Goal: Task Accomplishment & Management: Manage account settings

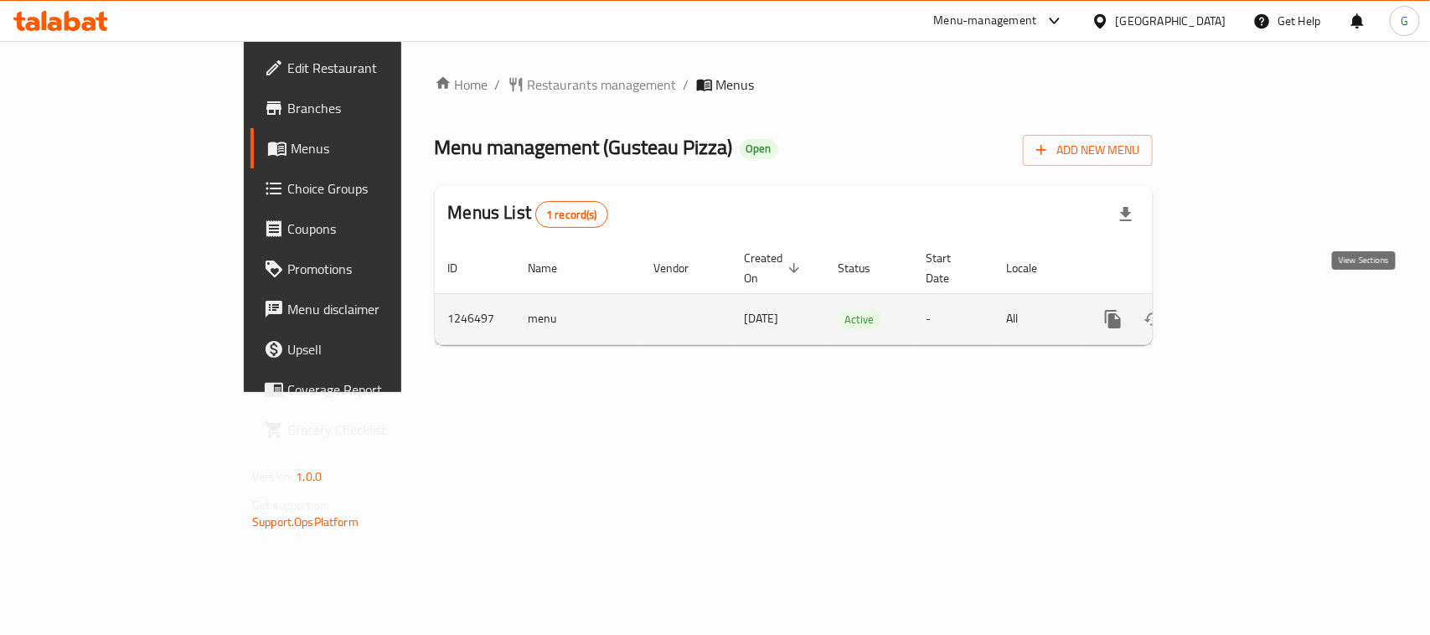
click at [1244, 309] on icon "enhanced table" at bounding box center [1234, 319] width 20 height 20
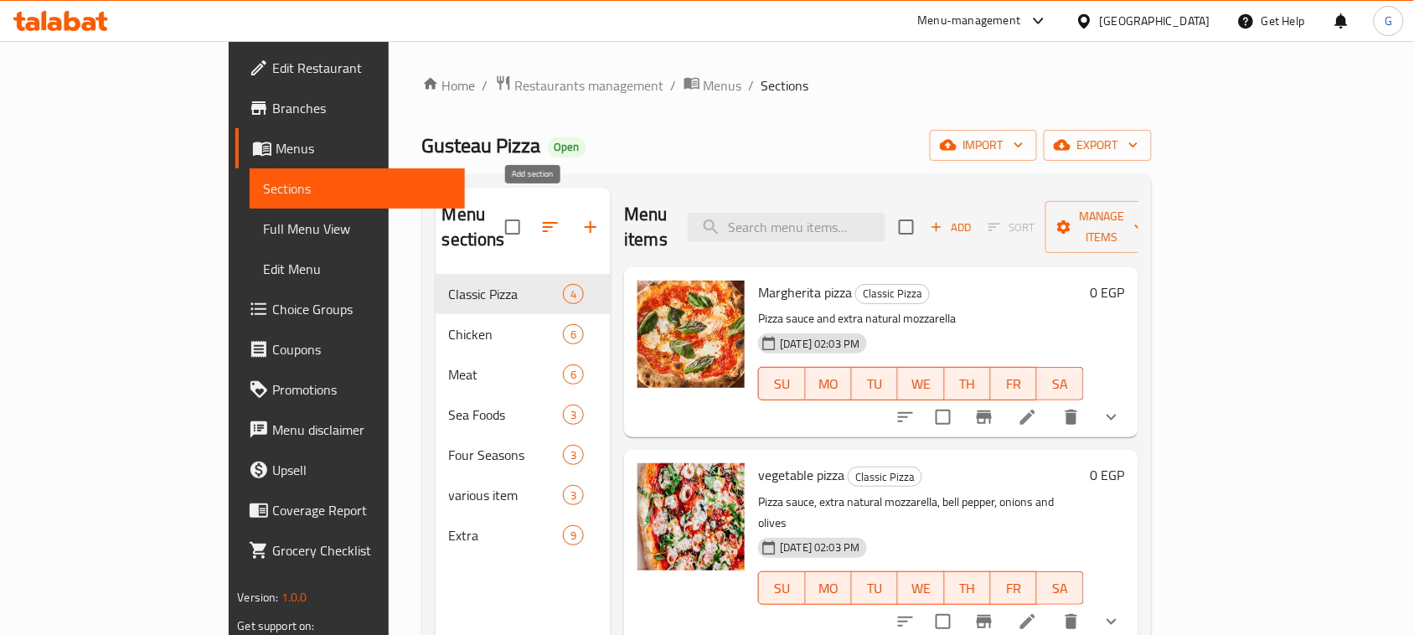
click at [571, 226] on button "button" at bounding box center [591, 227] width 40 height 40
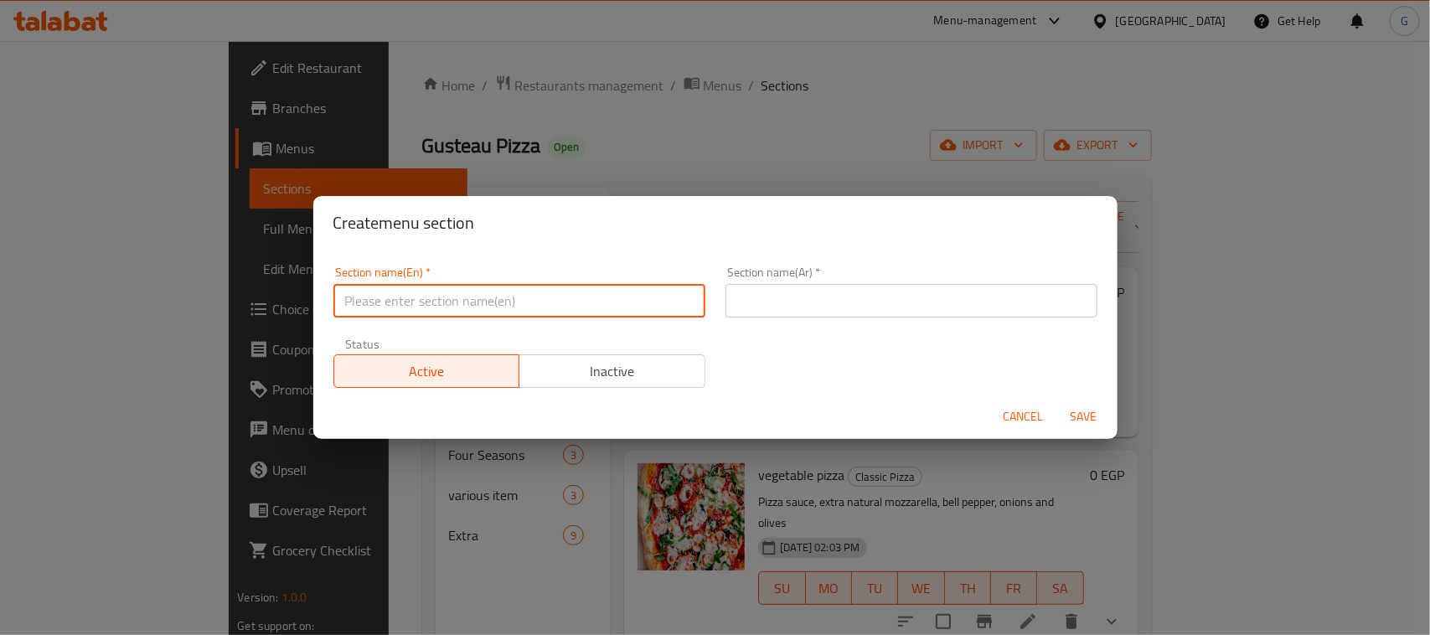
click at [486, 302] on input "text" at bounding box center [519, 301] width 372 height 34
paste input "International [DATE]"
type input "International [DATE]"
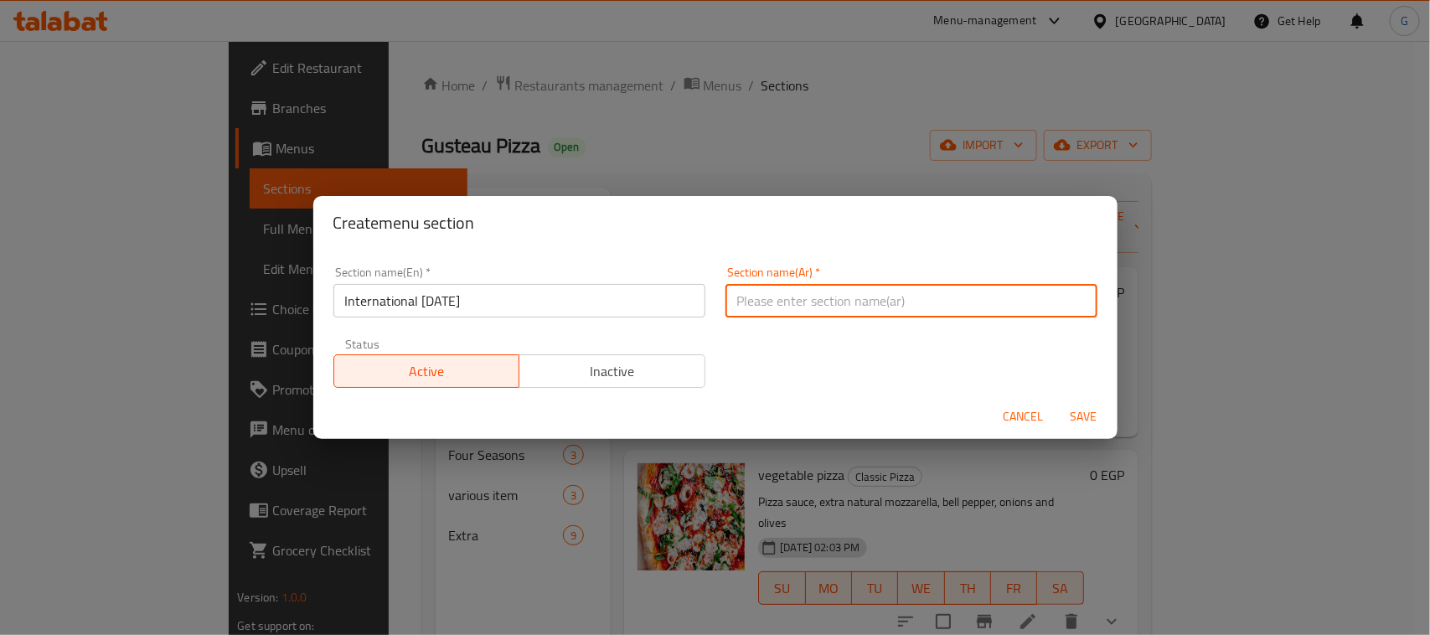
click at [810, 303] on input "text" at bounding box center [912, 301] width 372 height 34
paste input "اليوم العالمي للبطاطس"
type input "اليوم العالمي للبطاطس"
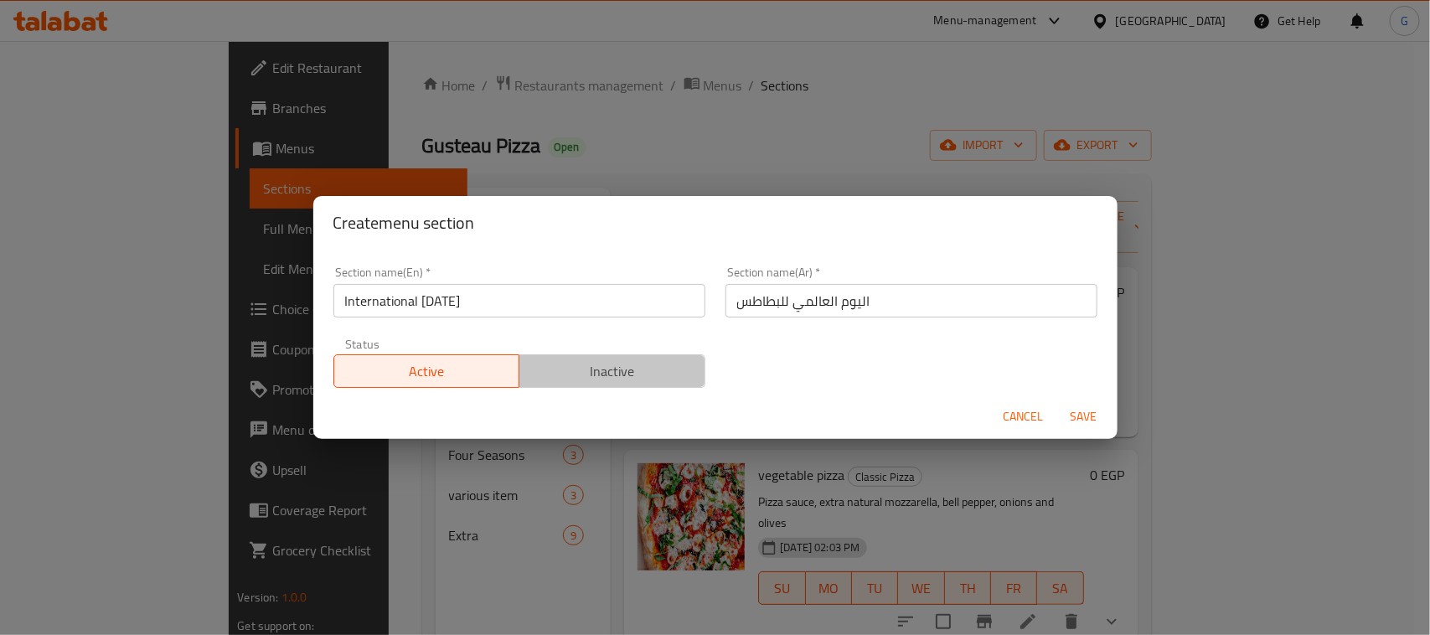
click at [624, 386] on button "Inactive" at bounding box center [612, 371] width 187 height 34
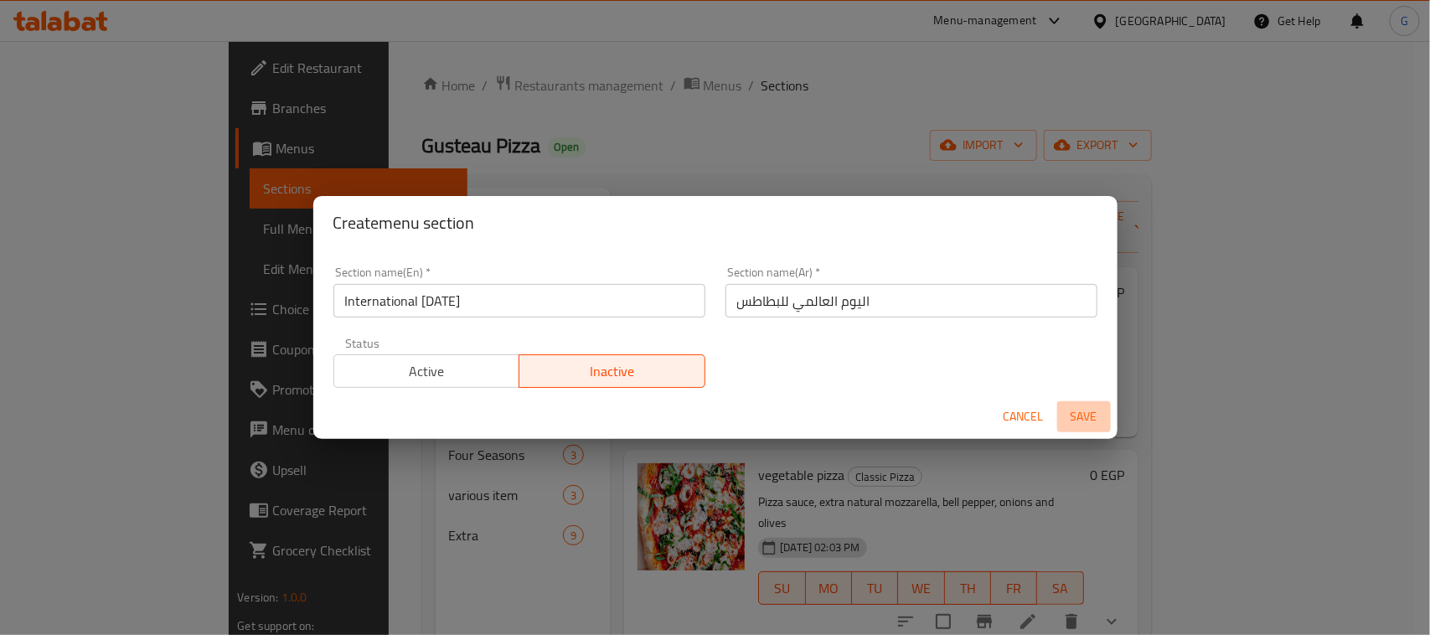
click at [1077, 417] on span "Save" at bounding box center [1084, 416] width 40 height 21
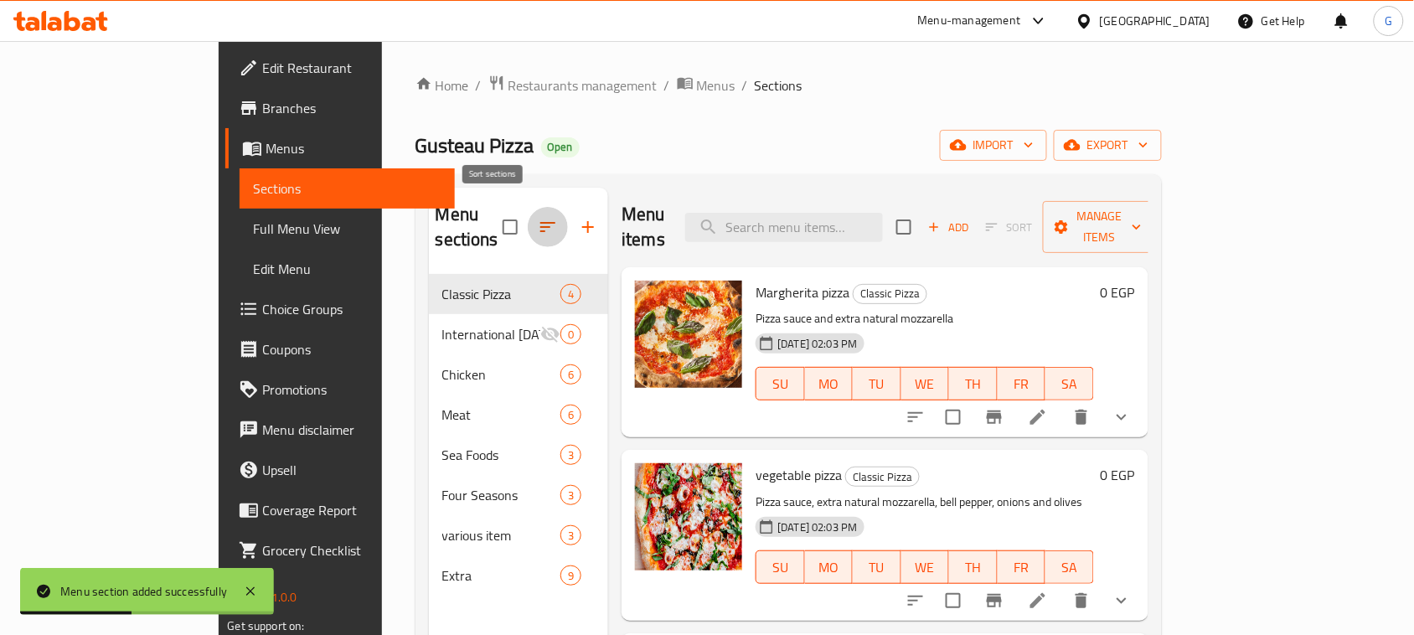
click at [528, 228] on button "button" at bounding box center [548, 227] width 40 height 40
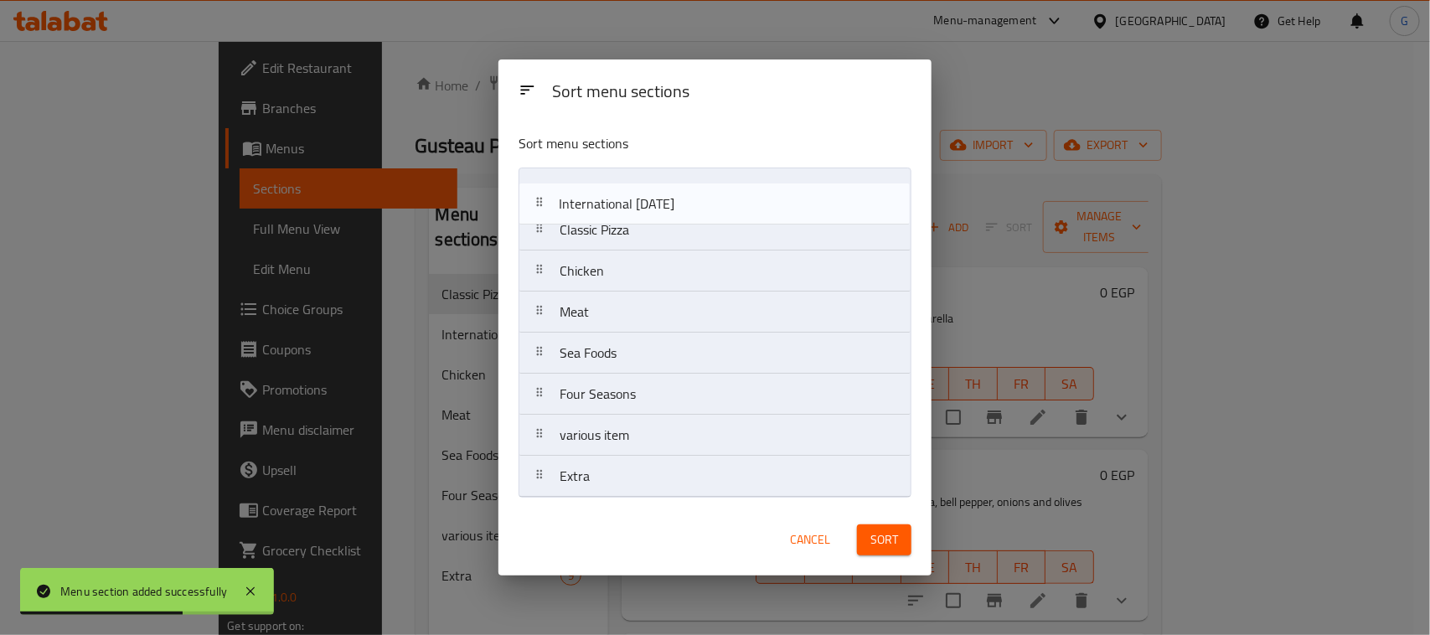
drag, startPoint x: 651, startPoint y: 226, endPoint x: 650, endPoint y: 194, distance: 32.7
click at [650, 194] on nav "Classic Pizza International Potato Day Chicken Meat Sea Foods Four Seasons vari…" at bounding box center [715, 333] width 393 height 330
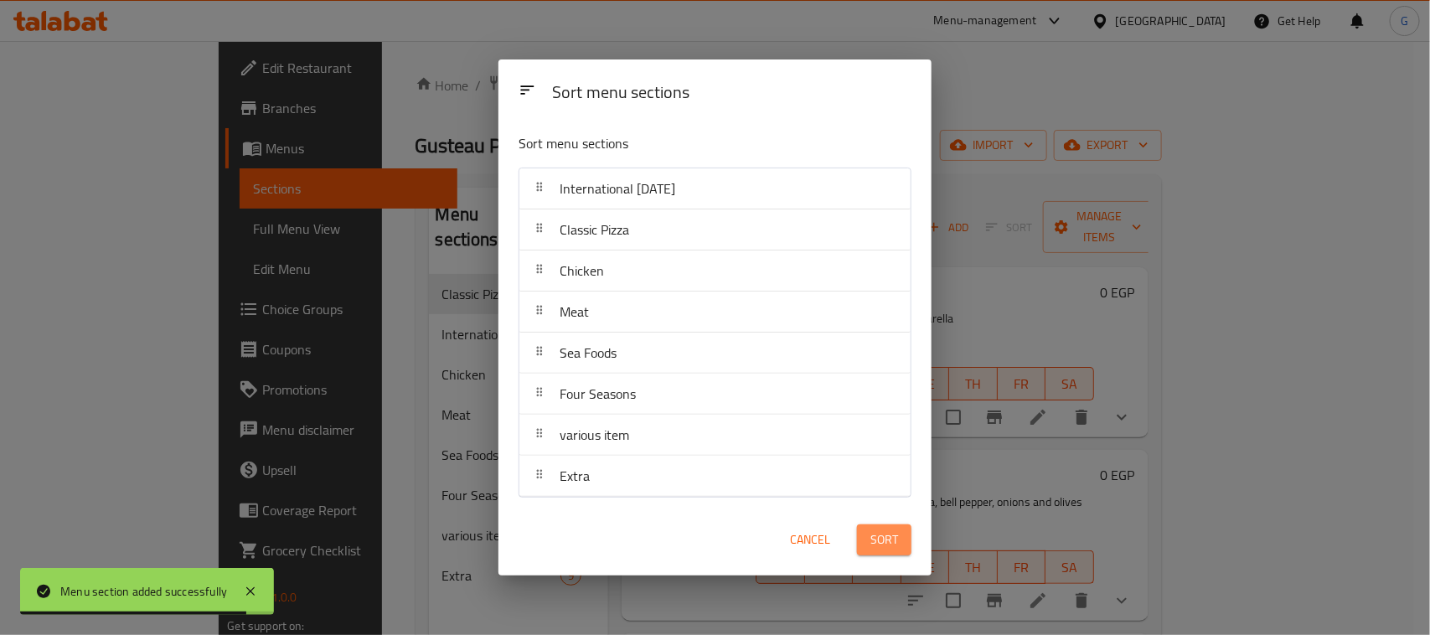
click at [878, 550] on span "Sort" at bounding box center [884, 539] width 28 height 21
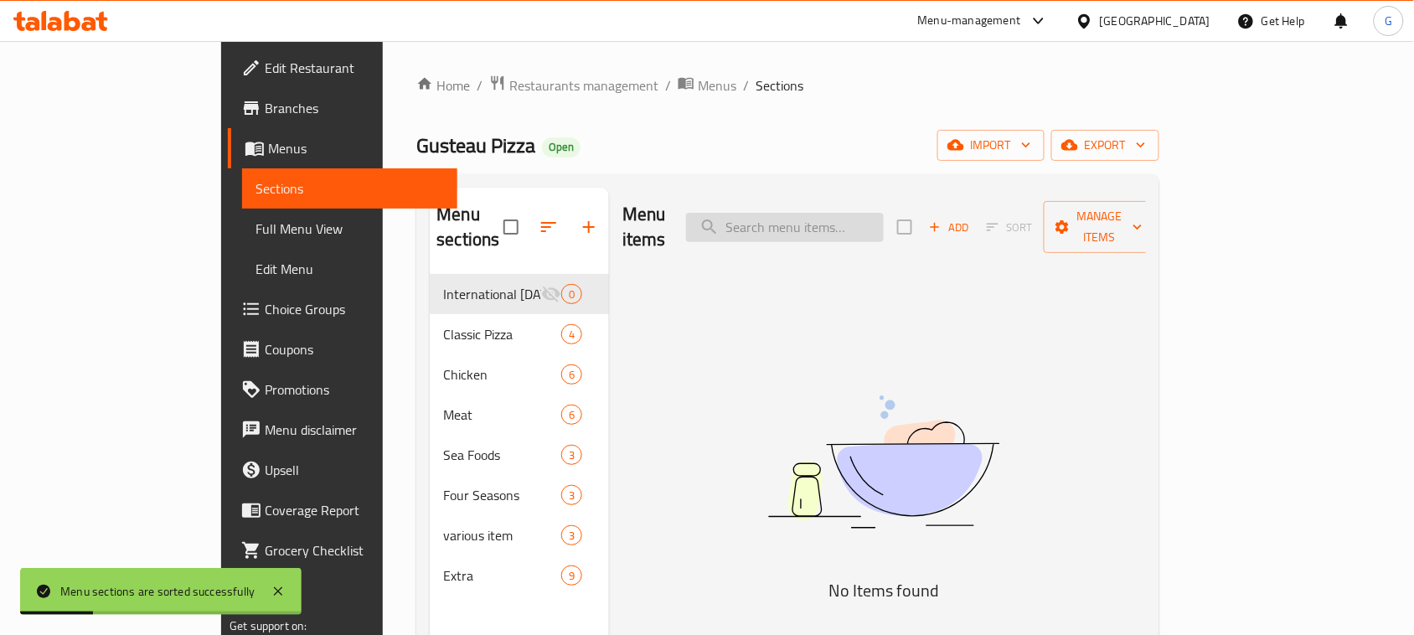
click at [863, 219] on input "search" at bounding box center [785, 227] width 198 height 29
paste input "Margherita pizza"
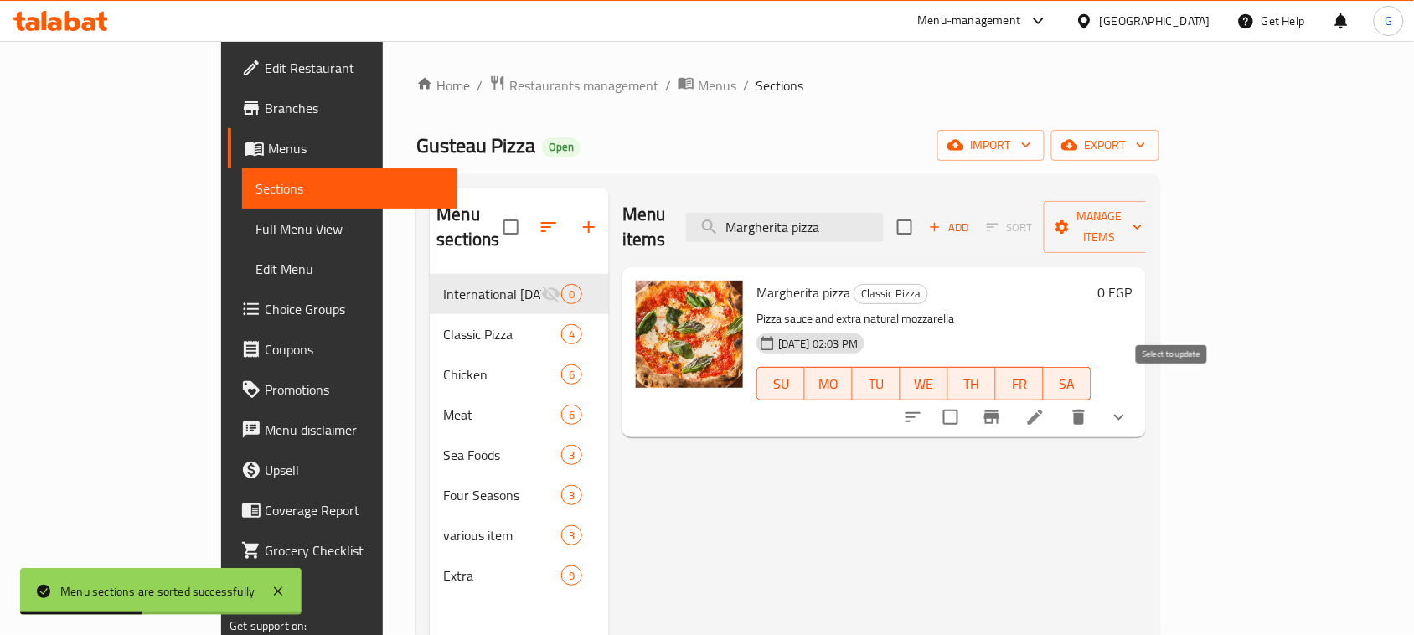
type input "Margherita pizza"
click at [968, 400] on input "checkbox" at bounding box center [950, 417] width 35 height 35
checkbox input "true"
click at [884, 219] on input "Margherita pizza" at bounding box center [785, 227] width 198 height 29
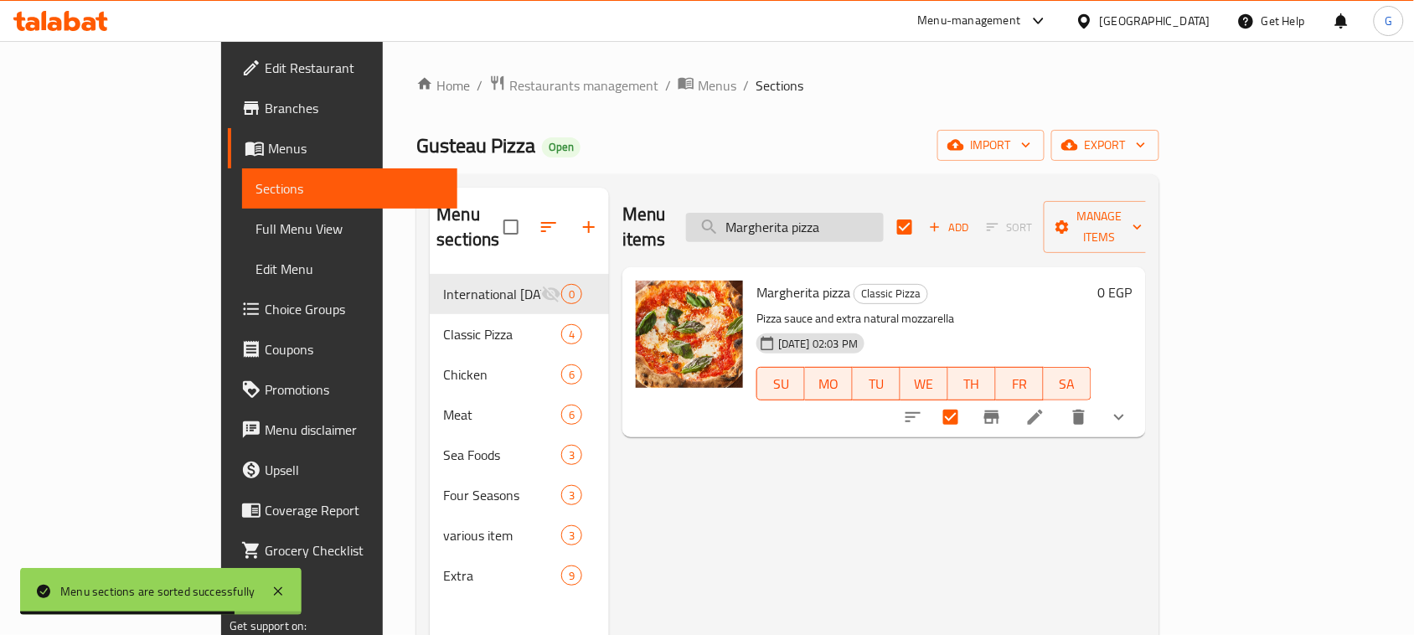
click at [884, 219] on input "Margherita pizza" at bounding box center [785, 227] width 198 height 29
paste input "BBQ Chicken"
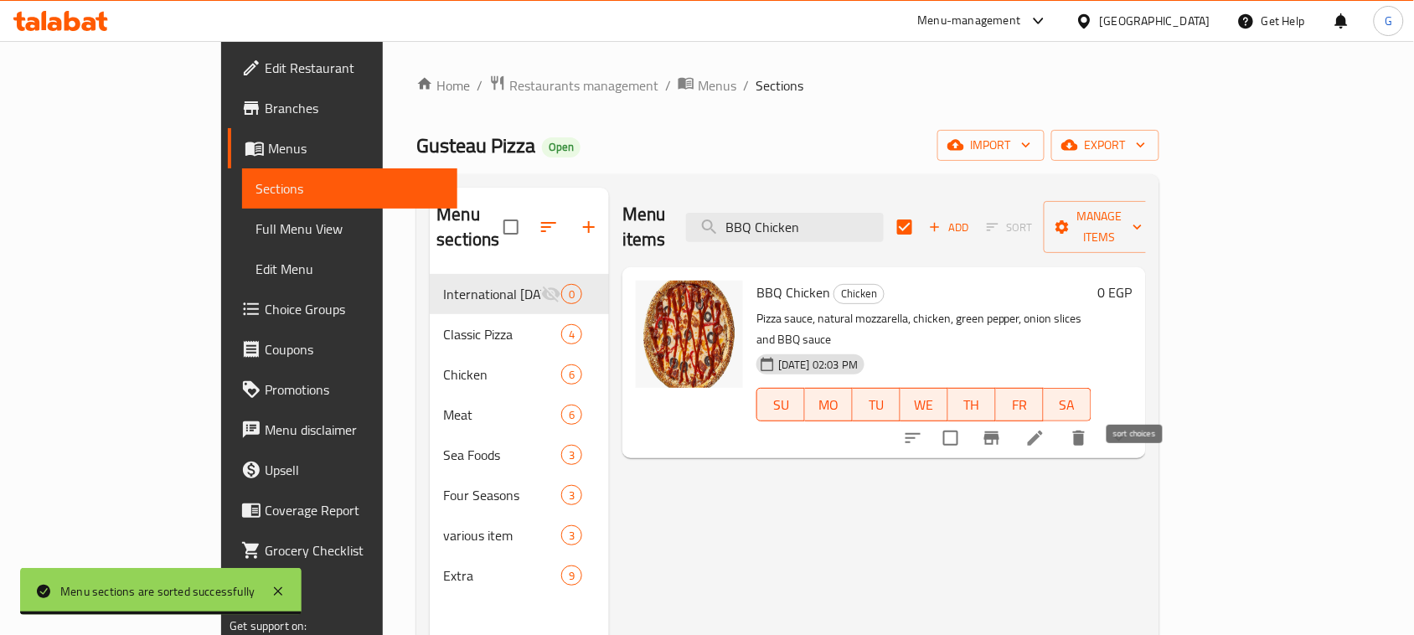
type input "BBQ Chicken"
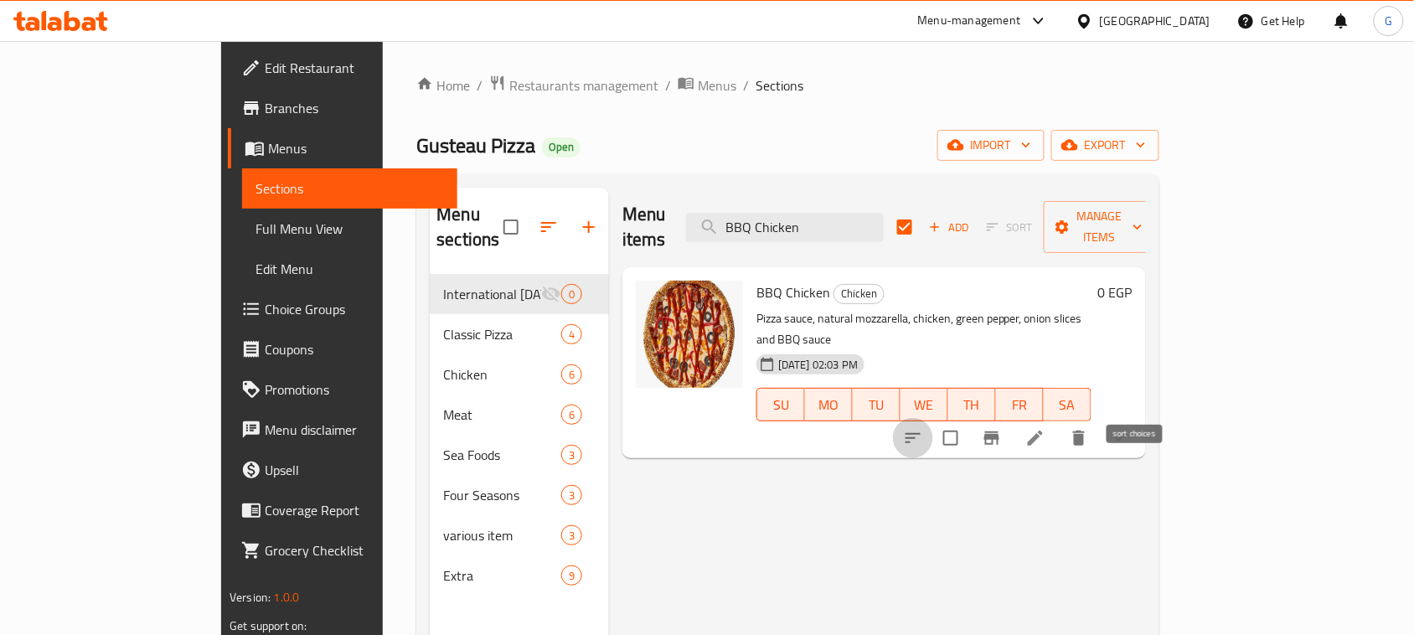
click at [933, 418] on button "sort-choices" at bounding box center [913, 438] width 40 height 40
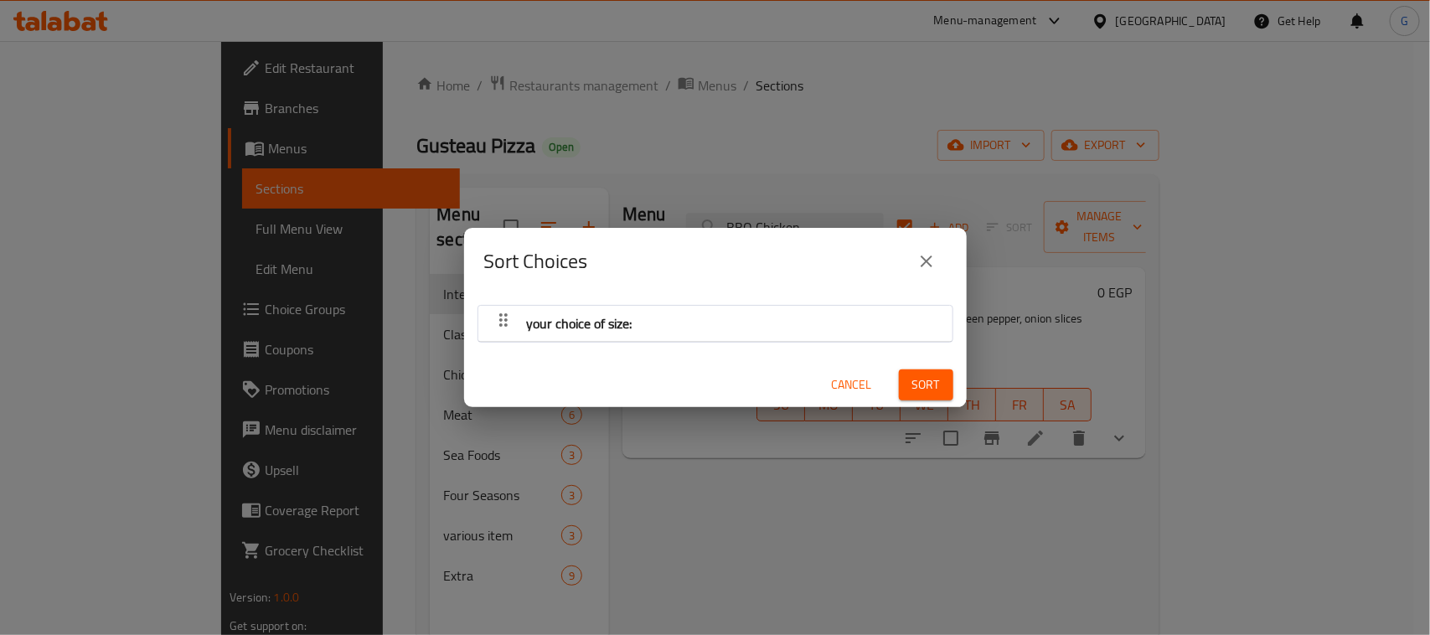
click at [947, 258] on div "Sort Choices" at bounding box center [715, 261] width 503 height 67
click at [934, 260] on icon "close" at bounding box center [927, 261] width 20 height 20
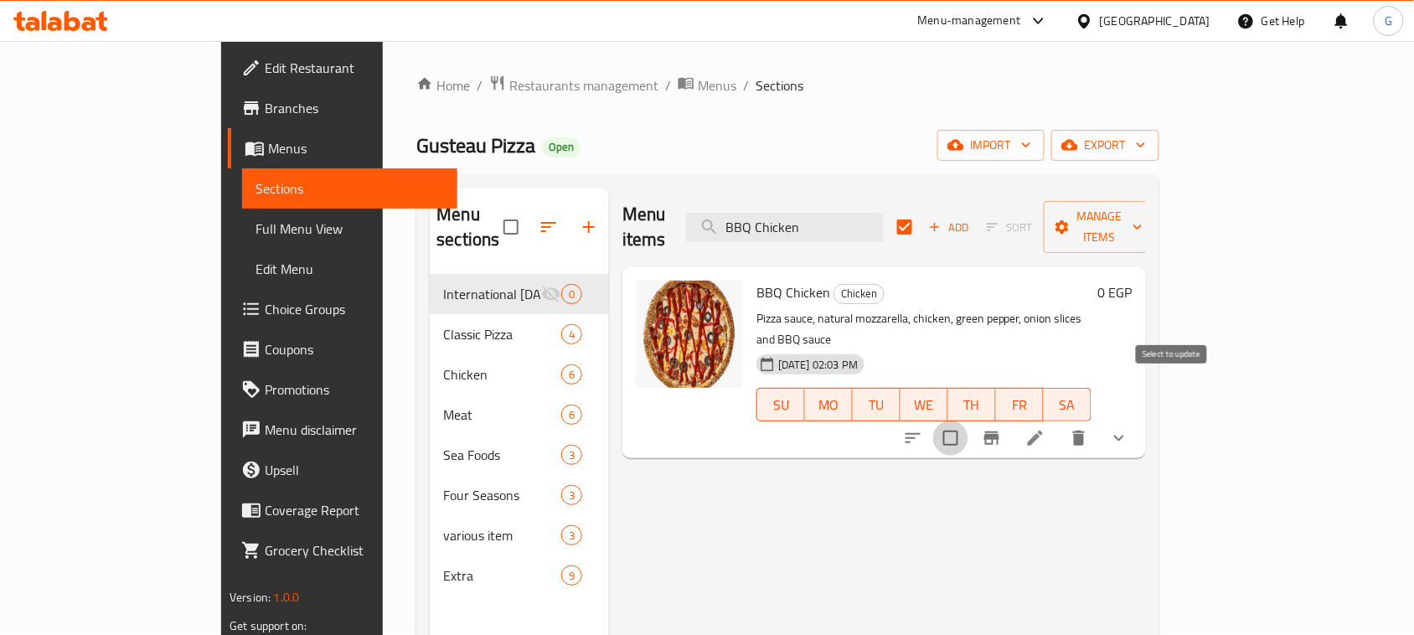
click at [968, 421] on input "checkbox" at bounding box center [950, 438] width 35 height 35
checkbox input "true"
checkbox input "false"
click at [844, 231] on div "Menu items BBQ Chicken Add Sort Manage items" at bounding box center [884, 228] width 524 height 80
click at [844, 220] on input "BBQ Chicken" at bounding box center [785, 227] width 198 height 29
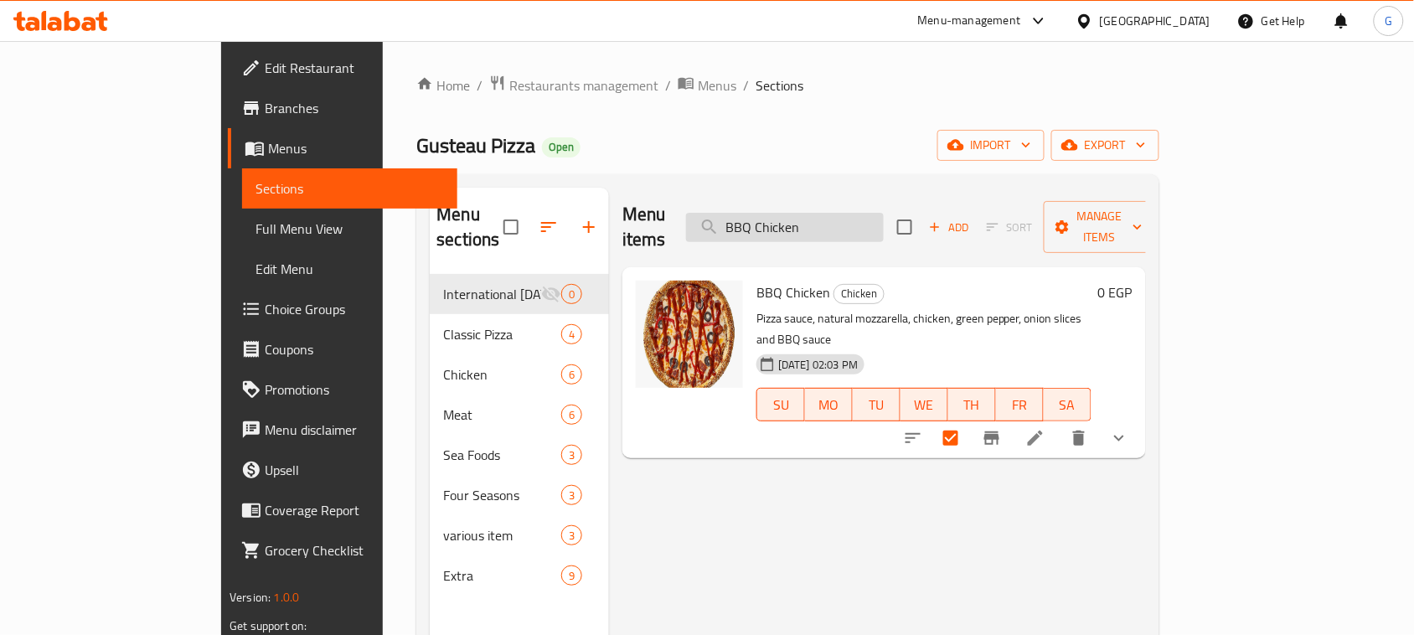
click at [844, 220] on input "BBQ Chicken" at bounding box center [785, 227] width 198 height 29
click at [874, 229] on input "BBQ Chicken" at bounding box center [785, 227] width 198 height 29
click at [871, 214] on input "BBQ Chicken" at bounding box center [785, 227] width 198 height 29
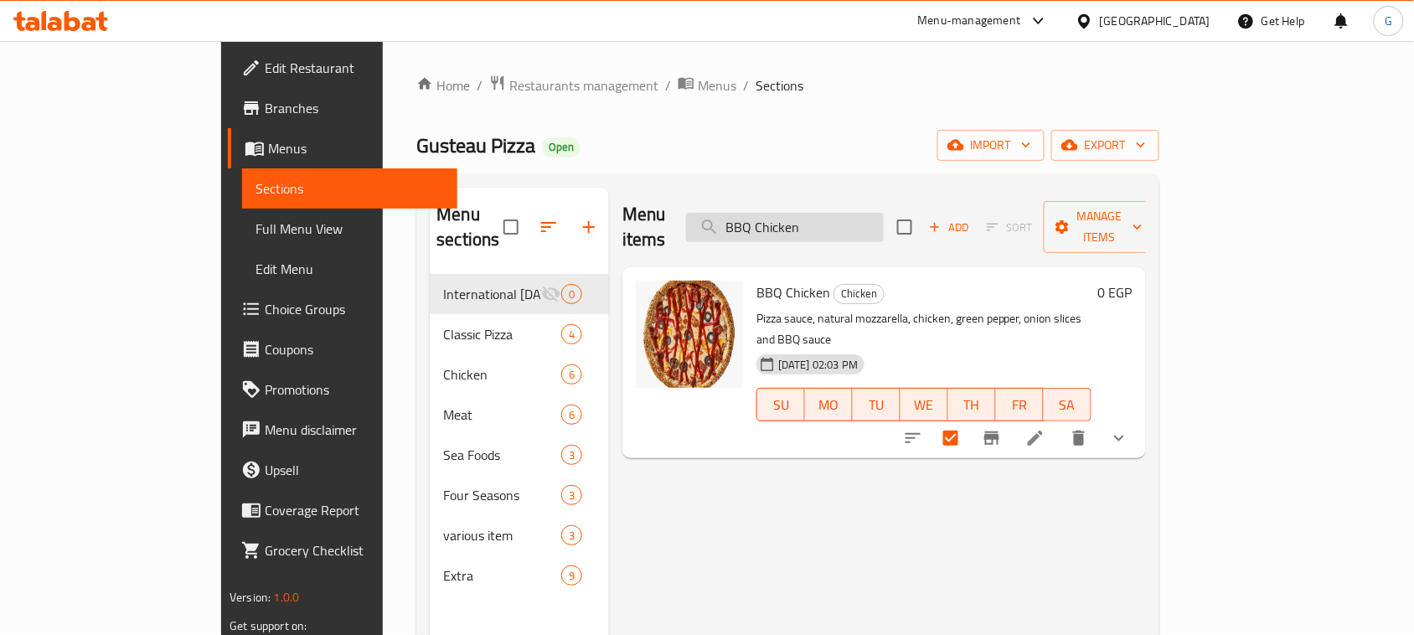
click at [871, 214] on input "BBQ Chicken" at bounding box center [785, 227] width 198 height 29
paste input "meat shawarma"
type input "meat shawarma"
checkbox input "true"
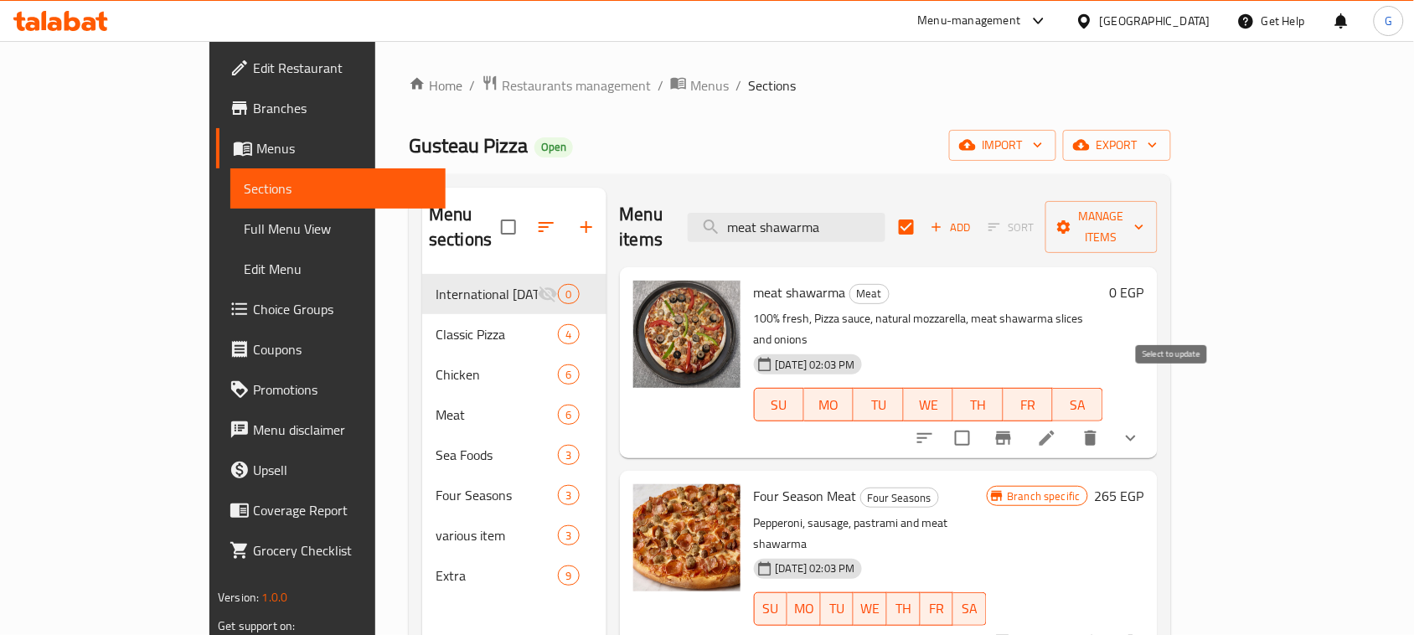
type input "meat shawarma"
click at [980, 421] on input "checkbox" at bounding box center [962, 438] width 35 height 35
checkbox input "true"
checkbox input "false"
click at [886, 226] on input "meat shawarma" at bounding box center [787, 227] width 198 height 29
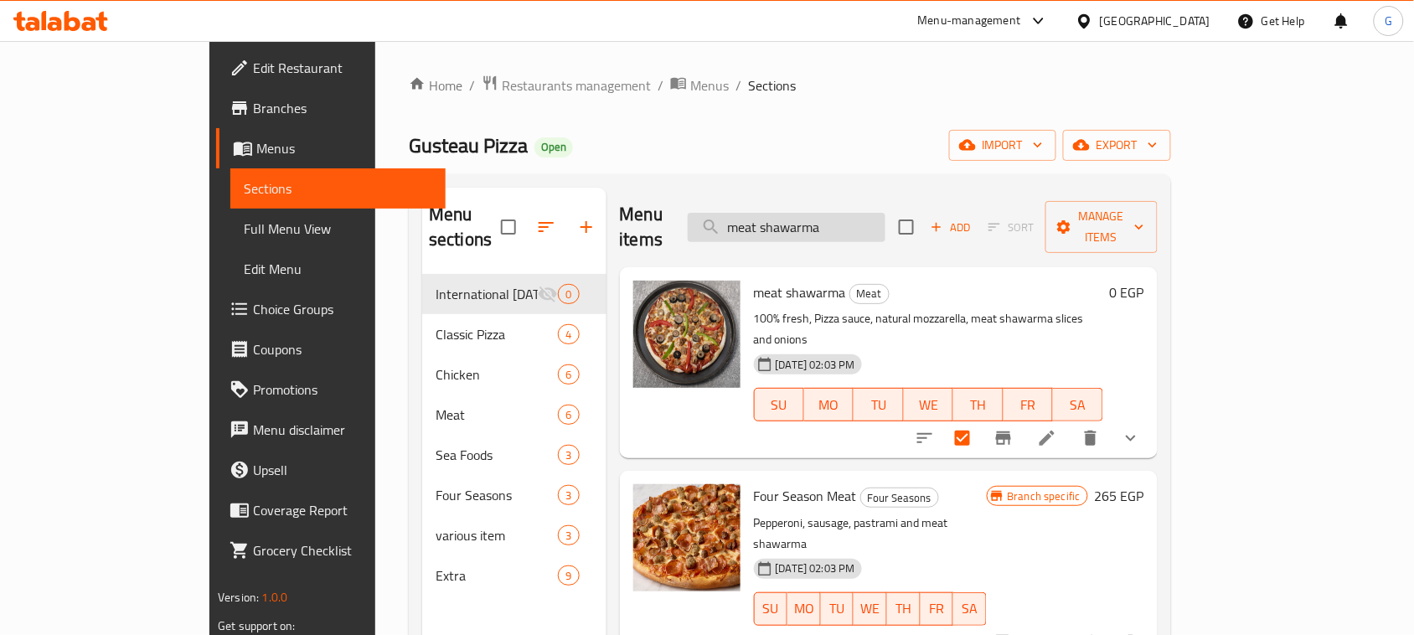
click at [886, 226] on input "meat shawarma" at bounding box center [787, 227] width 198 height 29
paste input "pepperoni"
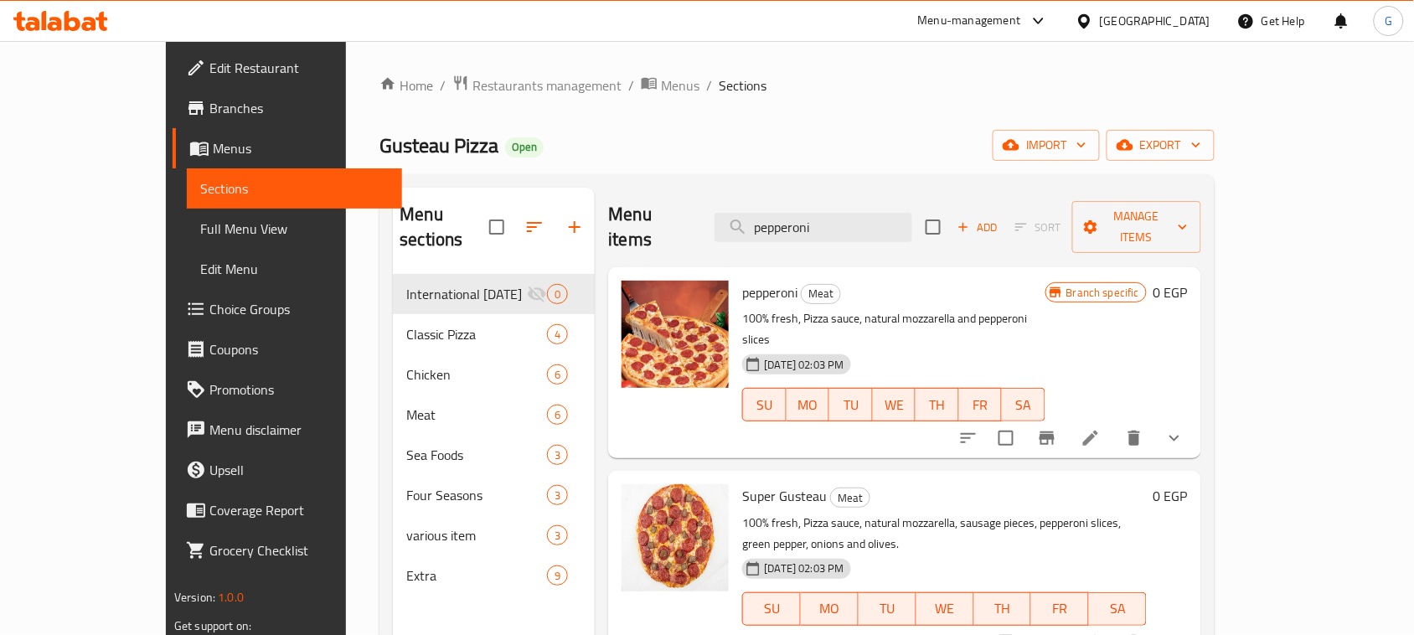
scroll to position [105, 0]
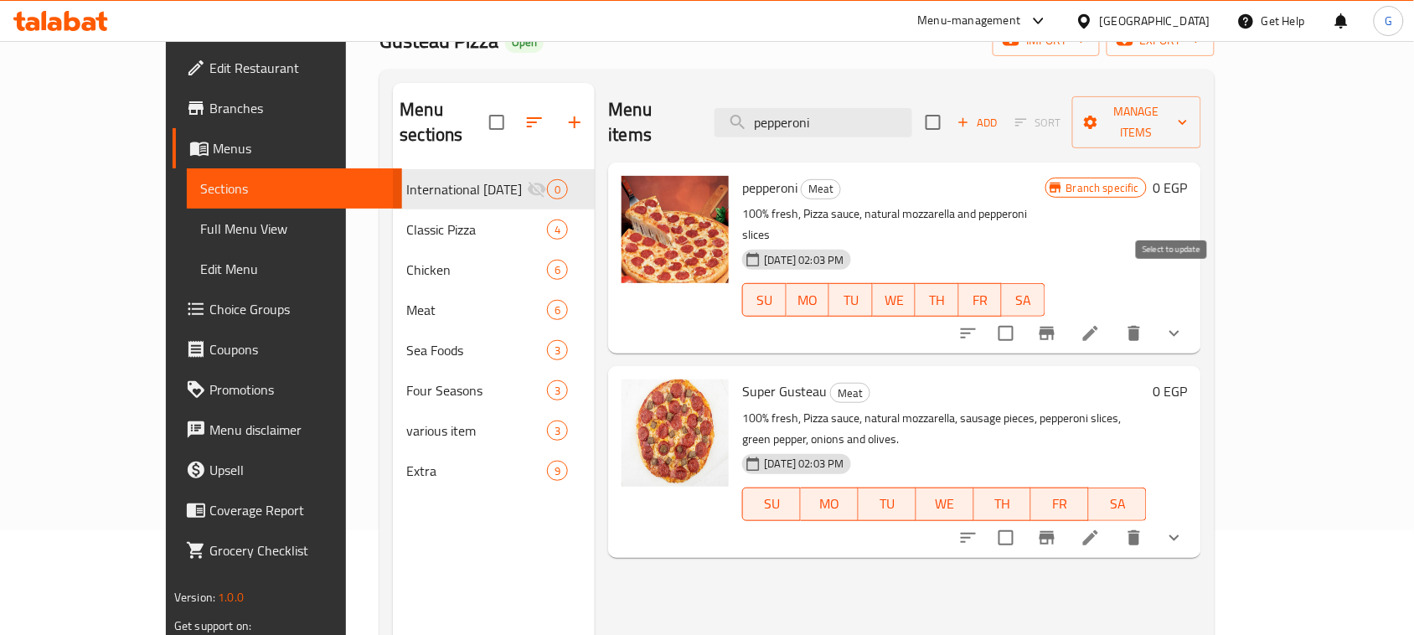
type input "pepperoni"
click at [1024, 316] on input "checkbox" at bounding box center [1006, 333] width 35 height 35
checkbox input "true"
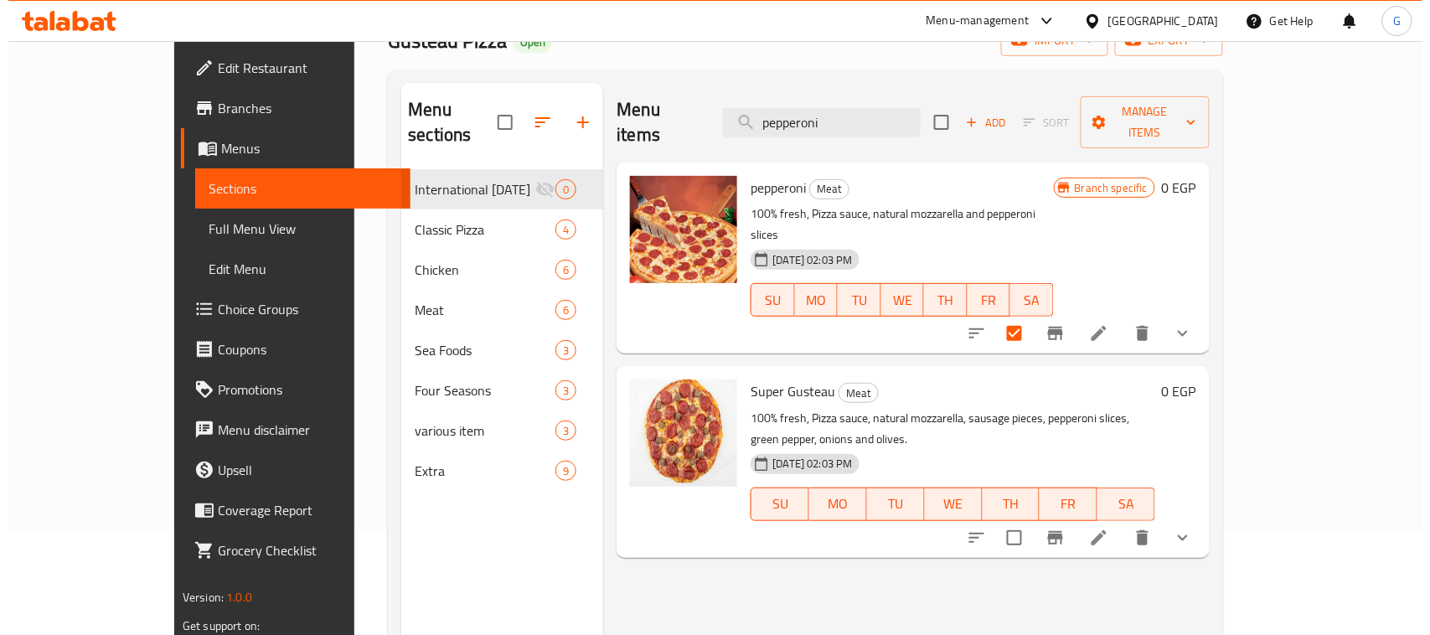
scroll to position [0, 0]
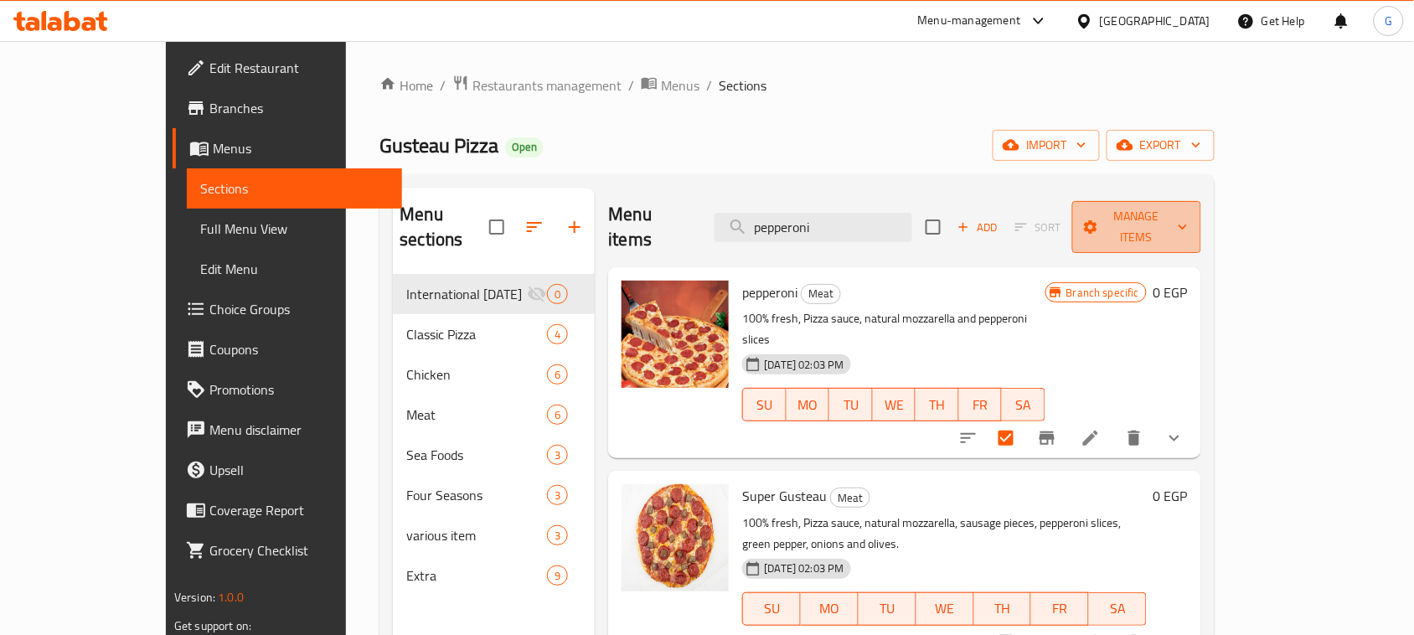
click at [1188, 219] on span "Manage items" at bounding box center [1137, 227] width 102 height 42
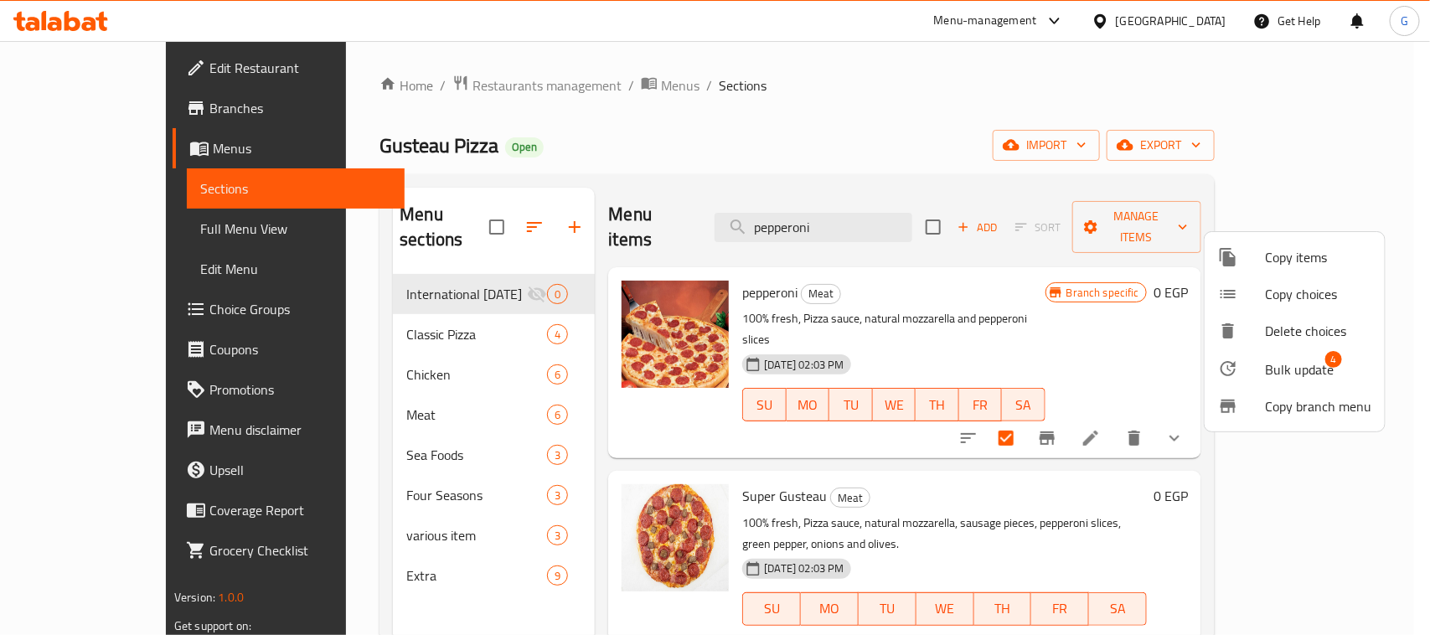
click at [1283, 261] on span "Copy items" at bounding box center [1318, 257] width 106 height 20
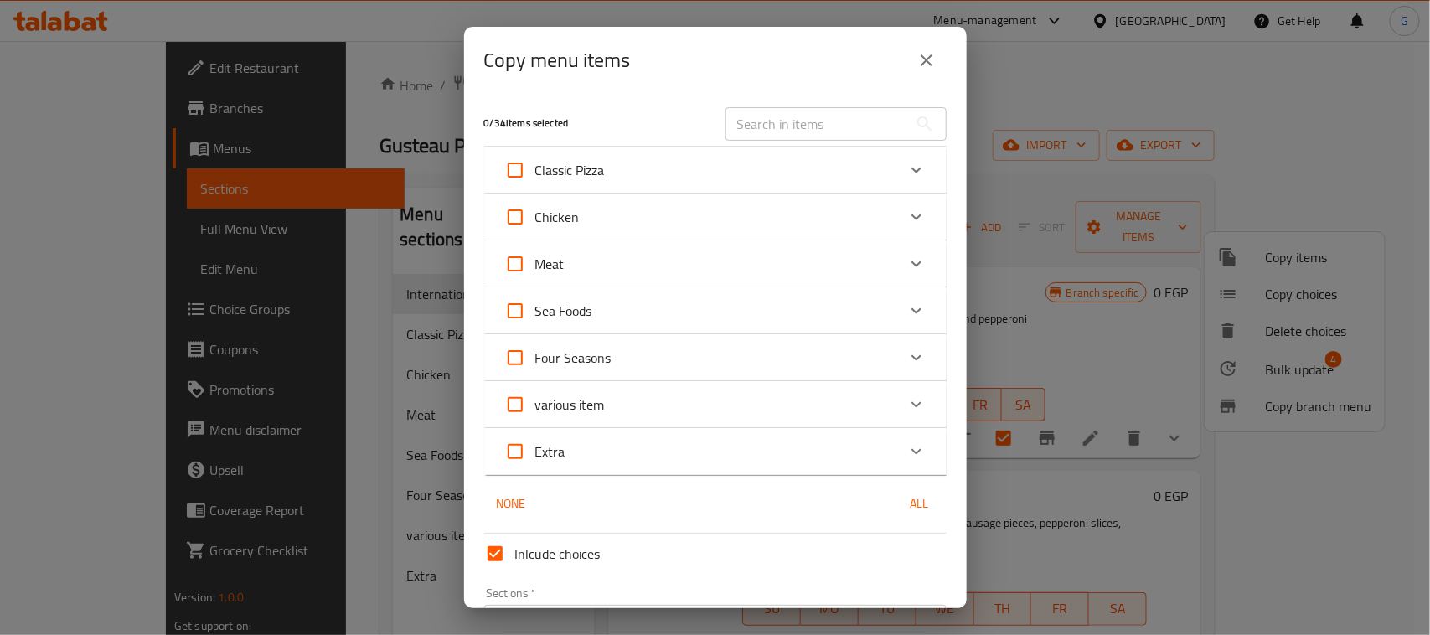
click at [784, 131] on input "text" at bounding box center [817, 124] width 183 height 34
paste input "pepperoni"
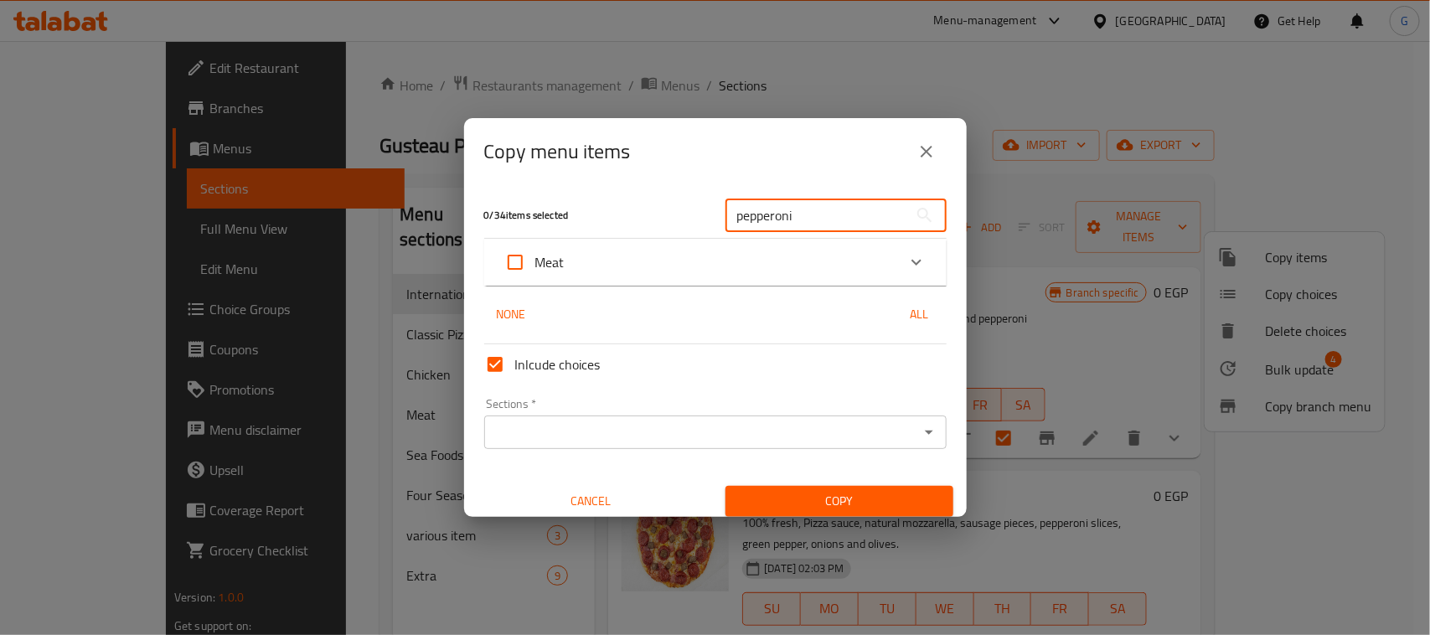
type input "pepperoni"
click at [621, 264] on div "Meat" at bounding box center [700, 262] width 392 height 40
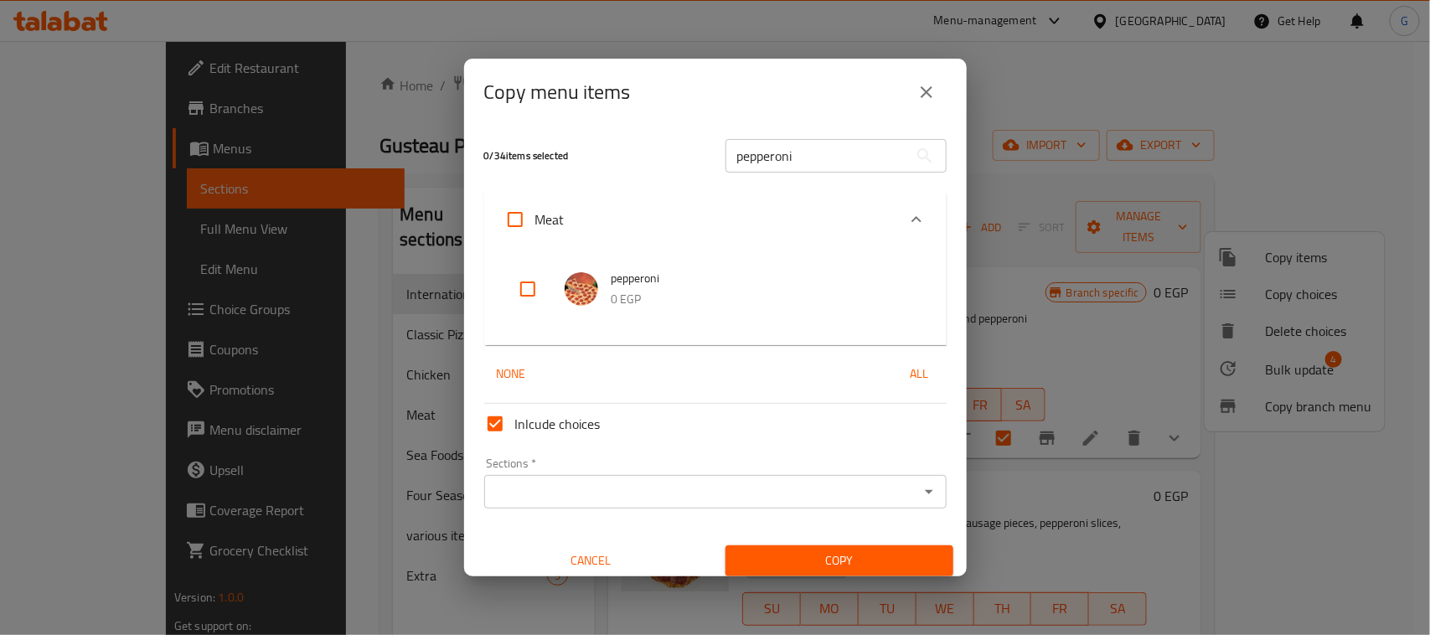
click at [529, 292] on input "checkbox" at bounding box center [528, 289] width 40 height 40
checkbox input "true"
click at [786, 145] on input "pepperoni" at bounding box center [817, 156] width 183 height 34
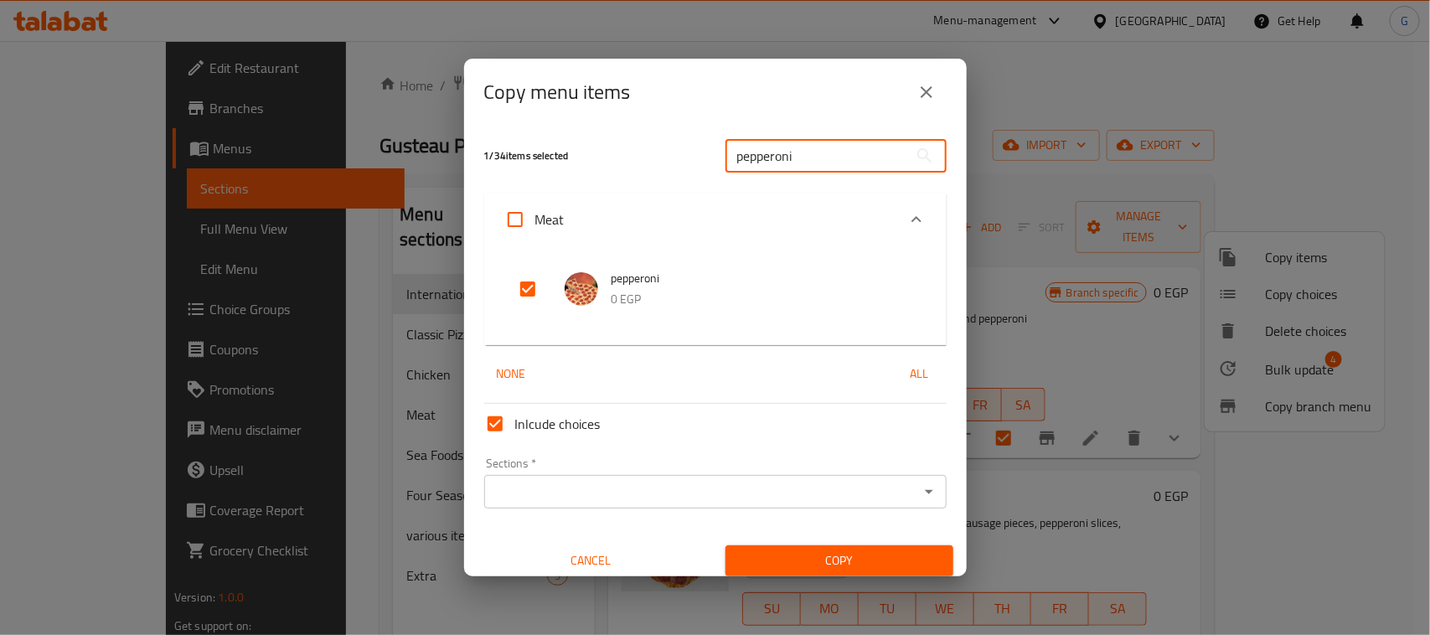
paste input "meat shawarma"
type input "meat shawarma"
click at [522, 289] on input "checkbox" at bounding box center [528, 289] width 40 height 40
checkbox input "true"
click at [776, 158] on input "meat shawarma" at bounding box center [817, 156] width 183 height 34
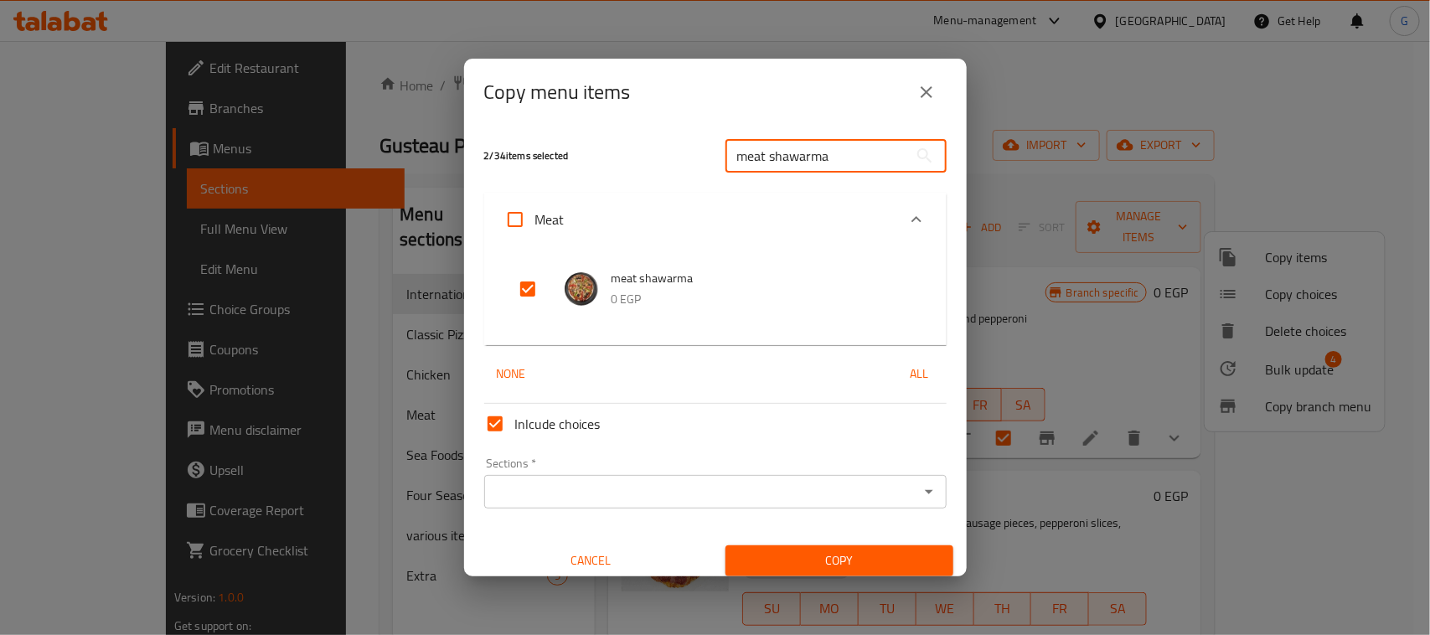
click at [776, 158] on input "meat shawarma" at bounding box center [817, 156] width 183 height 34
paste input "BBQ Chicken"
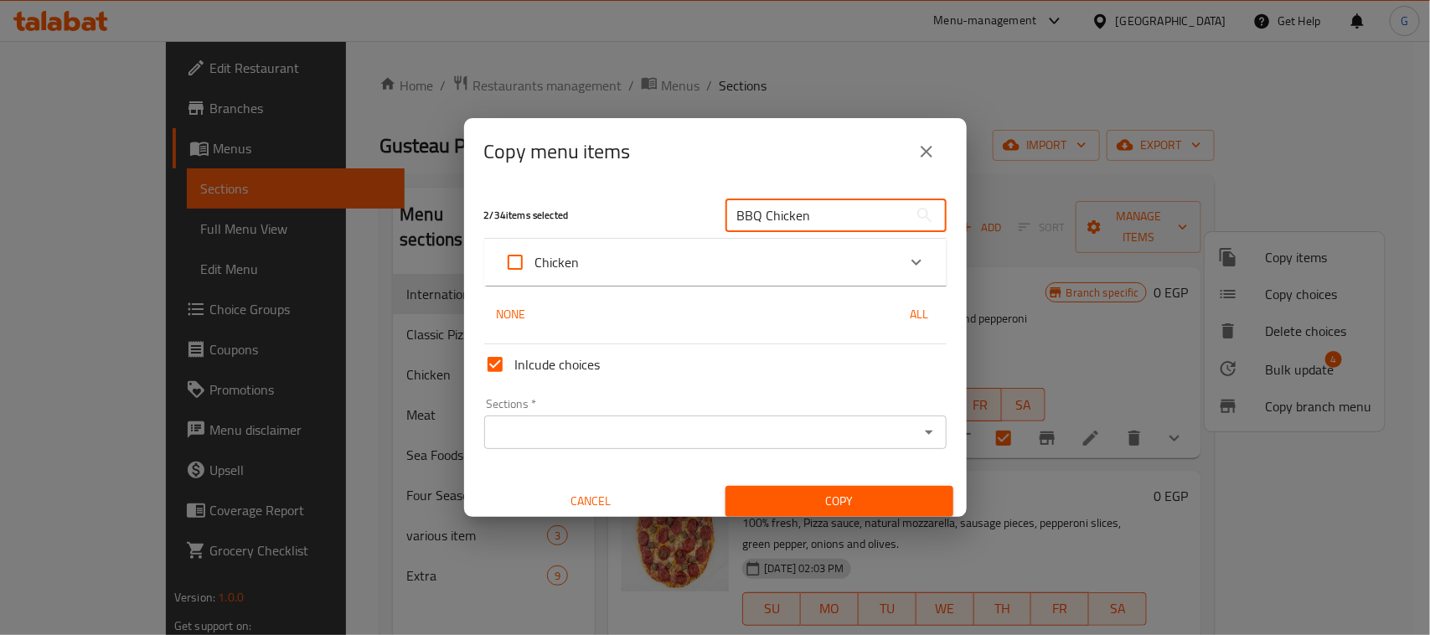
type input "BBQ Chicken"
click at [592, 268] on div "Chicken" at bounding box center [700, 262] width 392 height 40
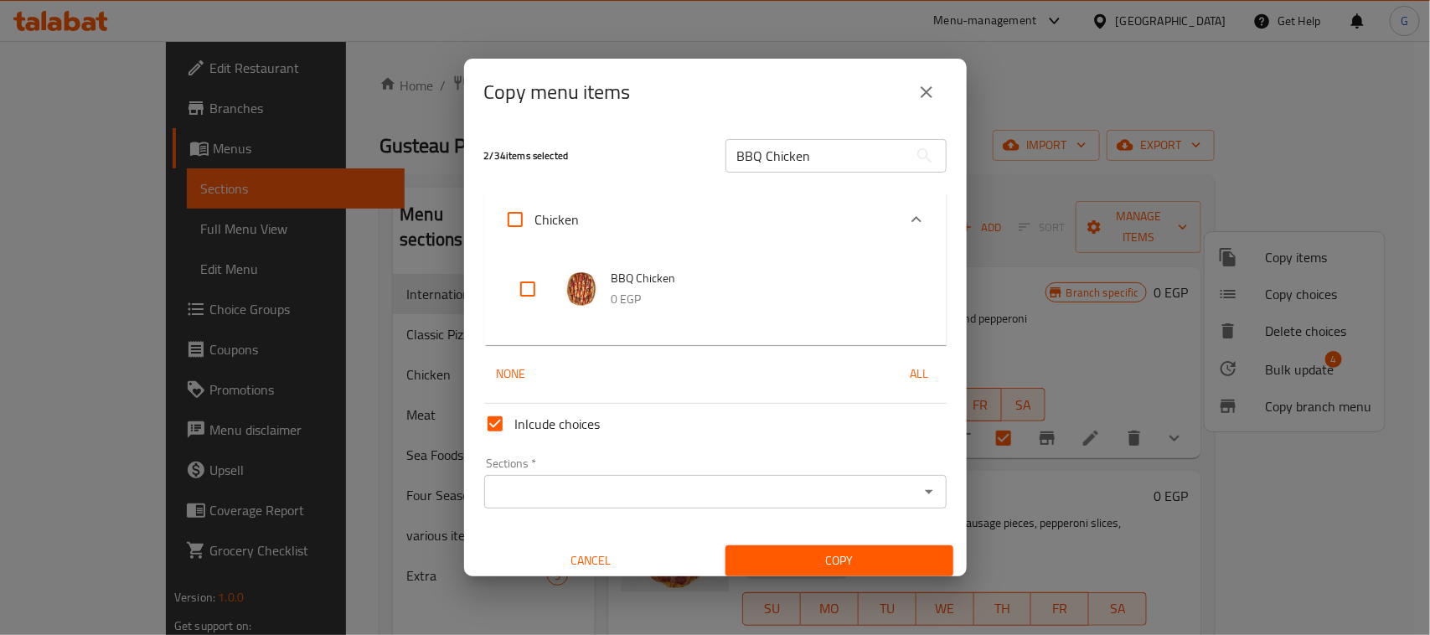
click at [518, 295] on input "checkbox" at bounding box center [528, 289] width 40 height 40
checkbox input "true"
click at [784, 168] on input "BBQ Chicken" at bounding box center [817, 156] width 183 height 34
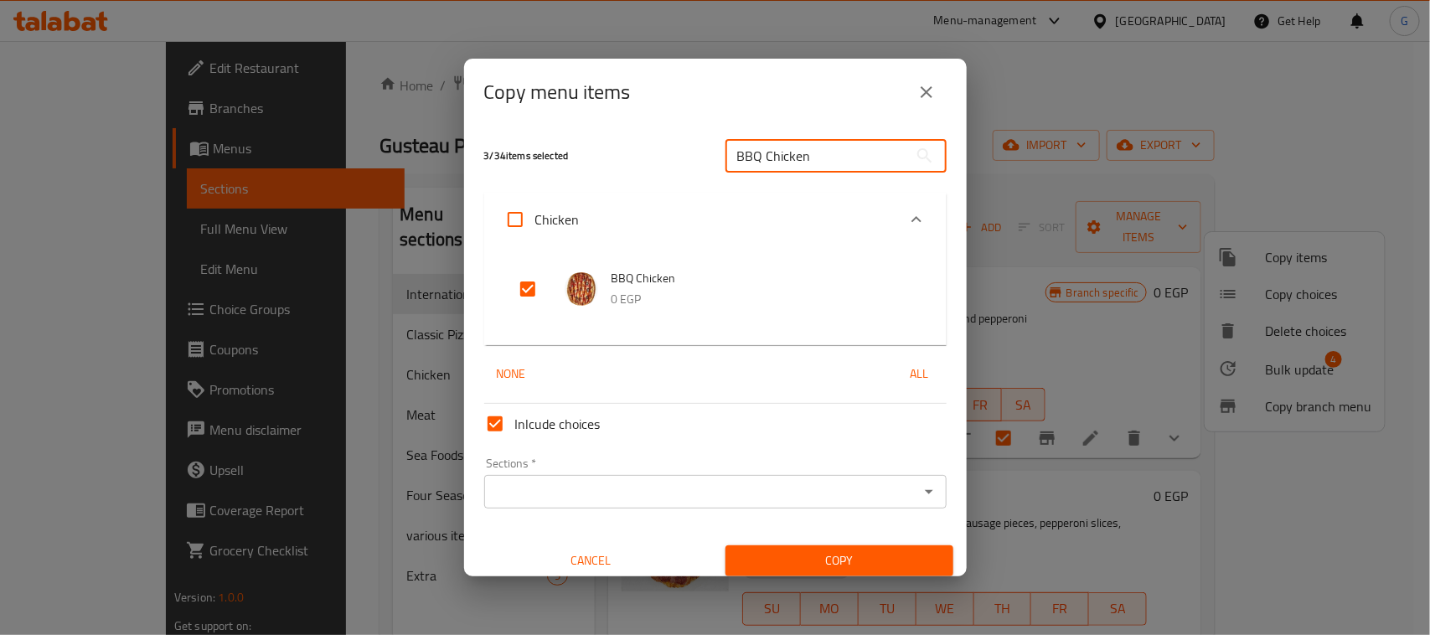
click at [784, 168] on input "BBQ Chicken" at bounding box center [817, 156] width 183 height 34
paste input "Margherita pizza"
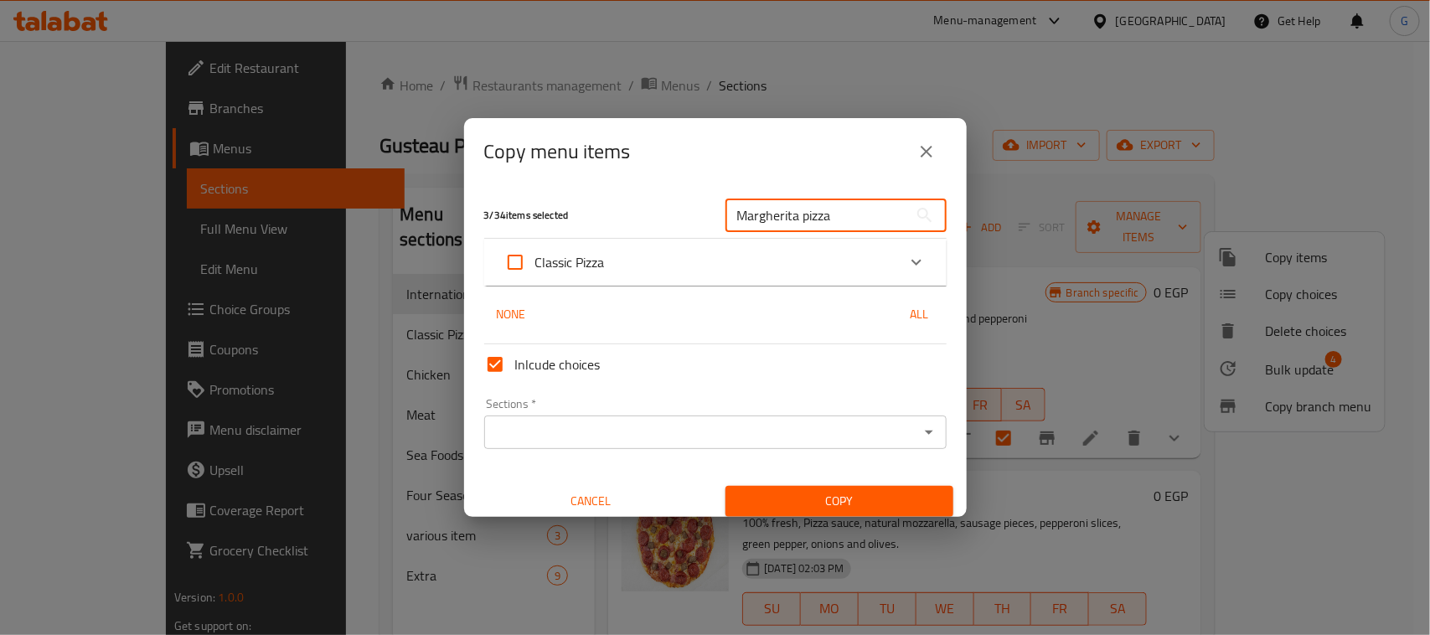
type input "Margherita pizza"
click at [677, 266] on div "Classic Pizza" at bounding box center [700, 262] width 392 height 40
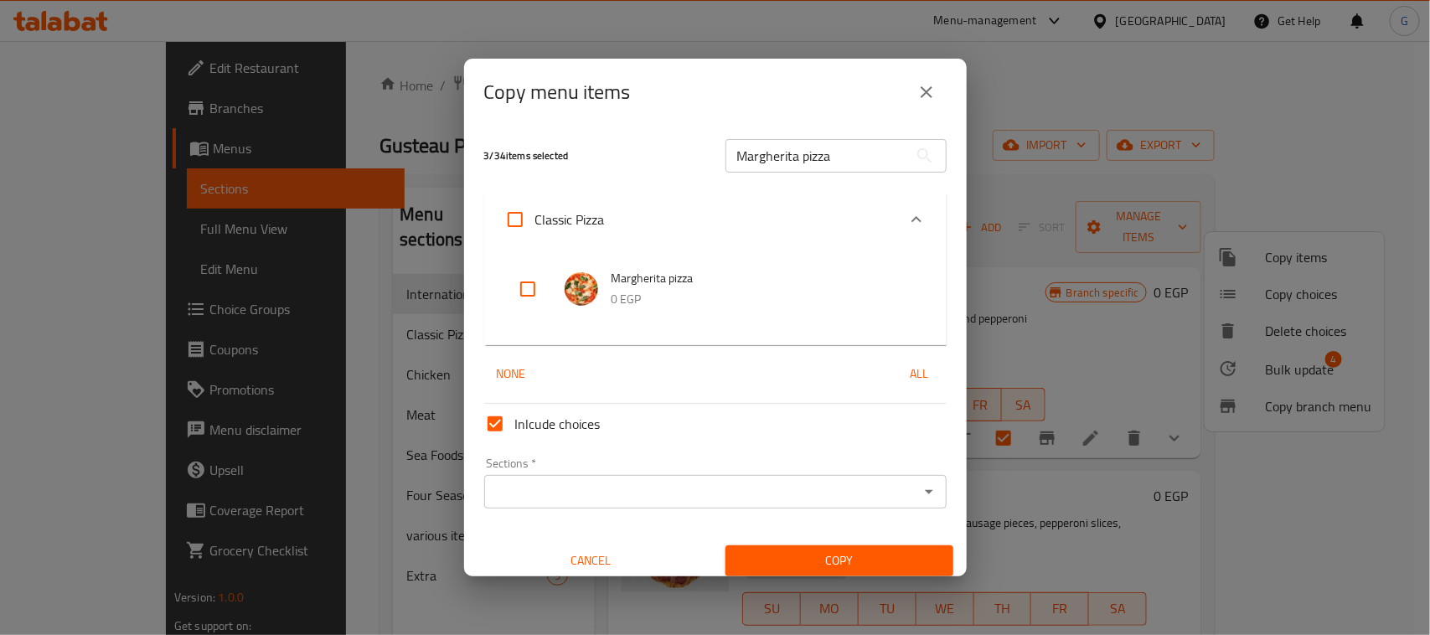
click at [517, 294] on input "checkbox" at bounding box center [528, 289] width 40 height 40
checkbox input "true"
click at [694, 496] on input "Sections   *" at bounding box center [701, 491] width 425 height 23
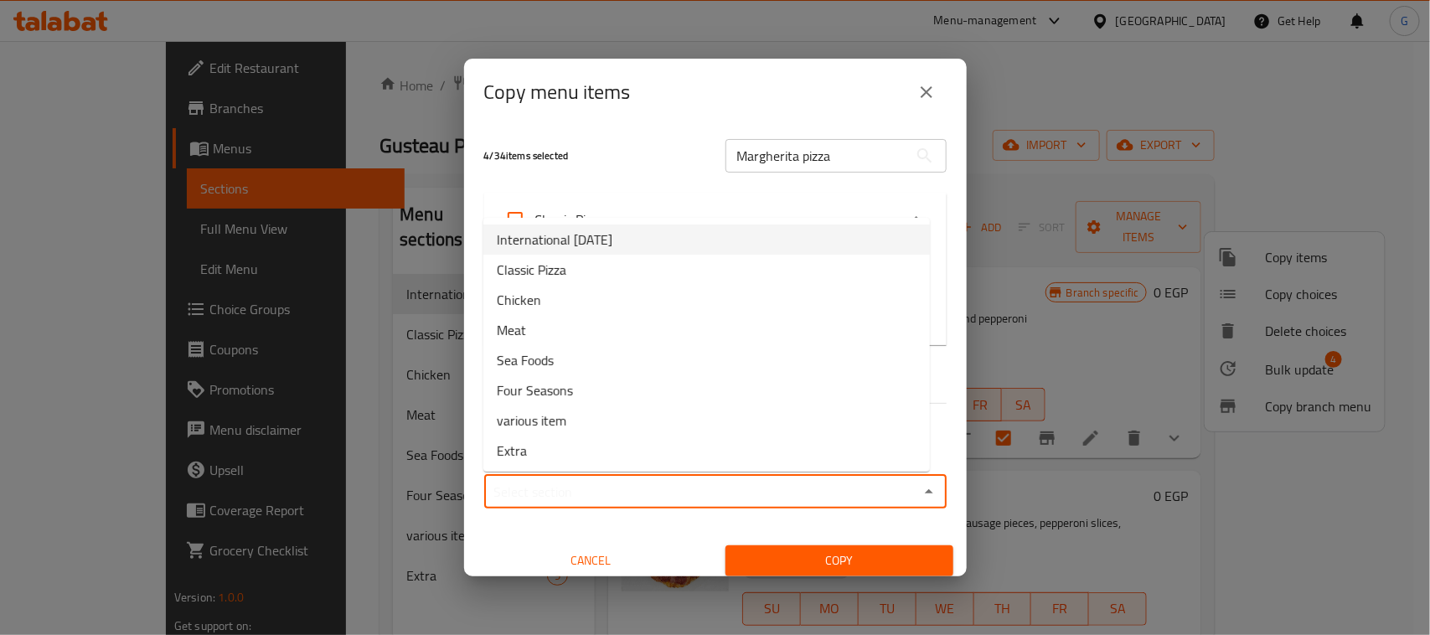
click at [652, 237] on li "International [DATE]" at bounding box center [706, 240] width 447 height 30
type input "International [DATE]"
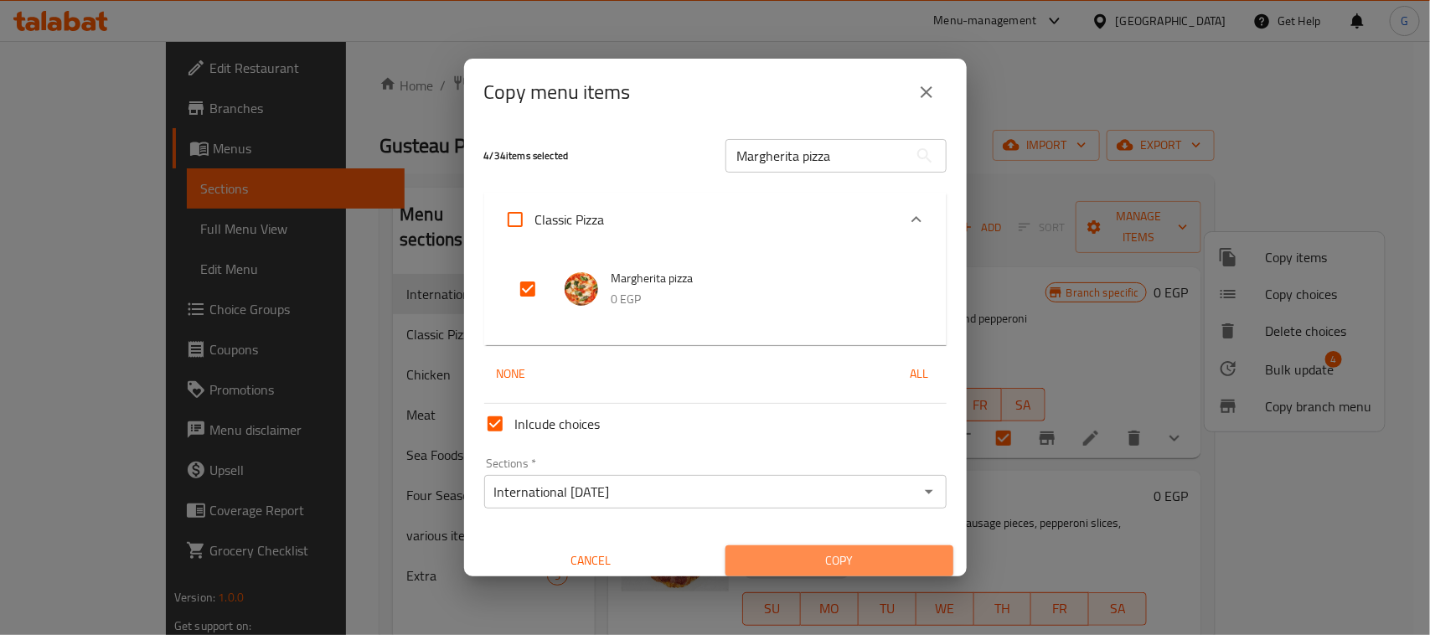
click at [844, 558] on span "Copy" at bounding box center [839, 560] width 201 height 21
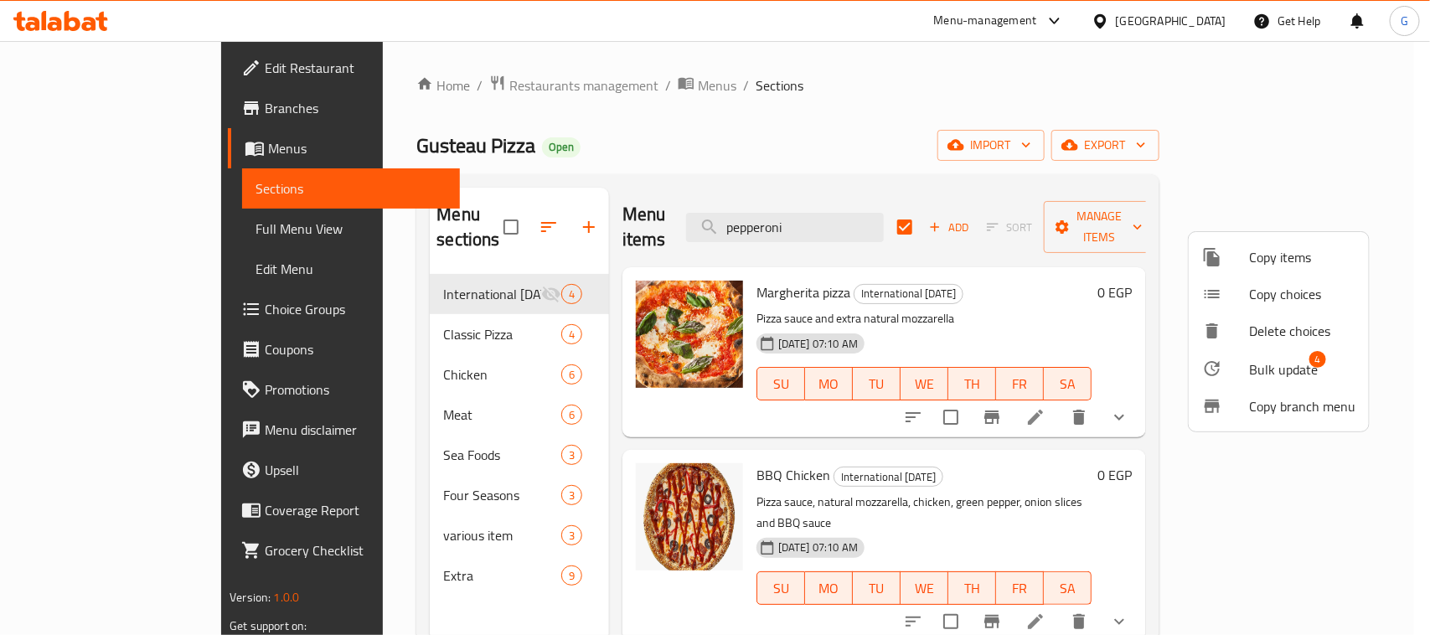
click at [391, 317] on div at bounding box center [715, 317] width 1430 height 635
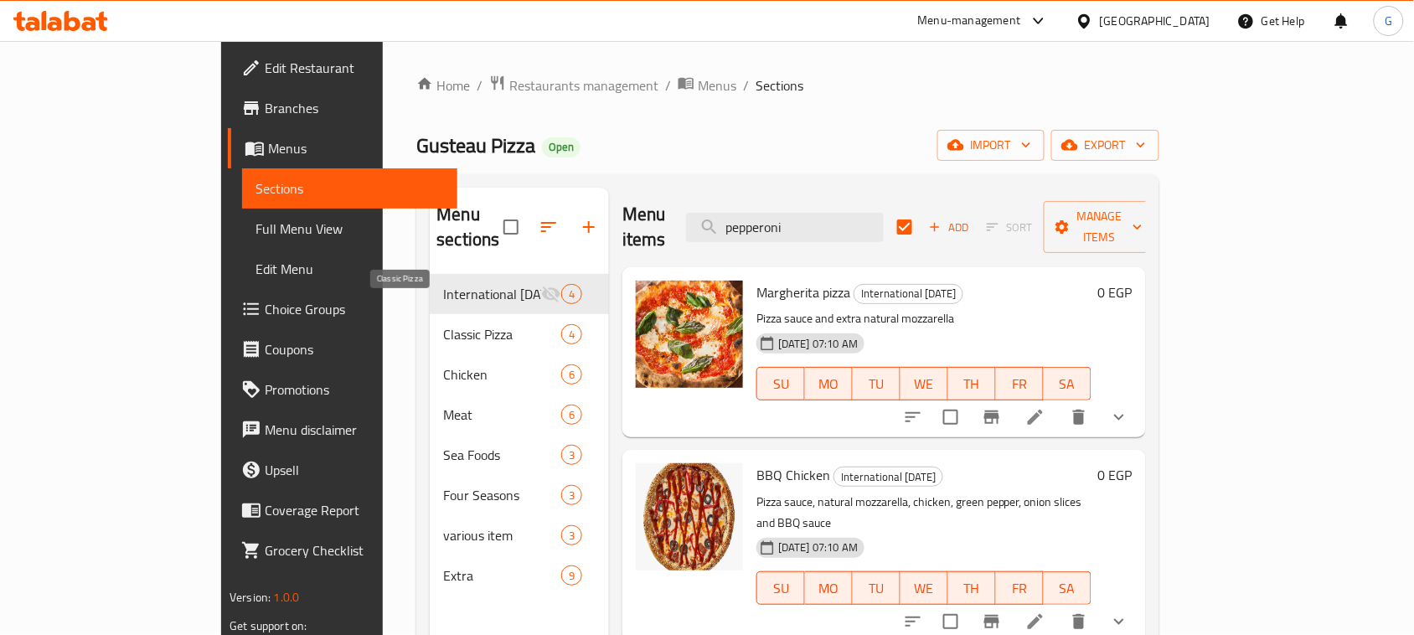
click at [443, 324] on span "Classic Pizza" at bounding box center [501, 334] width 117 height 20
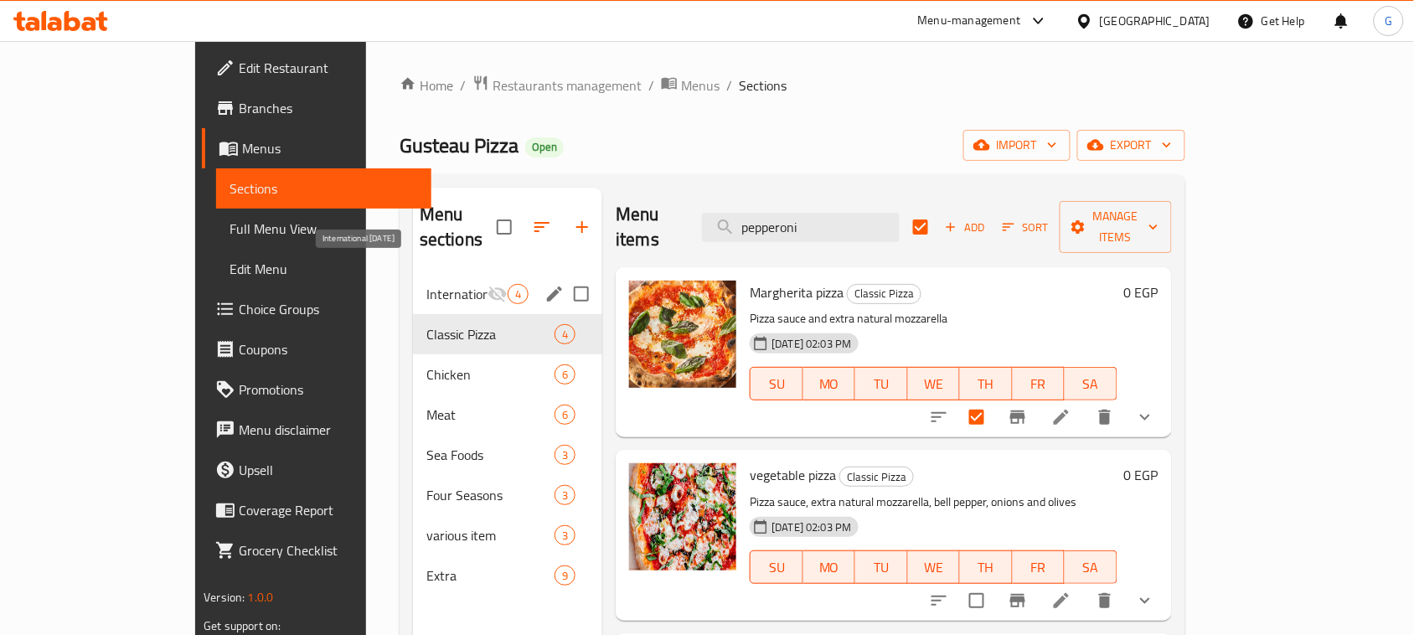
click at [426, 284] on span "International [DATE]" at bounding box center [456, 294] width 61 height 20
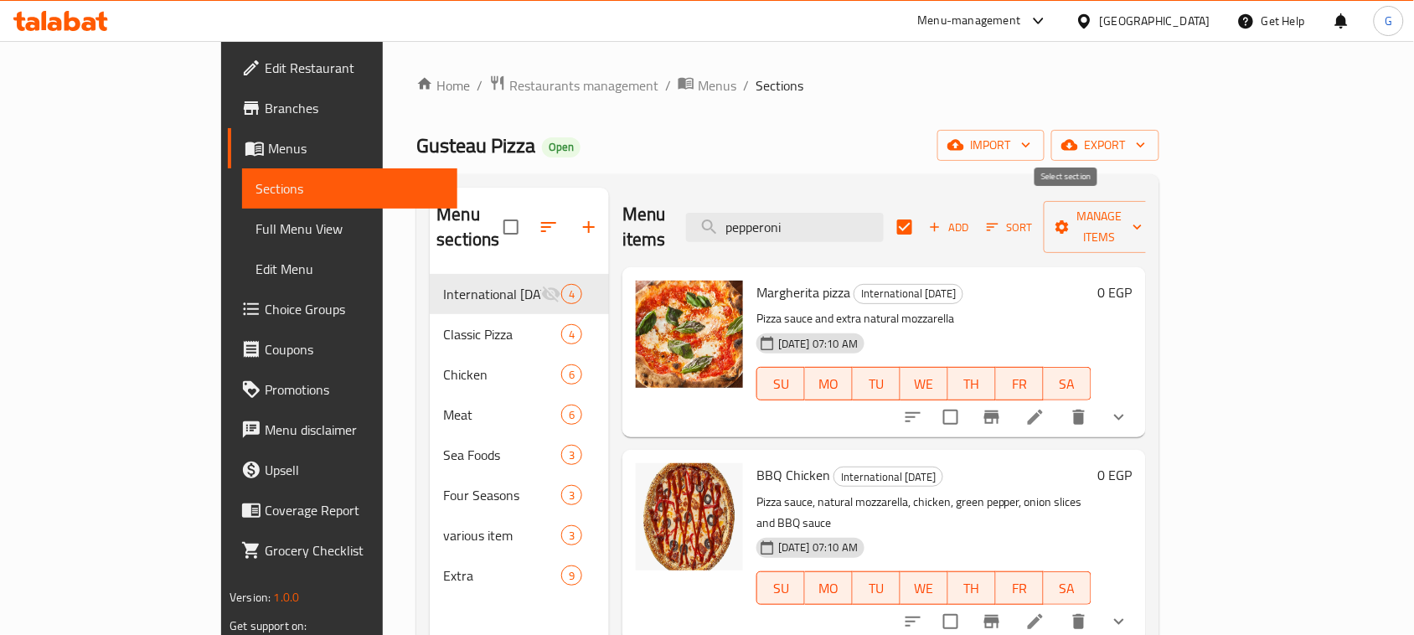
click at [922, 219] on input "checkbox" at bounding box center [904, 226] width 35 height 35
checkbox input "true"
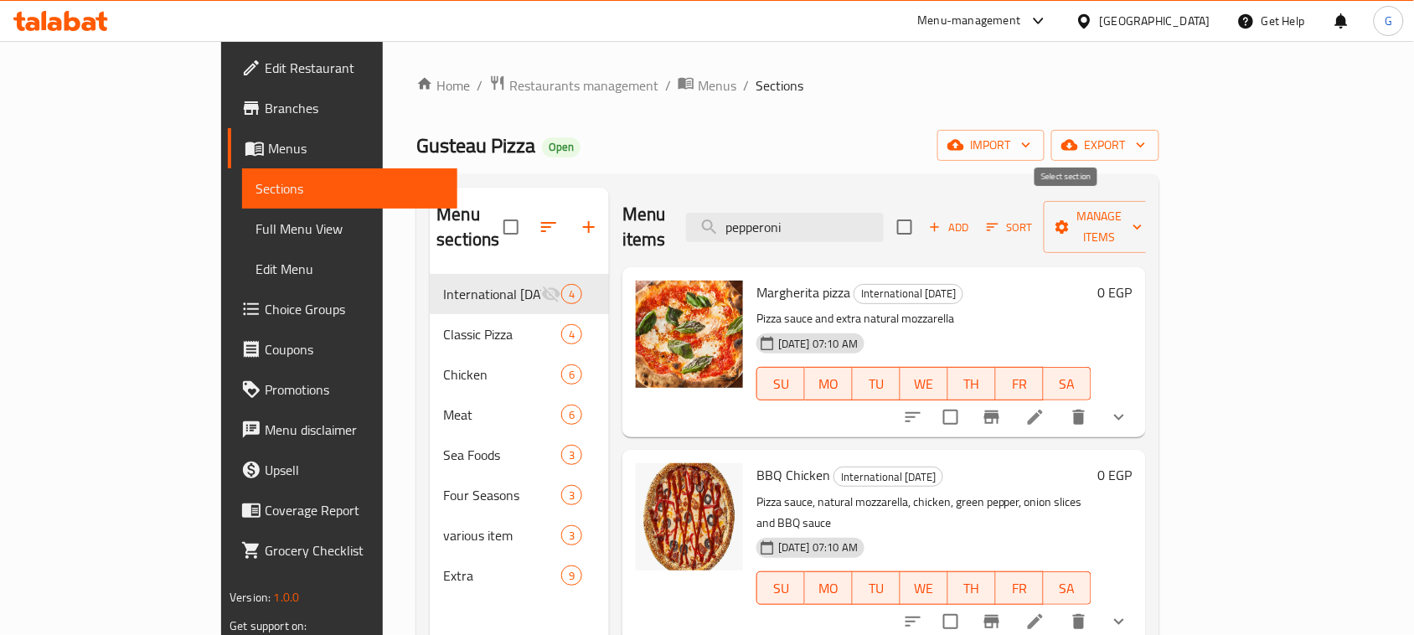
checkbox input "true"
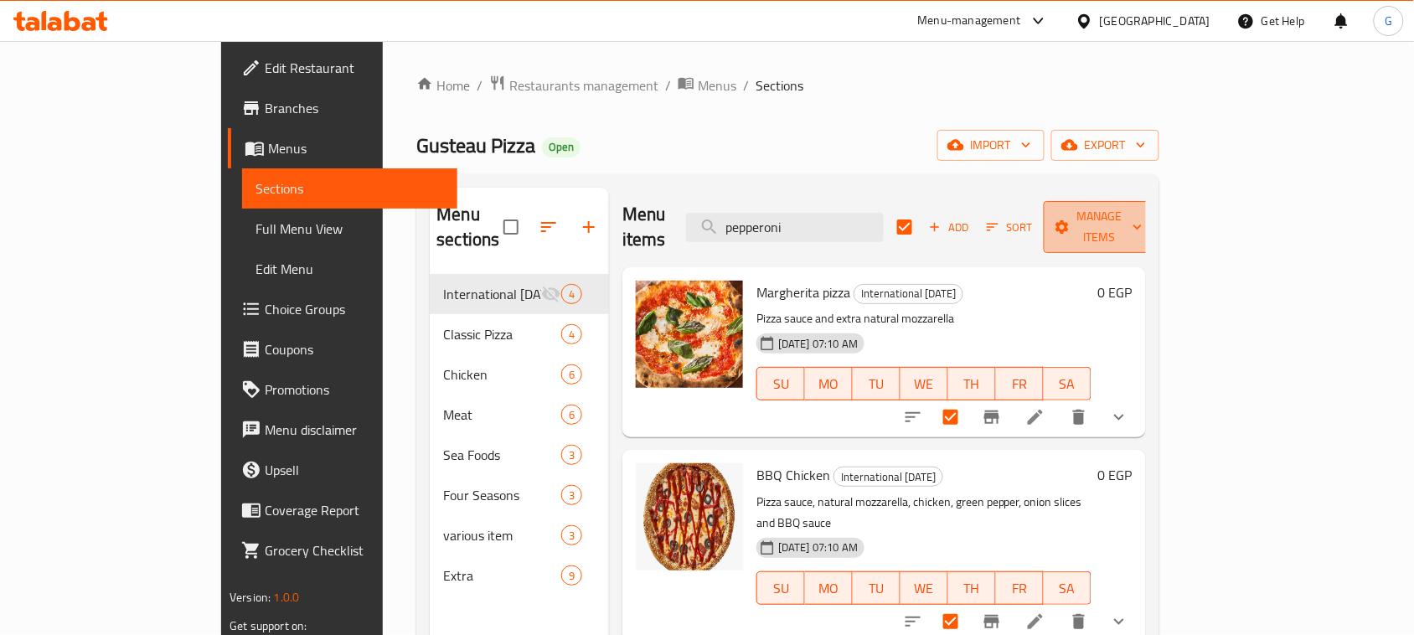
click at [1156, 202] on button "Manage items" at bounding box center [1100, 227] width 112 height 52
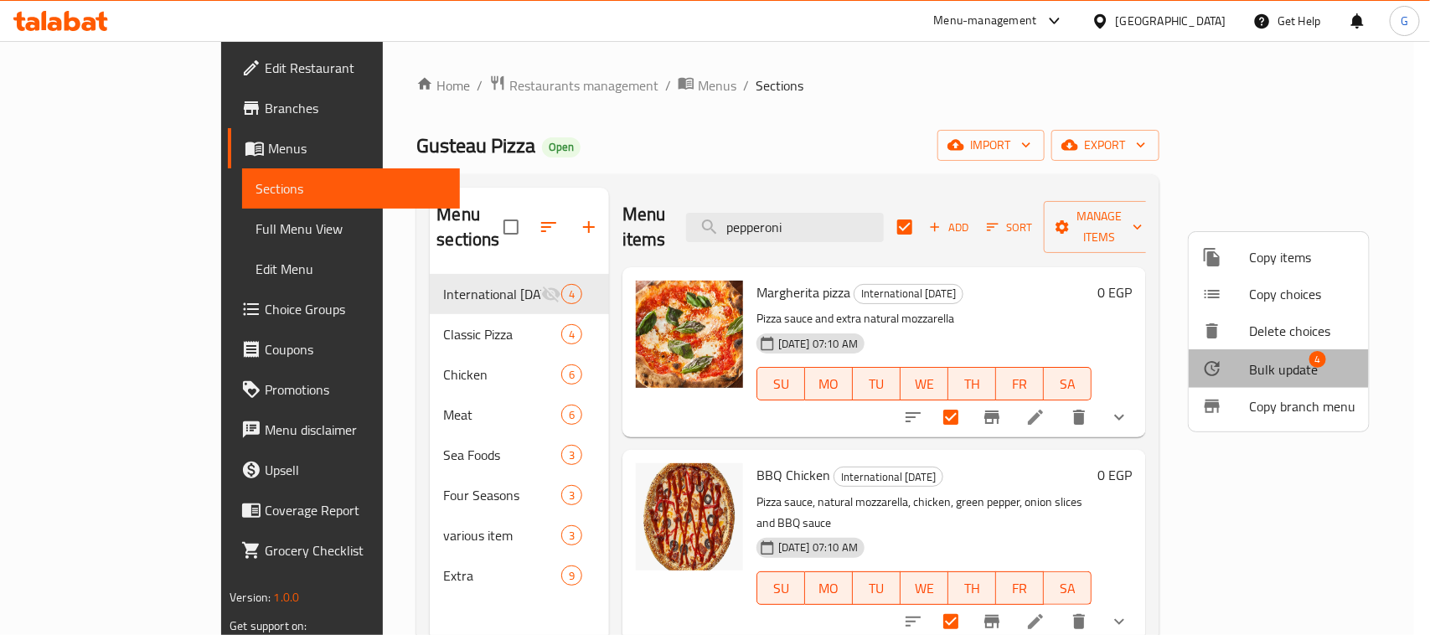
click at [1263, 366] on span "Bulk update" at bounding box center [1283, 369] width 69 height 20
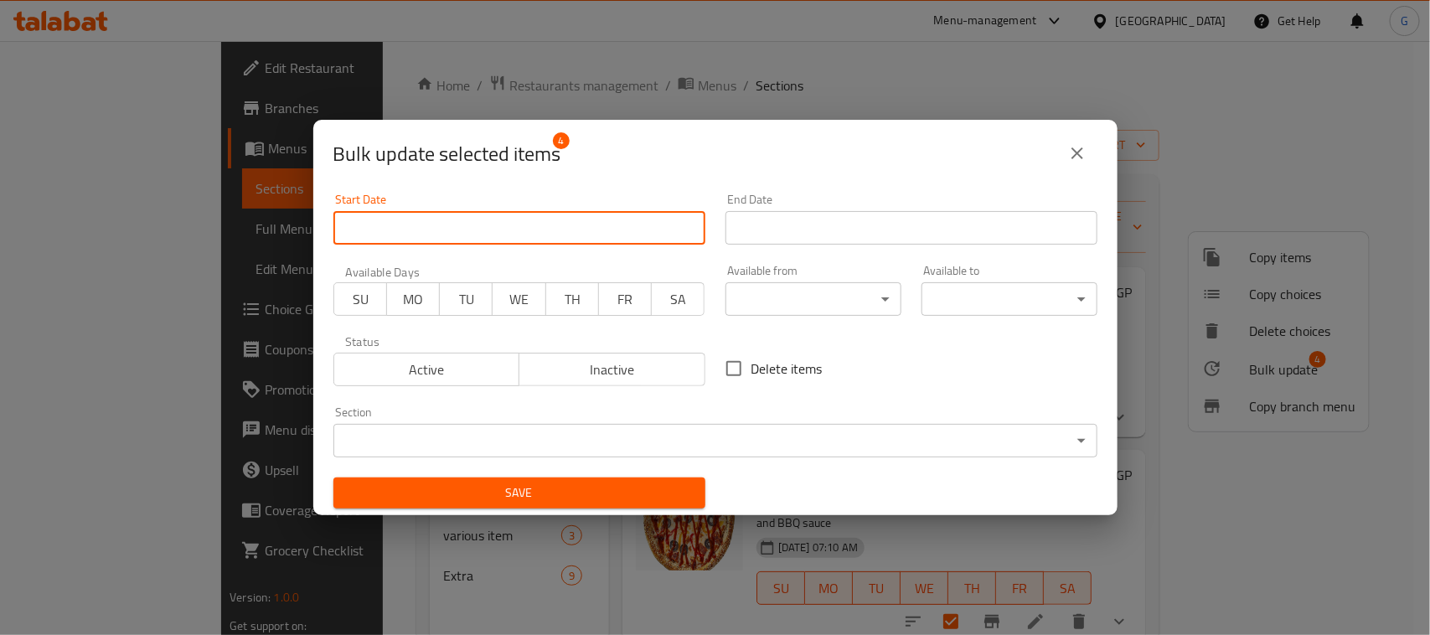
click at [553, 237] on input "Start Date" at bounding box center [519, 228] width 372 height 34
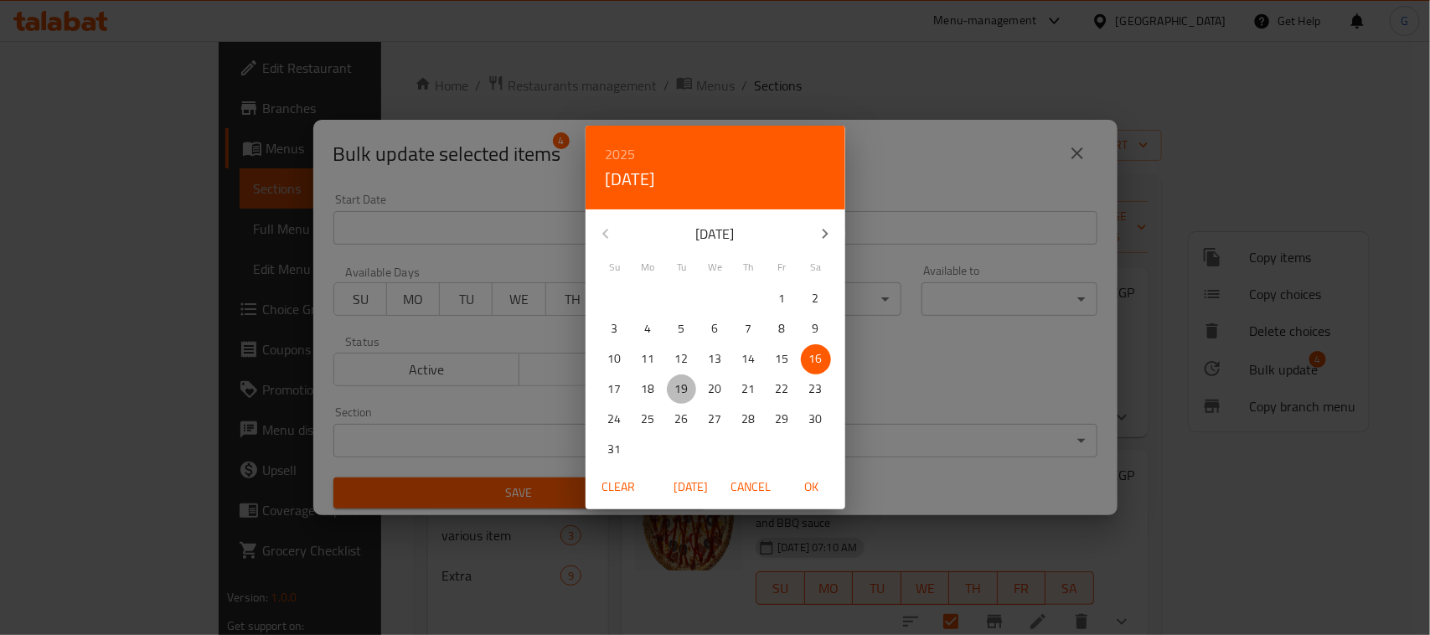
click at [680, 395] on p "19" at bounding box center [681, 389] width 13 height 21
click at [815, 495] on span "OK" at bounding box center [812, 487] width 40 height 21
type input "[DATE]"
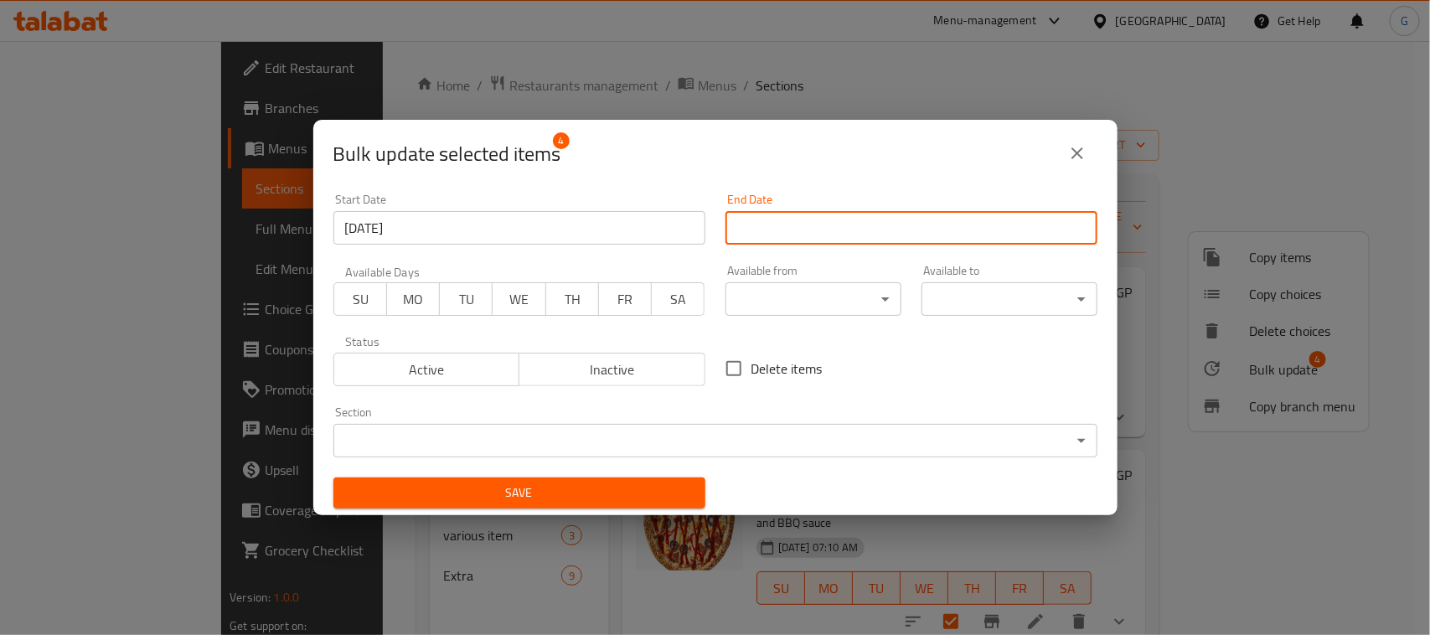
click at [920, 219] on input "Start Date" at bounding box center [912, 228] width 372 height 34
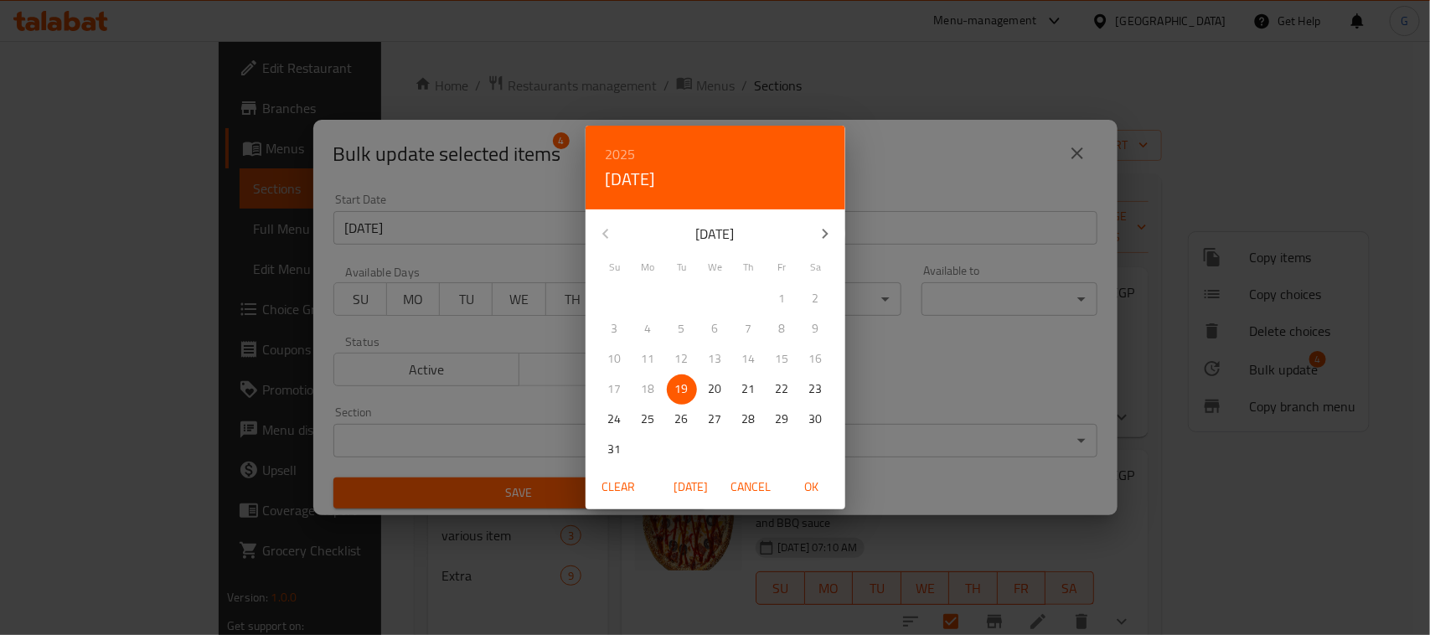
click at [811, 488] on span "OK" at bounding box center [812, 487] width 40 height 21
type input "[DATE]"
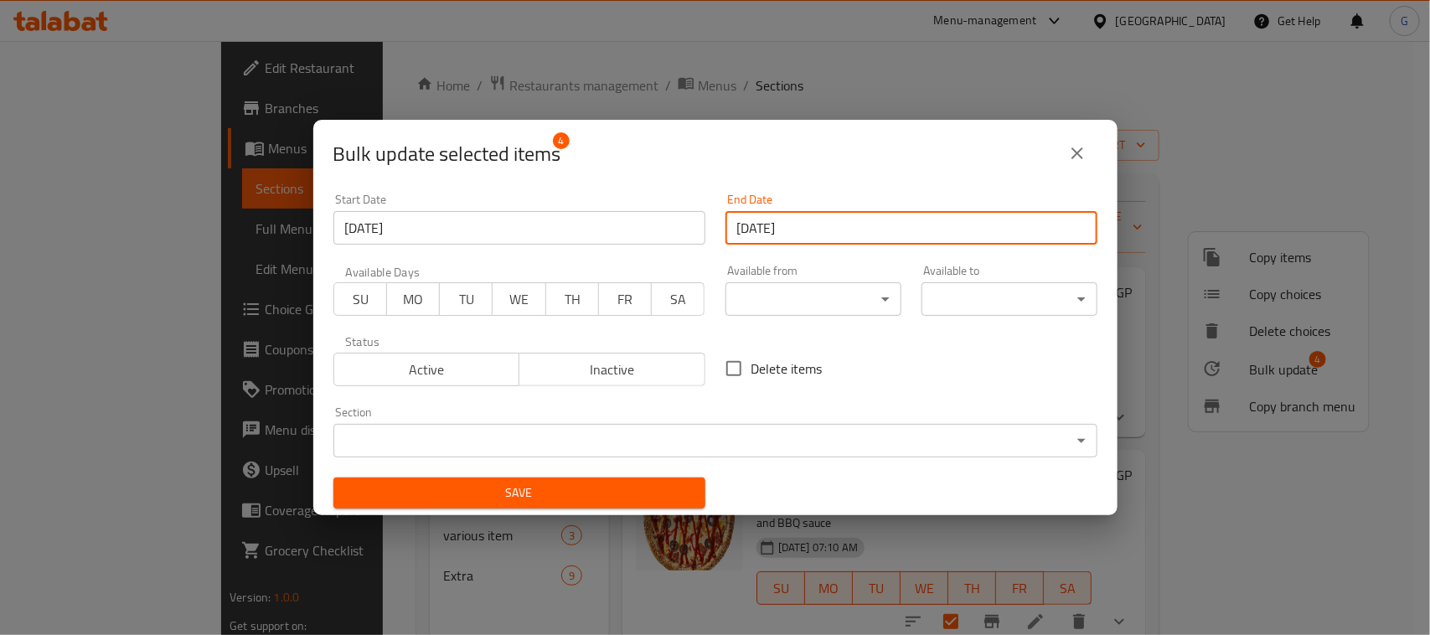
click at [516, 495] on span "Save" at bounding box center [519, 493] width 345 height 21
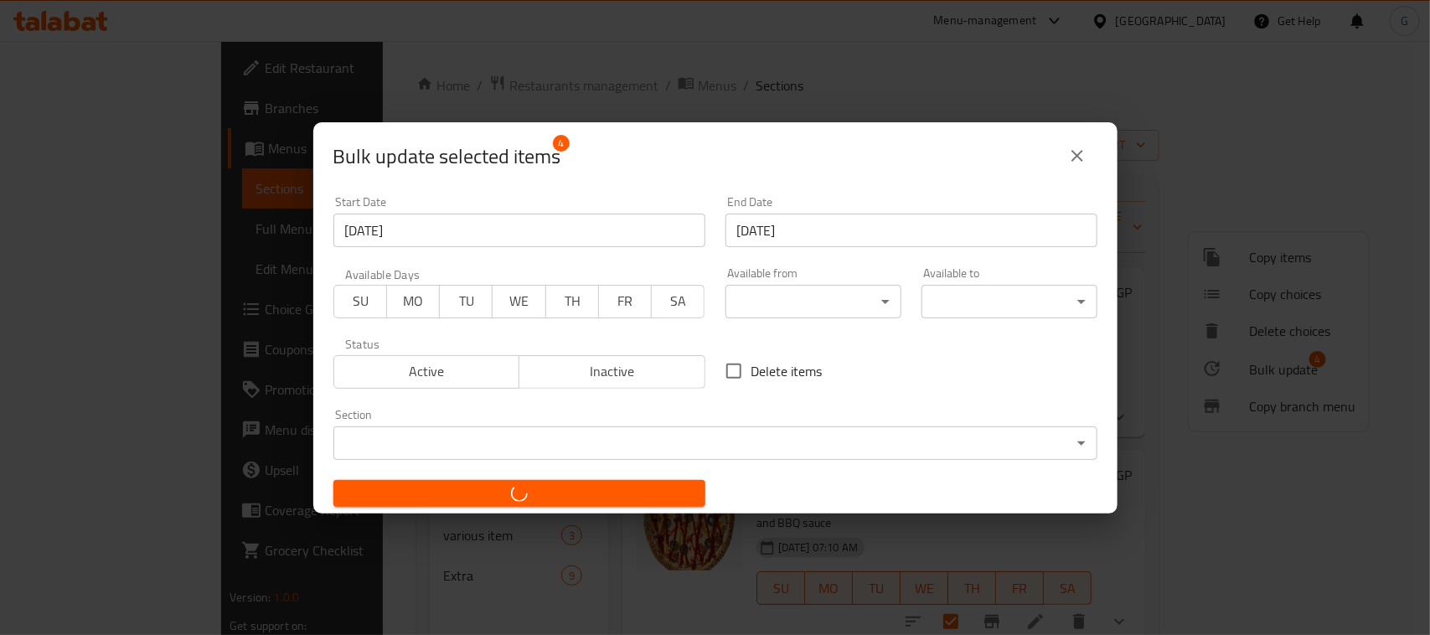
checkbox input "false"
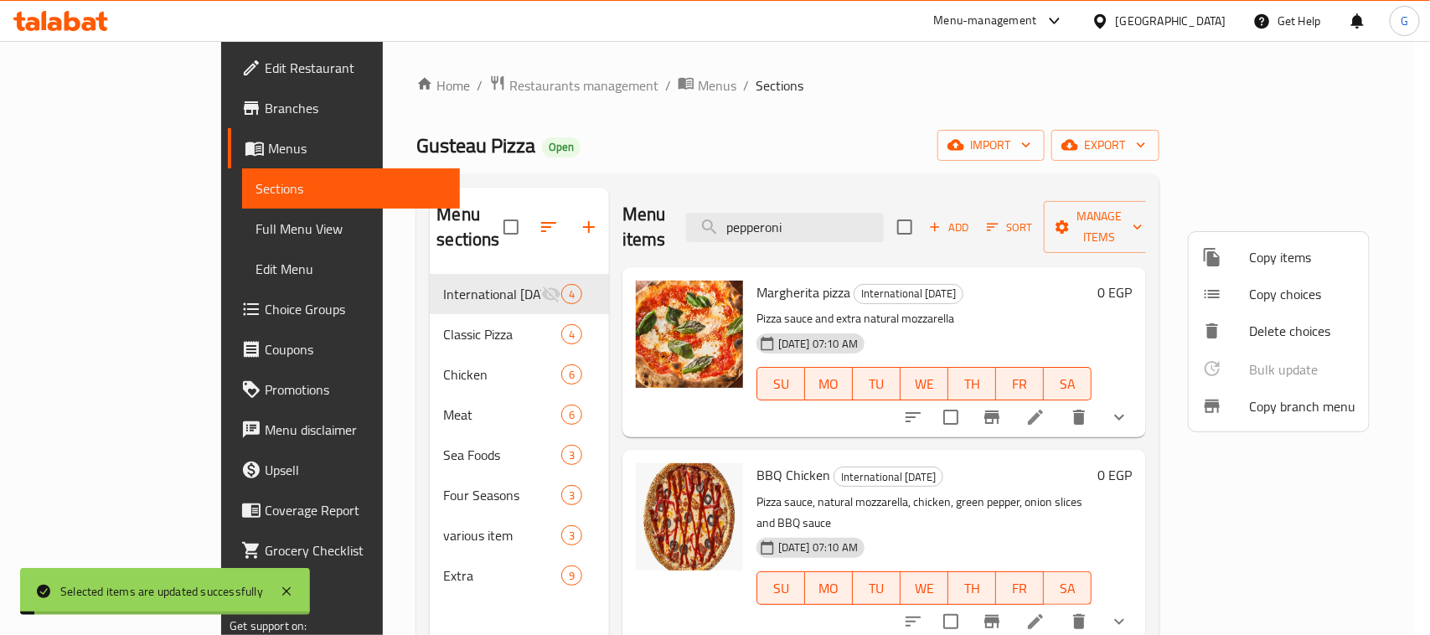
click at [951, 124] on div at bounding box center [715, 317] width 1430 height 635
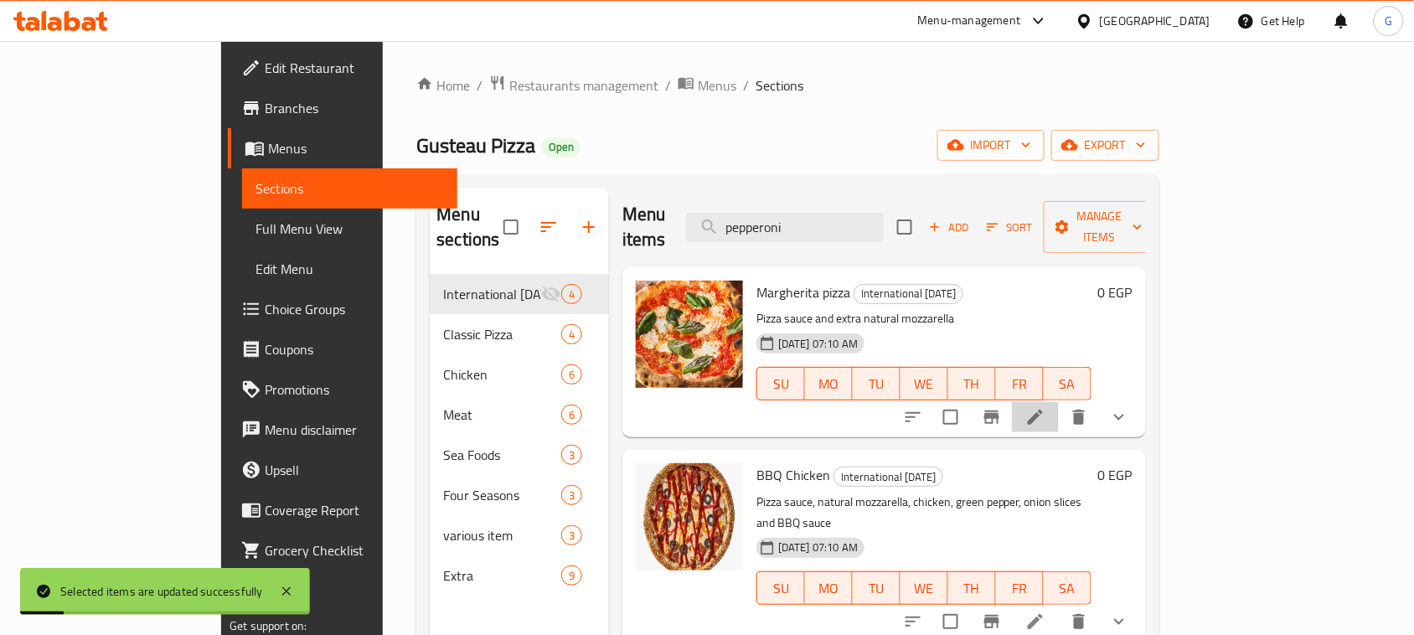
click at [1059, 402] on li at bounding box center [1035, 417] width 47 height 30
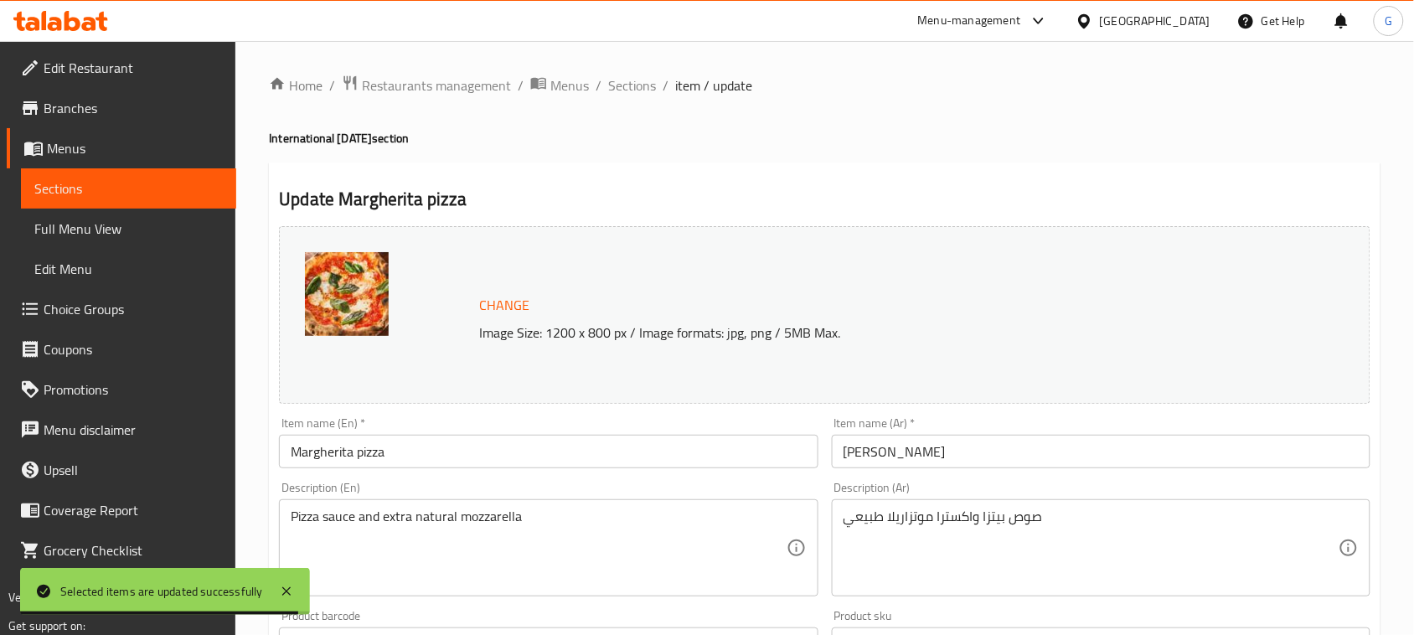
click at [471, 467] on input "Margherita pizza" at bounding box center [548, 452] width 539 height 34
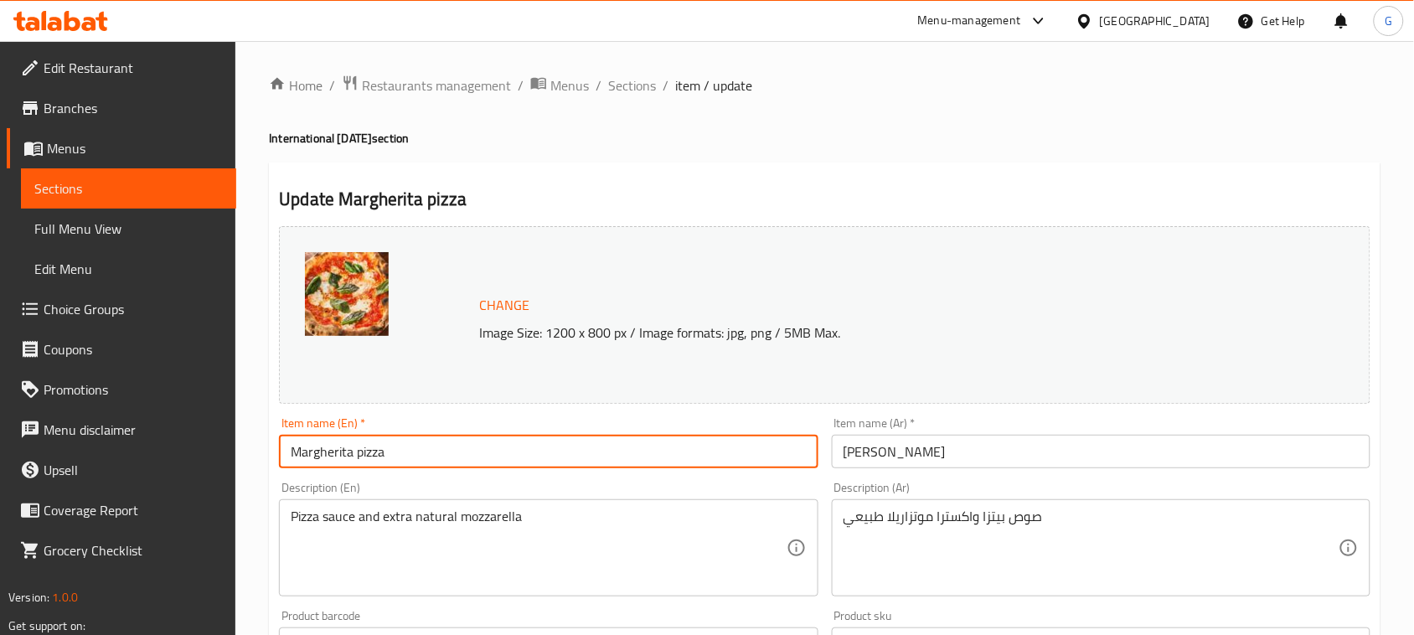
paste input "Comes with A Free Potato"
type input "Margherita Pizza Comes with A Free Potato"
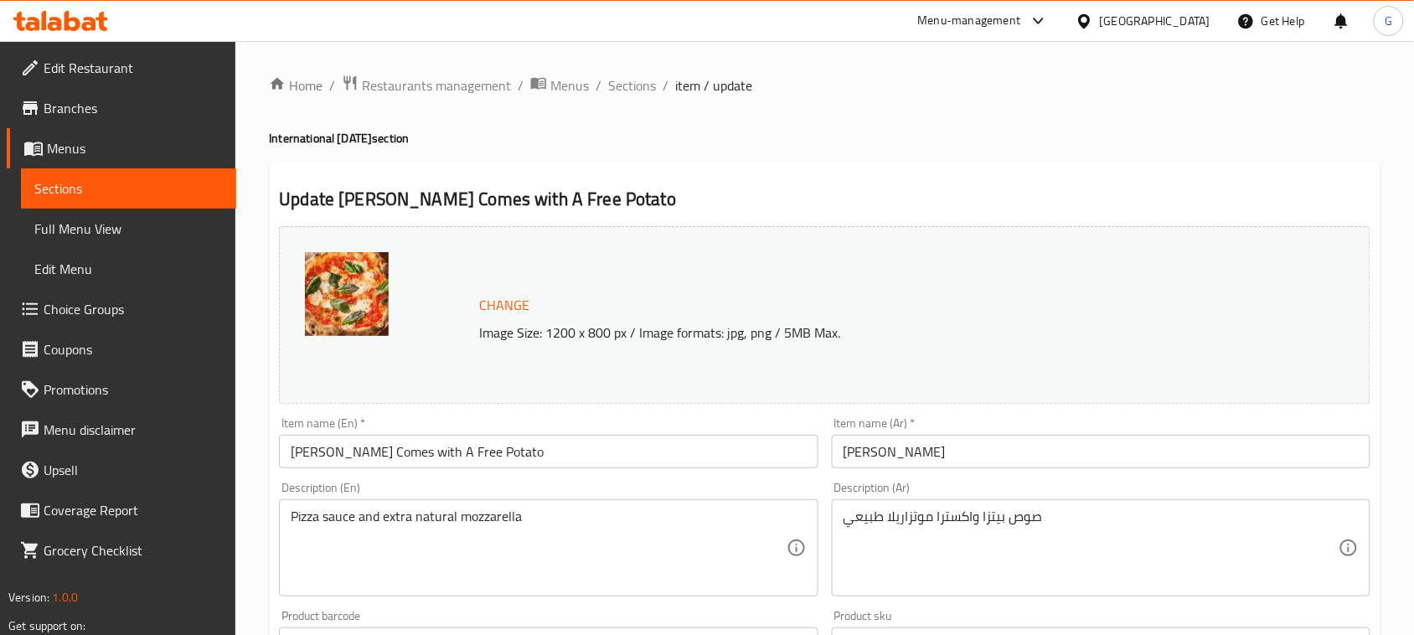
click at [1205, 461] on input "بيتزا مارجريتا" at bounding box center [1101, 452] width 539 height 34
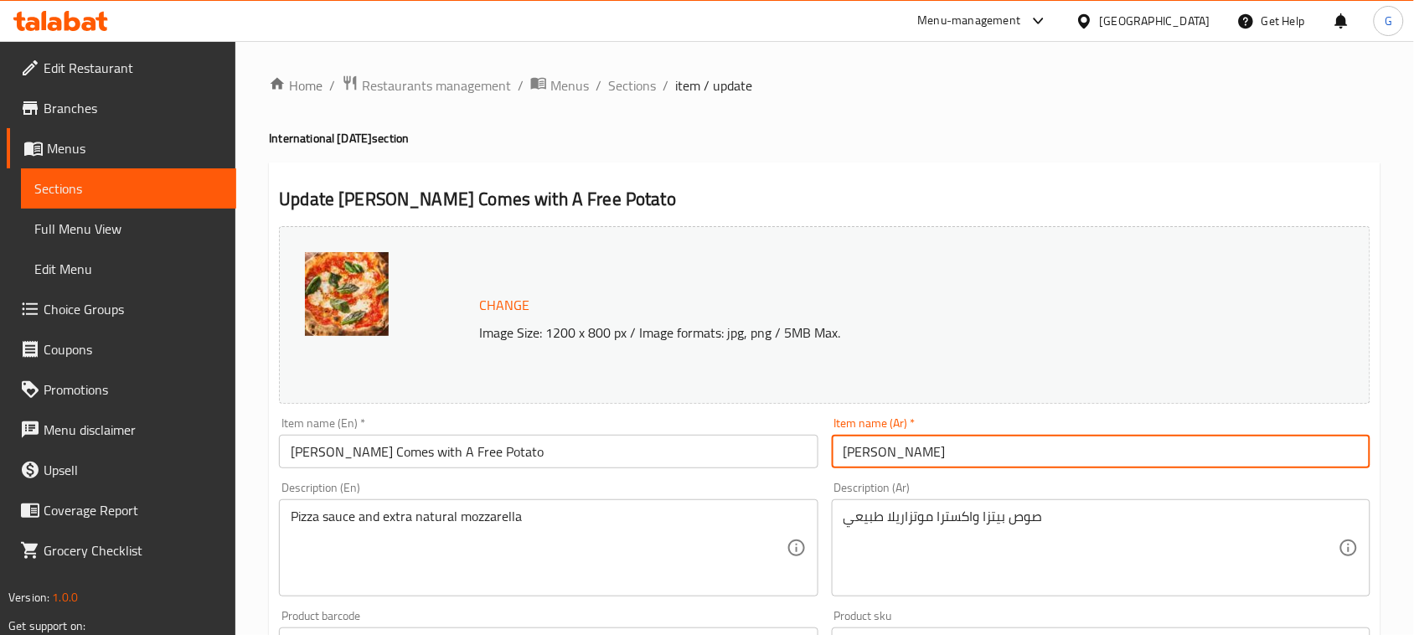
paste input "يأتي معها بطاطس مجانية"
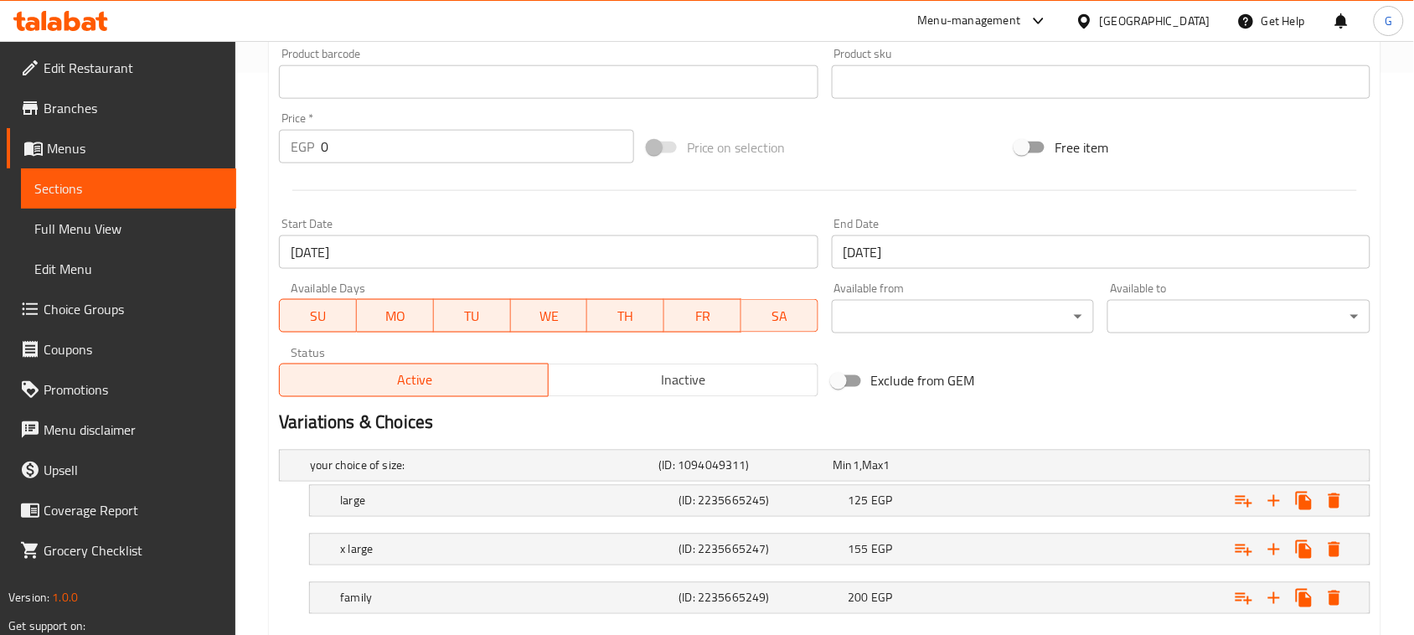
scroll to position [659, 0]
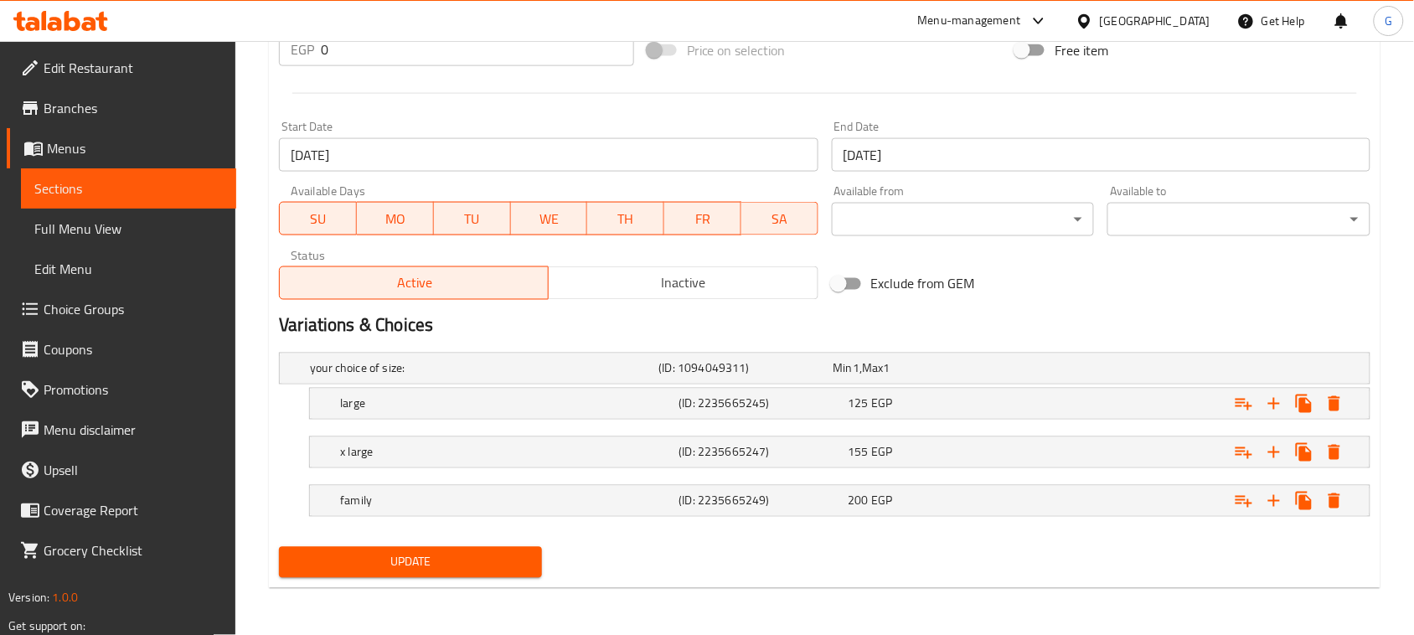
type input "بيتزا مارجريتا يأتي معها بطاطس مجانية"
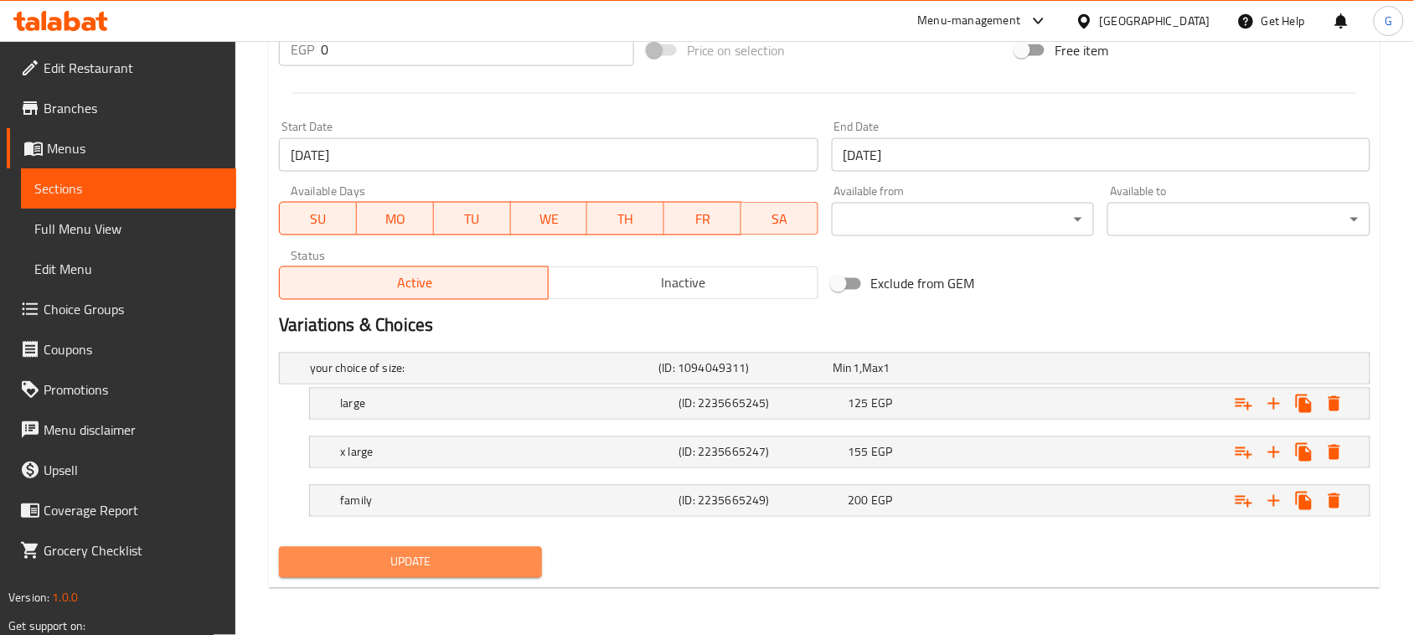
click at [448, 568] on span "Update" at bounding box center [410, 562] width 236 height 21
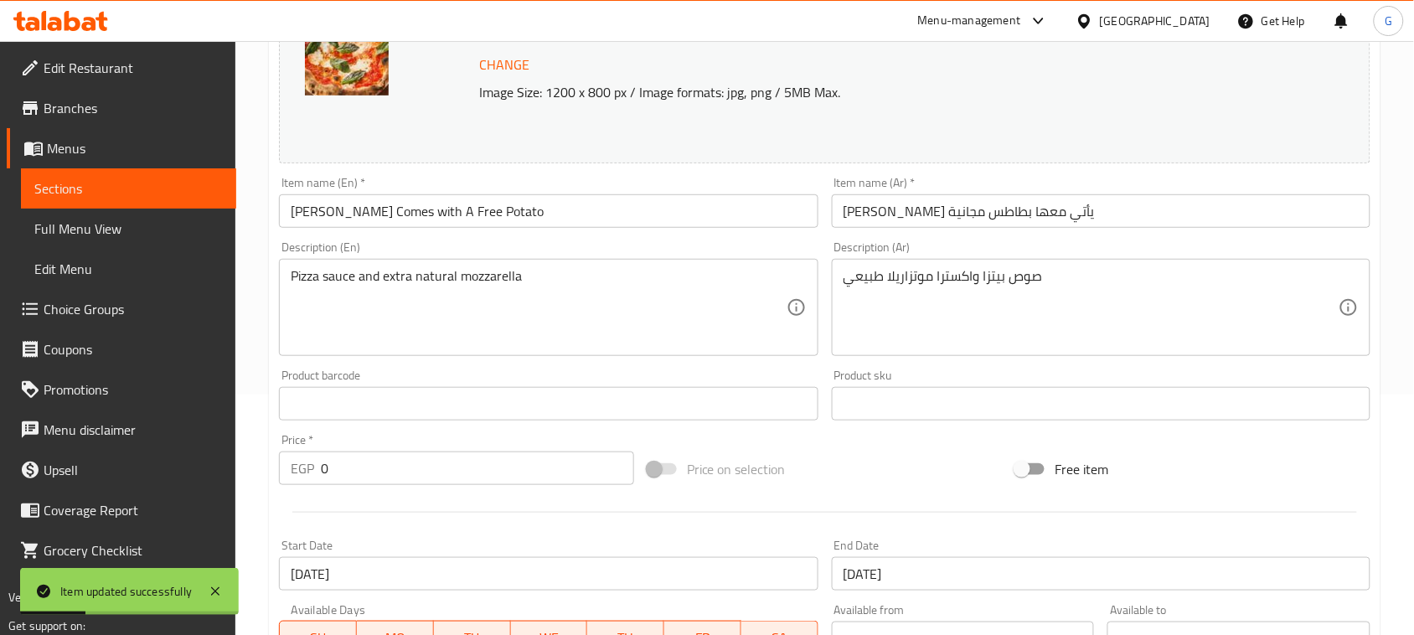
scroll to position [0, 0]
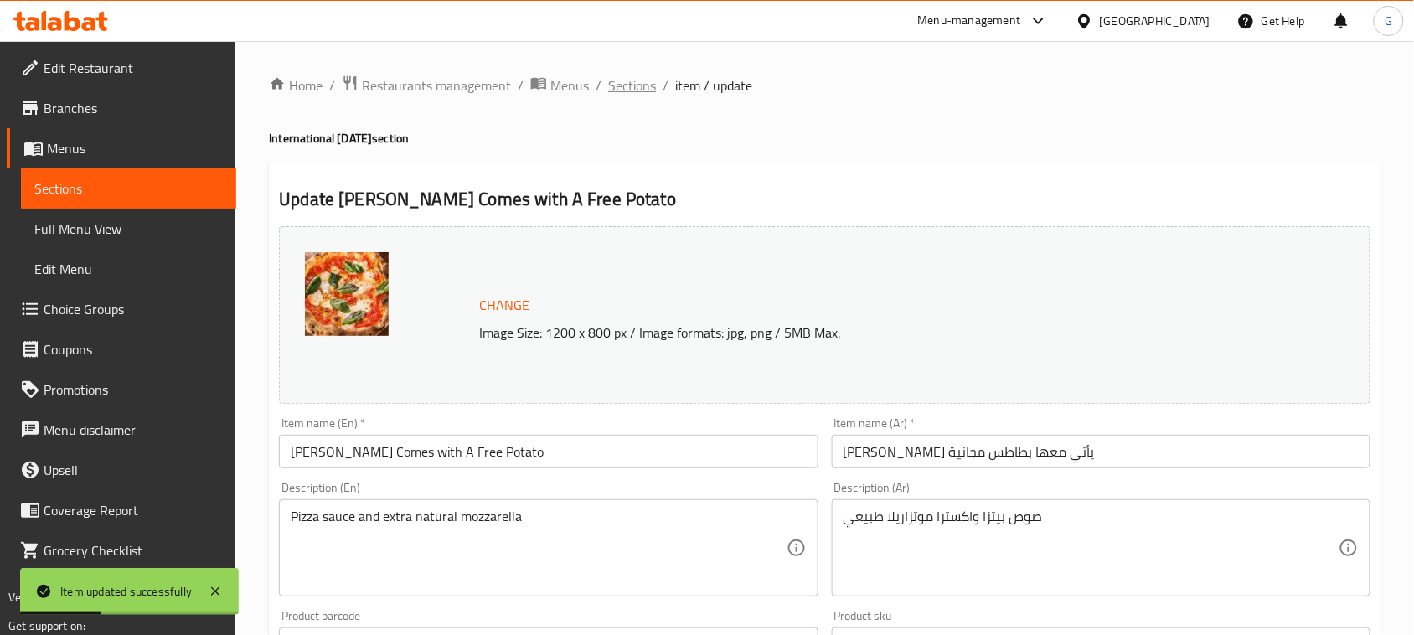
click at [627, 90] on span "Sections" at bounding box center [632, 85] width 48 height 20
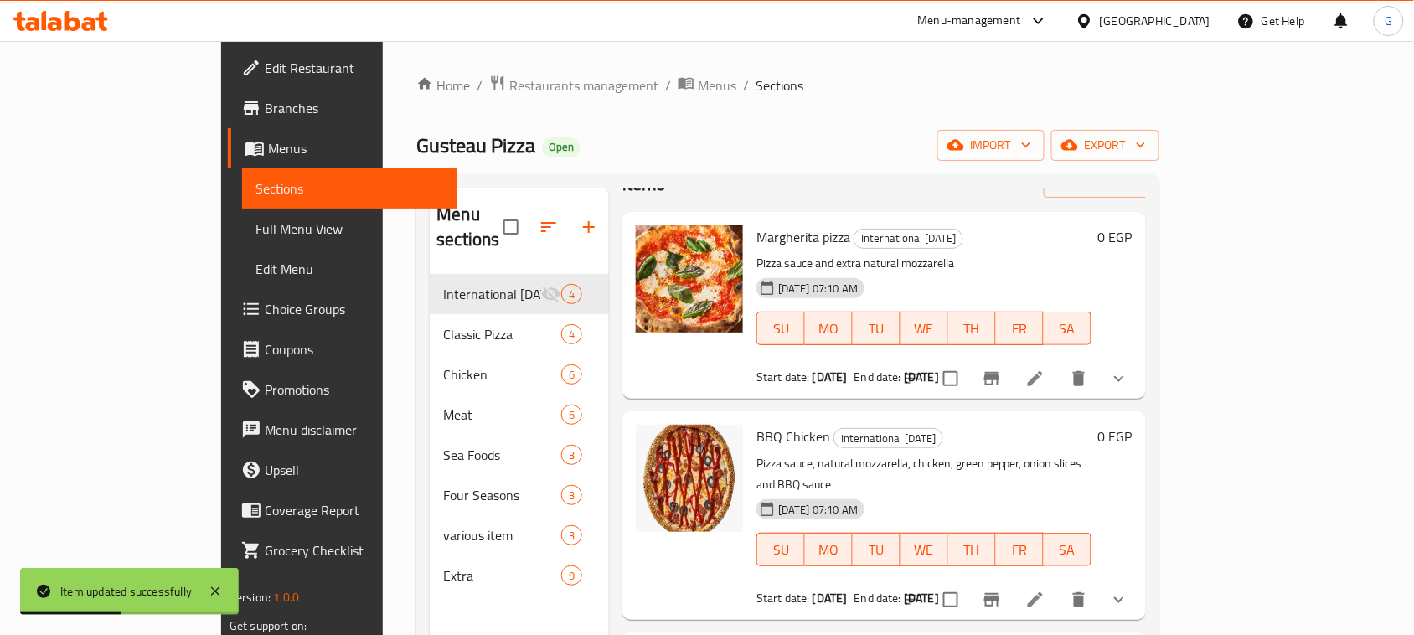
scroll to position [105, 0]
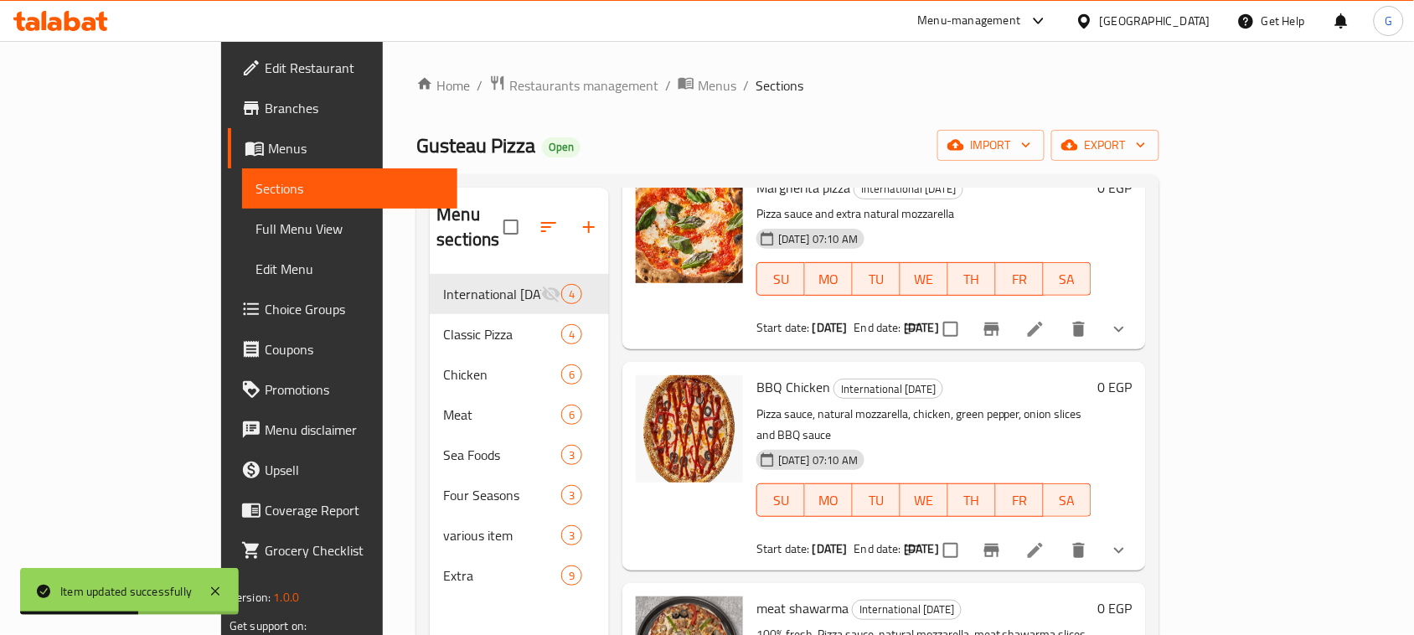
click at [1046, 540] on icon at bounding box center [1035, 550] width 20 height 20
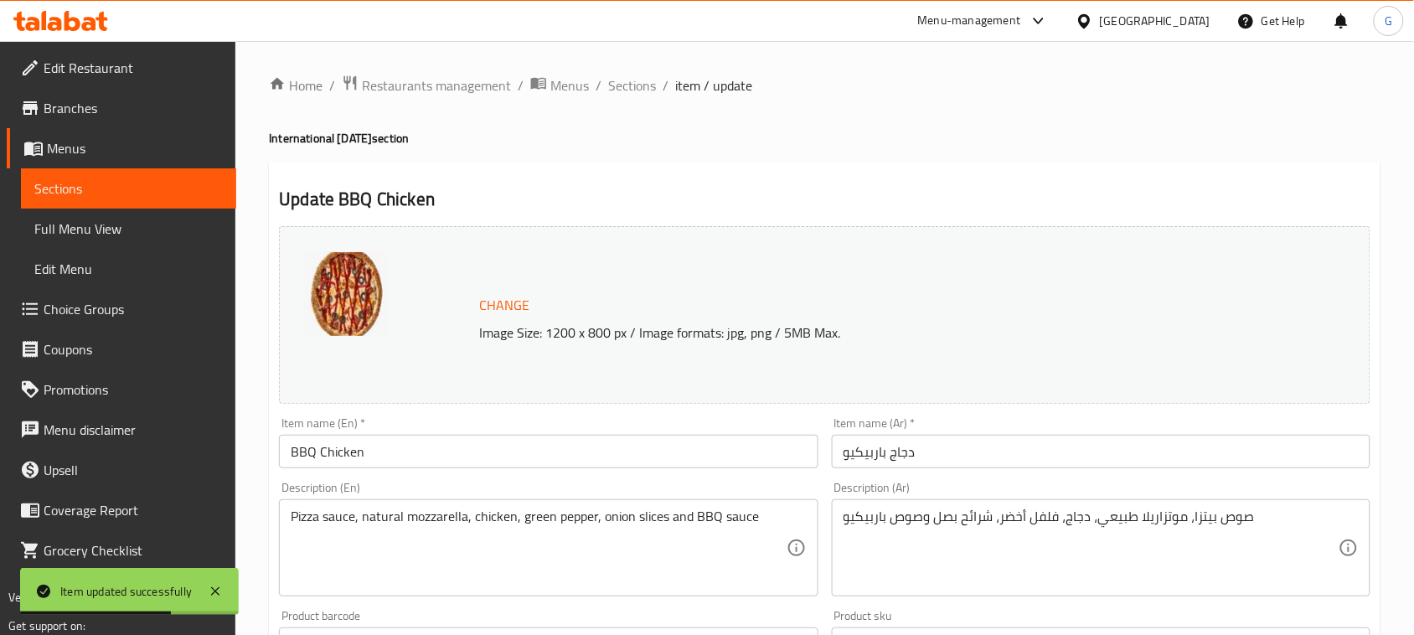
click at [1077, 432] on div "Item name (Ar)   * دجاج باربيكيو Item name (Ar) *" at bounding box center [1101, 442] width 539 height 51
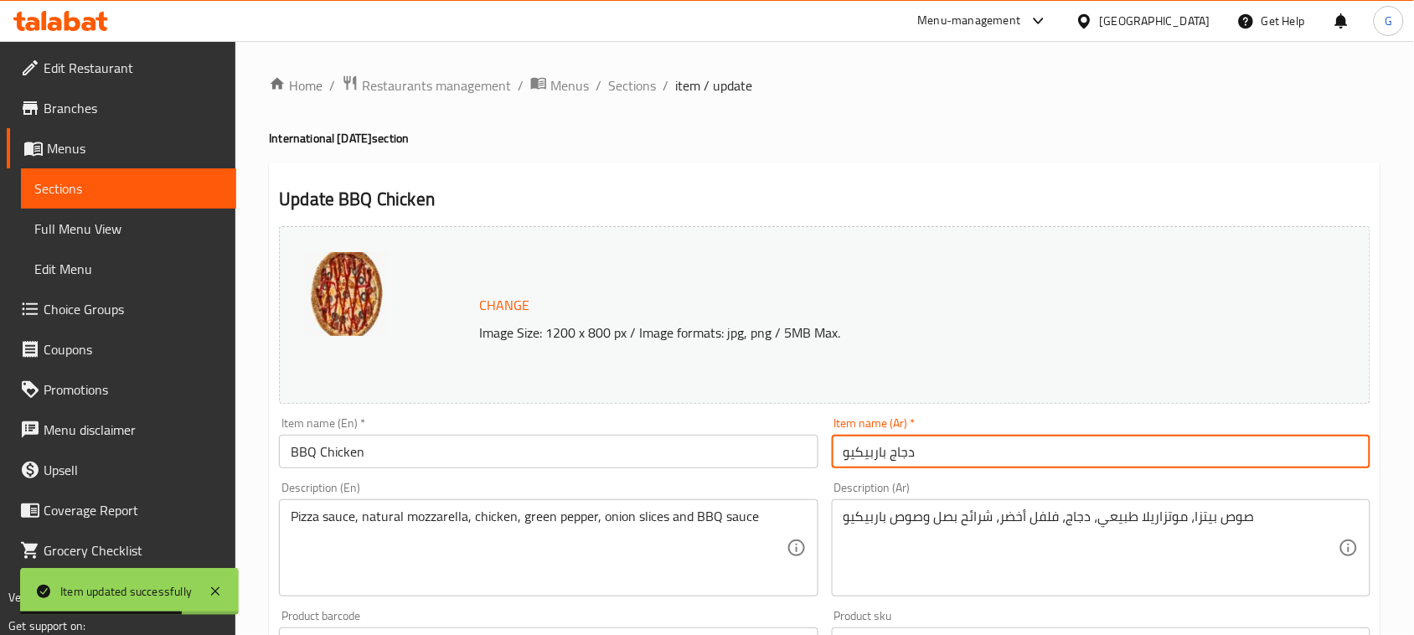
click at [1046, 451] on input "دجاج باربيكيو" at bounding box center [1101, 452] width 539 height 34
paste input "يأتي معها بطاطس مجانية"
type input "دجاج باربيكيو يأتي معها بطاطس مجانية"
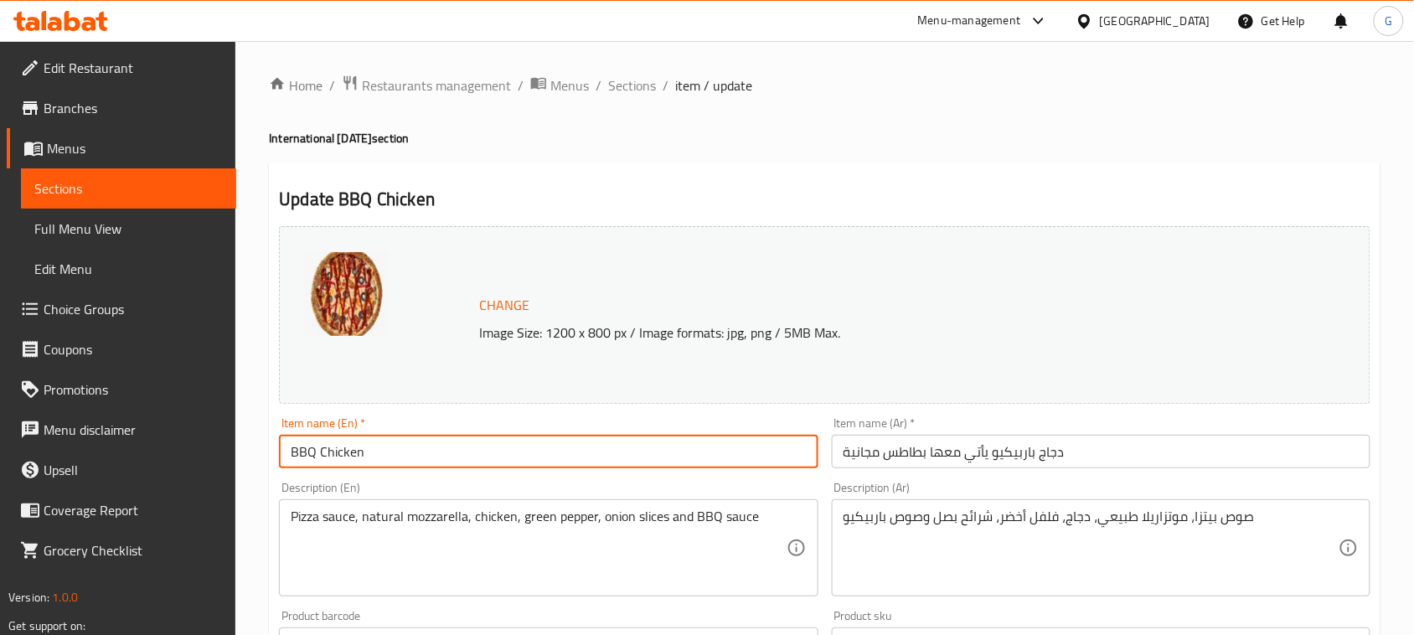
click at [478, 463] on input "BBQ Chicken" at bounding box center [548, 452] width 539 height 34
paste input "Comes with A Free Potato"
type input "BBQ Chicken Comes with A Free Potato"
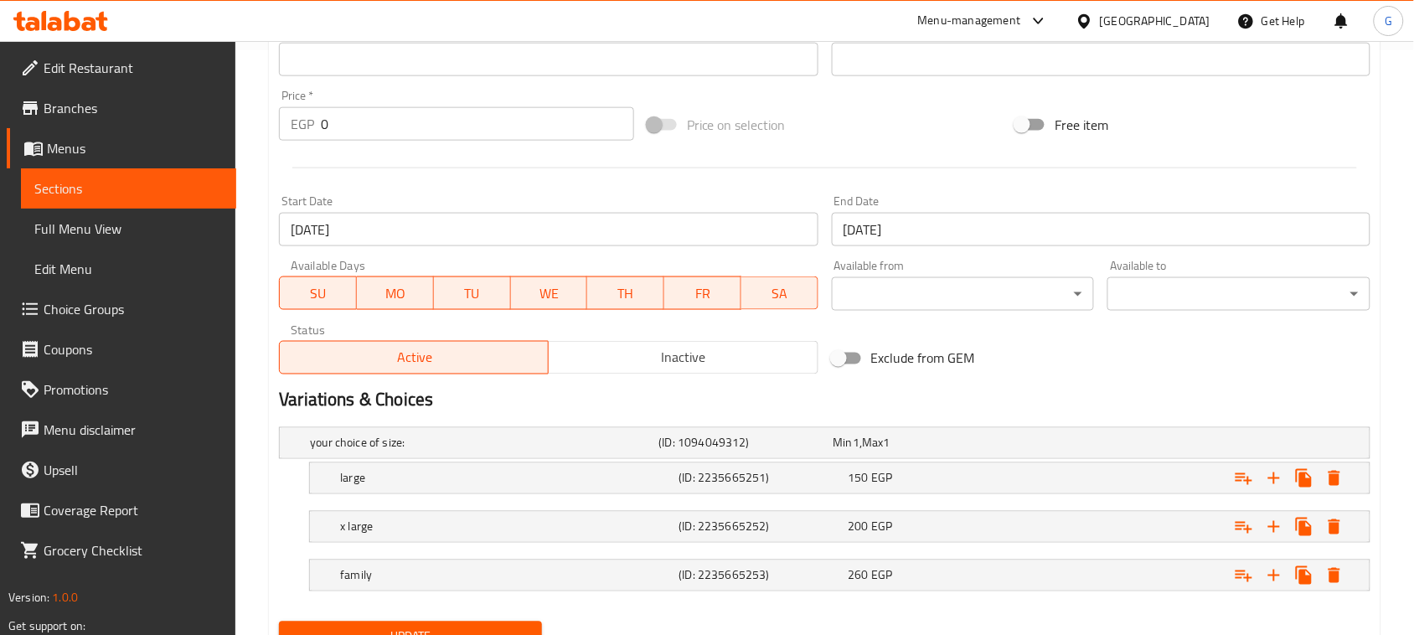
scroll to position [659, 0]
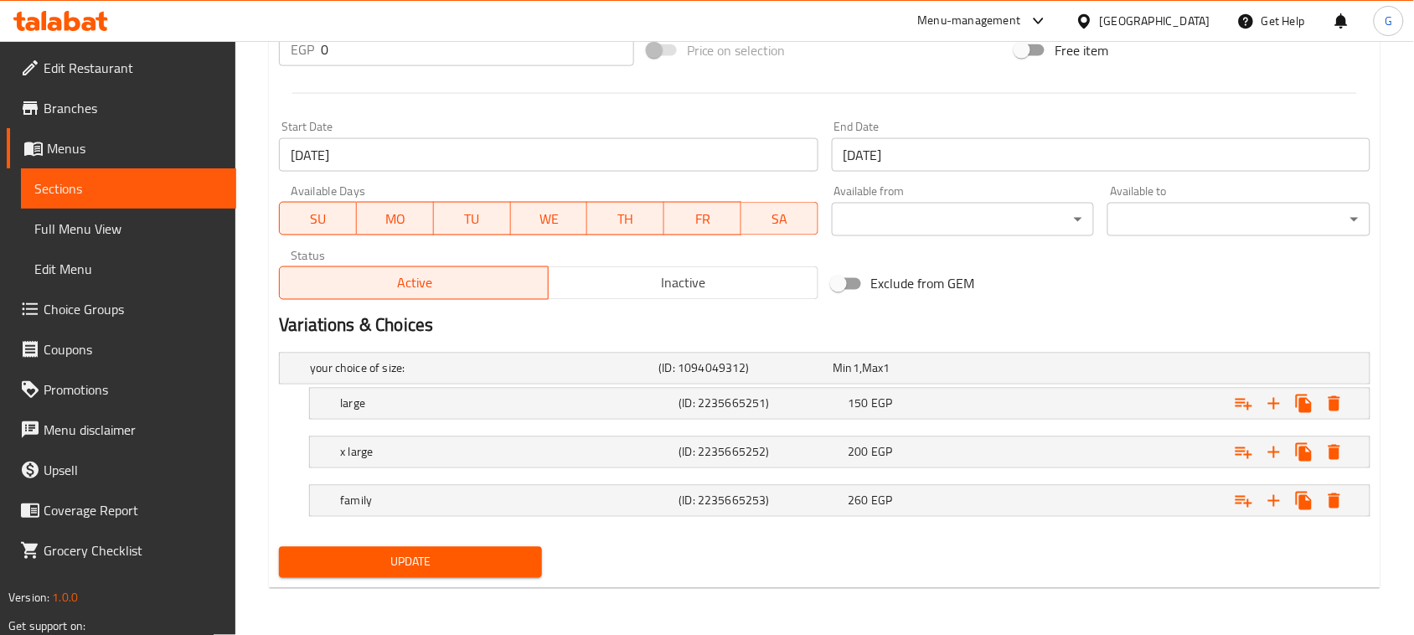
click at [437, 550] on button "Update" at bounding box center [410, 562] width 263 height 31
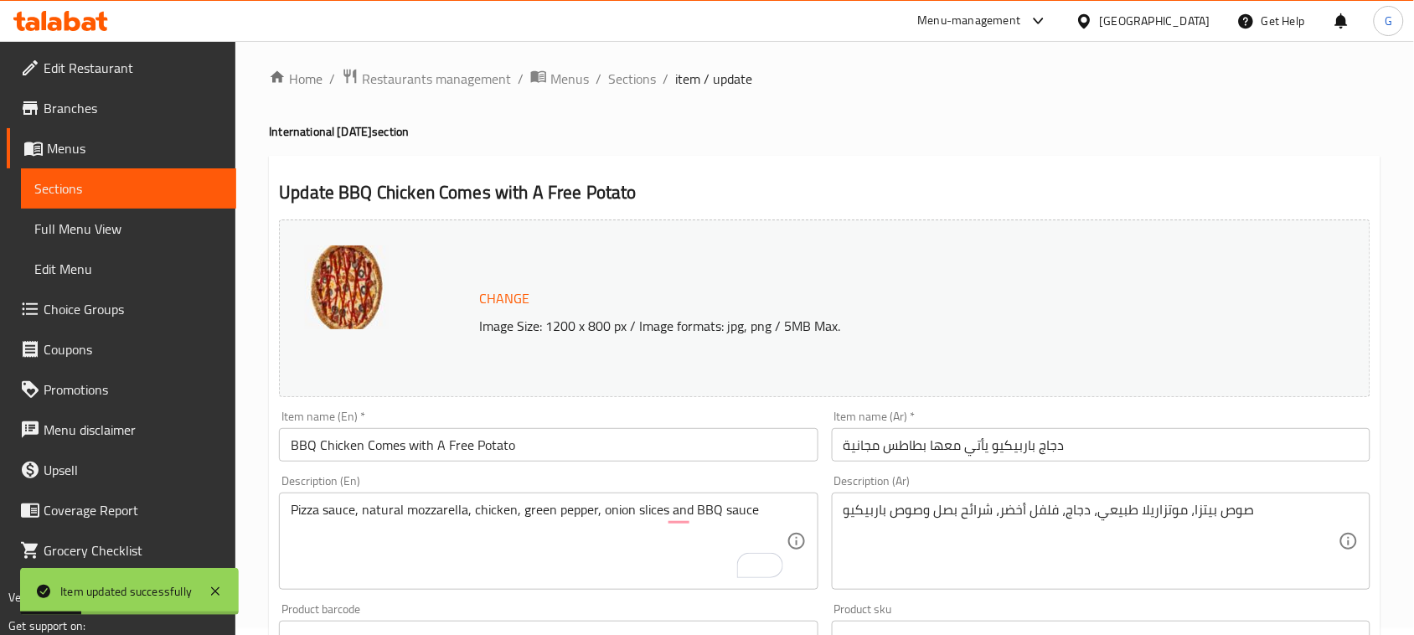
scroll to position [0, 0]
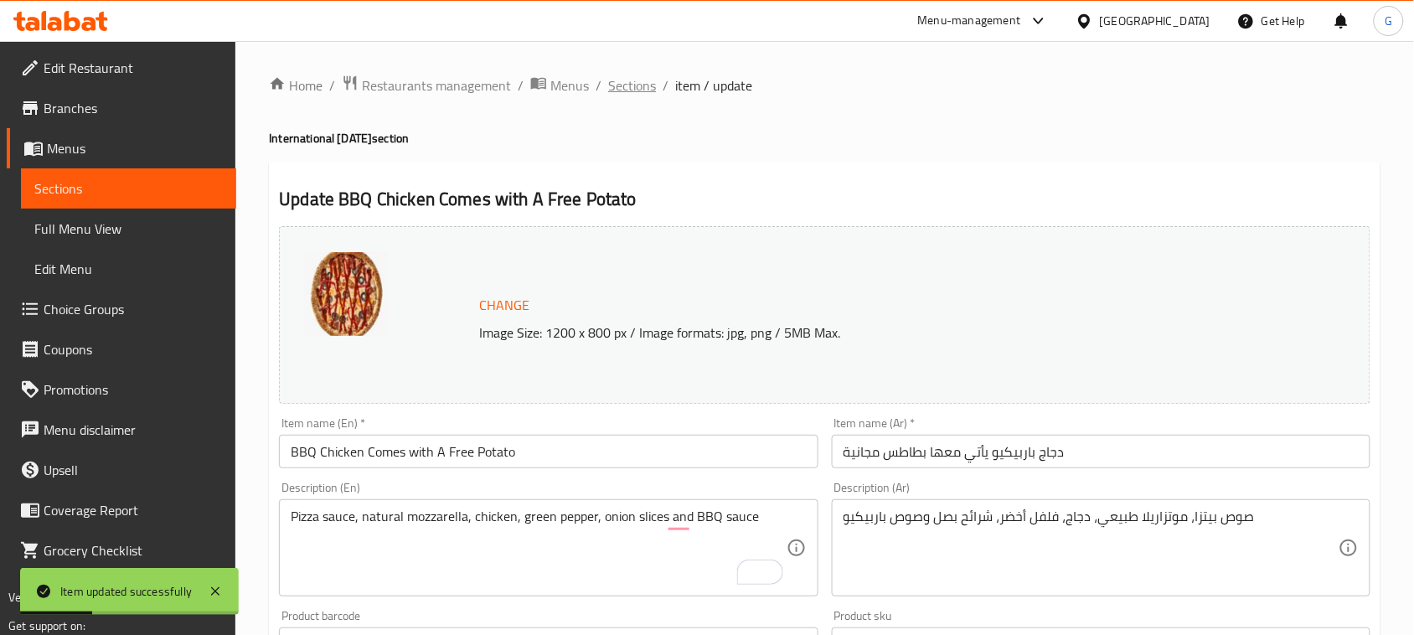
click at [629, 88] on span "Sections" at bounding box center [632, 85] width 48 height 20
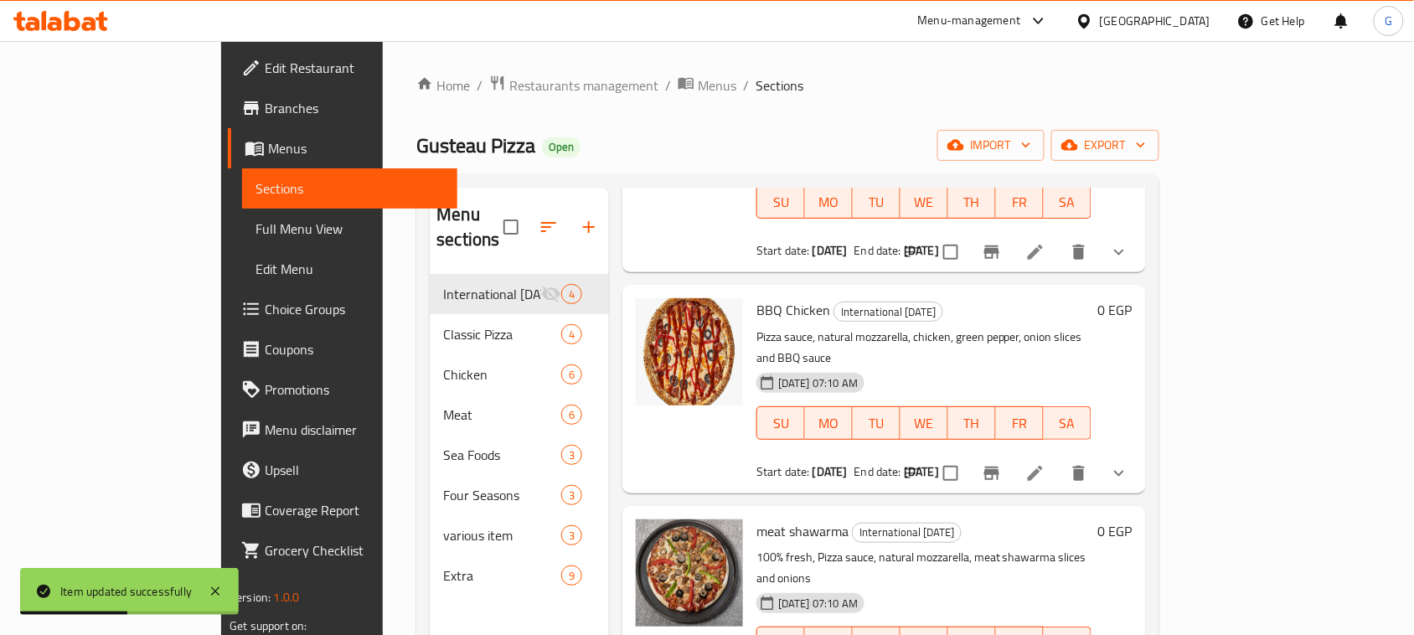
scroll to position [105, 0]
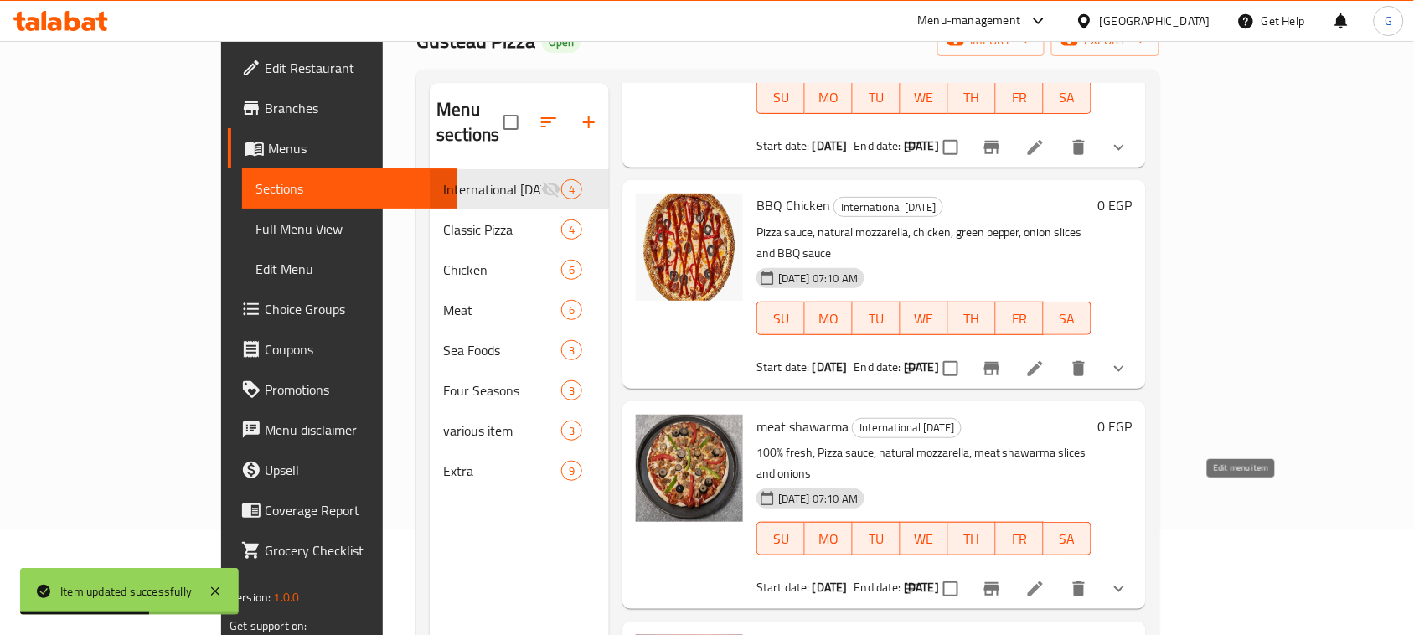
click at [1043, 581] on icon at bounding box center [1035, 588] width 15 height 15
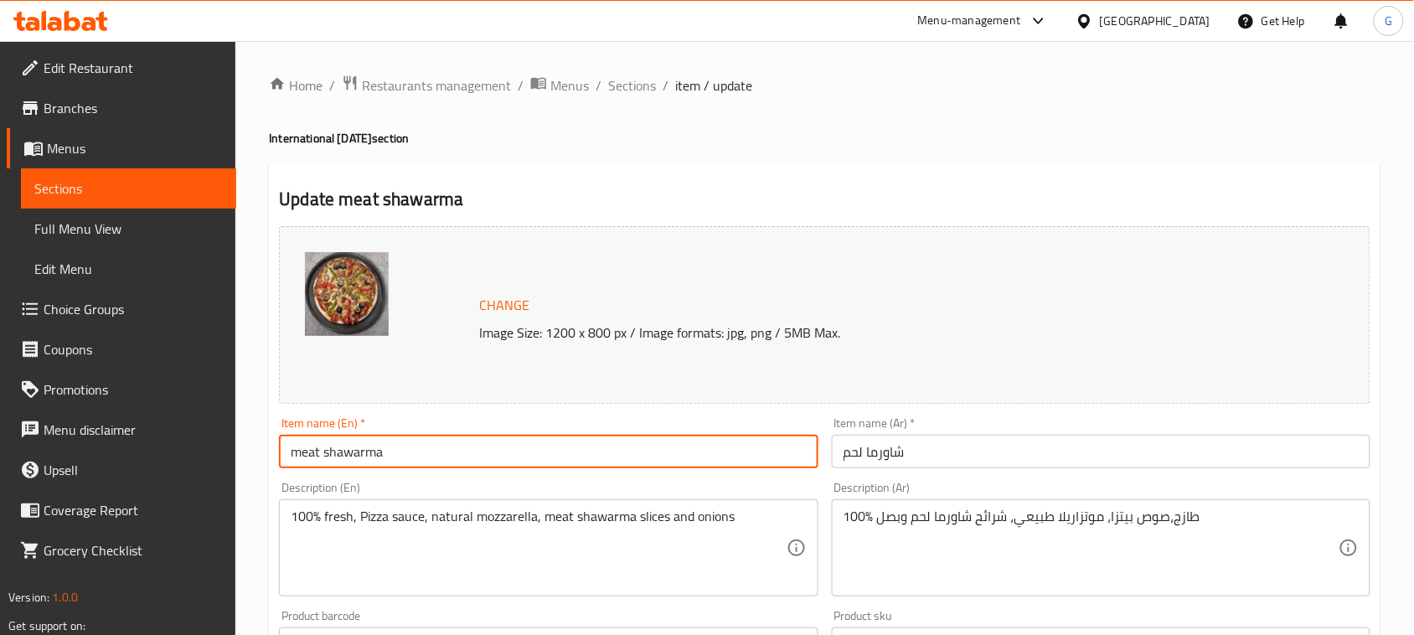
click at [507, 465] on input "meat shawarma" at bounding box center [548, 452] width 539 height 34
paste input "Comes with A Free Potato"
type input "Meat Shawarma Comes with A Free Potato"
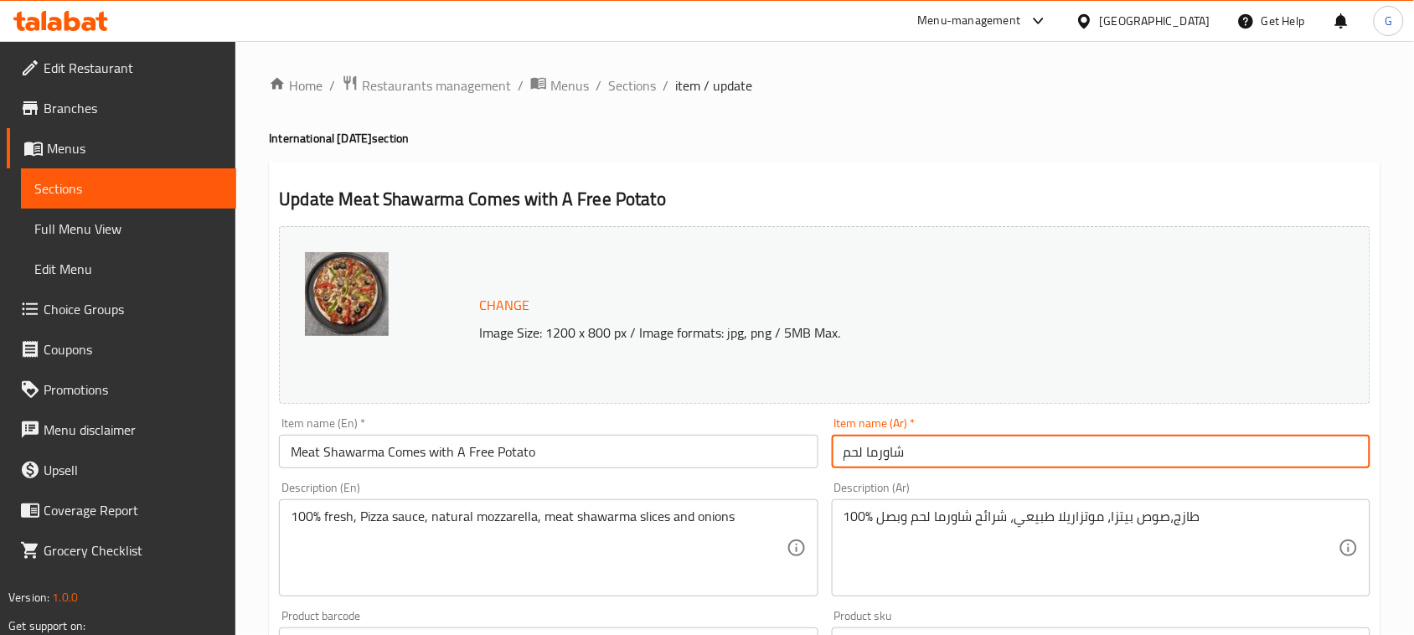
click at [1179, 448] on input "شاورما لحم" at bounding box center [1101, 452] width 539 height 34
paste input "يأتي معها بطاطس مجانية"
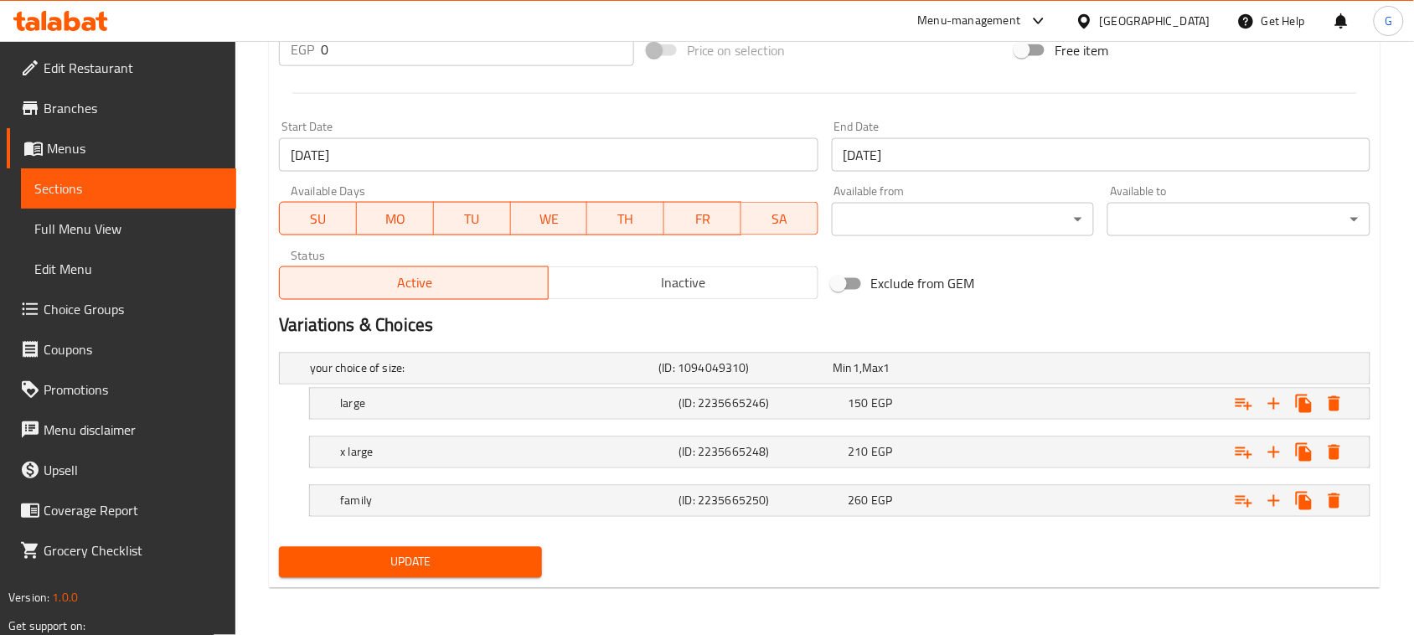
type input "شاورما لحم يأتي معها بطاطس مجانية"
click at [551, 553] on div "Update" at bounding box center [824, 562] width 1105 height 44
click at [461, 570] on span "Update" at bounding box center [410, 562] width 236 height 21
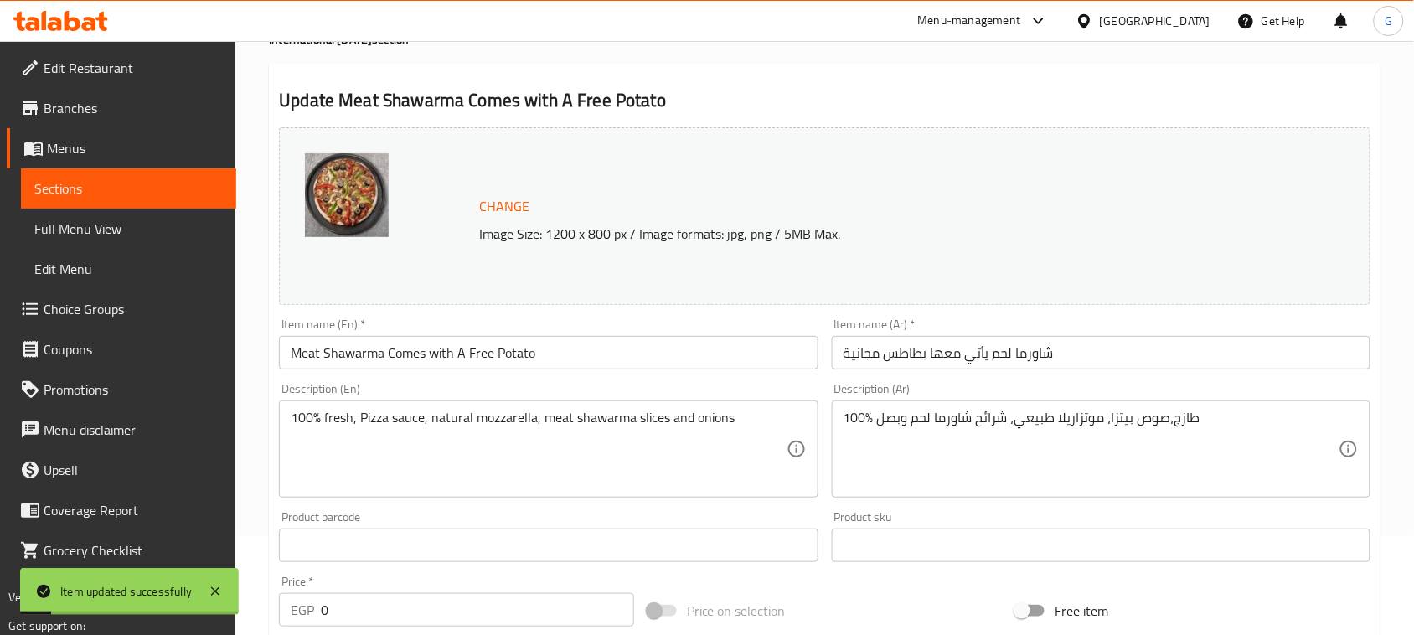
scroll to position [0, 0]
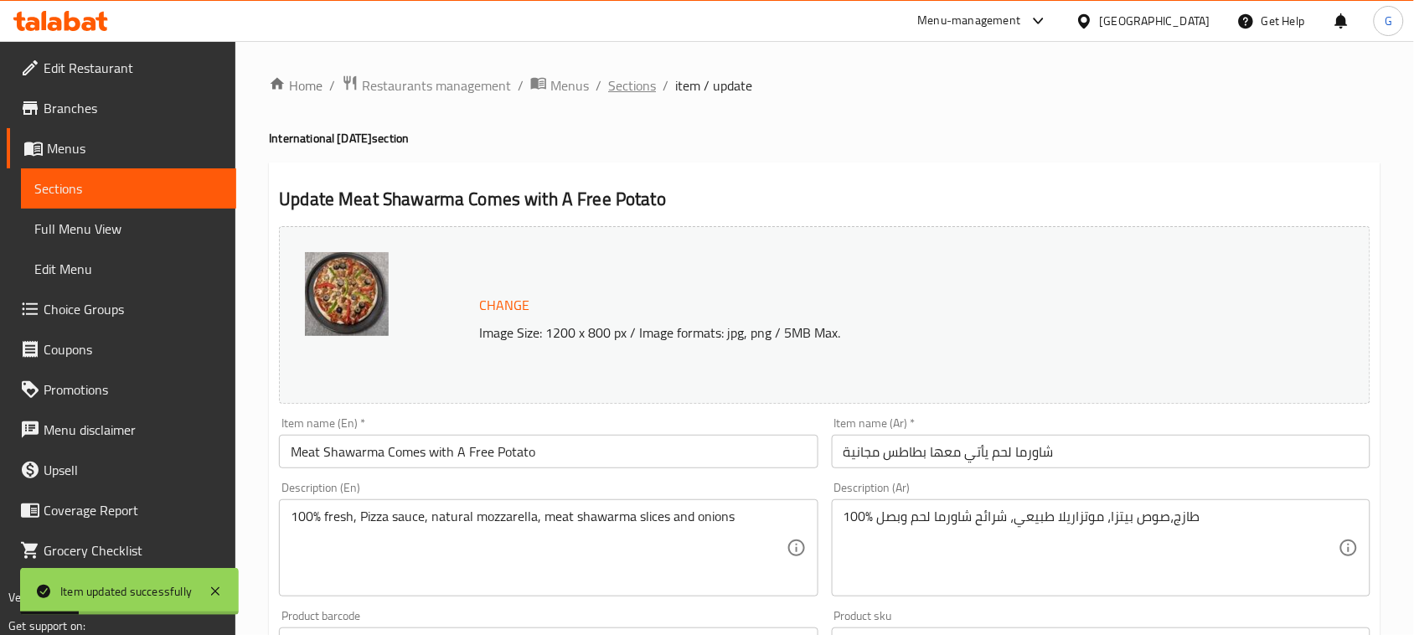
click at [626, 82] on span "Sections" at bounding box center [632, 85] width 48 height 20
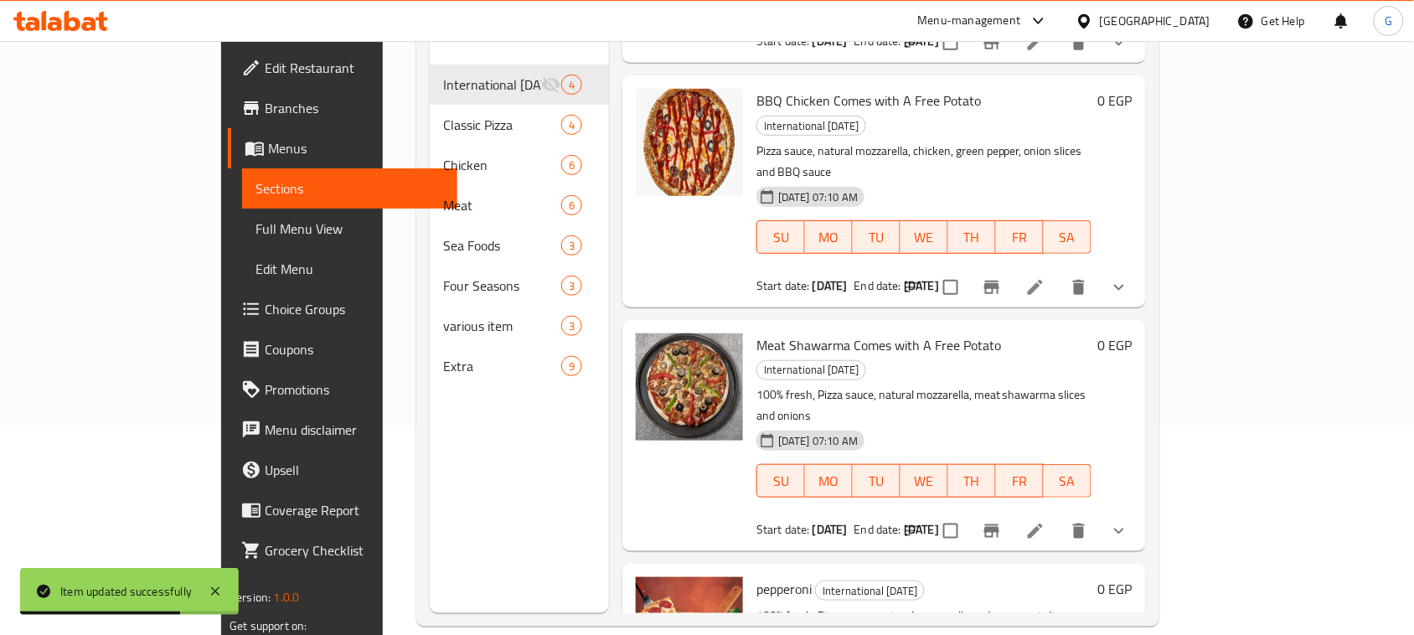
scroll to position [235, 0]
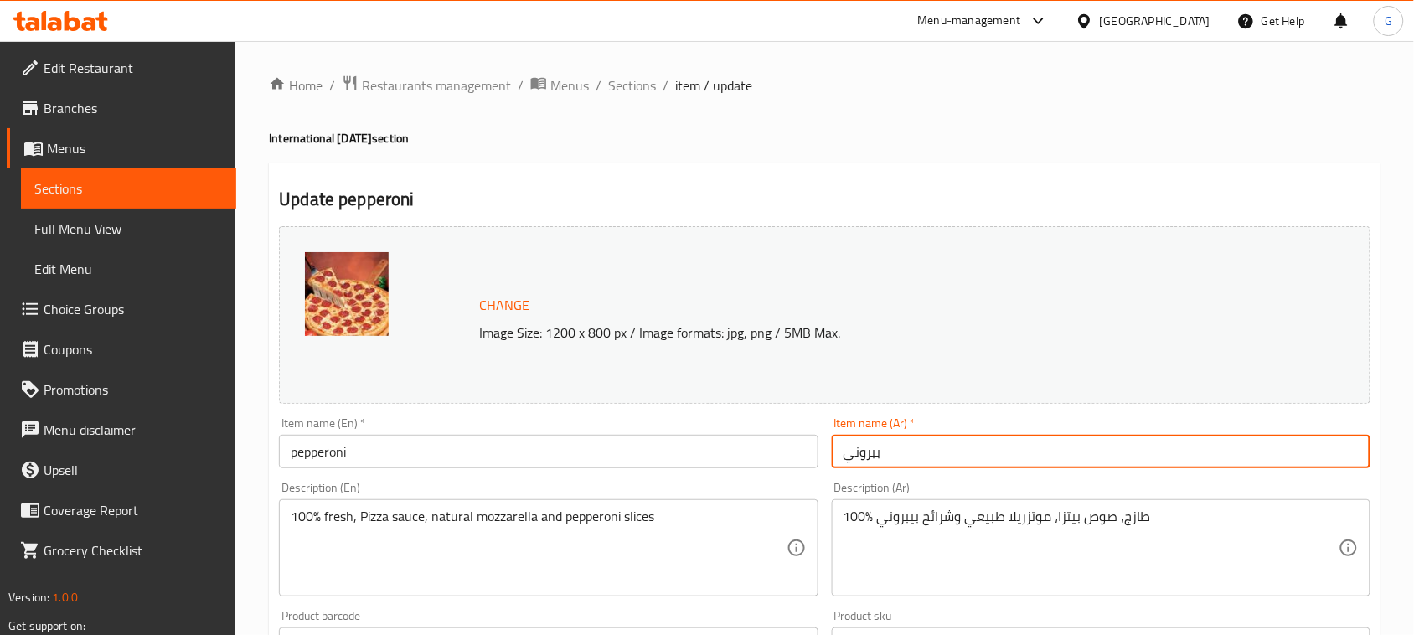
click at [1028, 463] on input "ببروني" at bounding box center [1101, 452] width 539 height 34
paste input "يأتي معها بطاطس مجانية"
type input "ببروني يأتي معها بطاطس مجانية"
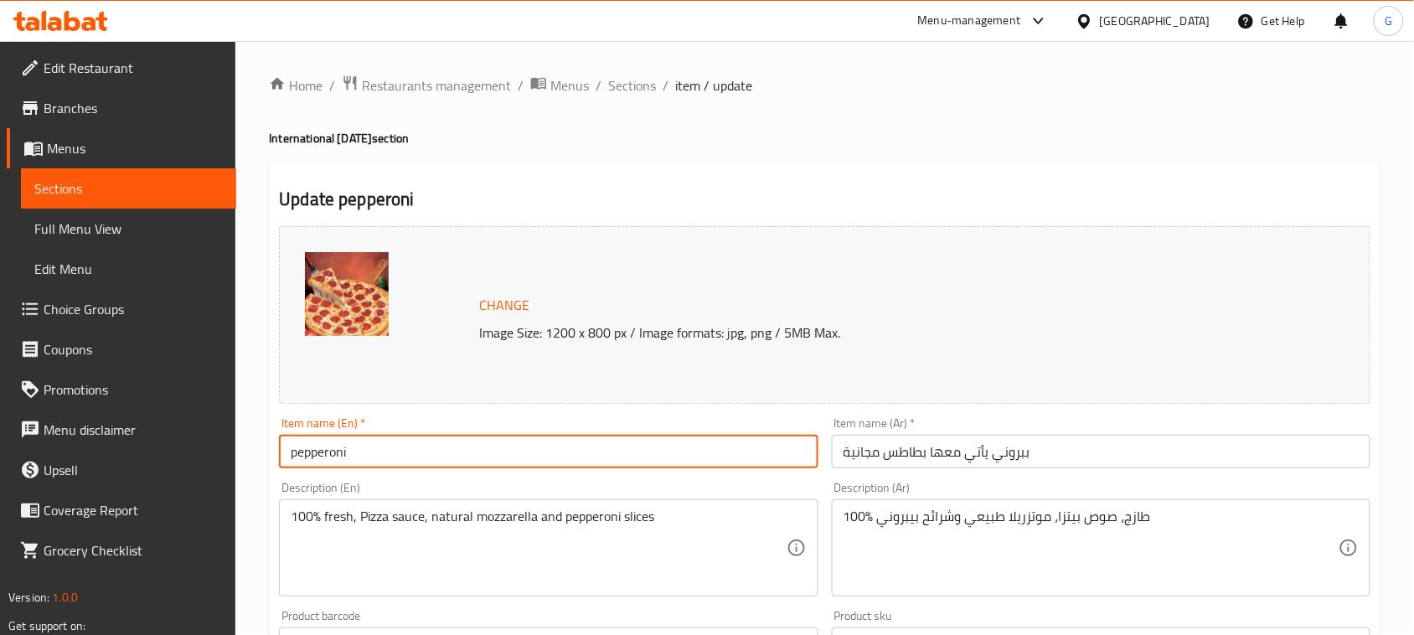
click at [449, 462] on input "pepperoni" at bounding box center [548, 452] width 539 height 34
paste input "Comes with A Free Potato"
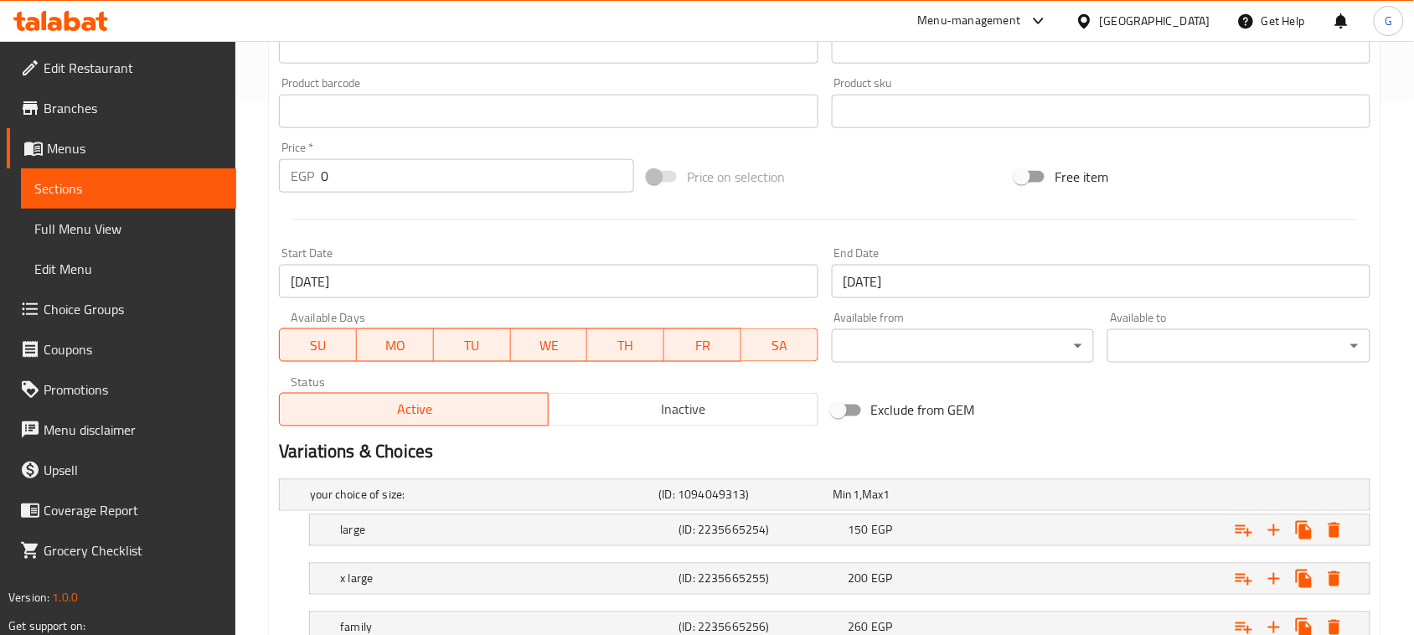
scroll to position [659, 0]
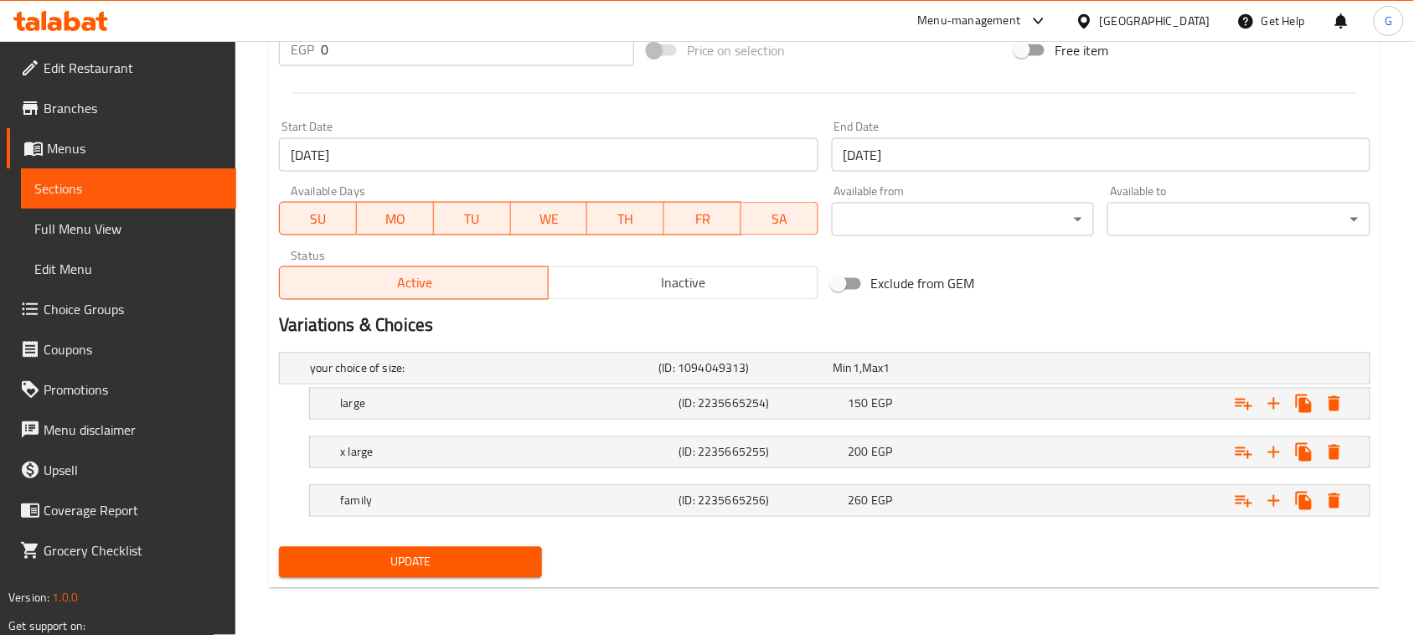
type input "Pepperoni Comes with A Free Potato"
click at [495, 566] on span "Update" at bounding box center [410, 562] width 236 height 21
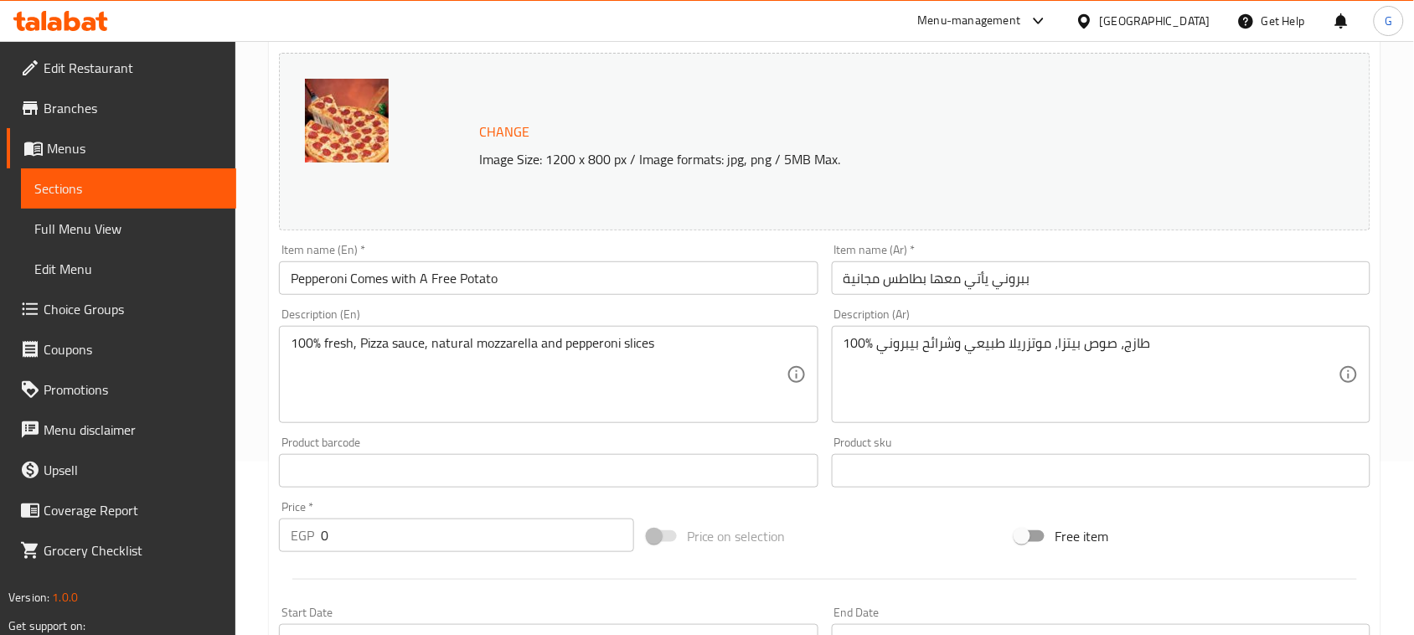
scroll to position [31, 0]
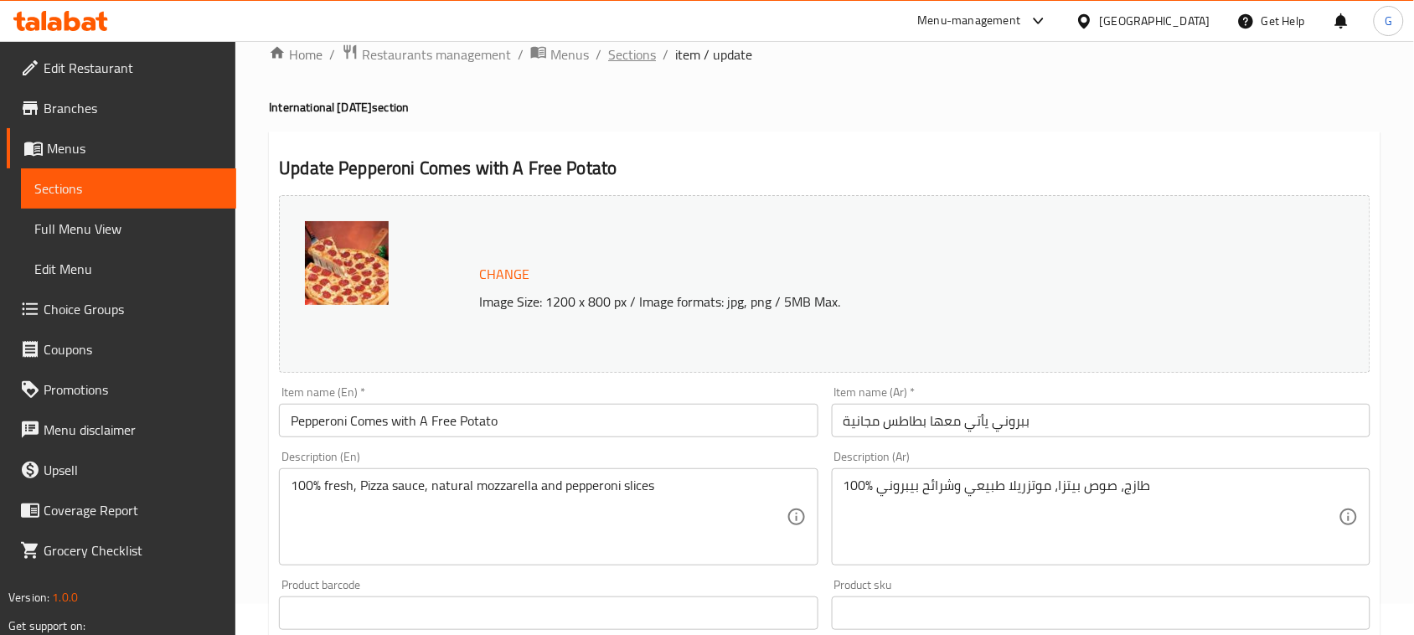
click at [626, 60] on span "Sections" at bounding box center [632, 54] width 48 height 20
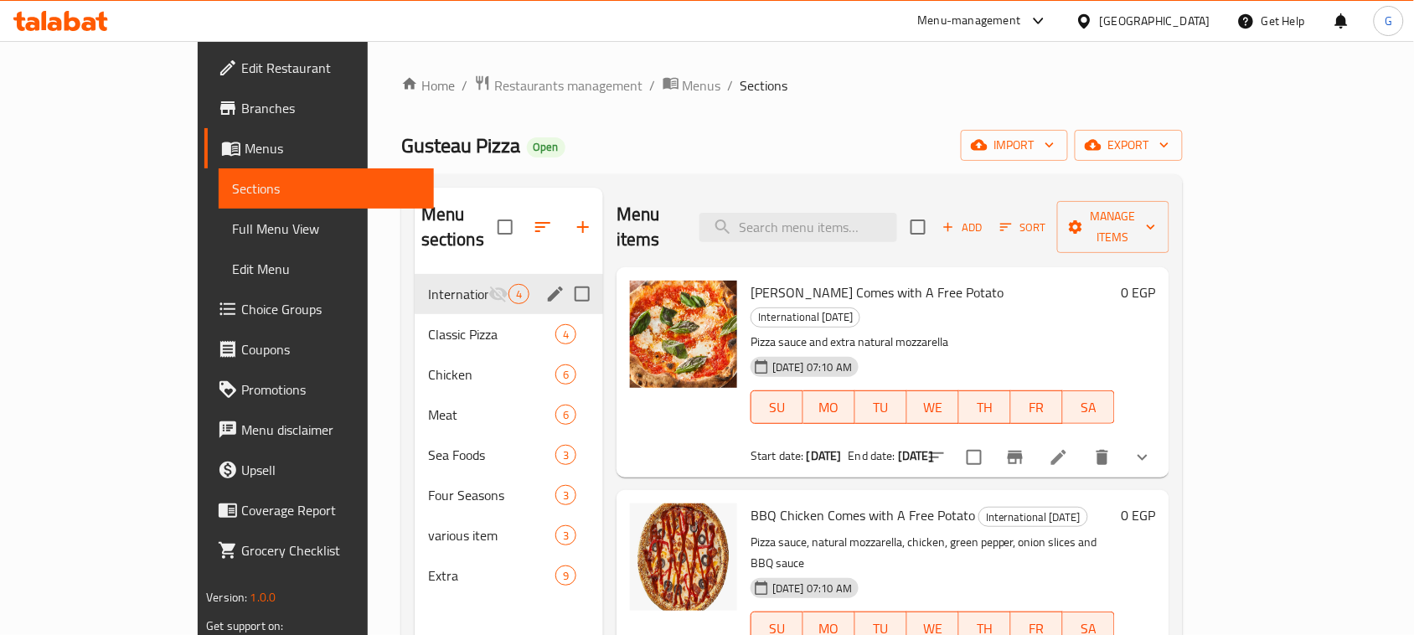
click at [565, 278] on input "Menu sections" at bounding box center [582, 293] width 35 height 35
checkbox input "true"
click at [545, 284] on icon "edit" at bounding box center [555, 294] width 20 height 20
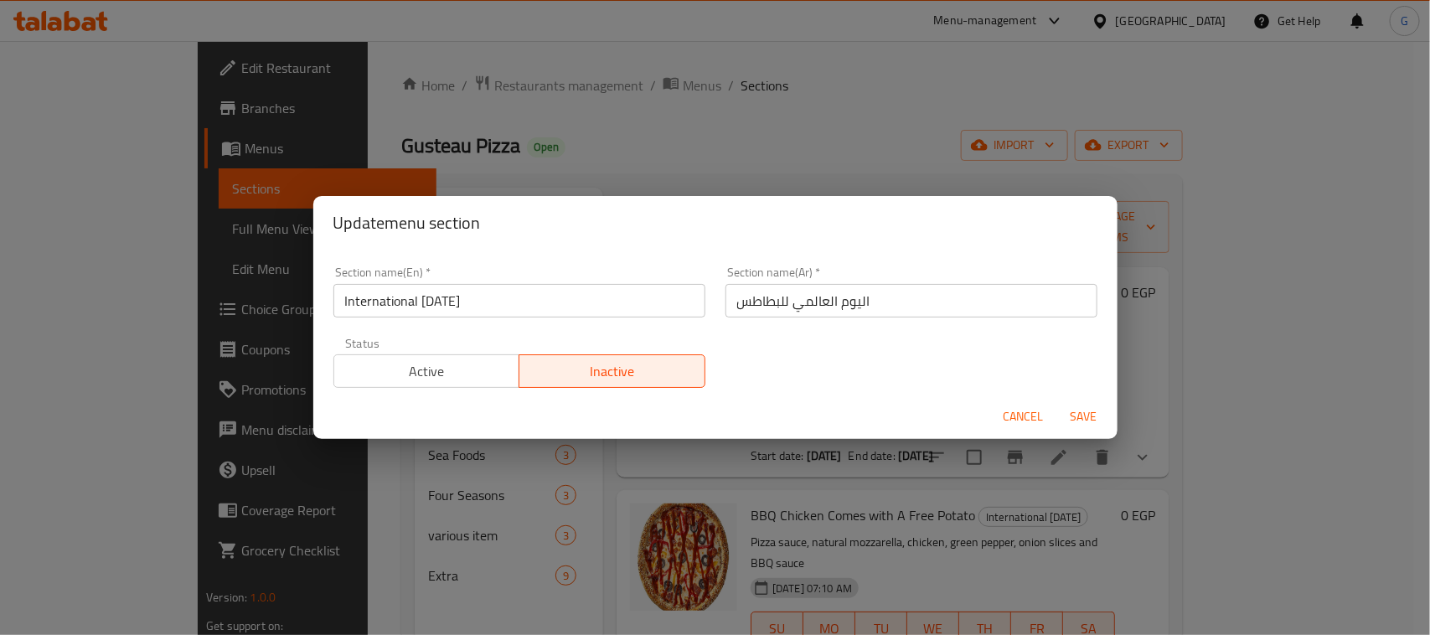
click at [407, 363] on span "Active" at bounding box center [427, 371] width 173 height 24
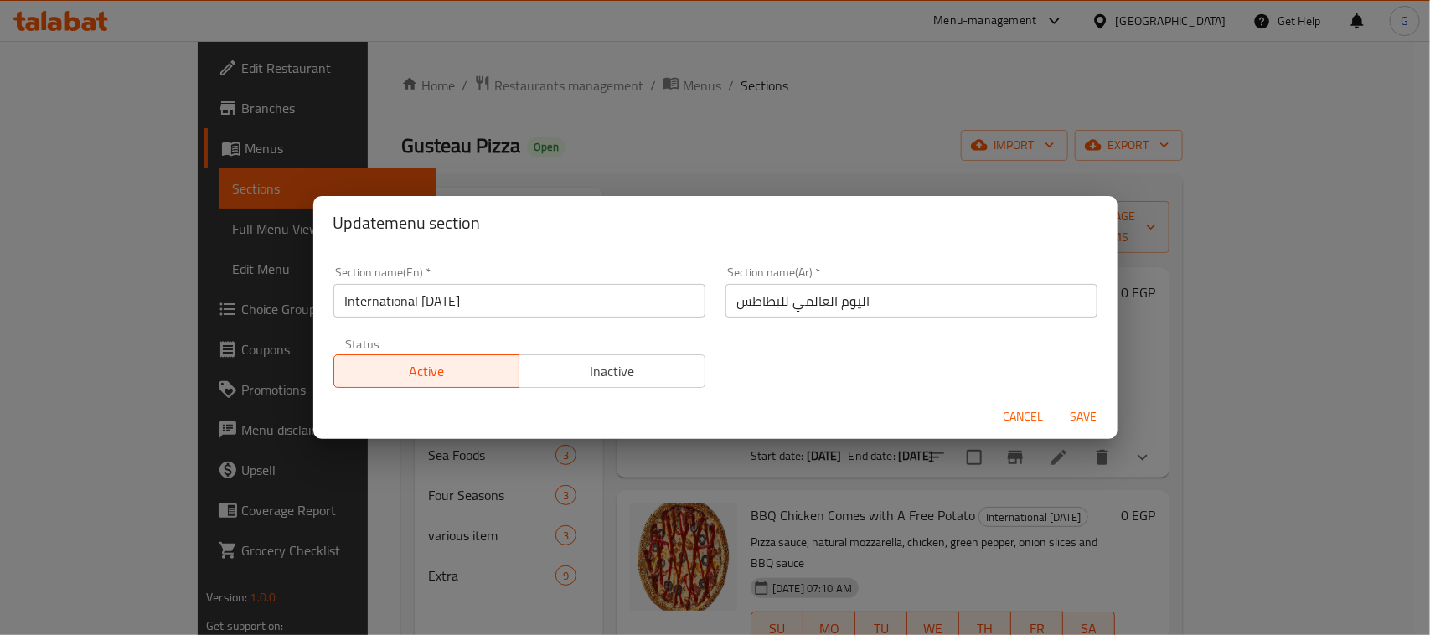
click at [1095, 409] on span "Save" at bounding box center [1084, 416] width 40 height 21
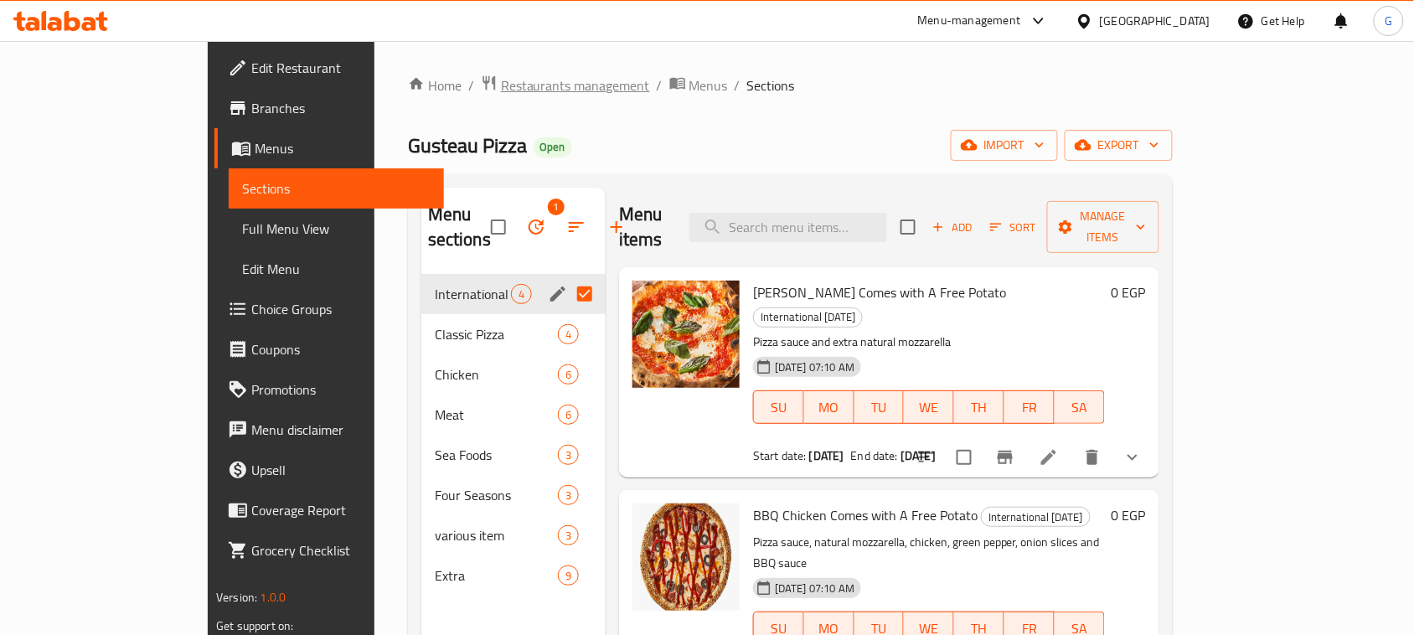
click at [501, 93] on span "Restaurants management" at bounding box center [575, 85] width 149 height 20
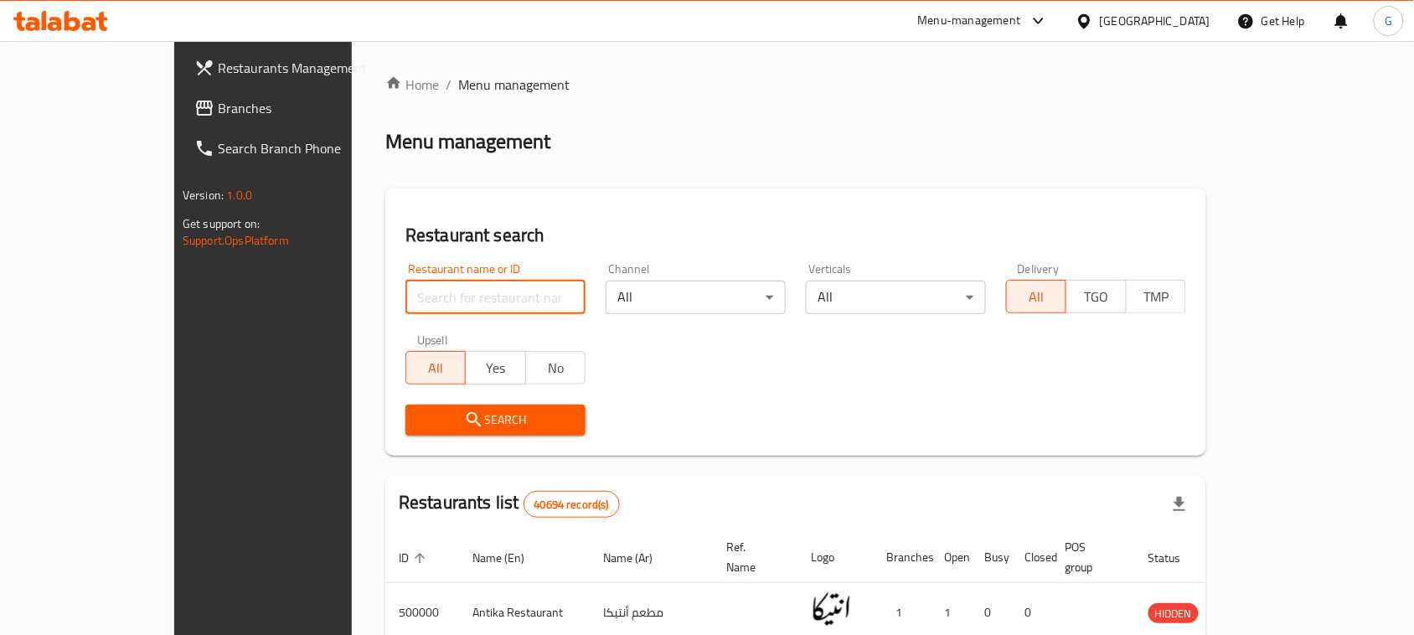
paste input "687565"
type input "687565"
click at [423, 291] on input "687565" at bounding box center [495, 298] width 180 height 34
click button "Search" at bounding box center [495, 420] width 180 height 31
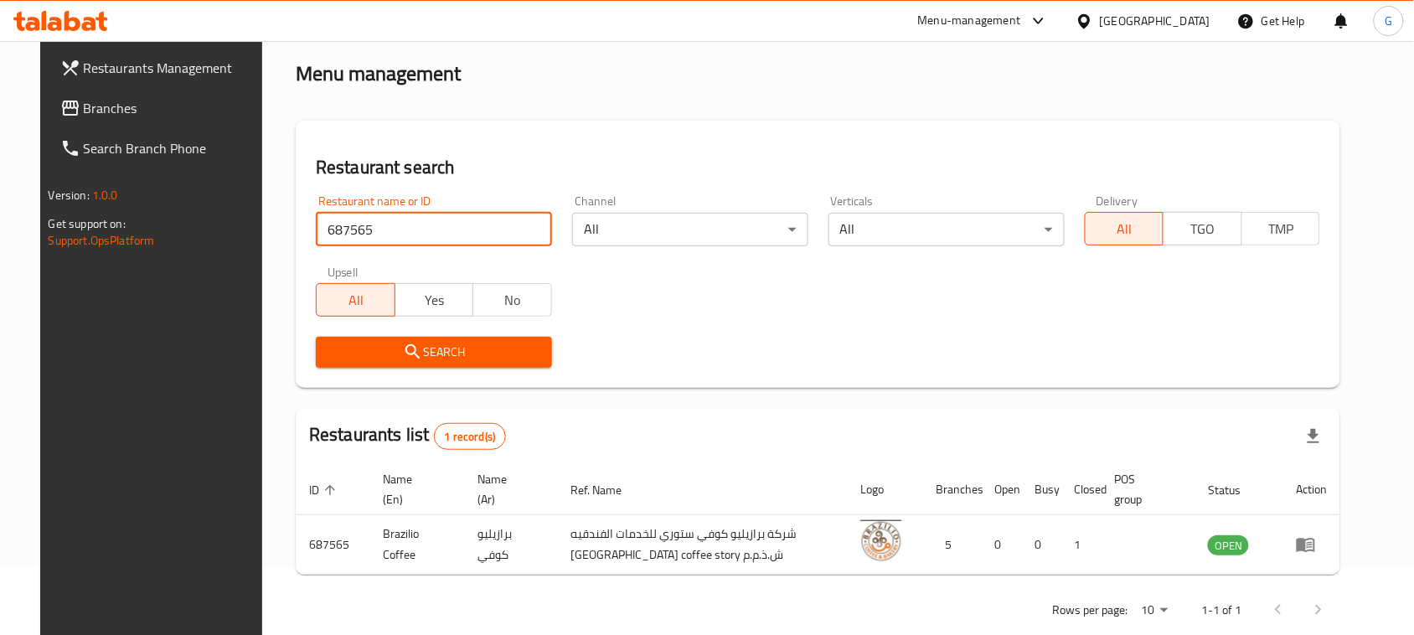
scroll to position [98, 0]
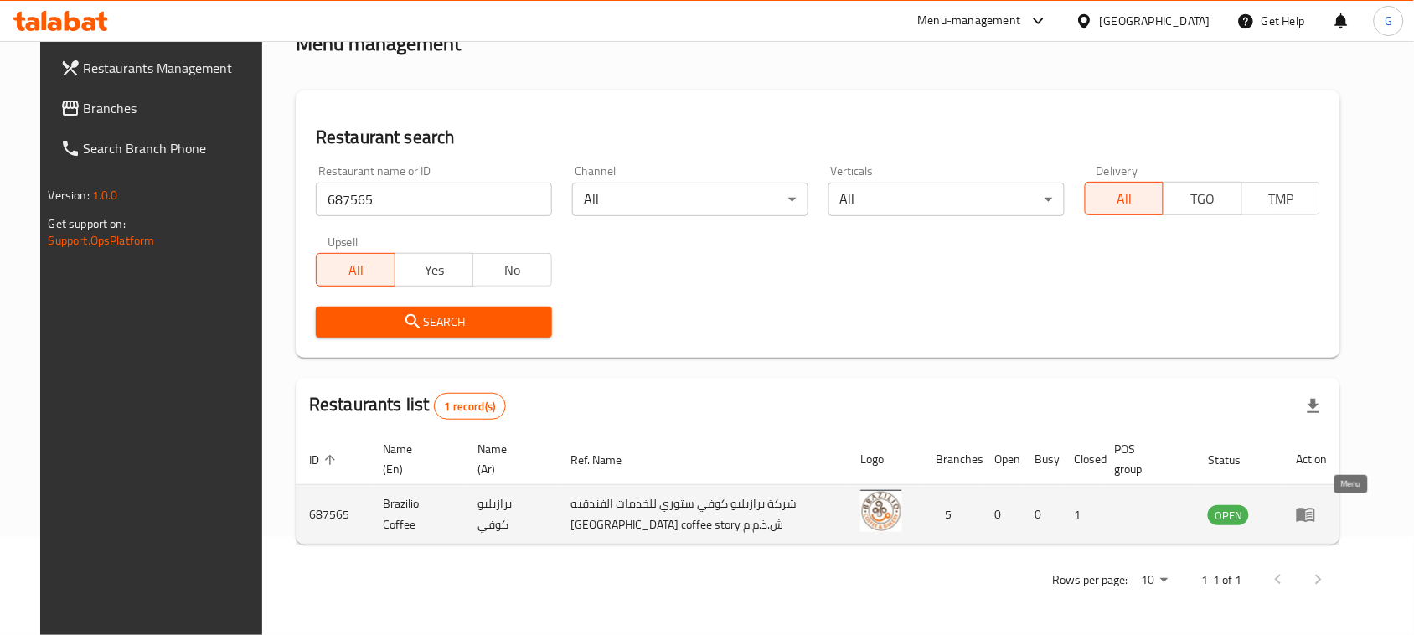
click at [1316, 507] on icon "enhanced table" at bounding box center [1306, 514] width 20 height 20
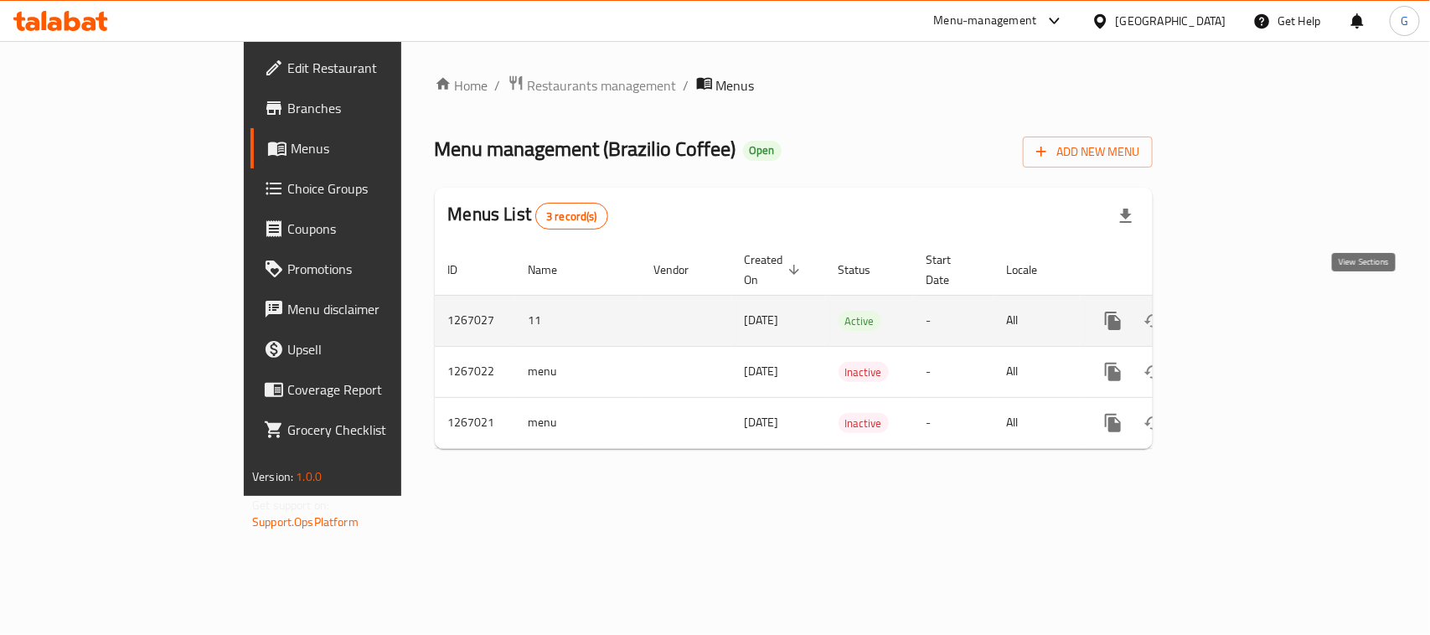
click at [1244, 311] on icon "enhanced table" at bounding box center [1234, 321] width 20 height 20
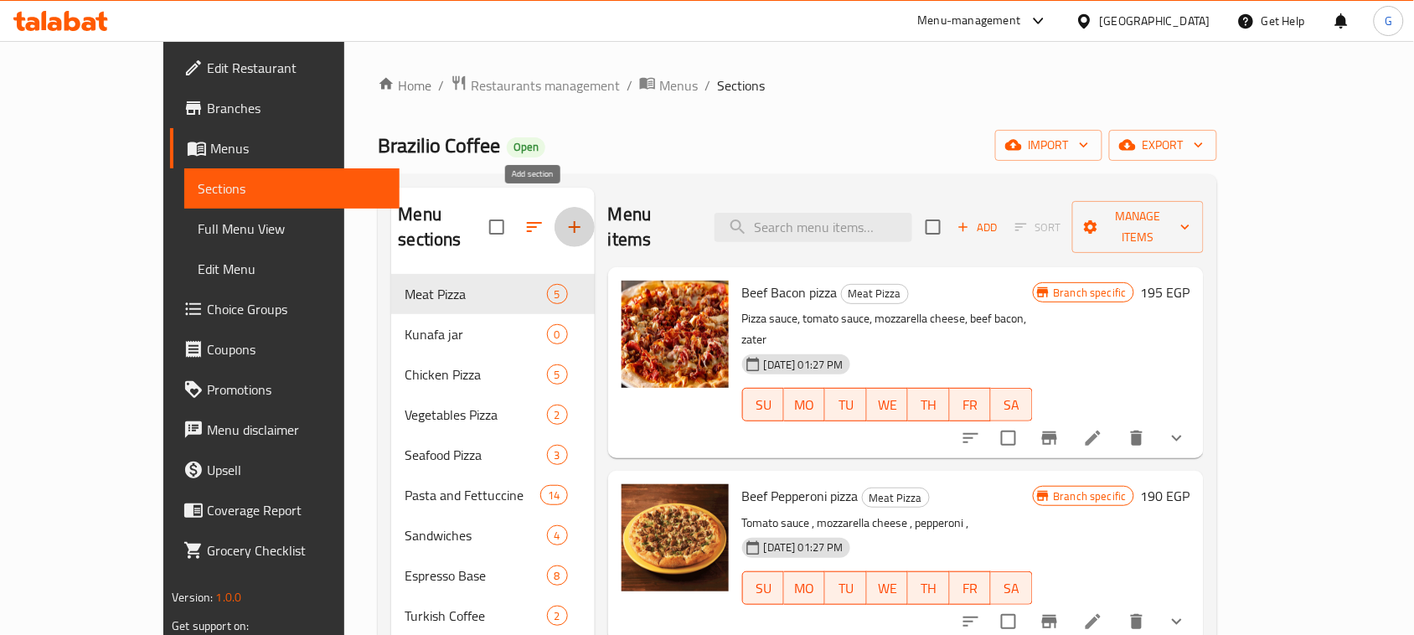
click at [565, 219] on icon "button" at bounding box center [575, 227] width 20 height 20
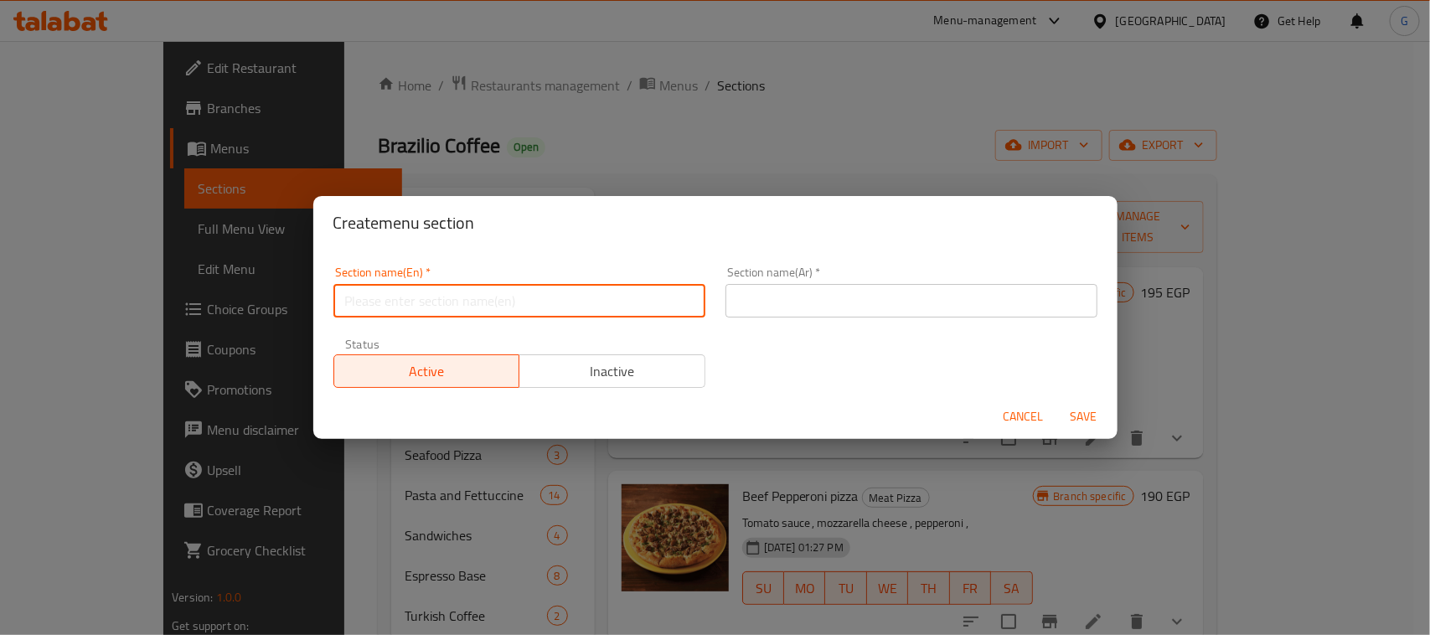
paste input "International [DATE]"
type input "International [DATE]"
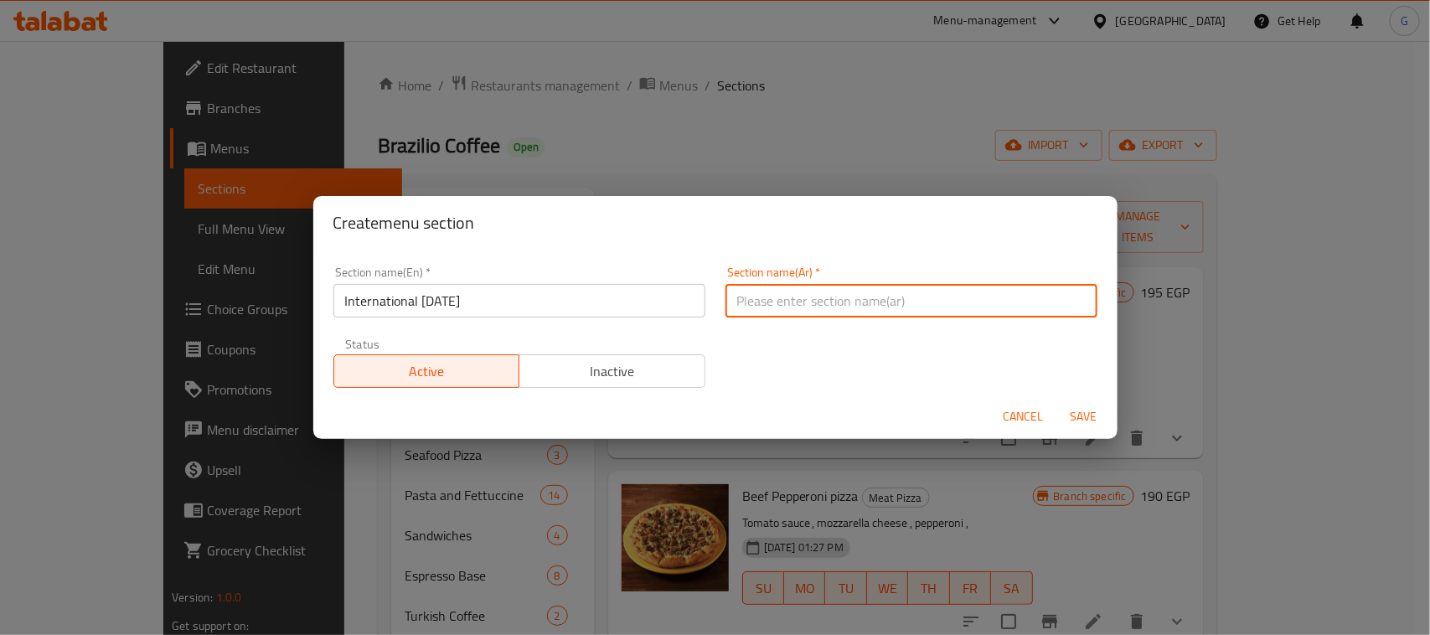
paste input "اليوم العالمي للبطاطس"
type input "اليوم العالمي للبطاطس"
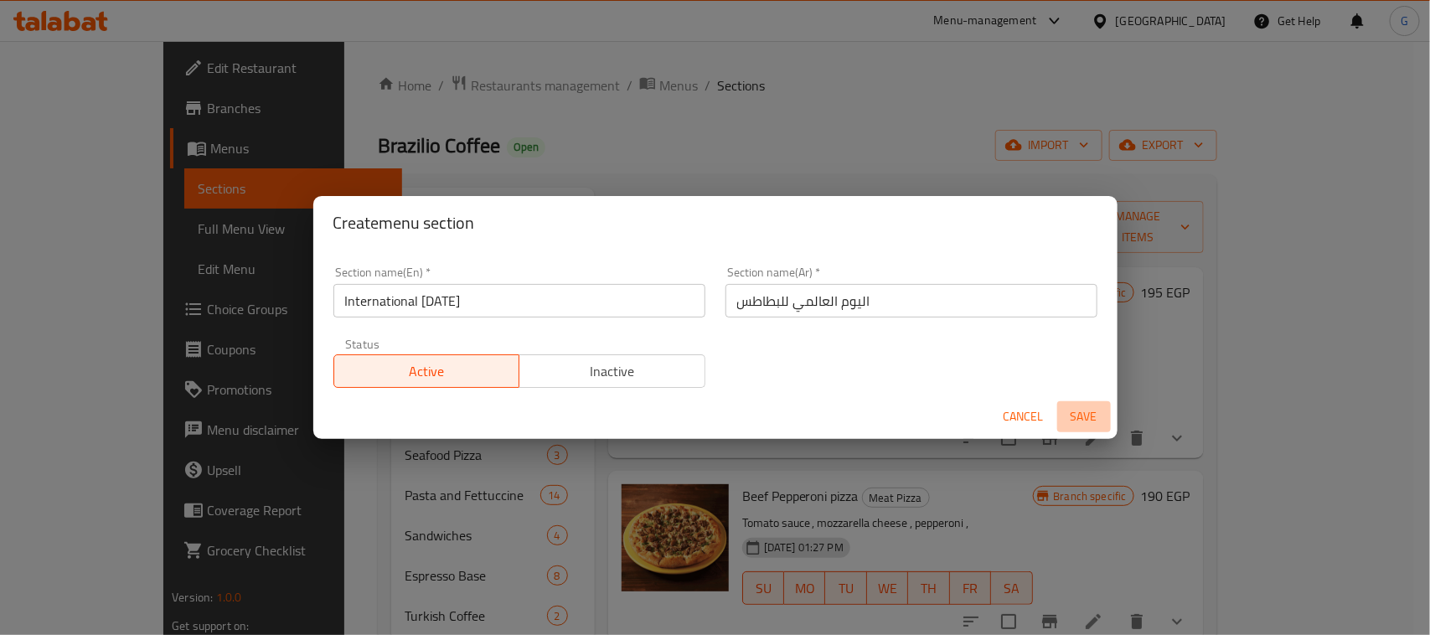
click at [1095, 407] on span "Save" at bounding box center [1084, 416] width 40 height 21
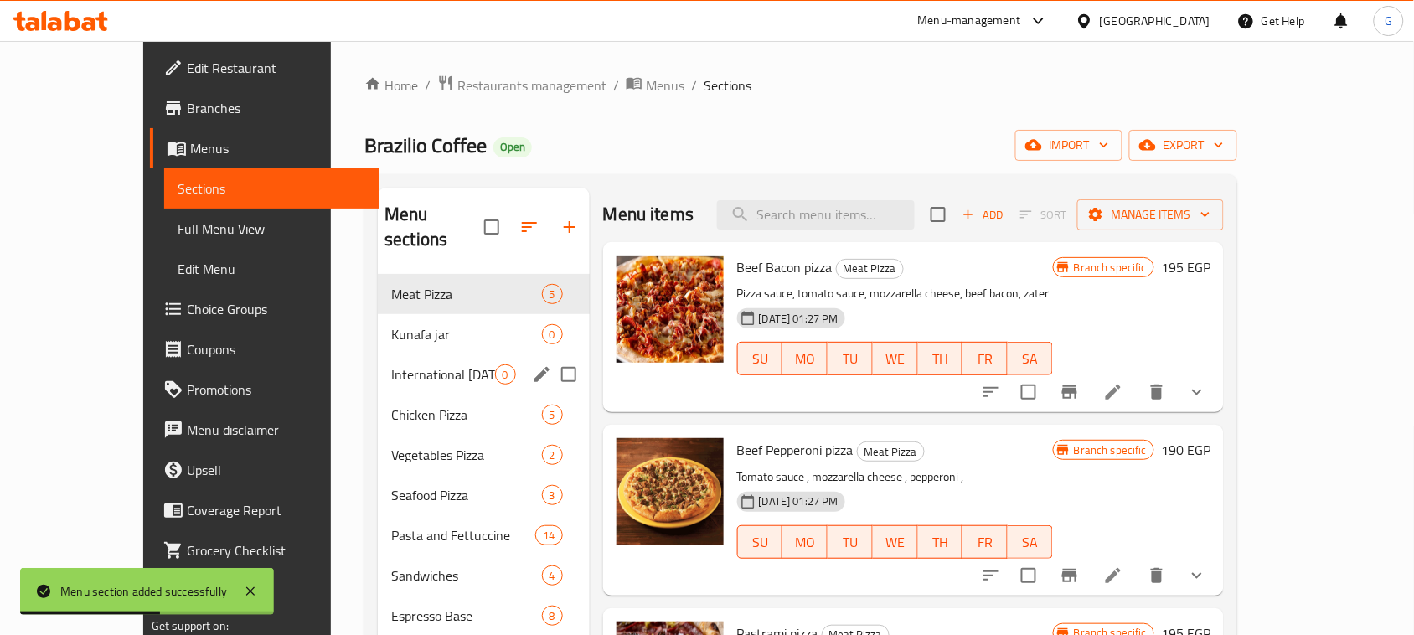
click at [551, 357] on input "Menu sections" at bounding box center [568, 374] width 35 height 35
checkbox input "true"
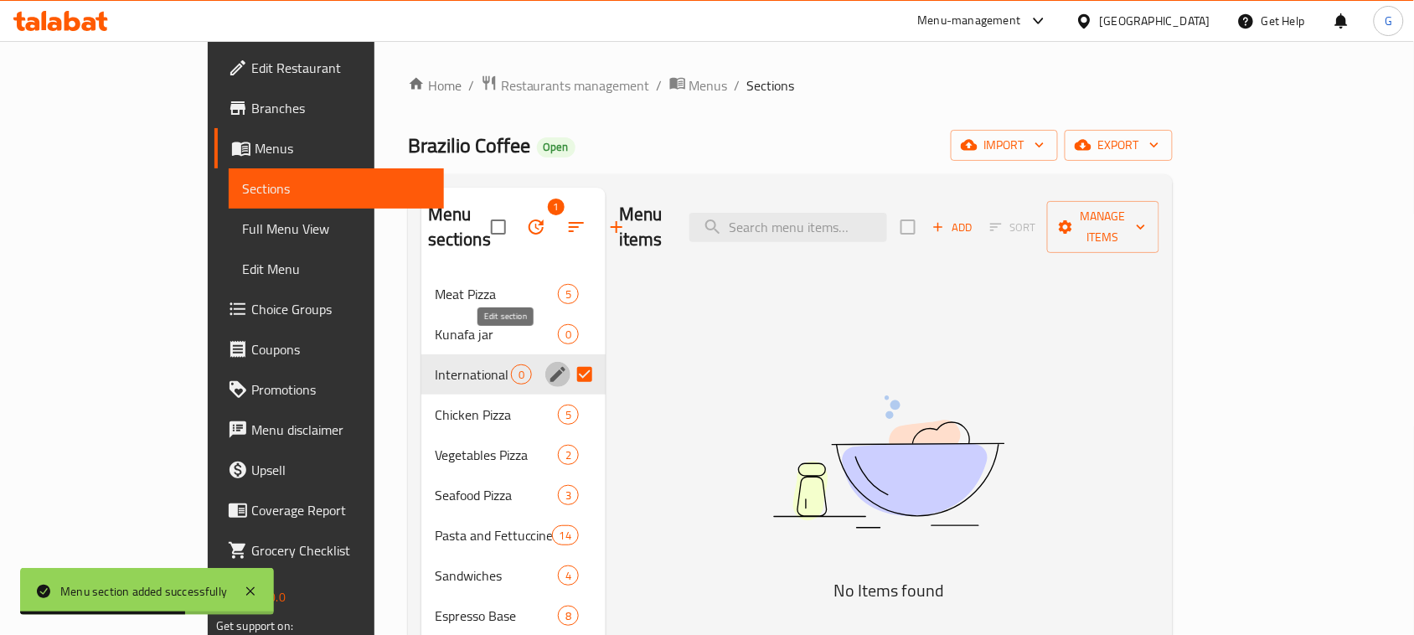
click at [550, 367] on icon "edit" at bounding box center [557, 374] width 15 height 15
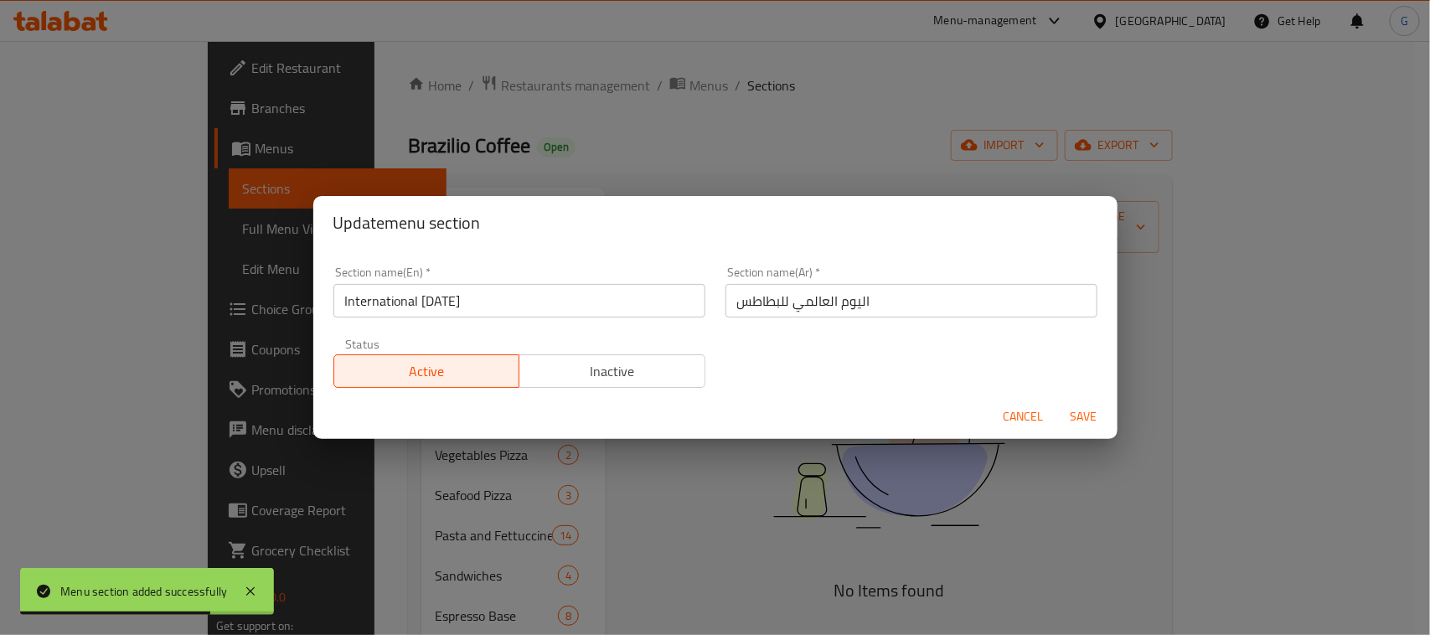
click at [610, 381] on span "Inactive" at bounding box center [612, 371] width 173 height 24
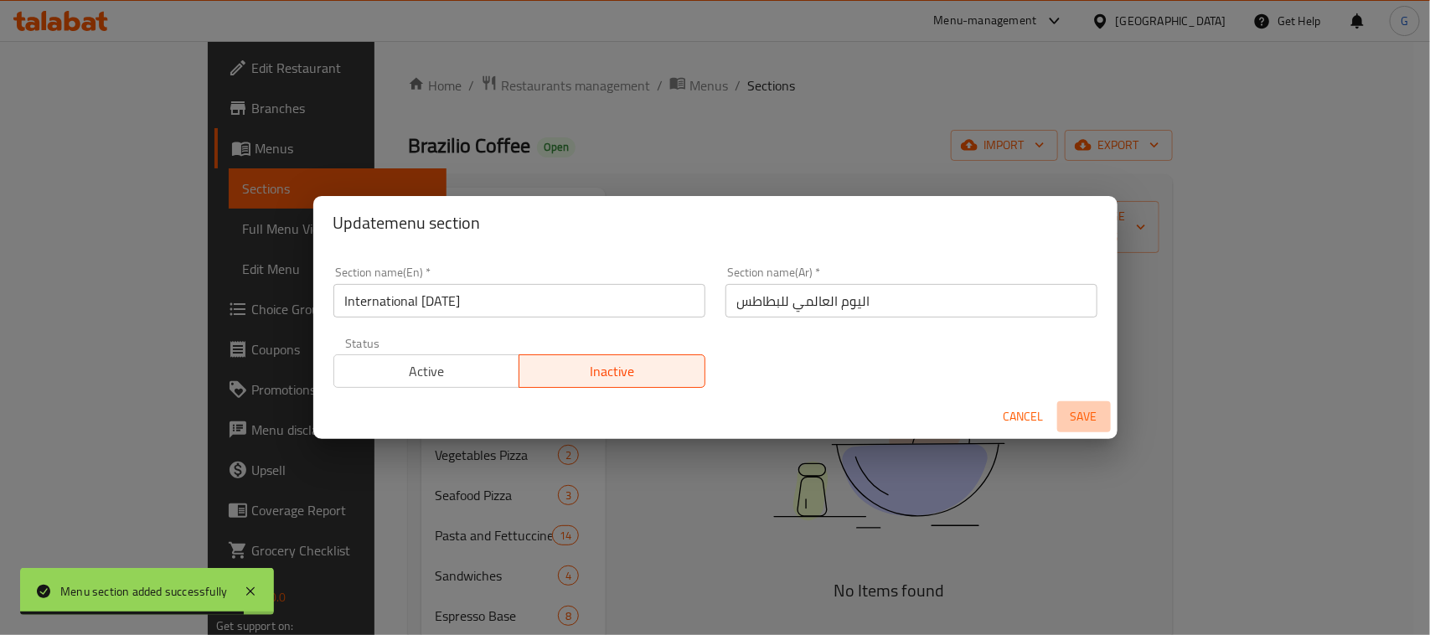
click at [1064, 416] on span "Save" at bounding box center [1084, 416] width 40 height 21
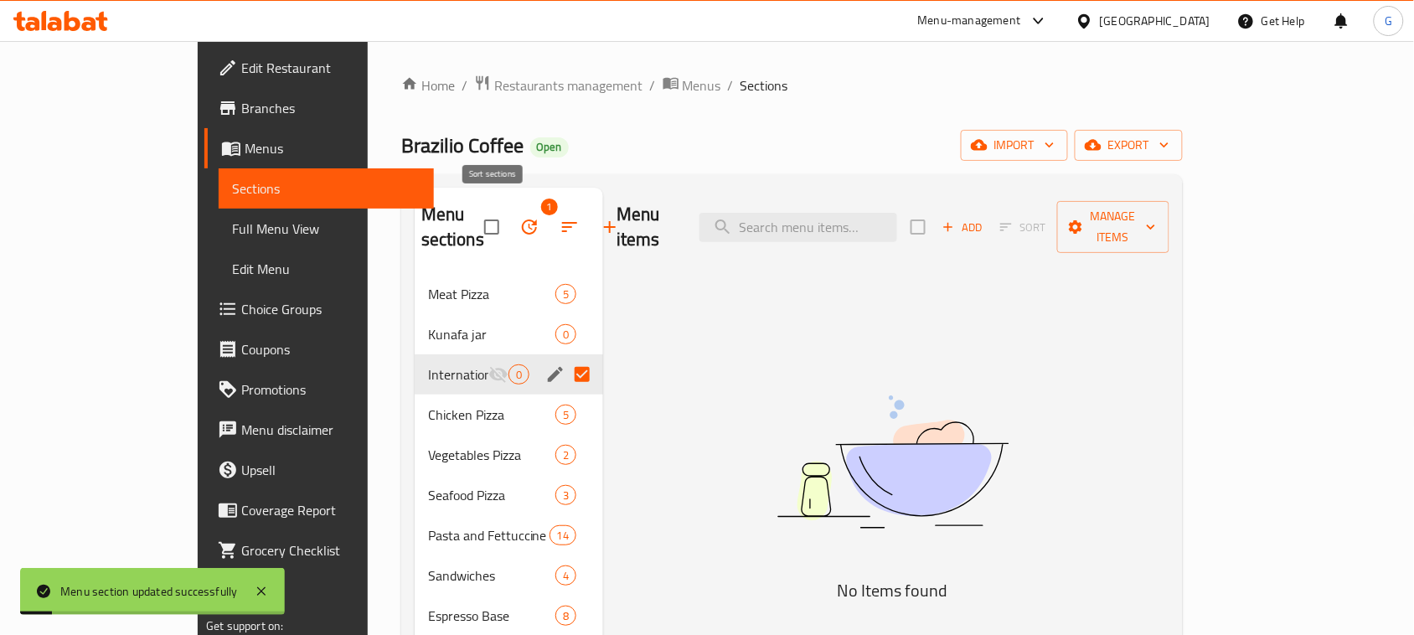
click at [560, 222] on icon "button" at bounding box center [570, 227] width 20 height 20
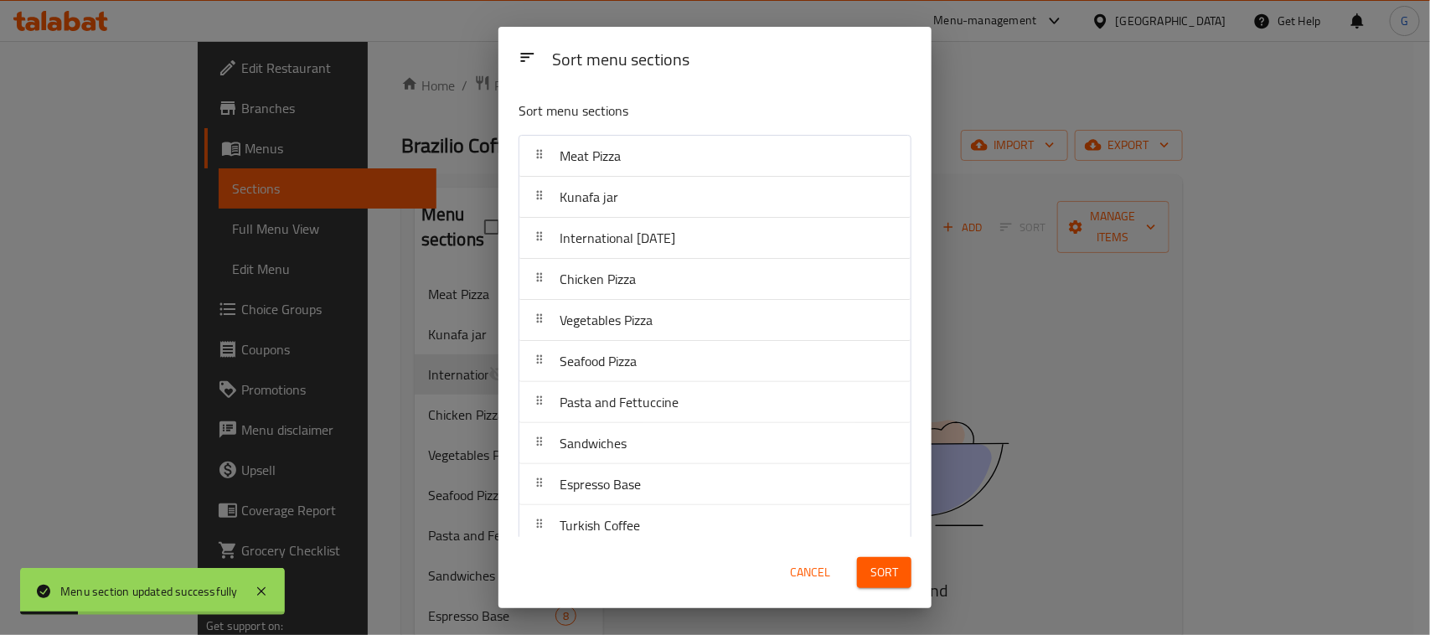
click at [637, 254] on div "International [DATE]" at bounding box center [617, 238] width 129 height 40
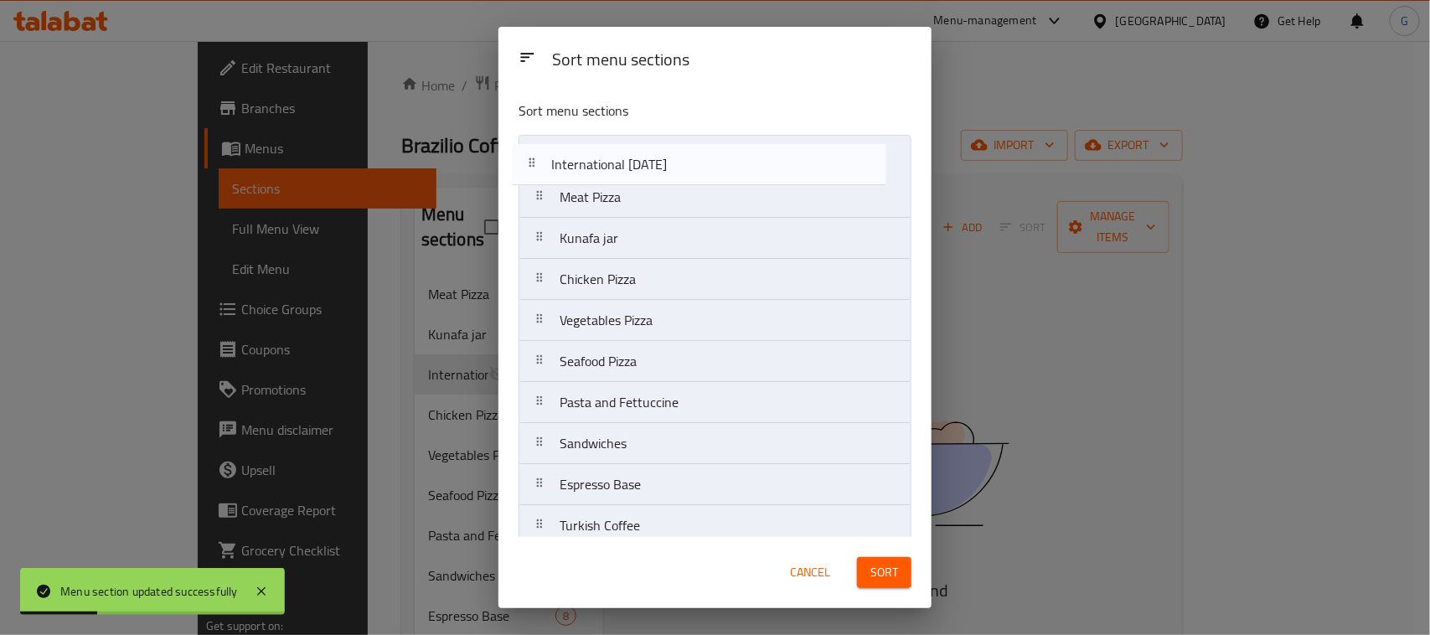
drag, startPoint x: 637, startPoint y: 254, endPoint x: 628, endPoint y: 173, distance: 81.7
click at [628, 173] on nav "Meat Pizza Kunafa jar International Potato Day Chicken Pizza Vegetables Pizza S…" at bounding box center [715, 587] width 393 height 905
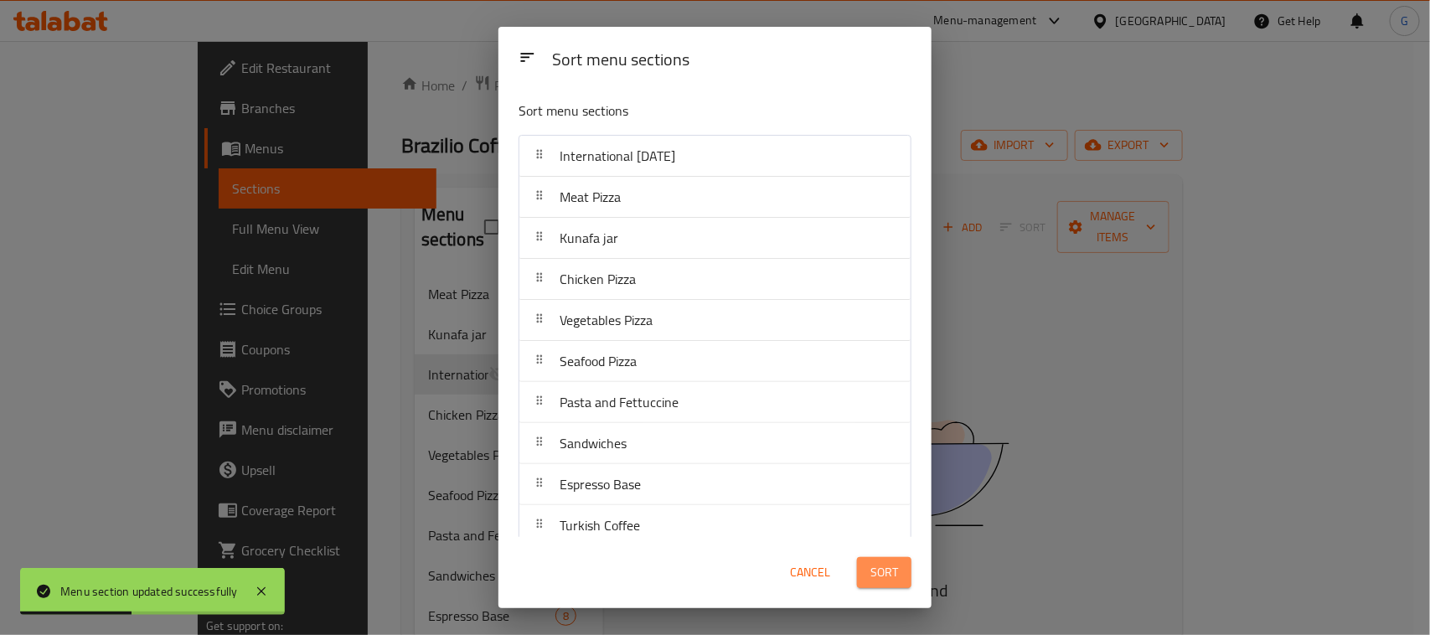
click at [880, 580] on span "Sort" at bounding box center [884, 572] width 28 height 21
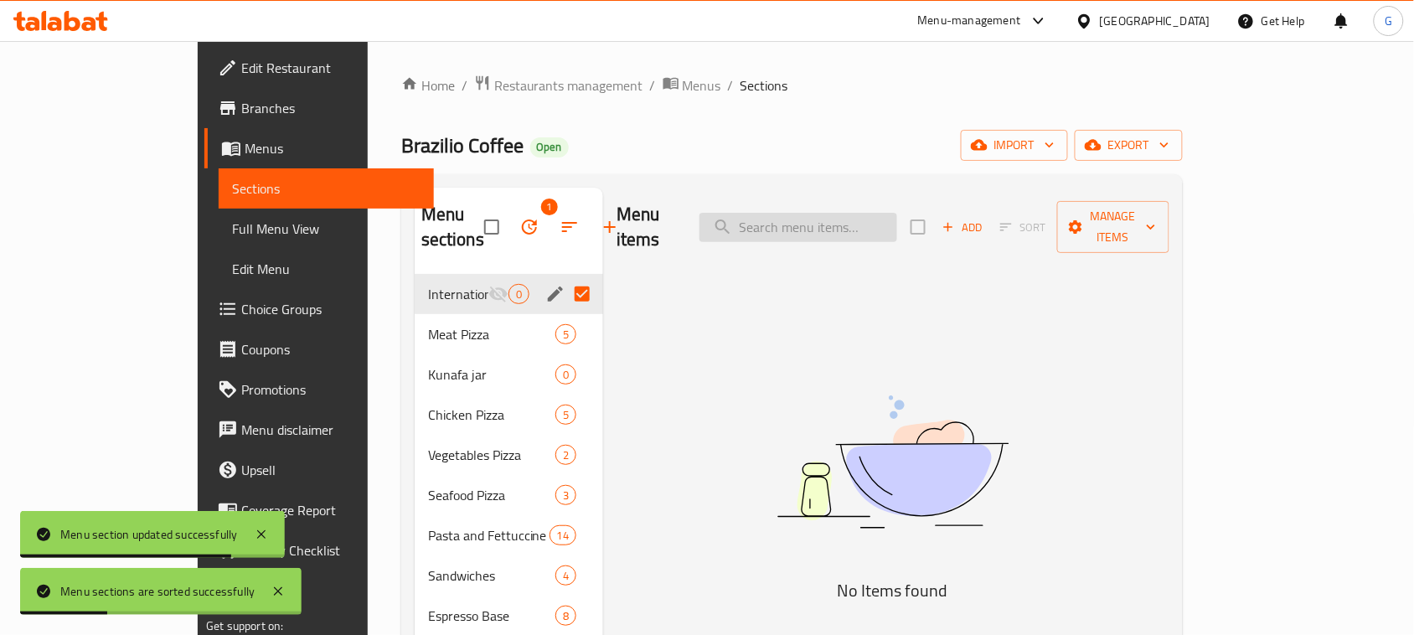
click at [835, 213] on input "search" at bounding box center [799, 227] width 198 height 29
paste input "Alfredo Pasta"
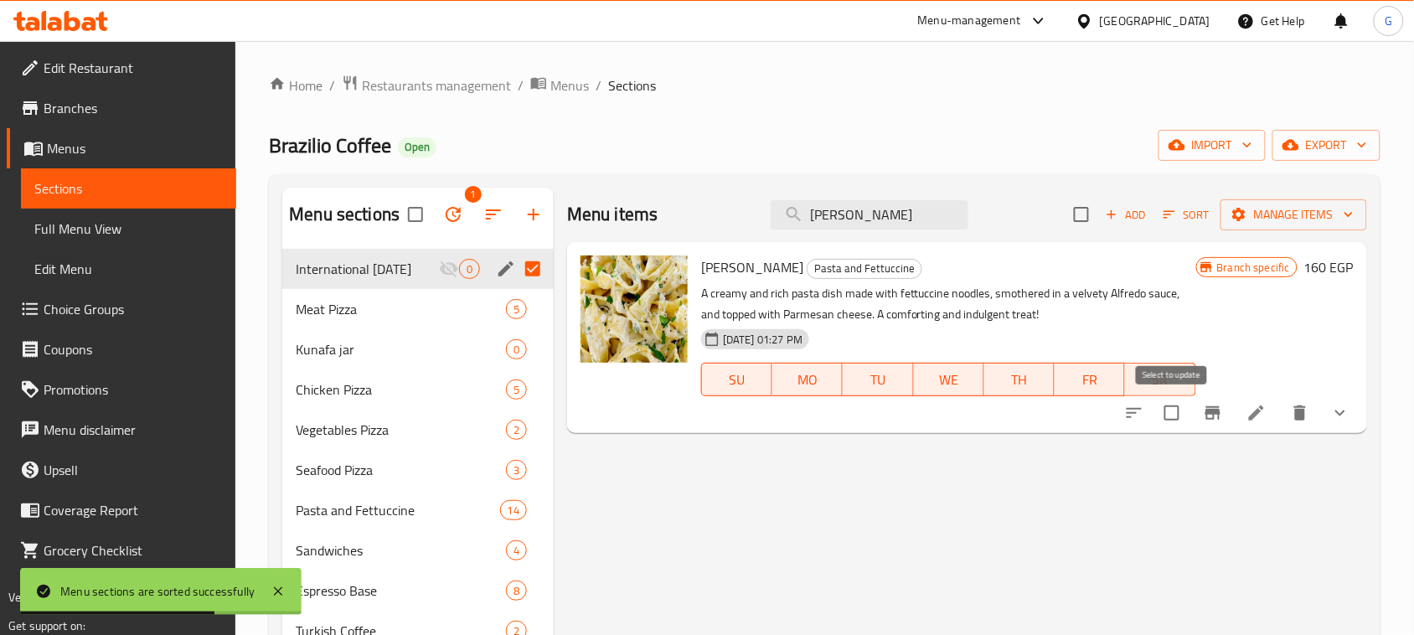
type input "Alfredo Pasta"
click at [1173, 424] on input "checkbox" at bounding box center [1171, 412] width 35 height 35
checkbox input "true"
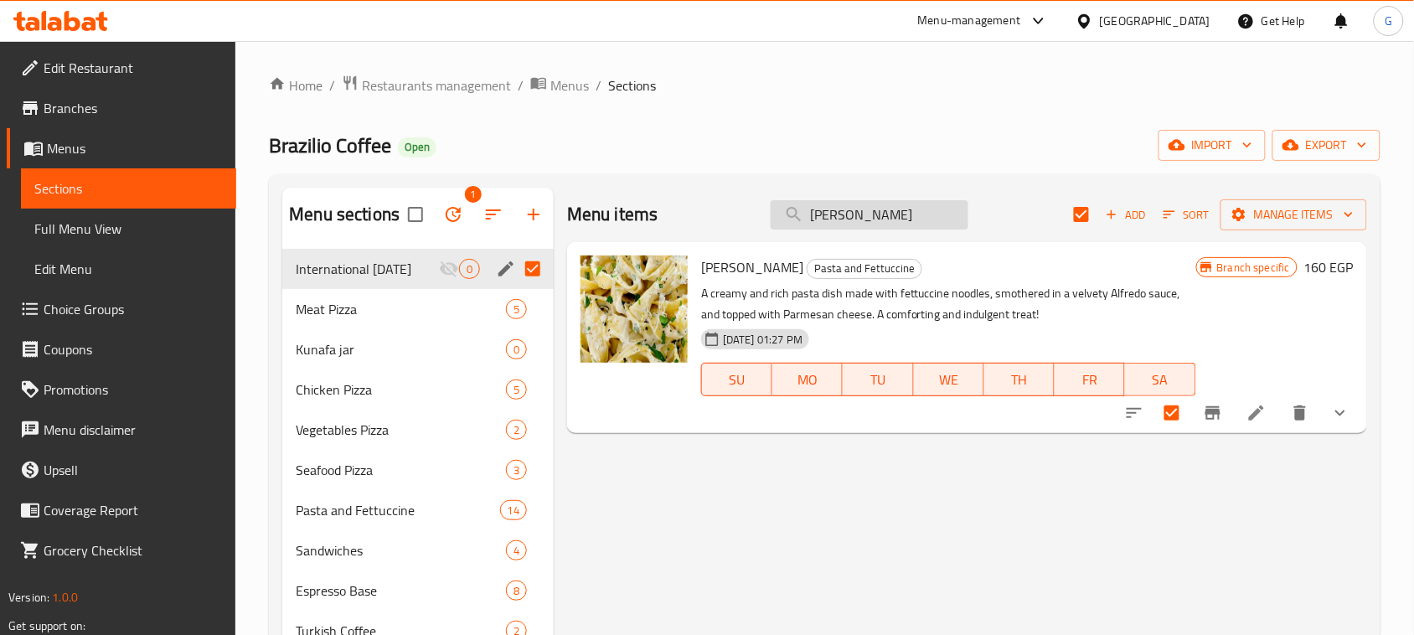
click at [860, 216] on input "Alfredo Pasta" at bounding box center [870, 214] width 198 height 29
paste input "Crispy"
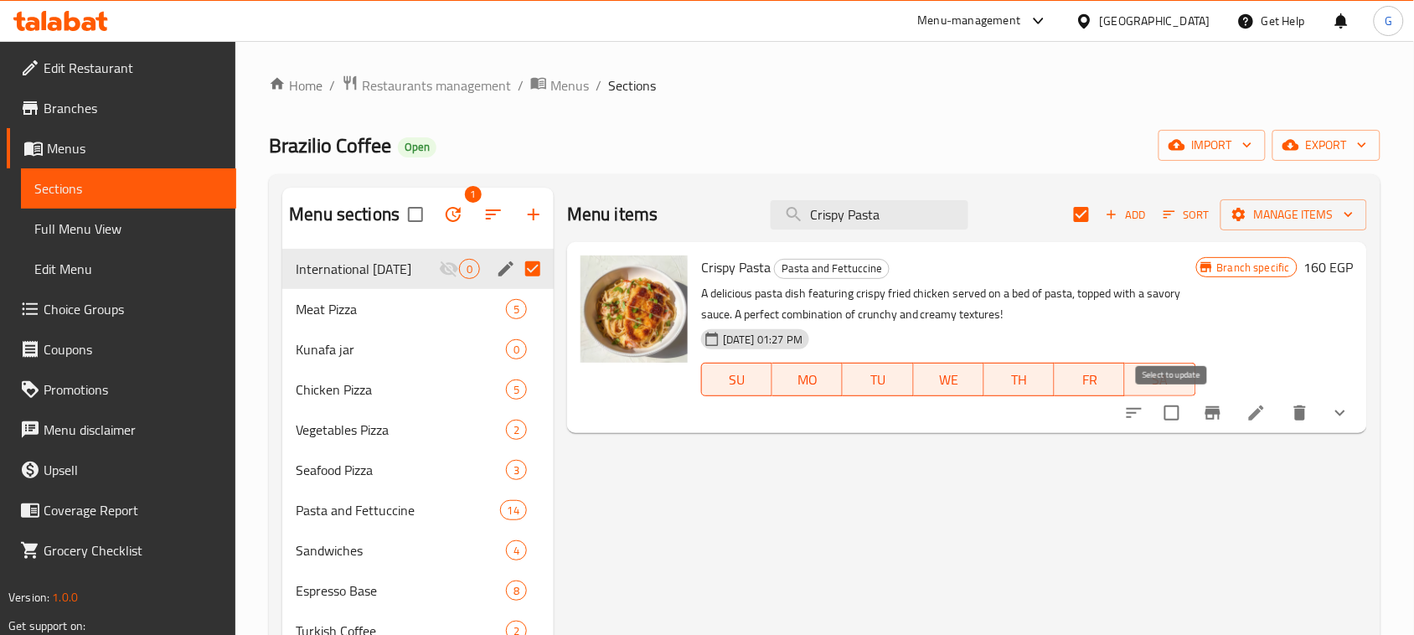
type input "Crispy Pasta"
click at [1177, 426] on input "checkbox" at bounding box center [1171, 412] width 35 height 35
checkbox input "true"
checkbox input "false"
click at [824, 203] on input "Crispy Pasta" at bounding box center [870, 214] width 198 height 29
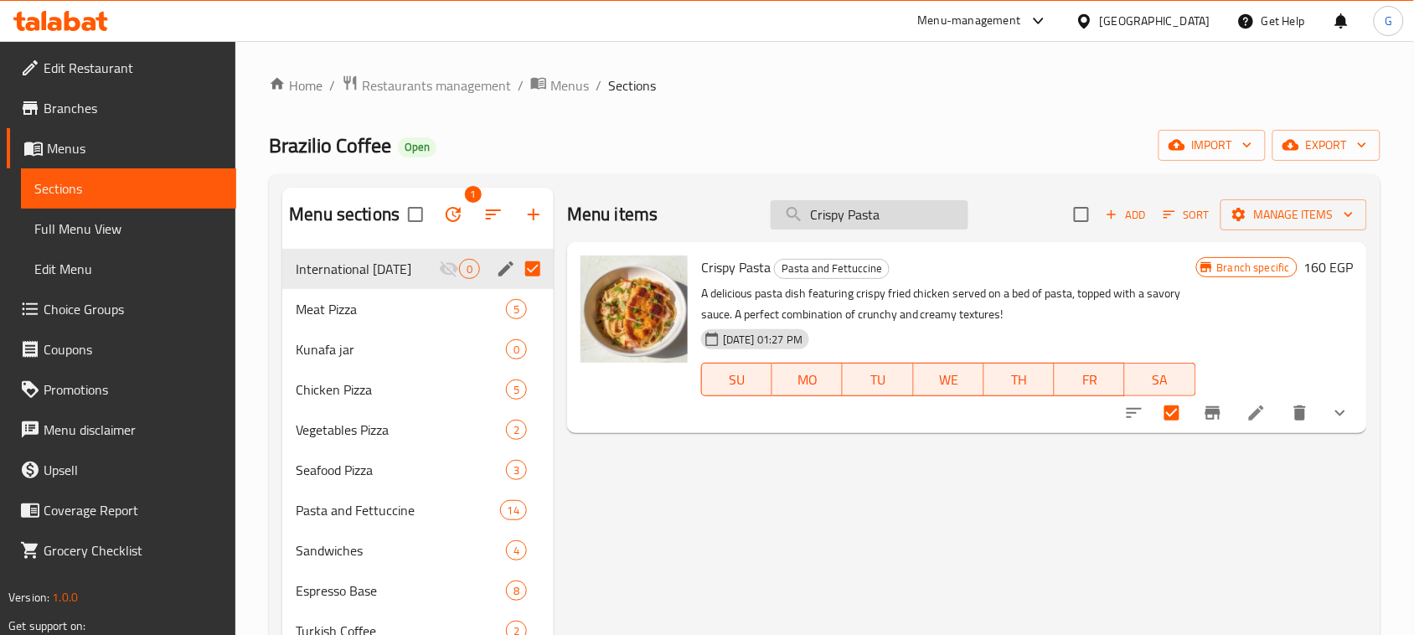
click at [824, 203] on input "Crispy Pasta" at bounding box center [870, 214] width 198 height 29
paste input "Korean"
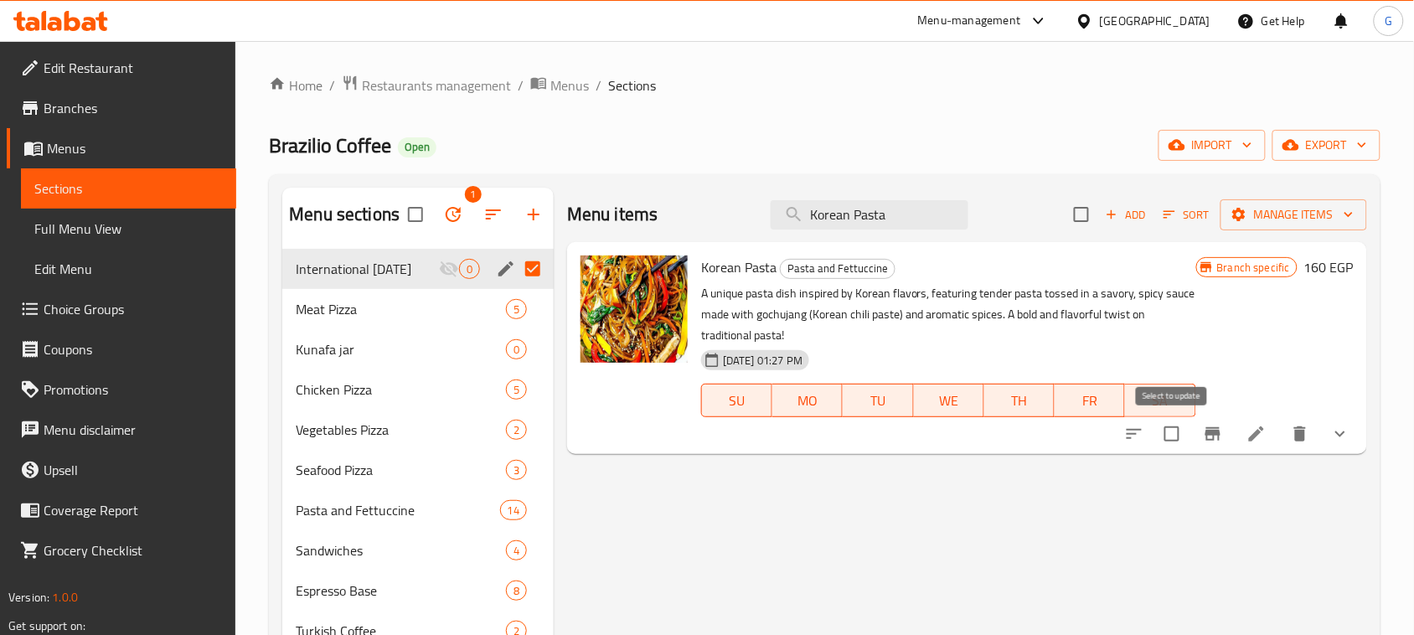
type input "Korean Pasta"
click at [1180, 444] on input "checkbox" at bounding box center [1171, 433] width 35 height 35
checkbox input "true"
click at [885, 219] on input "Korean Pasta" at bounding box center [870, 214] width 198 height 29
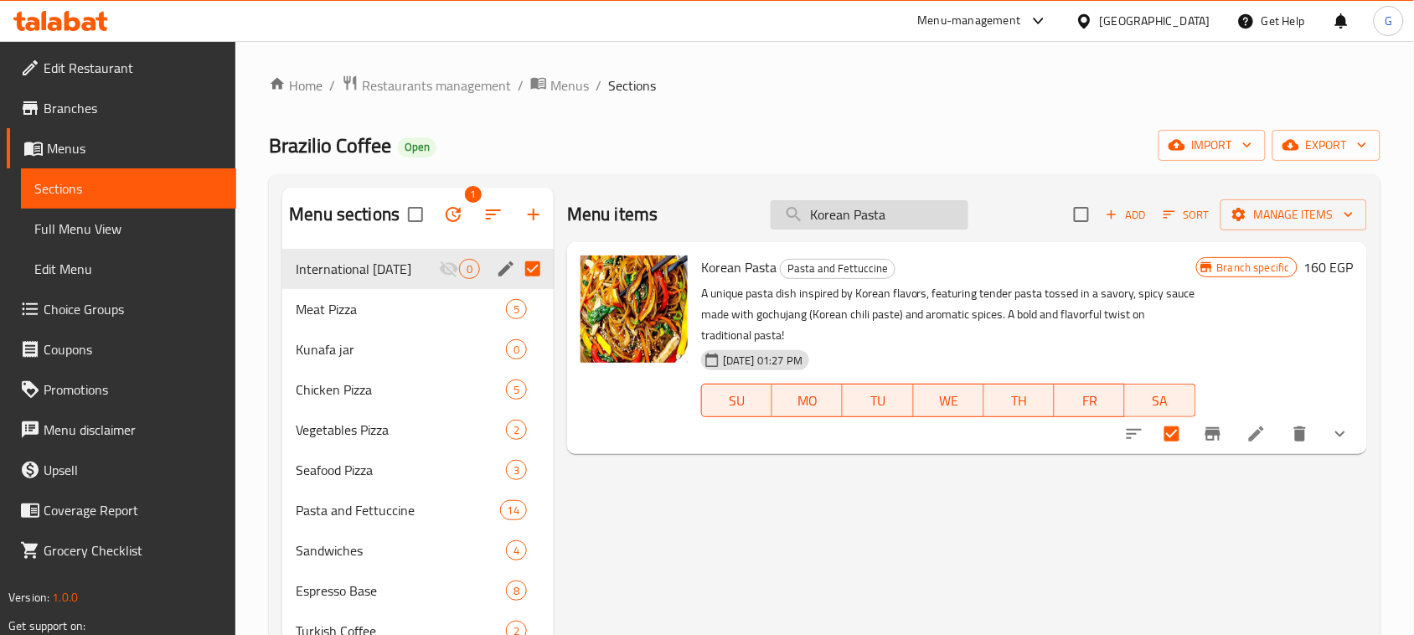
click at [885, 219] on input "Korean Pasta" at bounding box center [870, 214] width 198 height 29
paste input "Mac and Cheese p"
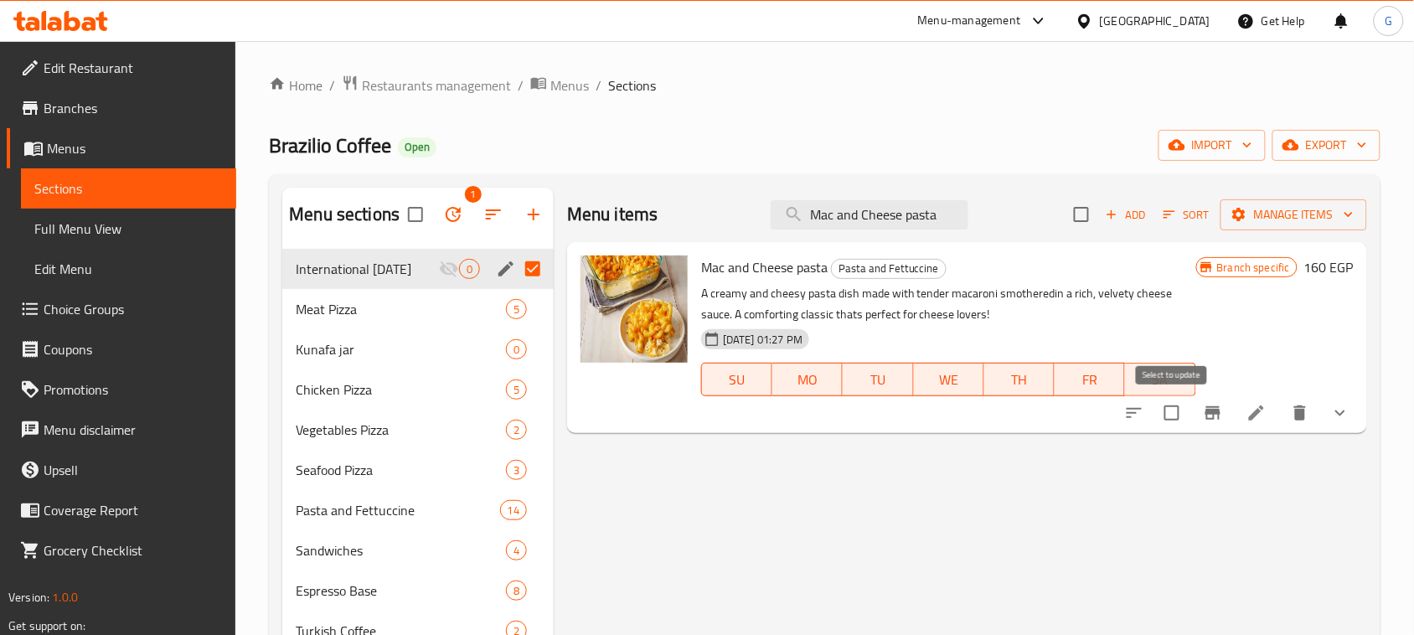
type input "Mac and Cheese pasta"
click at [1184, 416] on input "checkbox" at bounding box center [1171, 412] width 35 height 35
checkbox input "true"
click at [888, 205] on input "Mac and Cheese pasta" at bounding box center [870, 214] width 198 height 29
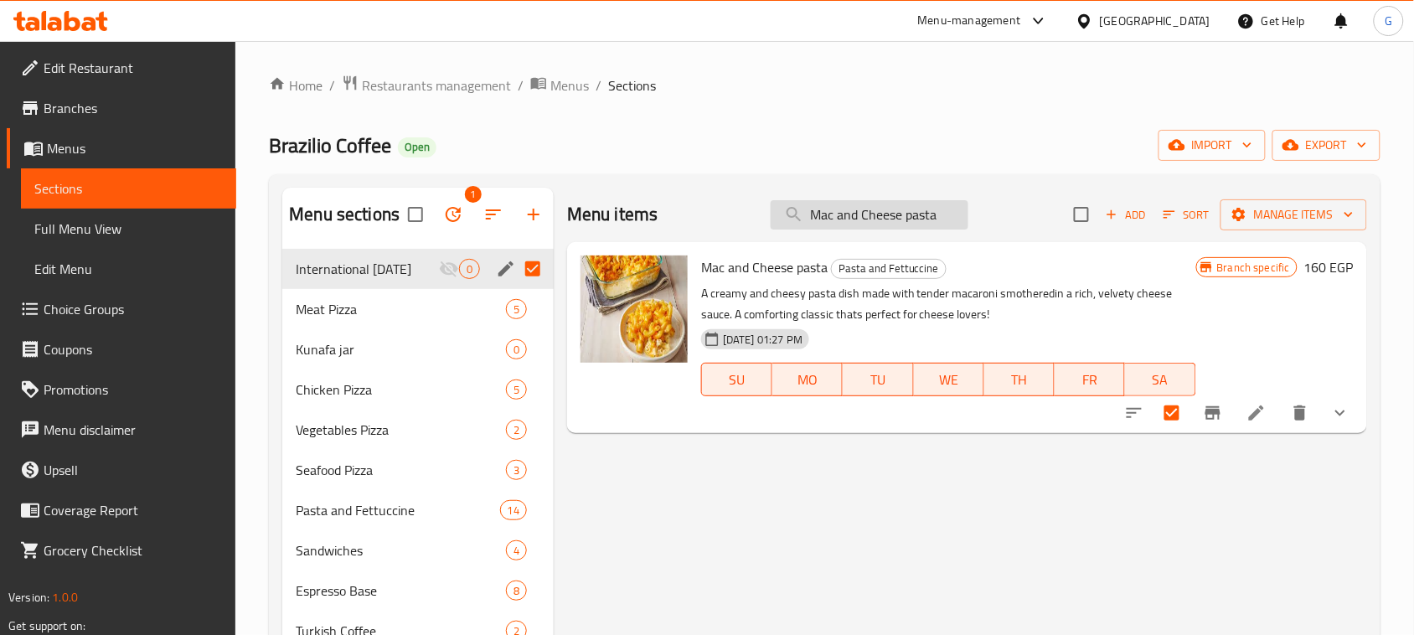
click at [888, 205] on input "Mac and Cheese pasta" at bounding box center [870, 214] width 198 height 29
paste input "Buffalo Chicken P"
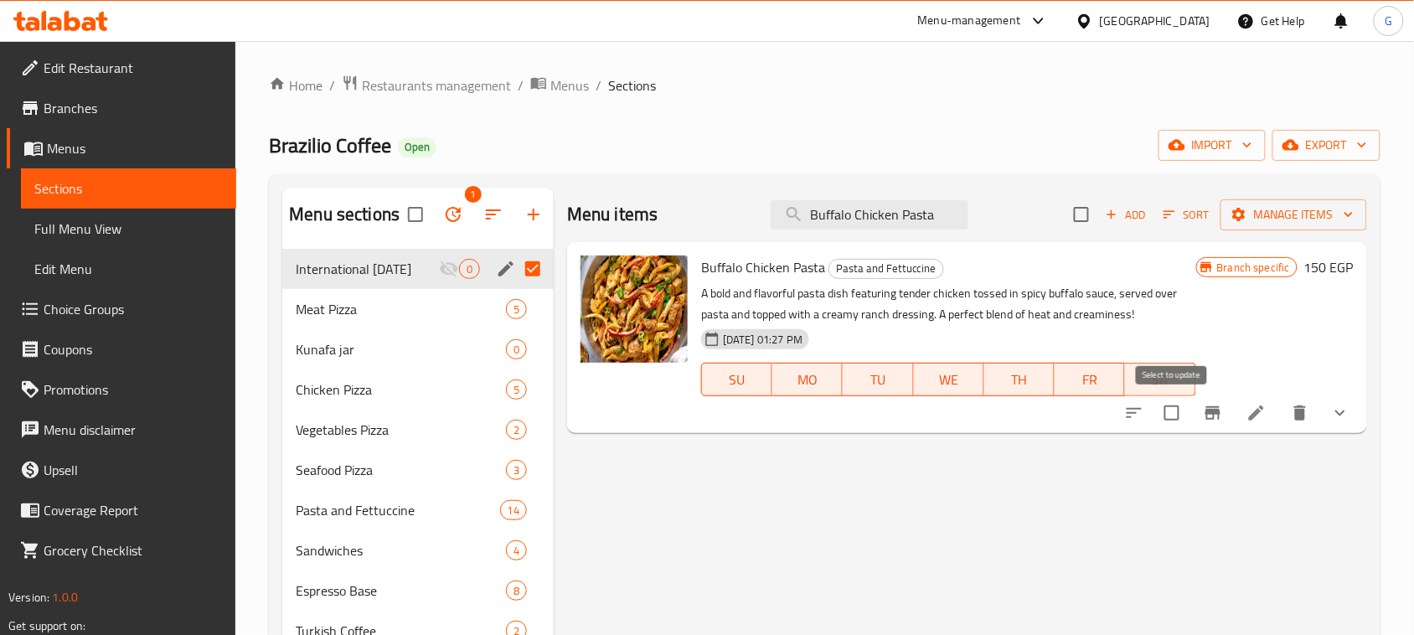
type input "Buffalo Chicken Pasta"
click at [1174, 420] on input "checkbox" at bounding box center [1171, 412] width 35 height 35
checkbox input "true"
click at [1279, 226] on button "Manage items" at bounding box center [1294, 214] width 147 height 31
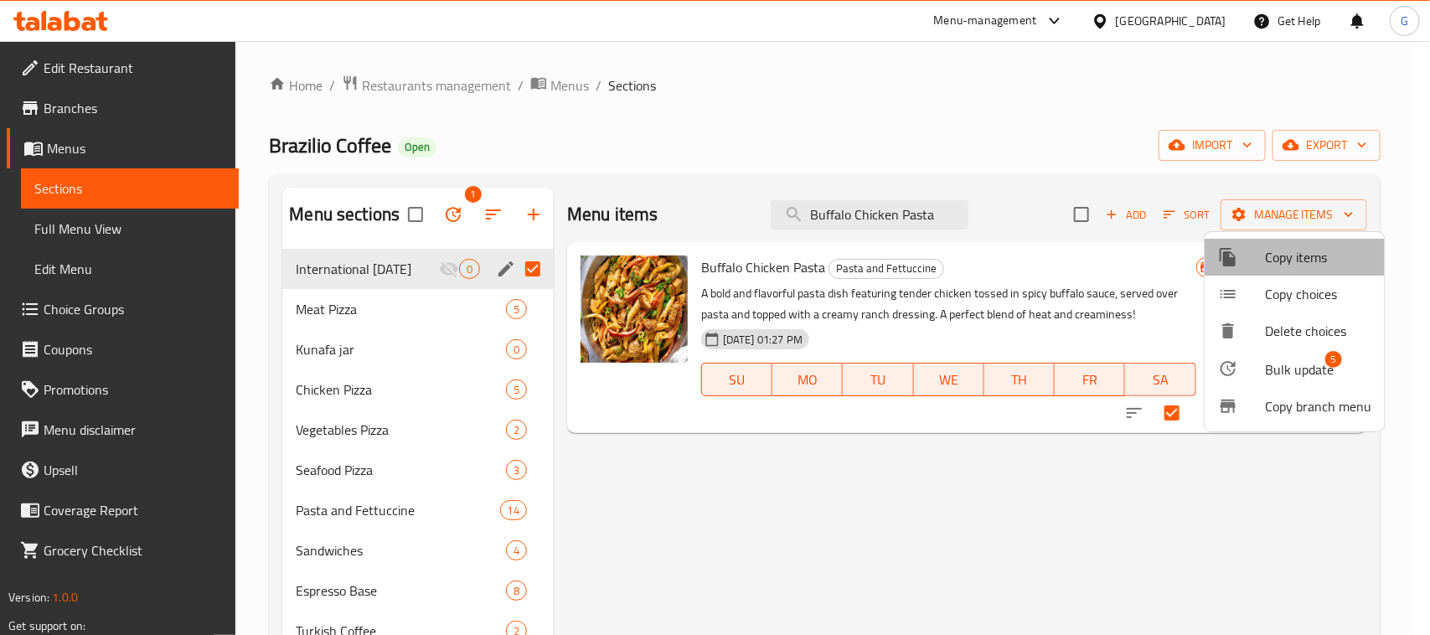
click at [1286, 262] on span "Copy items" at bounding box center [1318, 257] width 106 height 20
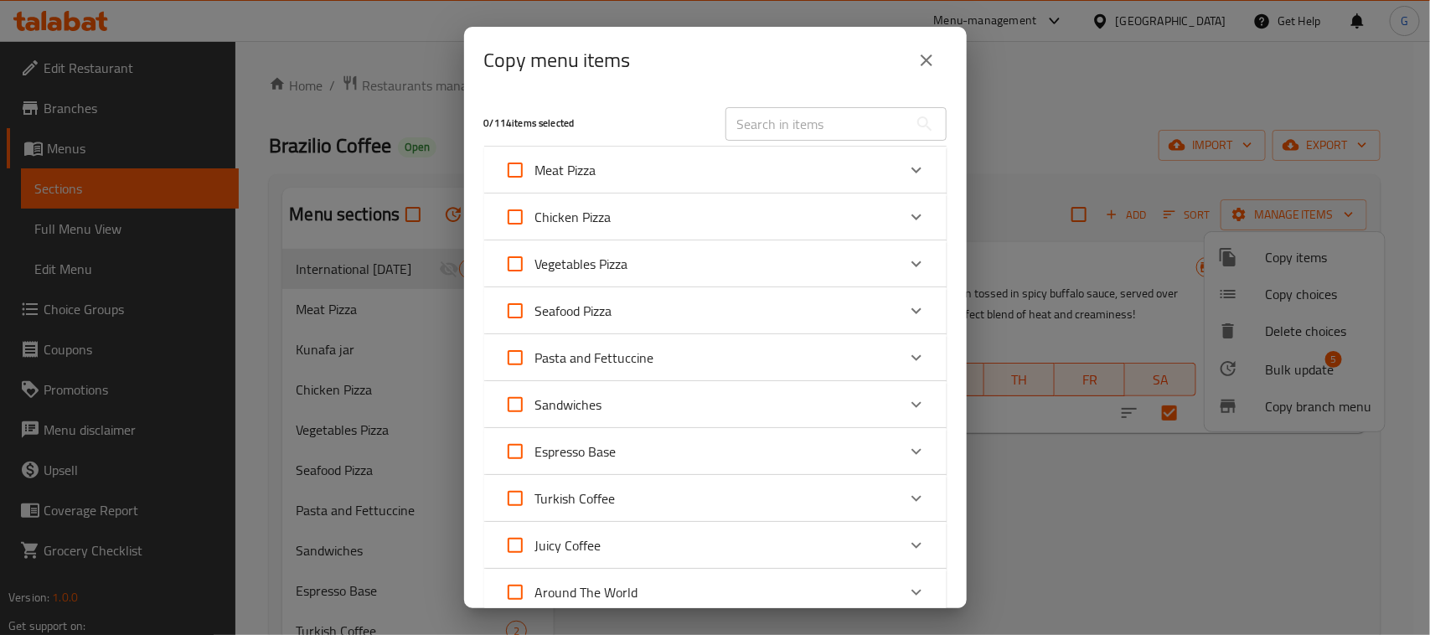
click at [782, 127] on input "text" at bounding box center [817, 124] width 183 height 34
drag, startPoint x: 927, startPoint y: 55, endPoint x: 938, endPoint y: 95, distance: 41.1
click at [927, 55] on icon "close" at bounding box center [927, 60] width 20 height 20
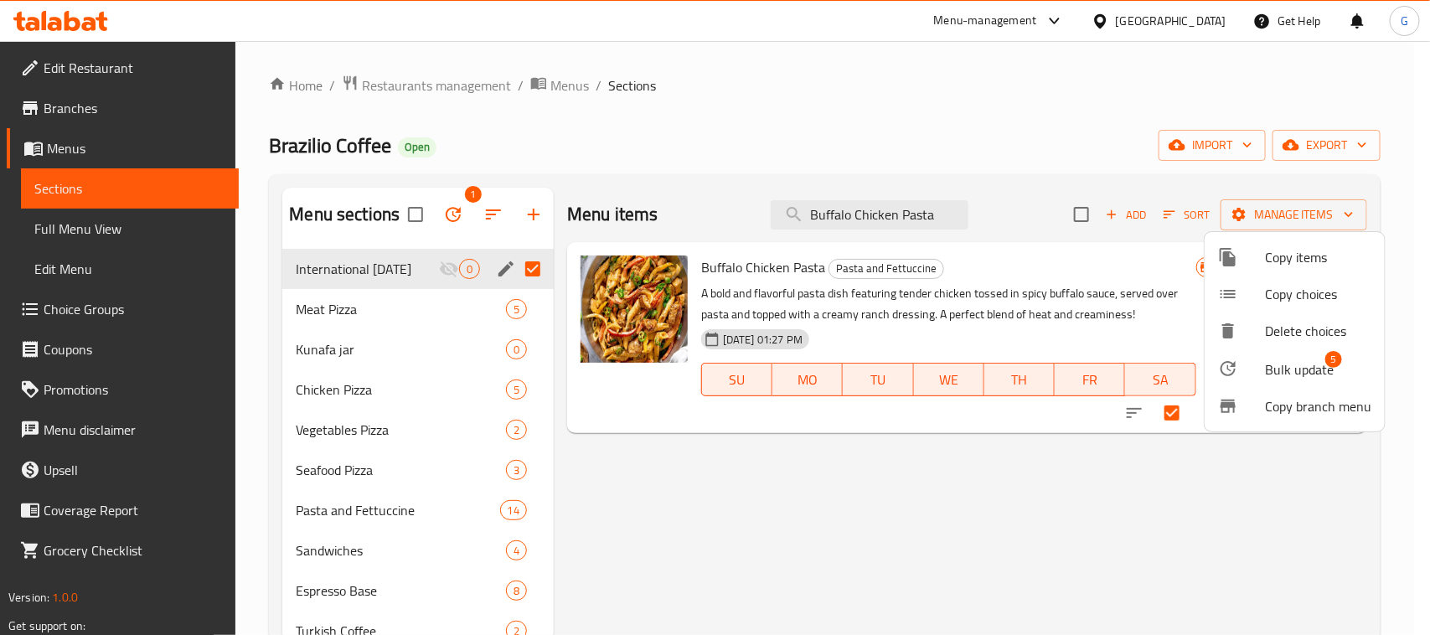
click at [1094, 220] on div at bounding box center [715, 317] width 1430 height 635
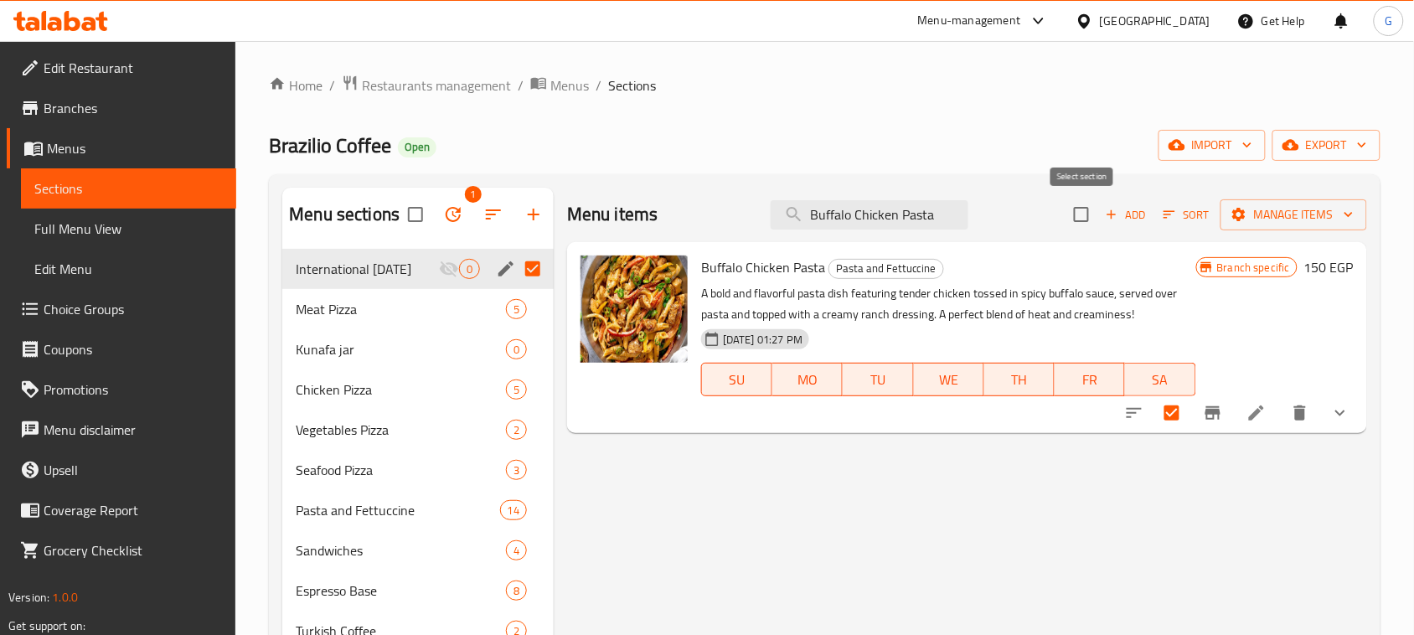
click at [1087, 212] on input "checkbox" at bounding box center [1081, 214] width 35 height 35
checkbox input "false"
click at [1087, 212] on input "checkbox" at bounding box center [1081, 214] width 35 height 35
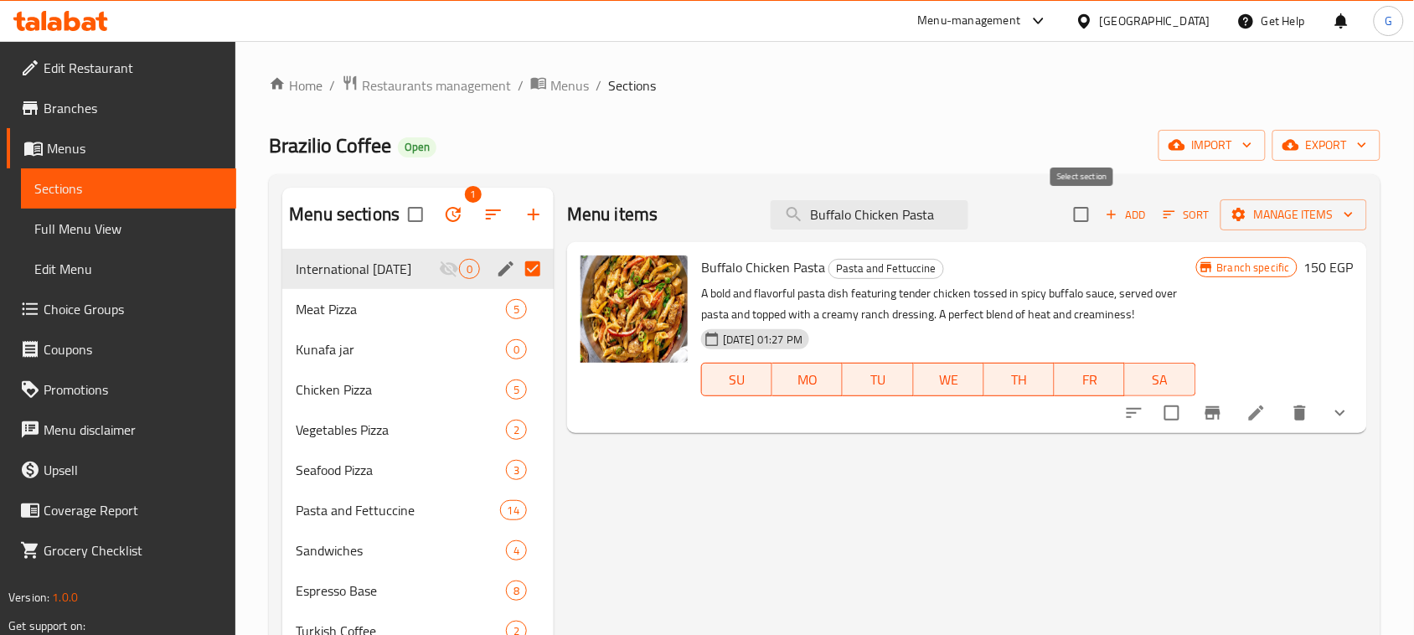
checkbox input "true"
click at [1087, 212] on input "checkbox" at bounding box center [1081, 214] width 35 height 35
checkbox input "false"
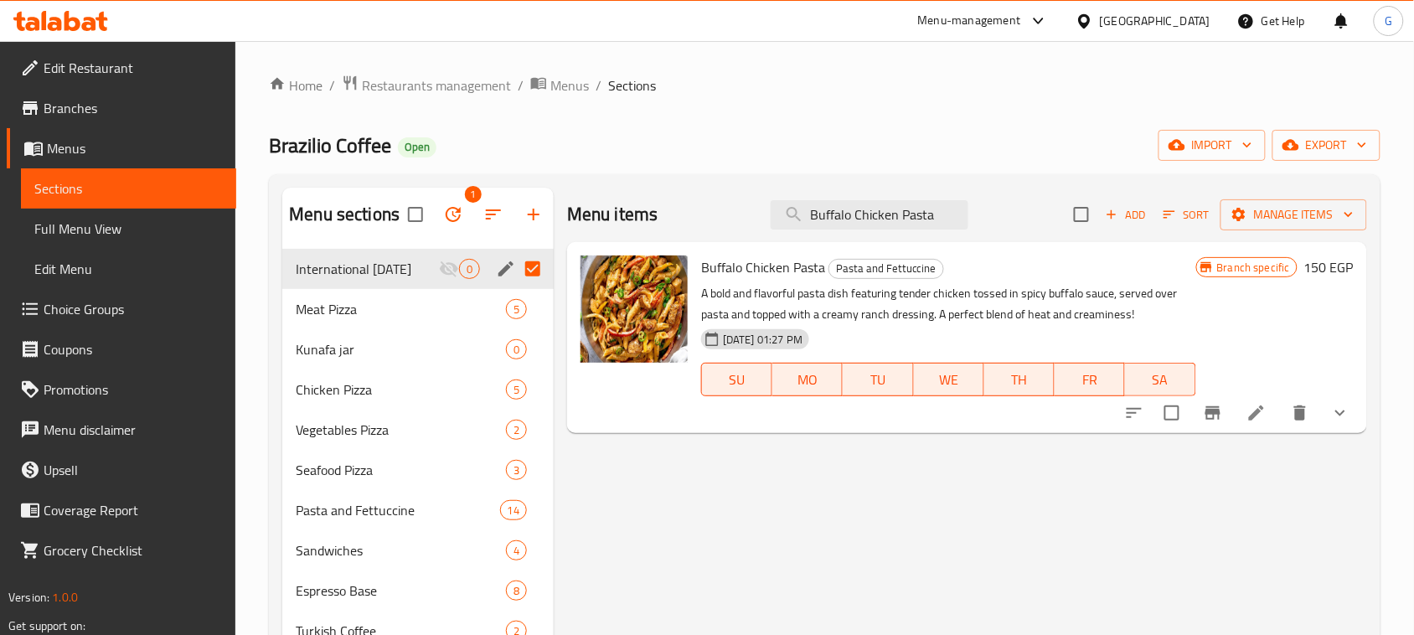
click at [828, 191] on div "Menu items Buffalo Chicken Pasta Add Sort Manage items" at bounding box center [967, 215] width 800 height 54
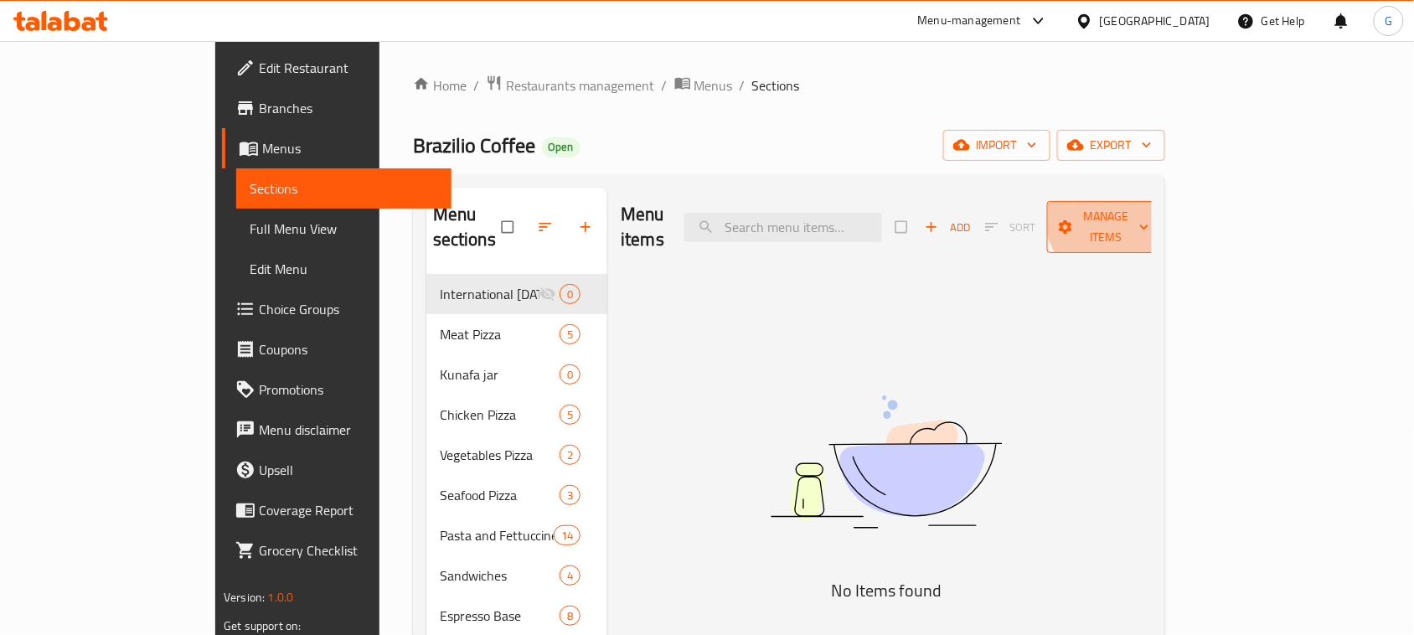
click at [1153, 210] on span "Manage items" at bounding box center [1107, 227] width 92 height 42
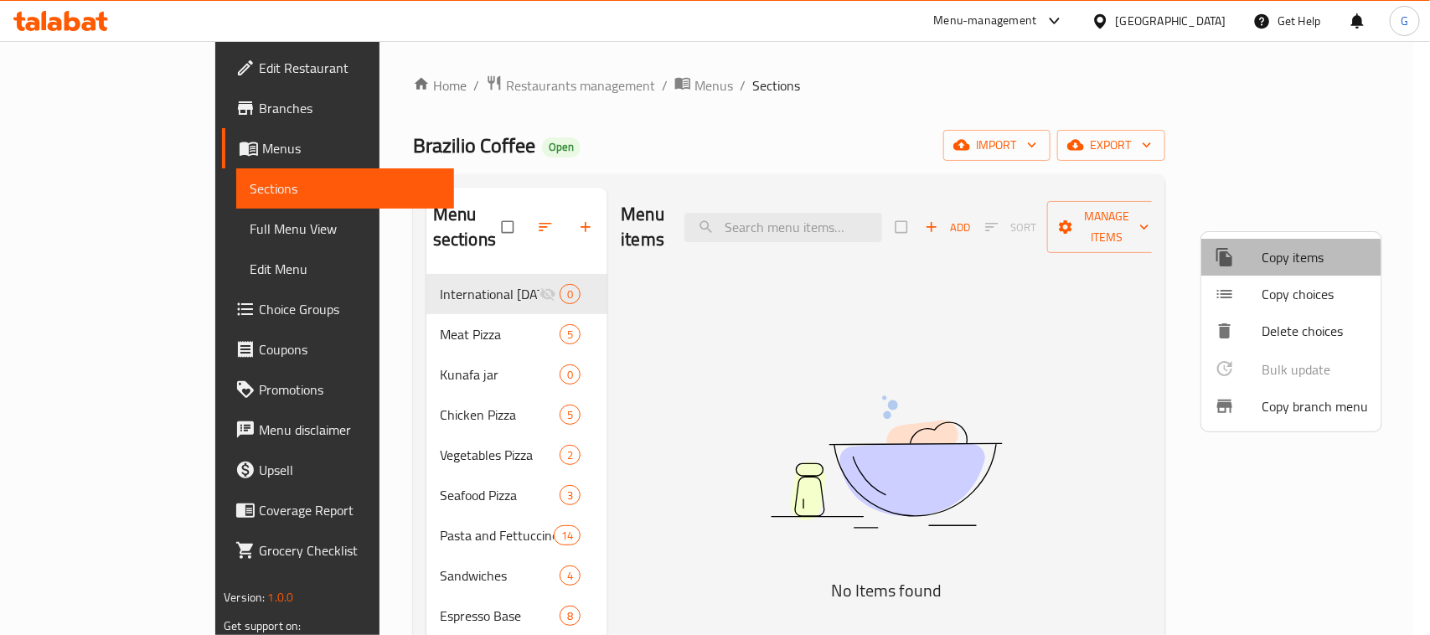
click at [1288, 261] on span "Copy items" at bounding box center [1315, 257] width 106 height 20
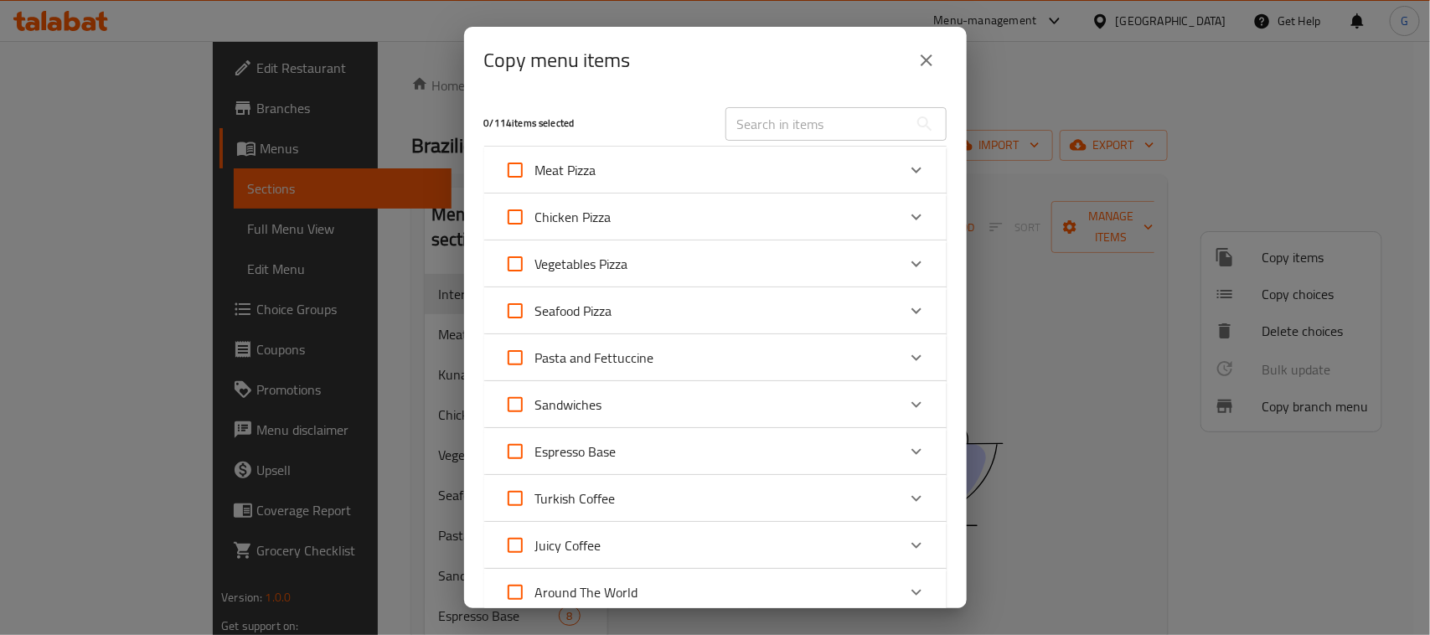
click at [767, 122] on input "text" at bounding box center [817, 124] width 183 height 34
paste input "Buffalo Chicken Pasta"
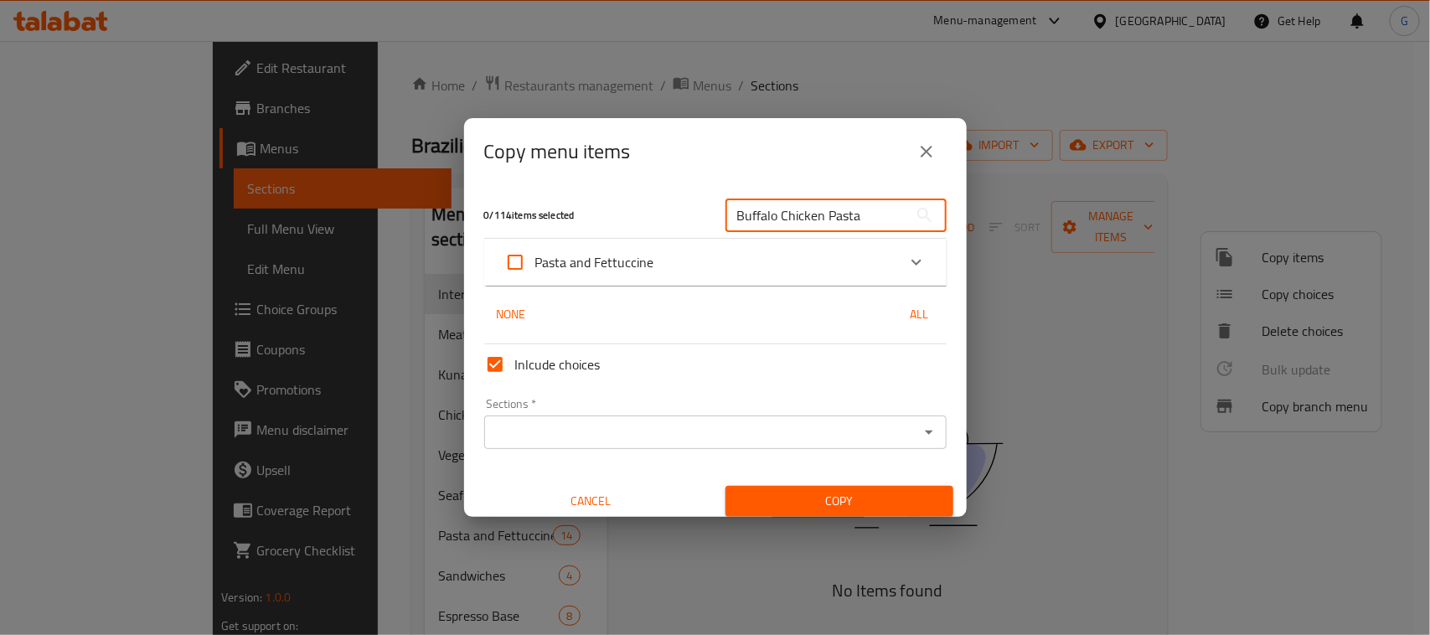
type input "Buffalo Chicken Pasta"
click at [748, 258] on div "Pasta and Fettuccine" at bounding box center [700, 262] width 392 height 40
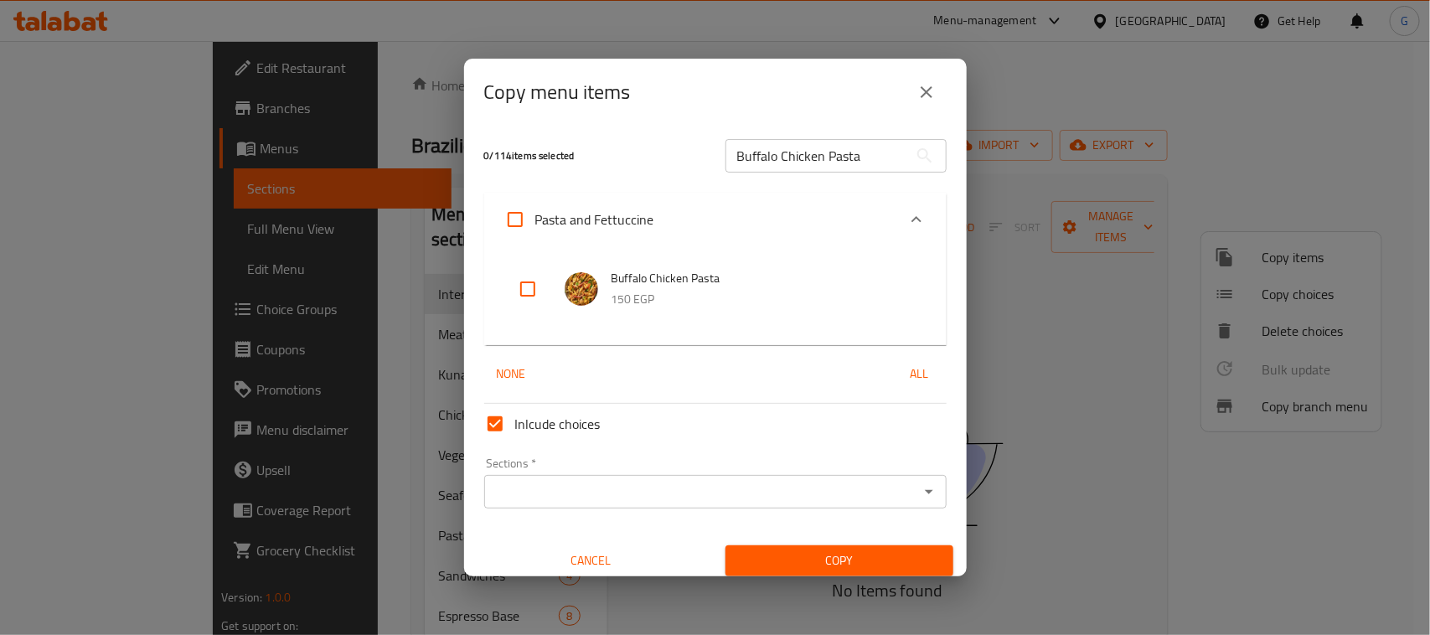
click at [529, 295] on input "checkbox" at bounding box center [528, 289] width 40 height 40
checkbox input "true"
click at [772, 143] on input "Buffalo Chicken Pasta" at bounding box center [817, 156] width 183 height 34
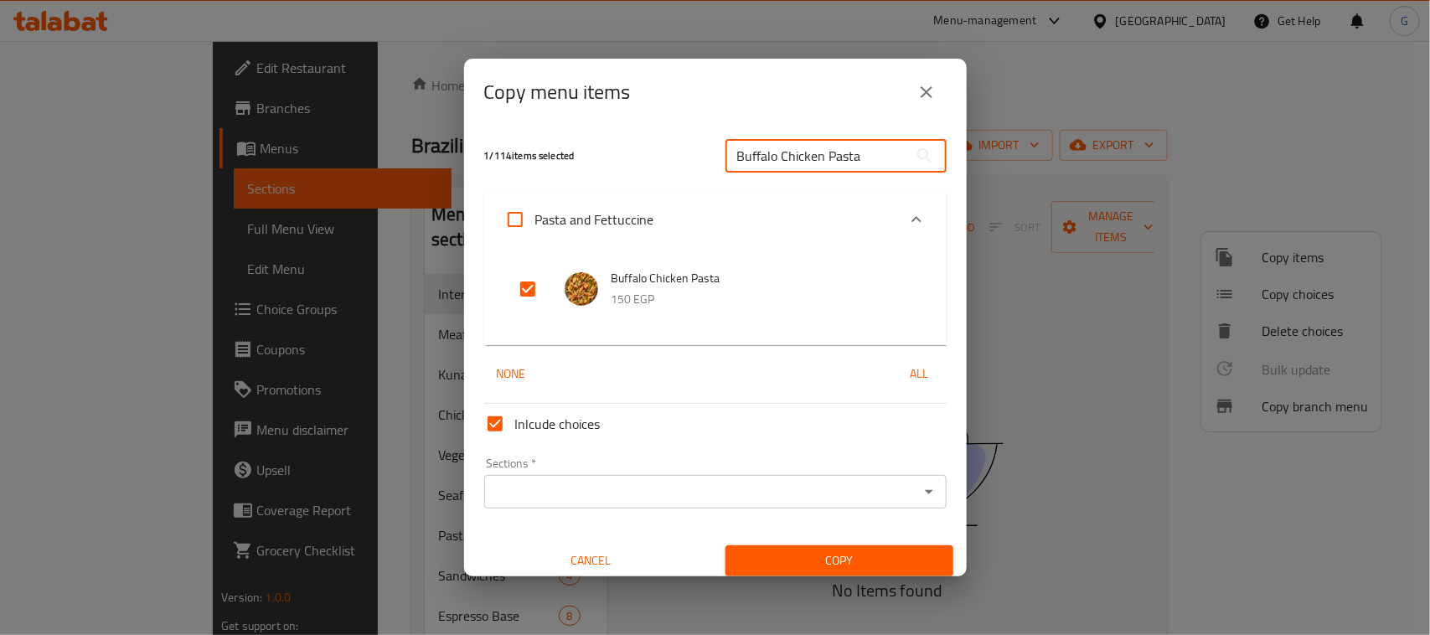
paste input "Mac and Cheese p"
type input "Mac and Cheese pasta"
click at [524, 285] on input "checkbox" at bounding box center [528, 289] width 40 height 40
checkbox input "true"
click at [804, 172] on input "Mac and Cheese pasta" at bounding box center [817, 156] width 183 height 34
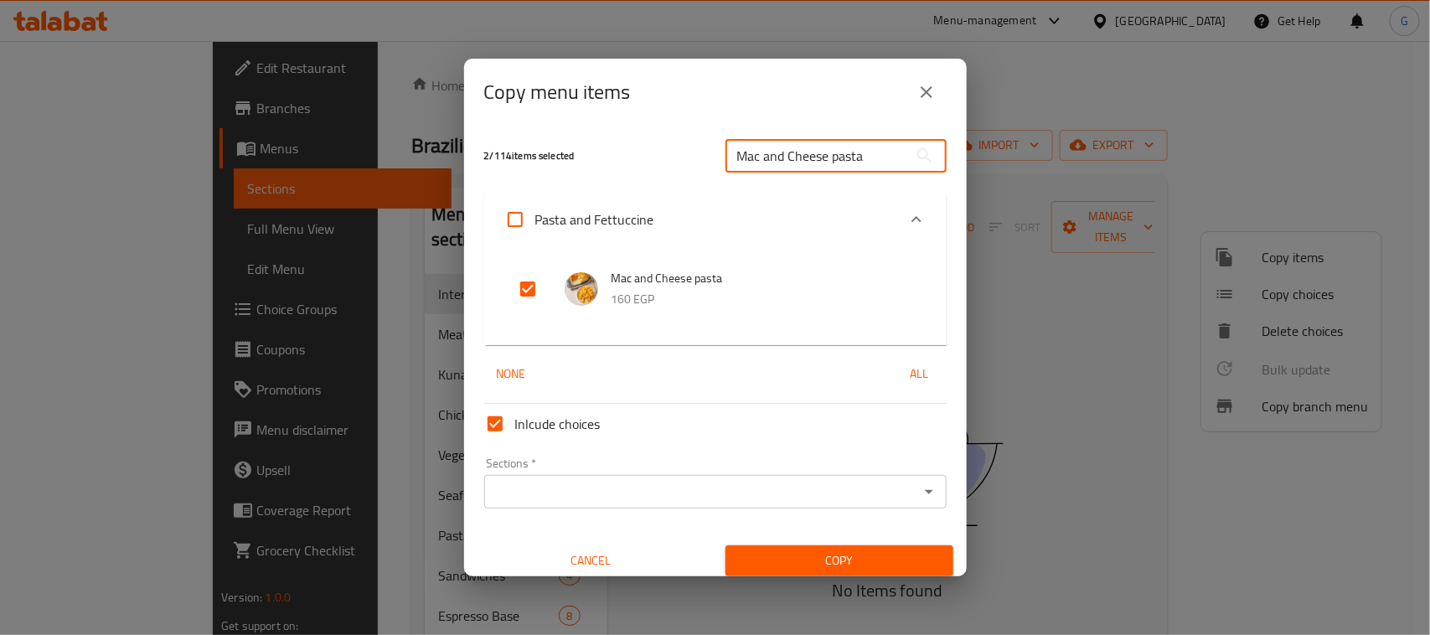
click at [804, 172] on input "Mac and Cheese pasta" at bounding box center [817, 156] width 183 height 34
paste input "Korean P"
type input "Korean Pasta"
click at [521, 287] on input "checkbox" at bounding box center [528, 289] width 40 height 40
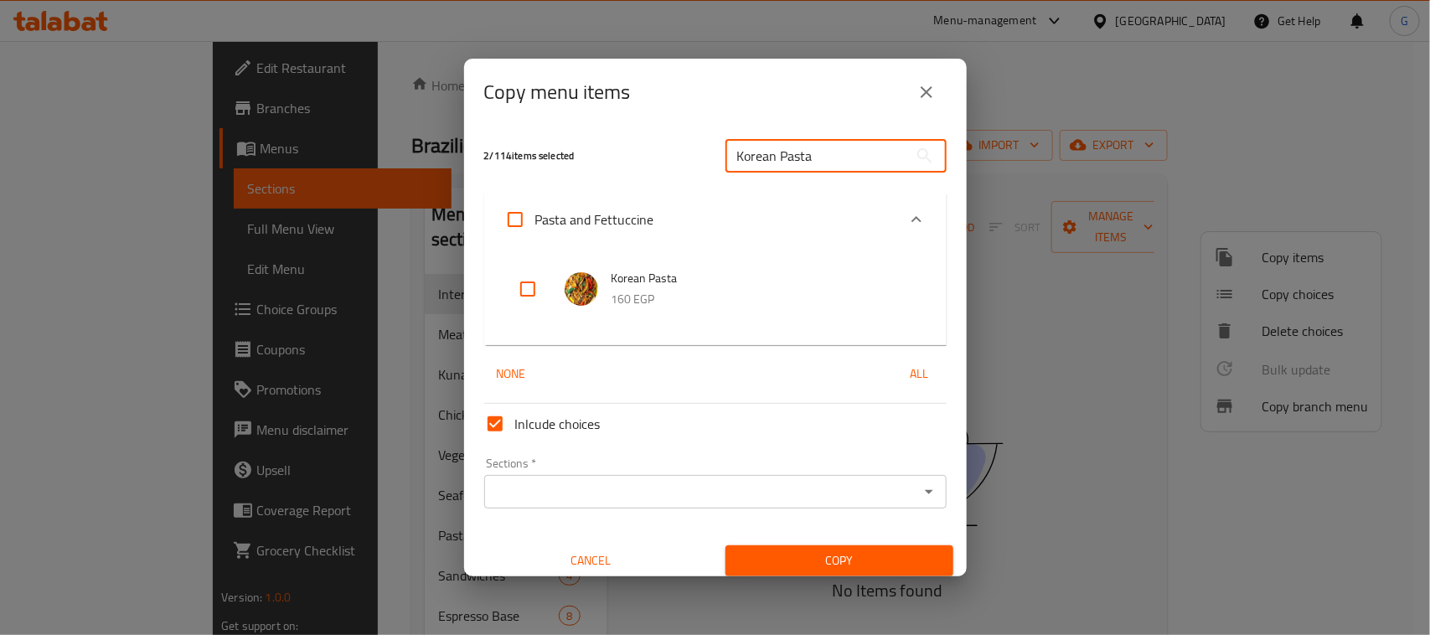
checkbox input "true"
click at [780, 142] on input "Korean Pasta" at bounding box center [817, 156] width 183 height 34
paste input "Crispy"
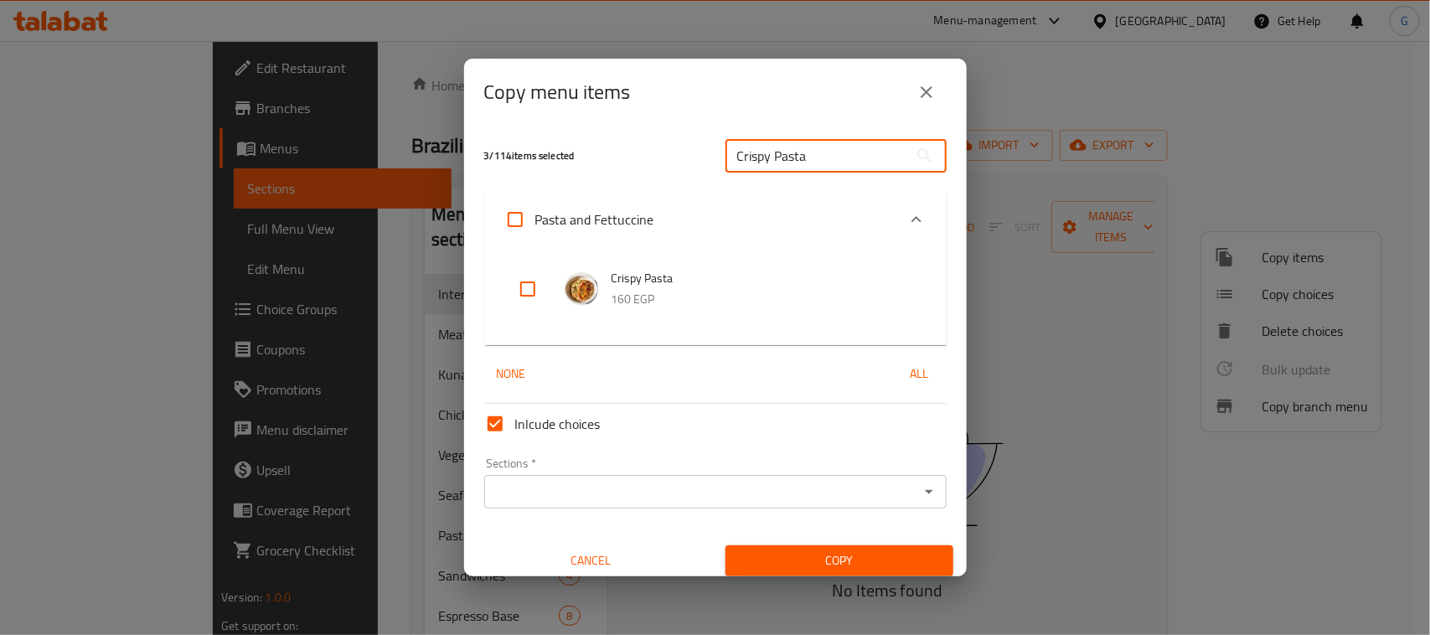
type input "Crispy Pasta"
drag, startPoint x: 526, startPoint y: 291, endPoint x: 558, endPoint y: 25, distance: 267.5
click at [524, 290] on input "checkbox" at bounding box center [528, 289] width 40 height 40
checkbox input "true"
click at [752, 166] on input "Crispy Pasta" at bounding box center [817, 156] width 183 height 34
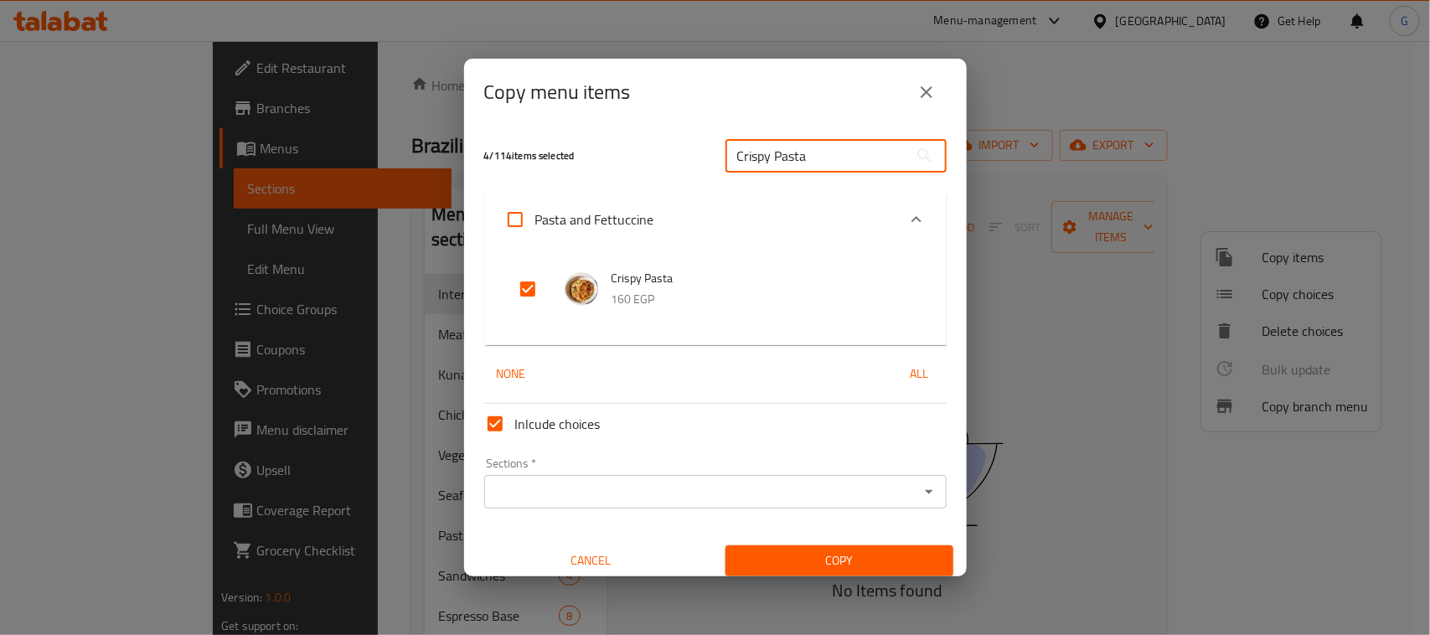
click at [752, 166] on input "Crispy Pasta" at bounding box center [817, 156] width 183 height 34
paste input "Alfredo"
type input "Alfredo Pasta"
click at [532, 289] on input "checkbox" at bounding box center [528, 289] width 40 height 40
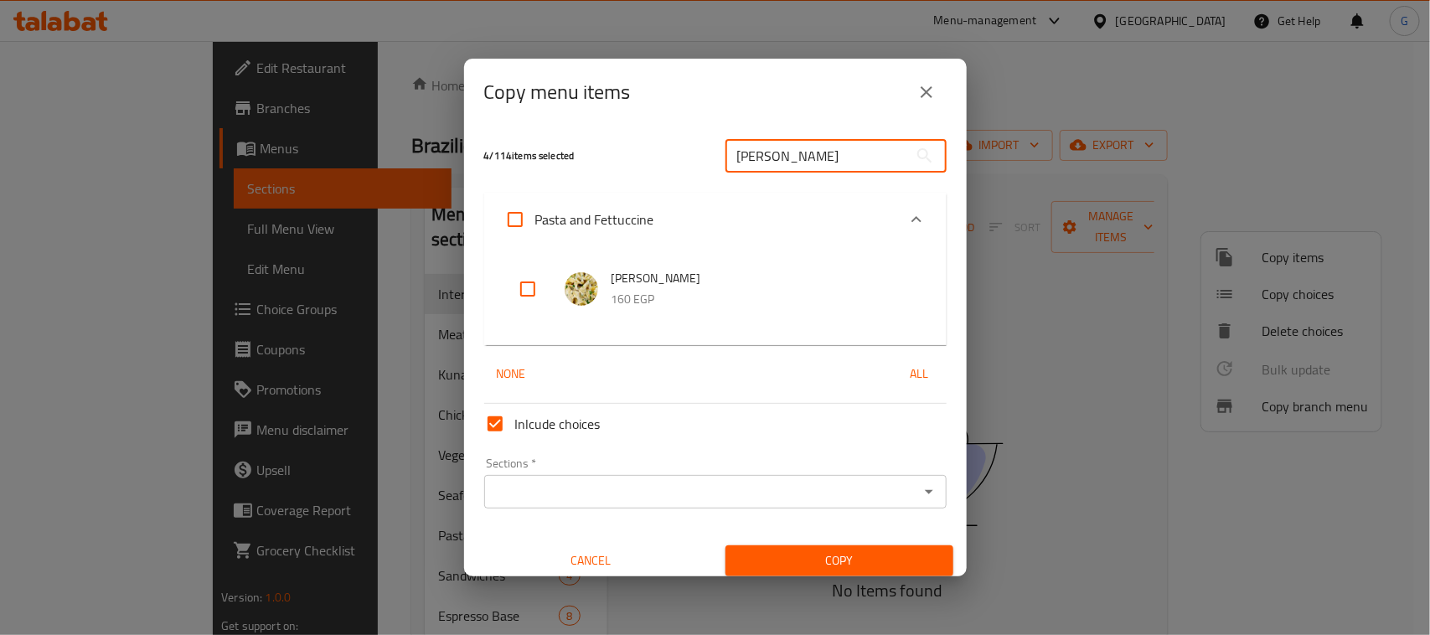
checkbox input "true"
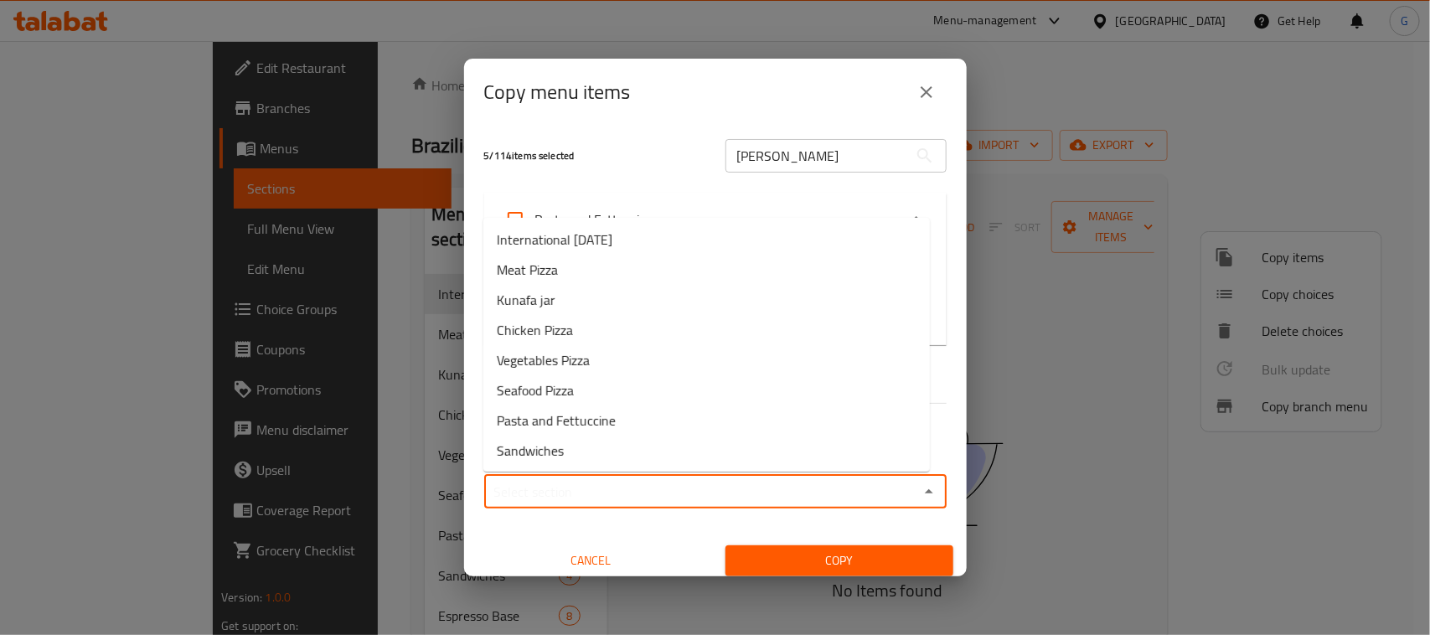
click at [635, 488] on input "Sections   *" at bounding box center [701, 491] width 425 height 23
click at [612, 233] on span "International [DATE]" at bounding box center [555, 240] width 116 height 20
type input "International [DATE]"
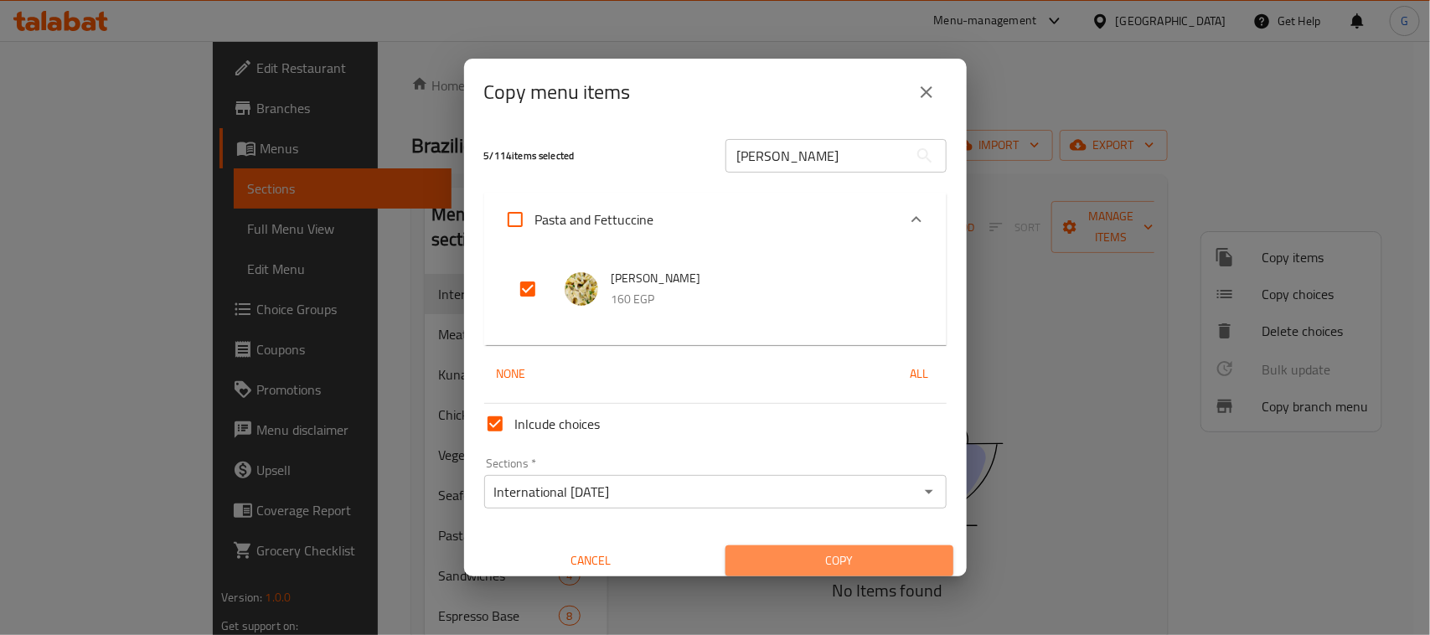
click at [831, 567] on span "Copy" at bounding box center [839, 560] width 201 height 21
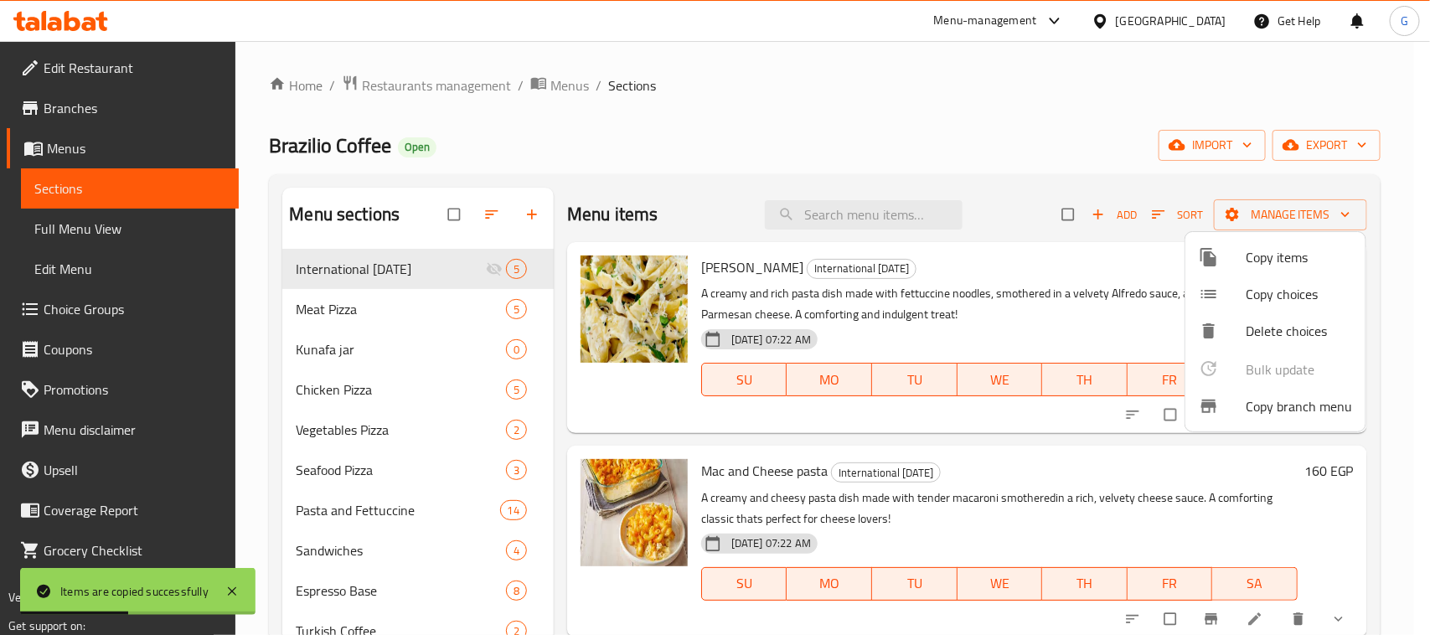
click at [392, 285] on div at bounding box center [715, 317] width 1430 height 635
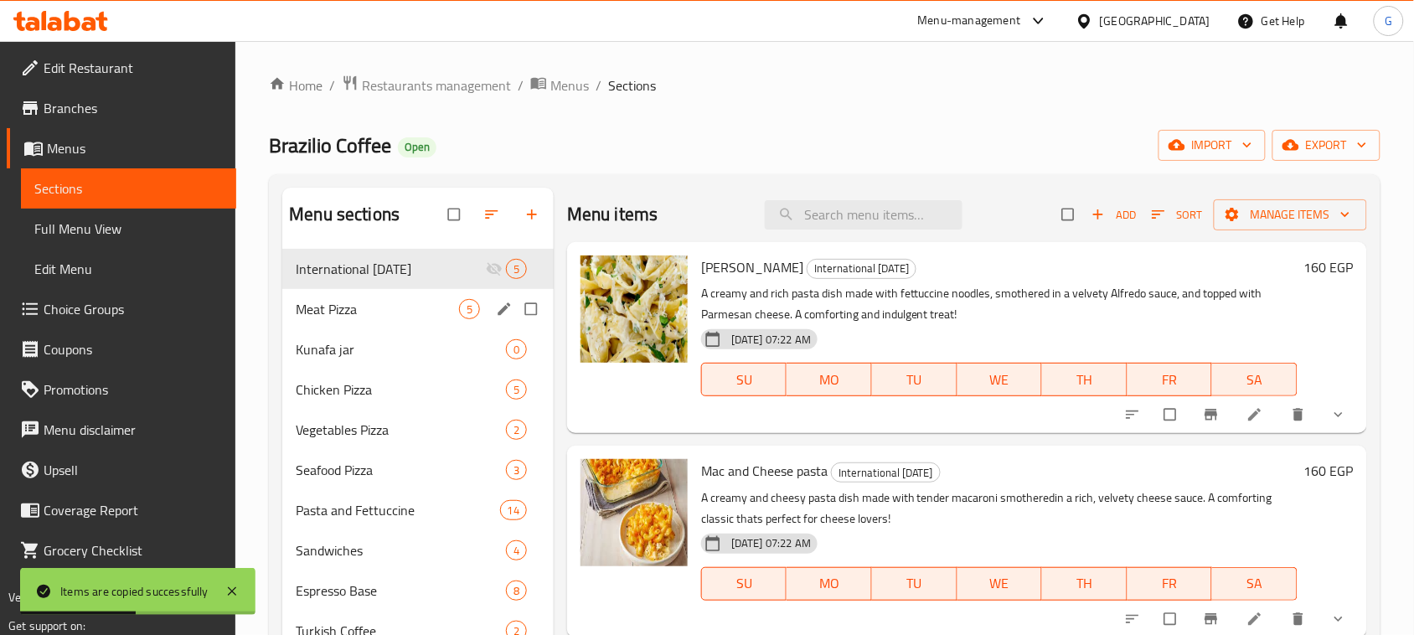
click at [359, 321] on div "Meat Pizza 5" at bounding box center [417, 309] width 271 height 40
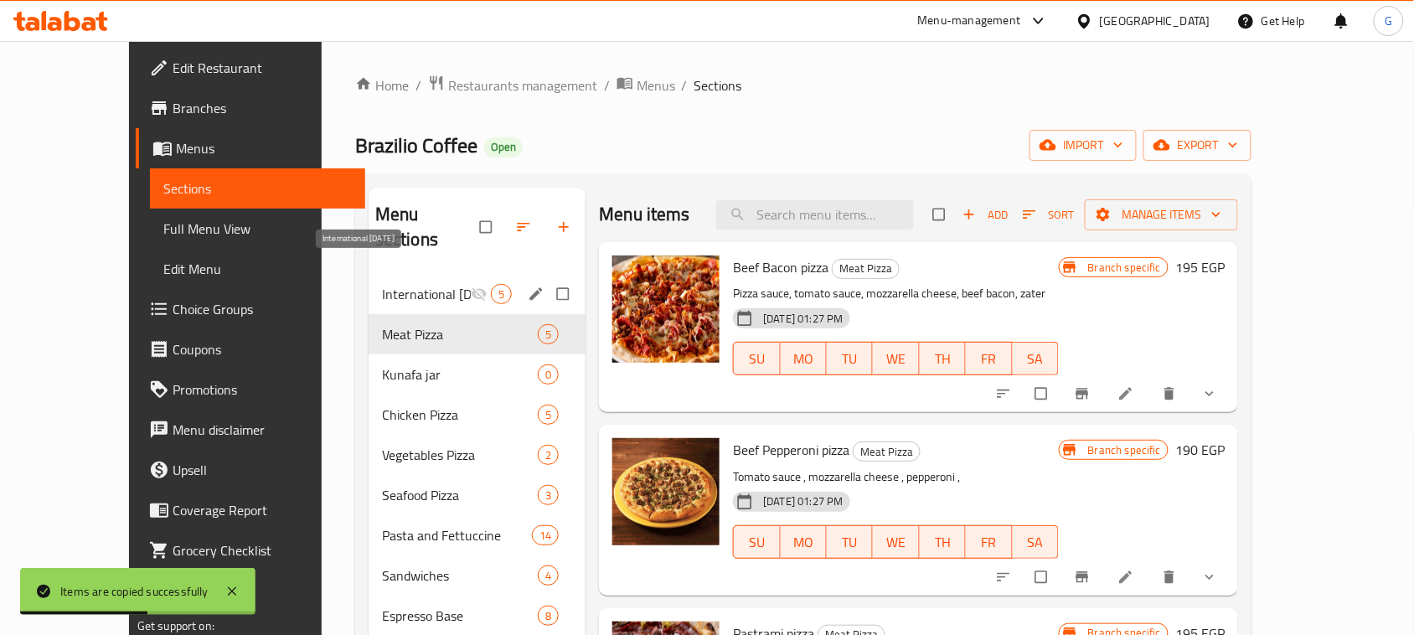
click at [411, 284] on span "International [DATE]" at bounding box center [426, 294] width 89 height 20
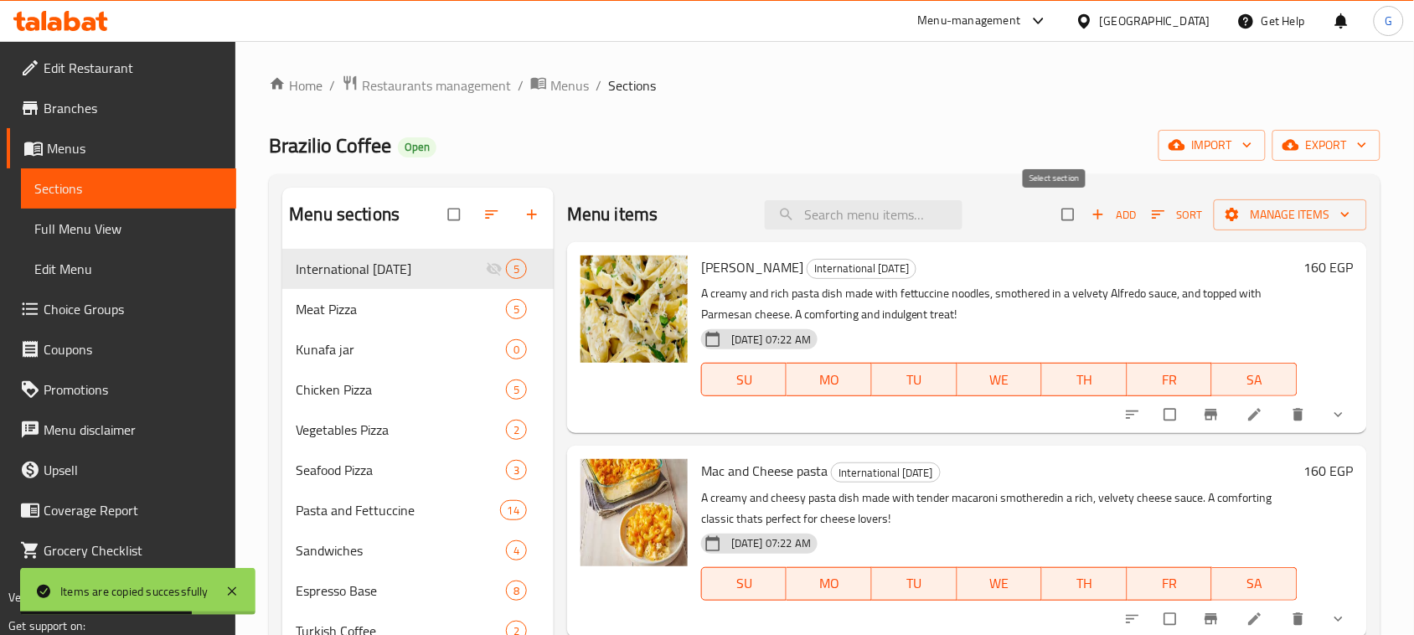
click at [1052, 214] on input "checkbox" at bounding box center [1069, 215] width 35 height 32
checkbox input "true"
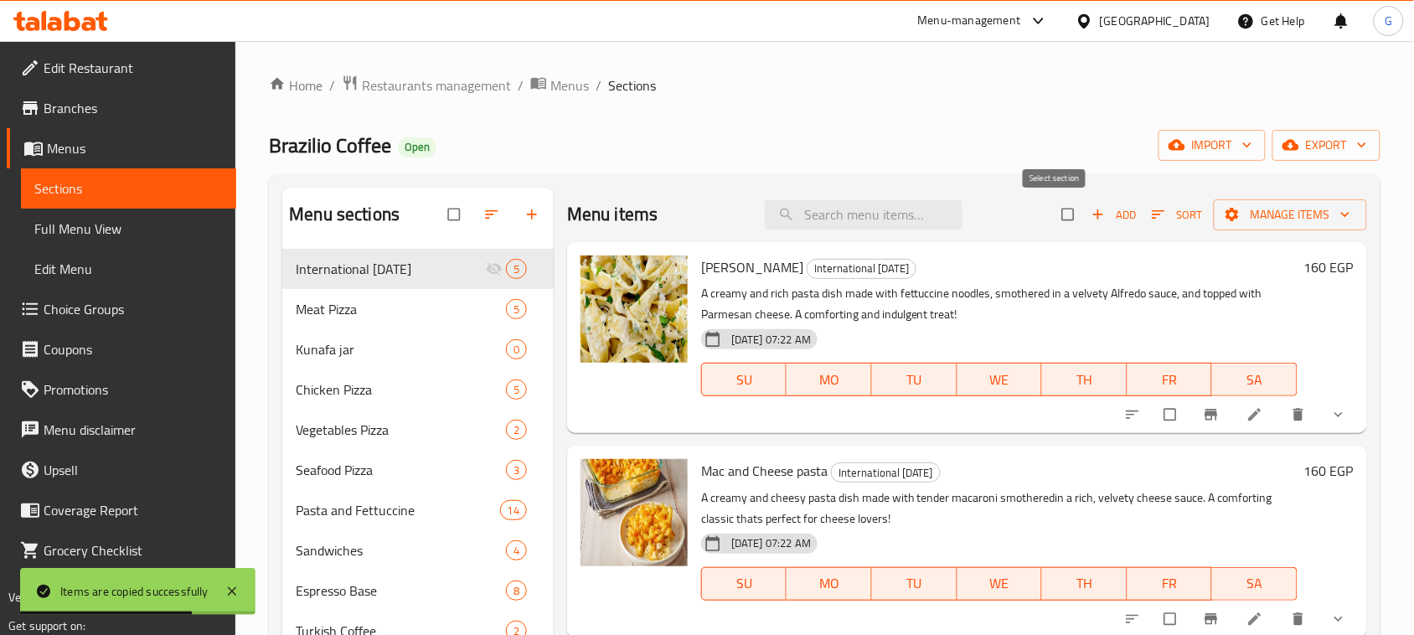
checkbox input "true"
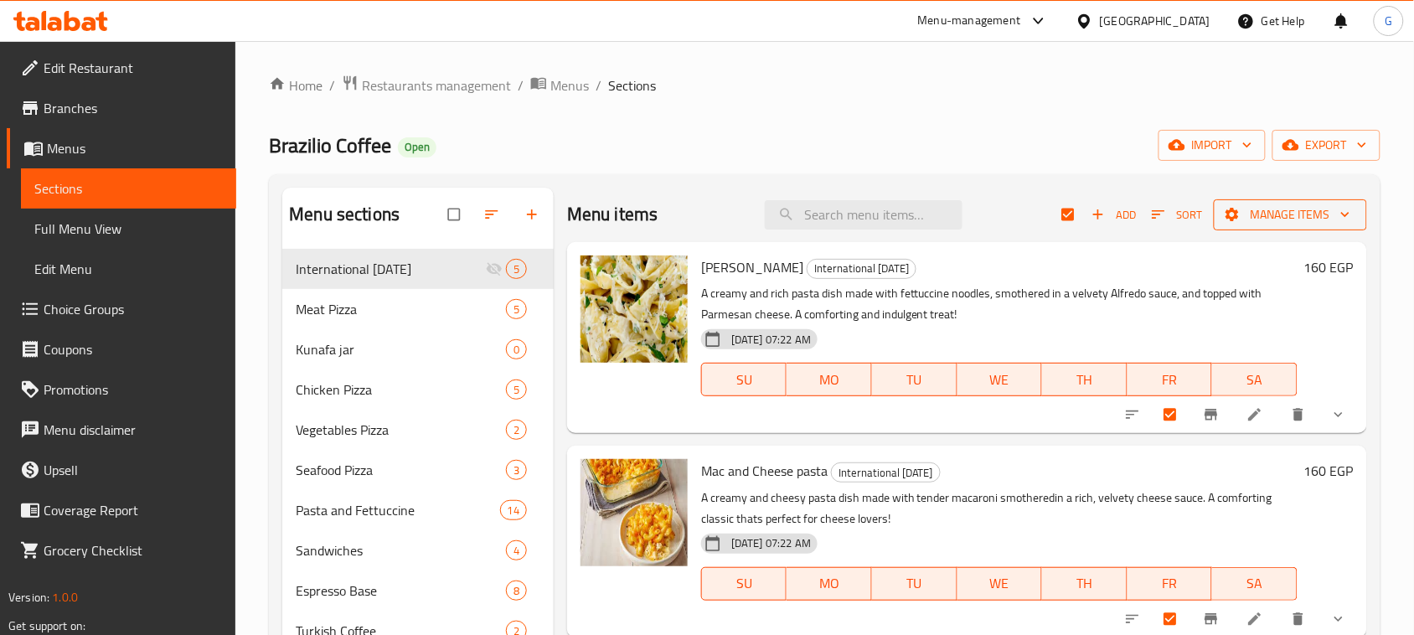
click at [1282, 215] on span "Manage items" at bounding box center [1290, 214] width 127 height 21
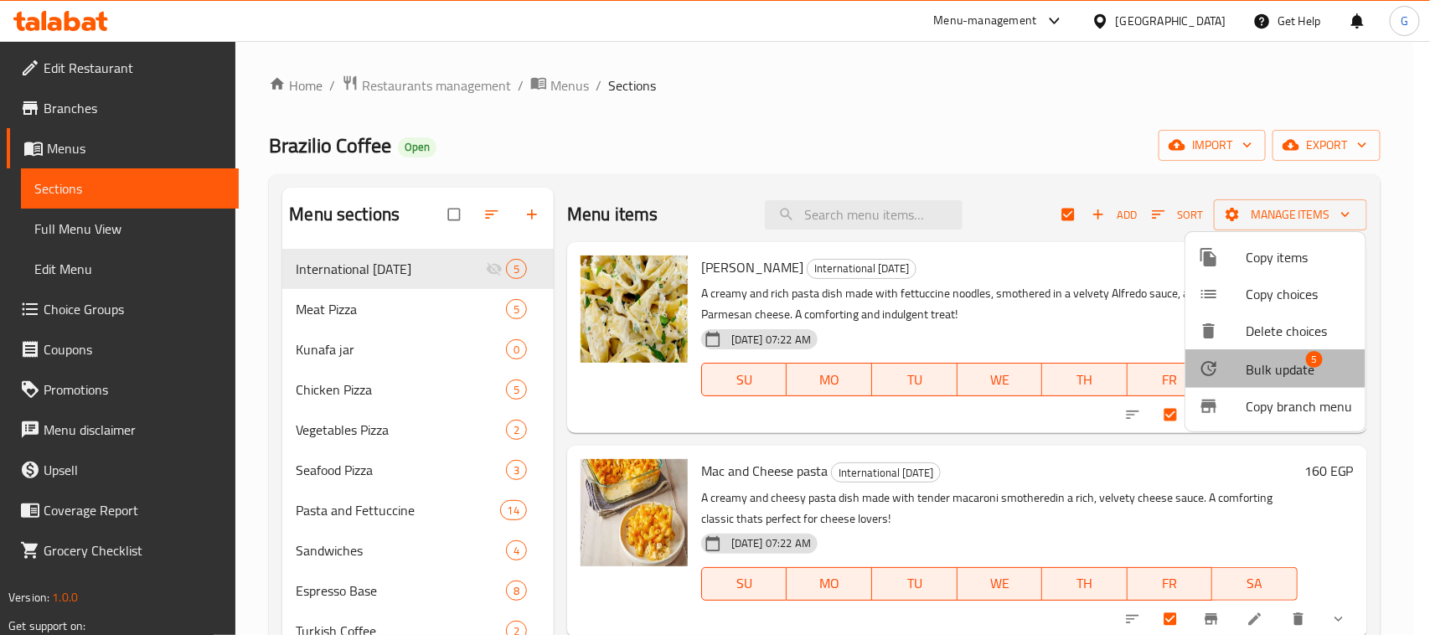
click at [1244, 365] on div at bounding box center [1222, 369] width 47 height 20
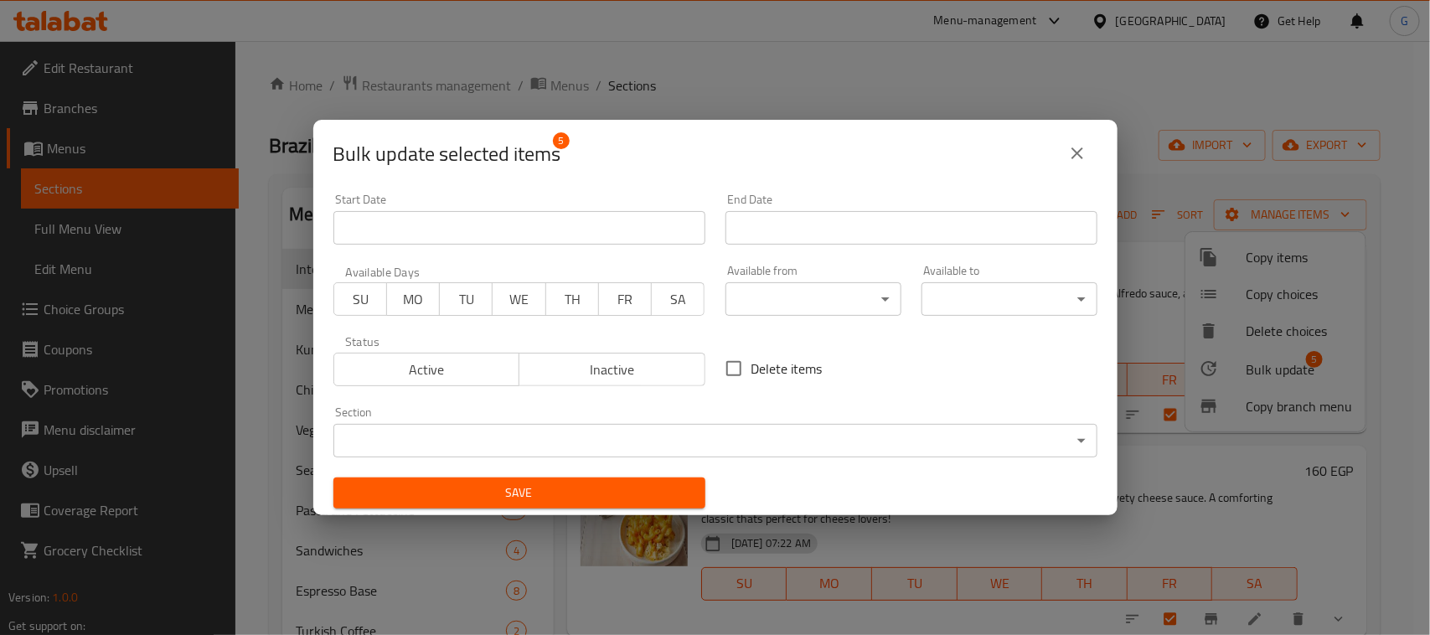
click at [411, 214] on input "Start Date" at bounding box center [519, 228] width 372 height 34
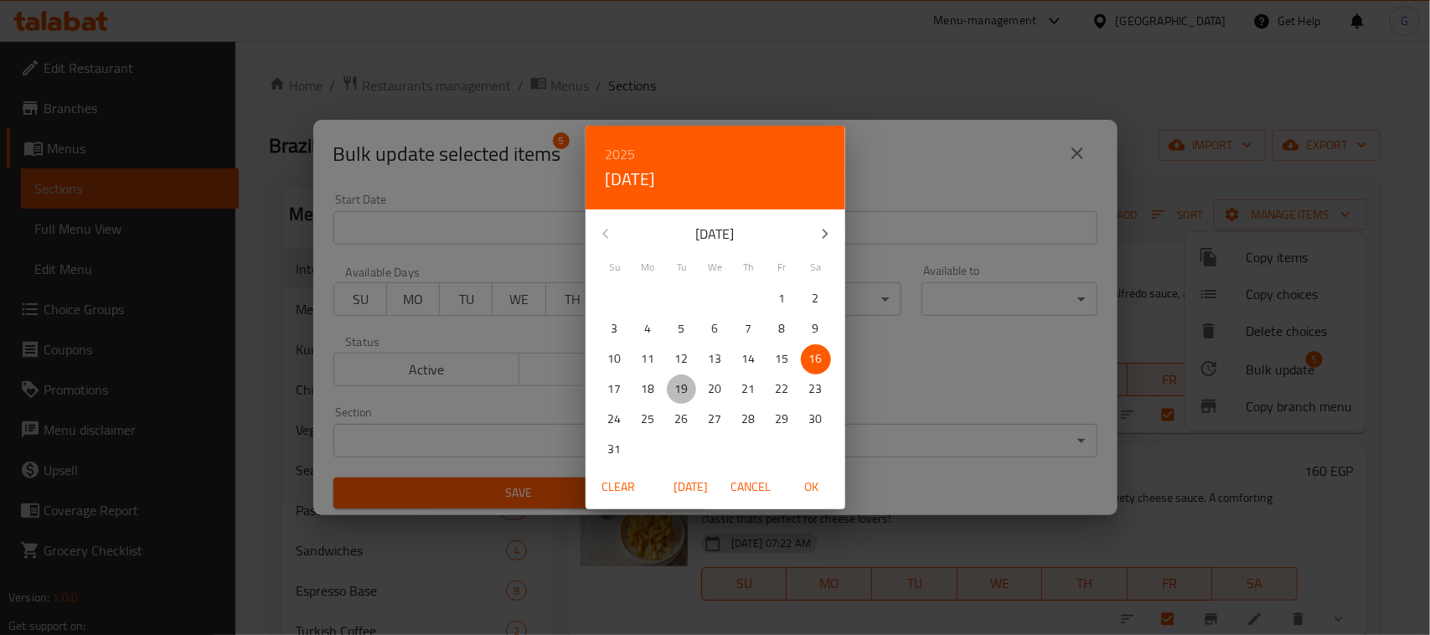
click at [672, 390] on span "19" at bounding box center [682, 389] width 30 height 21
click at [815, 483] on span "OK" at bounding box center [812, 487] width 40 height 21
type input "[DATE]"
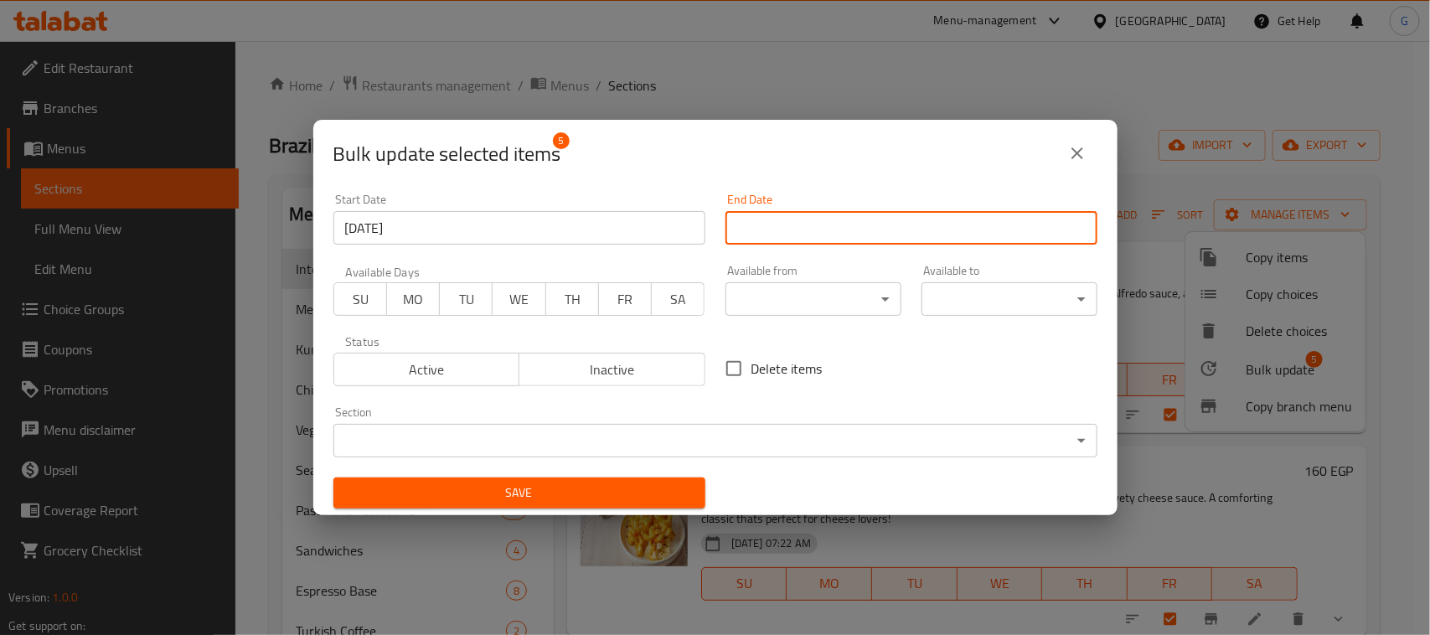
click at [924, 228] on input "Start Date" at bounding box center [912, 228] width 372 height 34
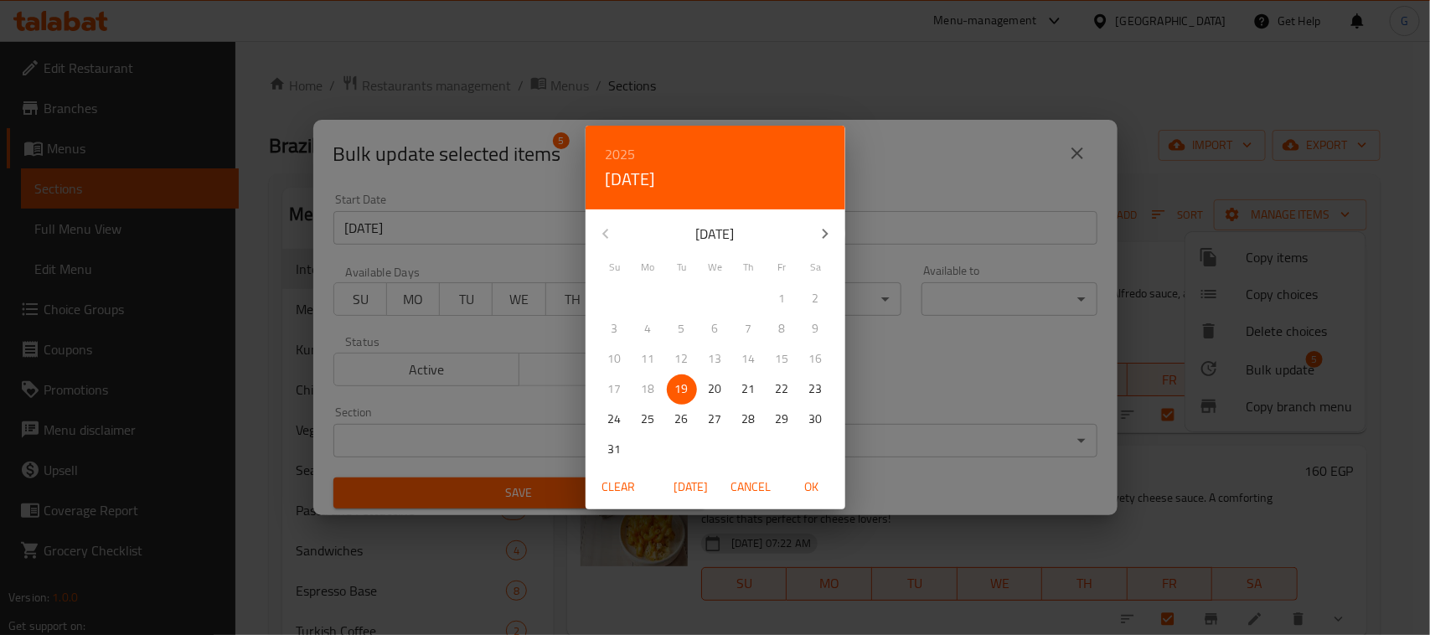
click at [800, 482] on span "OK" at bounding box center [812, 487] width 40 height 21
type input "[DATE]"
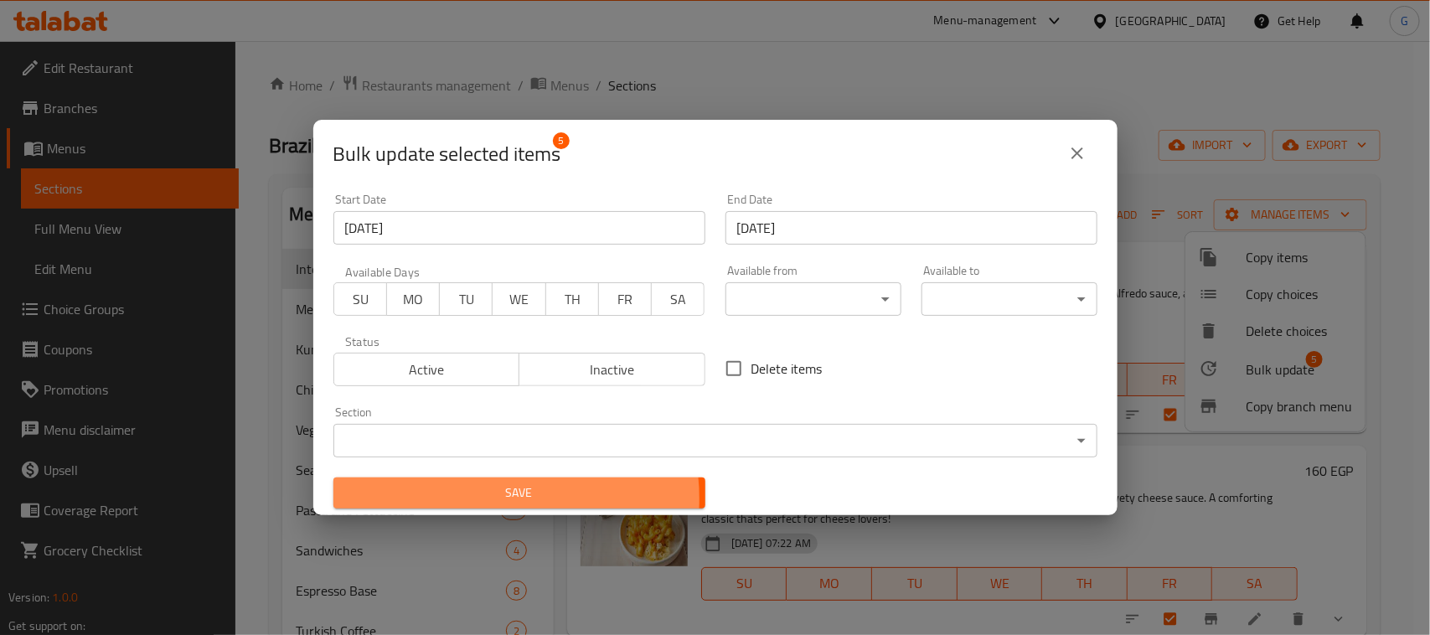
click at [478, 498] on span "Save" at bounding box center [519, 493] width 345 height 21
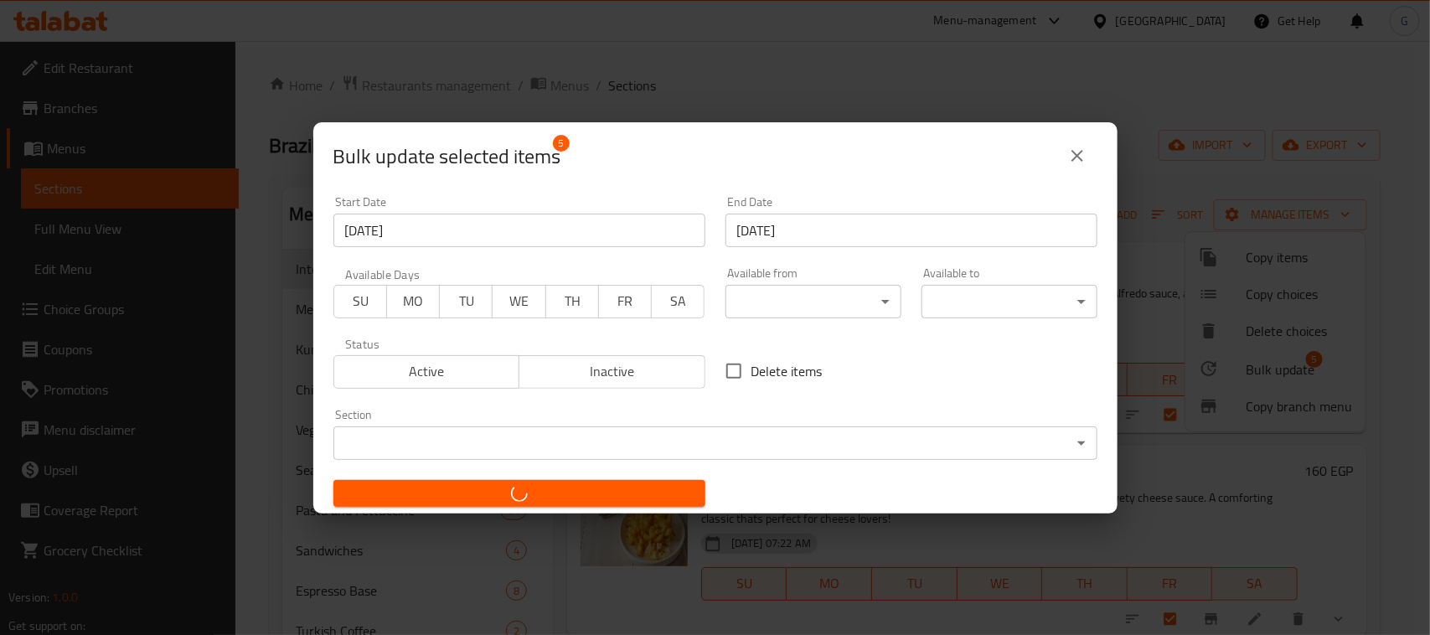
checkbox input "false"
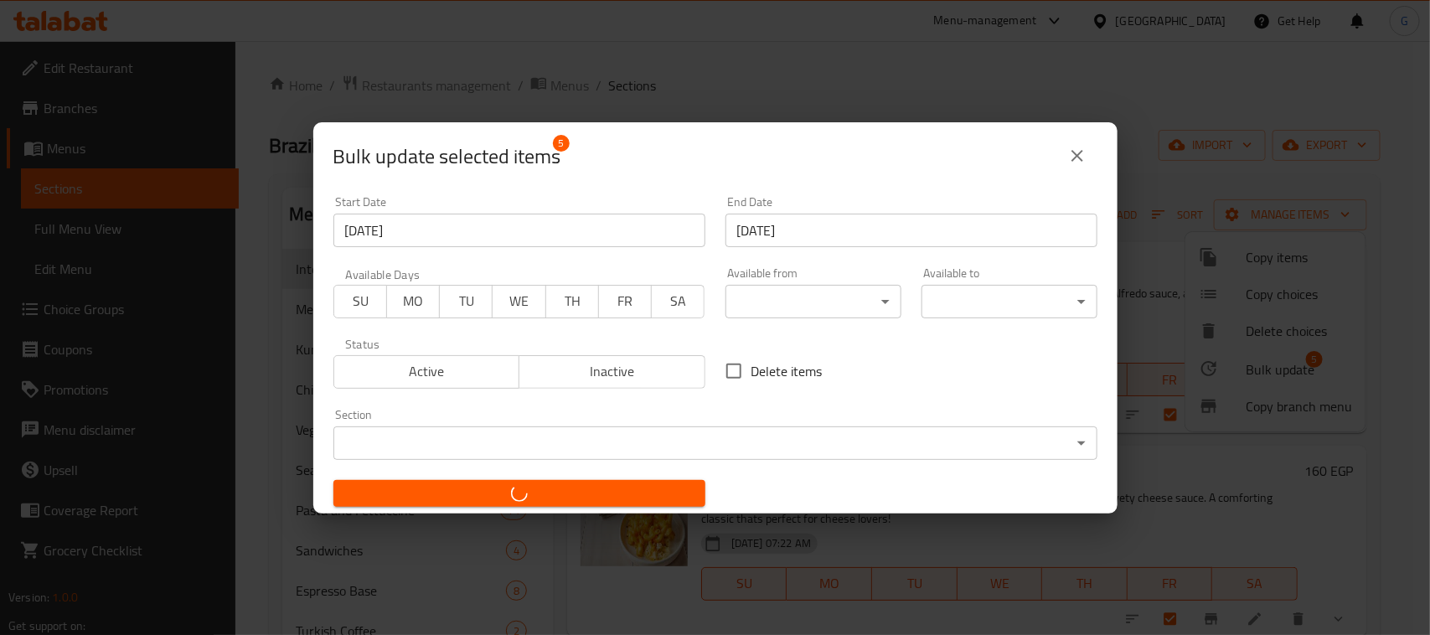
checkbox input "false"
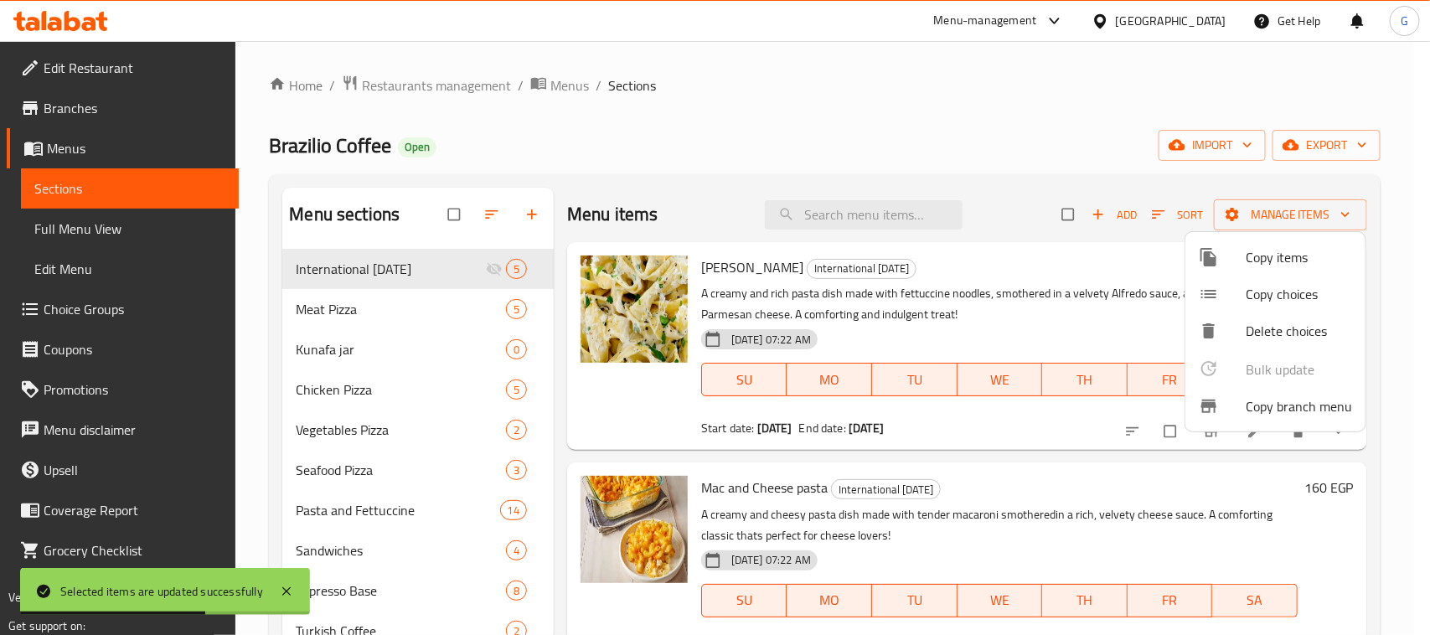
click at [537, 273] on div at bounding box center [715, 317] width 1430 height 635
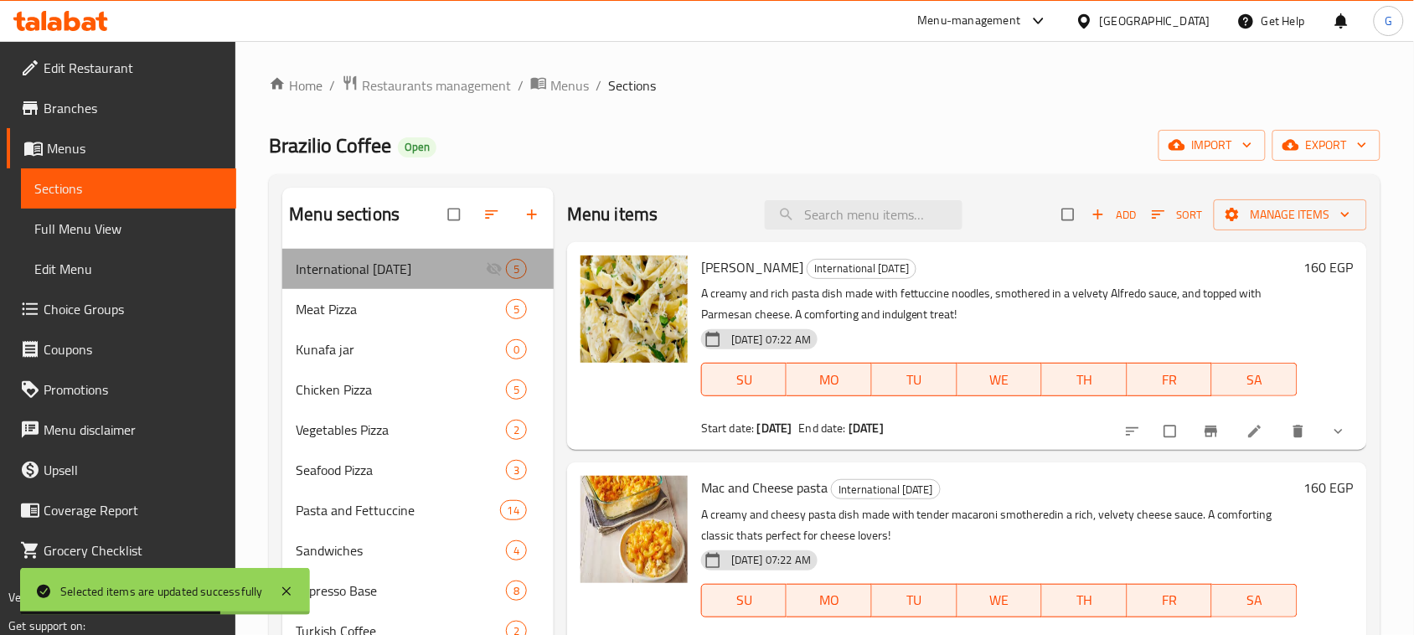
click at [536, 273] on div "International Potato Day 5" at bounding box center [417, 269] width 271 height 40
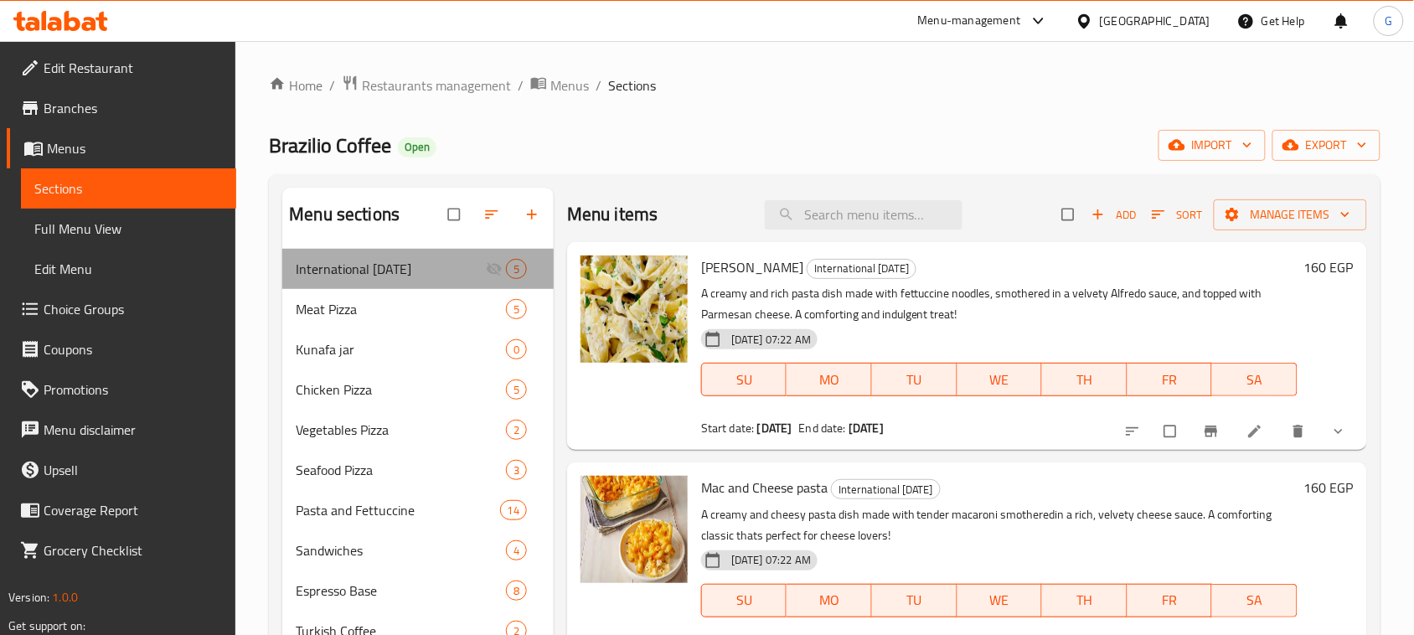
click at [532, 273] on div "International Potato Day 5" at bounding box center [417, 269] width 271 height 40
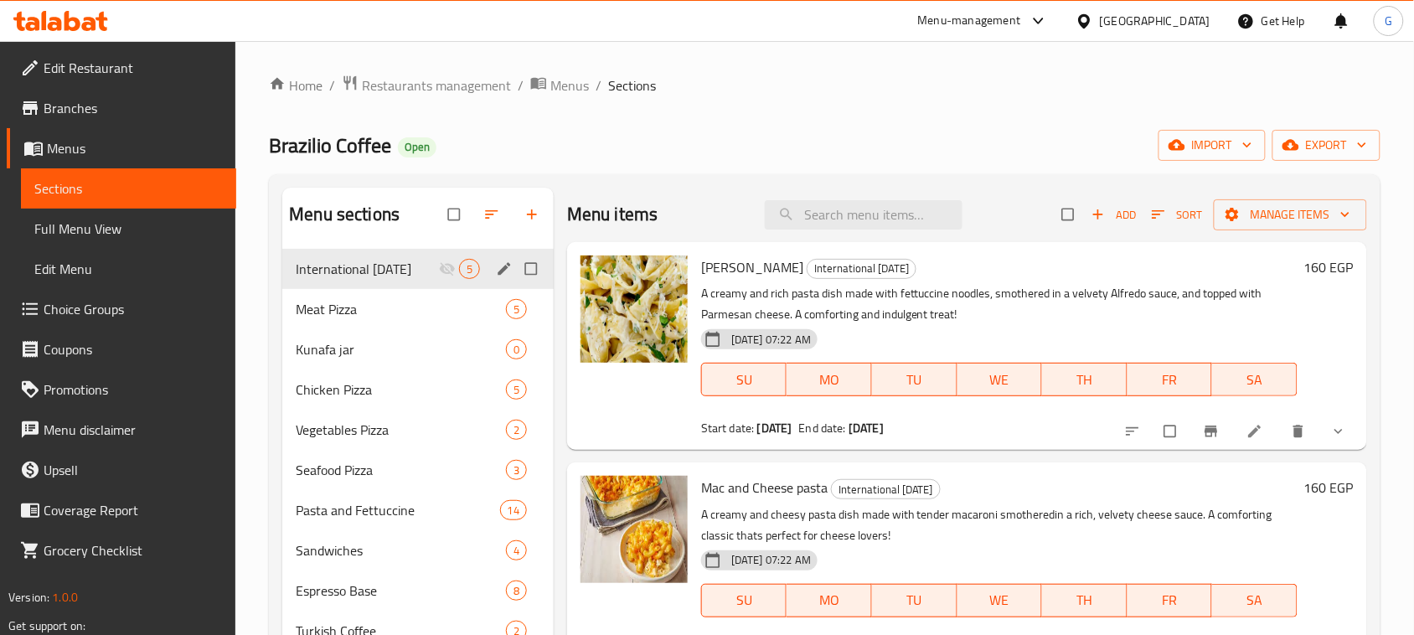
click at [517, 274] on input "Menu sections" at bounding box center [532, 269] width 35 height 32
checkbox input "true"
click at [497, 268] on icon "edit" at bounding box center [504, 269] width 17 height 17
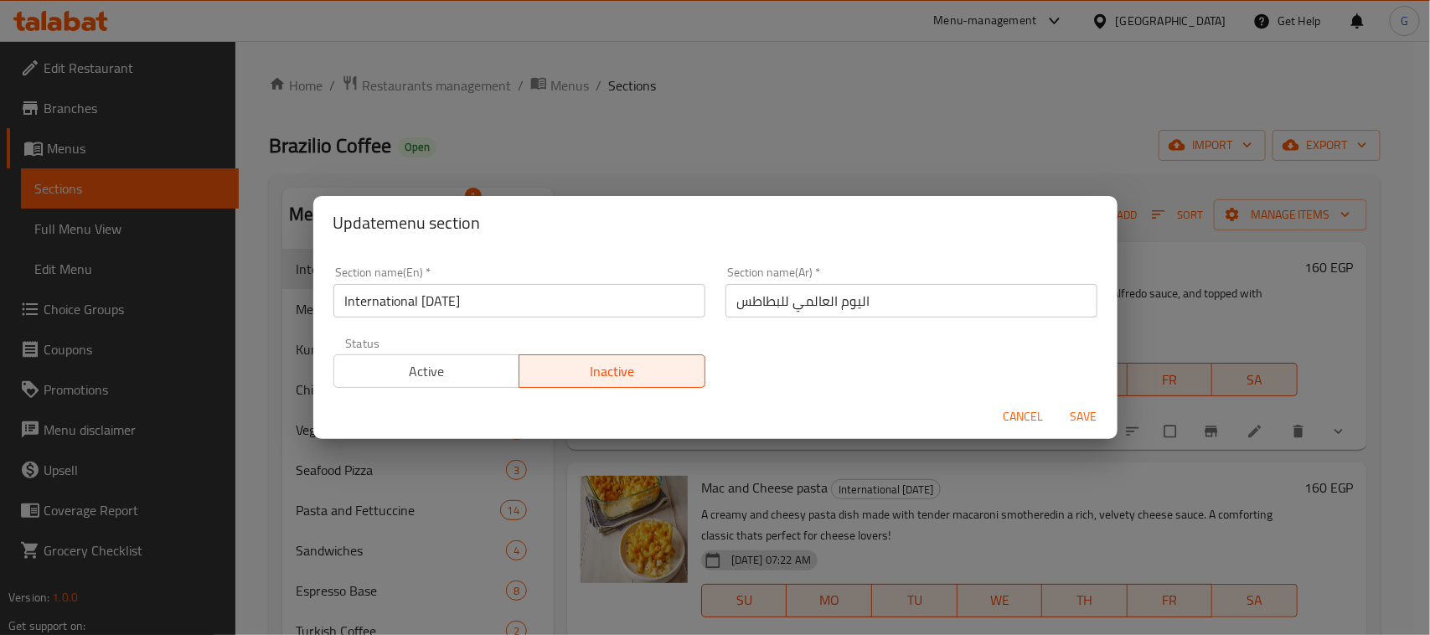
click at [431, 352] on div "Active Inactive" at bounding box center [519, 363] width 372 height 50
click at [421, 375] on span "Active" at bounding box center [427, 371] width 173 height 24
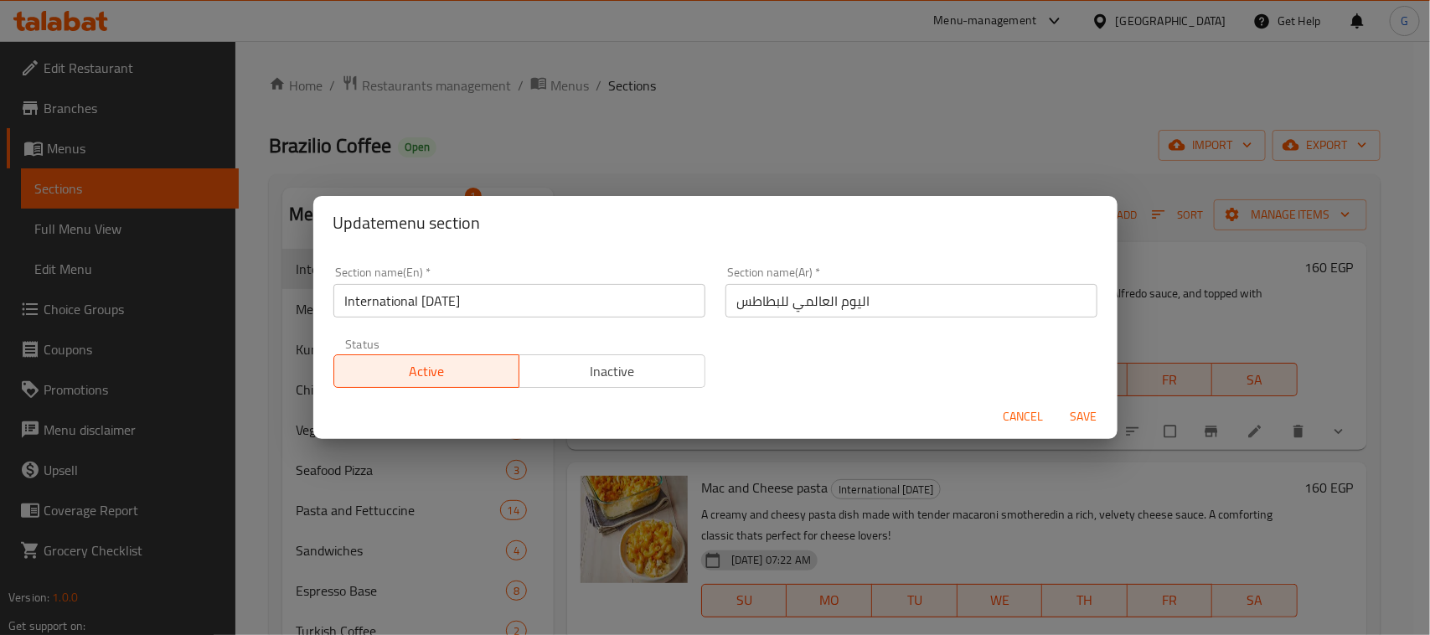
click at [1086, 408] on span "Save" at bounding box center [1084, 416] width 40 height 21
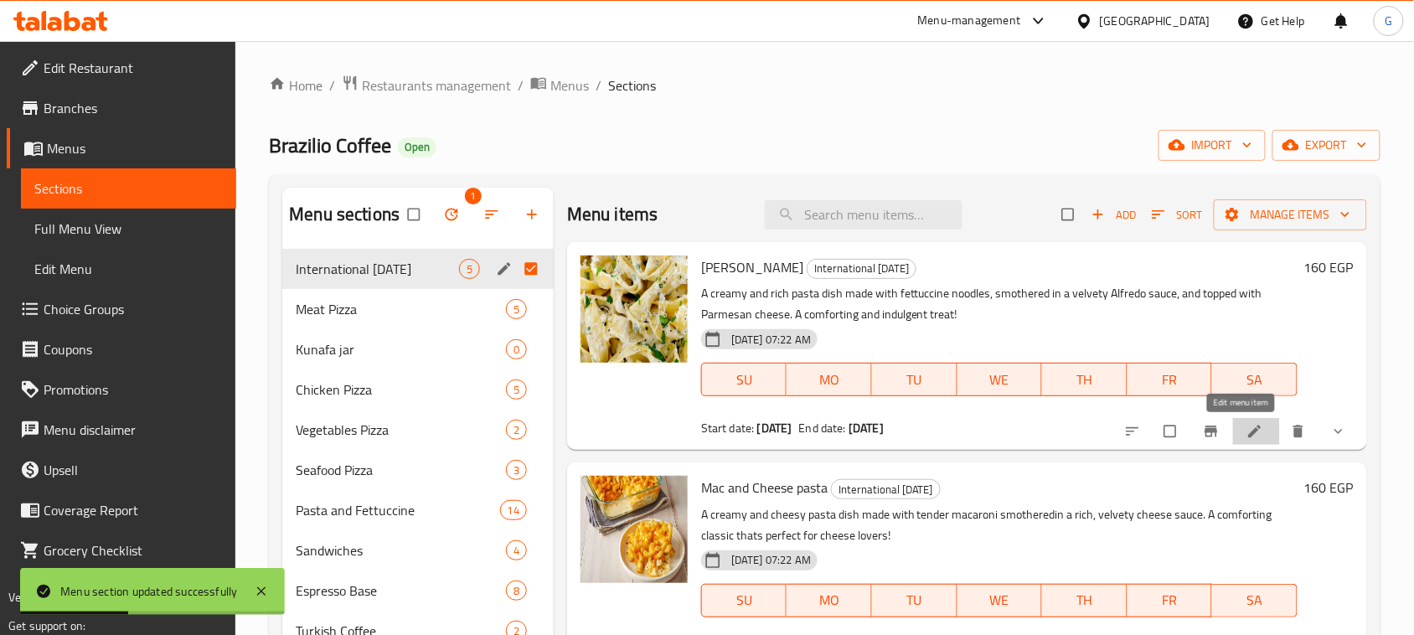
click at [1248, 434] on icon at bounding box center [1254, 432] width 13 height 13
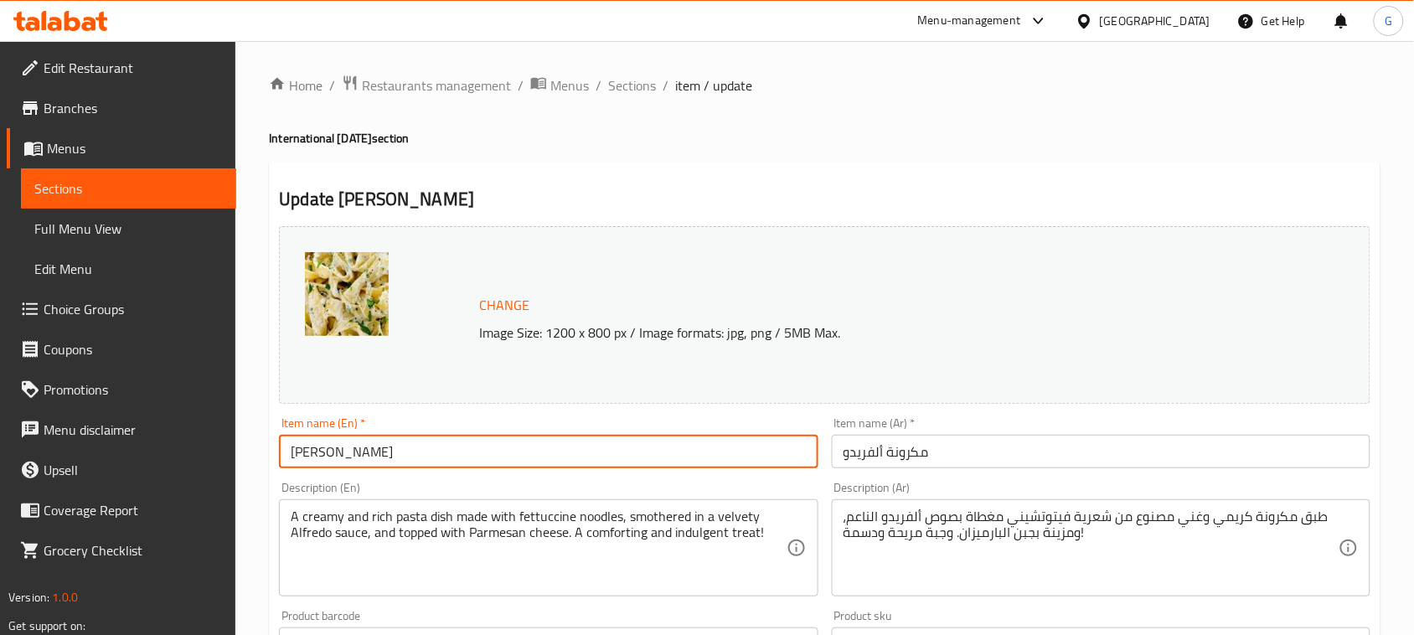
click at [433, 454] on input "Alfredo Pasta" at bounding box center [548, 452] width 539 height 34
paste input "Comes with A Free Potato"
type input "Alfredo Pasta Comes with A Free Potato"
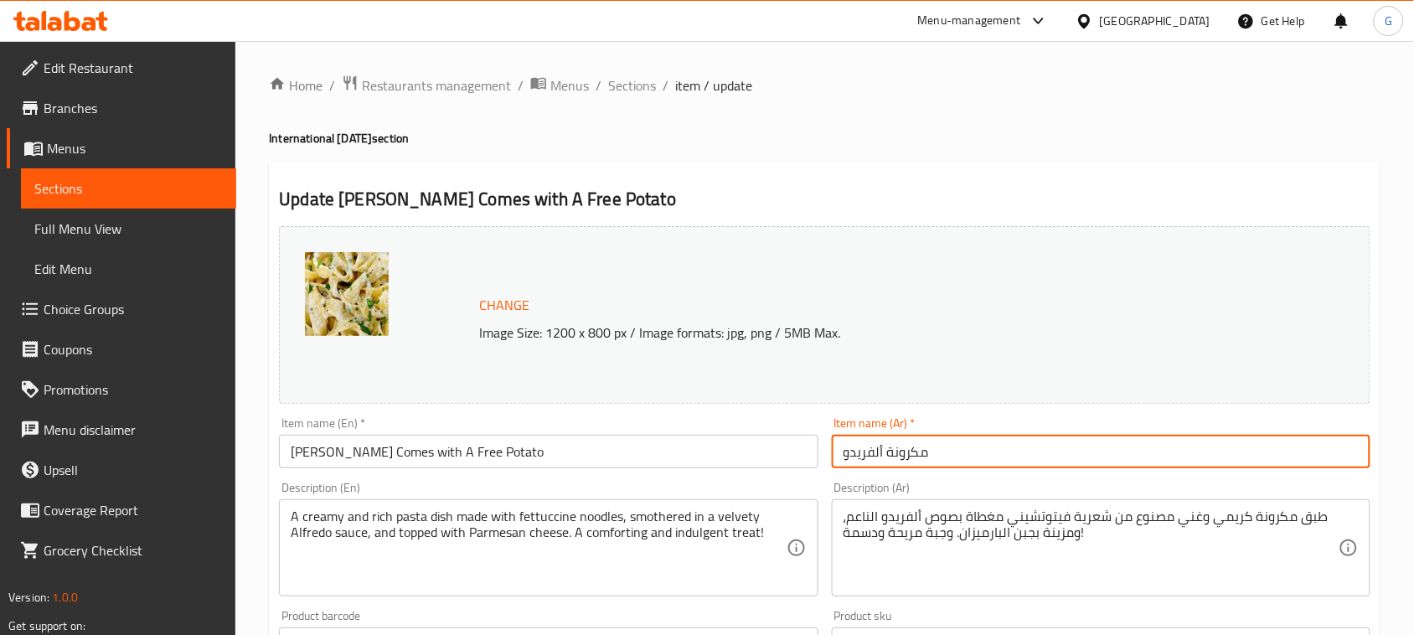
click at [1136, 454] on input "مكرونة ألفريدو" at bounding box center [1101, 452] width 539 height 34
paste input "يأتي معها بطاطس مجانية"
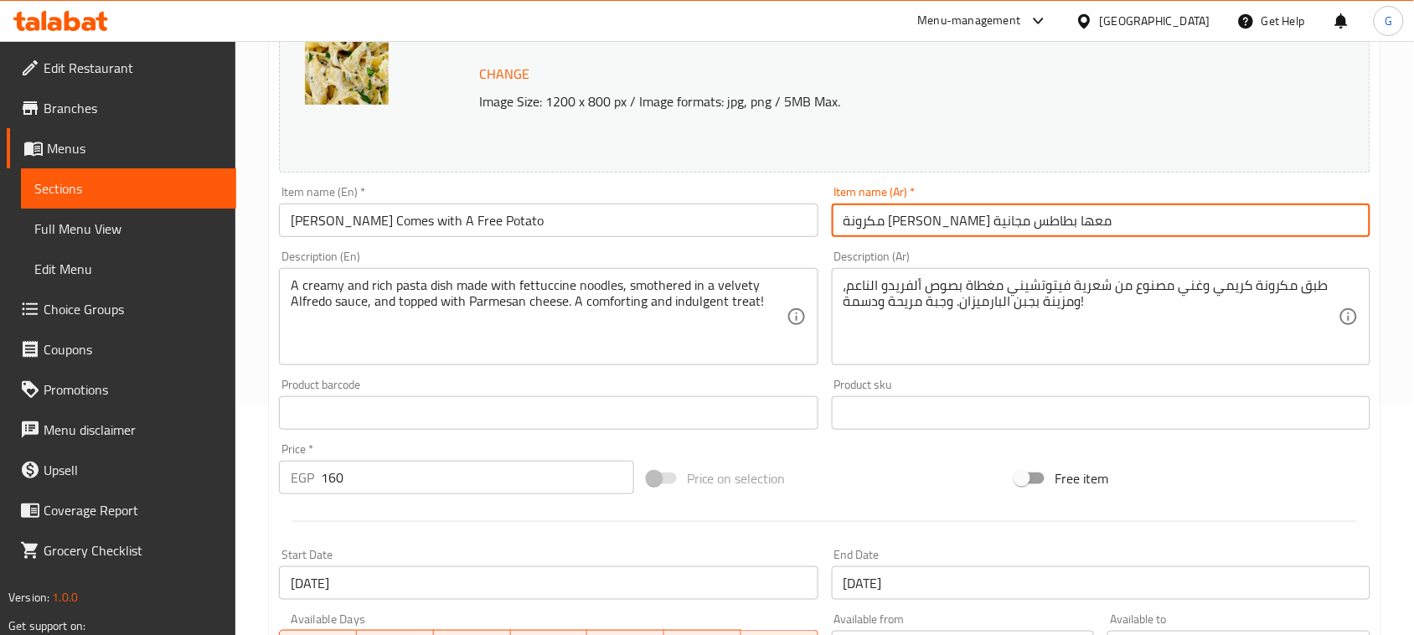
scroll to position [600, 0]
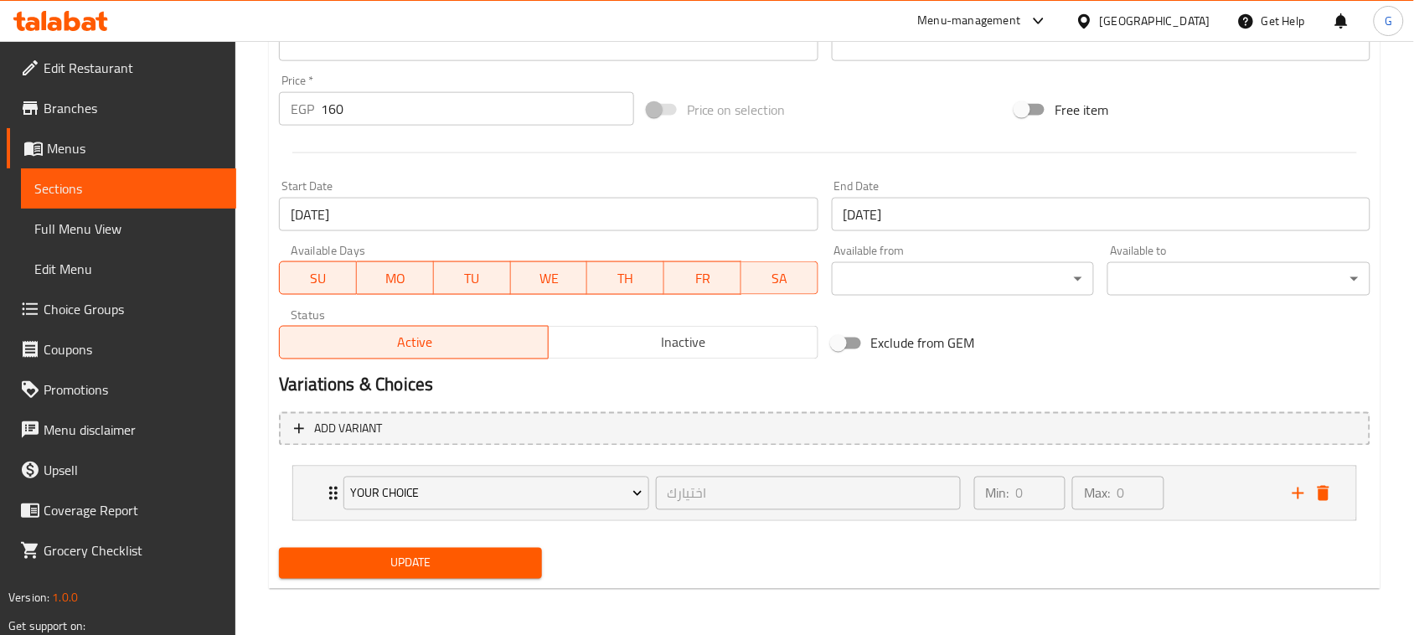
type input "مكرونة ألفريدو يأتي معها بطاطس مجانية"
click at [503, 560] on span "Update" at bounding box center [410, 563] width 236 height 21
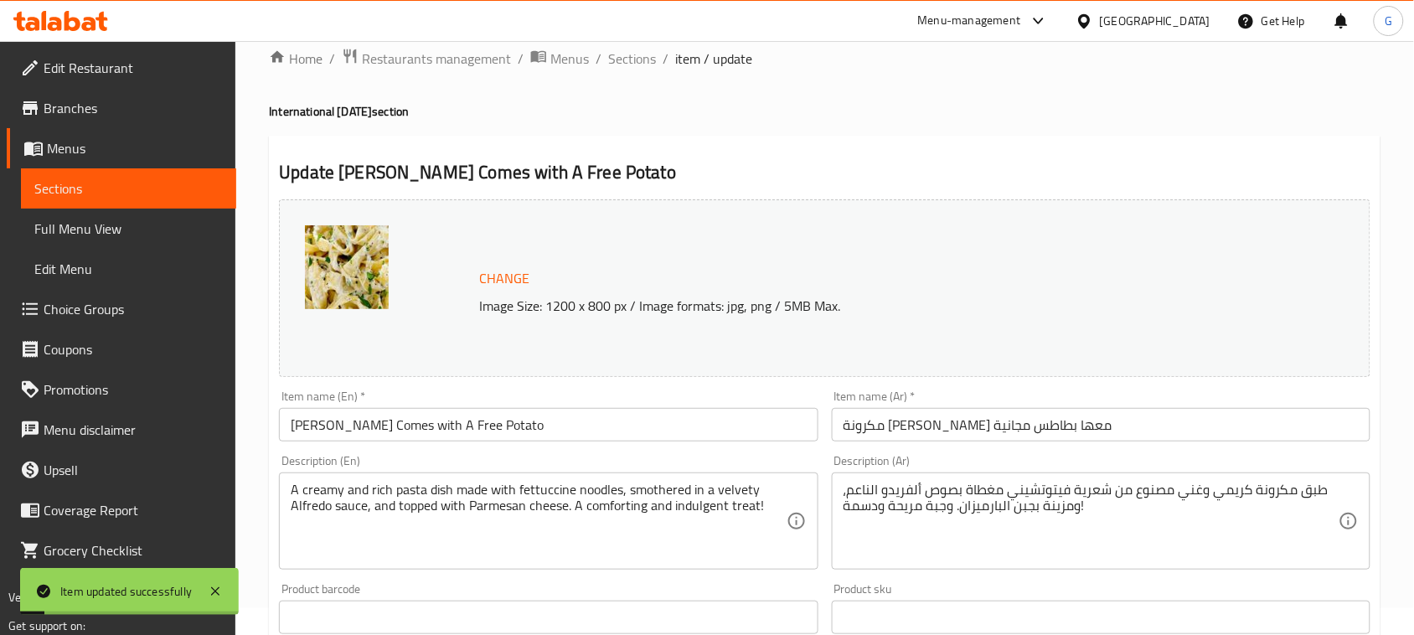
scroll to position [0, 0]
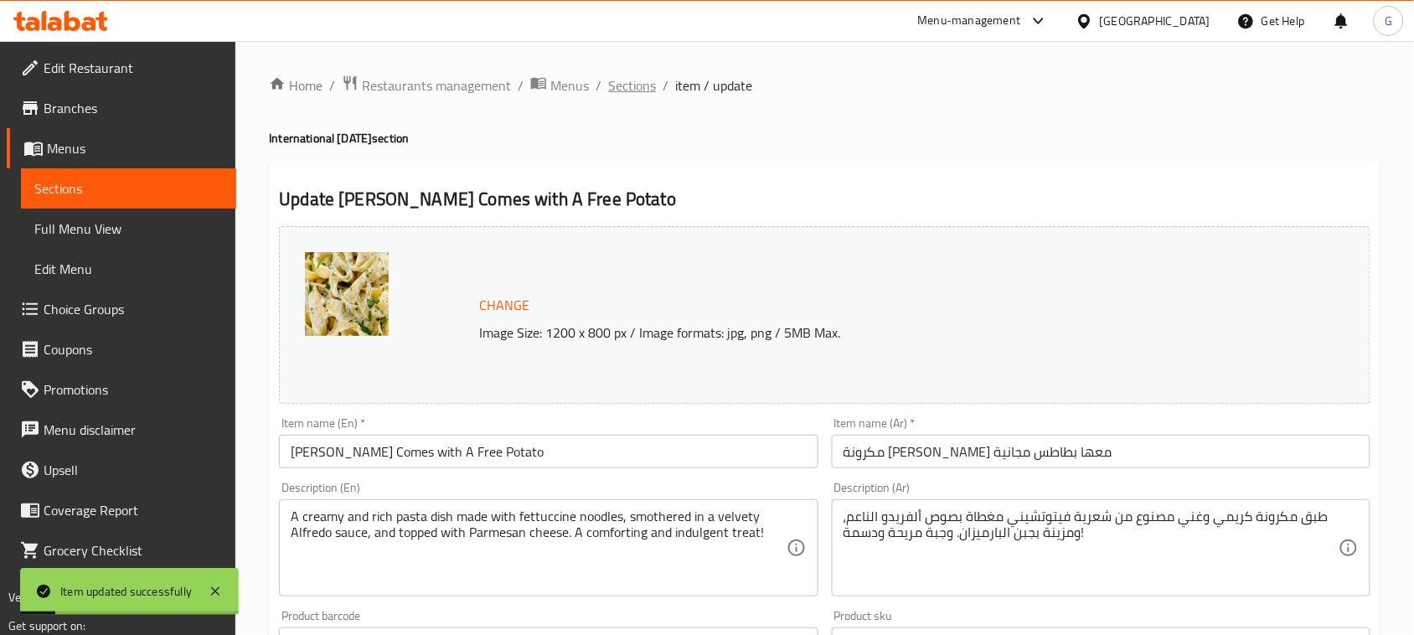
click at [641, 89] on span "Sections" at bounding box center [632, 85] width 48 height 20
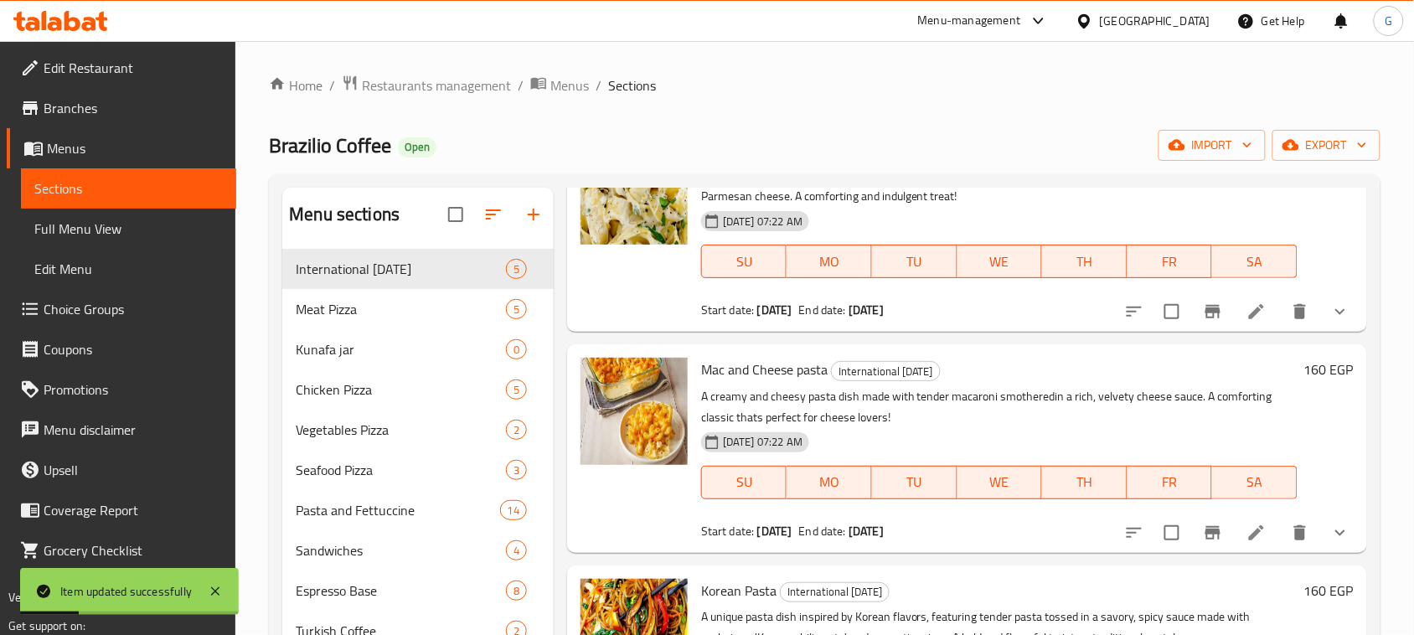
scroll to position [194, 0]
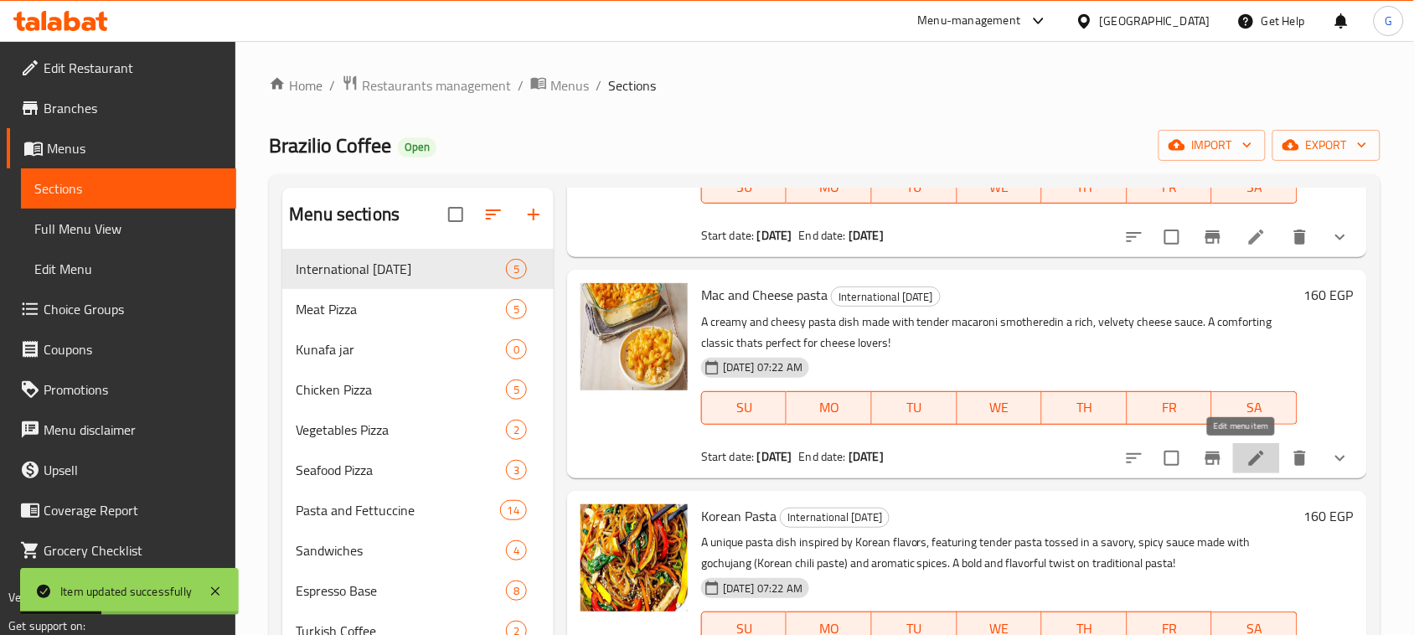
click at [1247, 463] on icon at bounding box center [1257, 458] width 20 height 20
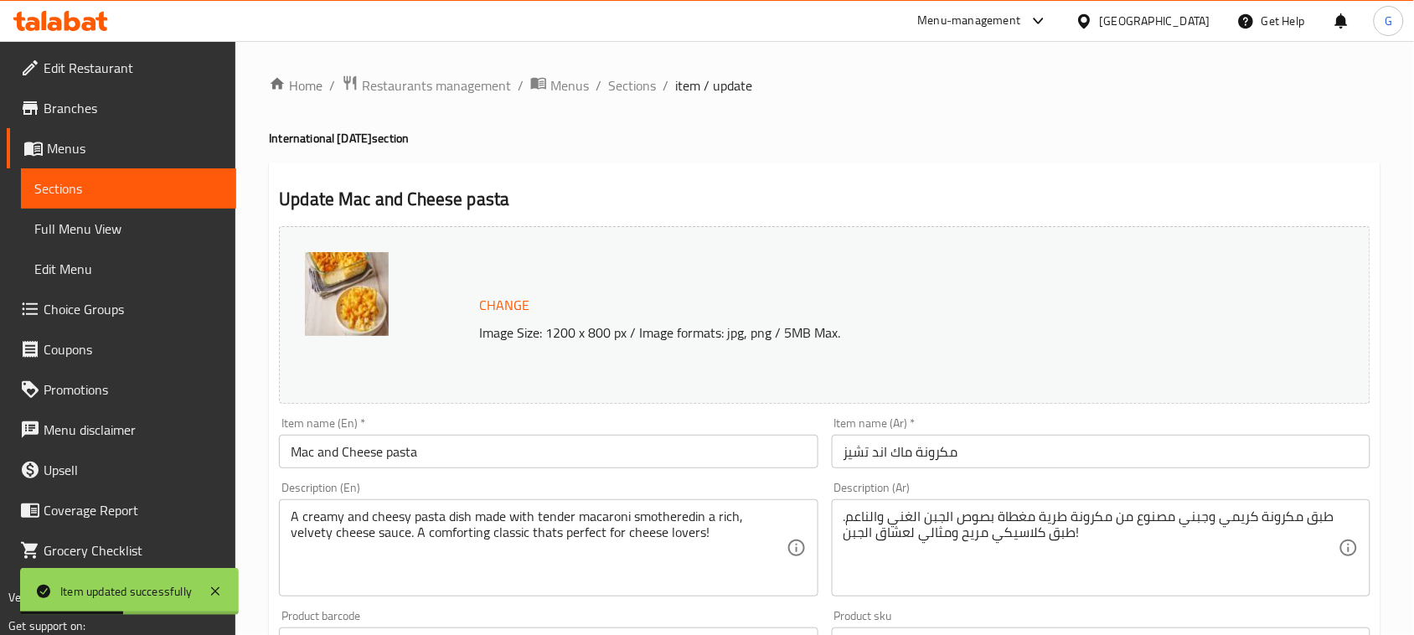
click at [1012, 453] on input "مكرونة ماك اند تشيز" at bounding box center [1101, 452] width 539 height 34
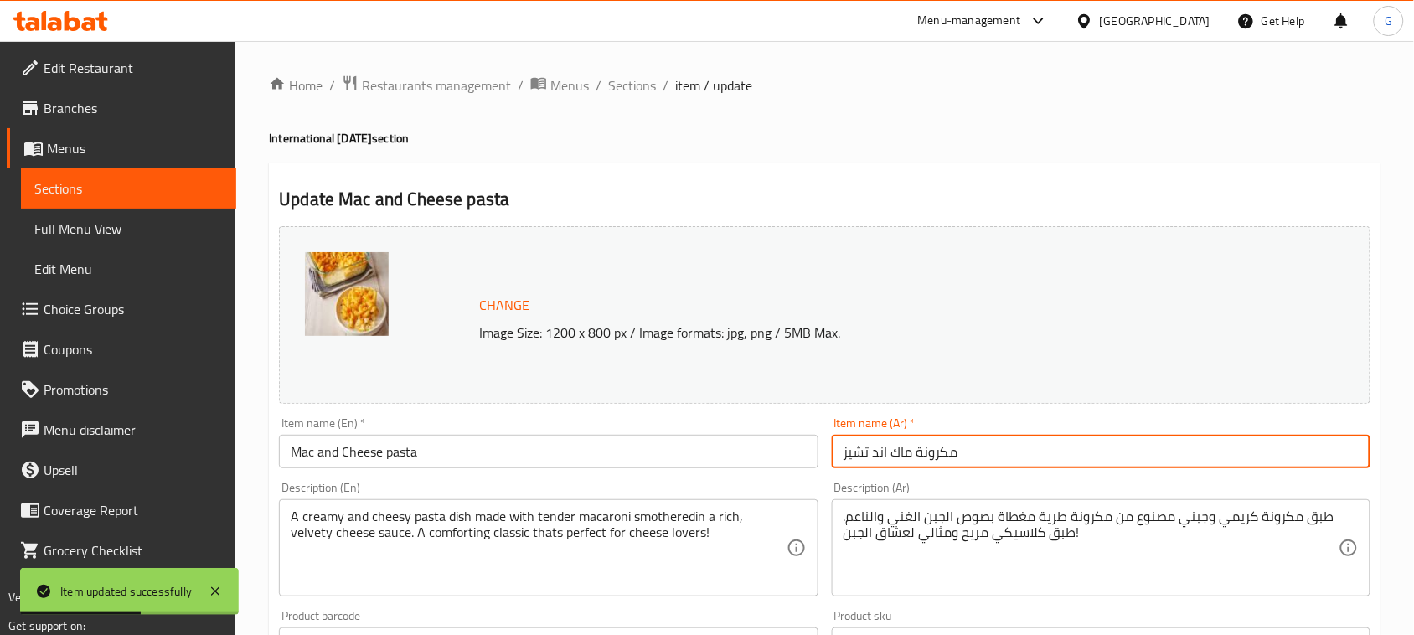
paste input "يأتي معها بطاطس مجانية"
type input "مكرونة ماك اند تشيز يأتي معها بطاطس مجانية"
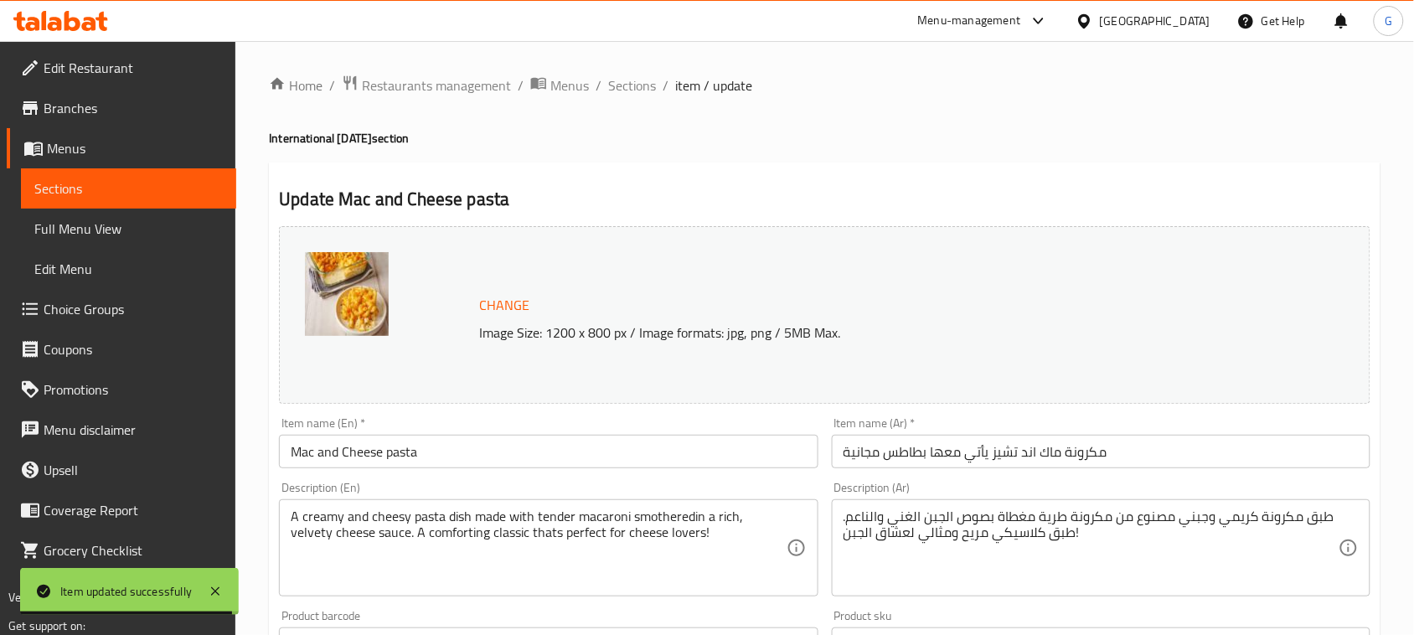
click at [587, 458] on input "Mac and Cheese pasta" at bounding box center [548, 452] width 539 height 34
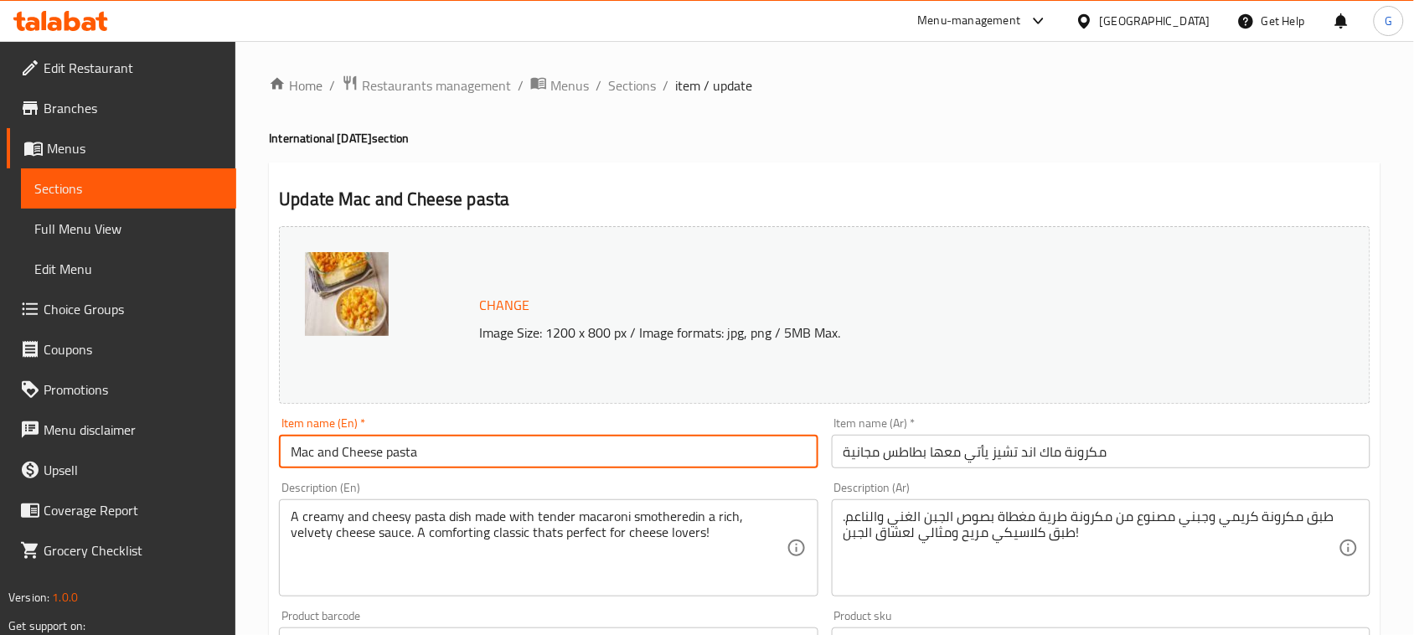
paste input "Comes with A Free Potato"
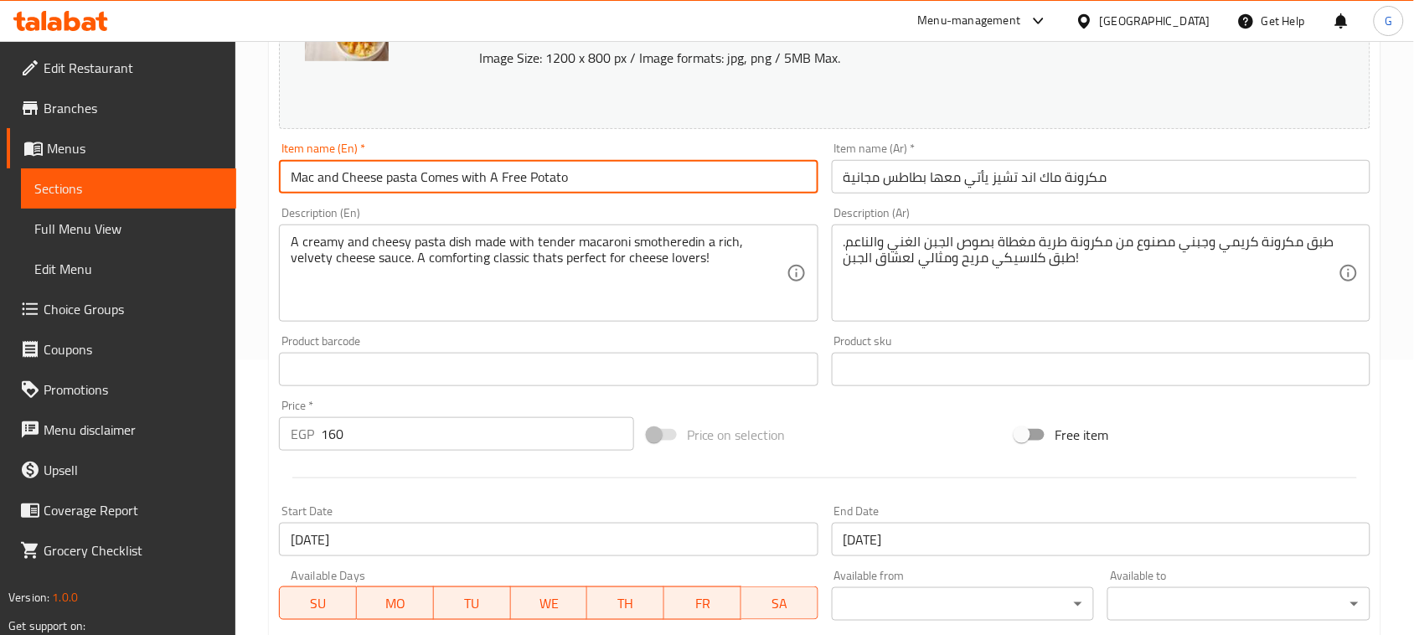
scroll to position [600, 0]
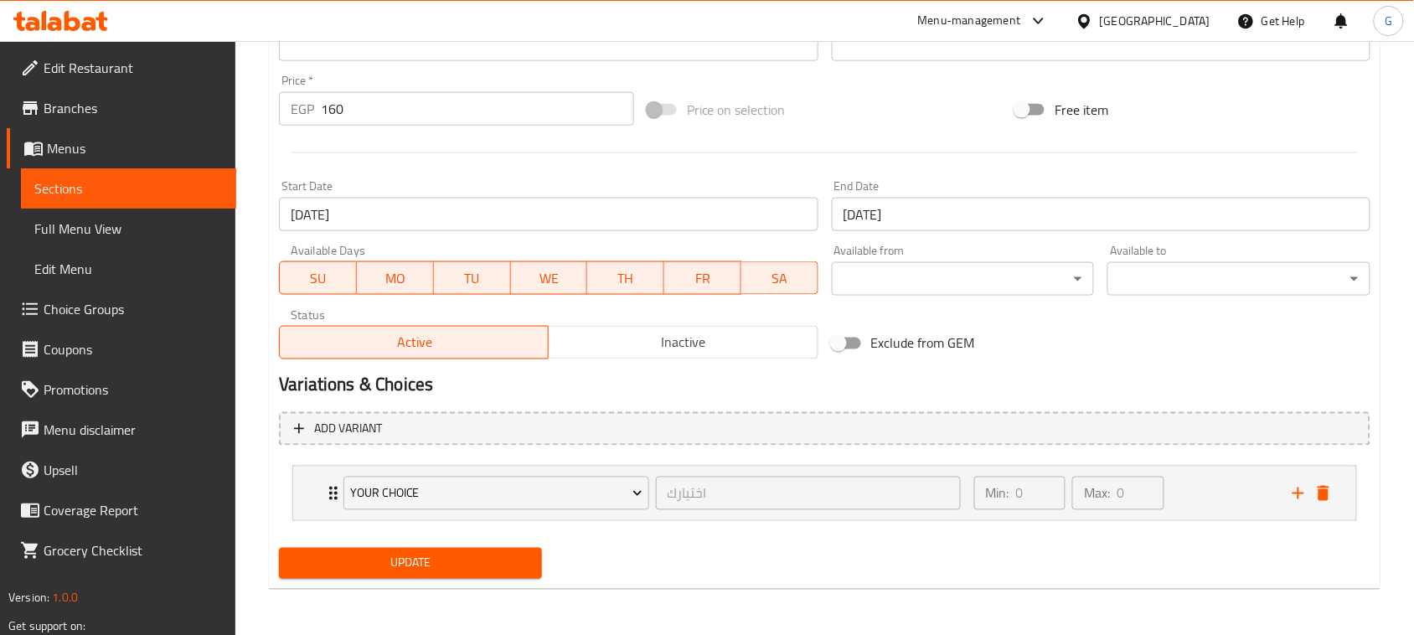
type input "Mac and Cheese pasta Comes with A Free Potato"
click at [409, 558] on span "Update" at bounding box center [410, 563] width 236 height 21
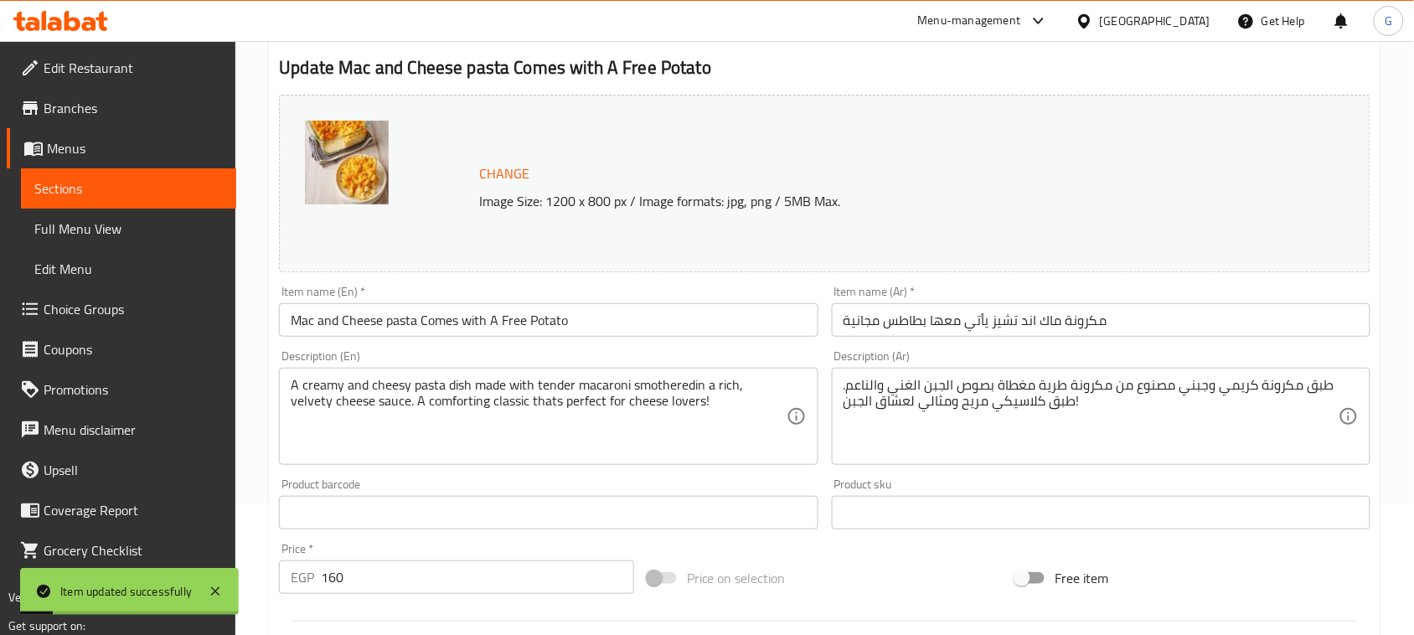
scroll to position [0, 0]
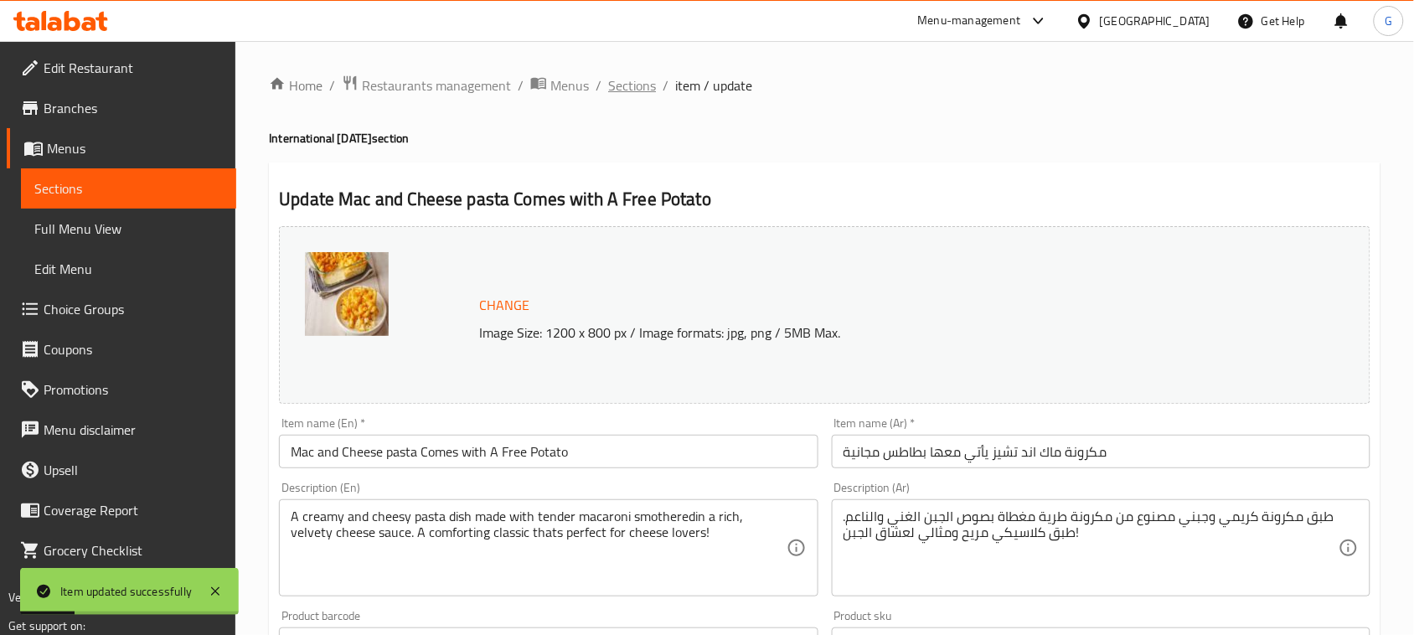
click at [637, 85] on span "Sections" at bounding box center [632, 85] width 48 height 20
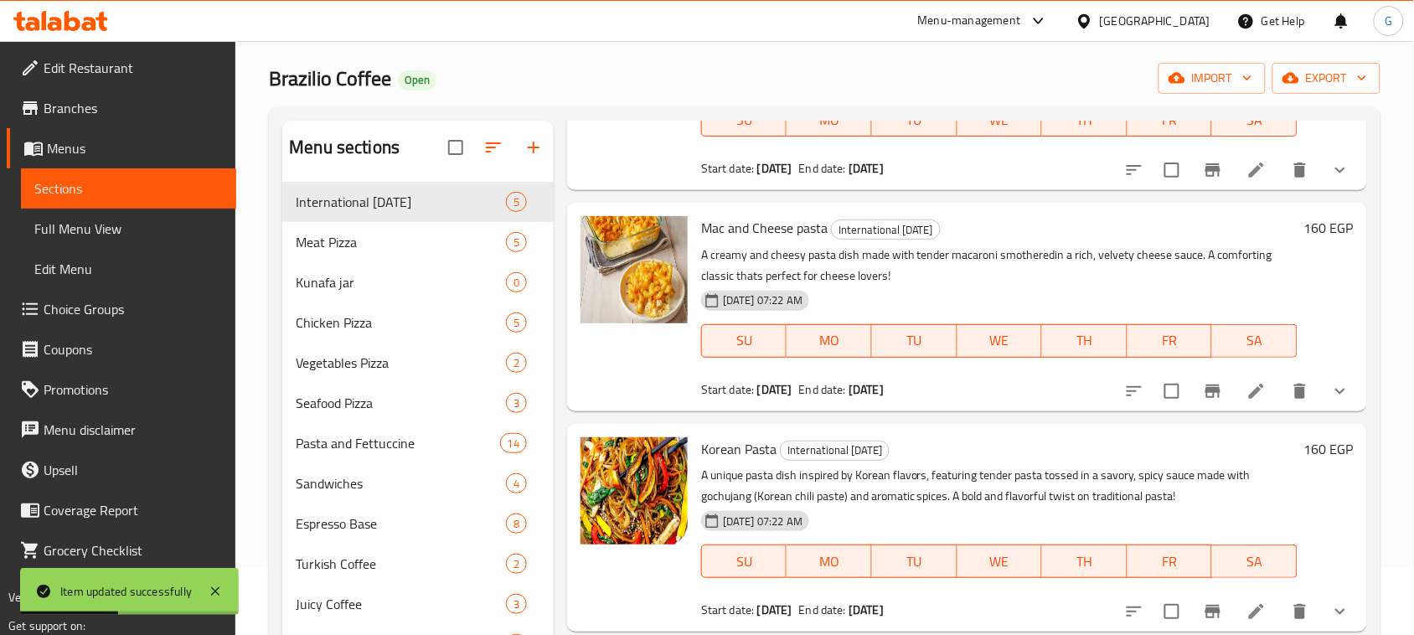
scroll to position [105, 0]
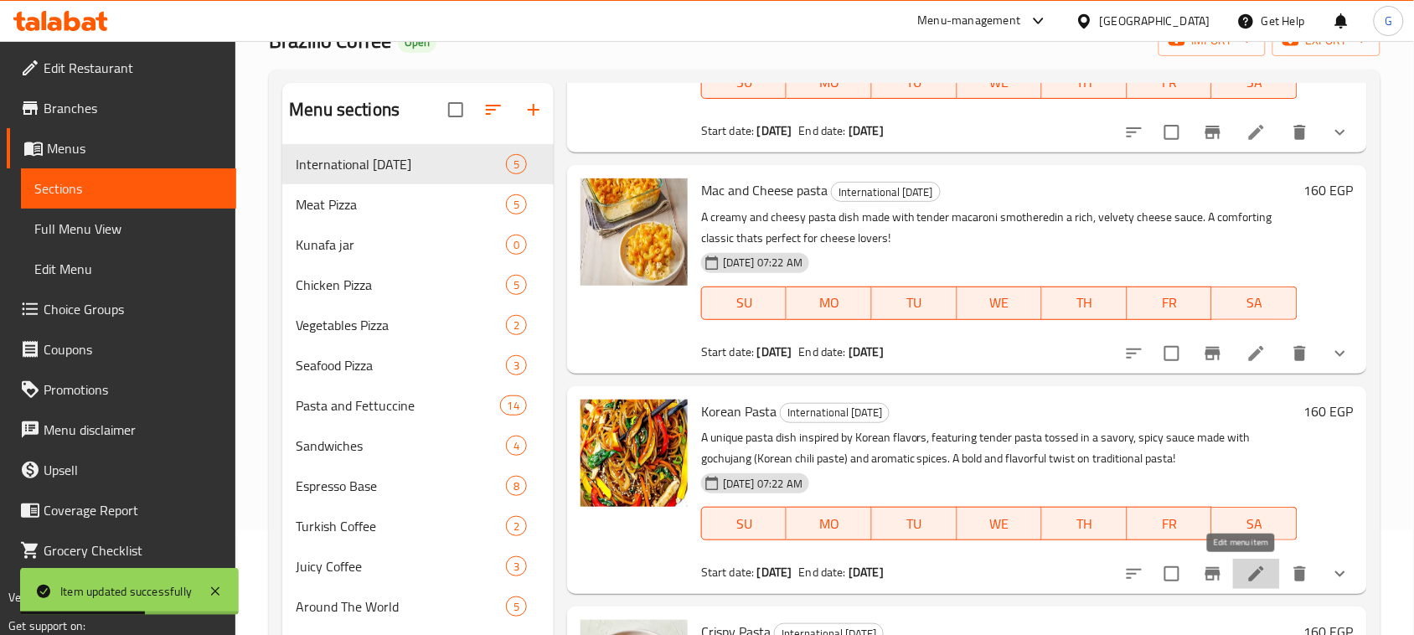
click at [1247, 578] on icon at bounding box center [1257, 574] width 20 height 20
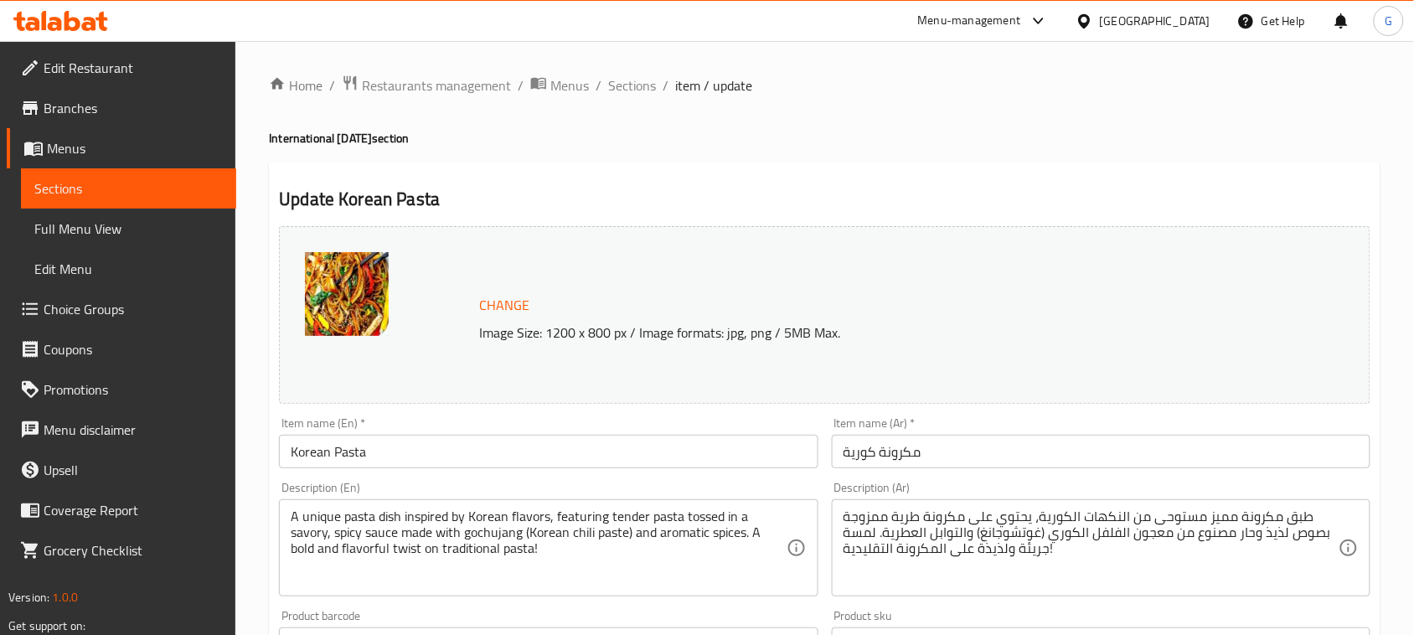
click at [643, 472] on div "Item name (En)   * Korean Pasta Item name (En) *" at bounding box center [548, 443] width 552 height 65
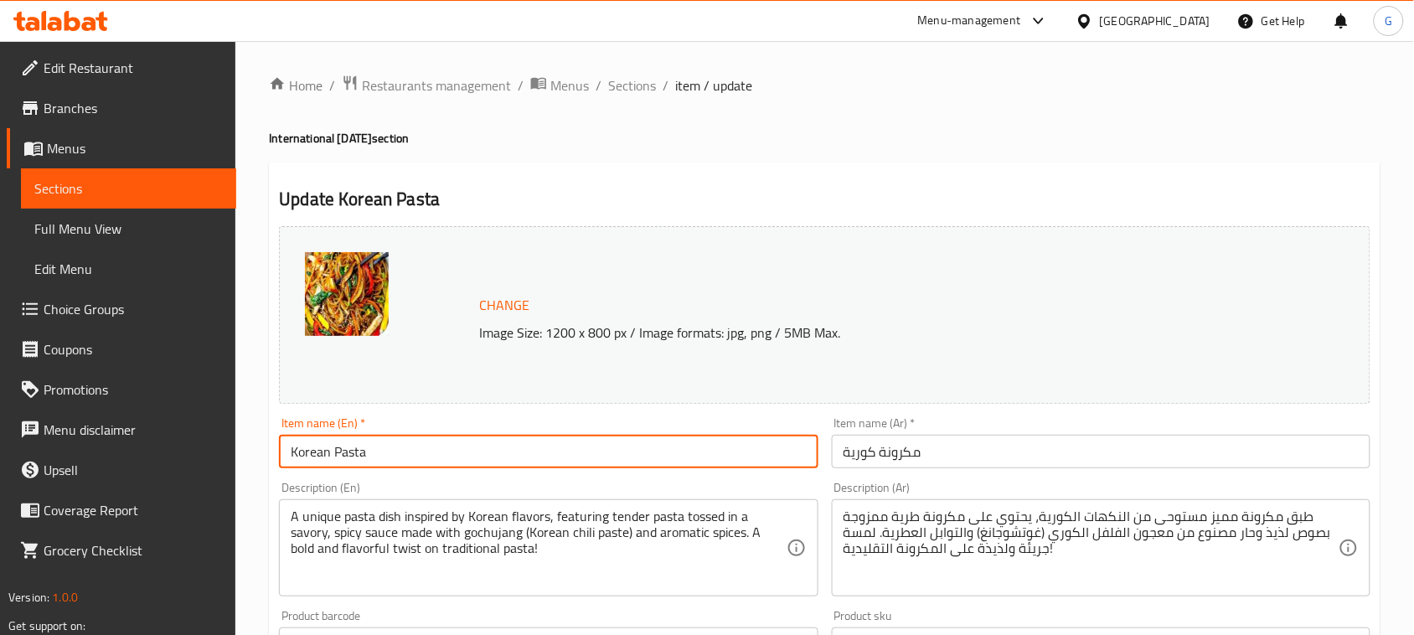
click at [643, 466] on input "Korean Pasta" at bounding box center [548, 452] width 539 height 34
paste input "Comes with A Free Potato"
type input "Korean Pasta Comes with A Free Potato"
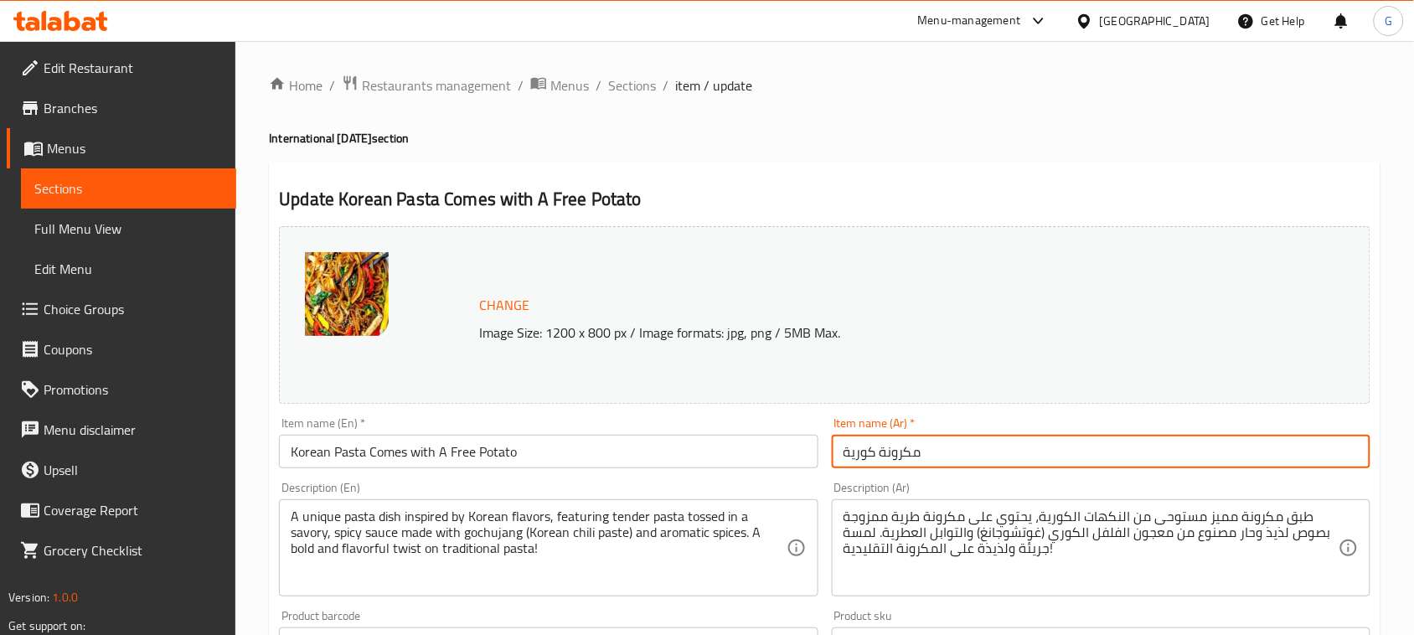
click at [1206, 462] on input "مكرونة كورية" at bounding box center [1101, 452] width 539 height 34
paste input "يأتي معها بطاطس مجانية"
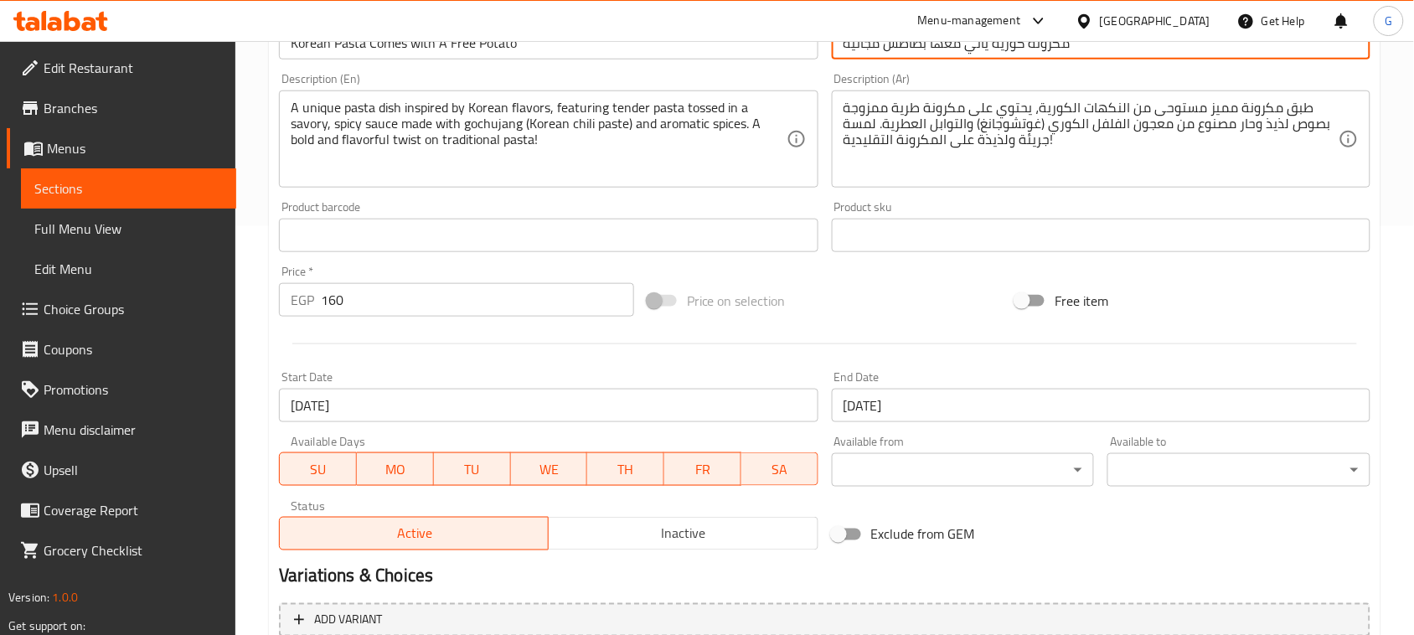
scroll to position [600, 0]
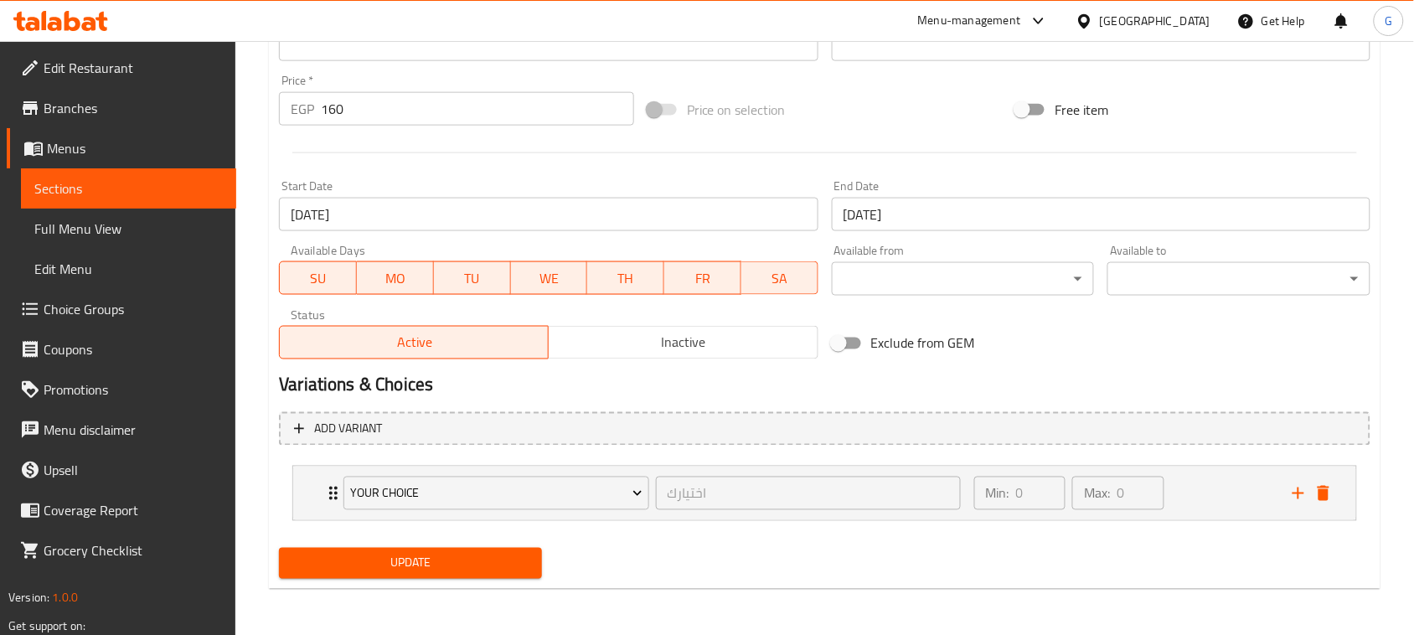
type input "مكرونة كورية يأتي معها بطاطس مجانية"
click at [395, 567] on span "Update" at bounding box center [410, 563] width 236 height 21
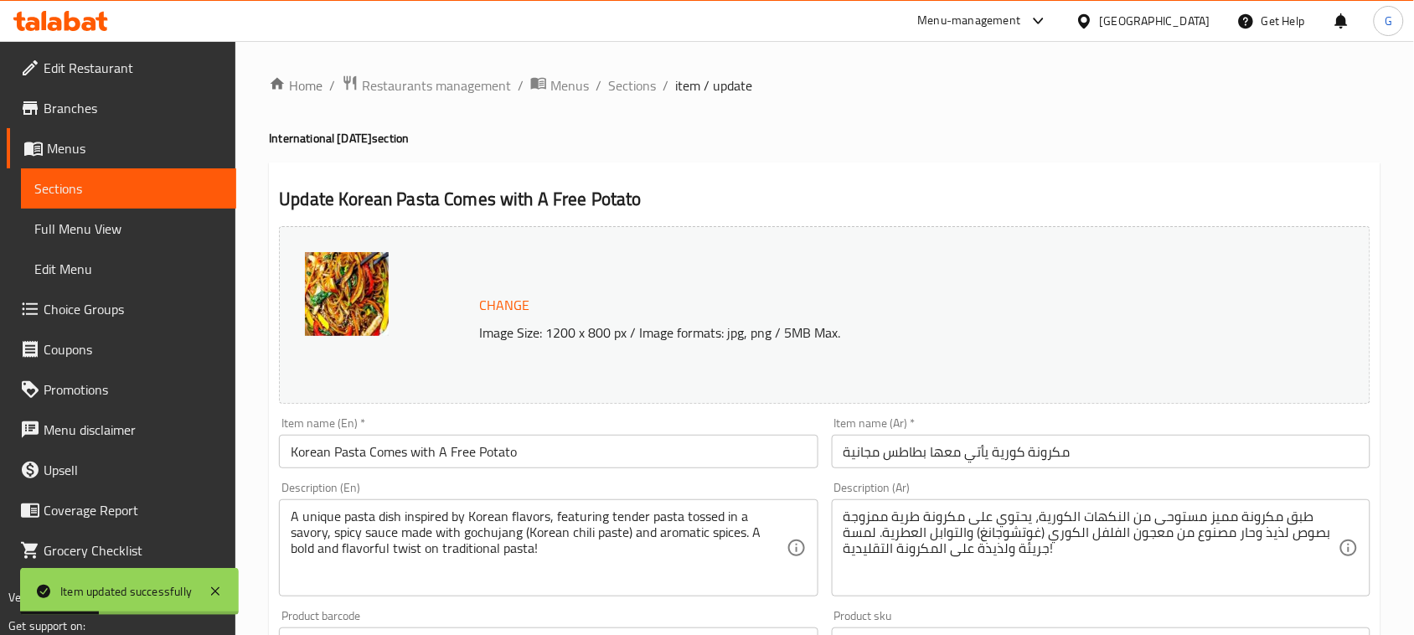
scroll to position [0, 0]
click at [626, 93] on span "Sections" at bounding box center [632, 85] width 48 height 20
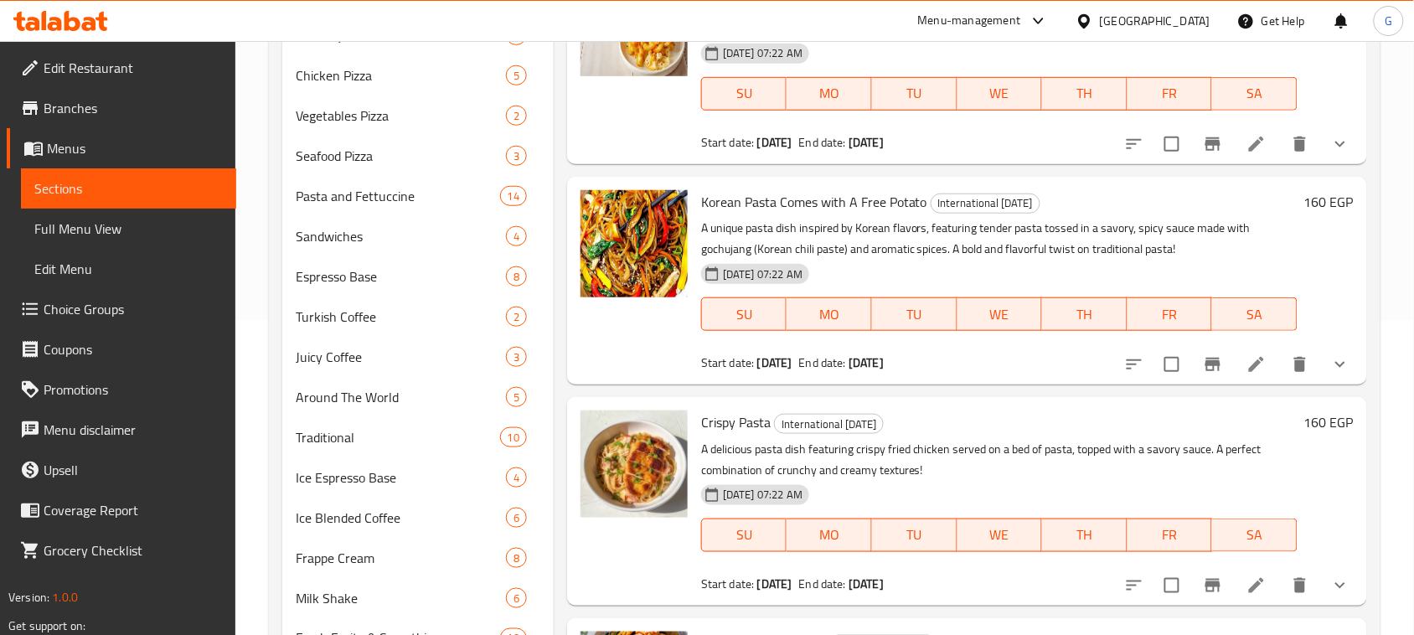
scroll to position [419, 0]
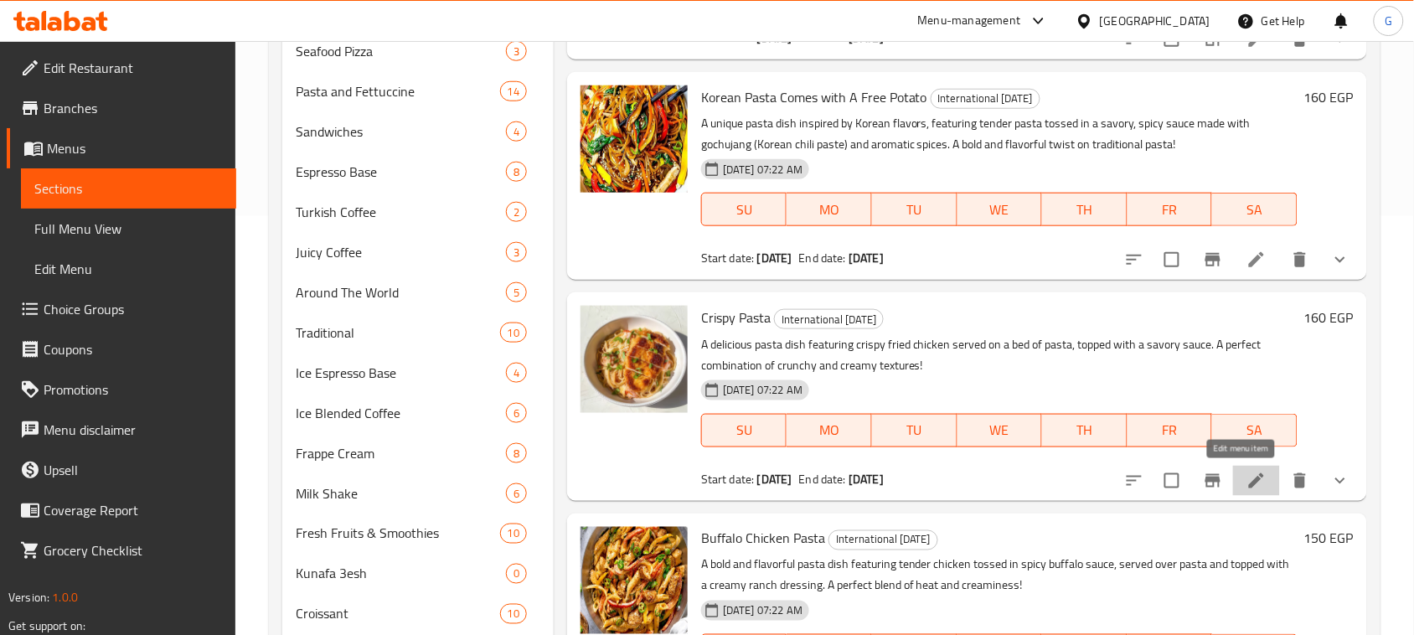
click at [1251, 473] on icon at bounding box center [1257, 481] width 20 height 20
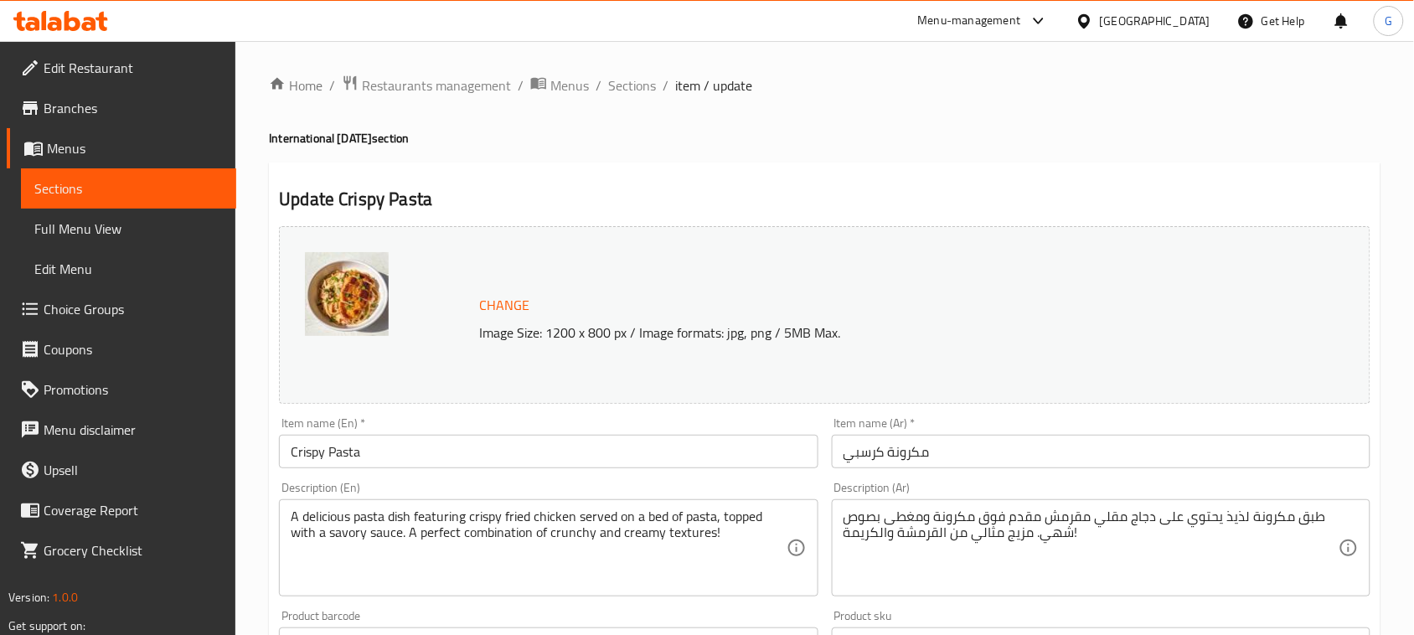
click at [1097, 459] on input "مكرونة كرسبي" at bounding box center [1101, 452] width 539 height 34
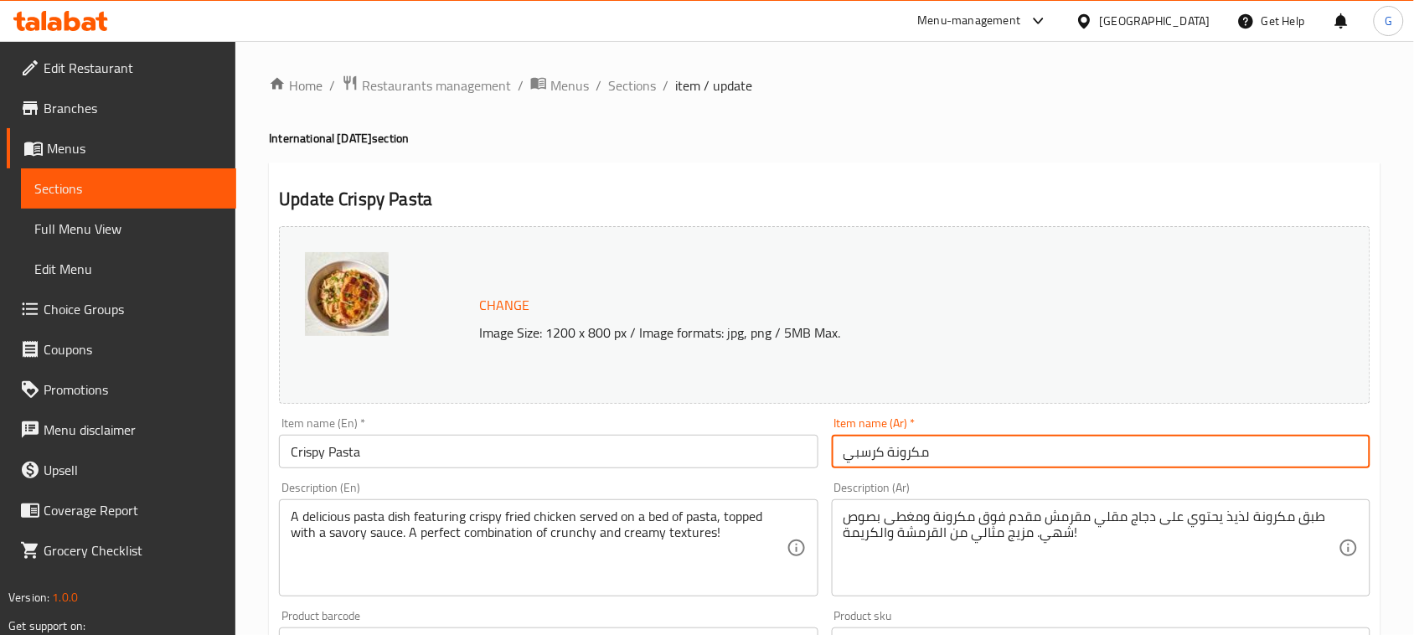
paste input "يأتي معها بطاطس مجانية"
type input "مكرونة كرسبي يأتي معها بطاطس مجانية"
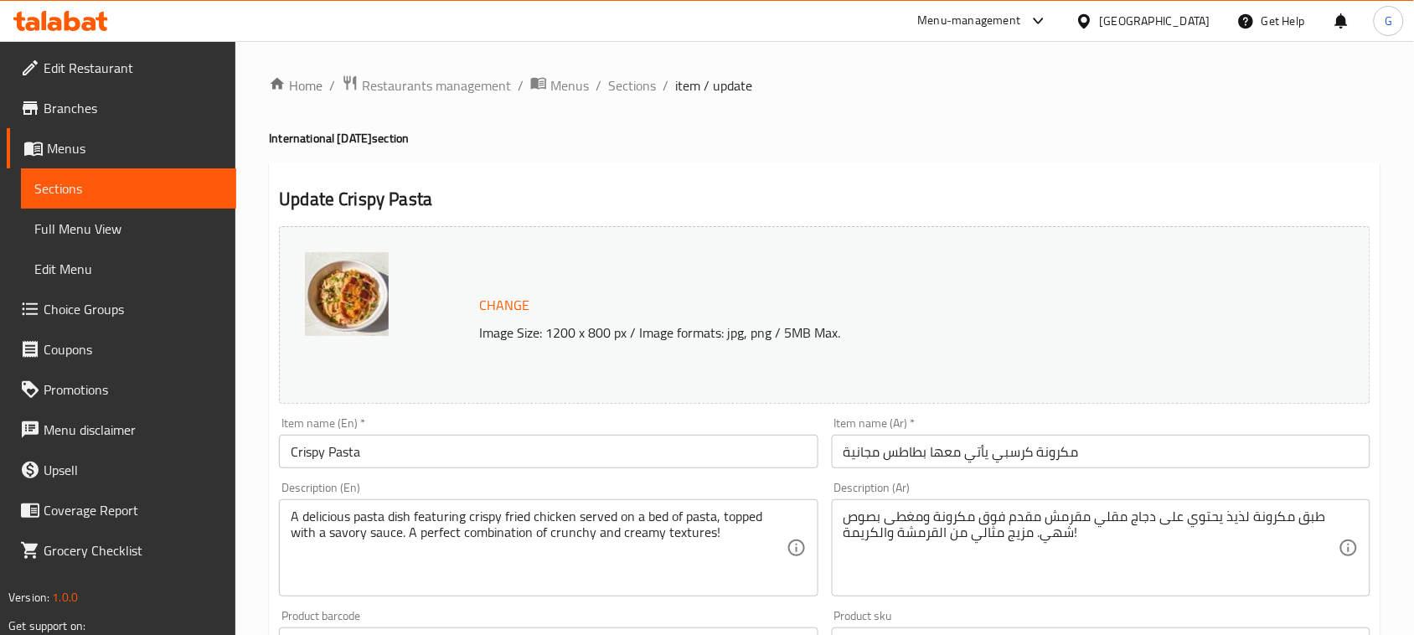
click at [459, 447] on input "Crispy Pasta" at bounding box center [548, 452] width 539 height 34
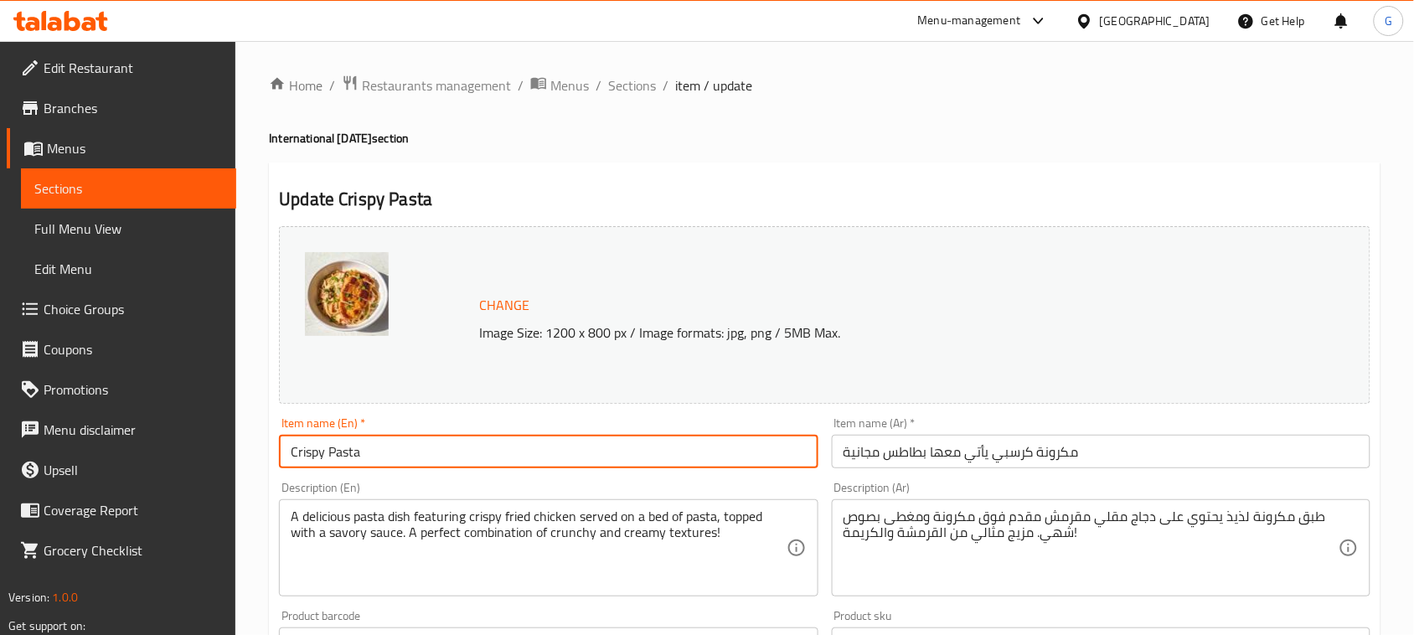
paste input "Comes with A Free Potato"
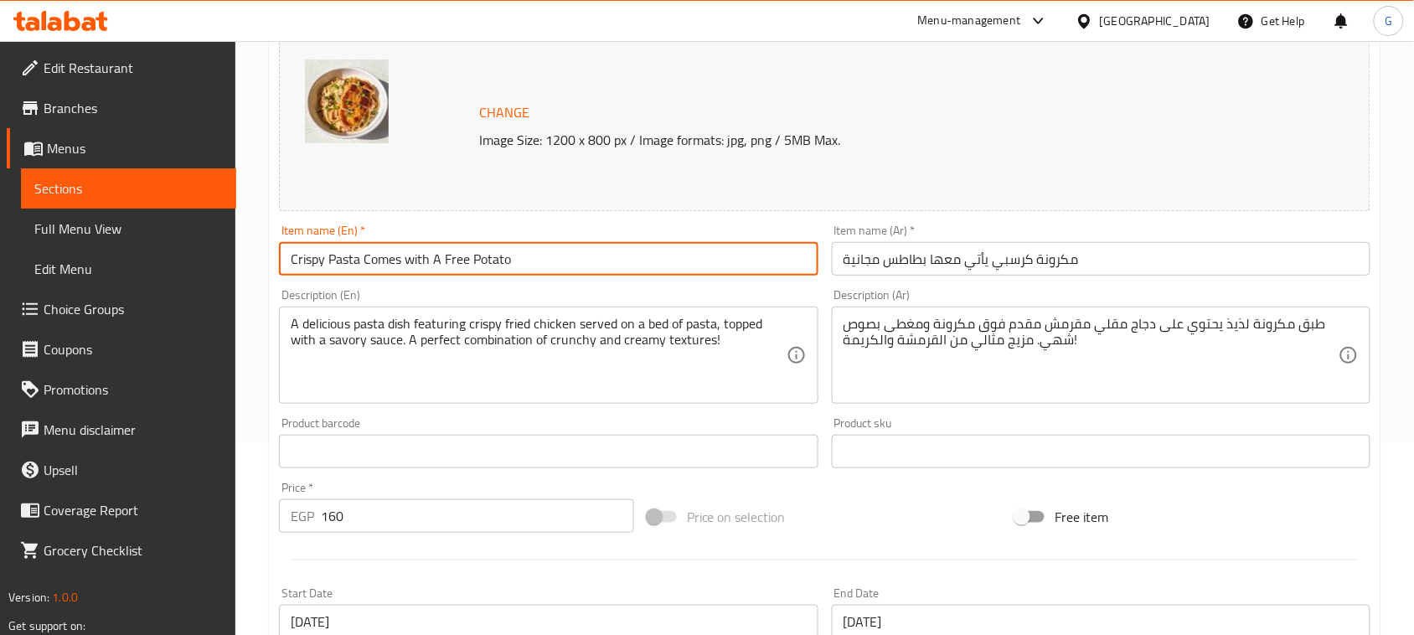
scroll to position [600, 0]
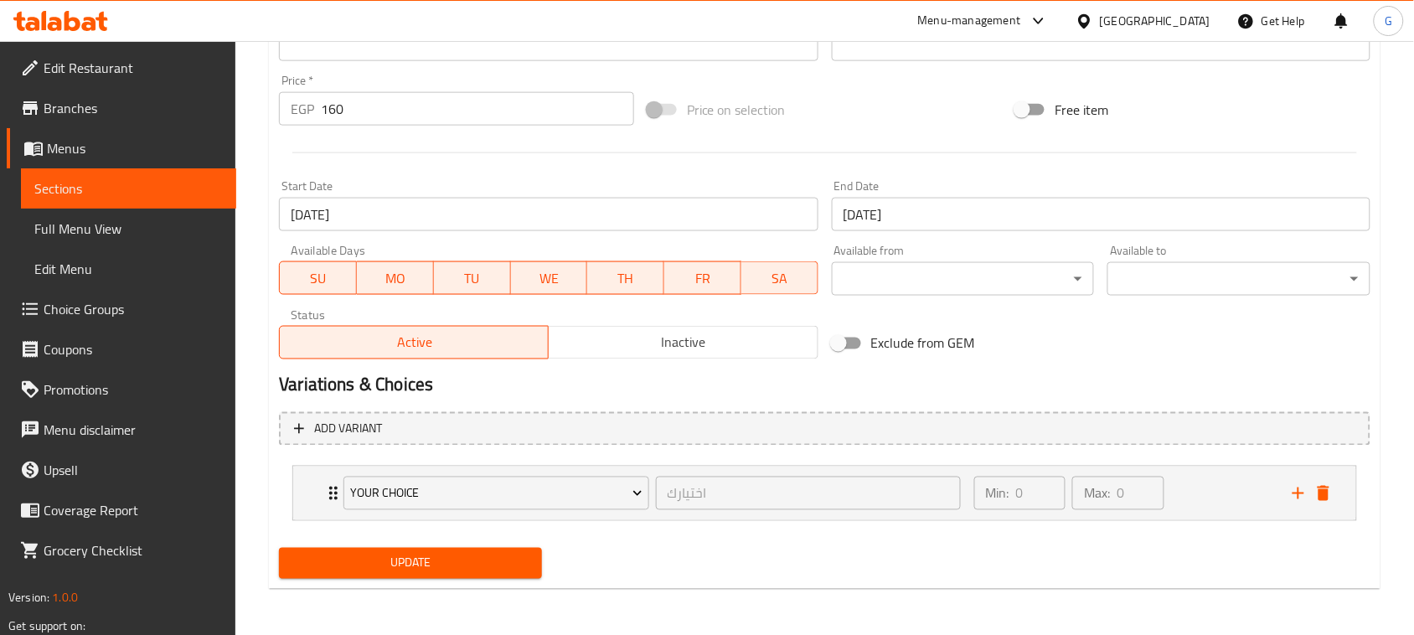
type input "Crispy Pasta Comes with A Free Potato"
click at [407, 545] on div "Update" at bounding box center [410, 563] width 276 height 44
click at [400, 559] on span "Update" at bounding box center [410, 563] width 236 height 21
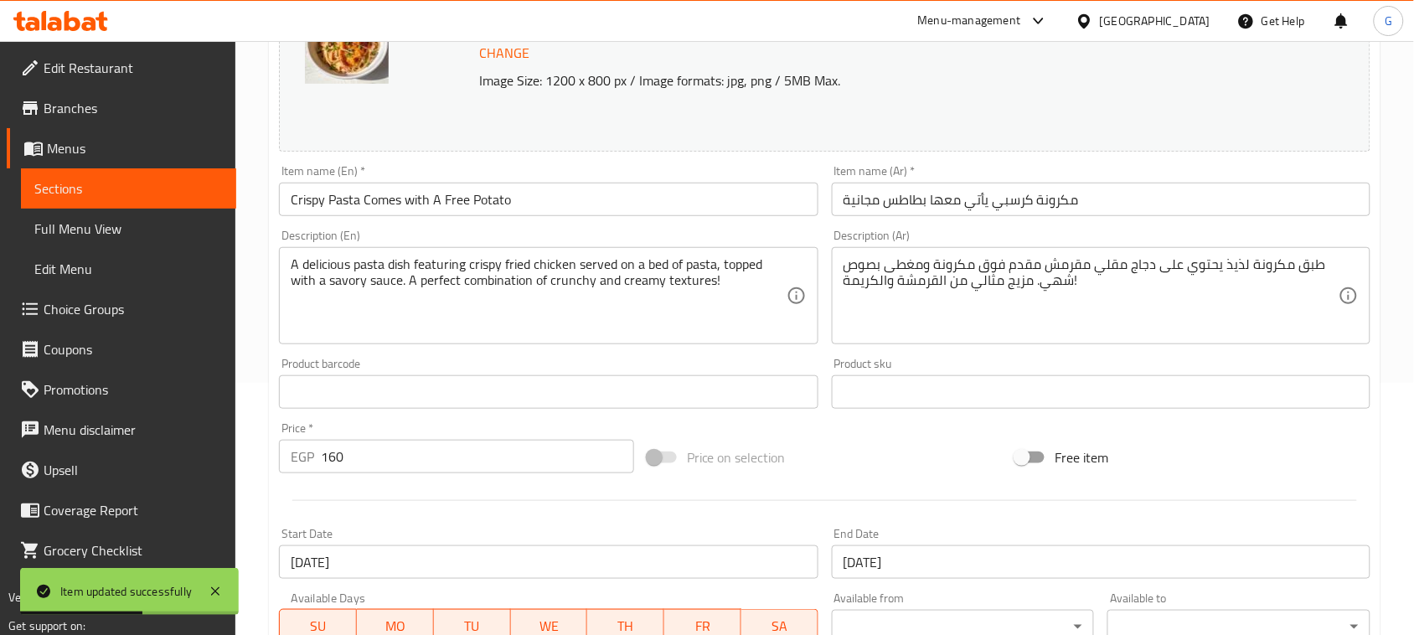
scroll to position [0, 0]
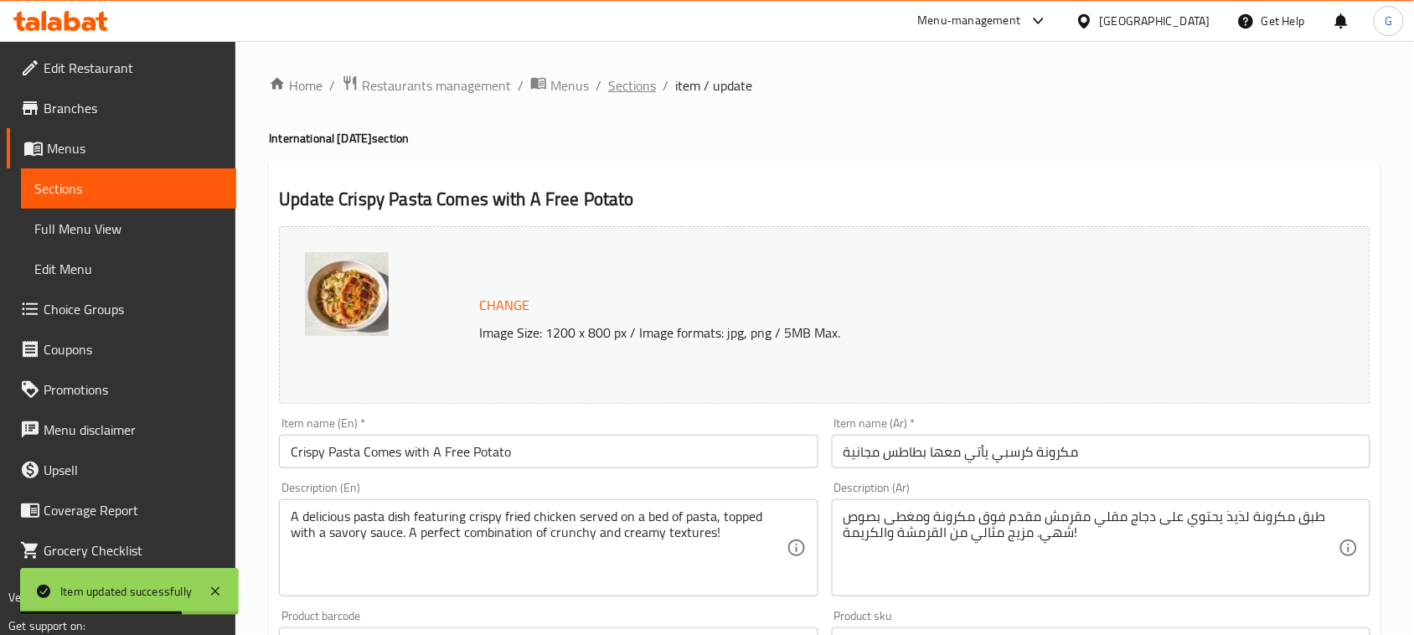
click at [627, 82] on span "Sections" at bounding box center [632, 85] width 48 height 20
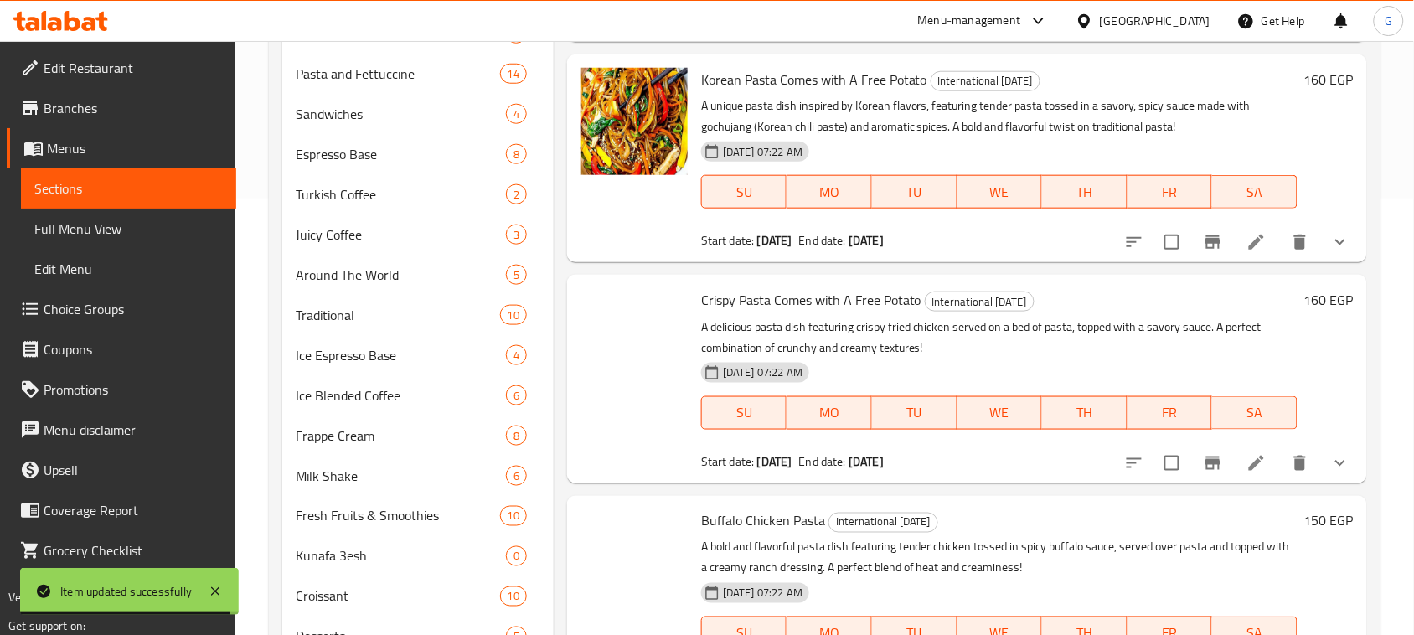
scroll to position [550, 0]
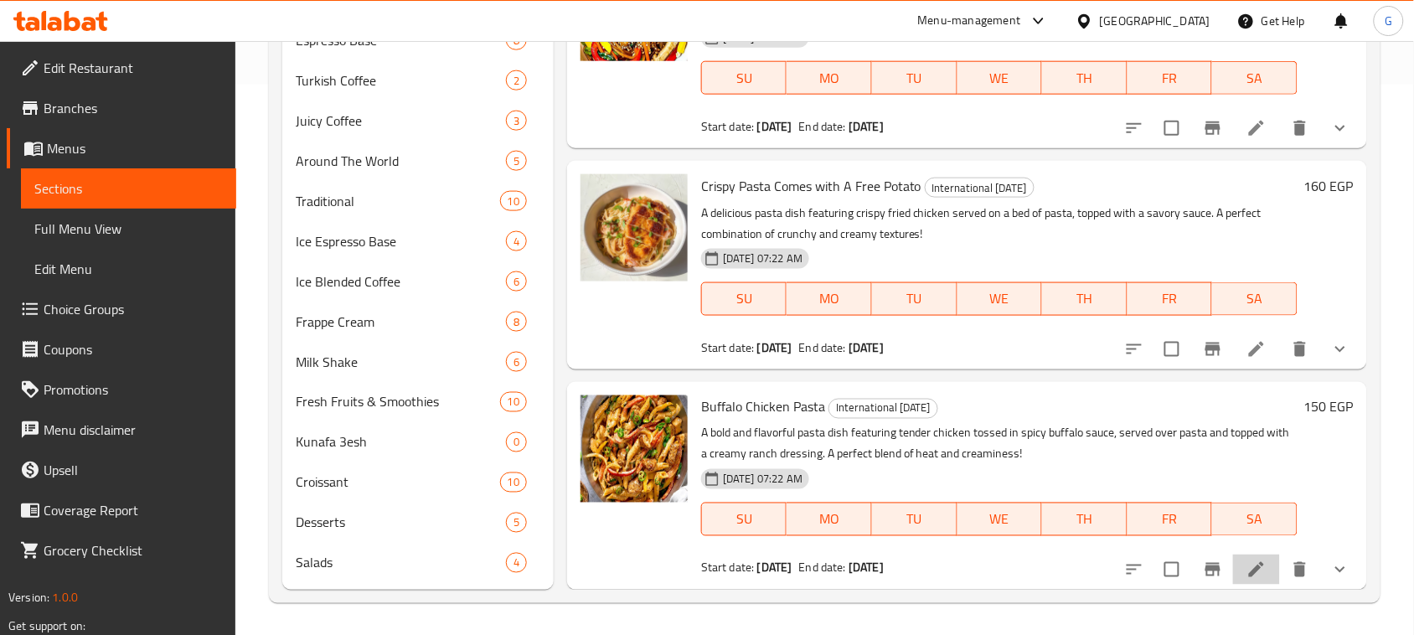
click at [1241, 579] on li at bounding box center [1256, 570] width 47 height 30
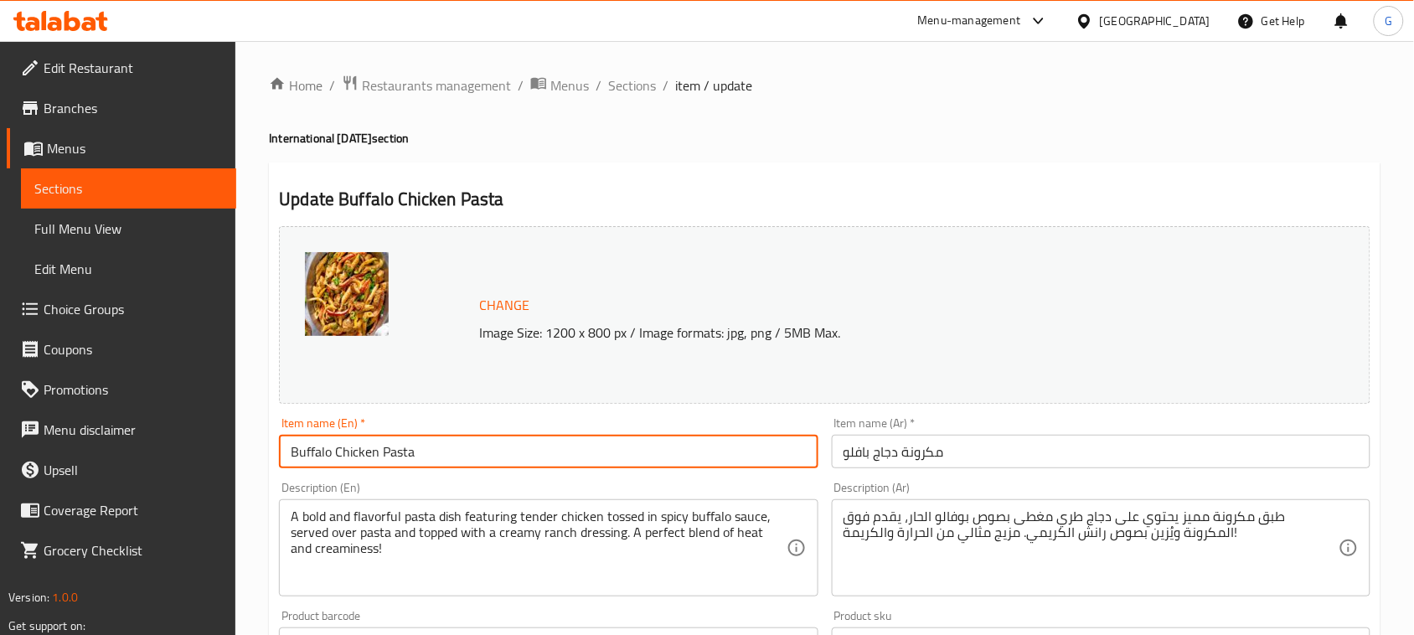
click at [658, 448] on input "Buffalo Chicken Pasta" at bounding box center [548, 452] width 539 height 34
paste input "Comes with A Free Potato"
type input "Buffalo Chicken Pasta Comes with A Free Potato"
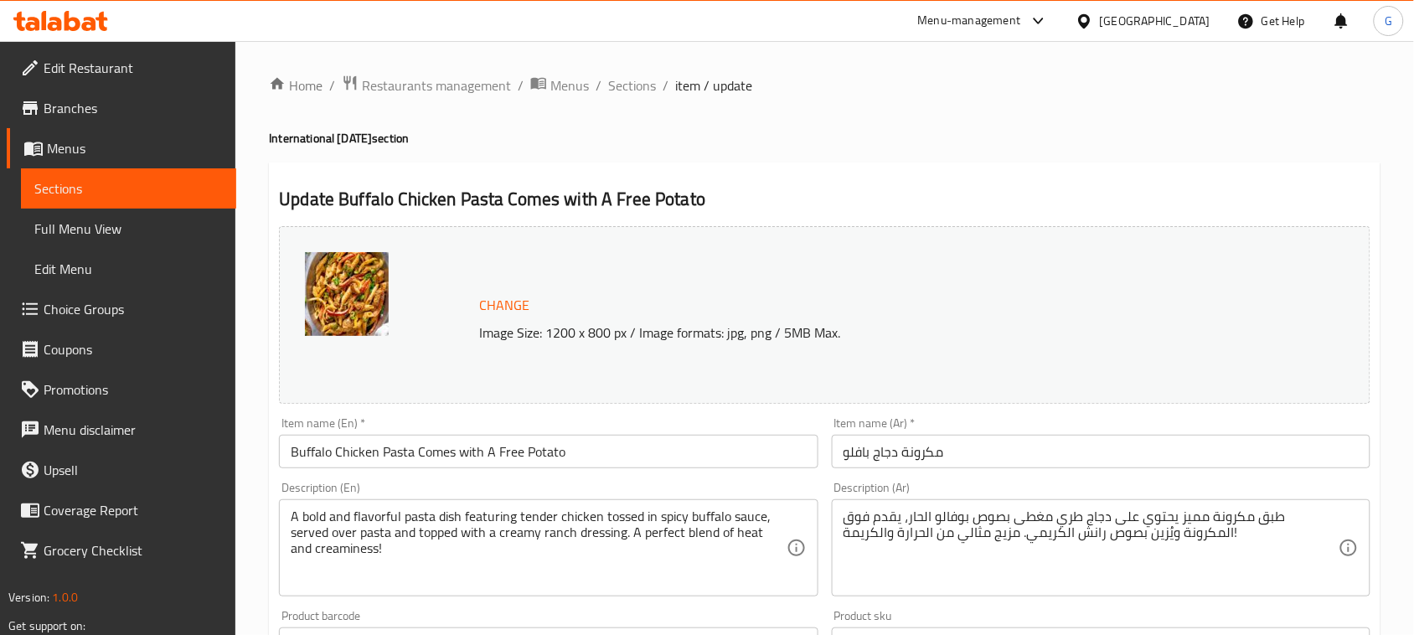
click at [1207, 452] on input "مكرونة دجاج بافلو" at bounding box center [1101, 452] width 539 height 34
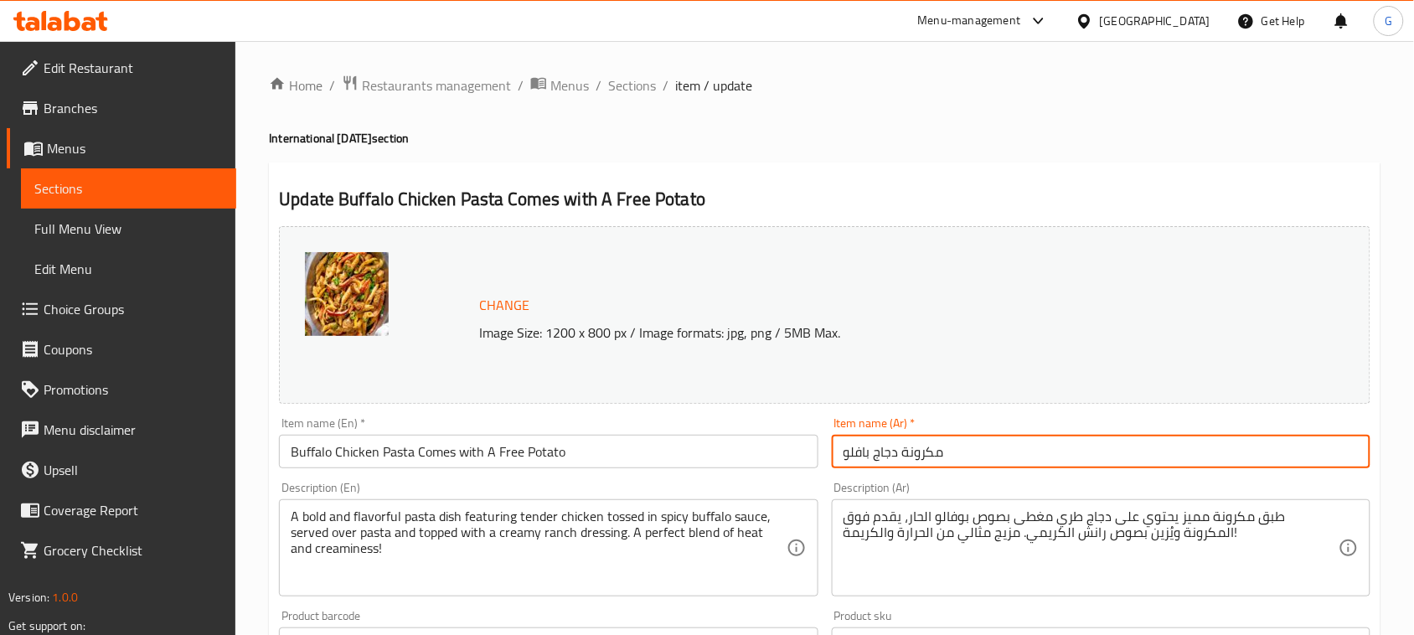
paste input "يأتي معها بطاطس مجانية"
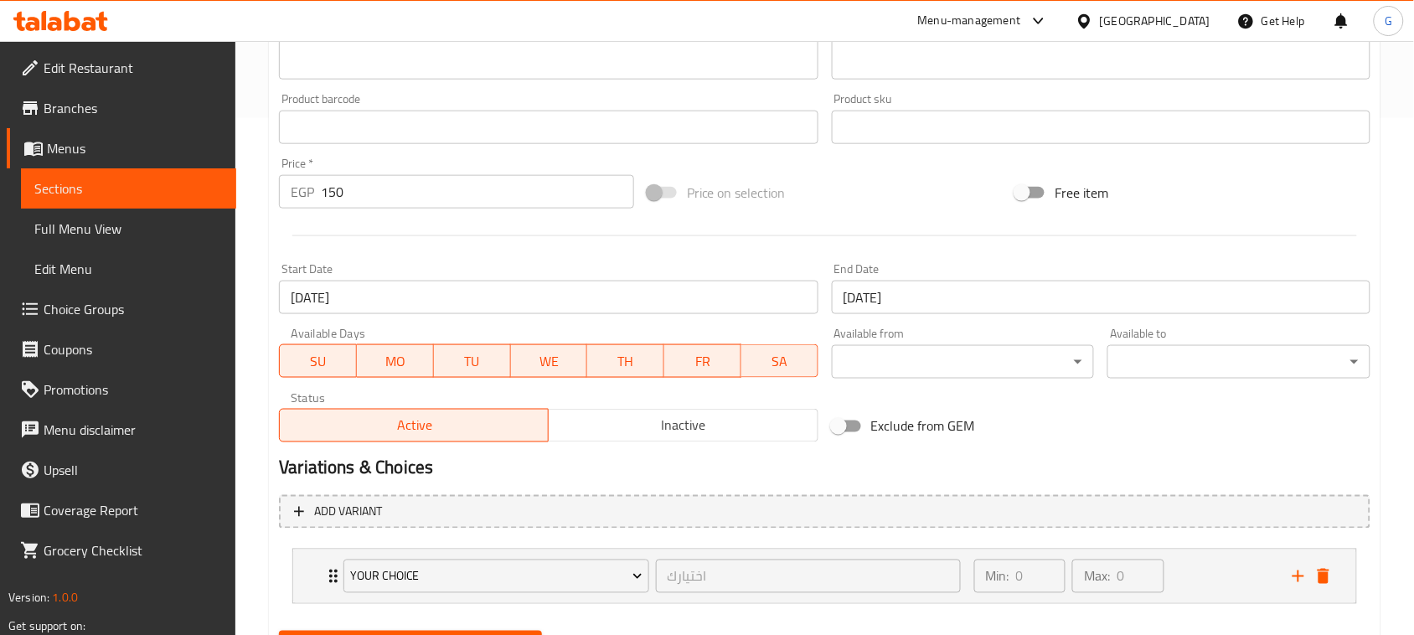
scroll to position [600, 0]
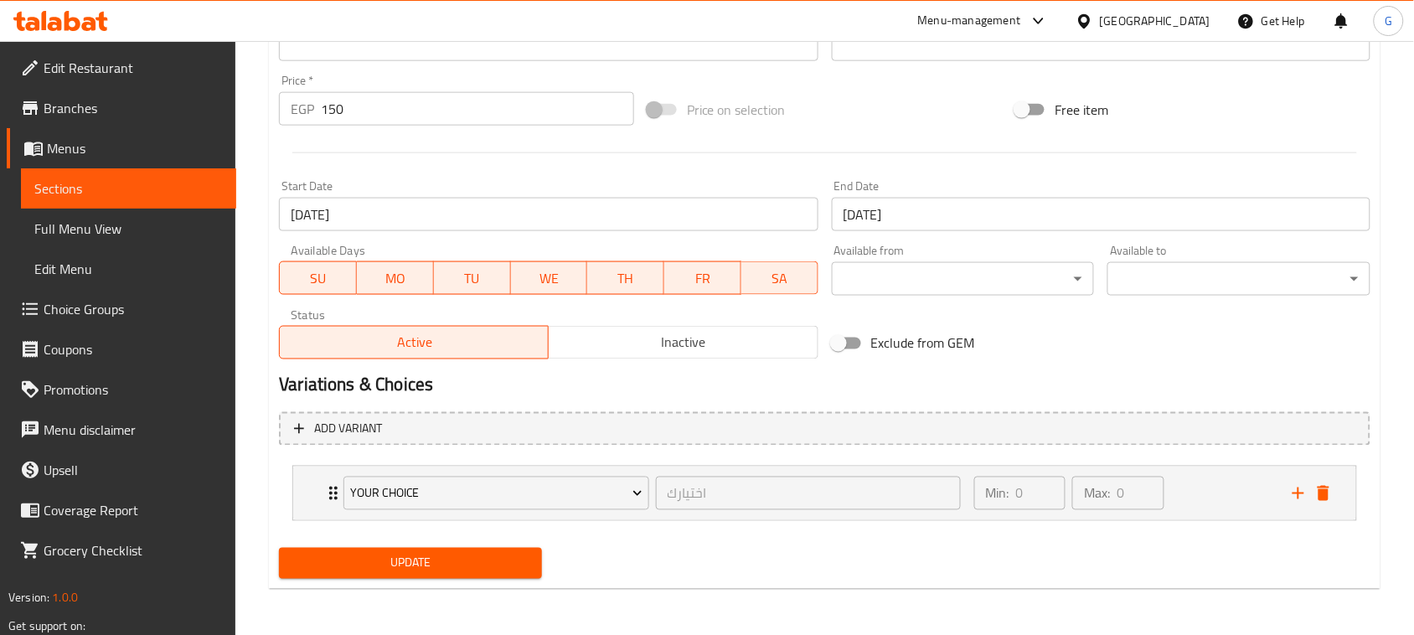
type input "مكرونة دجاج بافلو يأتي معها بطاطس مجانية"
click at [320, 570] on span "Update" at bounding box center [410, 563] width 236 height 21
click at [408, 574] on button "Update" at bounding box center [410, 563] width 263 height 31
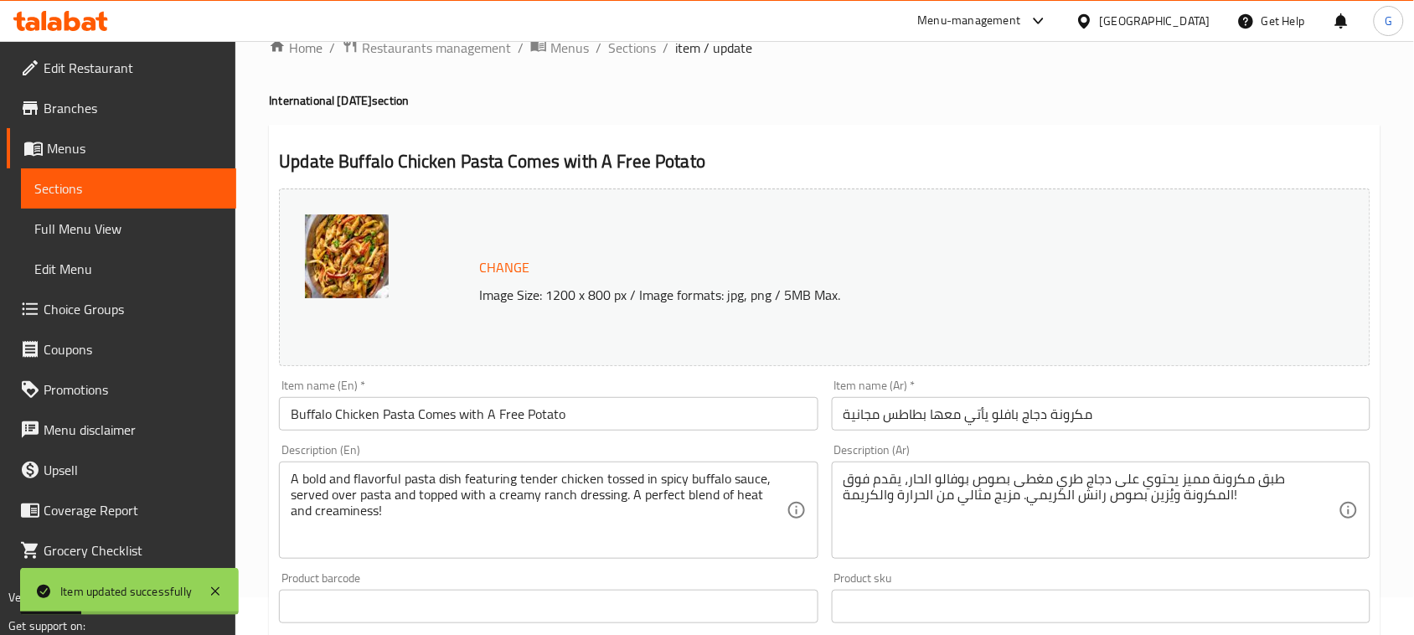
scroll to position [0, 0]
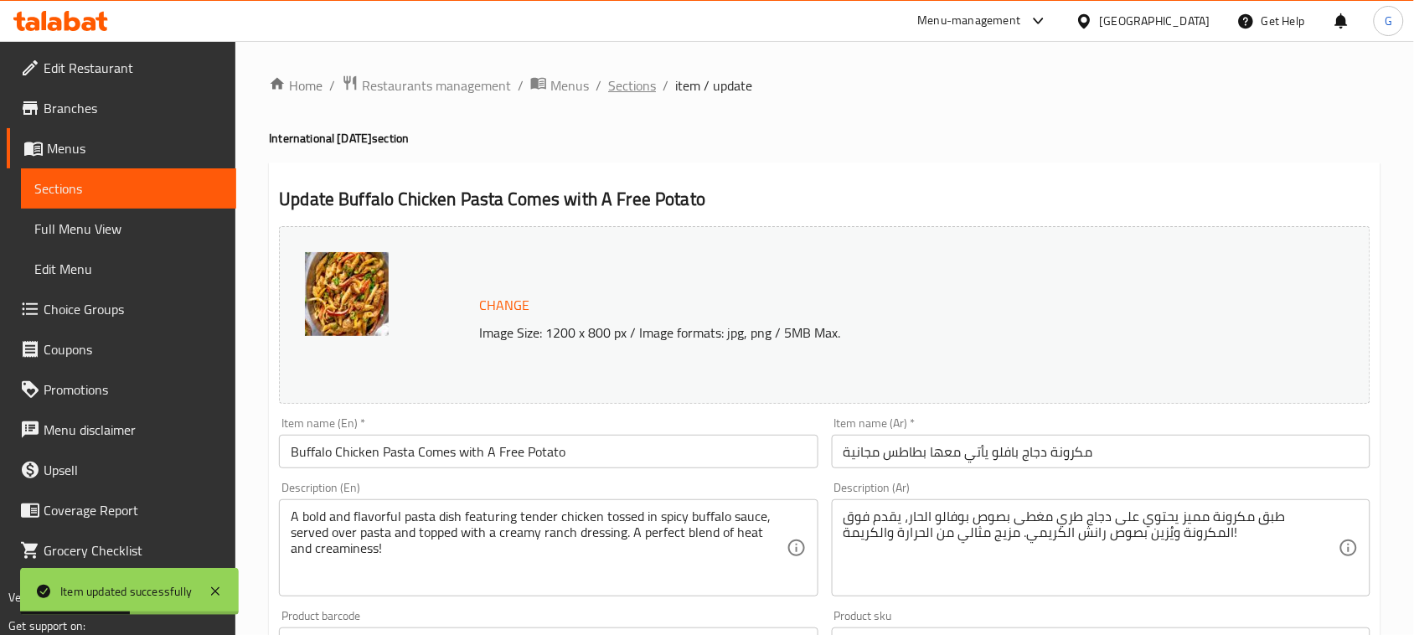
click at [628, 80] on span "Sections" at bounding box center [632, 85] width 48 height 20
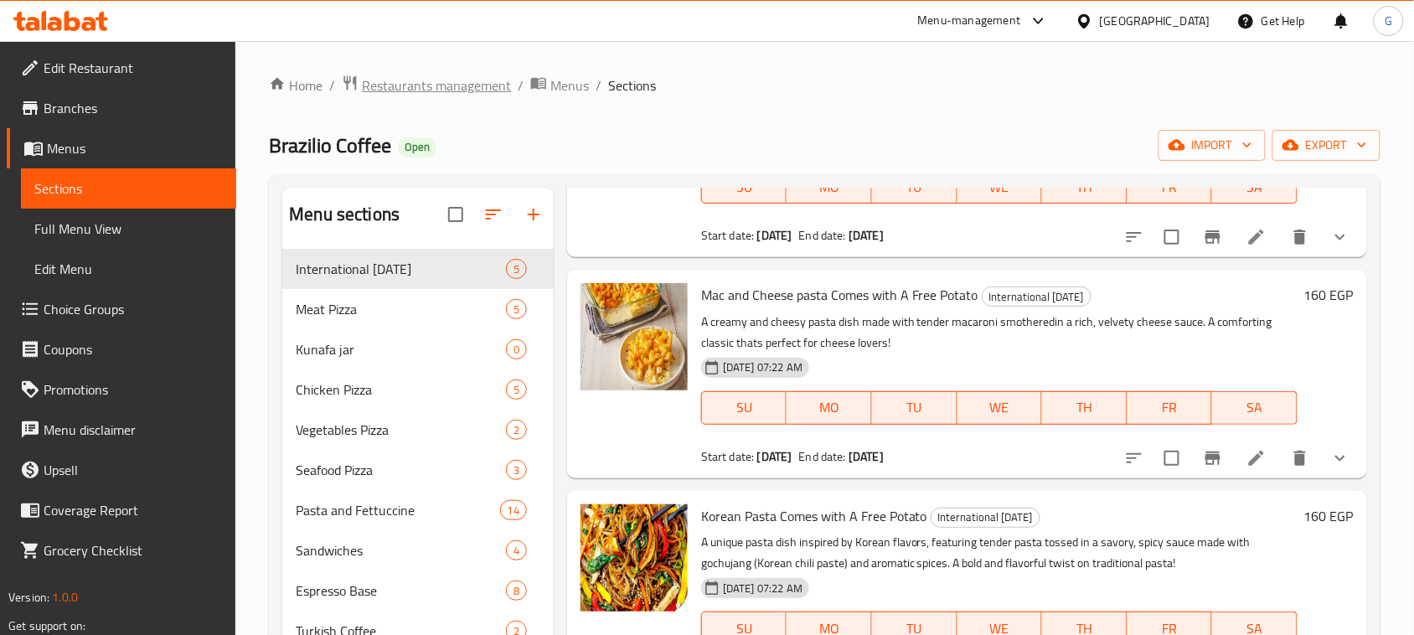
click at [453, 93] on span "Restaurants management" at bounding box center [436, 85] width 149 height 20
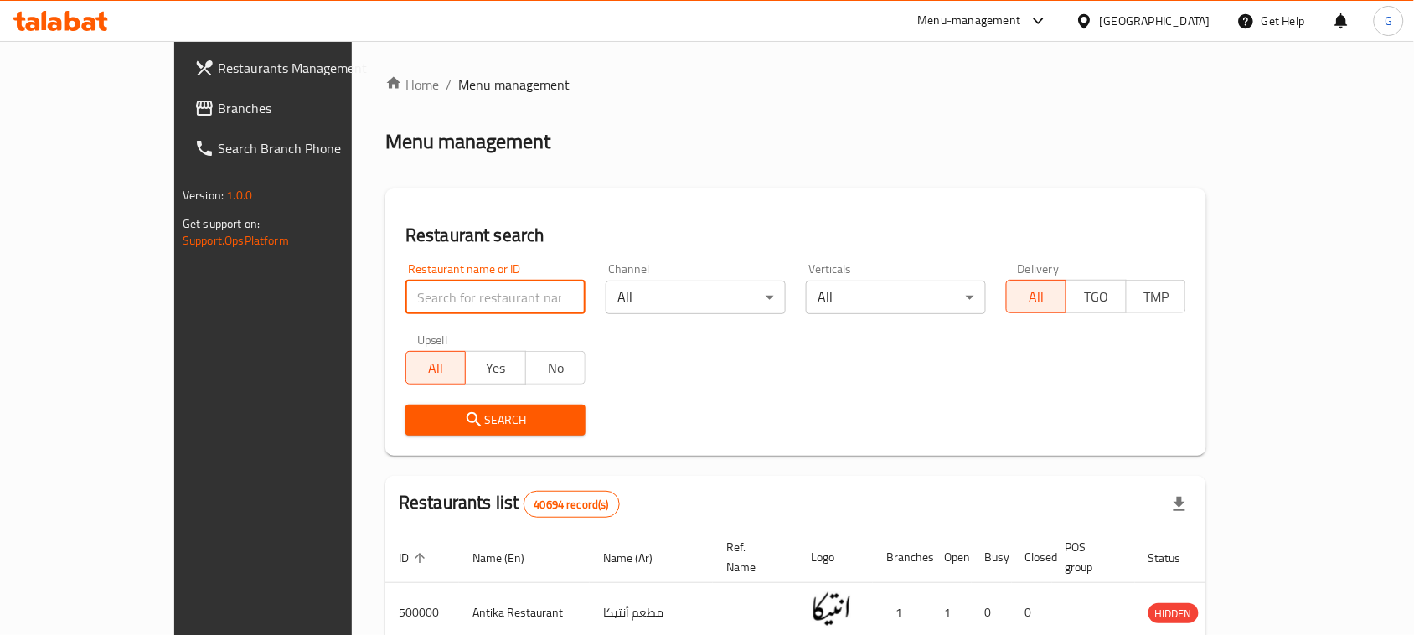
paste input "676333"
type input "676333"
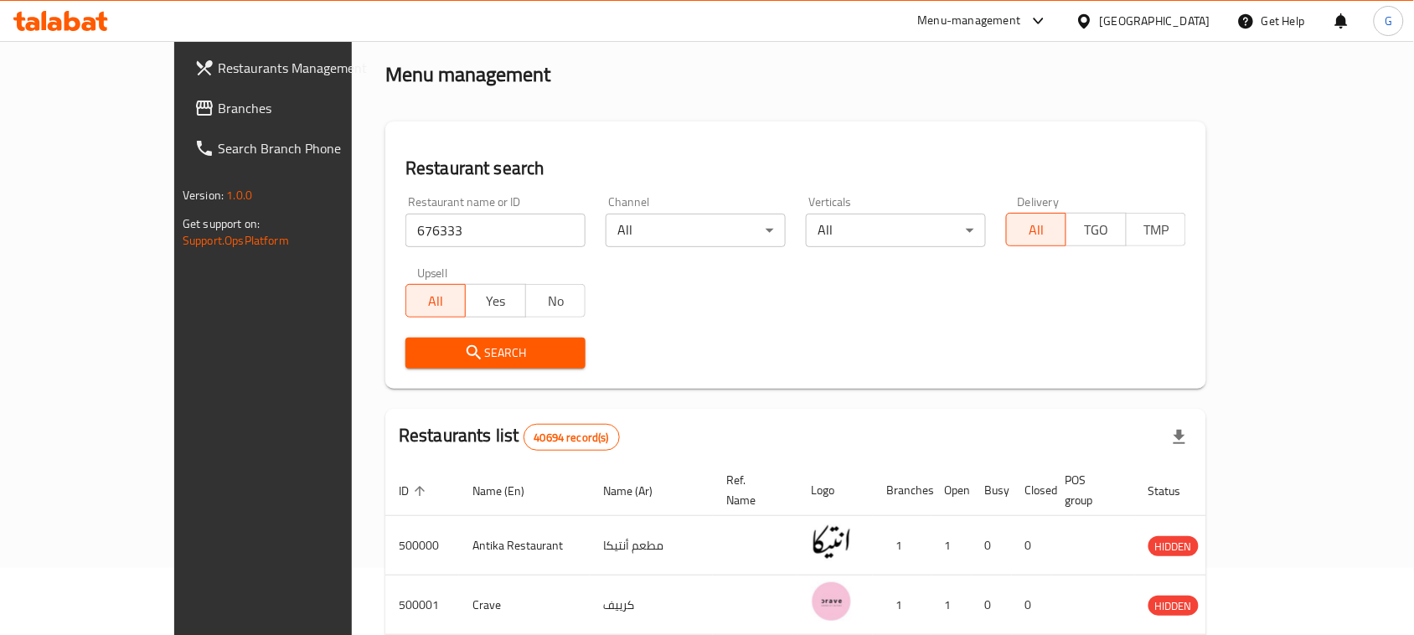
scroll to position [105, 0]
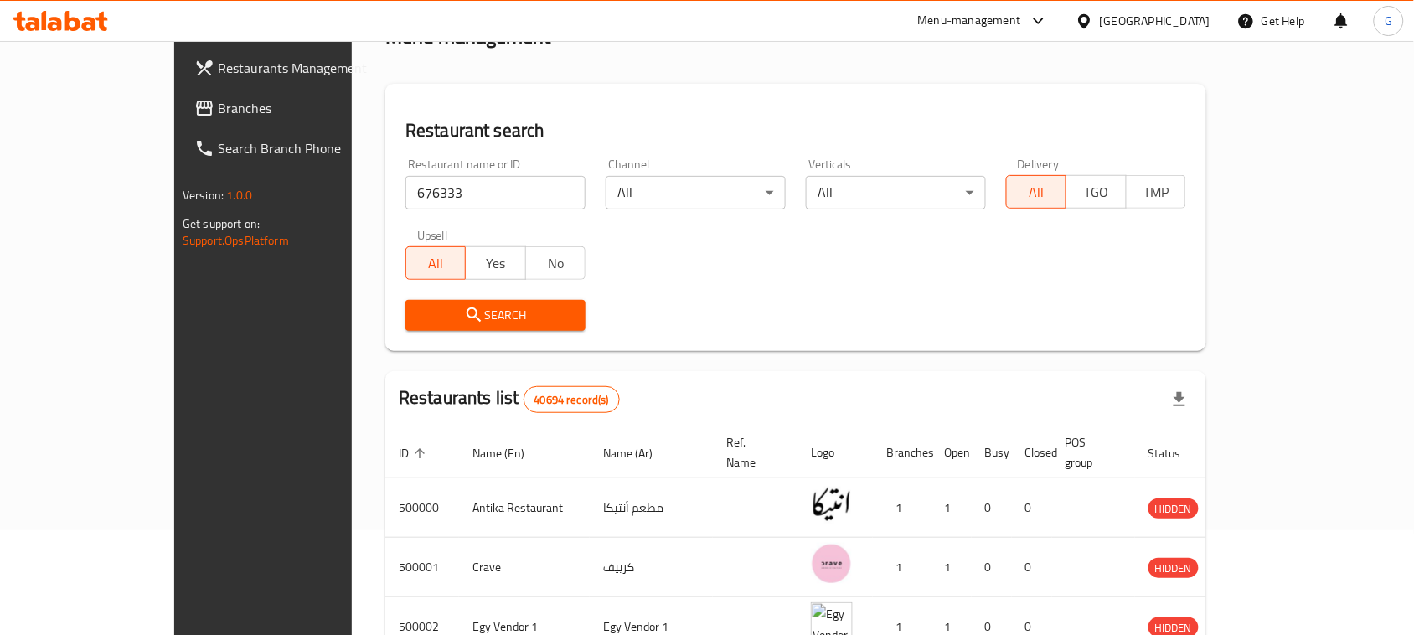
click at [405, 202] on input "676333" at bounding box center [495, 193] width 180 height 34
click button "Search" at bounding box center [495, 315] width 180 height 31
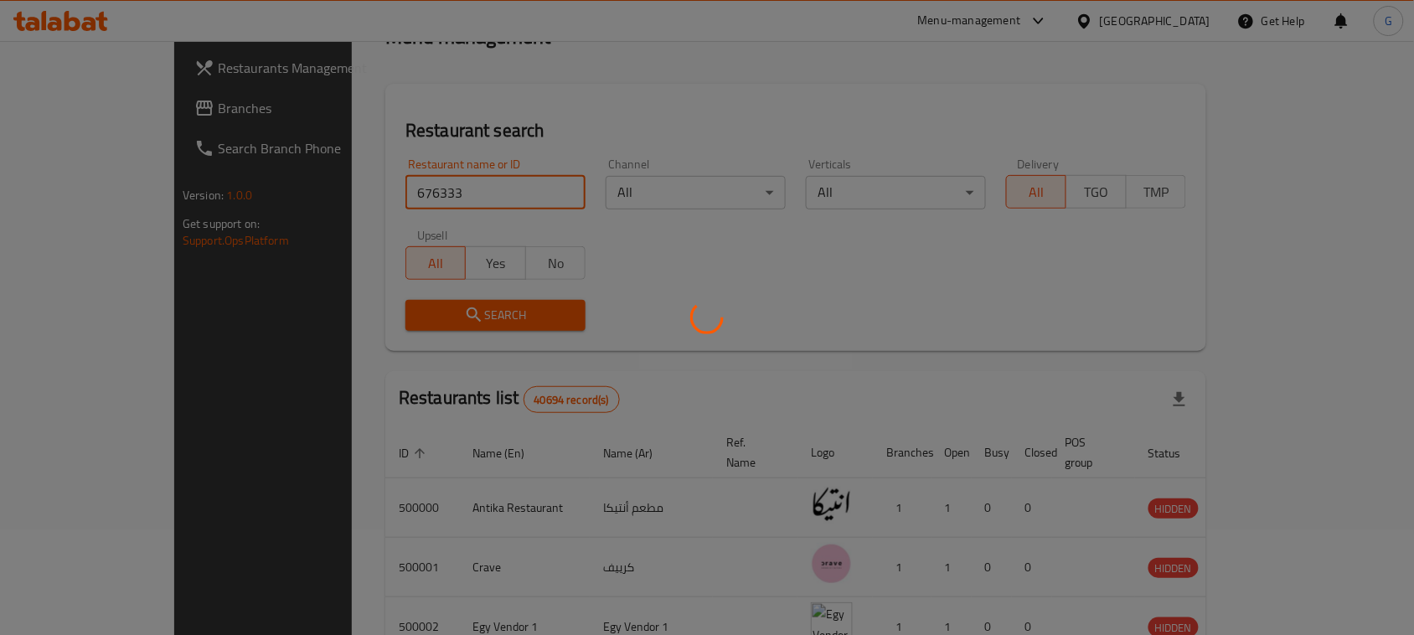
scroll to position [80, 0]
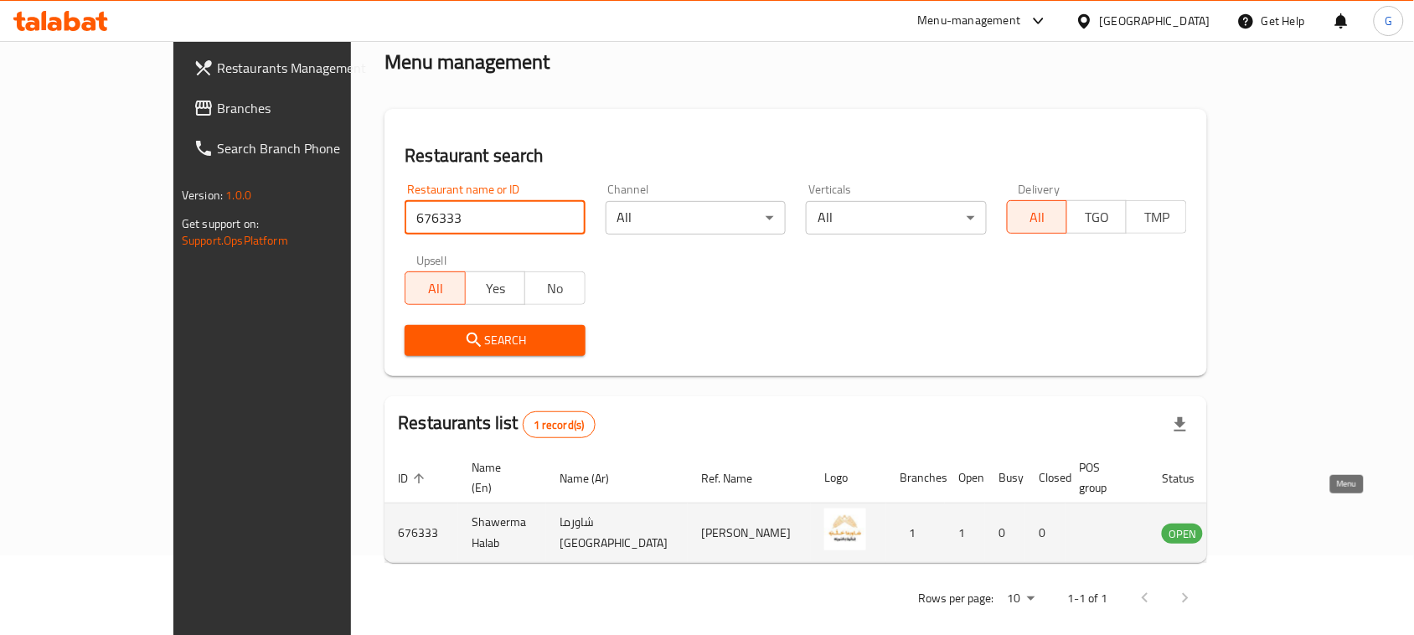
click at [1269, 527] on icon "enhanced table" at bounding box center [1260, 534] width 18 height 14
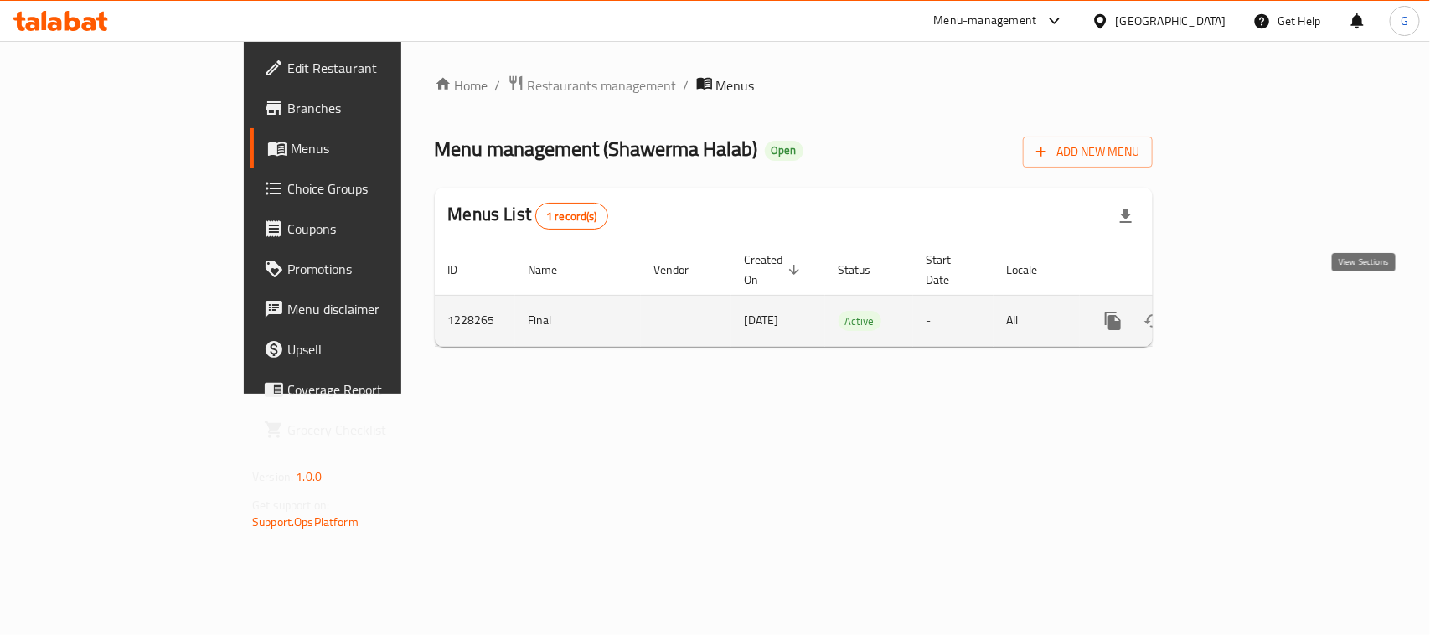
click at [1242, 313] on icon "enhanced table" at bounding box center [1233, 320] width 15 height 15
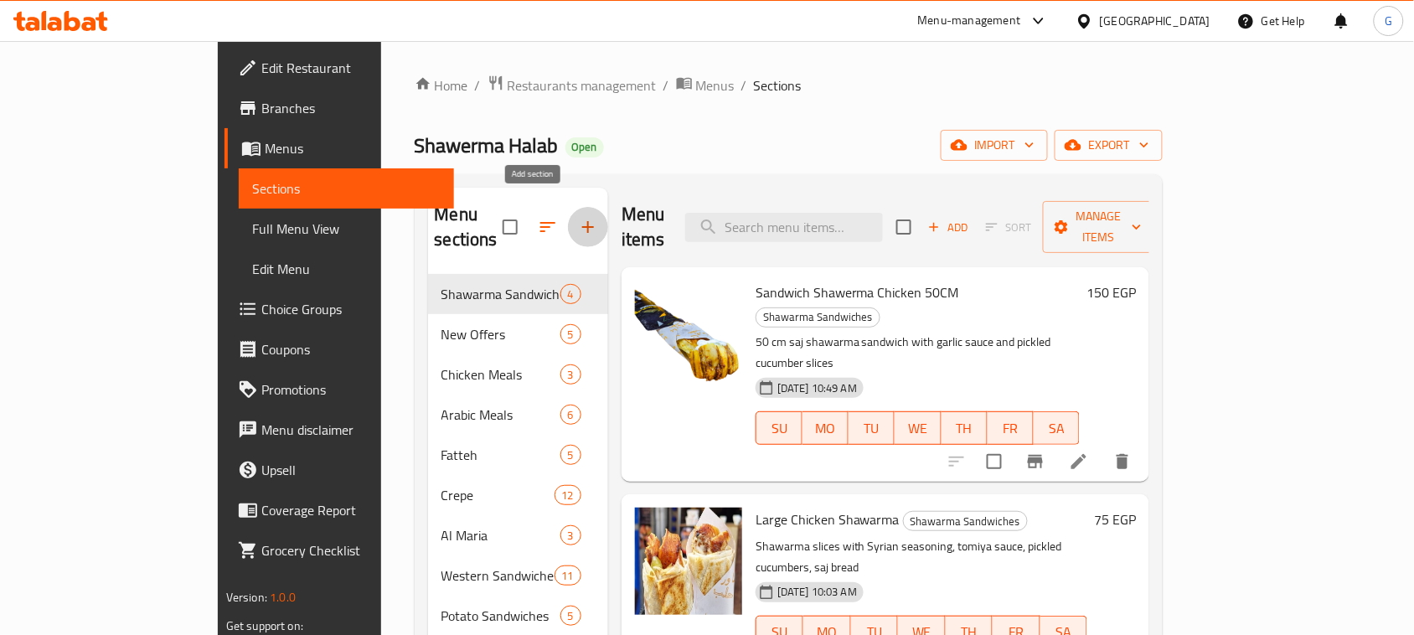
click at [578, 217] on icon "button" at bounding box center [588, 227] width 20 height 20
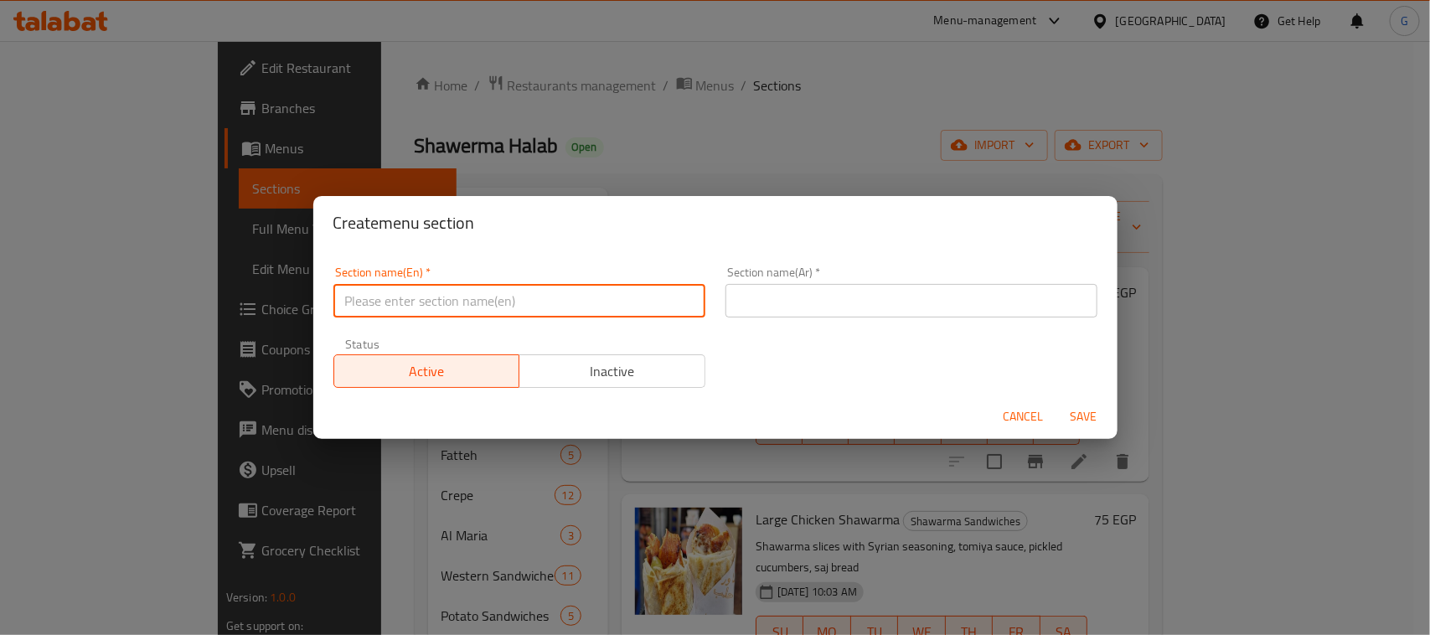
paste input "International [DATE]"
type input "International [DATE]"
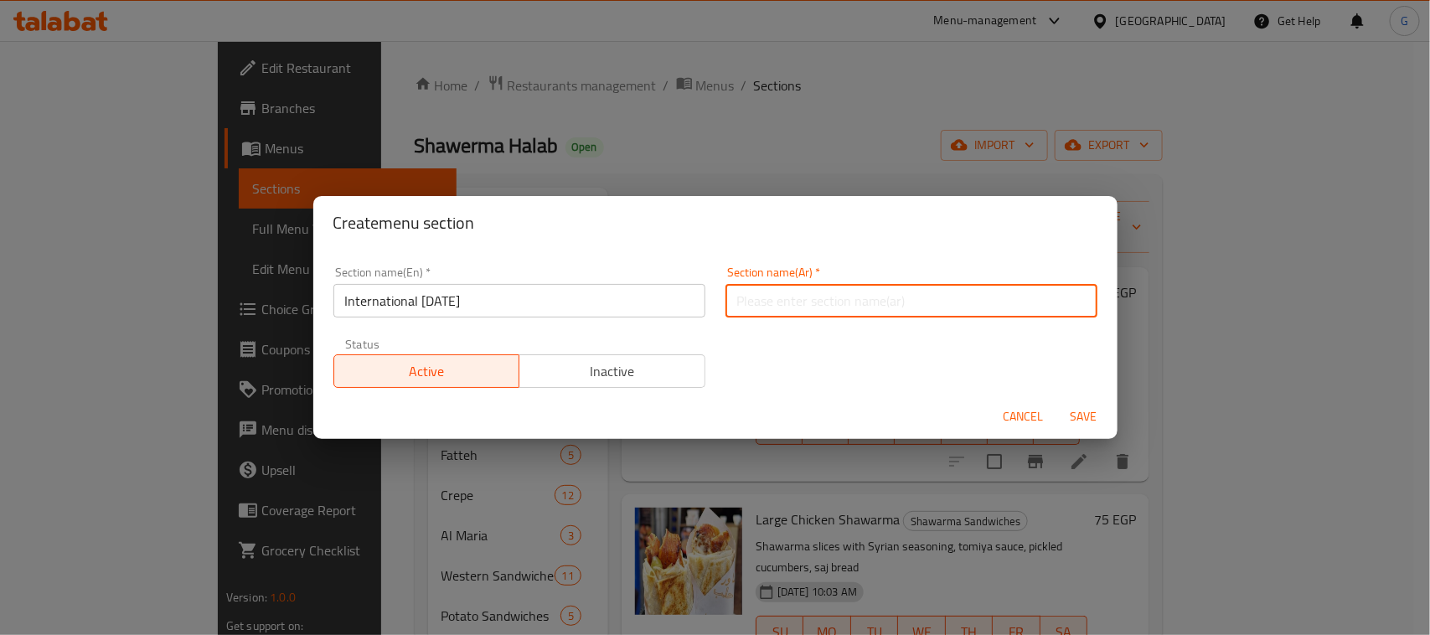
paste input "اليوم العالمي للبطاطس"
type input "اليوم العالمي للبطاطس"
click at [617, 384] on button "Inactive" at bounding box center [612, 371] width 187 height 34
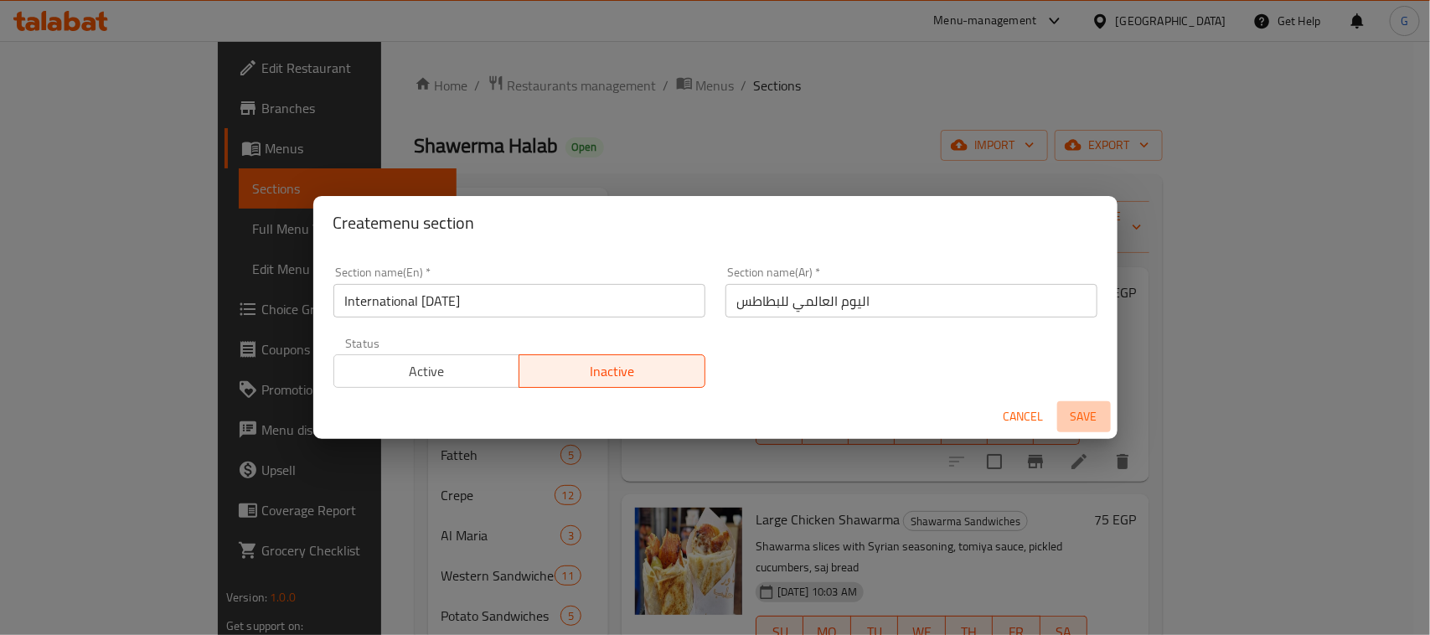
click at [1073, 428] on button "Save" at bounding box center [1084, 416] width 54 height 31
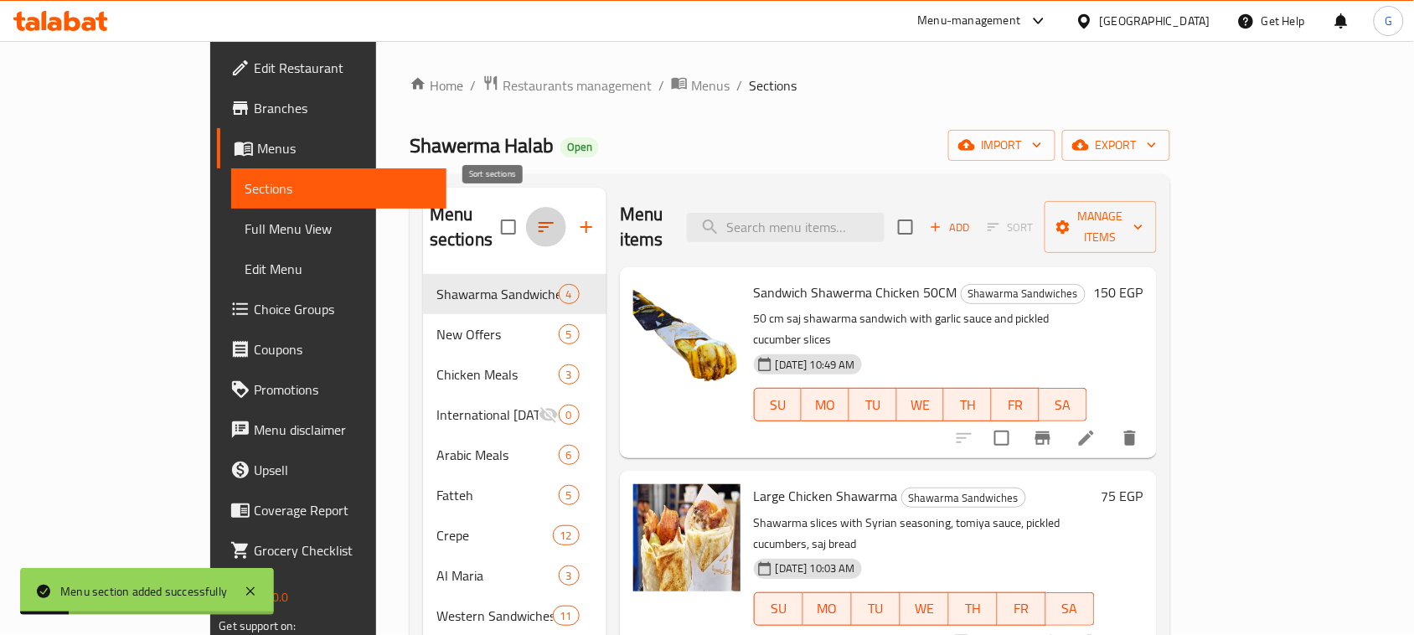
click at [536, 220] on icon "button" at bounding box center [546, 227] width 20 height 20
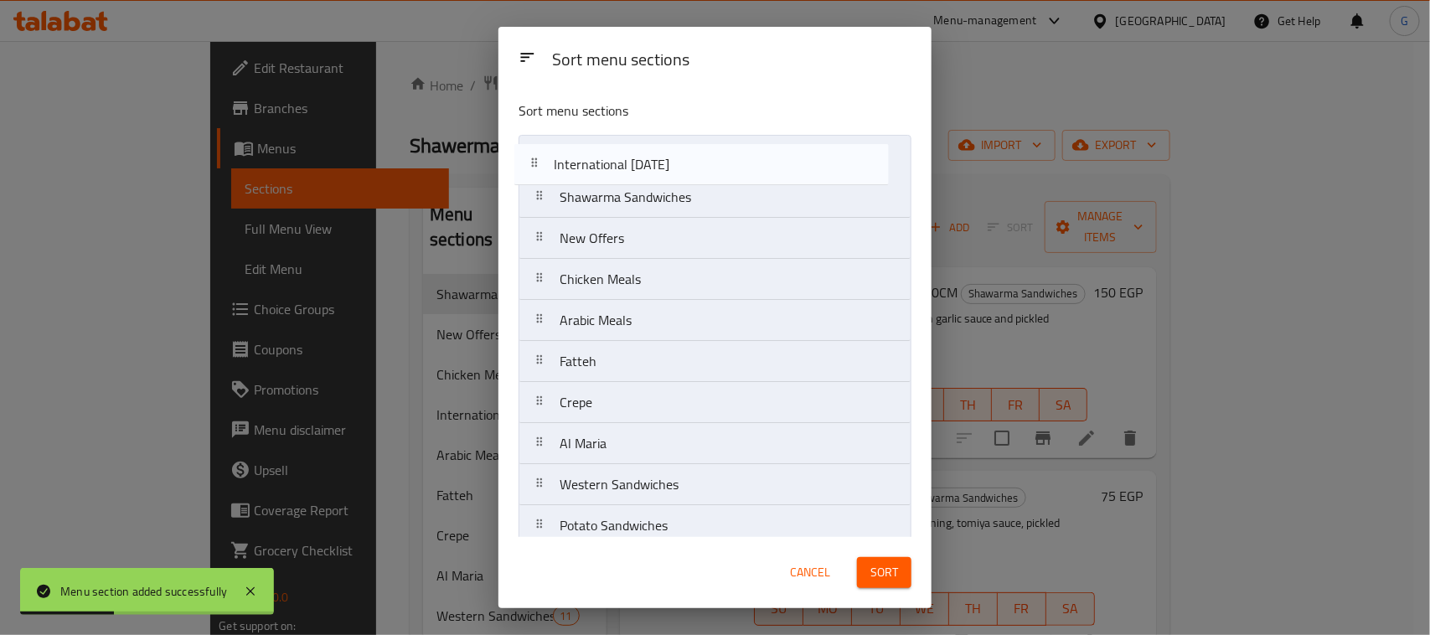
drag, startPoint x: 674, startPoint y: 281, endPoint x: 731, endPoint y: 265, distance: 58.6
click at [667, 158] on nav "Shawarma Sandwiches New Offers Chicken Meals International Potato Day Arabic Me…" at bounding box center [715, 423] width 393 height 576
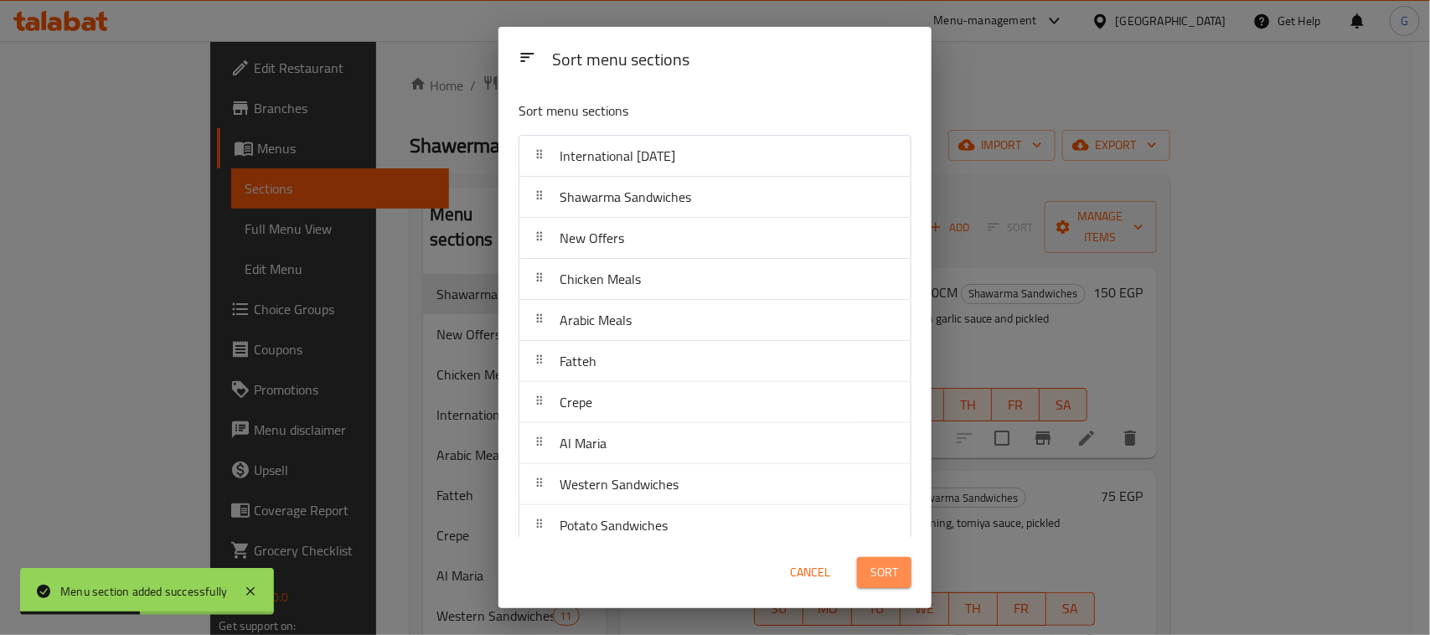
click at [880, 575] on span "Sort" at bounding box center [884, 572] width 28 height 21
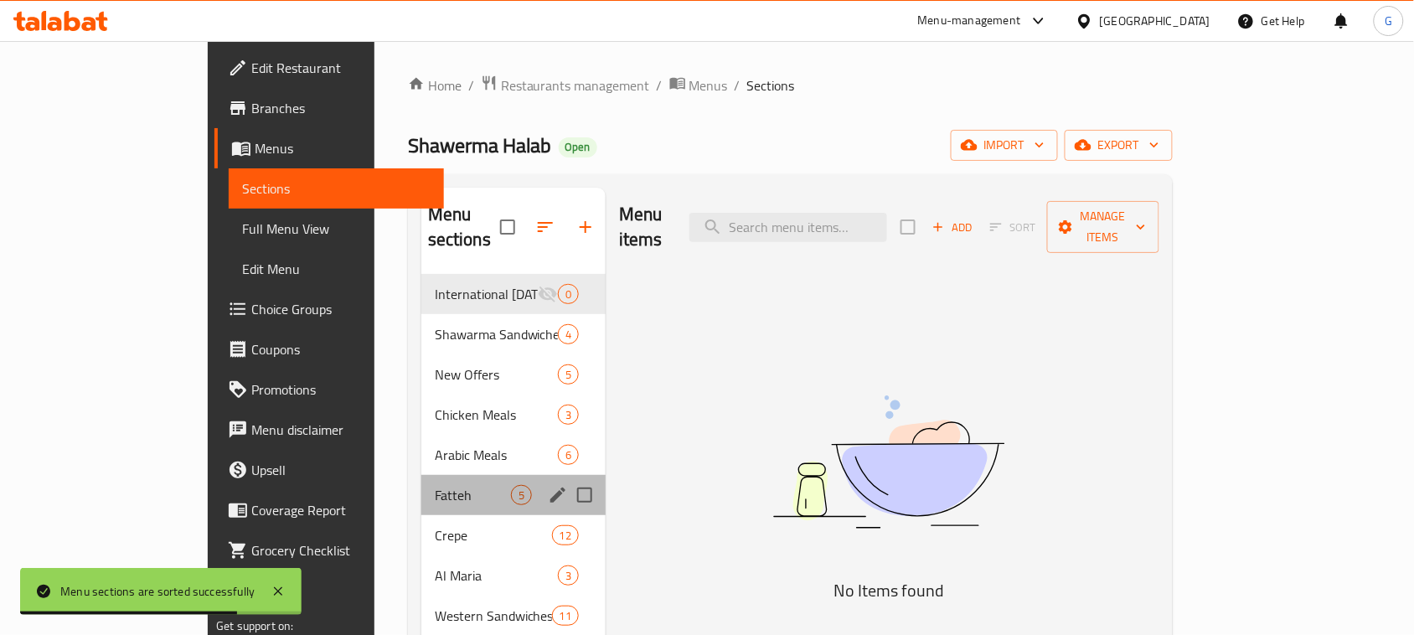
click at [421, 483] on div "Fatteh 5" at bounding box center [513, 495] width 184 height 40
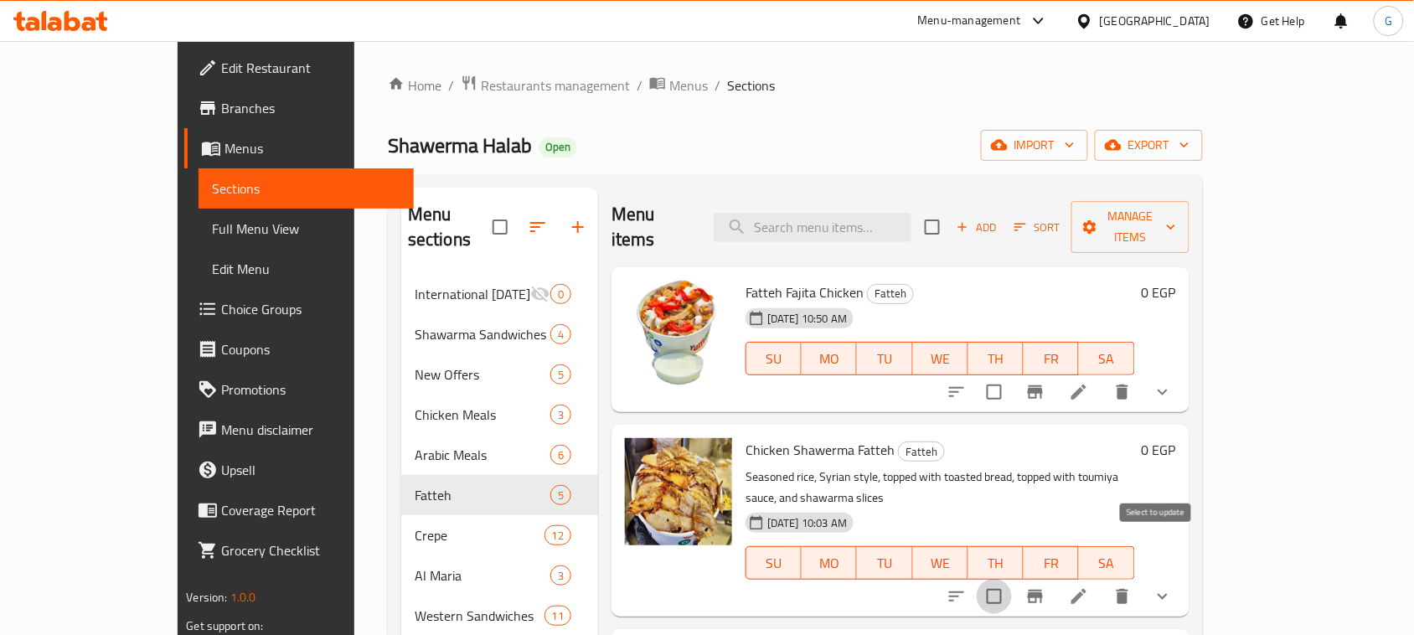
click at [1012, 579] on input "checkbox" at bounding box center [994, 596] width 35 height 35
checkbox input "true"
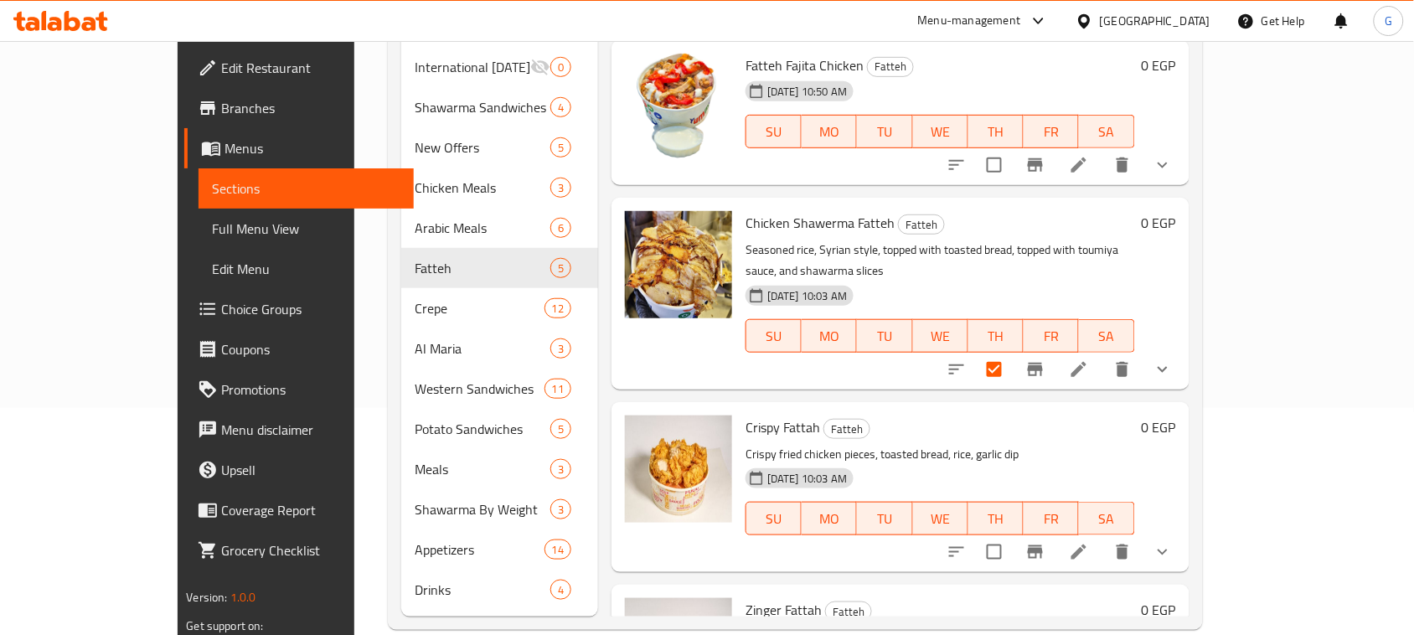
scroll to position [235, 0]
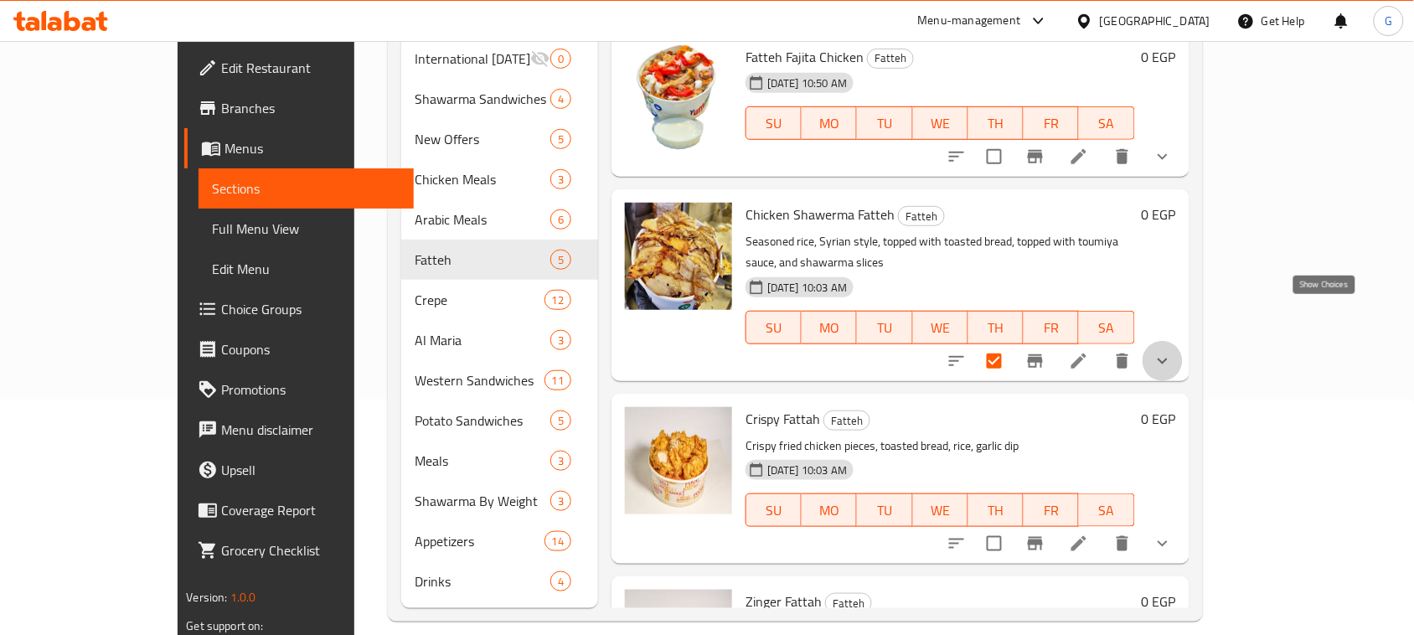
click at [1173, 351] on icon "show more" at bounding box center [1163, 361] width 20 height 20
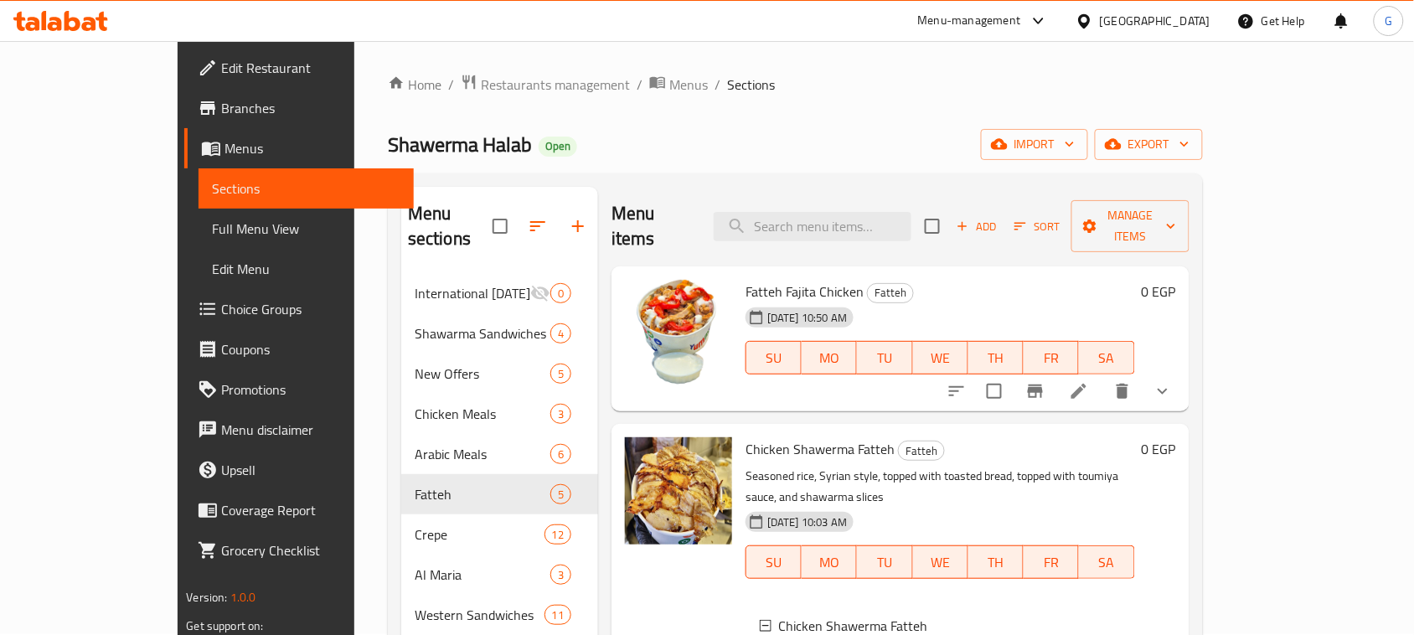
scroll to position [0, 0]
click at [856, 230] on div "Menu items Add Sort Manage items" at bounding box center [900, 228] width 577 height 80
click at [842, 224] on input "search" at bounding box center [813, 227] width 198 height 29
paste input "Chicken Shawerma Fatteh"
type input "Chicken Shawerma Fatteh"
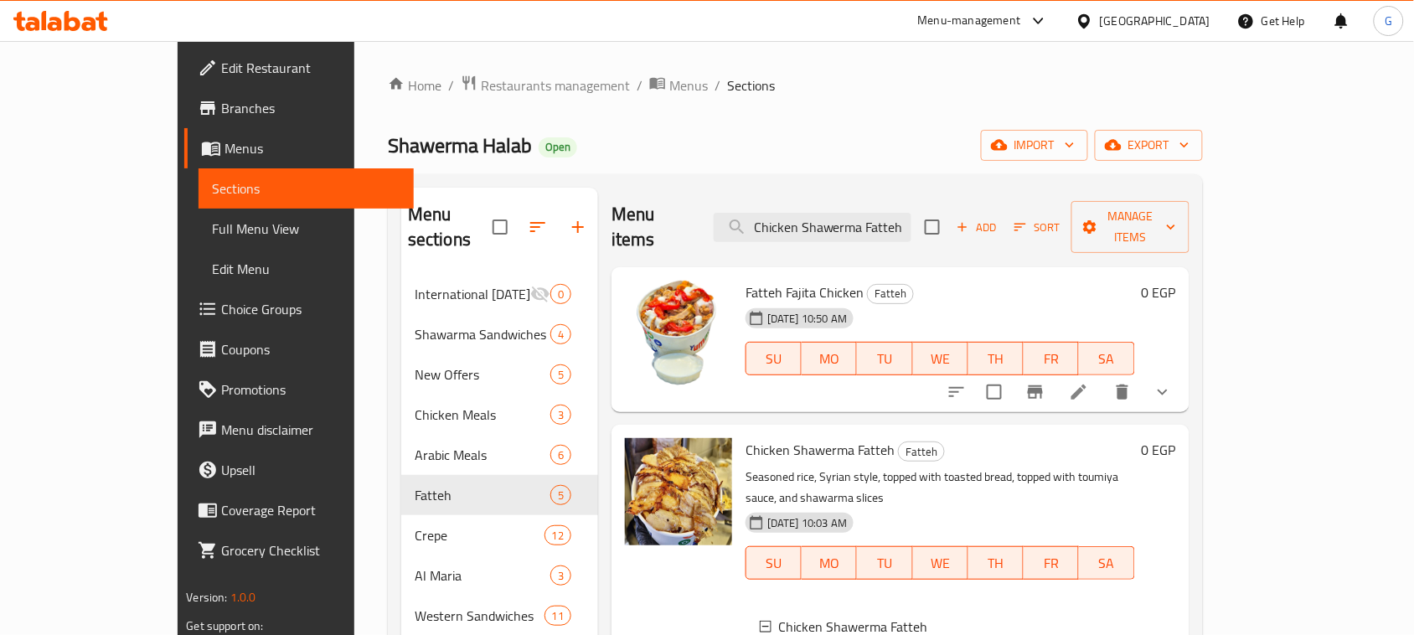
checkbox input "true"
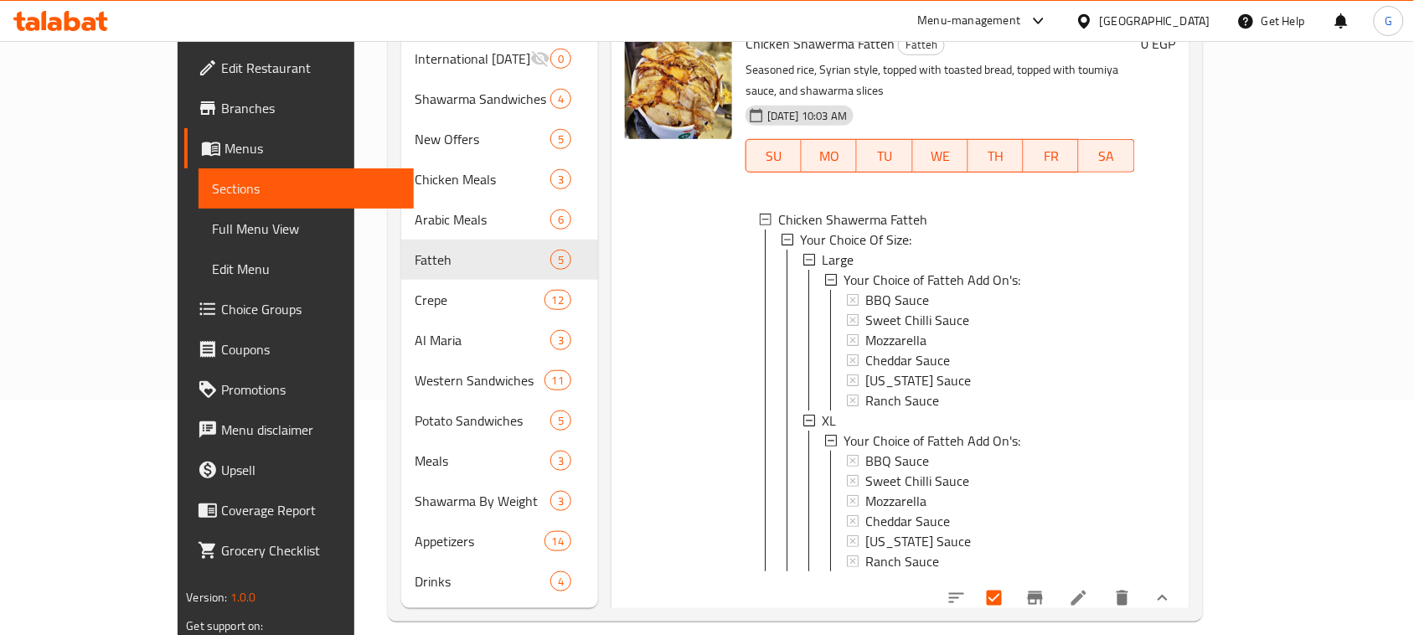
scroll to position [13, 0]
type input "Chicken Shawerma Fatteh"
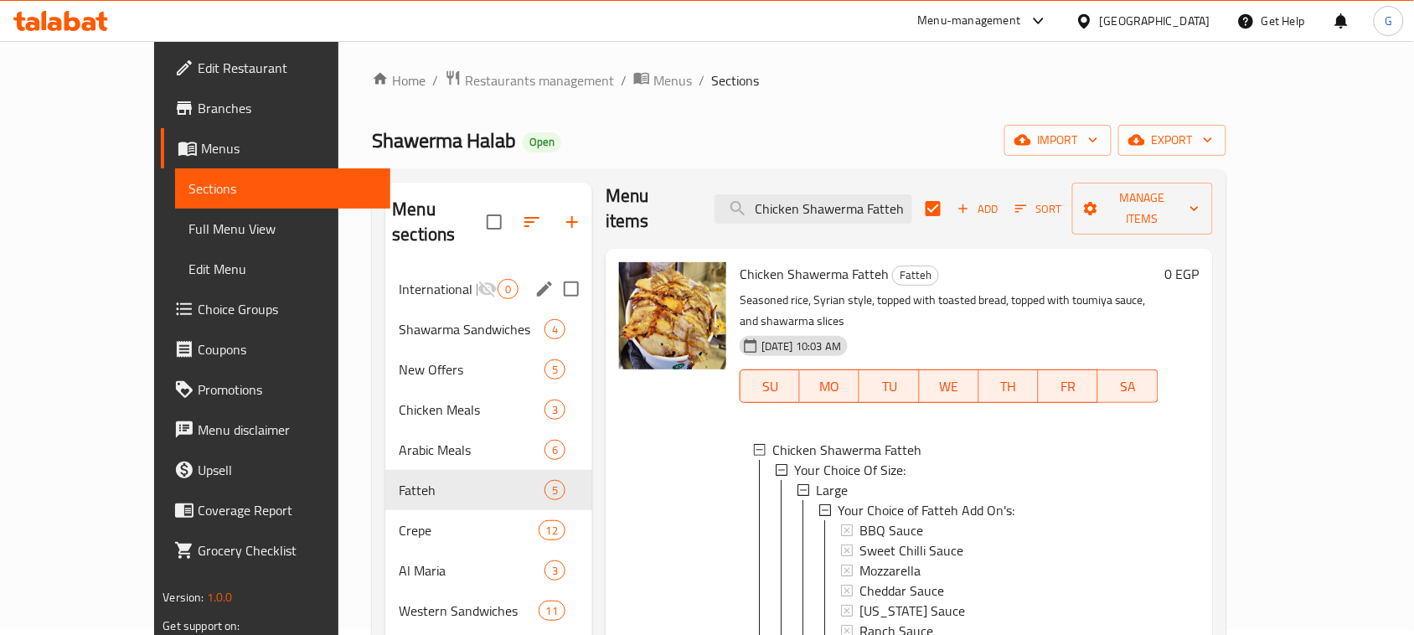
scroll to position [0, 0]
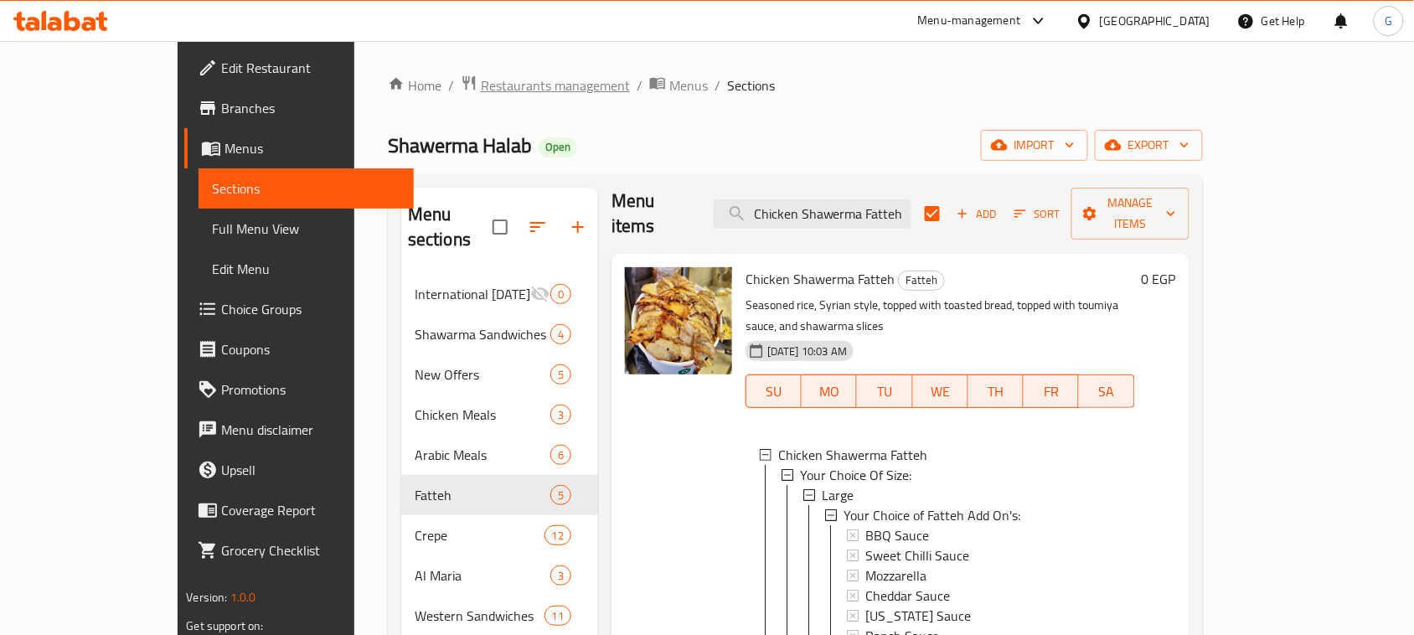
click at [494, 81] on span "Restaurants management" at bounding box center [555, 85] width 149 height 20
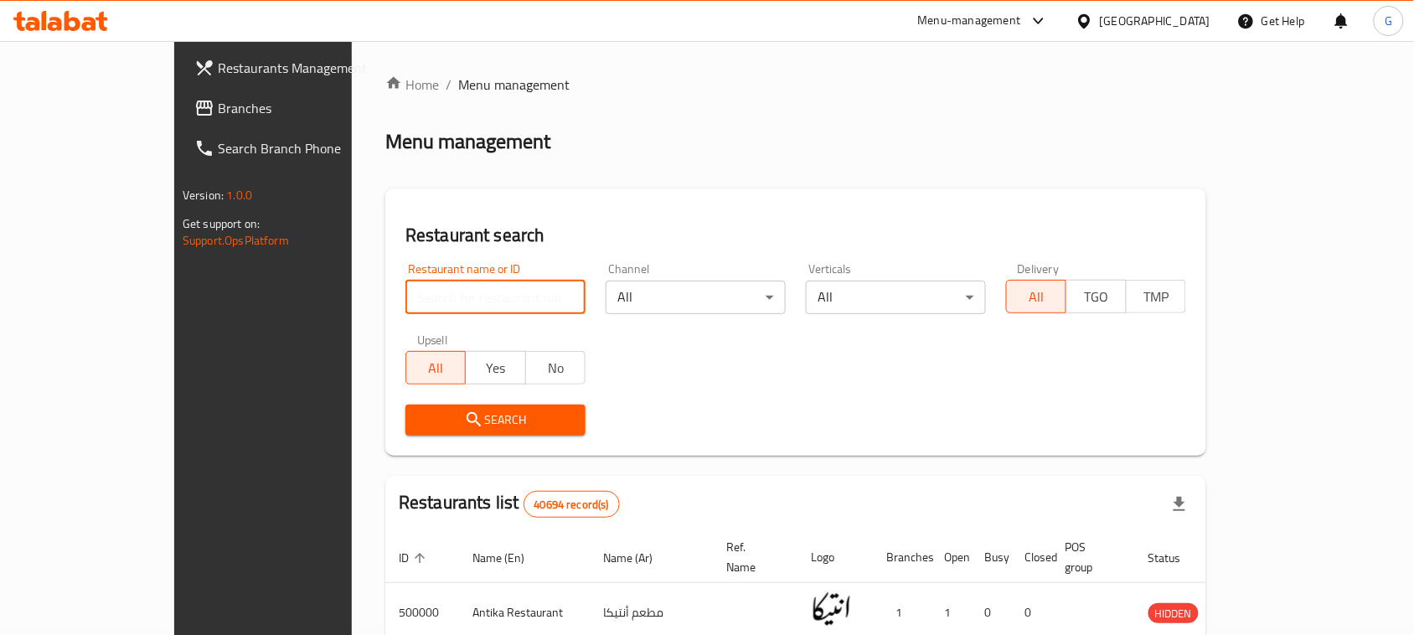
paste input "658588"
type input "658588"
click button "Search" at bounding box center [495, 420] width 180 height 31
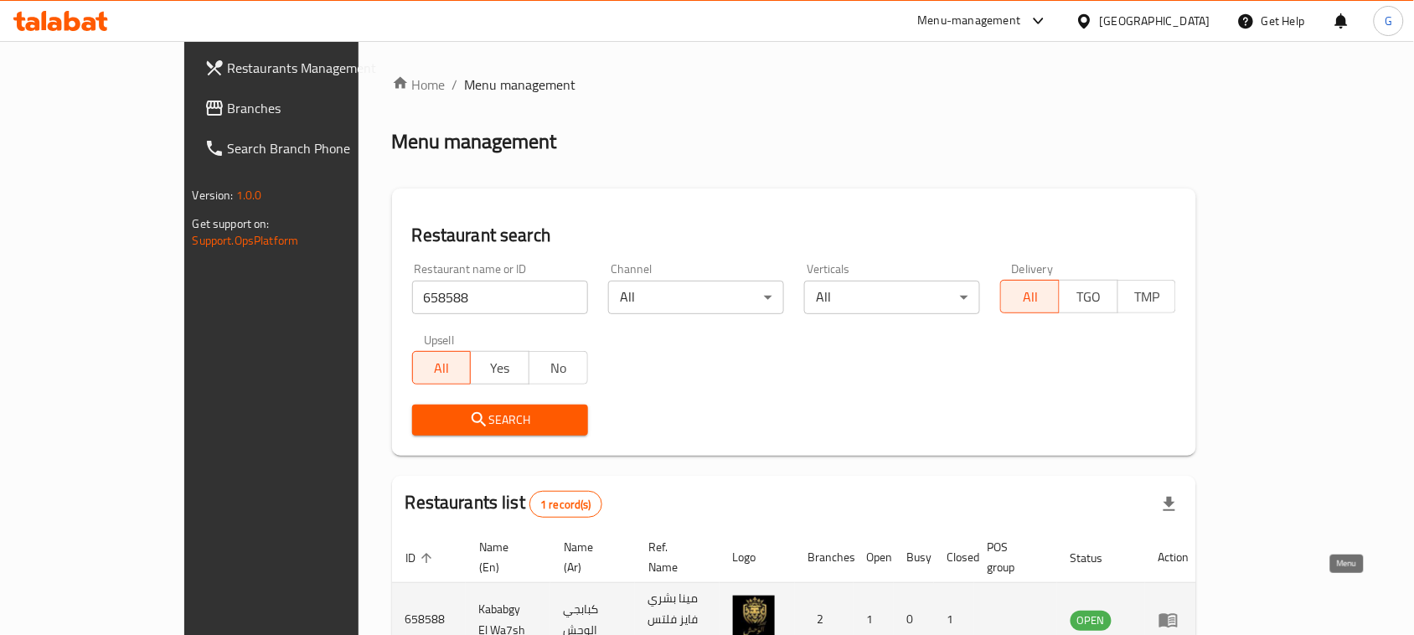
click at [1178, 613] on icon "enhanced table" at bounding box center [1168, 620] width 18 height 14
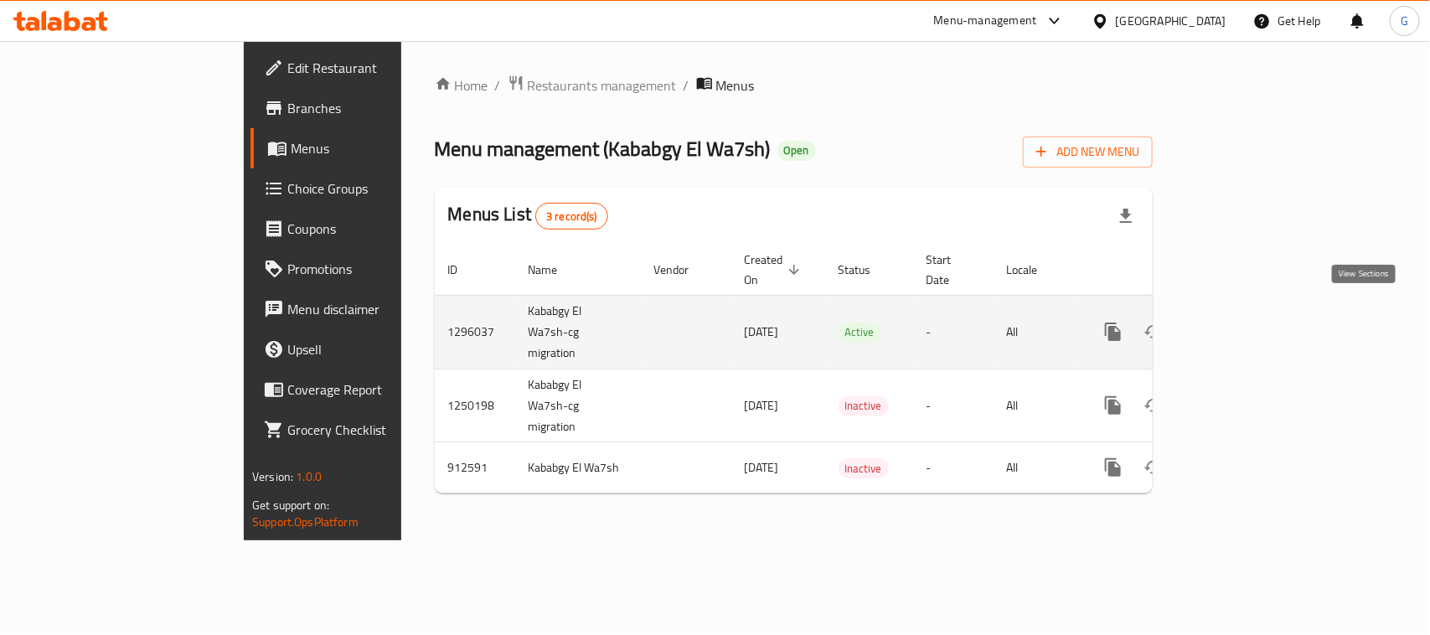
click at [1244, 322] on icon "enhanced table" at bounding box center [1234, 332] width 20 height 20
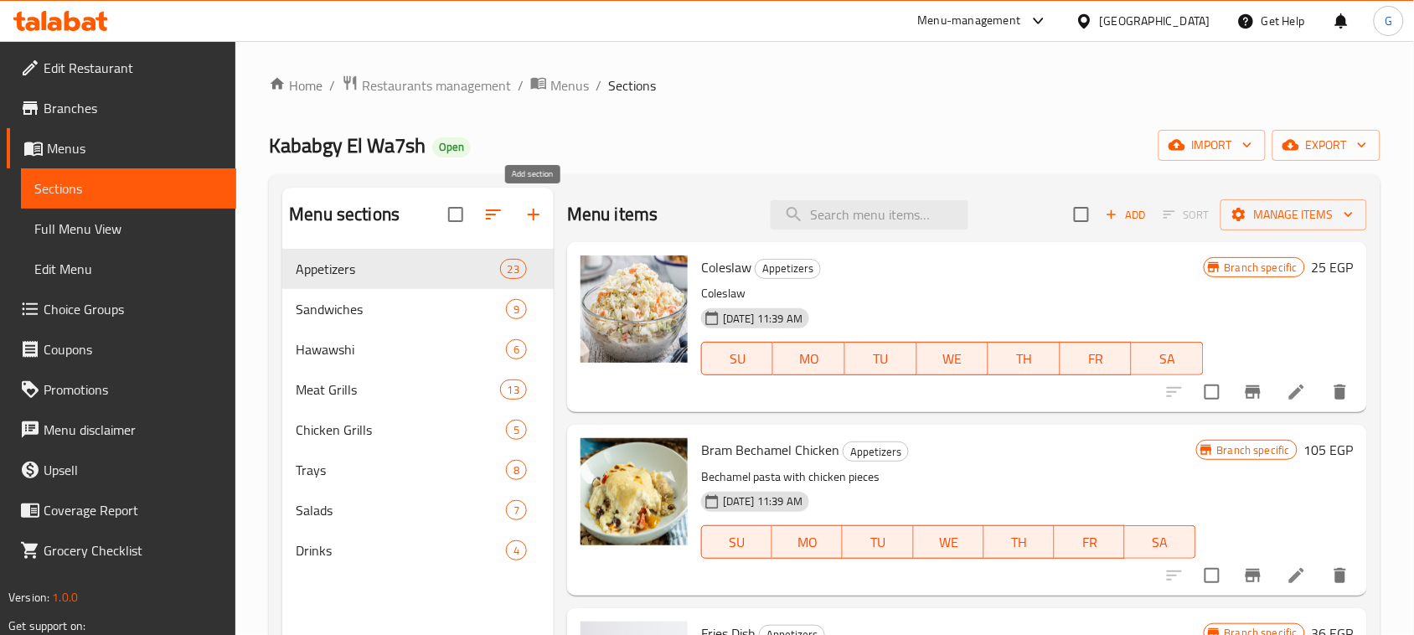
click at [539, 223] on icon "button" at bounding box center [534, 214] width 20 height 20
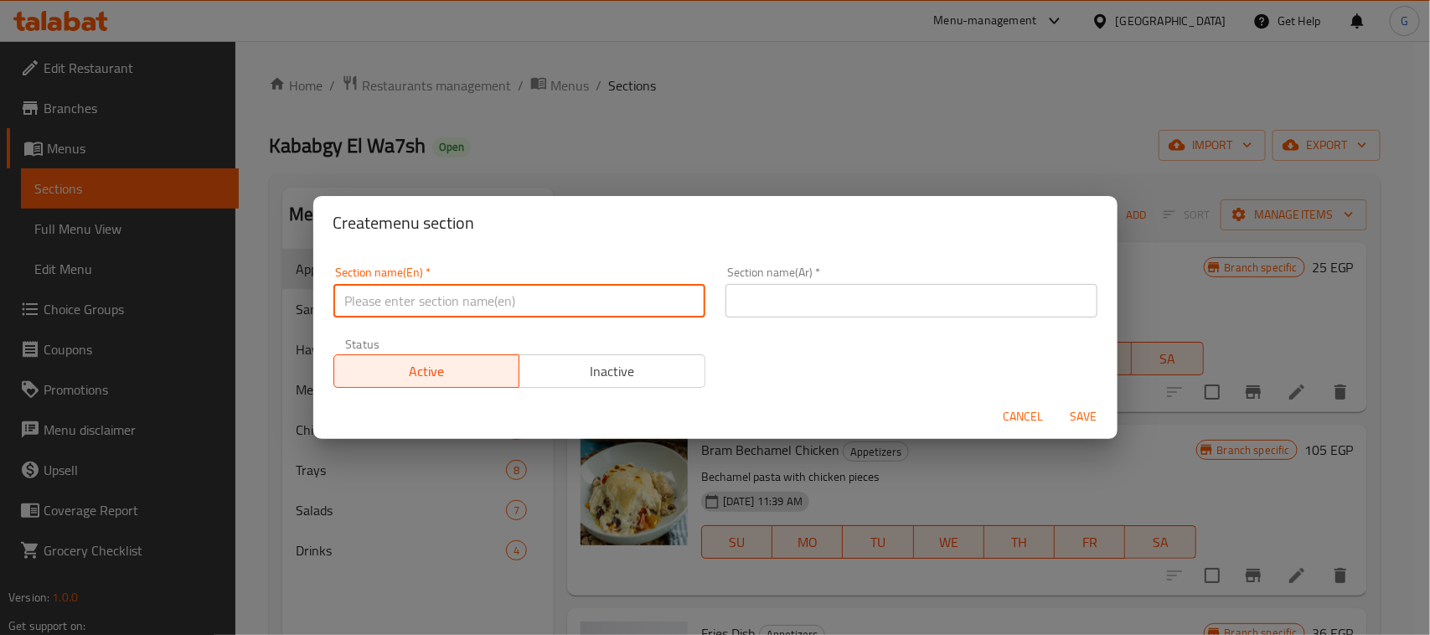
paste input "International [DATE]"
type input "International [DATE]"
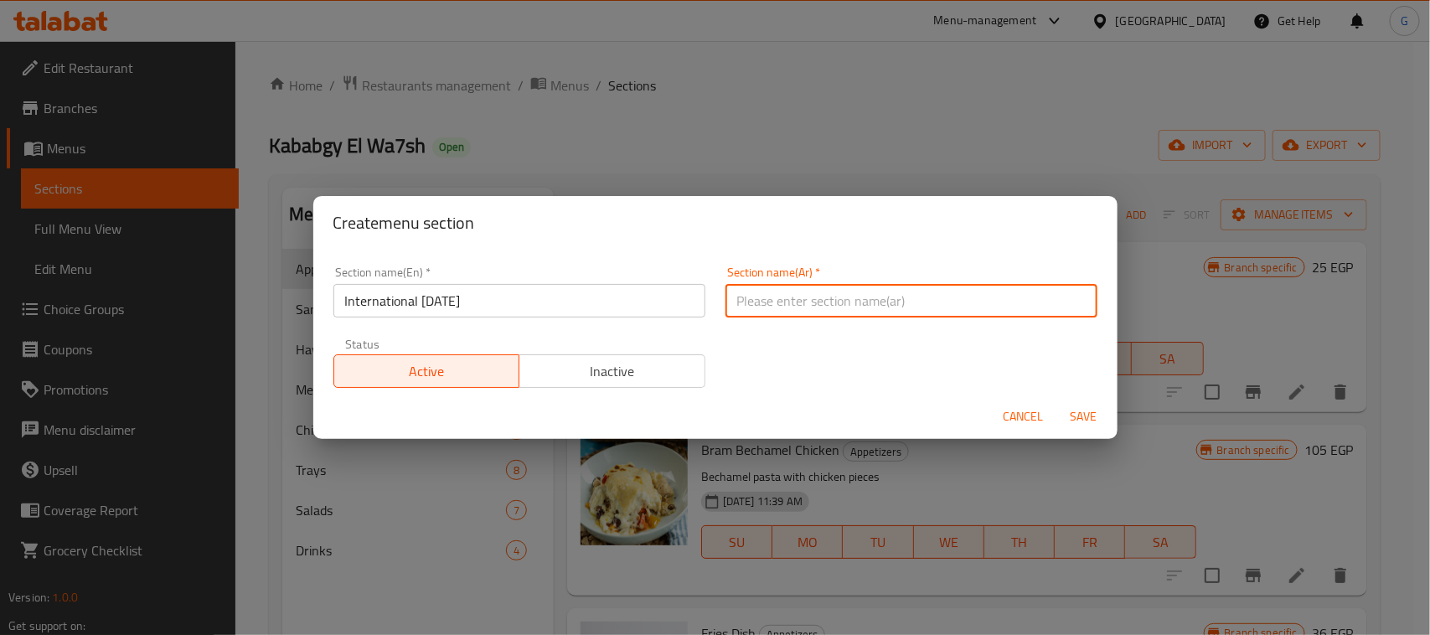
click at [840, 310] on input "text" at bounding box center [912, 301] width 372 height 34
paste input "اليوم العالمي للبطاطس"
type input "اليوم العالمي للبطاطس"
click at [612, 382] on span "Inactive" at bounding box center [612, 371] width 173 height 24
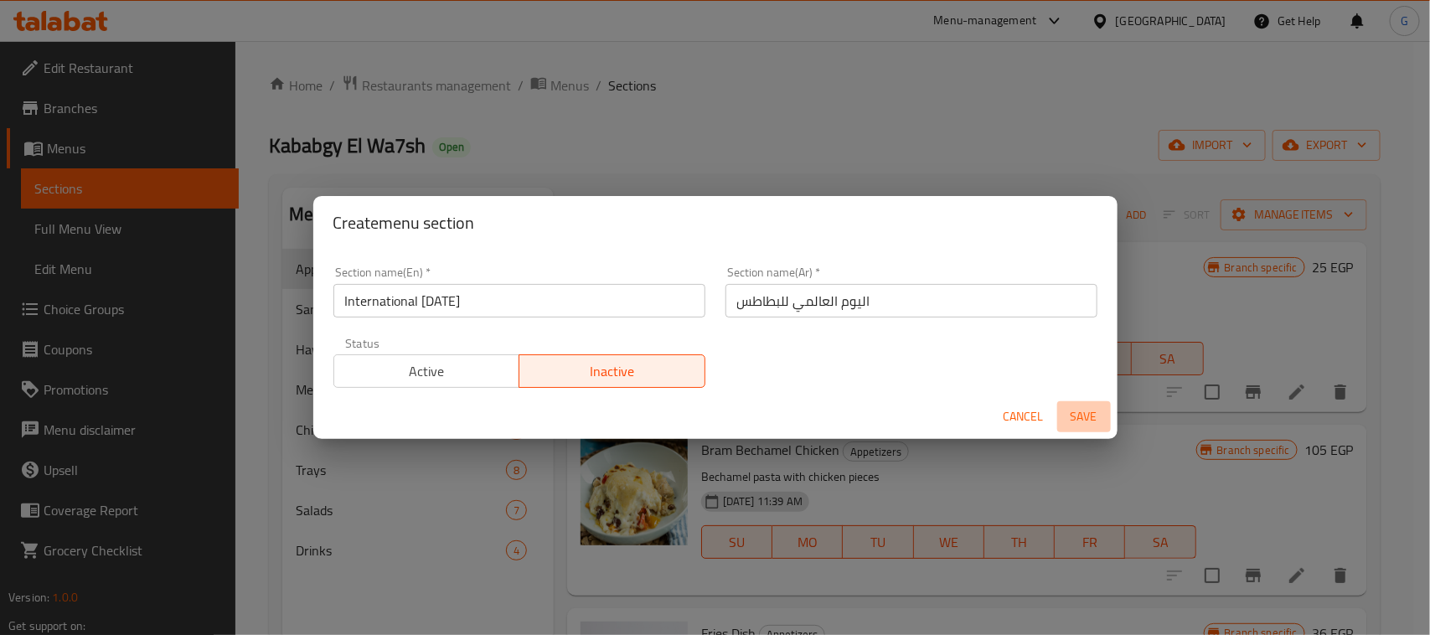
click at [1078, 411] on span "Save" at bounding box center [1084, 416] width 40 height 21
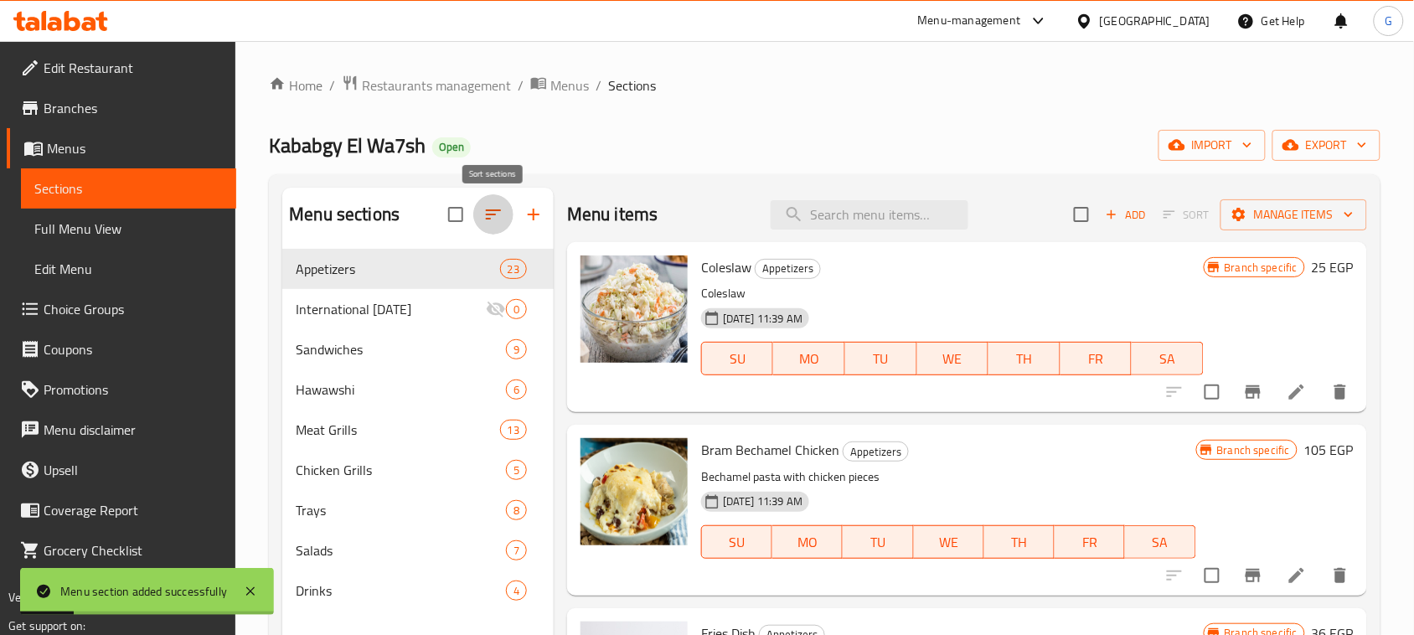
click at [493, 219] on icon "button" at bounding box center [493, 214] width 20 height 20
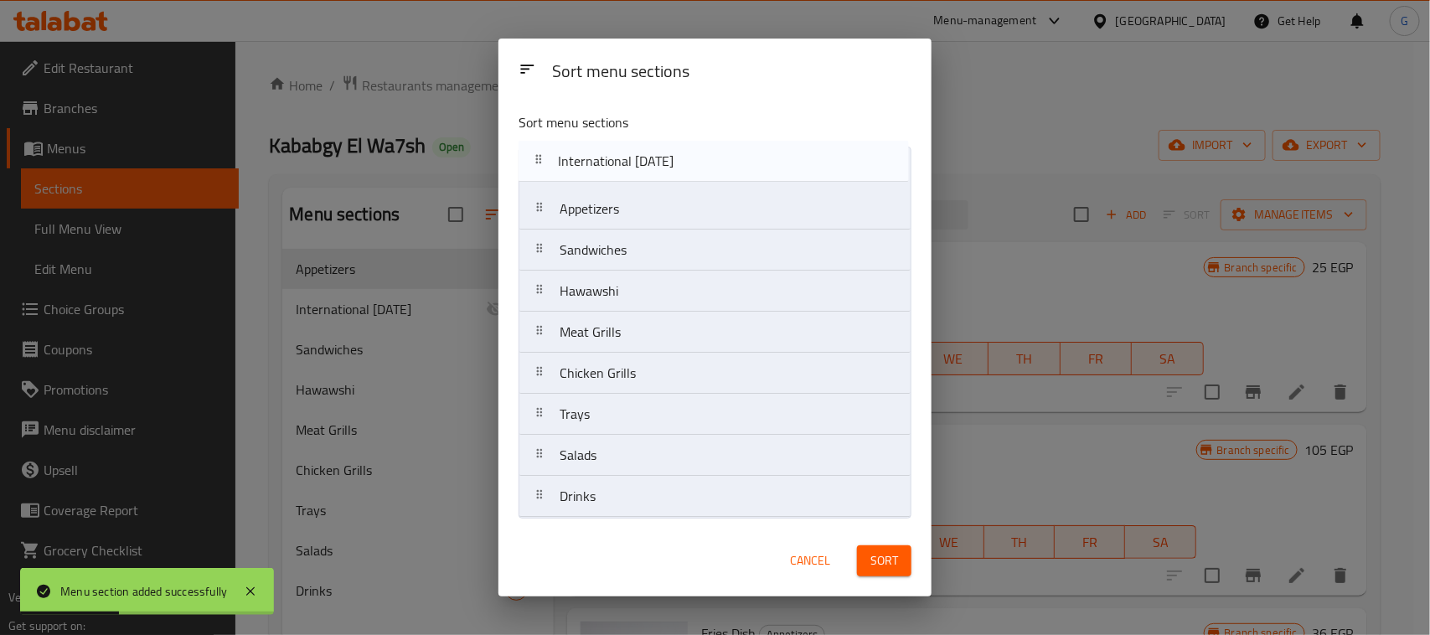
drag, startPoint x: 651, startPoint y: 222, endPoint x: 649, endPoint y: 166, distance: 56.2
click at [649, 166] on nav "Appetizers International Potato Day Sandwiches Hawawshi Meat Grills Chicken Gri…" at bounding box center [715, 332] width 393 height 371
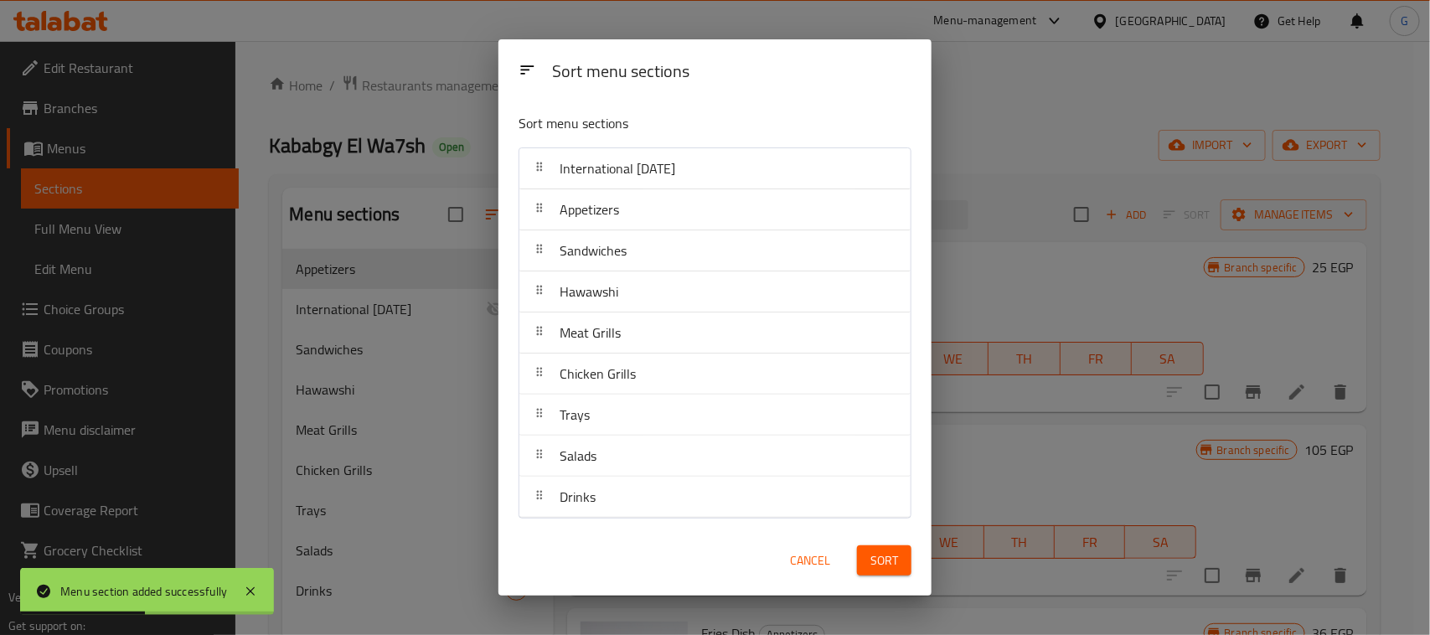
click at [886, 564] on span "Sort" at bounding box center [884, 560] width 28 height 21
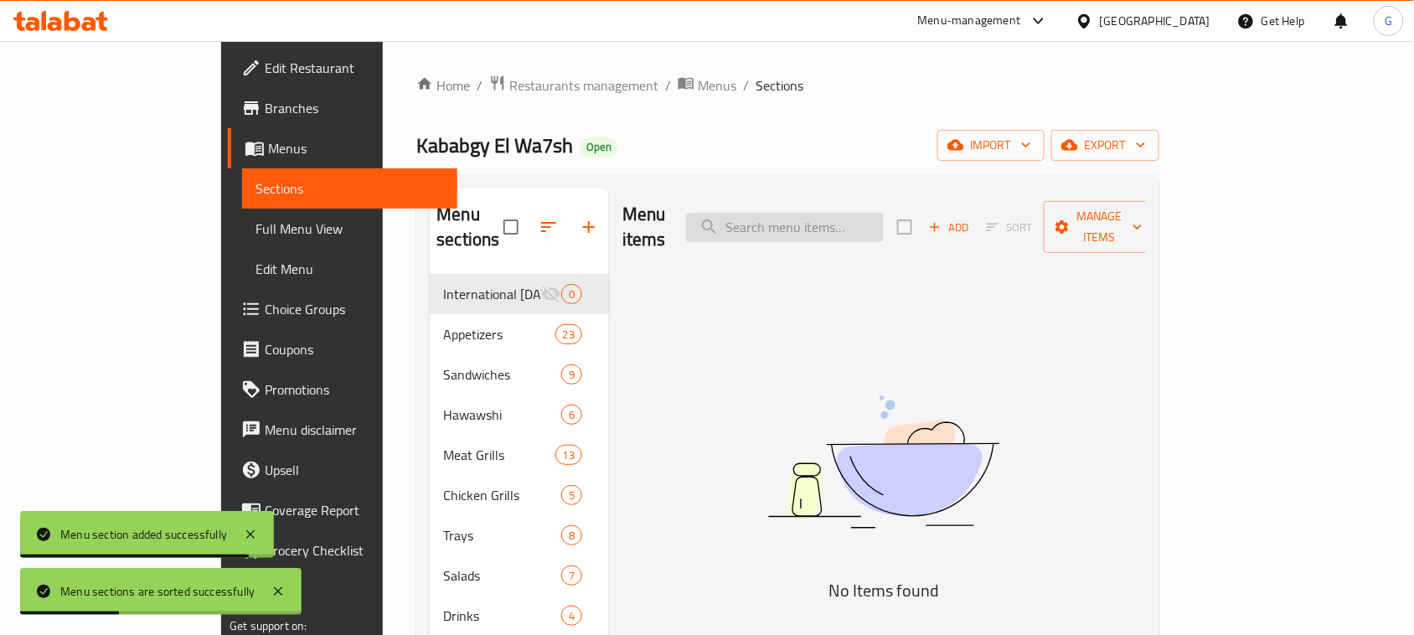
click at [840, 213] on input "search" at bounding box center [785, 227] width 198 height 29
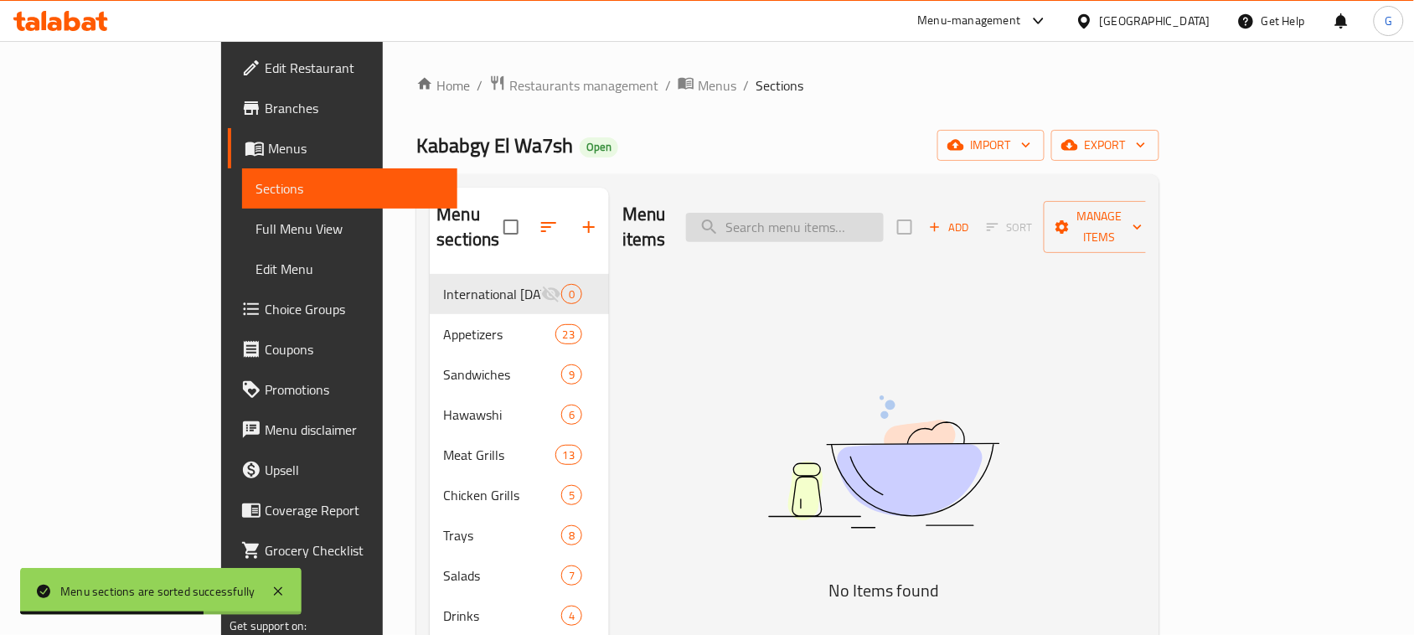
paste input "Kofta Sandwich"
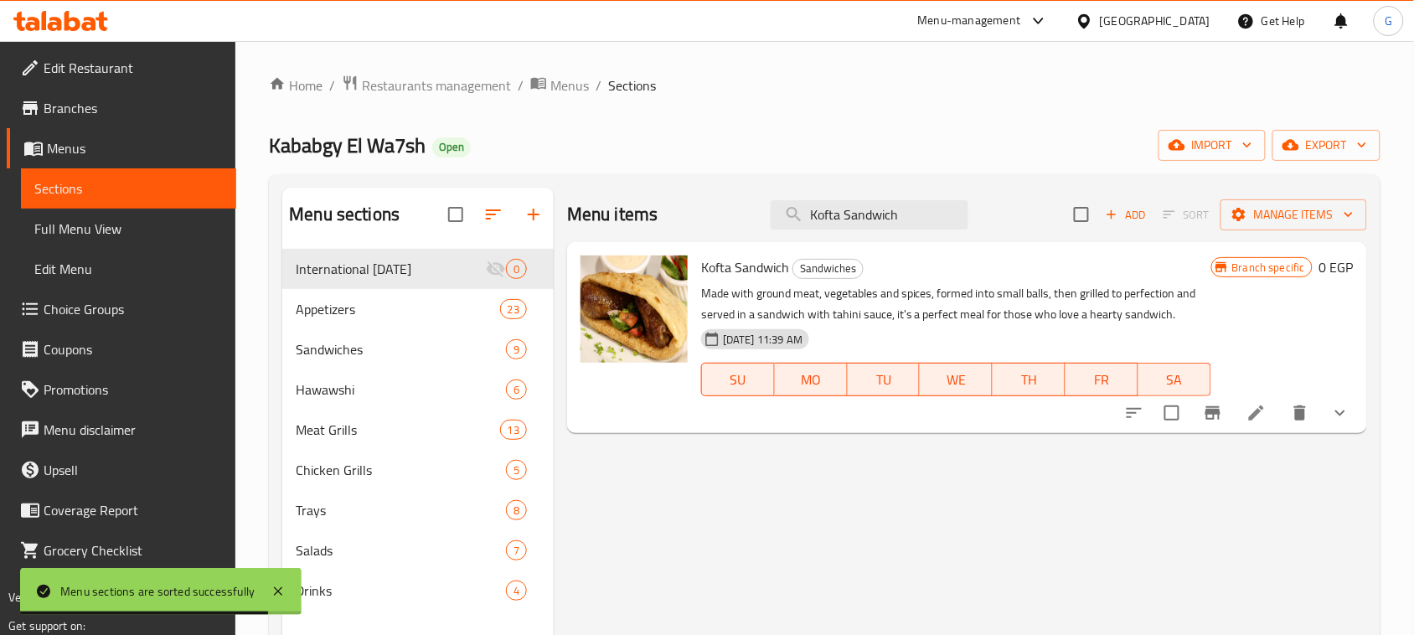
click at [1328, 420] on button "show more" at bounding box center [1340, 413] width 40 height 40
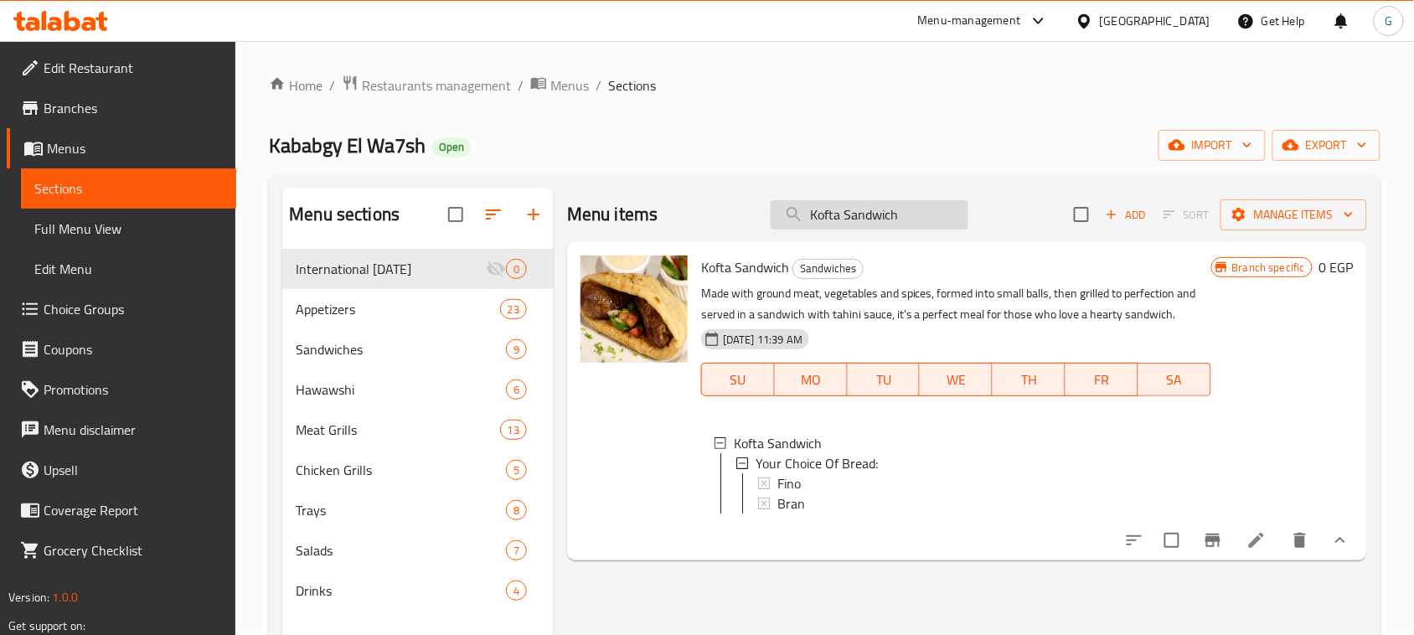
click at [857, 214] on input "Kofta Sandwich" at bounding box center [870, 214] width 198 height 29
paste input "Shish"
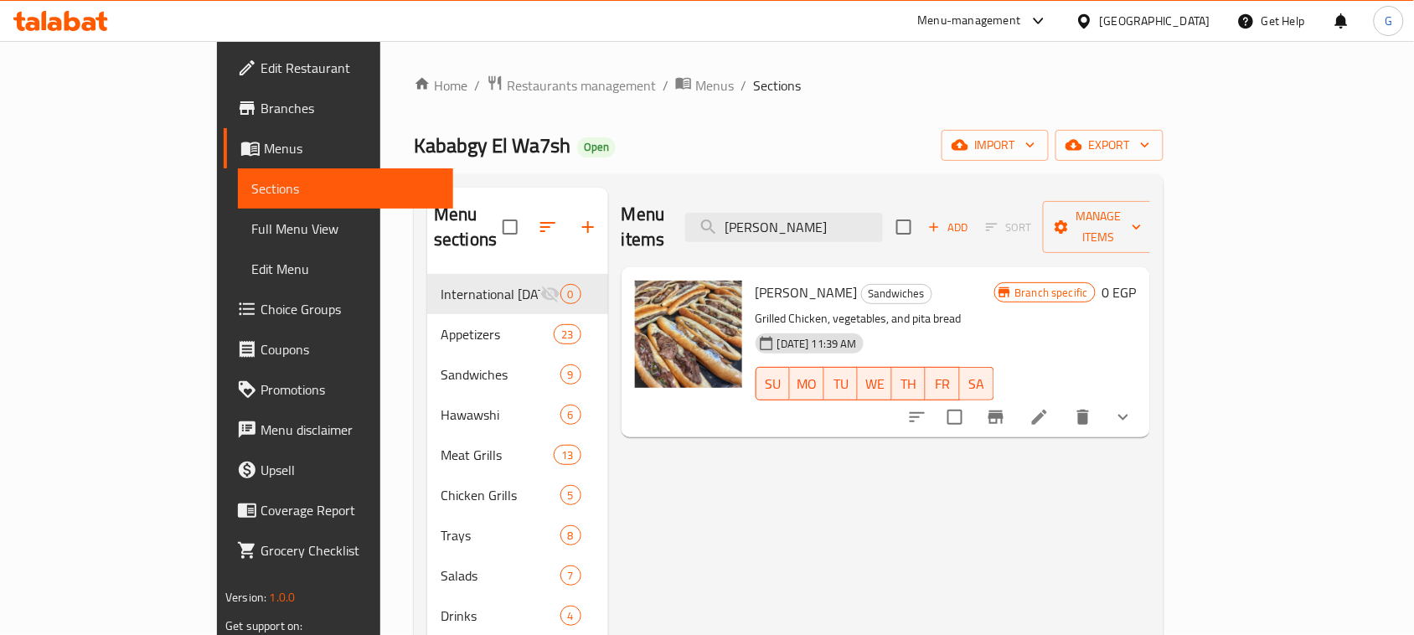
type input "Shish Sandwich"
click at [1134, 407] on icon "show more" at bounding box center [1123, 417] width 20 height 20
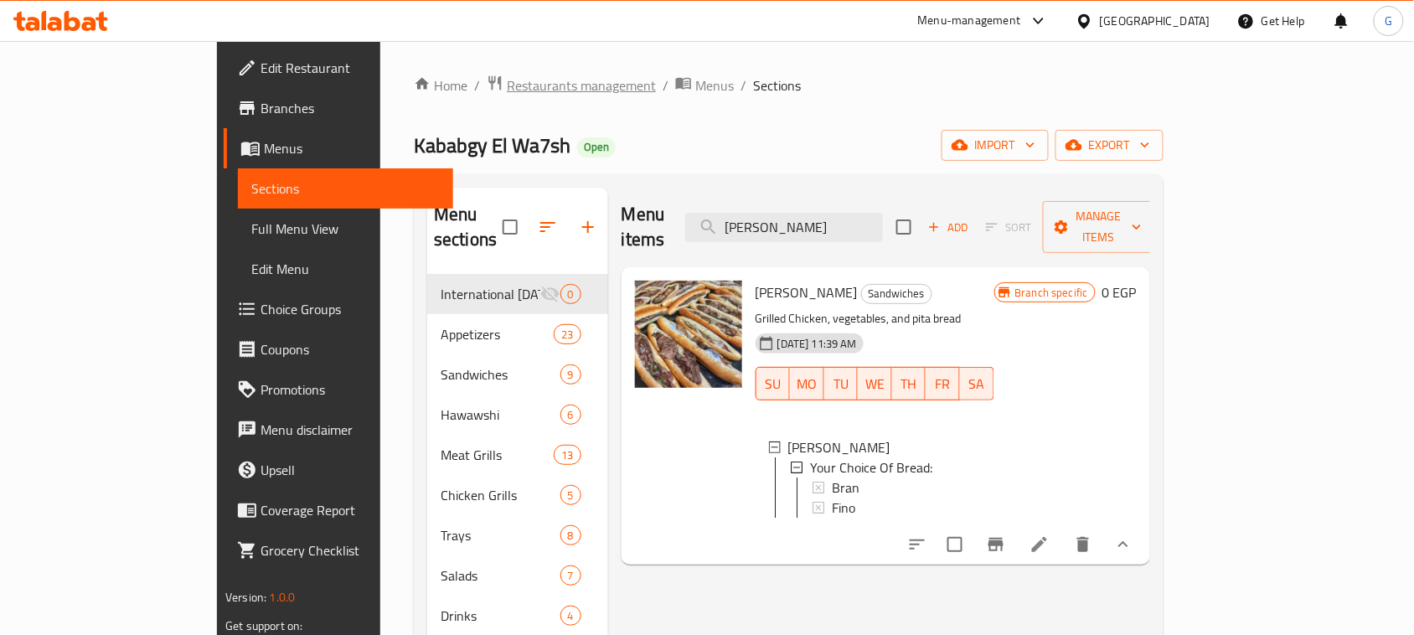
click at [507, 90] on span "Restaurants management" at bounding box center [581, 85] width 149 height 20
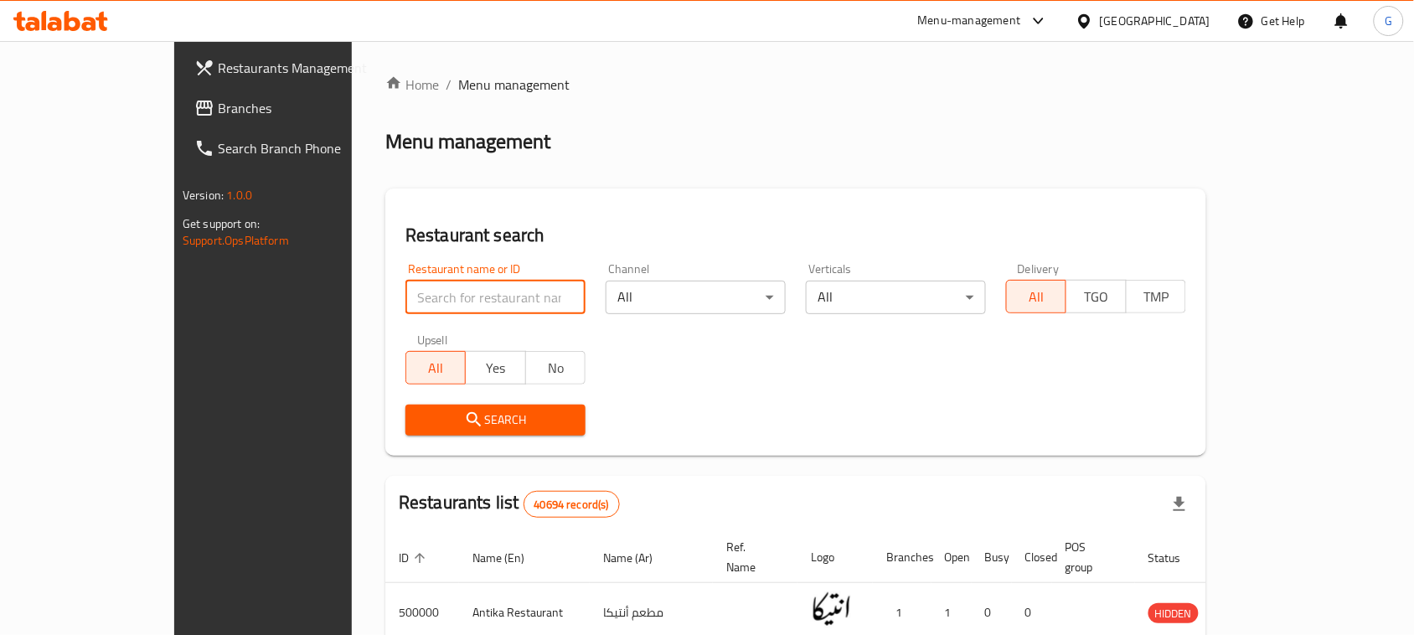
paste input "697281"
type input "697281"
click button "Search" at bounding box center [495, 420] width 180 height 31
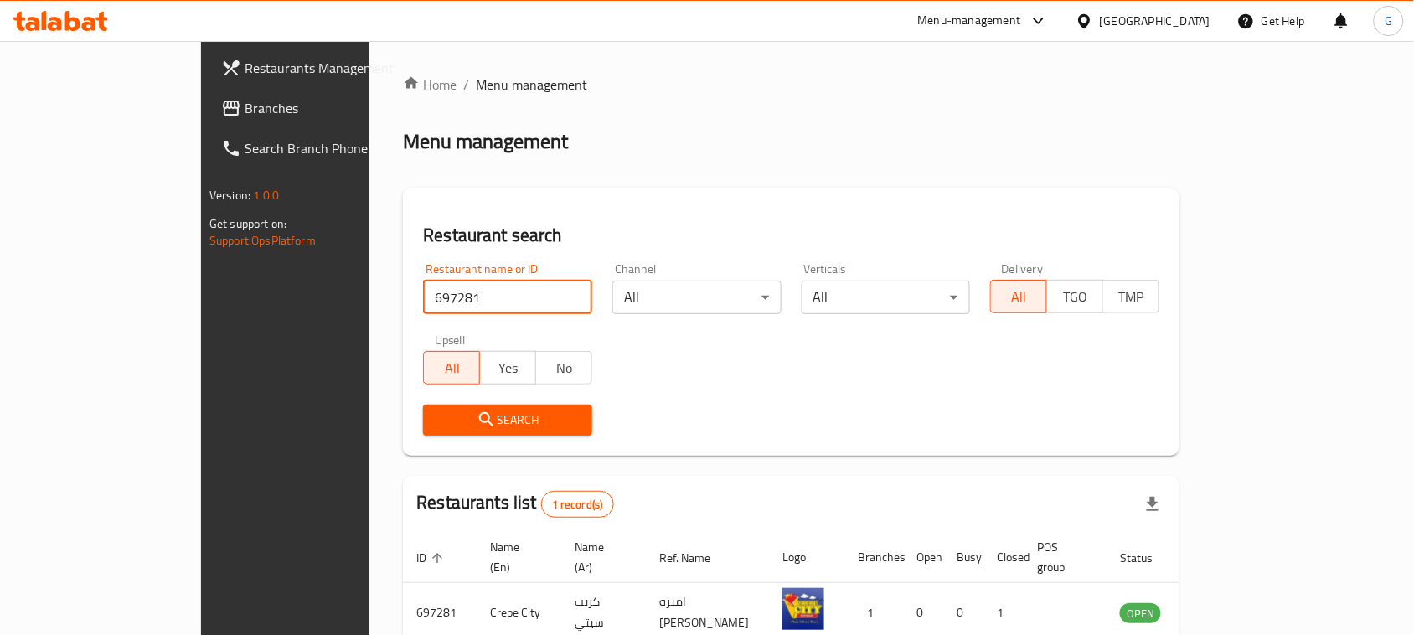
scroll to position [80, 0]
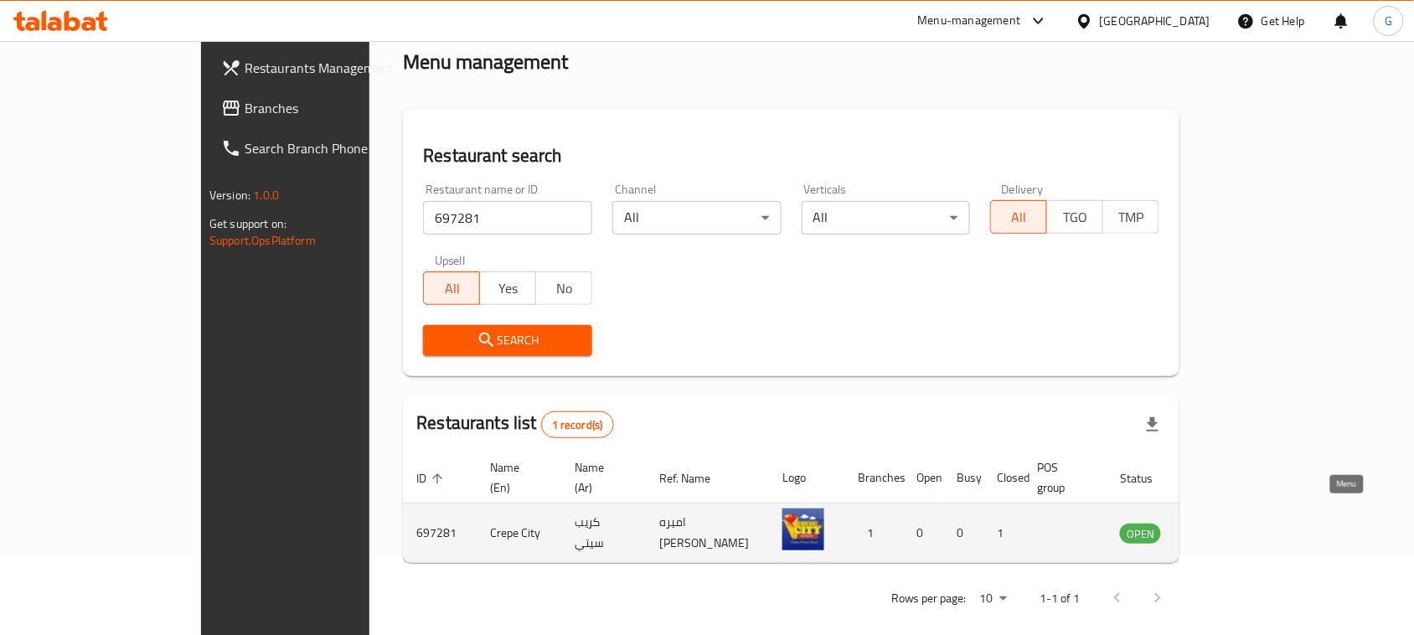
click at [1227, 527] on icon "enhanced table" at bounding box center [1218, 534] width 18 height 14
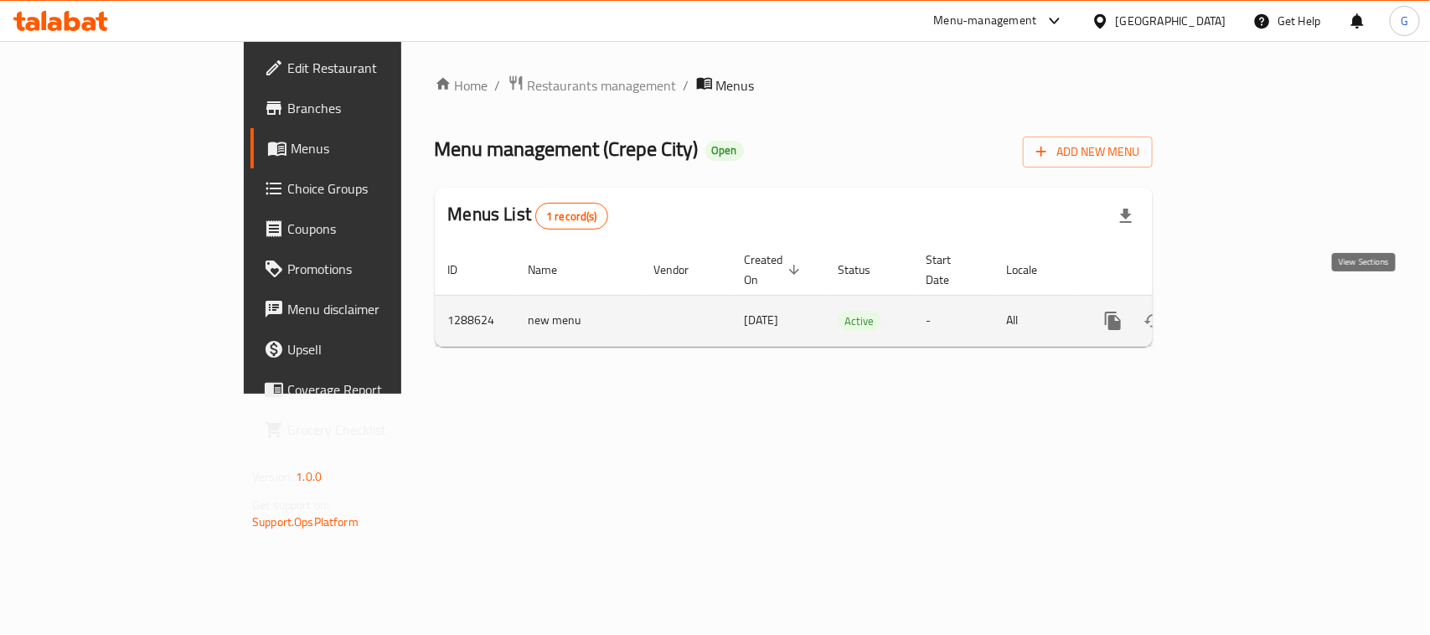
click at [1254, 301] on link "enhanced table" at bounding box center [1234, 321] width 40 height 40
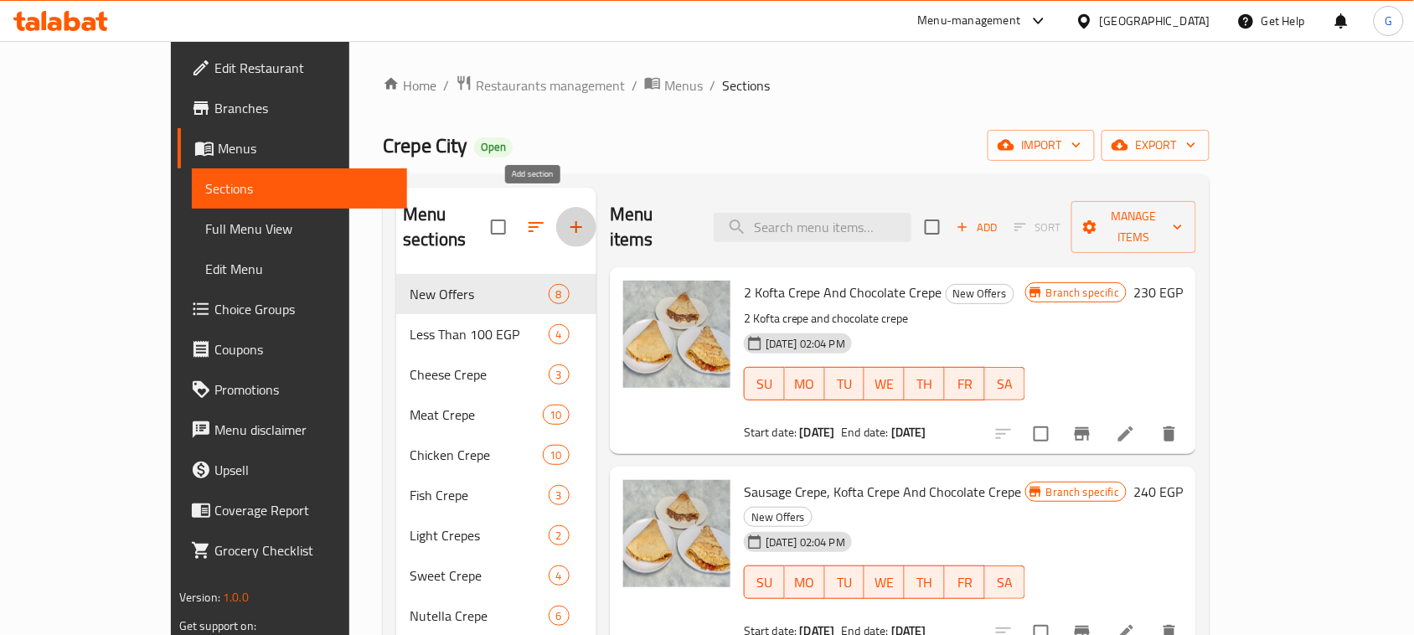
click at [566, 217] on icon "button" at bounding box center [576, 227] width 20 height 20
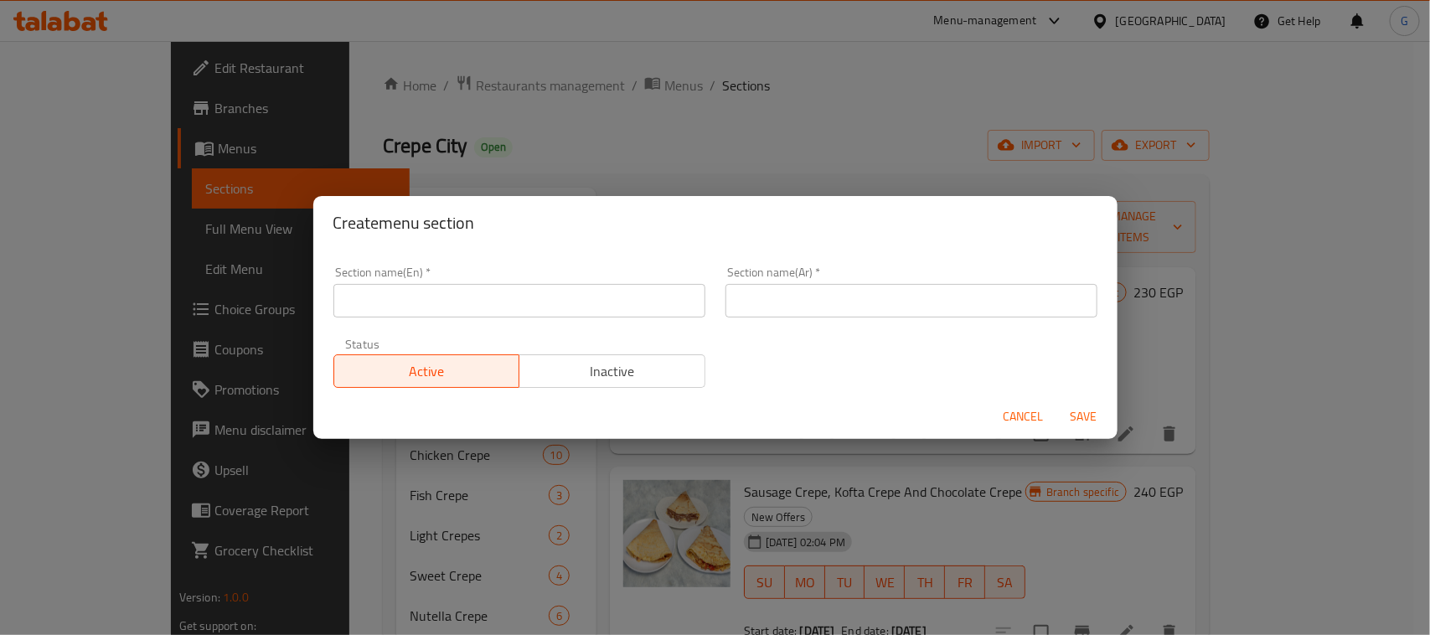
drag, startPoint x: 444, startPoint y: 318, endPoint x: 387, endPoint y: 306, distance: 58.3
click at [387, 306] on input "text" at bounding box center [519, 301] width 372 height 34
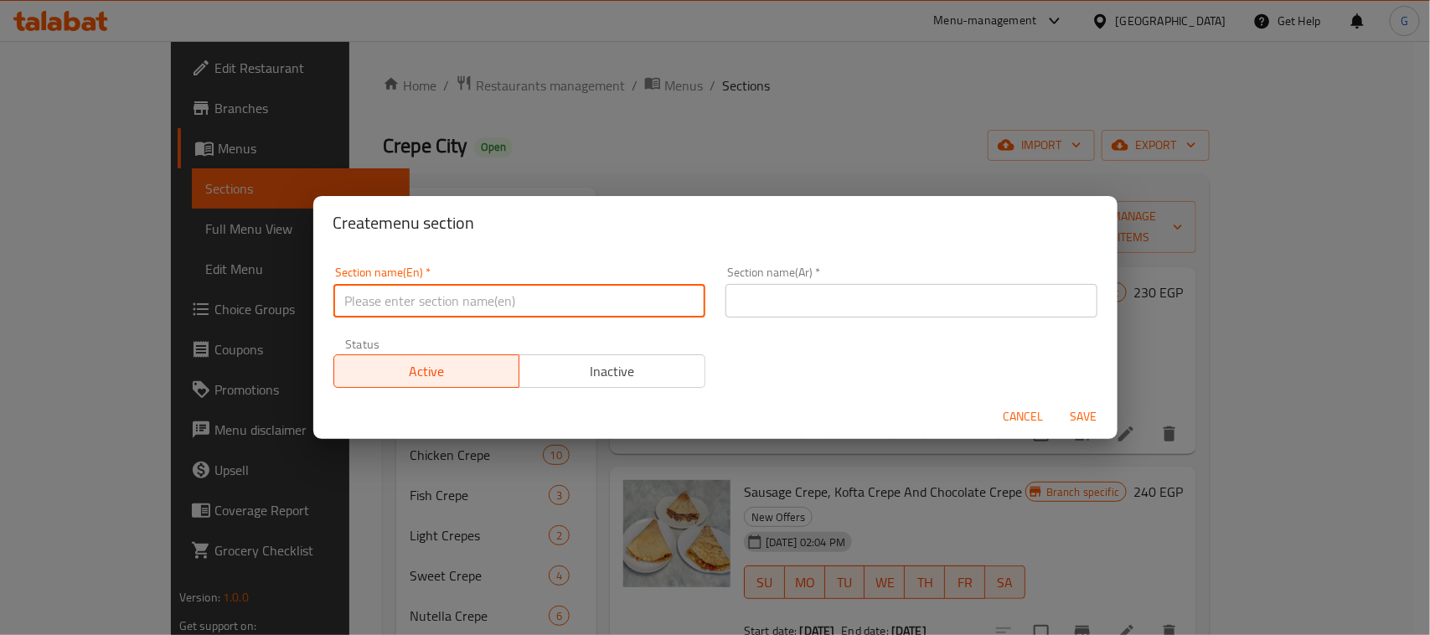
paste input "International [DATE]"
type input "International [DATE]"
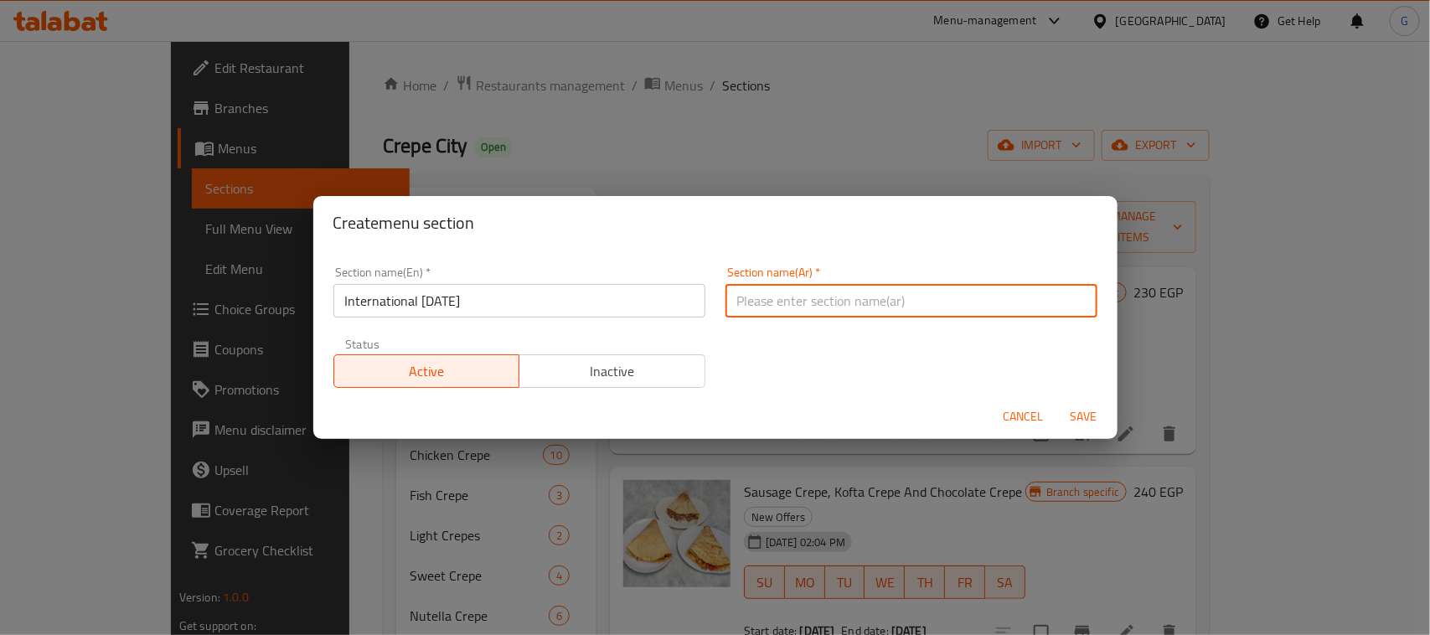
paste input "اليوم العالمي للبطاطس"
type input "اليوم العالمي للبطاطس"
click at [638, 379] on span "Inactive" at bounding box center [612, 371] width 173 height 24
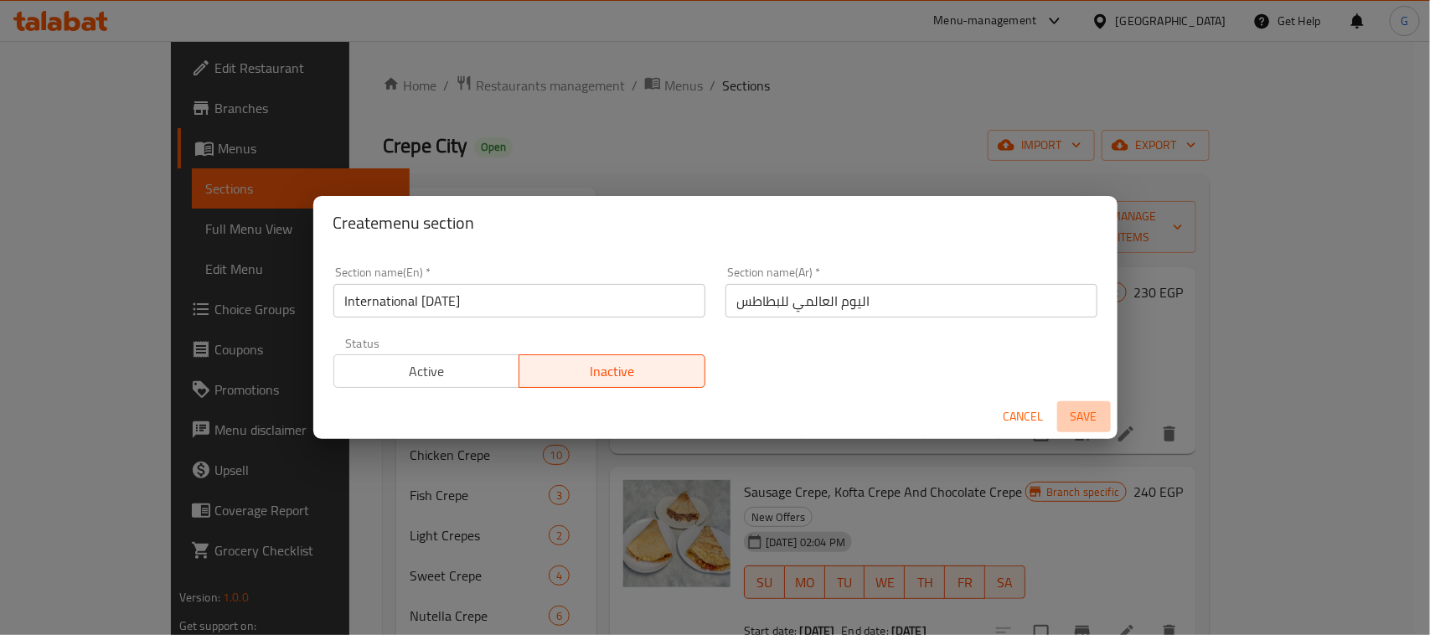
click at [1077, 413] on span "Save" at bounding box center [1084, 416] width 40 height 21
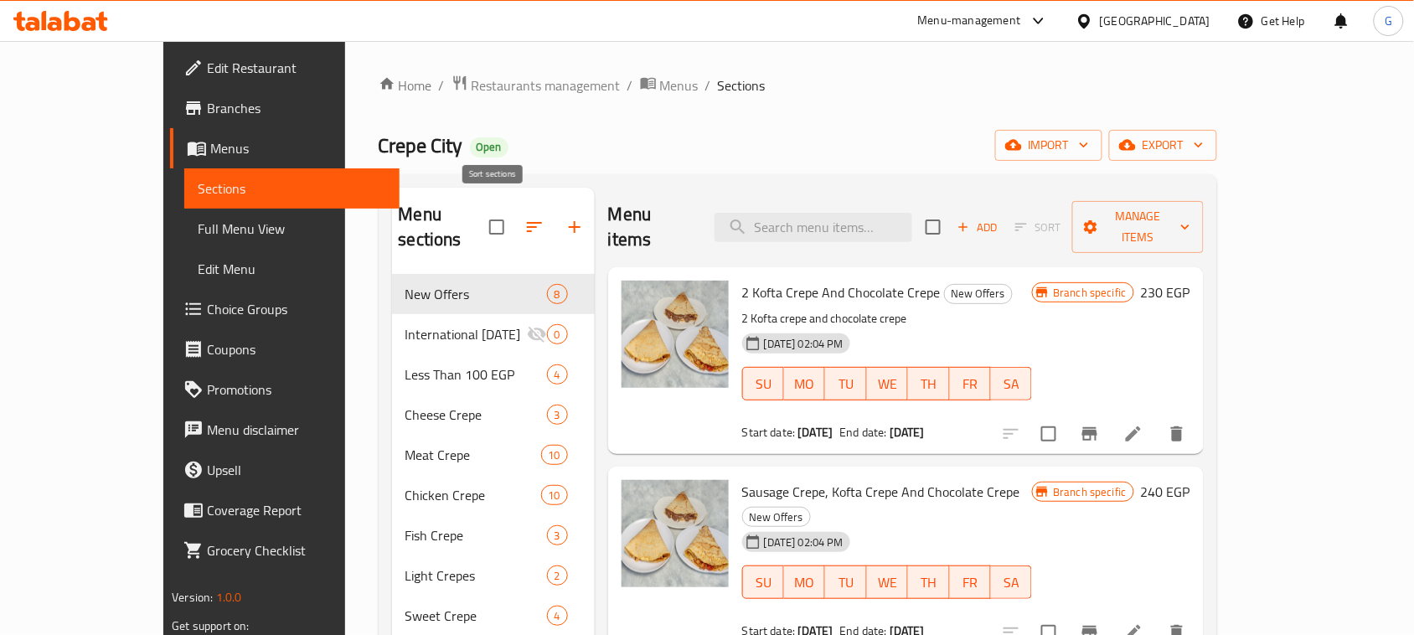
click at [514, 207] on button "button" at bounding box center [534, 227] width 40 height 40
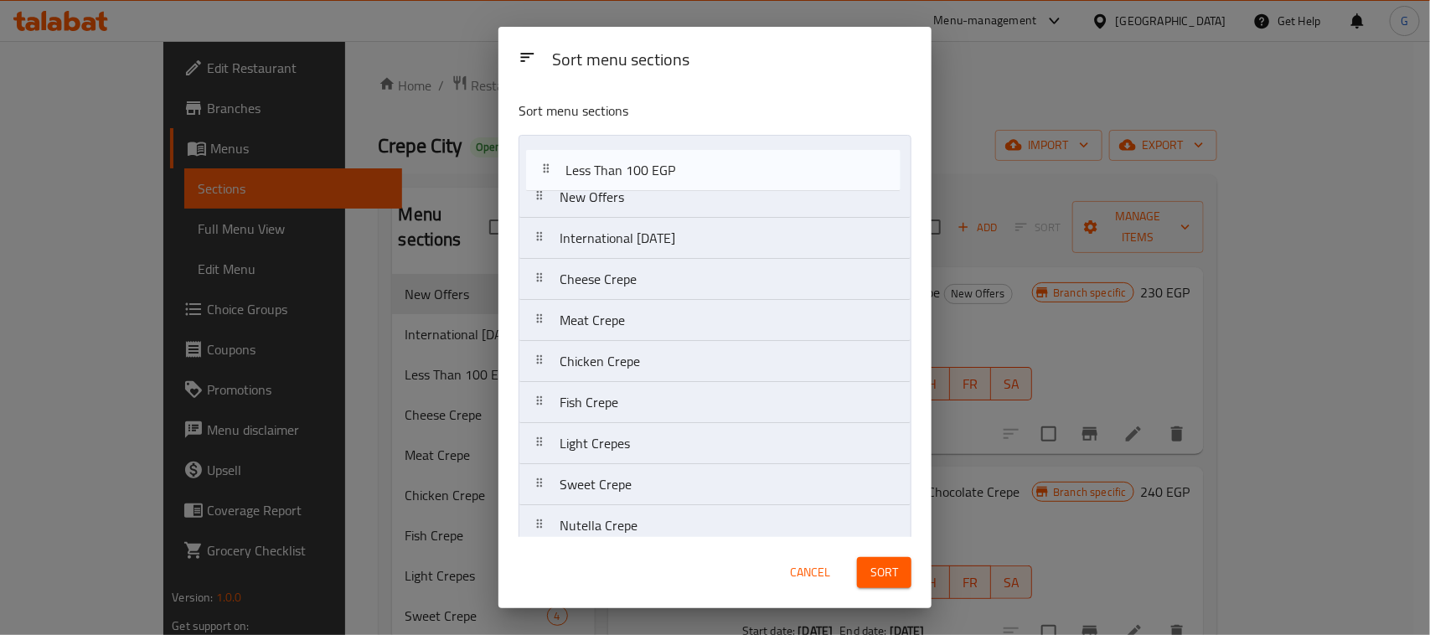
drag, startPoint x: 593, startPoint y: 219, endPoint x: 599, endPoint y: 145, distance: 74.8
click at [599, 145] on nav "New Offers International Potato Day Less Than 100 EGP Cheese Crepe Meat Crepe C…" at bounding box center [715, 423] width 393 height 576
drag, startPoint x: 669, startPoint y: 156, endPoint x: 664, endPoint y: 206, distance: 50.4
click at [664, 206] on nav "Less Than 100 EGP New Offers International Potato Day Cheese Crepe Meat Crepe C…" at bounding box center [715, 423] width 393 height 576
drag, startPoint x: 651, startPoint y: 245, endPoint x: 651, endPoint y: 168, distance: 76.2
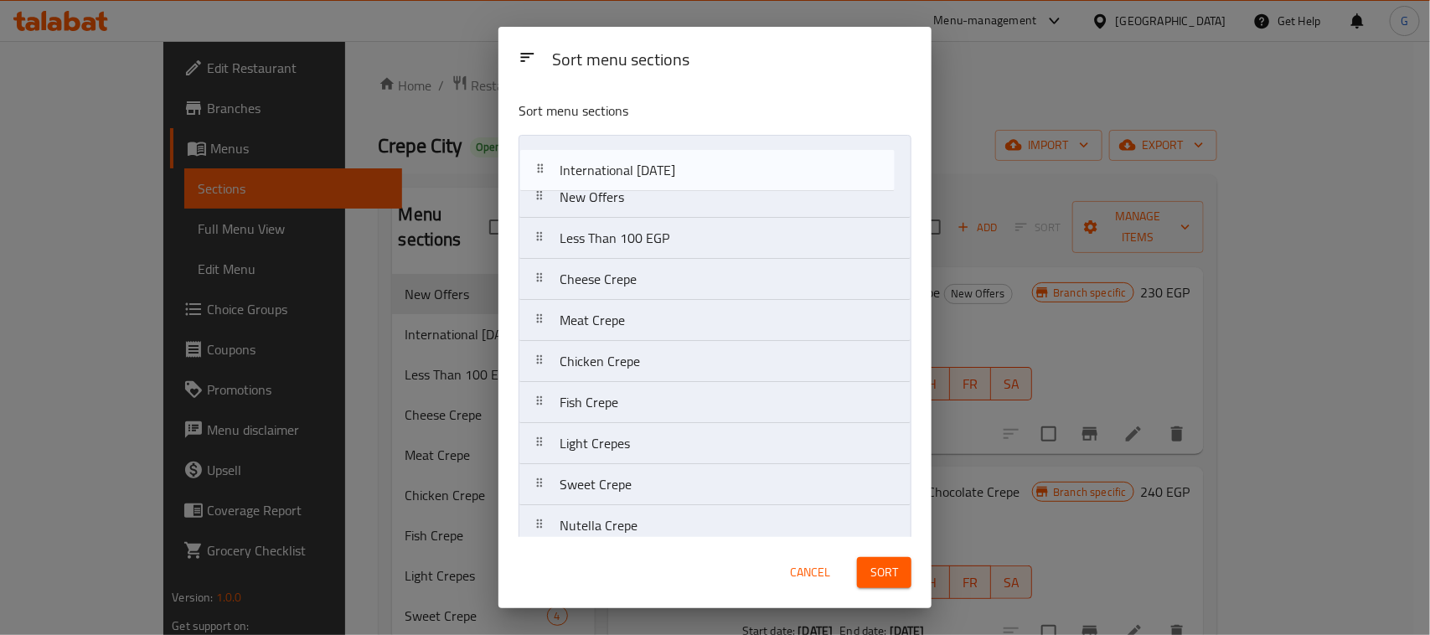
click at [651, 168] on nav "New Offers Less Than 100 EGP International Potato Day Cheese Crepe Meat Crepe C…" at bounding box center [715, 423] width 393 height 576
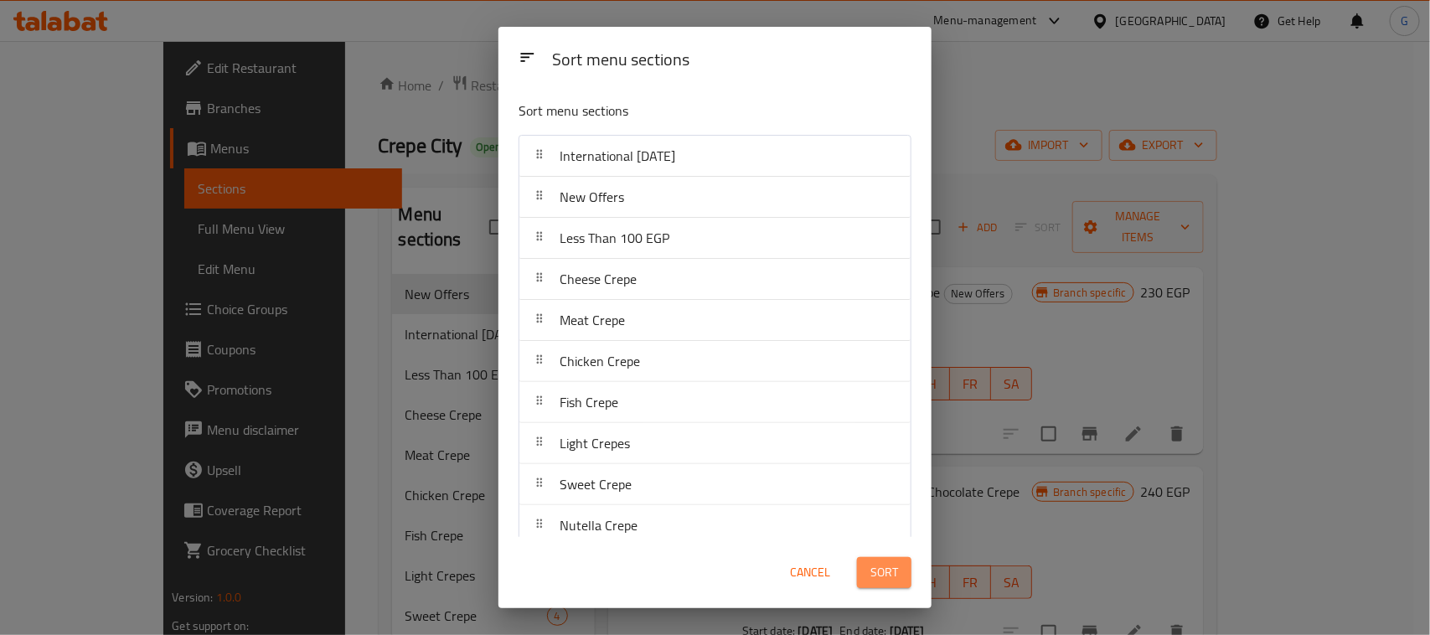
click at [890, 571] on span "Sort" at bounding box center [884, 572] width 28 height 21
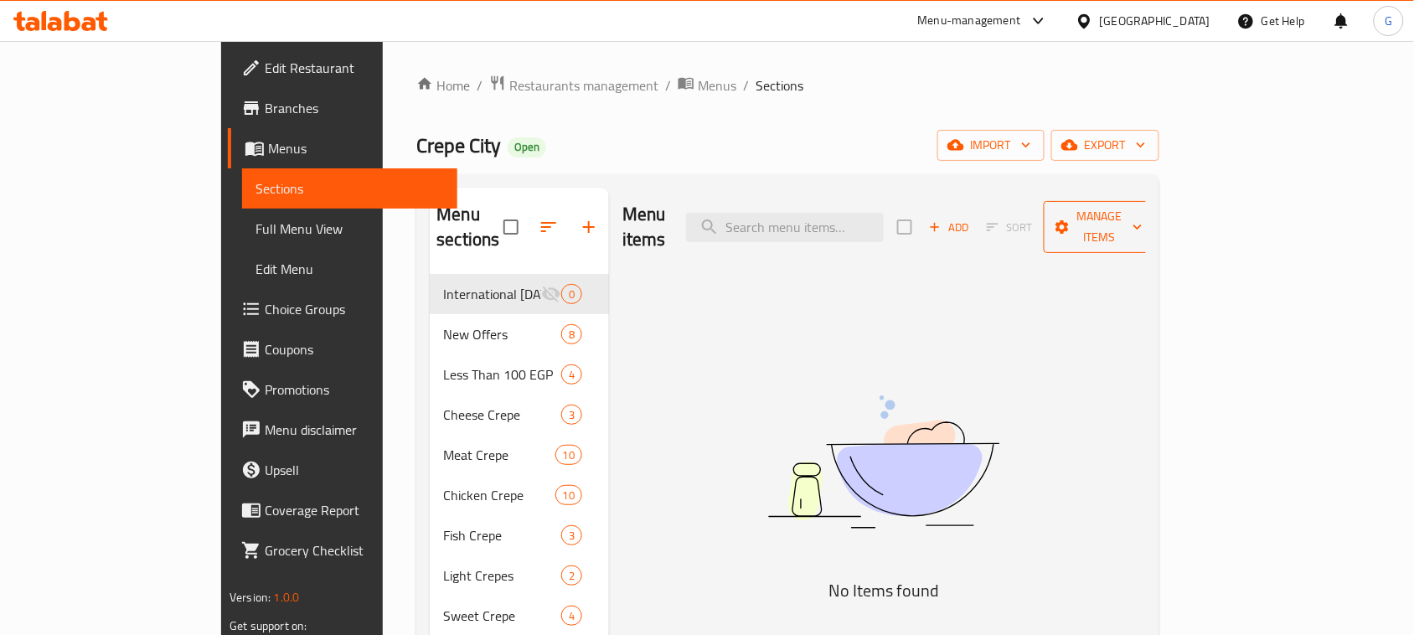
click at [1143, 219] on span "Manage items" at bounding box center [1099, 227] width 85 height 42
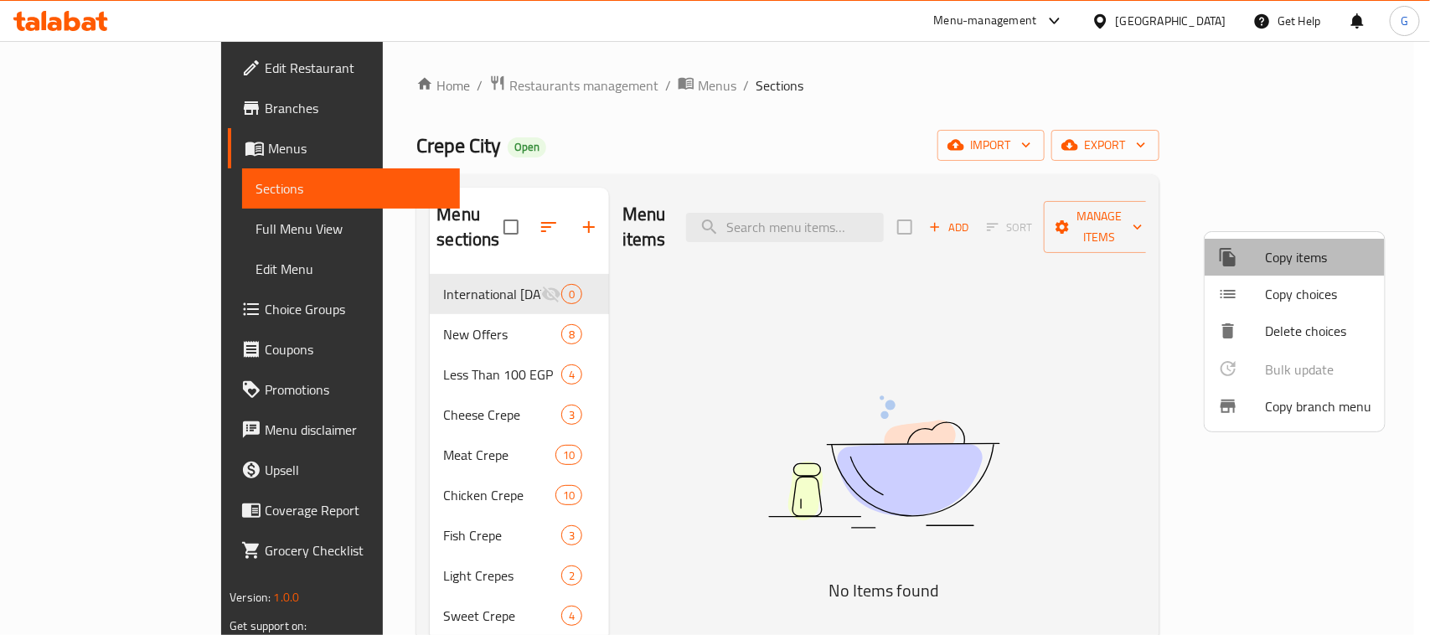
click at [1312, 253] on span "Copy items" at bounding box center [1318, 257] width 106 height 20
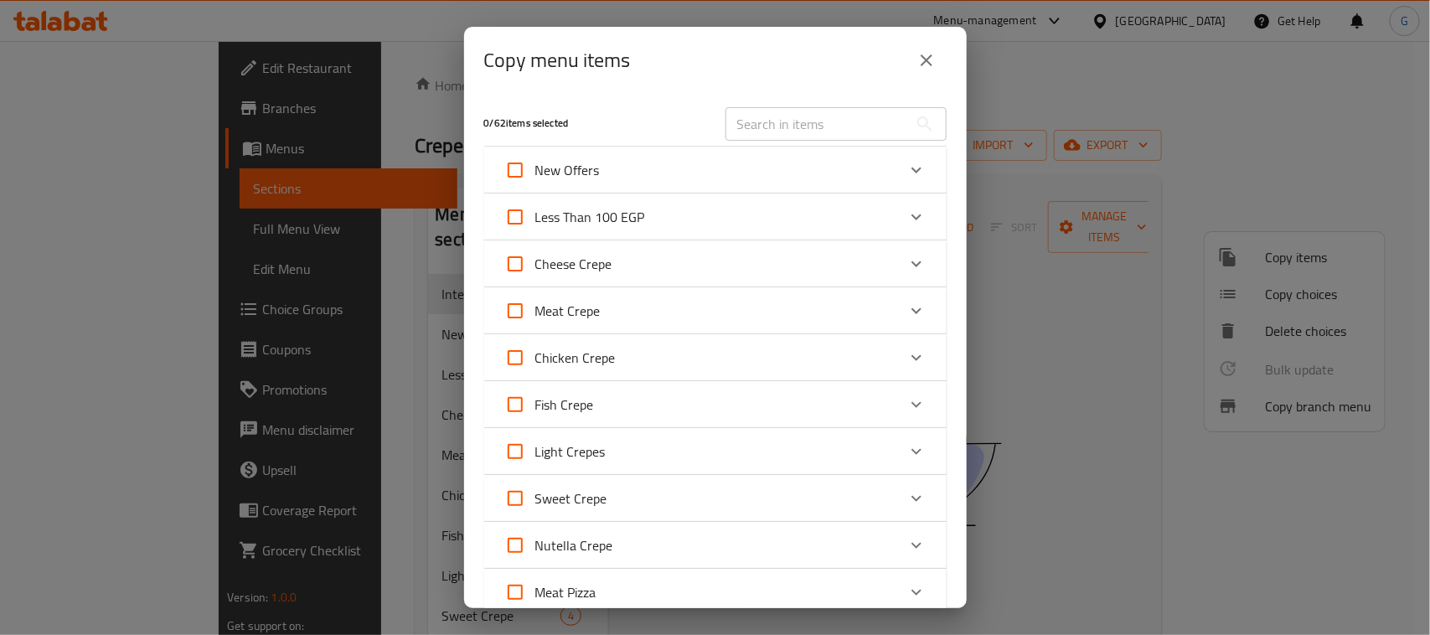
click at [763, 120] on input "text" at bounding box center [817, 124] width 183 height 34
paste input "Spicy Chicken Strips Crepe"
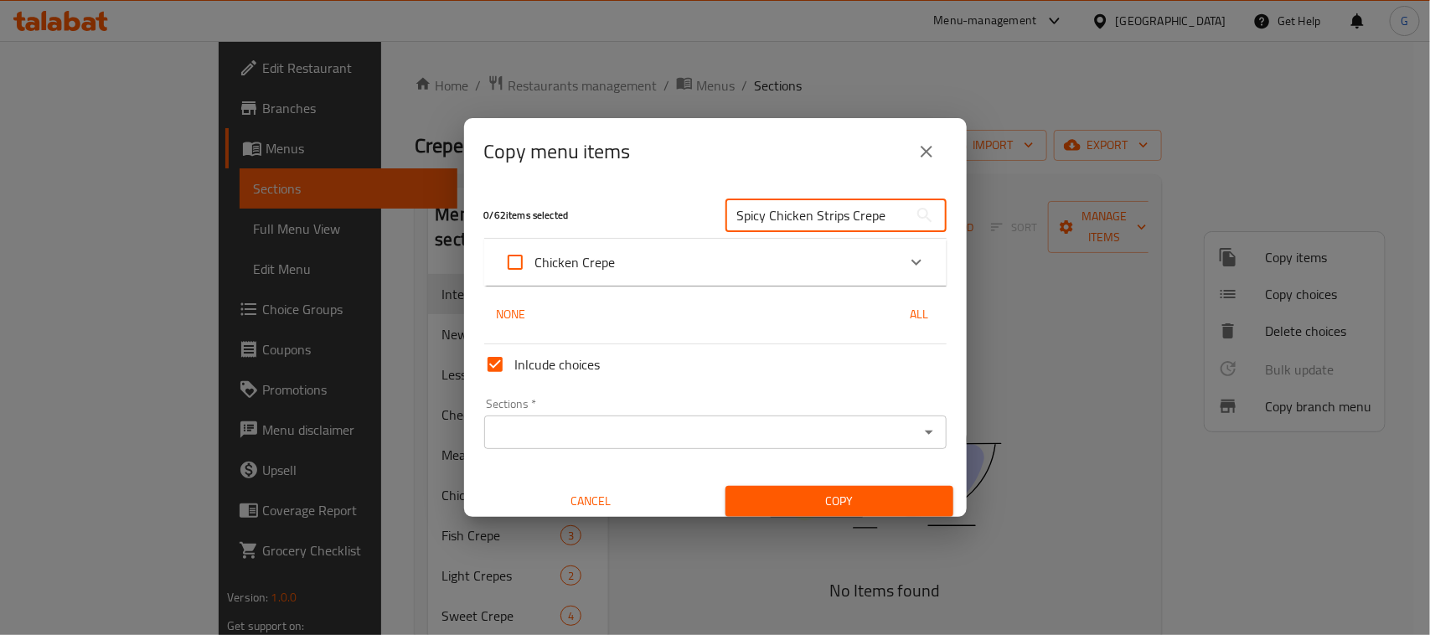
type input "Spicy Chicken Strips Crepe"
click at [906, 253] on icon "Expand" at bounding box center [916, 262] width 20 height 20
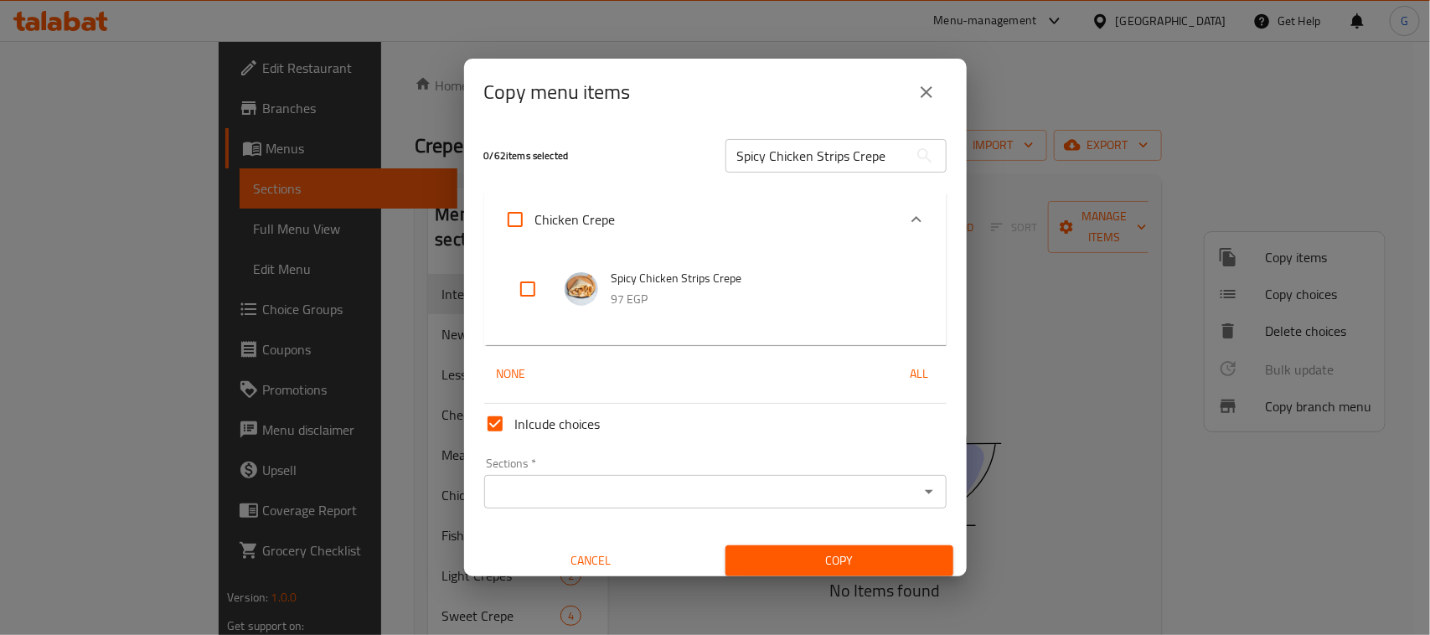
click at [520, 293] on input "checkbox" at bounding box center [528, 289] width 40 height 40
checkbox input "true"
click at [756, 157] on input "Spicy Chicken Strips Crepe" at bounding box center [817, 156] width 183 height 34
click at [756, 156] on input "Spicy Chicken Strips Crepe" at bounding box center [817, 156] width 183 height 34
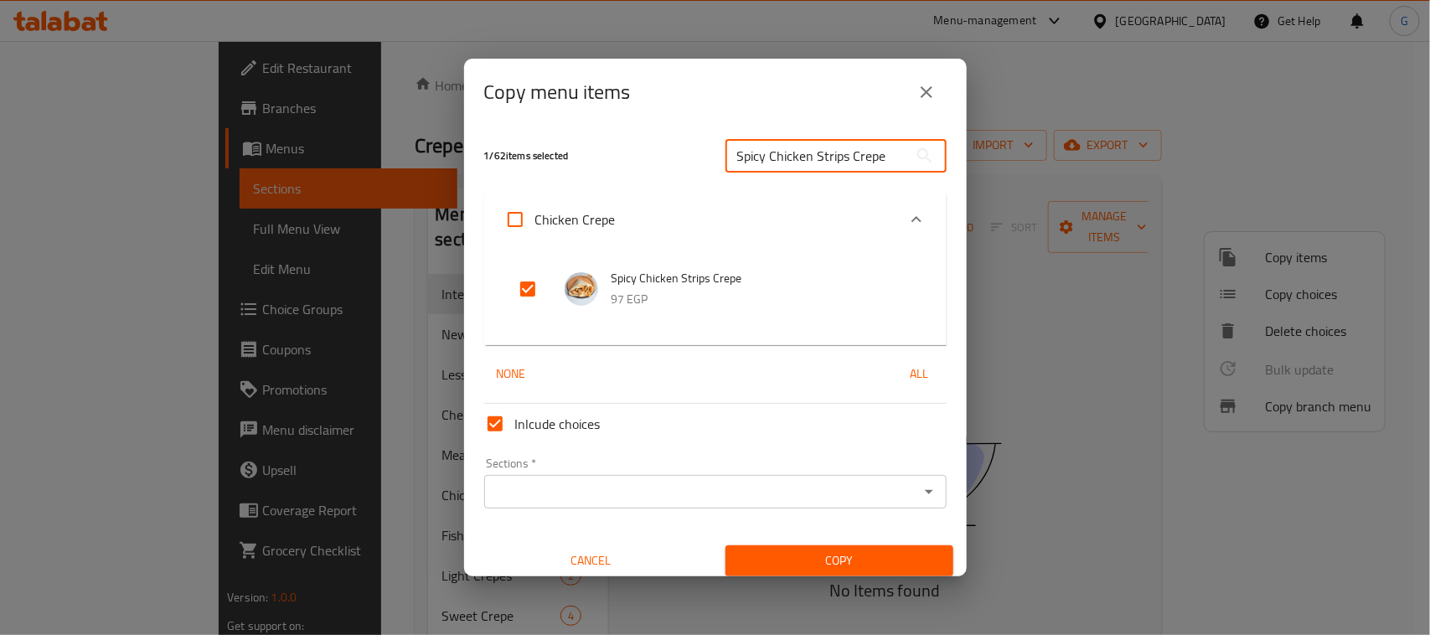
paste input "Crispy Chicken"
type input "Crispy Chicken Crepe"
click at [518, 283] on input "checkbox" at bounding box center [528, 289] width 40 height 40
checkbox input "true"
click at [794, 166] on input "Crispy Chicken Crepe" at bounding box center [817, 156] width 183 height 34
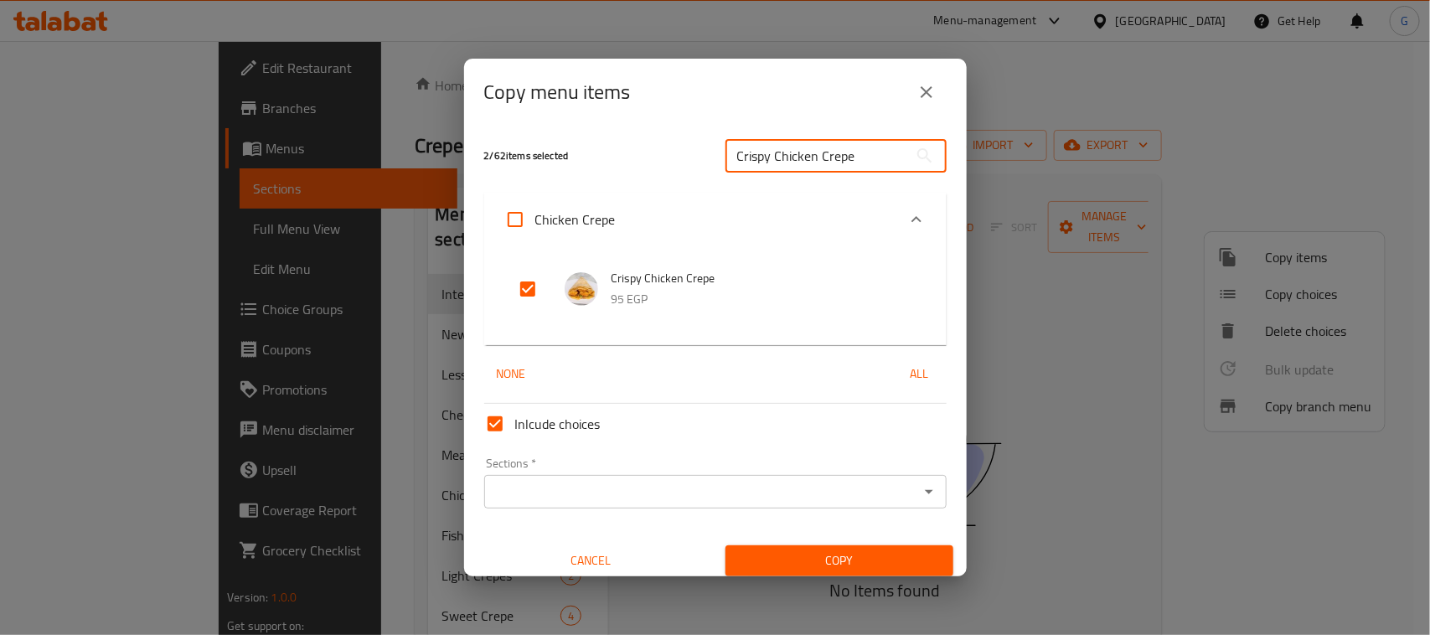
click at [794, 166] on input "Crispy Chicken Crepe" at bounding box center [817, 156] width 183 height 34
paste input "Hot Dog"
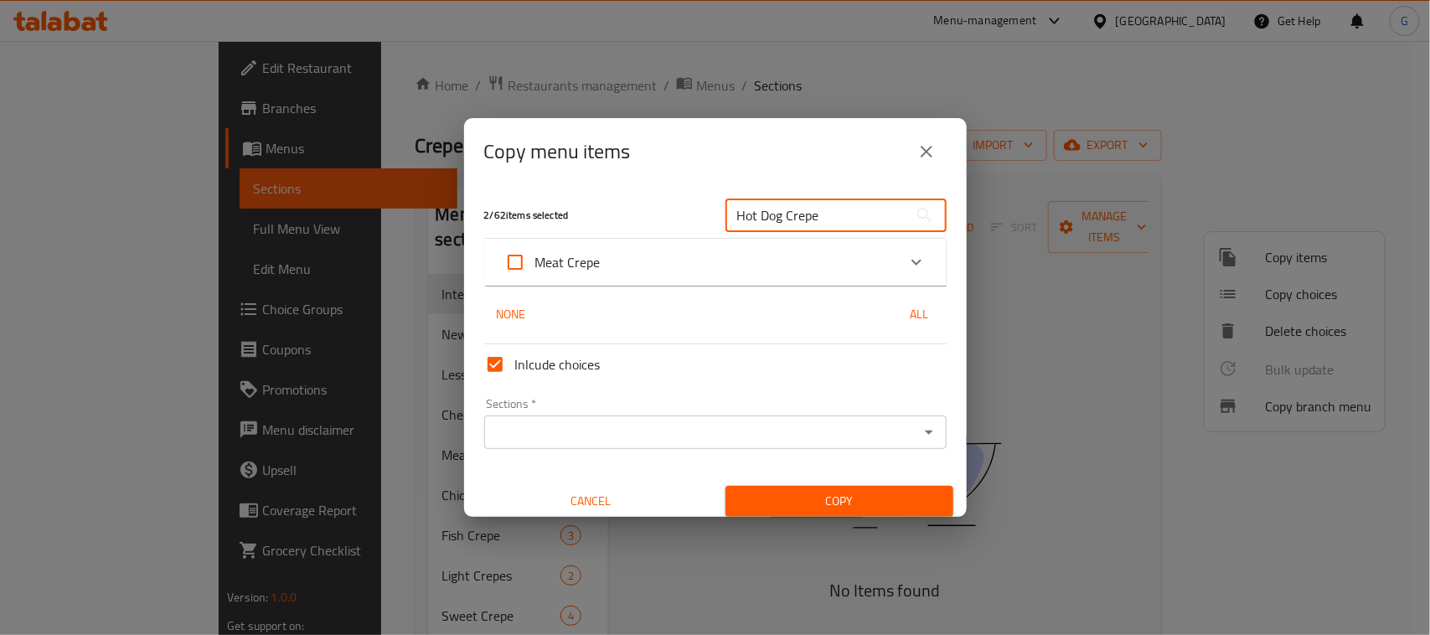
type input "Hot Dog Crepe"
click at [617, 256] on div "Meat Crepe" at bounding box center [700, 262] width 392 height 40
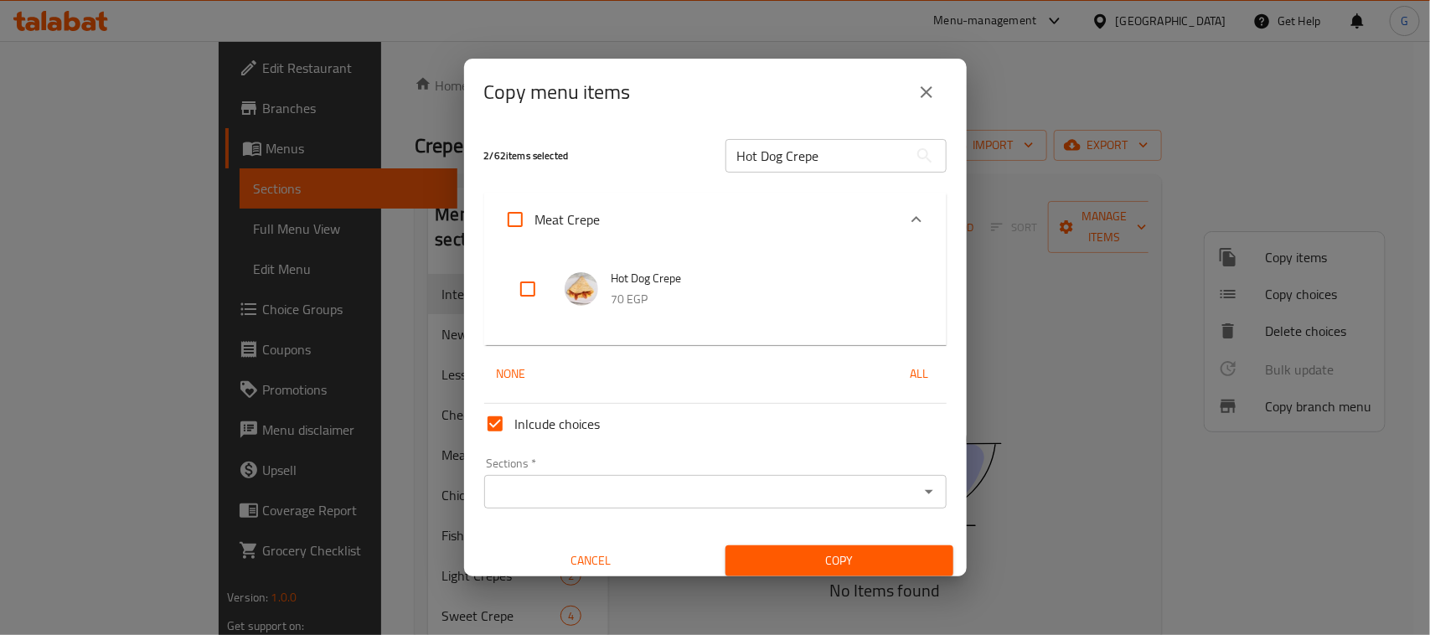
click at [529, 291] on input "checkbox" at bounding box center [528, 289] width 40 height 40
checkbox input "true"
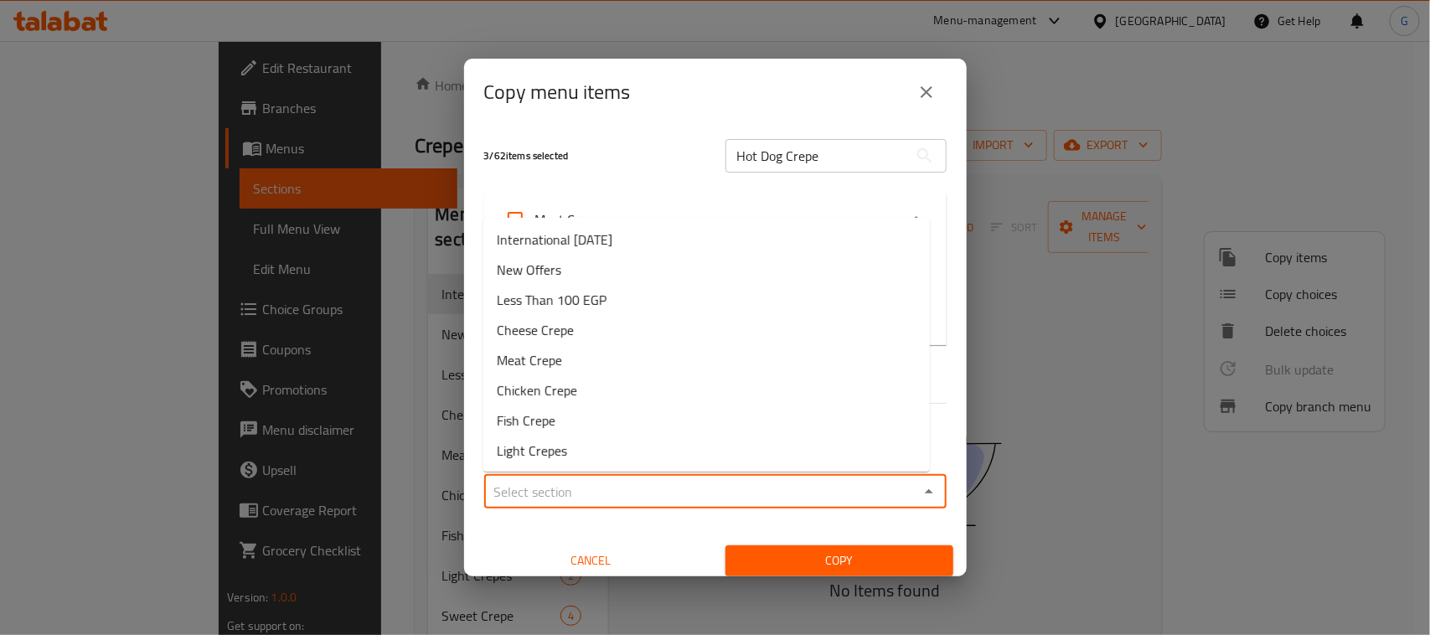
click at [591, 483] on input "Sections   *" at bounding box center [701, 491] width 425 height 23
click at [612, 243] on span "International [DATE]" at bounding box center [555, 240] width 116 height 20
type input "International [DATE]"
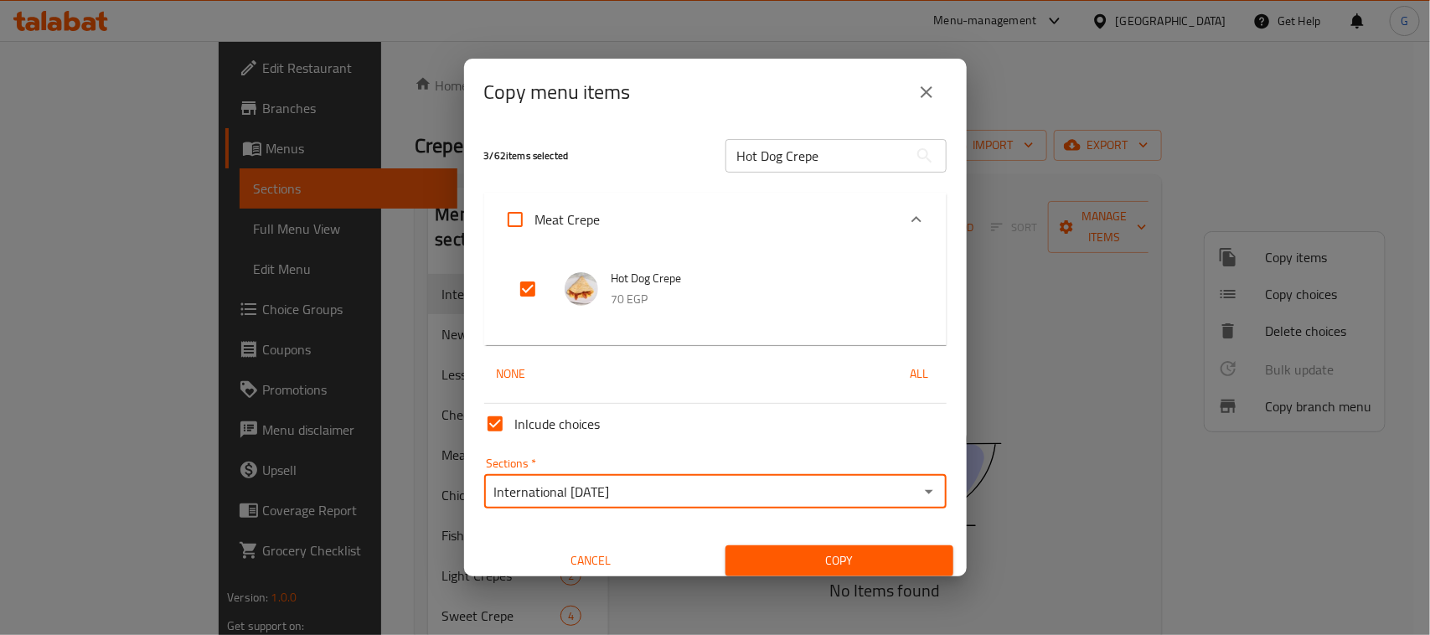
click at [844, 555] on span "Copy" at bounding box center [839, 560] width 201 height 21
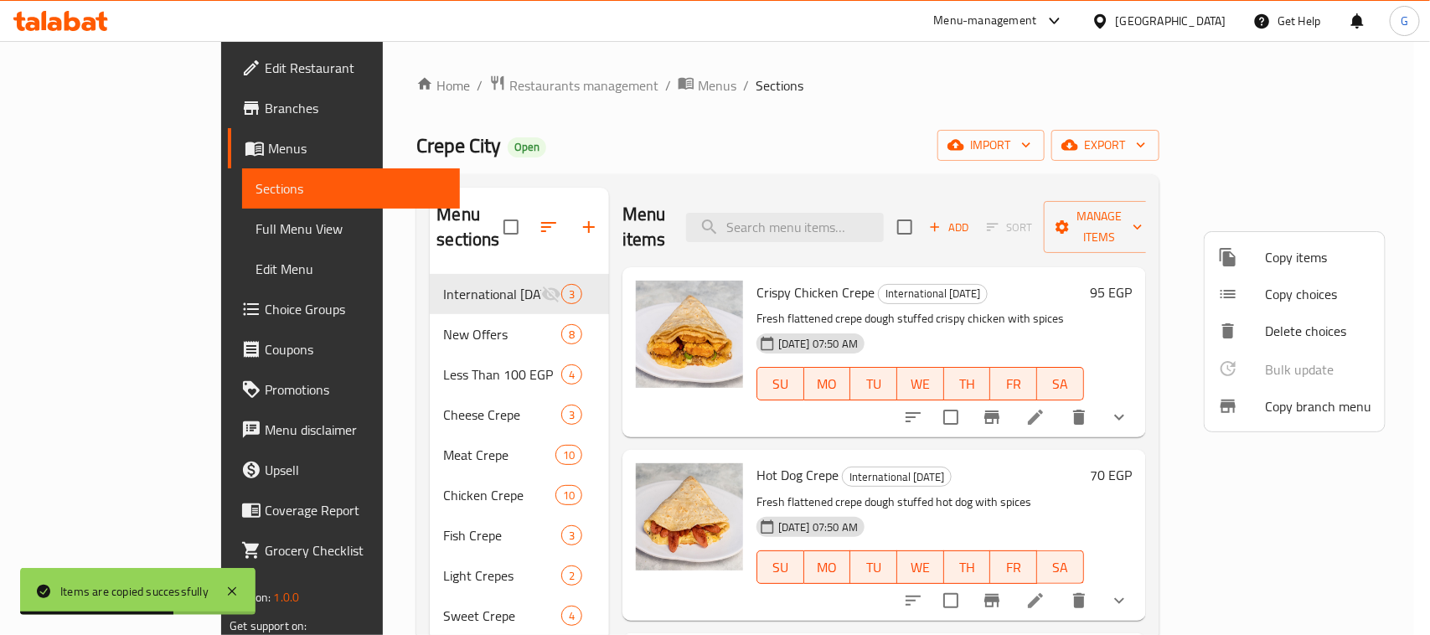
click at [390, 276] on div at bounding box center [715, 317] width 1430 height 635
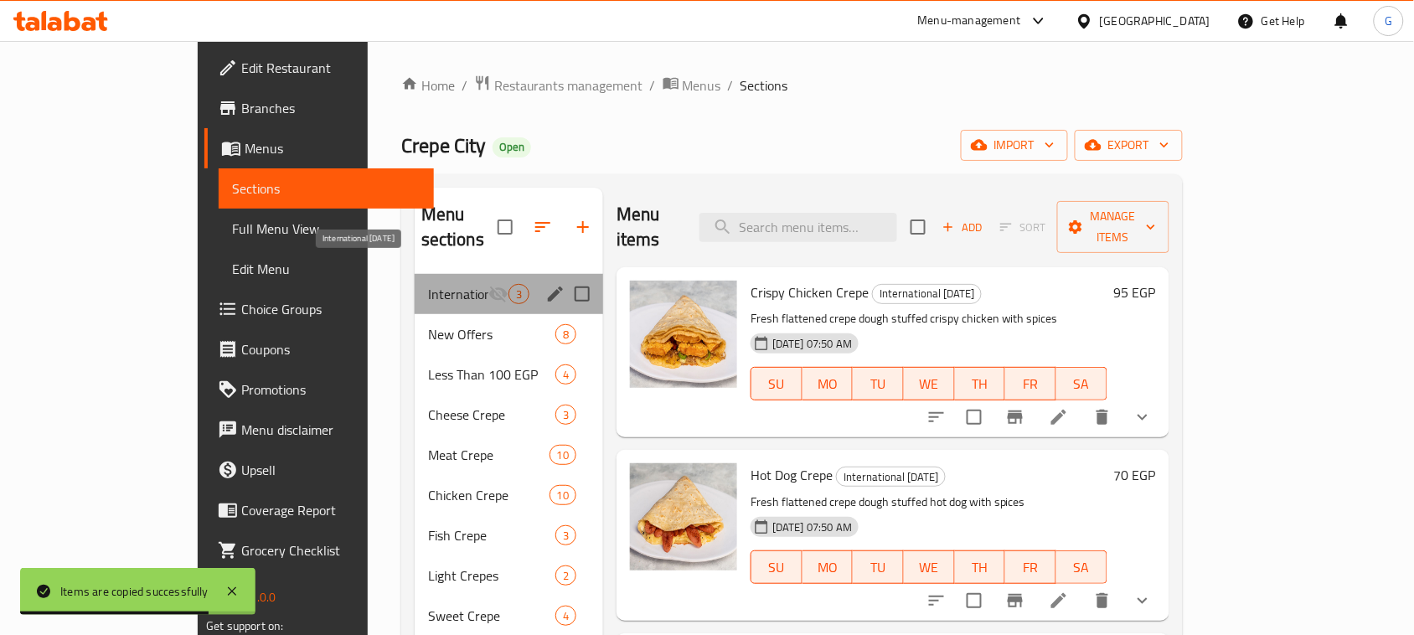
click at [428, 284] on span "International [DATE]" at bounding box center [458, 294] width 60 height 20
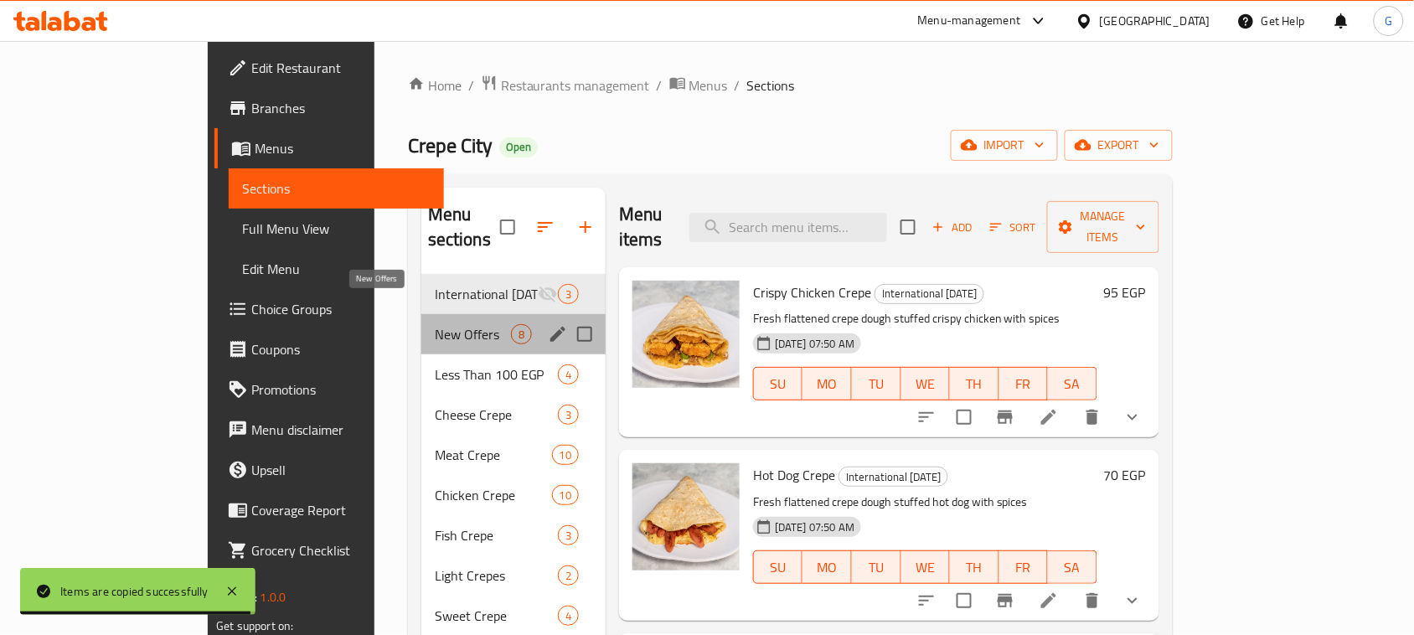
click at [435, 324] on span "New Offers" at bounding box center [473, 334] width 76 height 20
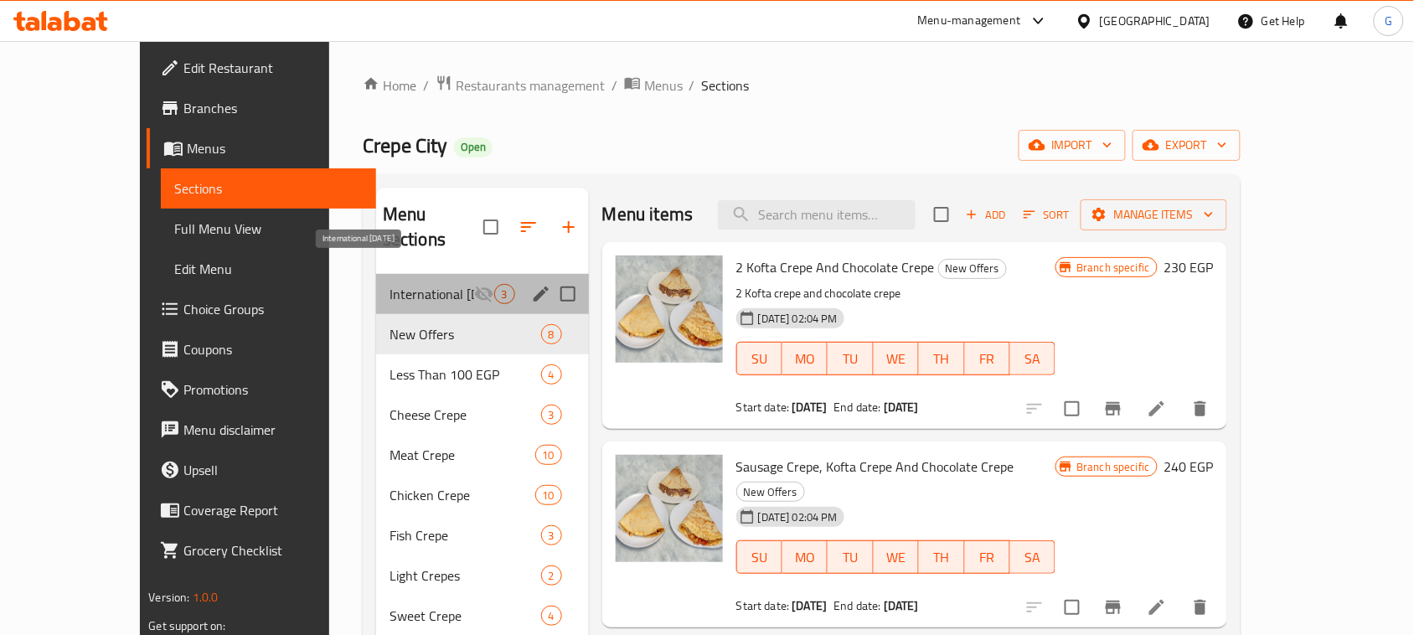
click at [432, 284] on span "International [DATE]" at bounding box center [432, 294] width 85 height 20
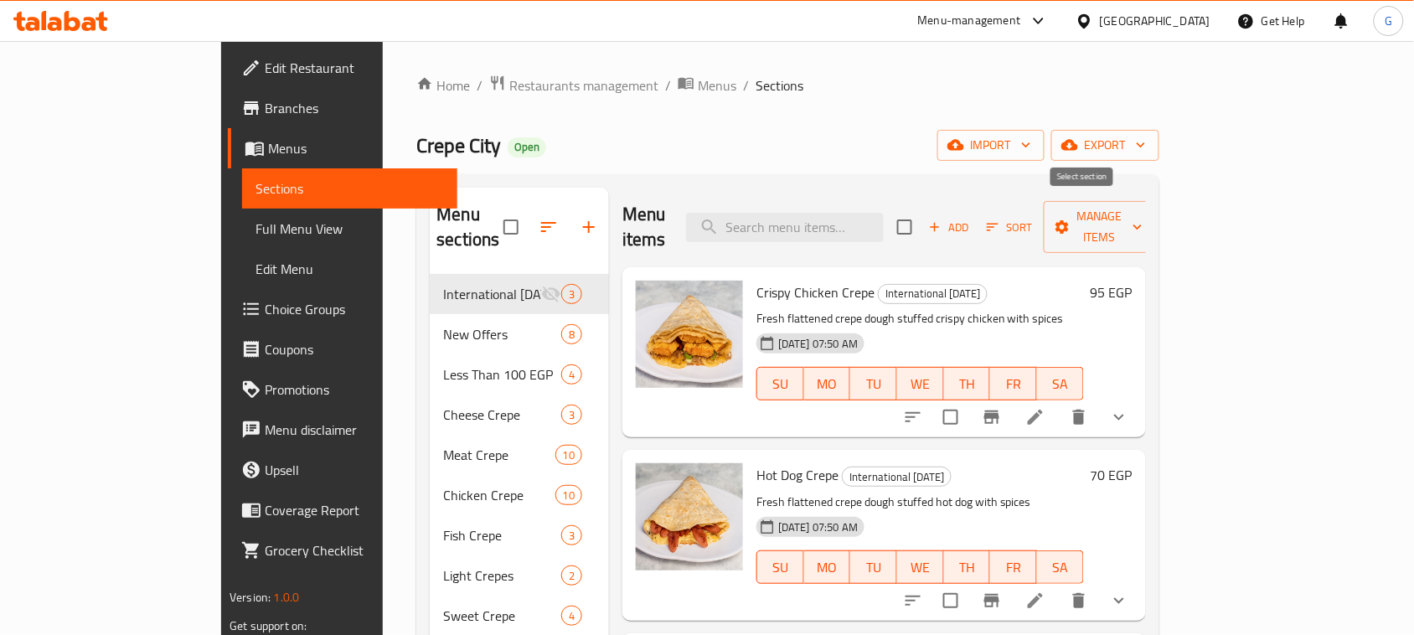
click at [922, 216] on input "checkbox" at bounding box center [904, 226] width 35 height 35
checkbox input "true"
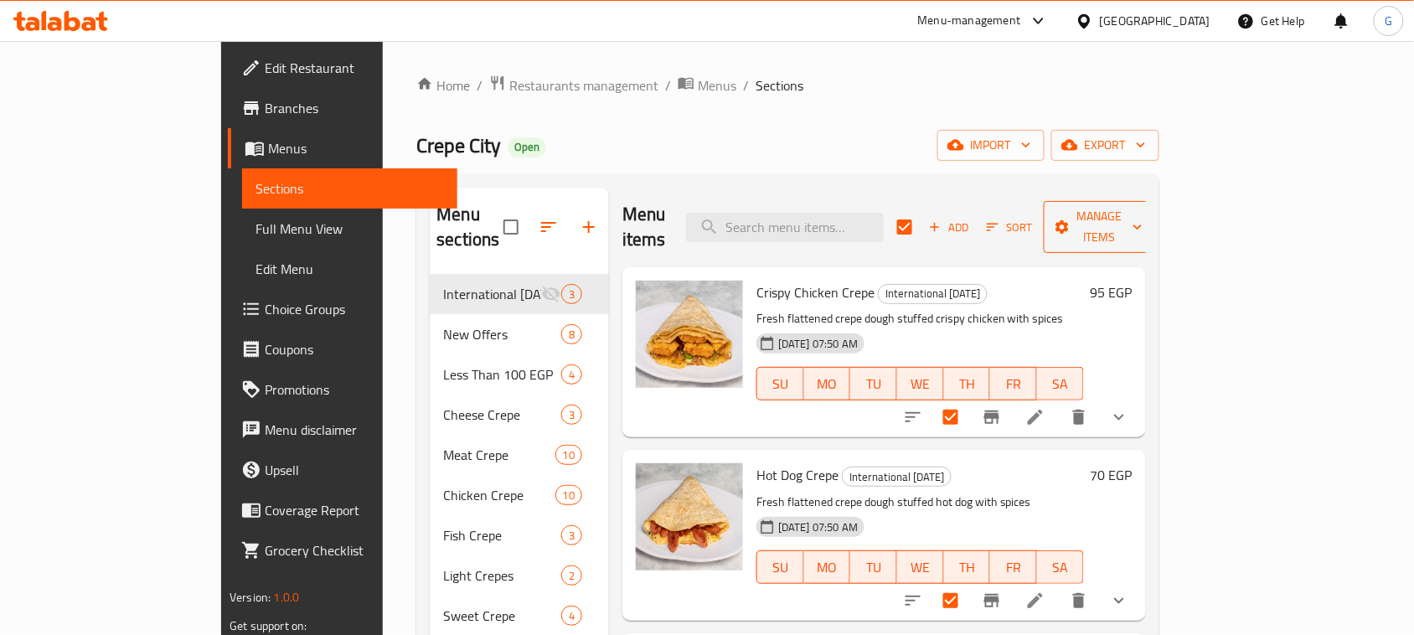
click at [1143, 211] on span "Manage items" at bounding box center [1099, 227] width 85 height 42
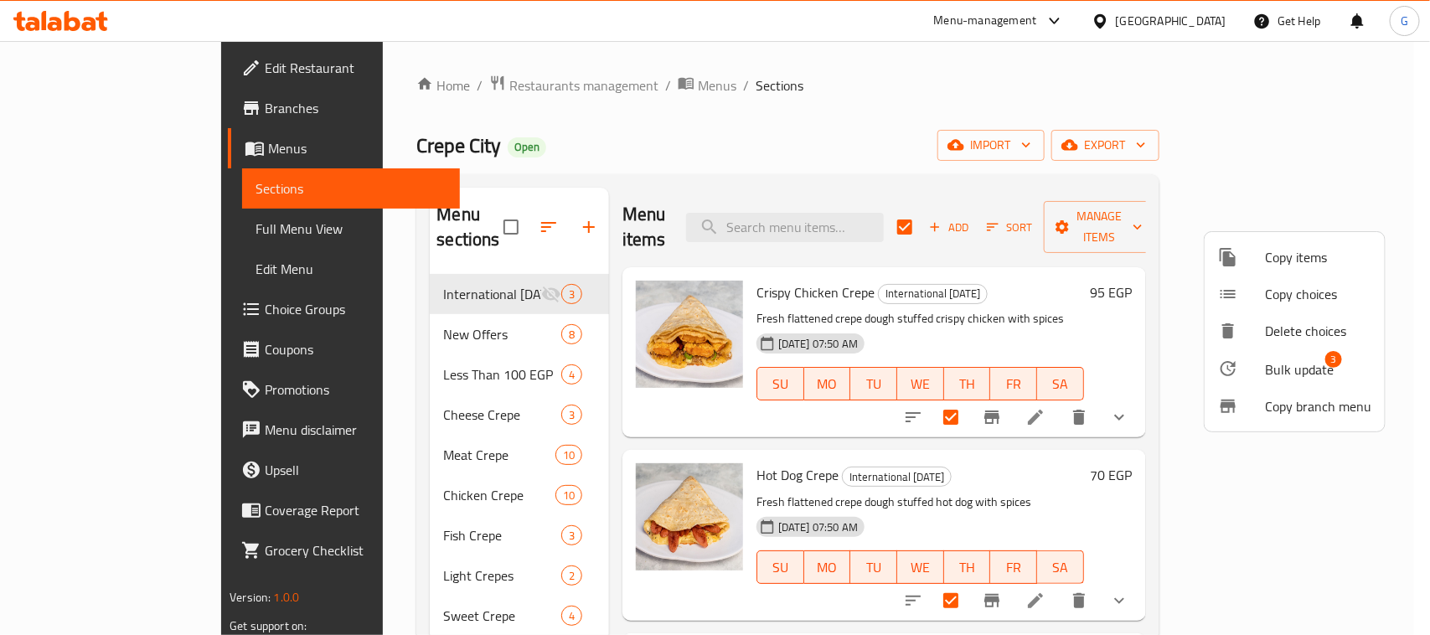
click at [1290, 364] on span "Bulk update" at bounding box center [1299, 369] width 69 height 20
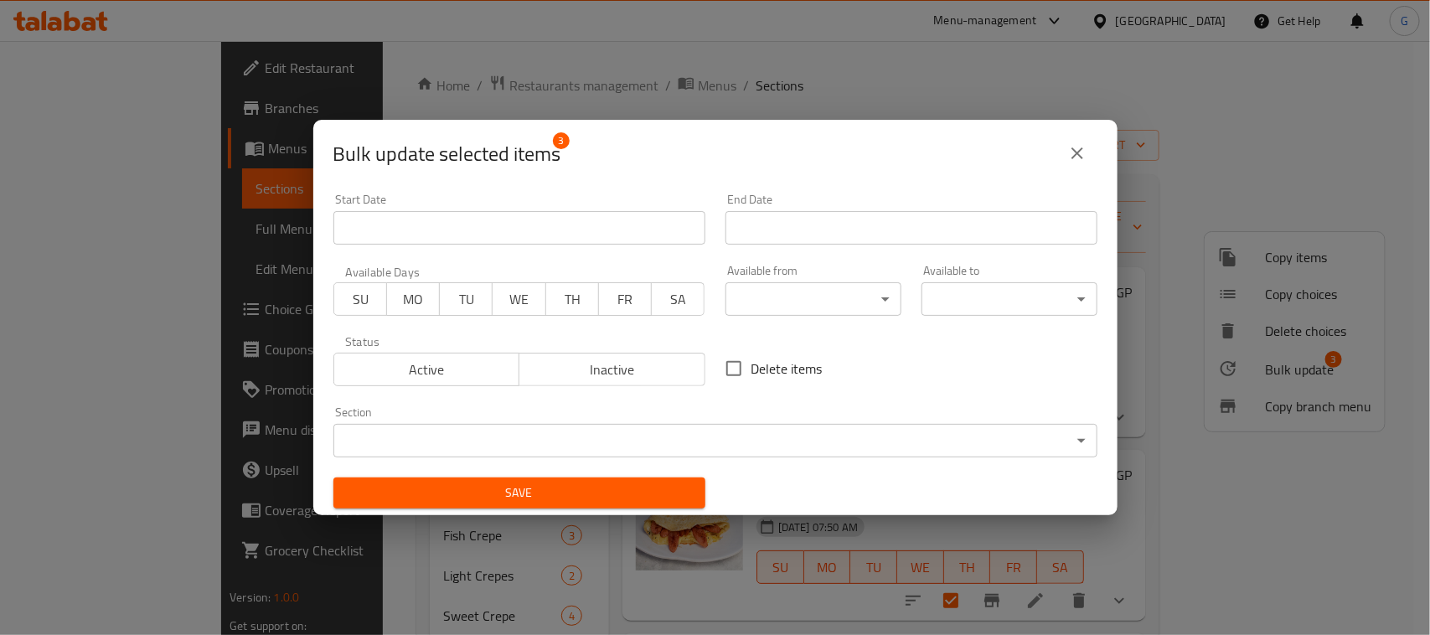
click at [547, 228] on input "Start Date" at bounding box center [519, 228] width 372 height 34
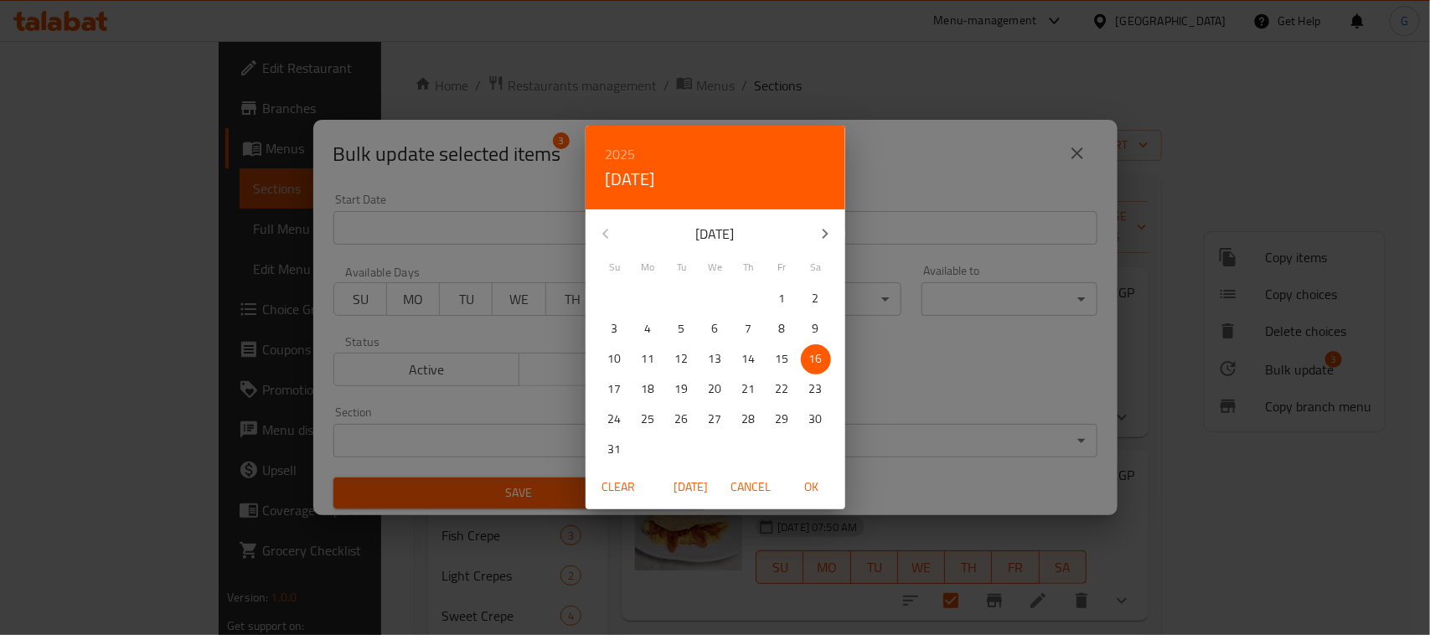
click at [679, 383] on p "19" at bounding box center [681, 389] width 13 height 21
click at [824, 494] on span "OK" at bounding box center [812, 487] width 40 height 21
type input "[DATE]"
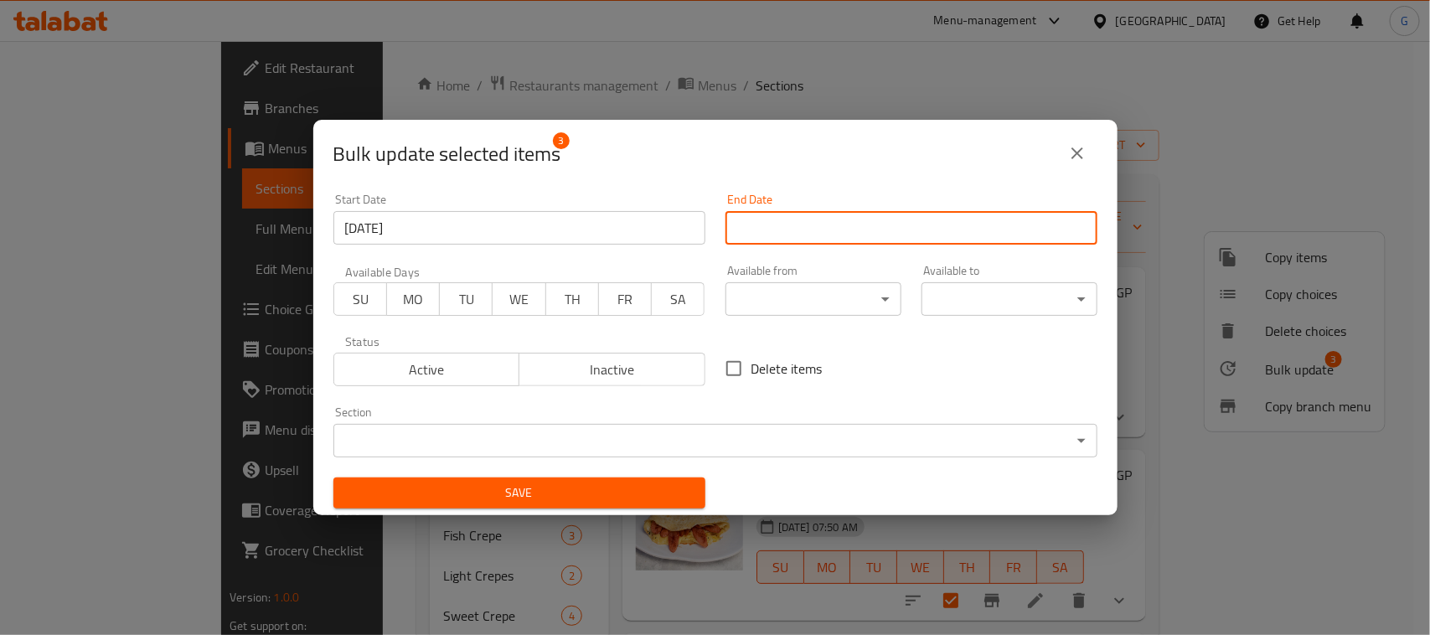
click at [891, 230] on input "Start Date" at bounding box center [912, 228] width 372 height 34
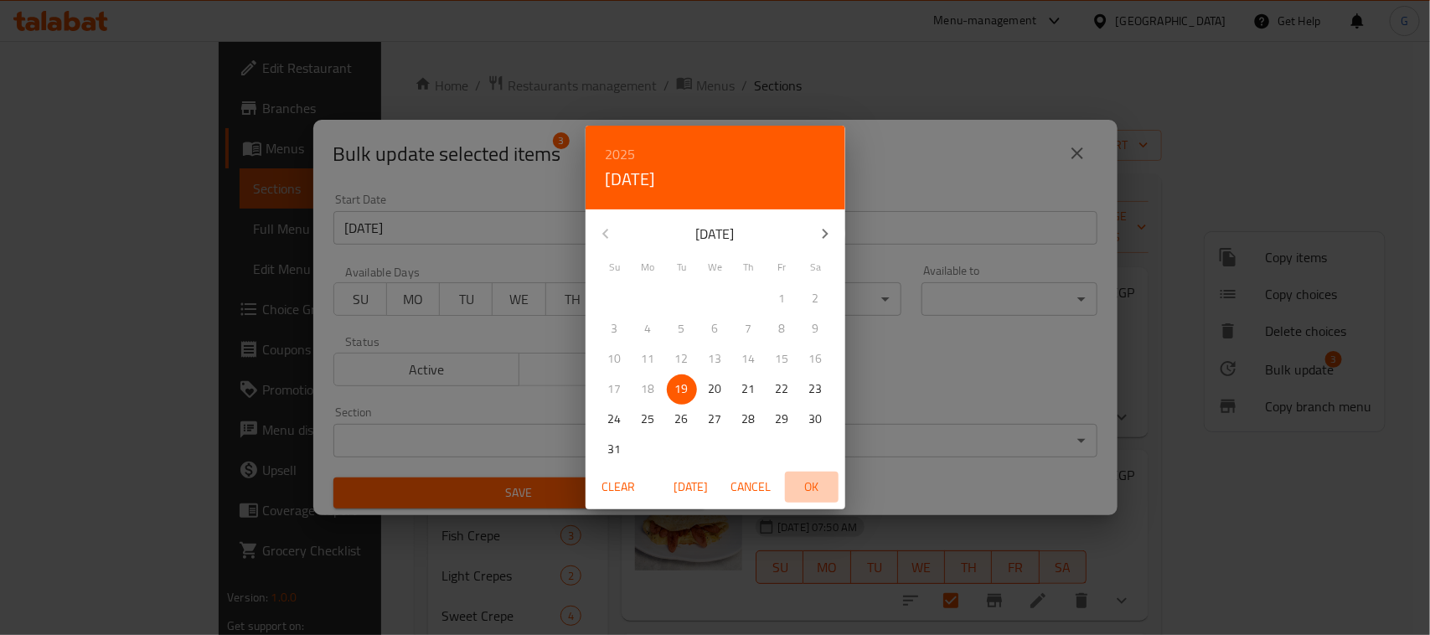
click at [800, 495] on span "OK" at bounding box center [812, 487] width 40 height 21
type input "[DATE]"
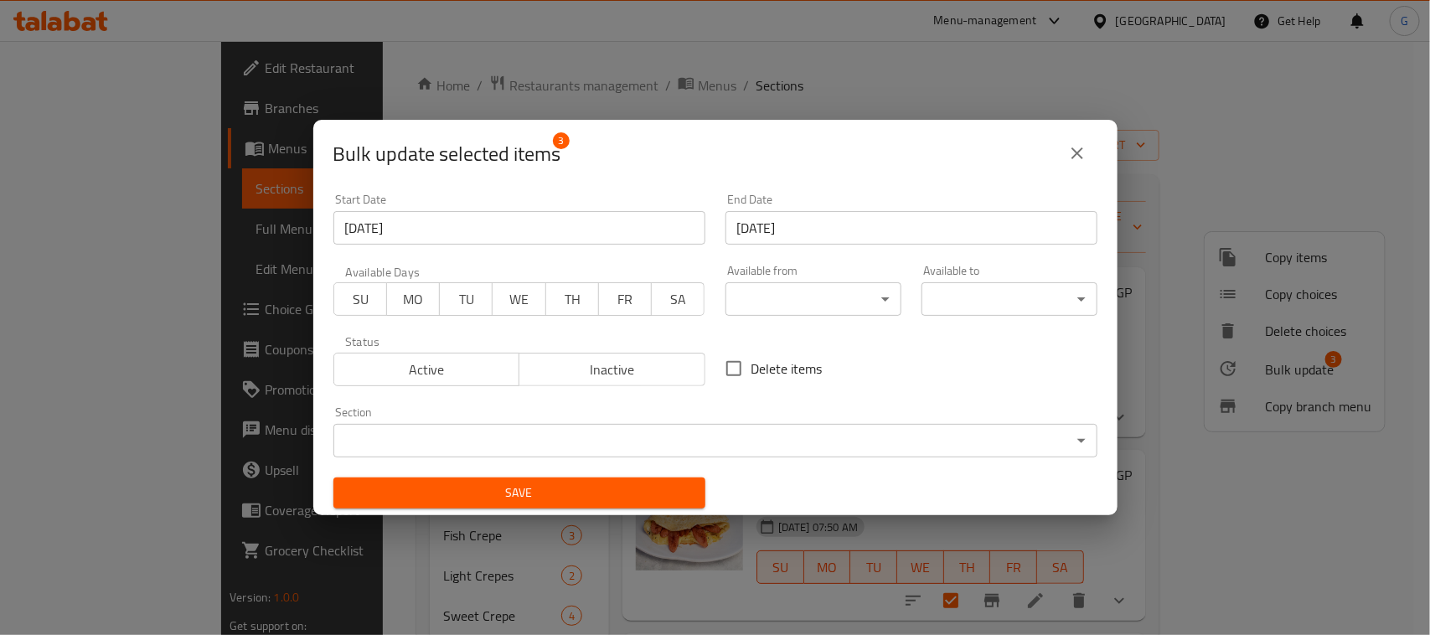
click at [476, 476] on div "Save" at bounding box center [519, 492] width 392 height 51
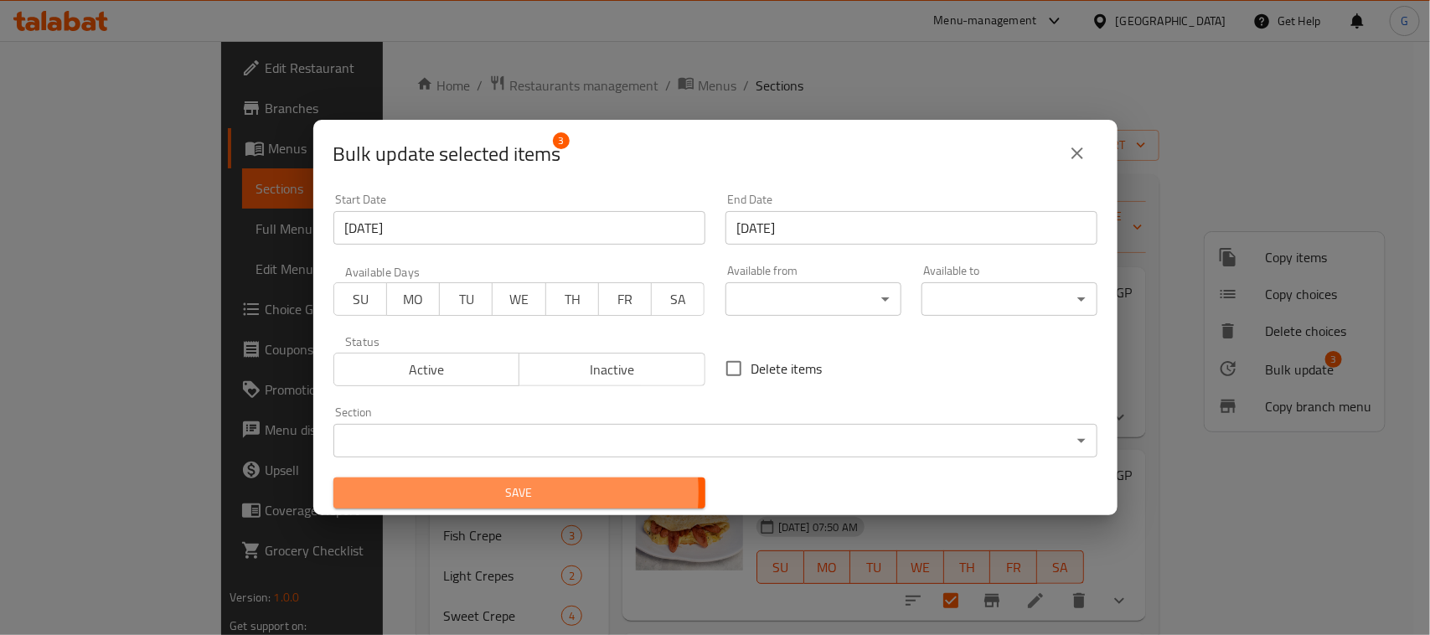
click at [473, 493] on span "Save" at bounding box center [519, 493] width 345 height 21
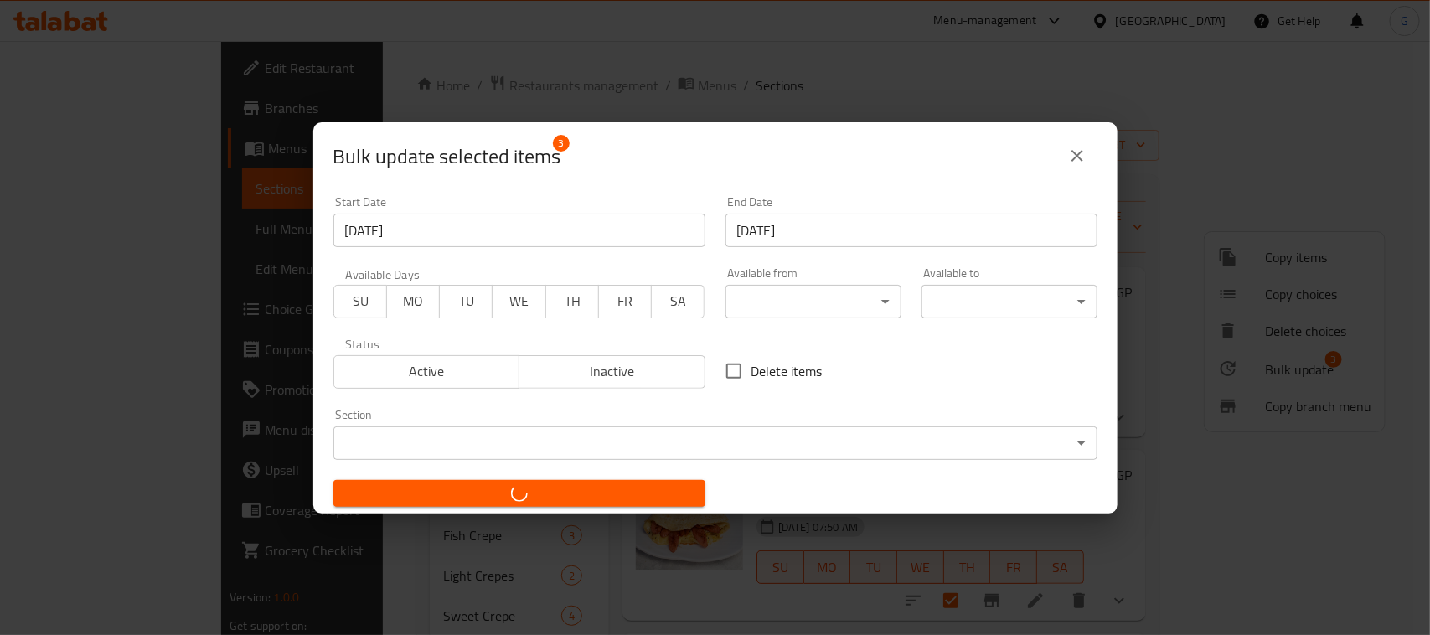
checkbox input "false"
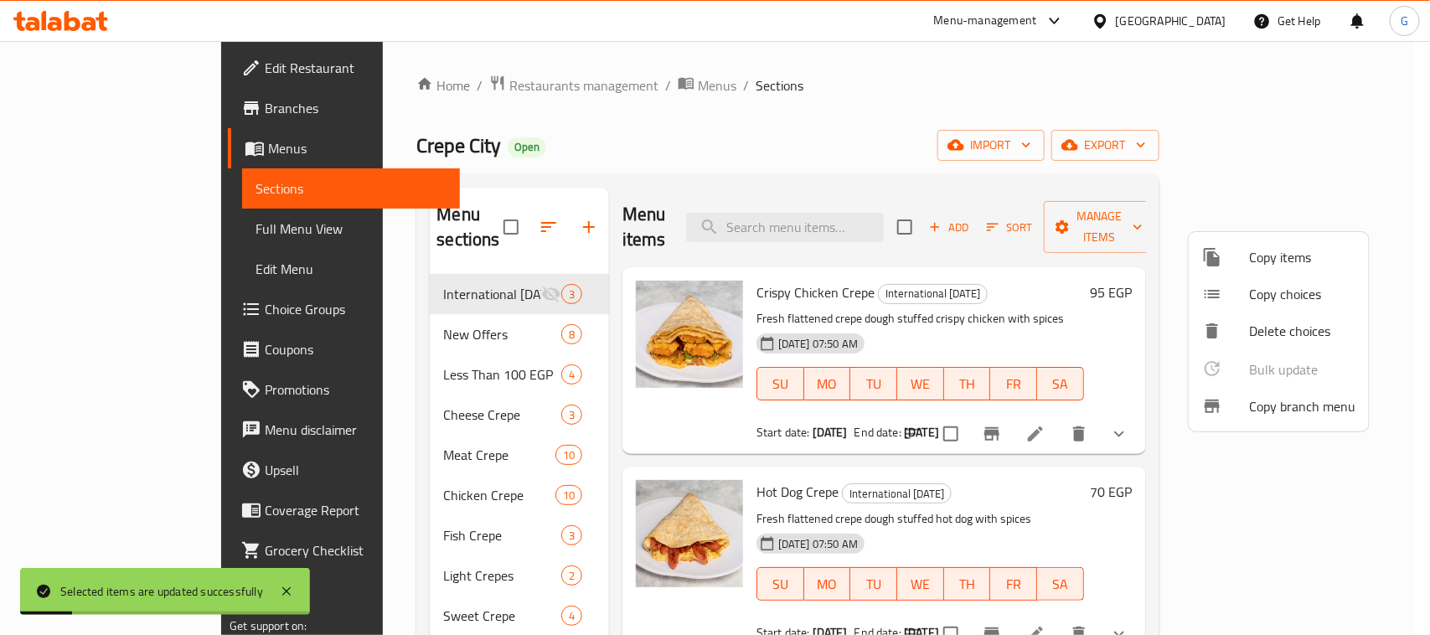
click at [932, 143] on div at bounding box center [715, 317] width 1430 height 635
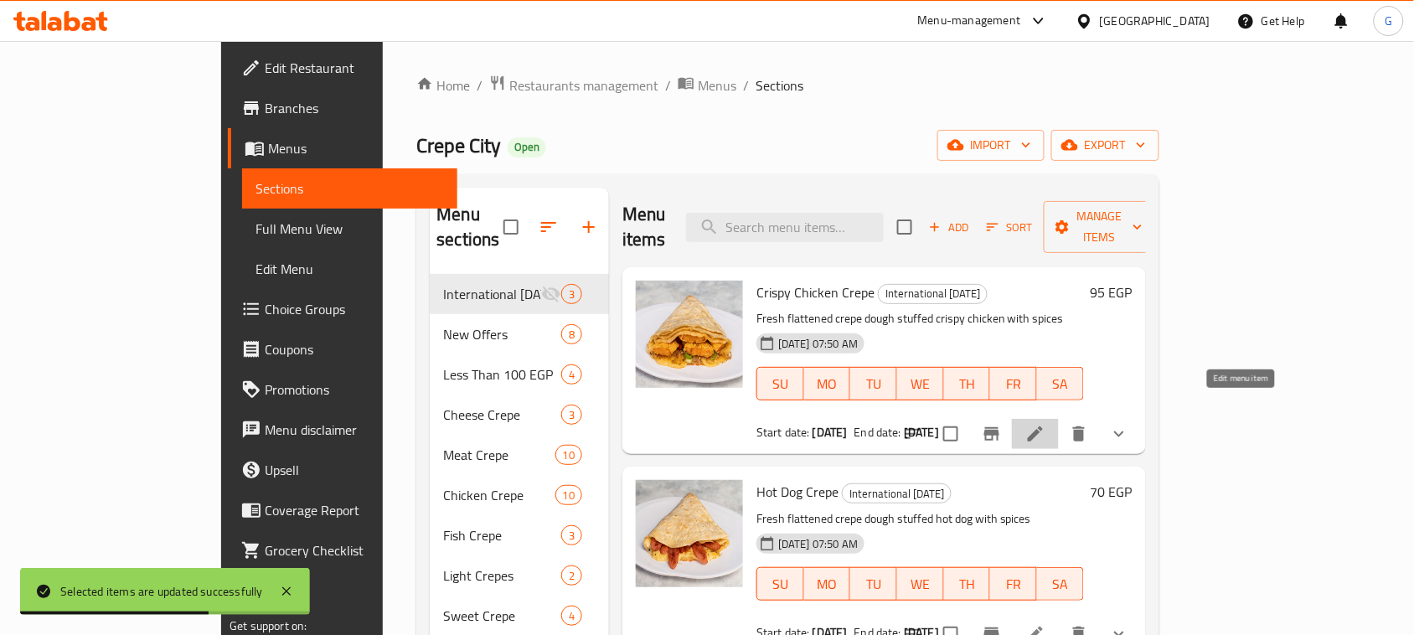
click at [1046, 424] on icon at bounding box center [1035, 434] width 20 height 20
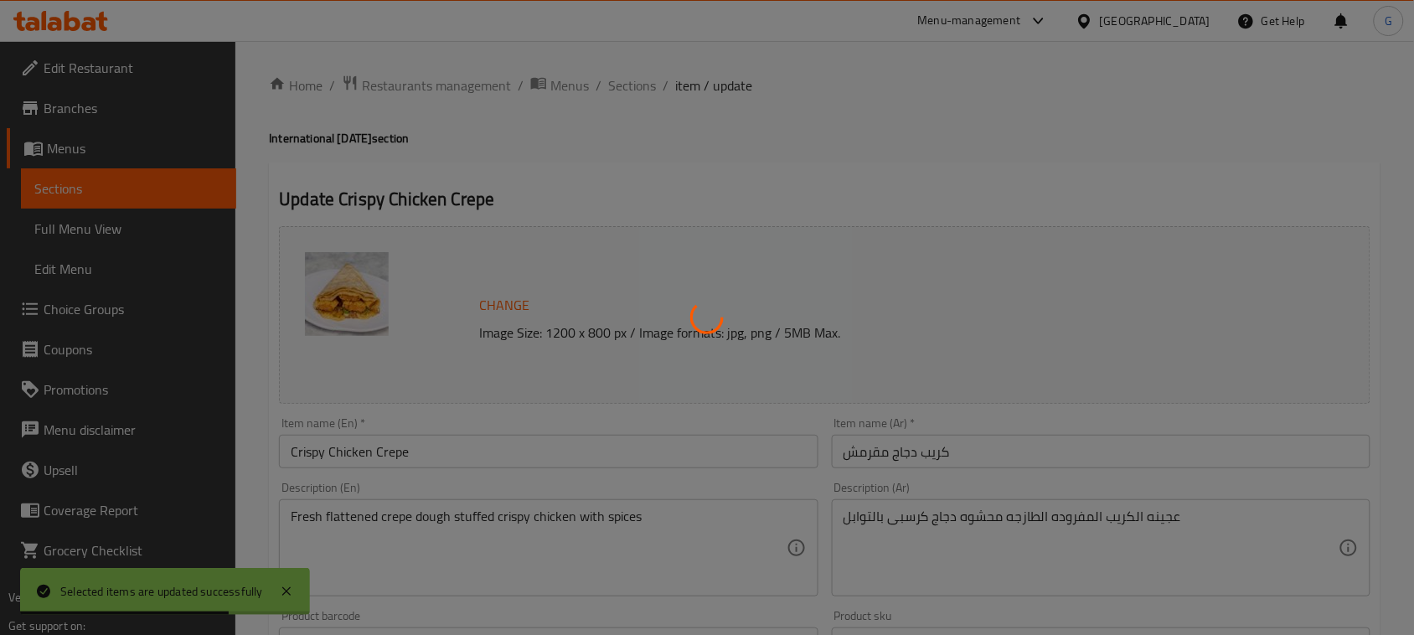
type input "الحجم"
type input "1"
type input "اجعلها كومبو:"
type input "0"
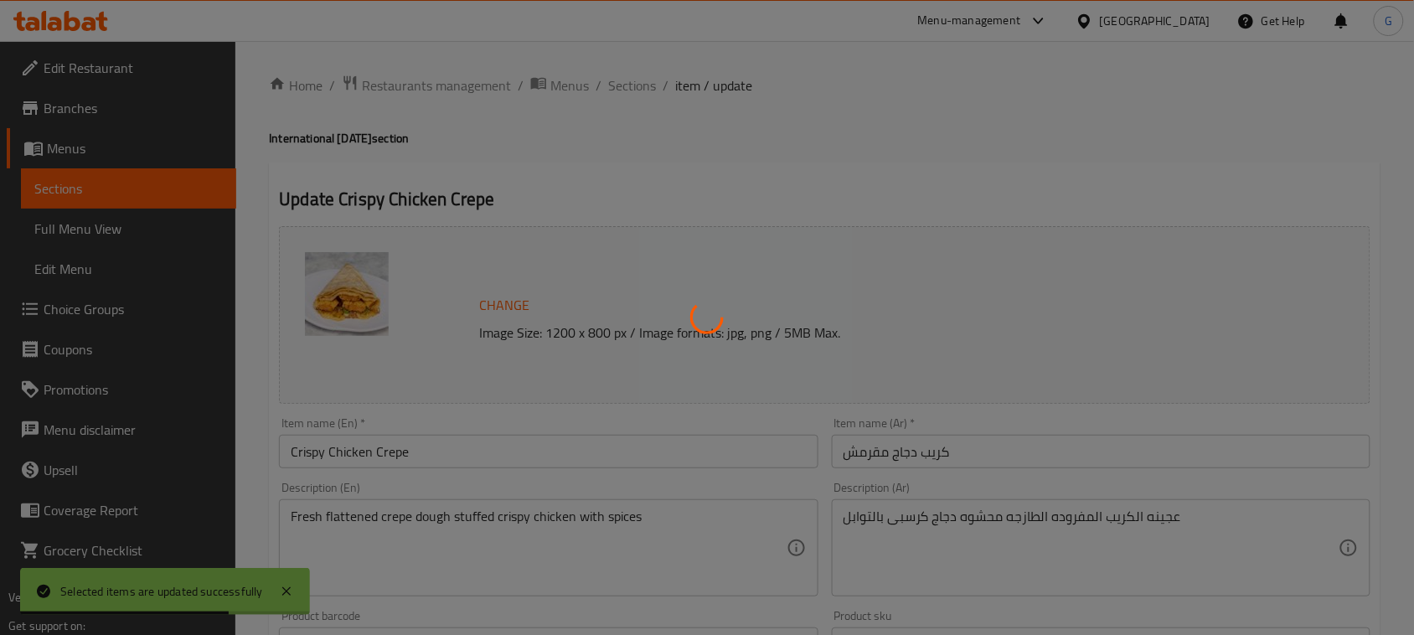
type input "0"
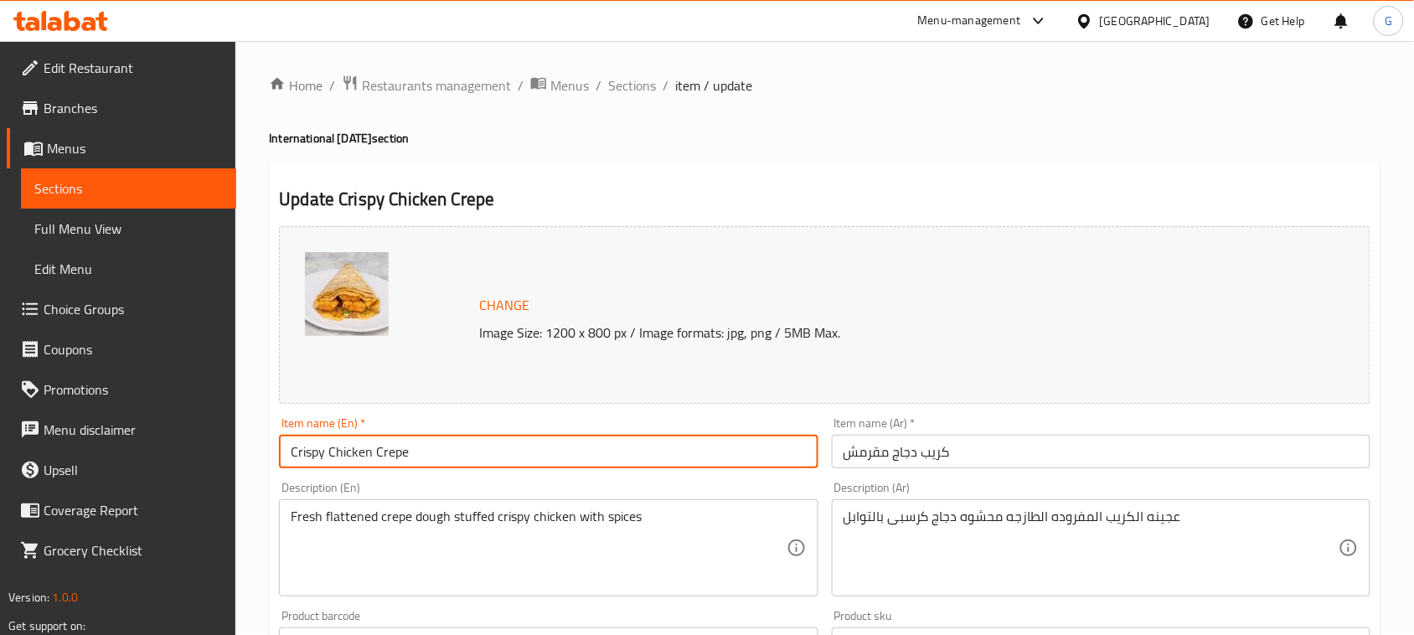
click at [482, 467] on input "Crispy Chicken Crepe" at bounding box center [548, 452] width 539 height 34
paste input "Comes with A Free Potato"
click at [419, 447] on input "Crispy Chicken Crepe Comes with A Free Potato" at bounding box center [548, 452] width 539 height 34
click at [412, 451] on input "Crispy Chicken Crepe Comes with A Free Potato" at bounding box center [548, 452] width 539 height 34
type input "Crispy Chicken Crepe Comes with A Free Potato"
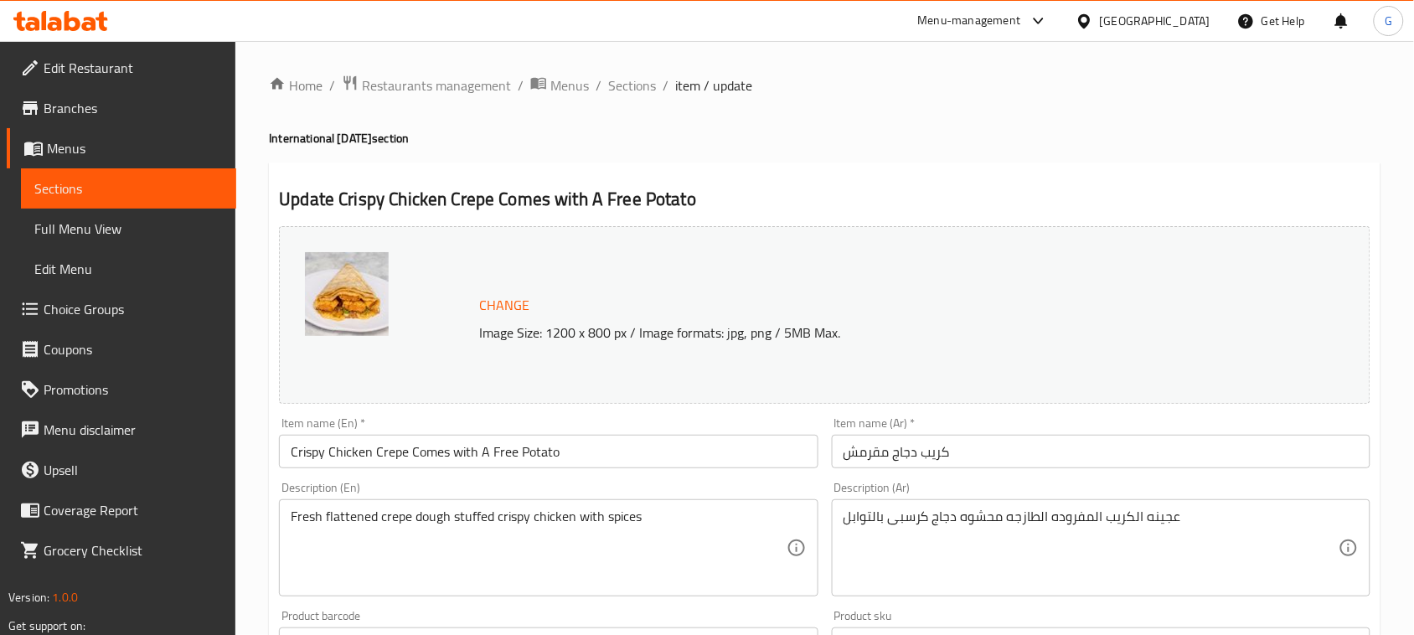
drag, startPoint x: 1249, startPoint y: 474, endPoint x: 1241, endPoint y: 459, distance: 17.3
click at [1247, 471] on div "Item name (Ar)   * كريب دجاج مقرمش Item name (Ar) *" at bounding box center [1101, 443] width 552 height 65
click at [1241, 458] on input "كريب دجاج مقرمش" at bounding box center [1101, 452] width 539 height 34
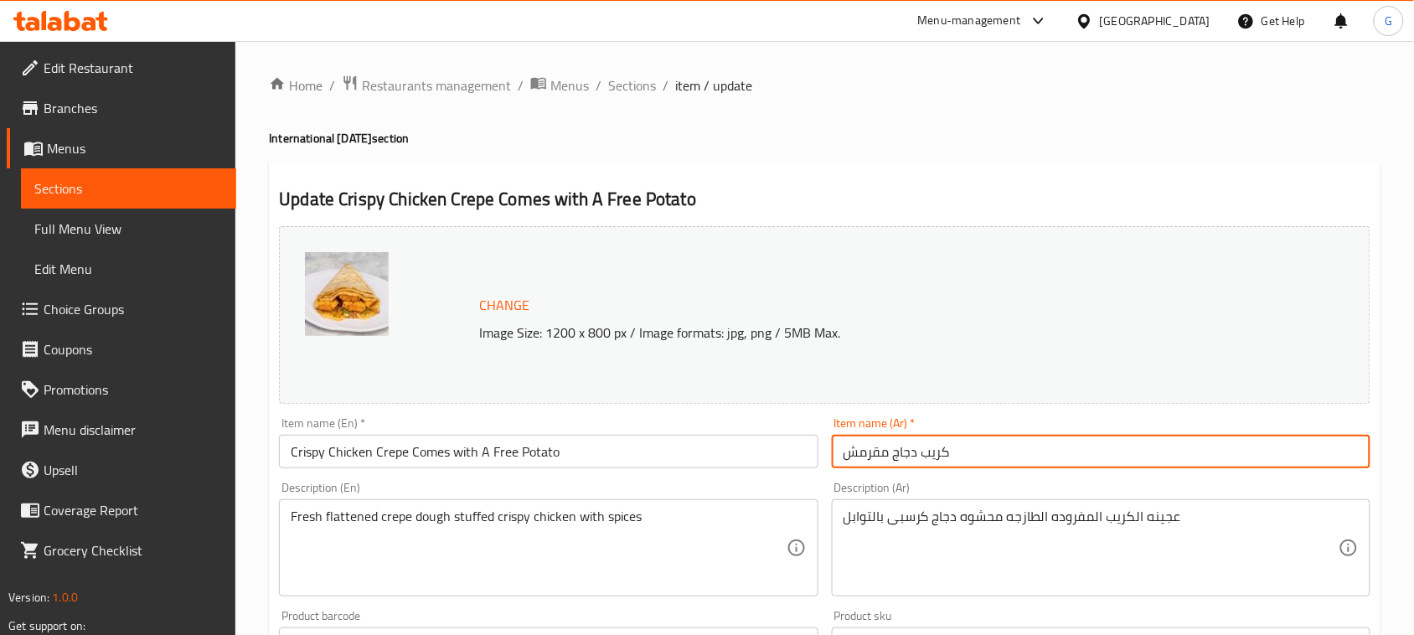
click at [1142, 451] on input "كريب دجاج مقرمش" at bounding box center [1101, 452] width 539 height 34
paste input "يأتي معه بطاطس مجانية"
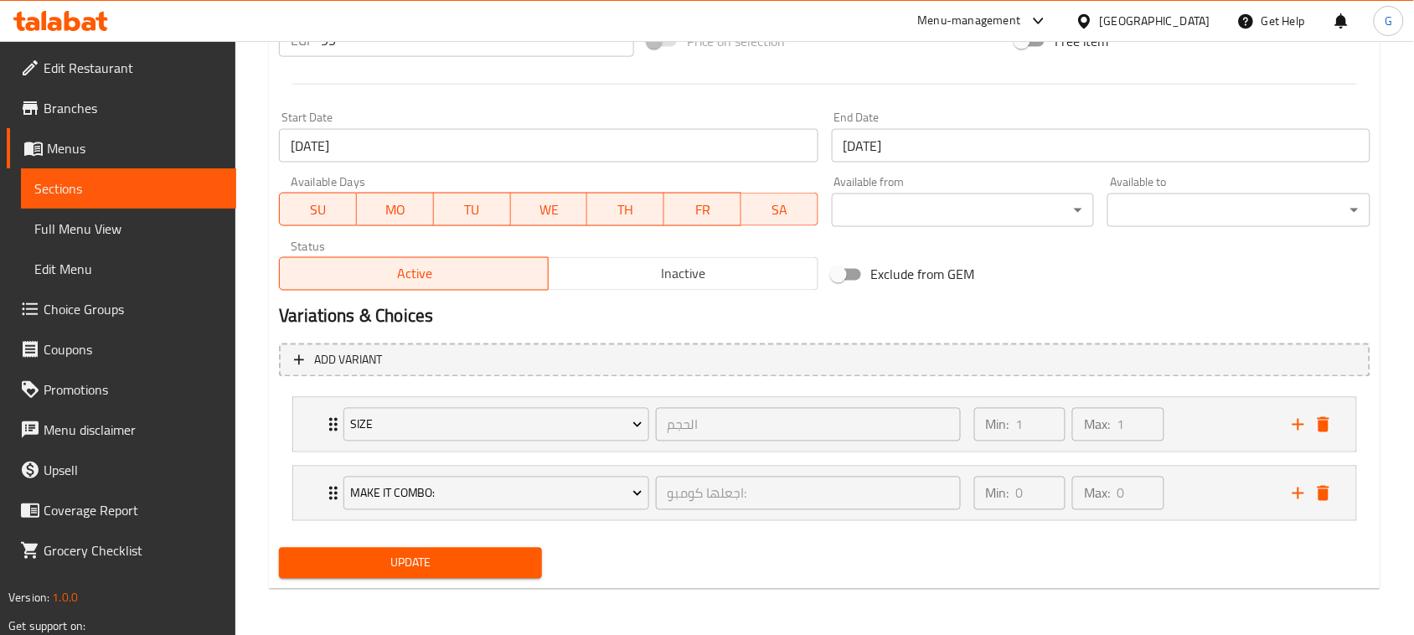
type input "كريب دجاج مقرمش يأتي معه بطاطس مجانية"
click at [374, 548] on button "Update" at bounding box center [410, 563] width 263 height 31
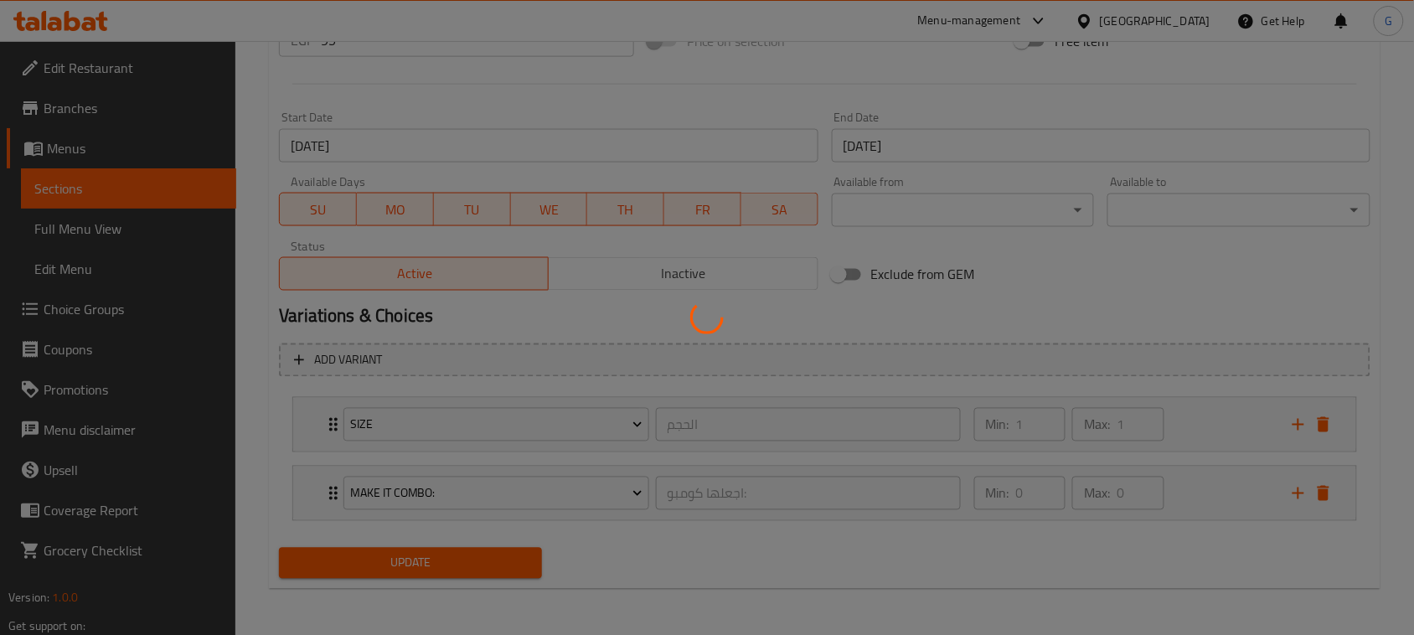
click at [374, 564] on div at bounding box center [707, 317] width 1414 height 635
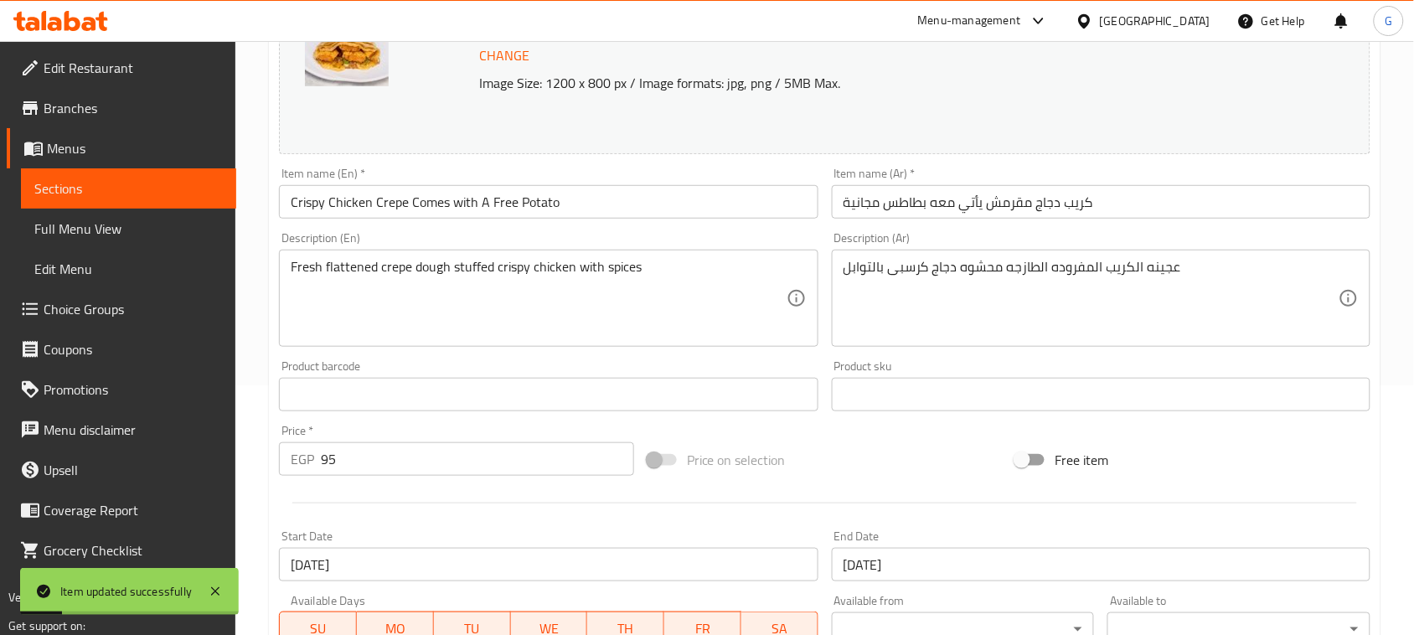
scroll to position [40, 0]
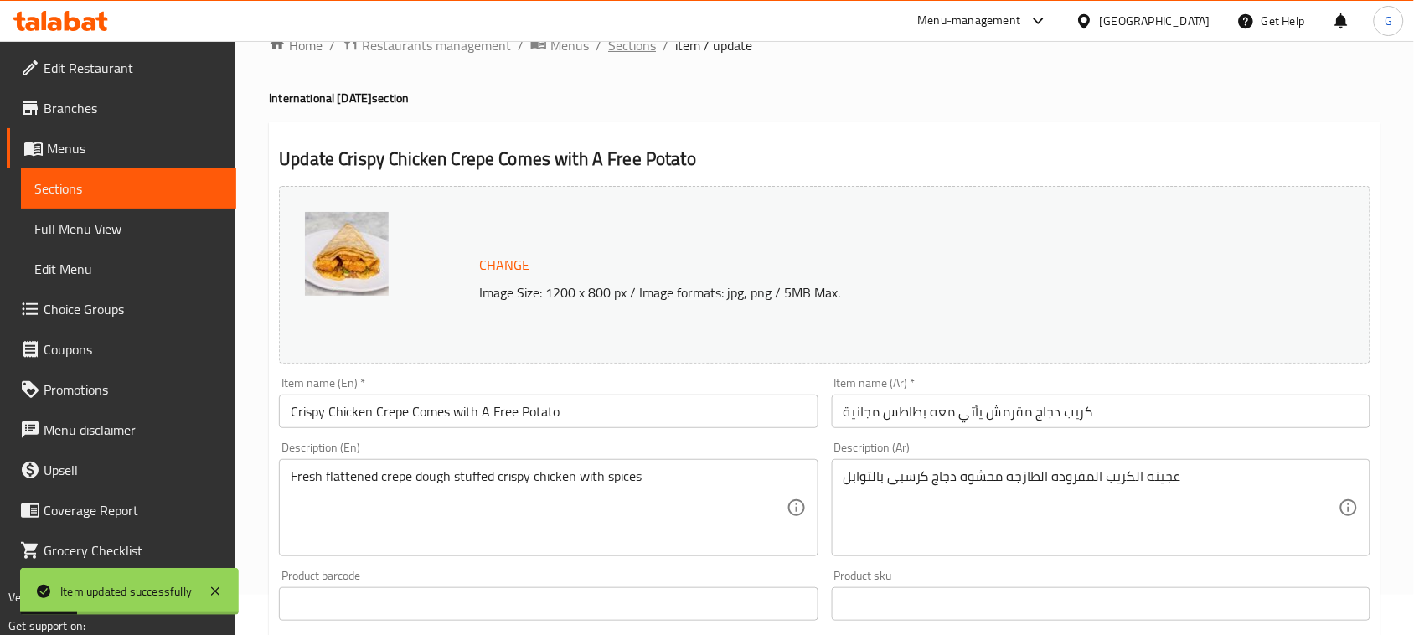
click at [629, 55] on span "Sections" at bounding box center [632, 45] width 48 height 20
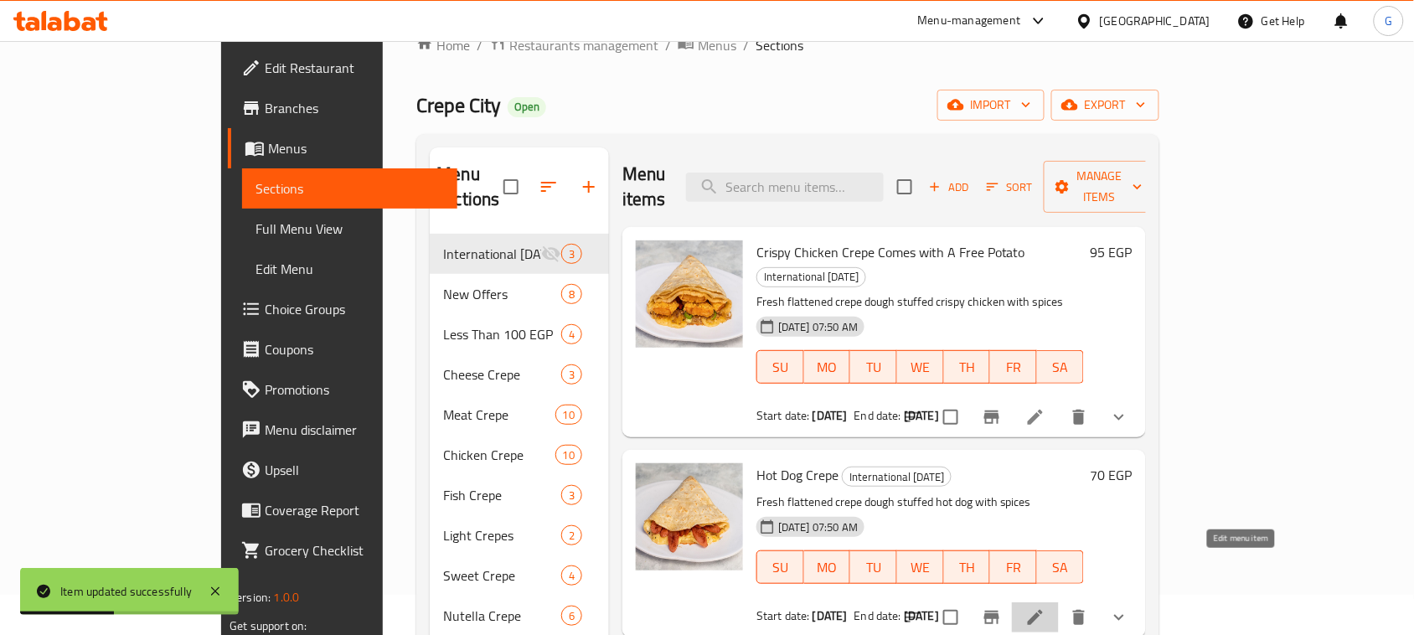
click at [1046, 607] on icon at bounding box center [1035, 617] width 20 height 20
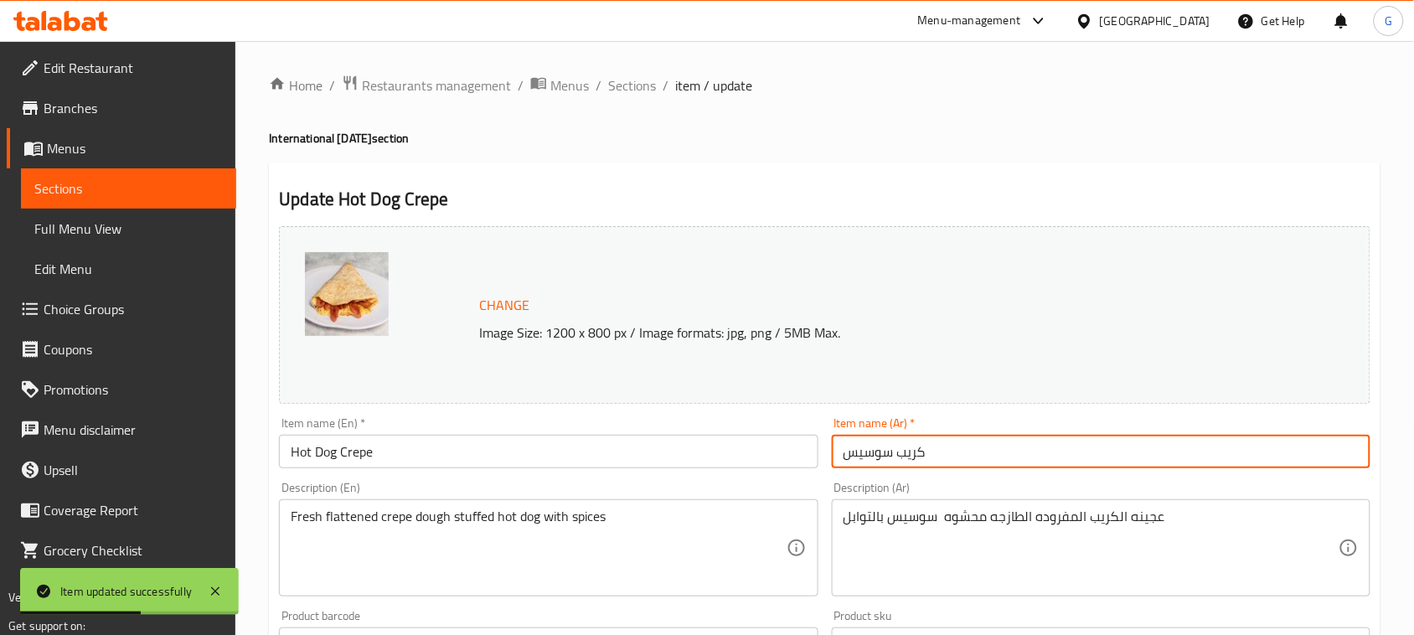
click at [990, 448] on input "كريب سوسيس" at bounding box center [1101, 452] width 539 height 34
paste input "يأتي معه بطاطس مجانية"
type input "كريب سوسيس يأتي معه بطاطس مجانية"
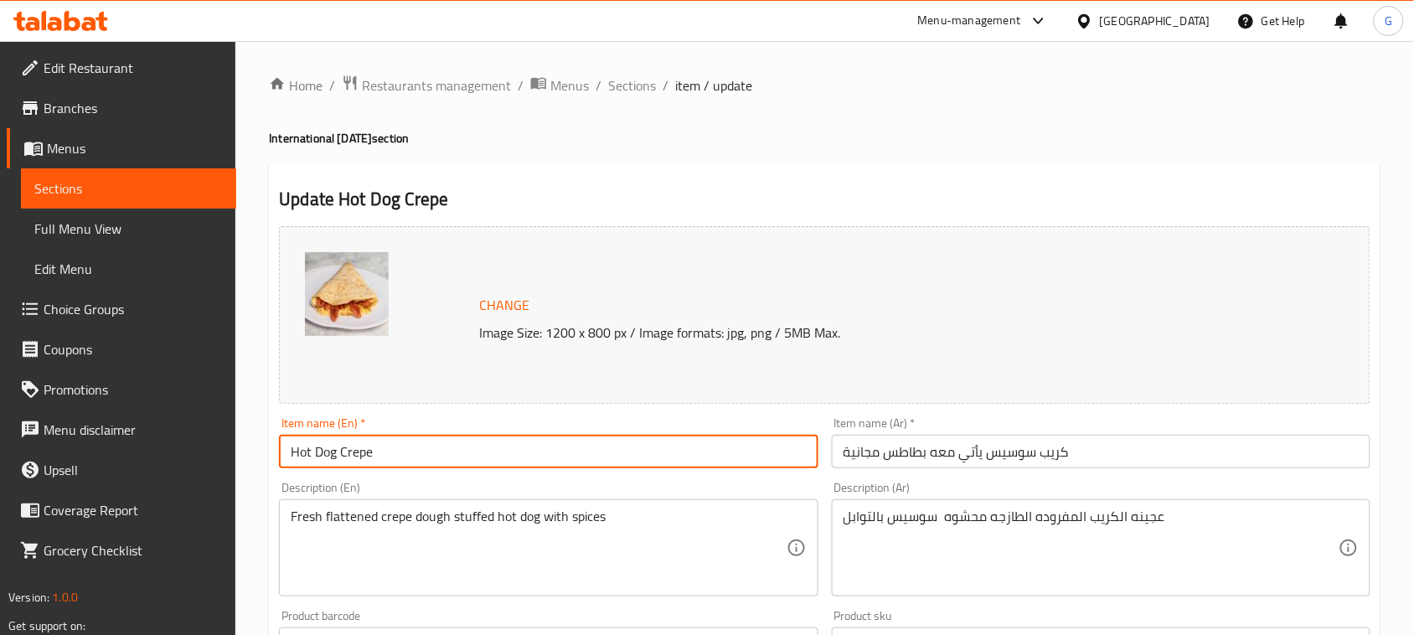
click at [457, 455] on input "Hot Dog Crepe" at bounding box center [548, 452] width 539 height 34
paste input "Comes with A Free Potato"
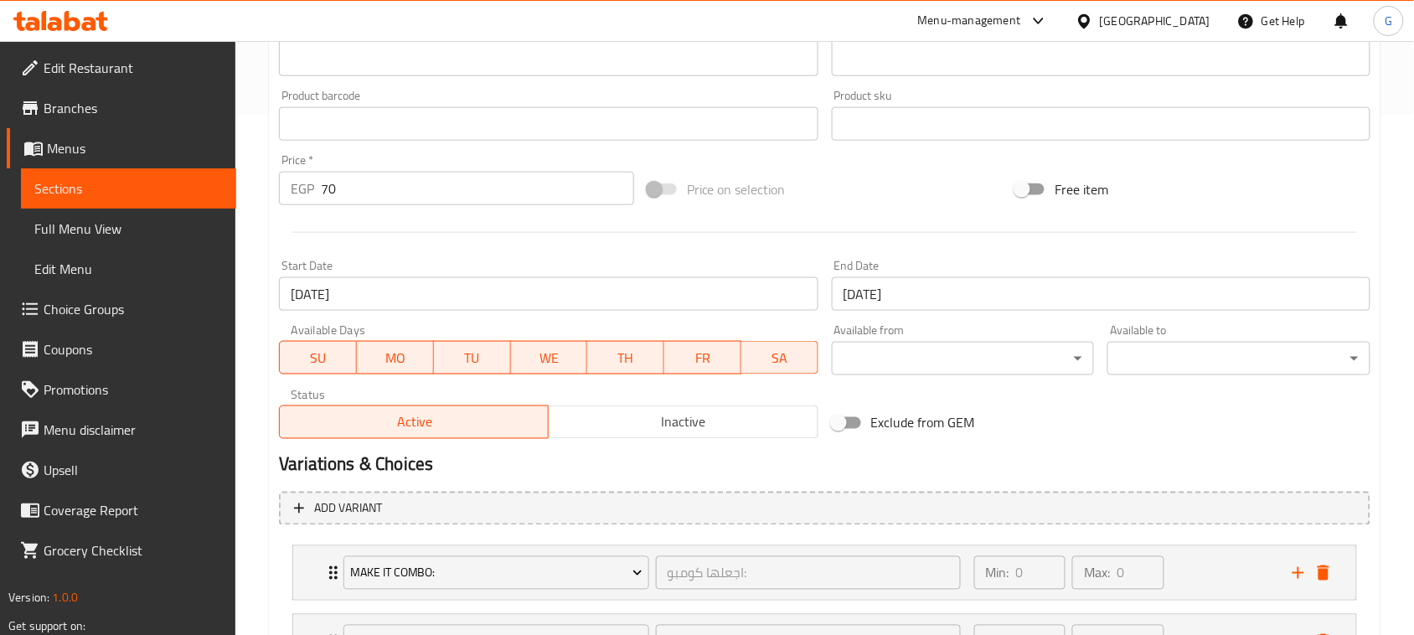
scroll to position [669, 0]
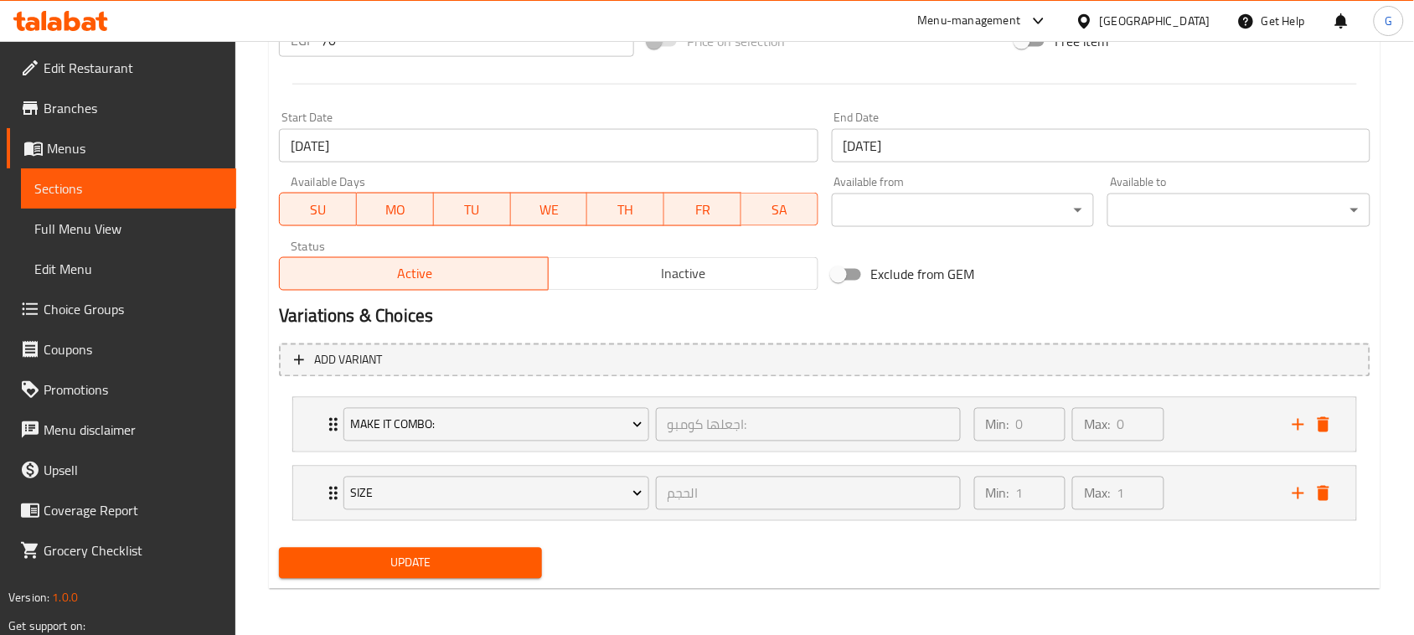
type input "Hot Dog Crepe Comes with A Free Potato"
click at [471, 560] on span "Update" at bounding box center [410, 563] width 236 height 21
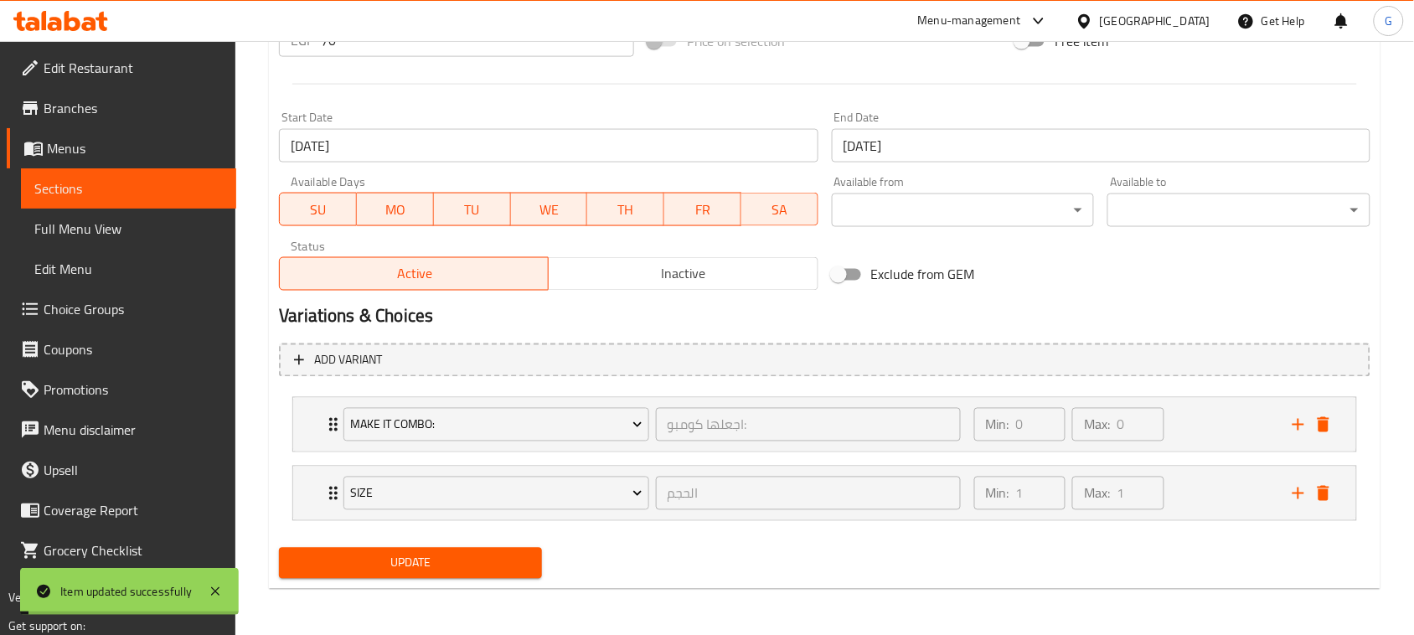
click at [328, 412] on div "Make it Combo: اجعلها كومبو: ​ Min: 0 ​ Max: 0 ​" at bounding box center [829, 425] width 1013 height 54
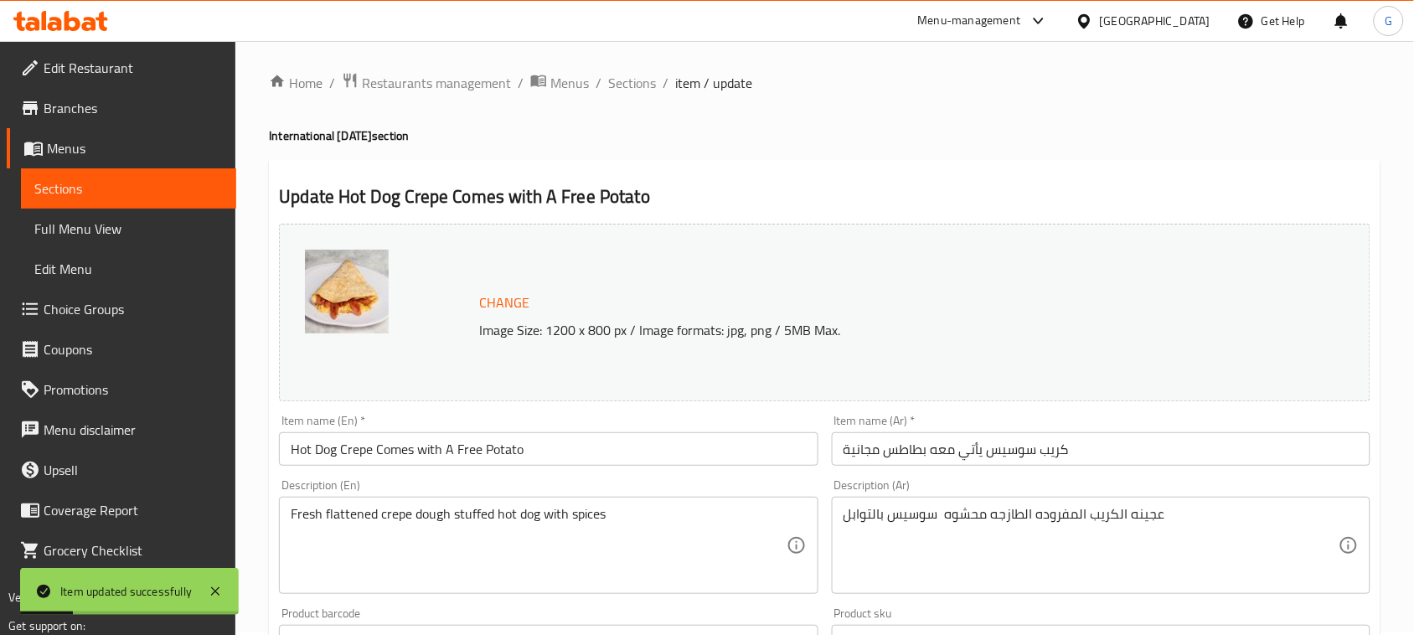
scroll to position [0, 0]
click at [642, 84] on span "Sections" at bounding box center [632, 85] width 48 height 20
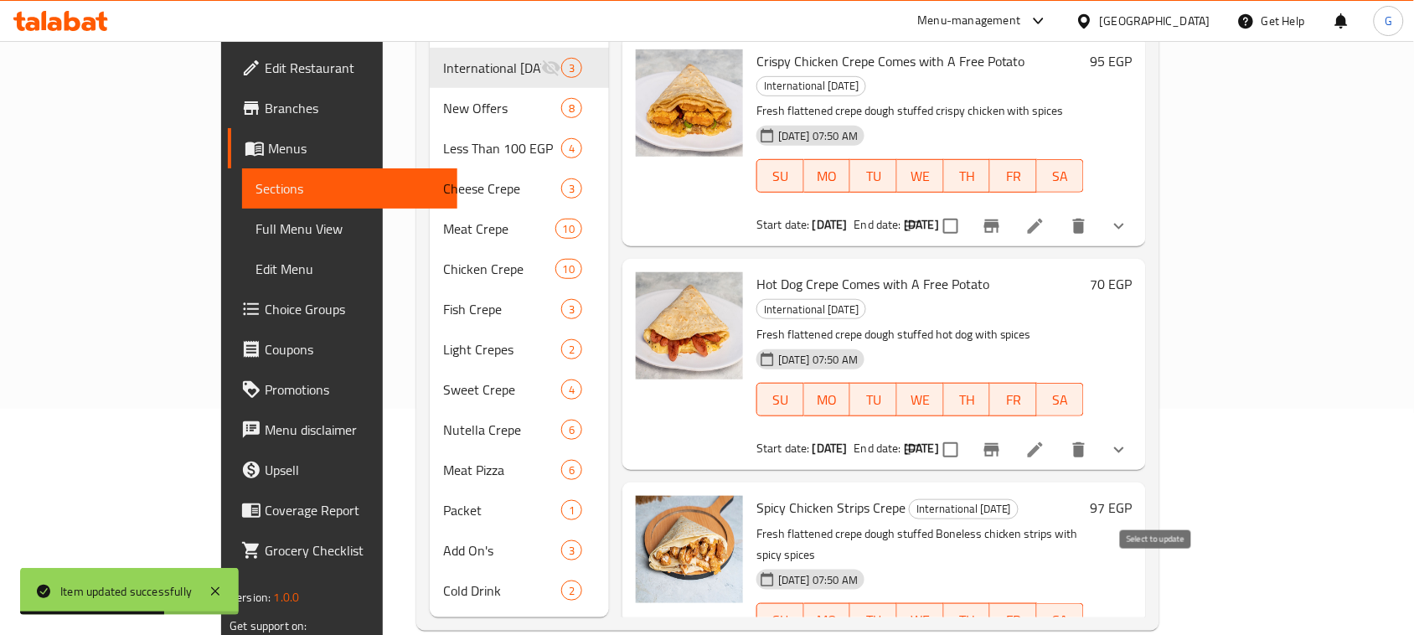
scroll to position [235, 0]
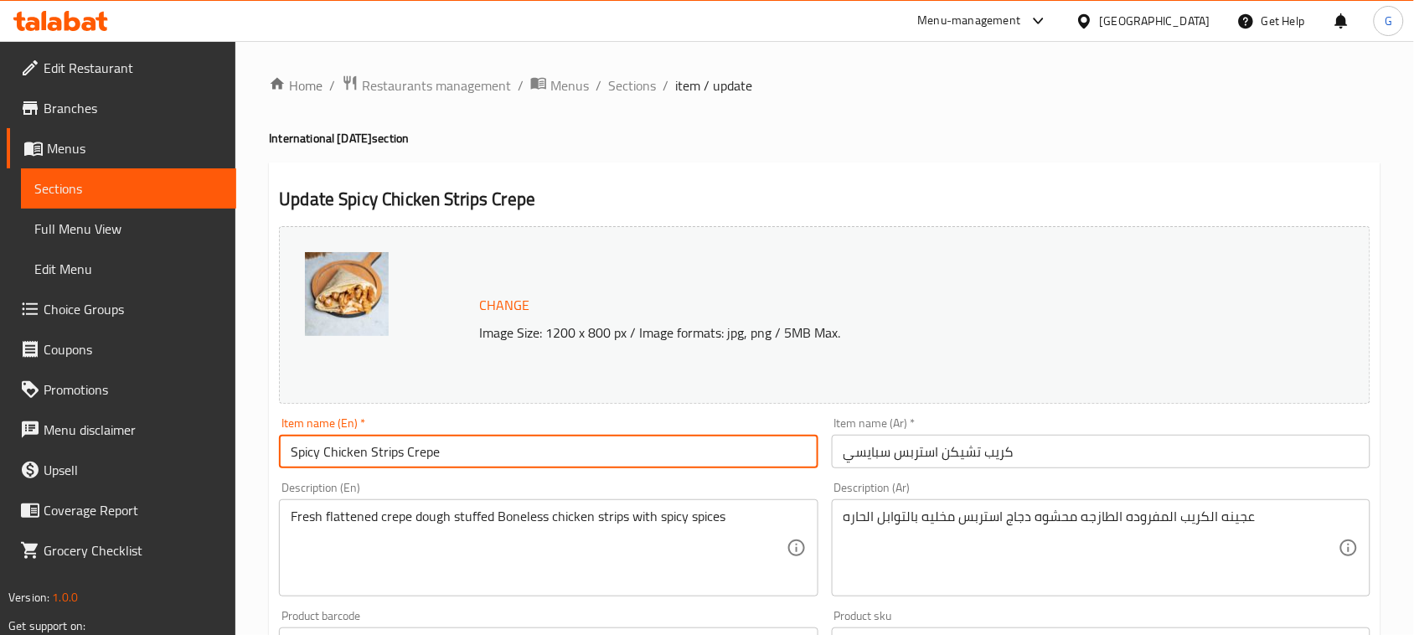
click at [505, 445] on input "Spicy Chicken Strips Crepe" at bounding box center [548, 452] width 539 height 34
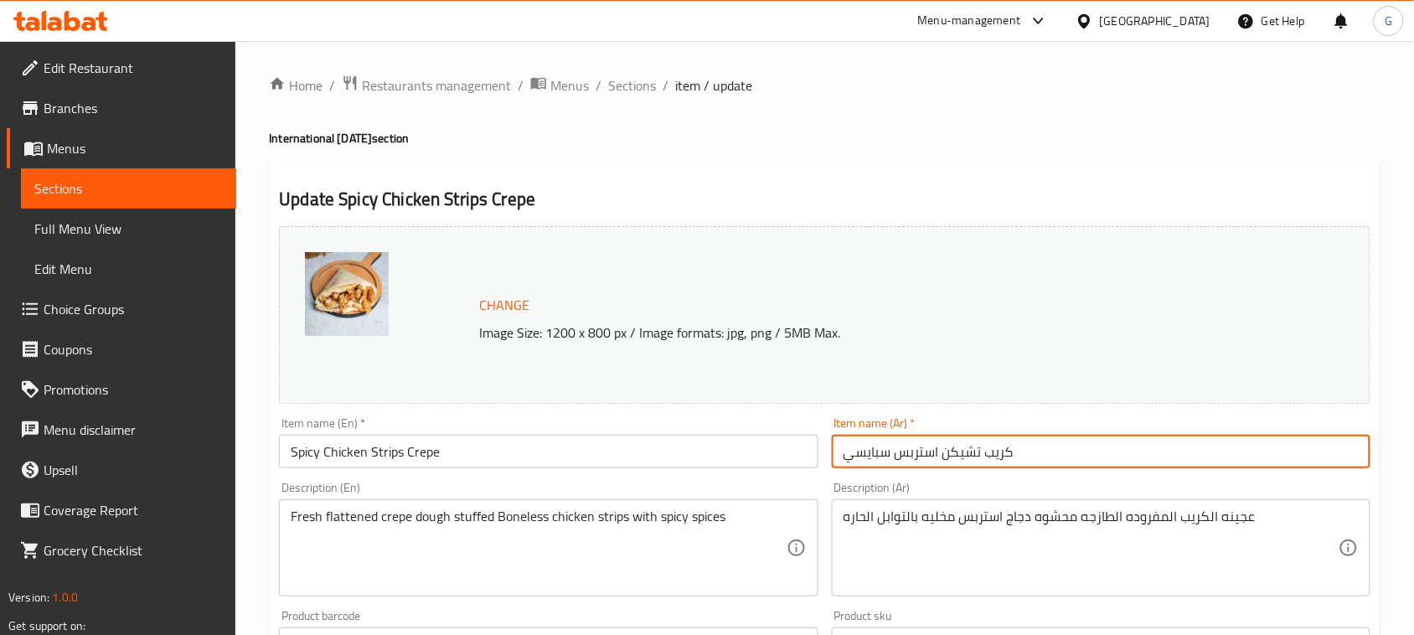
click at [1192, 454] on input "كريب تشيكن استربس سبايسي" at bounding box center [1101, 452] width 539 height 34
paste input "Comes with A Free Potato"
type input "كريب تشيكن استربس سبايسي"
click at [675, 457] on input "Spicy Chicken Strips Crepe" at bounding box center [548, 452] width 539 height 34
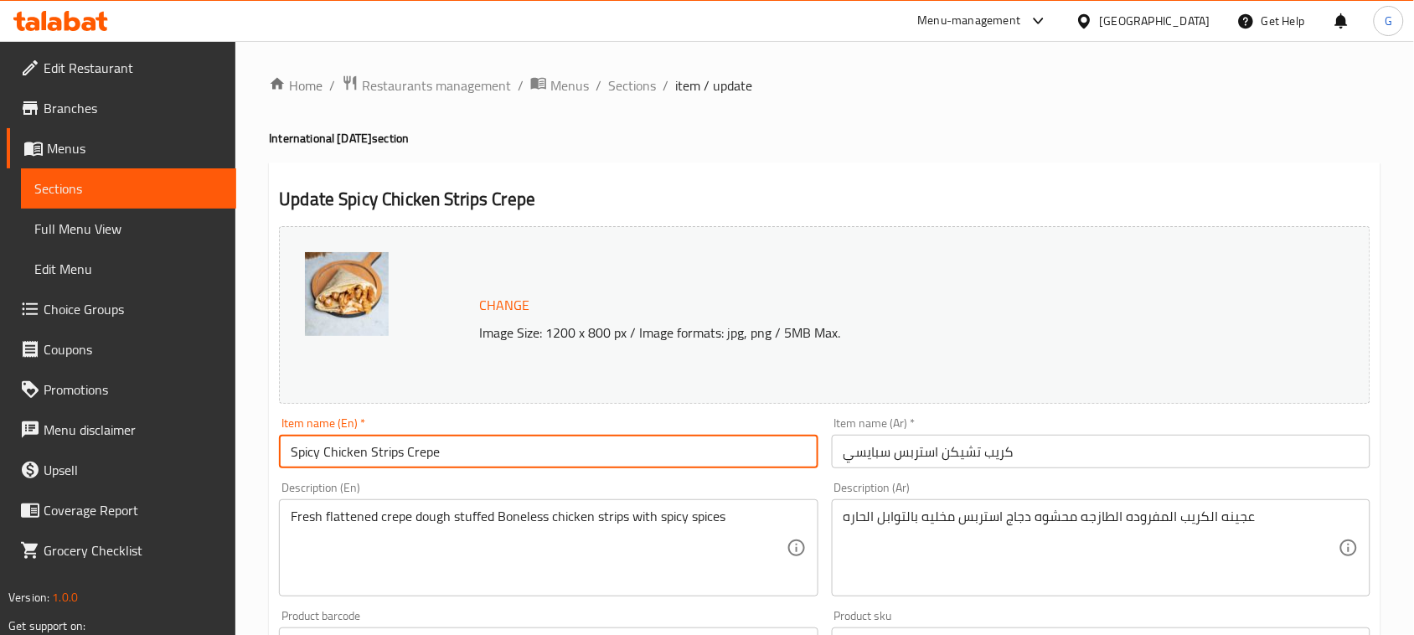
paste input "Comes with A Free Potato"
type input "Spicy Chicken Strips Crepe Comes with A Free Potato"
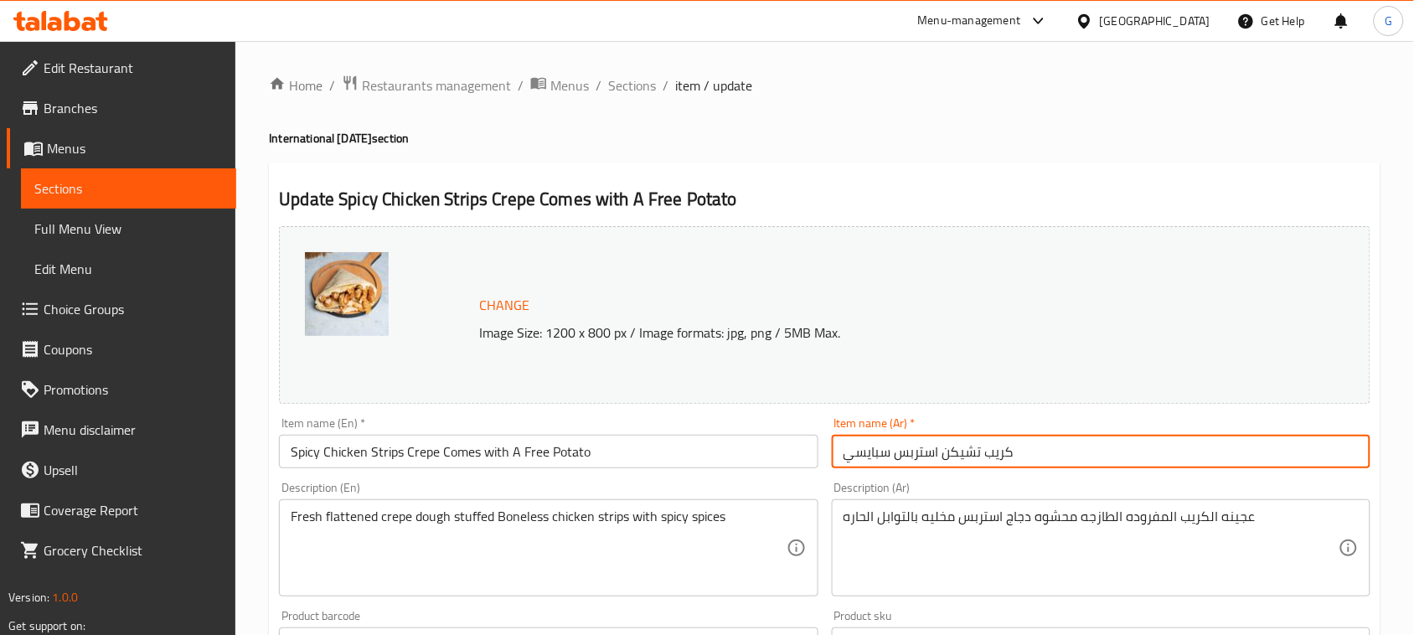
click at [1150, 457] on input "كريب تشيكن استربس سبايسي" at bounding box center [1101, 452] width 539 height 34
paste input "يأتي معه بطاطس مجانية"
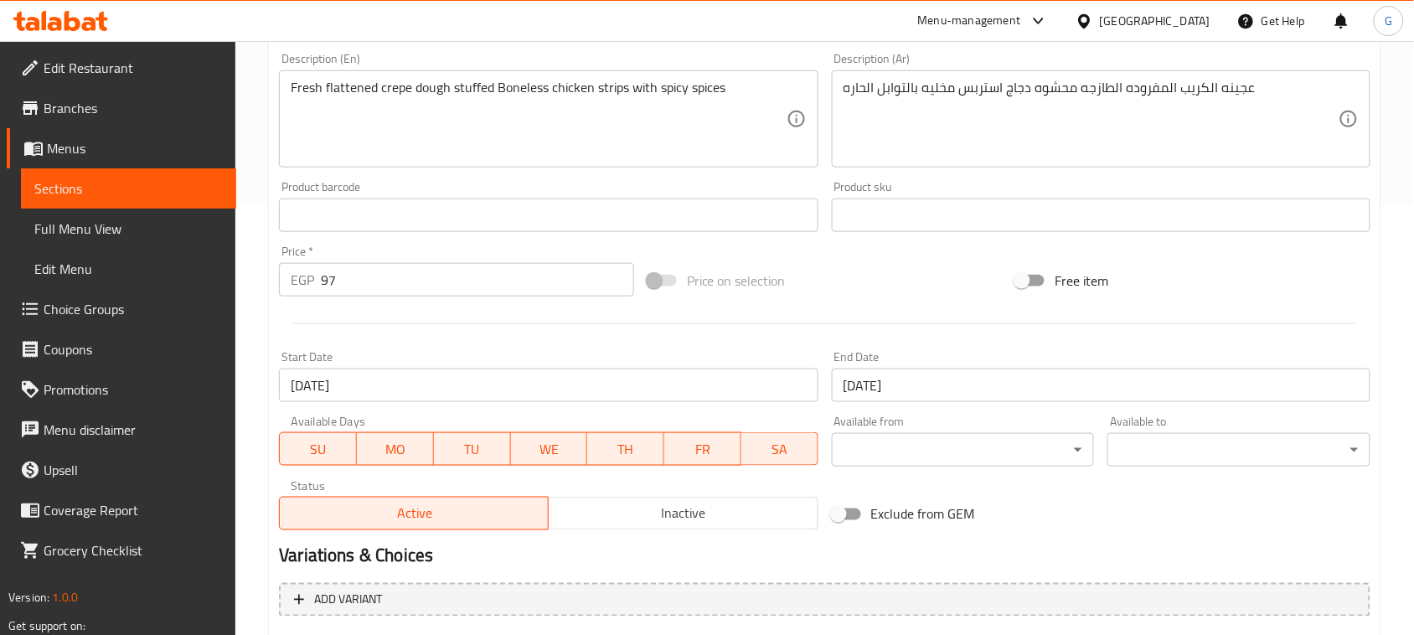
scroll to position [669, 0]
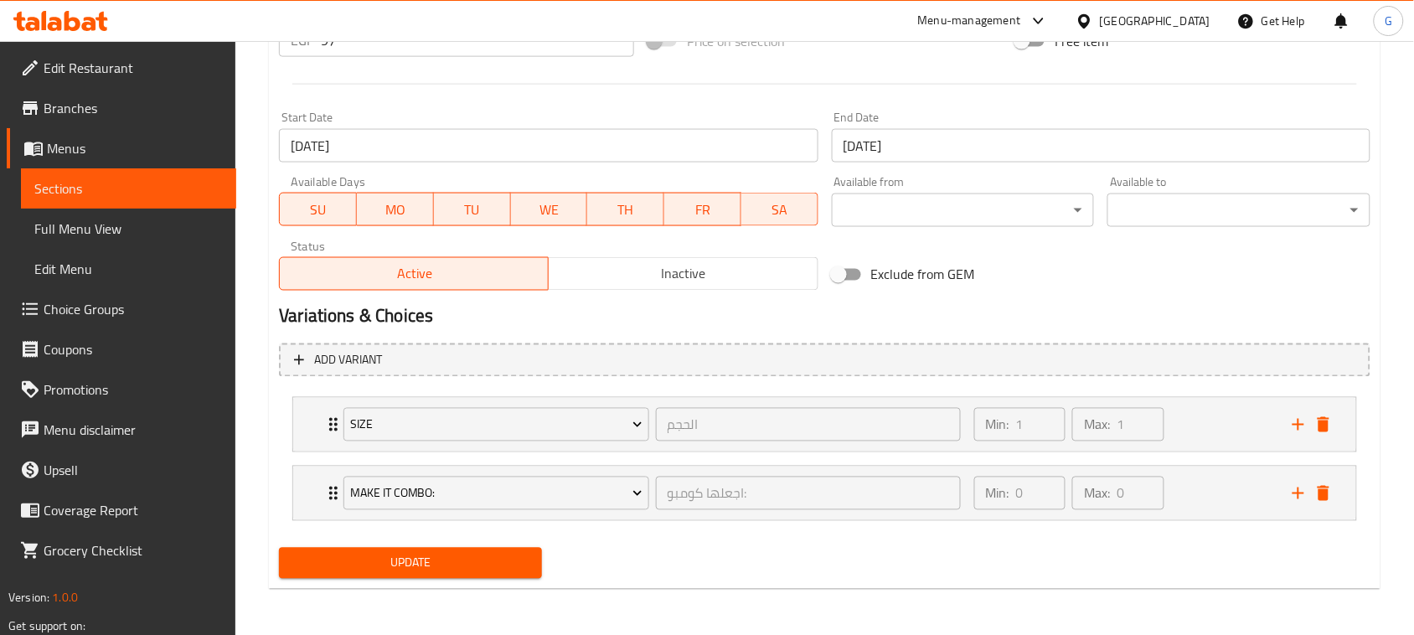
type input "كريب تشيكن استربس سبايسي يأتي معه بطاطس مجانية"
click at [390, 563] on span "Update" at bounding box center [410, 563] width 236 height 21
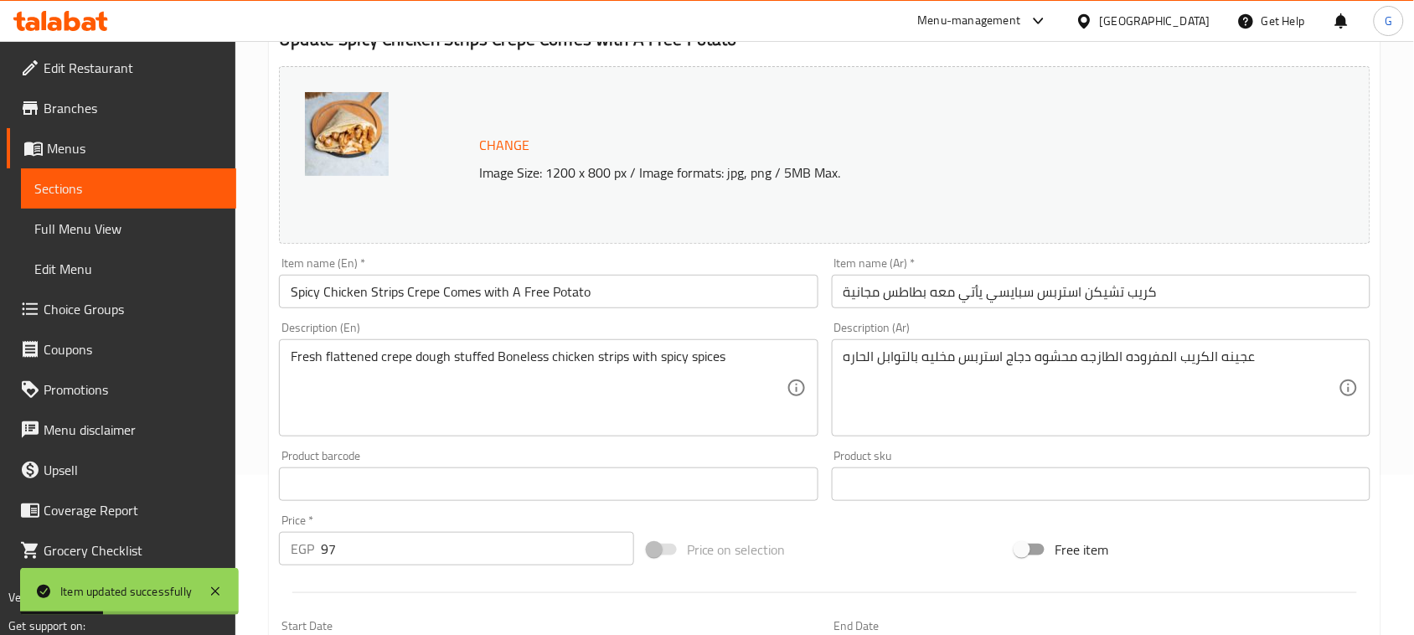
scroll to position [0, 0]
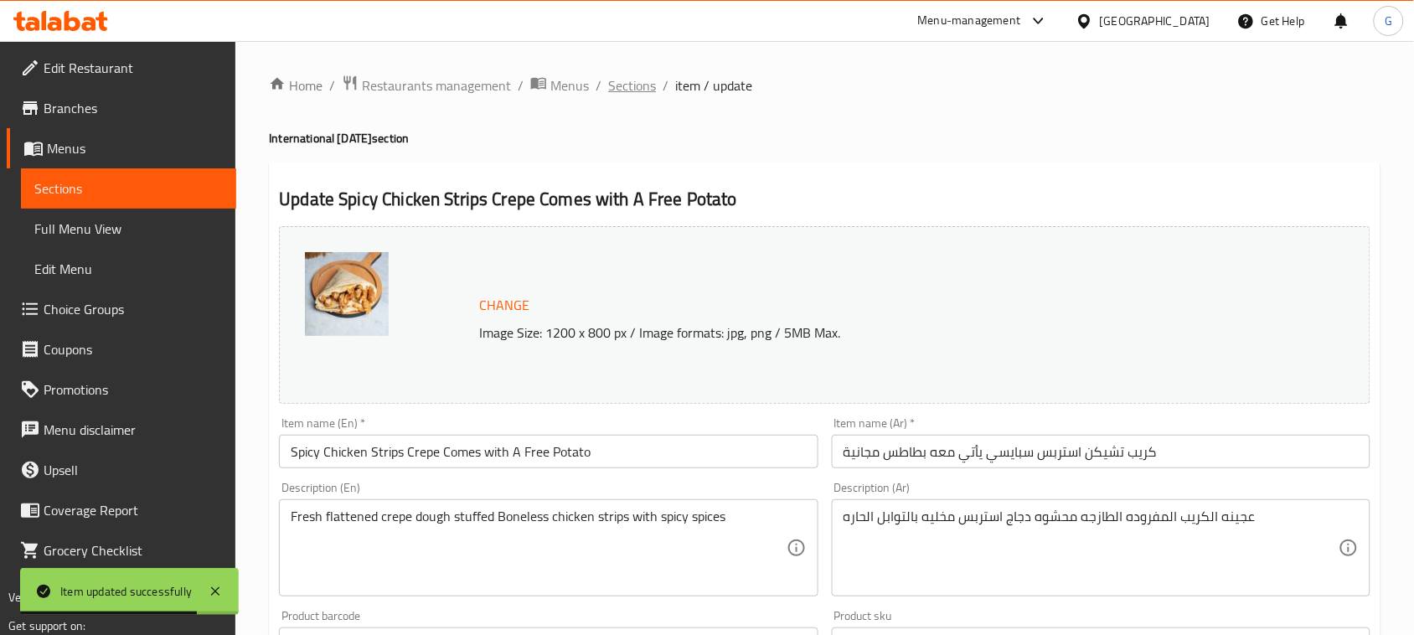
click at [621, 75] on span "Sections" at bounding box center [632, 85] width 48 height 20
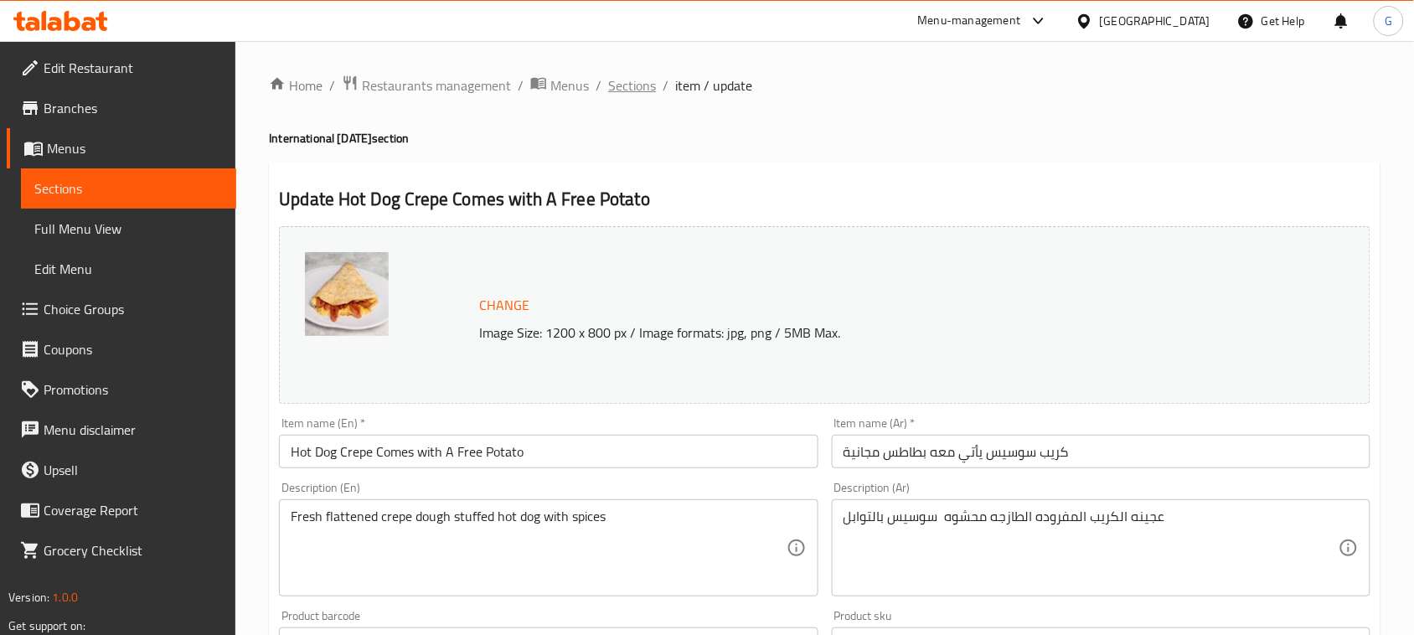
click at [630, 76] on span "Sections" at bounding box center [632, 85] width 48 height 20
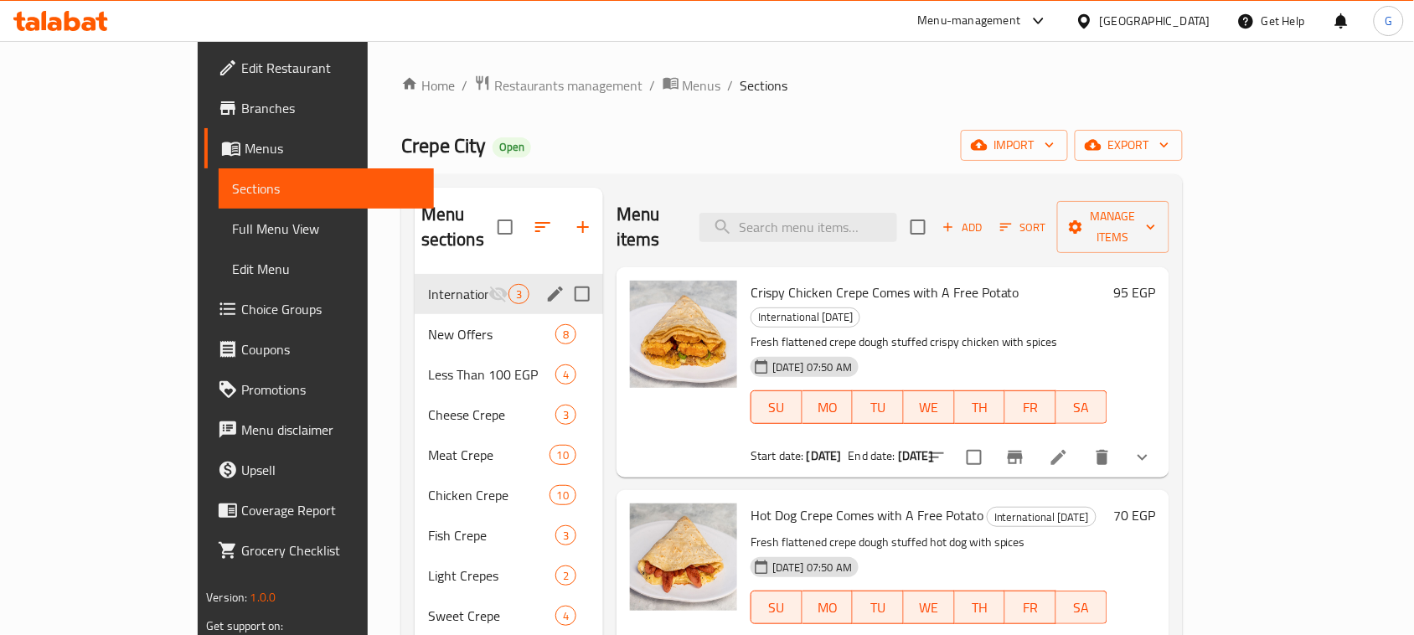
click at [565, 276] on input "Menu sections" at bounding box center [582, 293] width 35 height 35
checkbox input "true"
click at [548, 287] on icon "edit" at bounding box center [555, 294] width 15 height 15
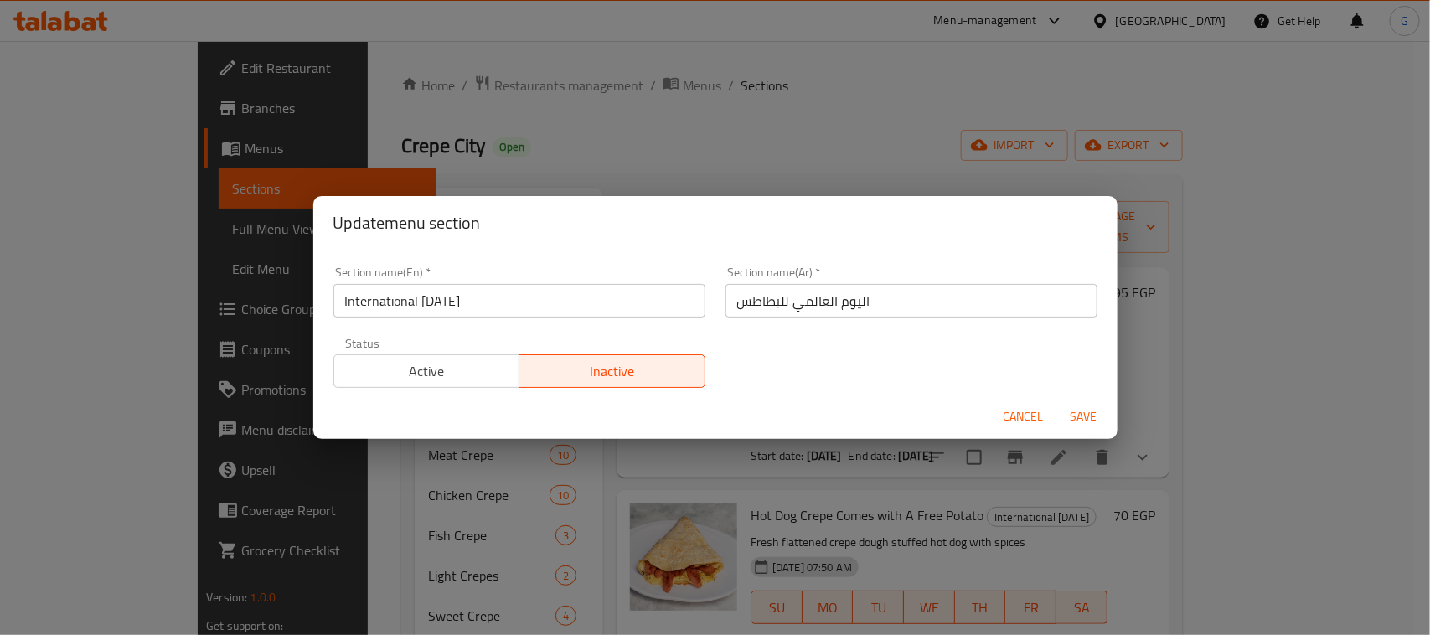
click at [406, 354] on button "Active" at bounding box center [426, 371] width 187 height 34
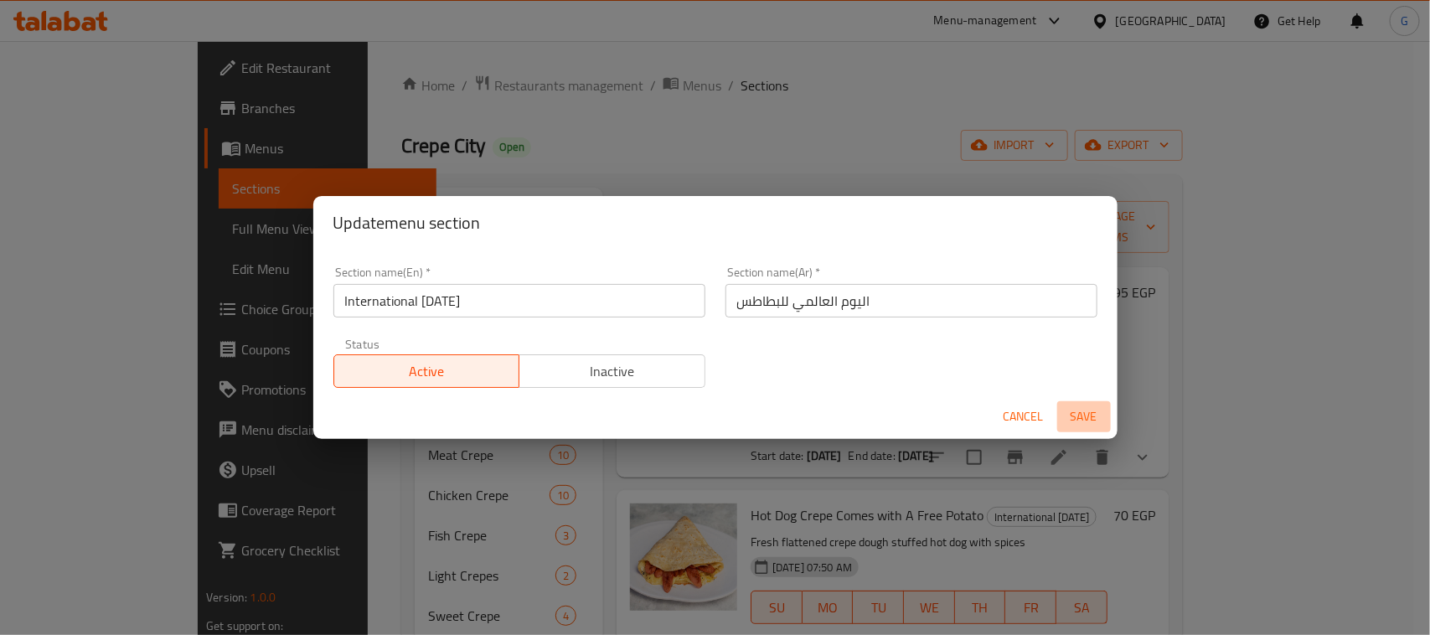
click at [1074, 421] on span "Save" at bounding box center [1084, 416] width 40 height 21
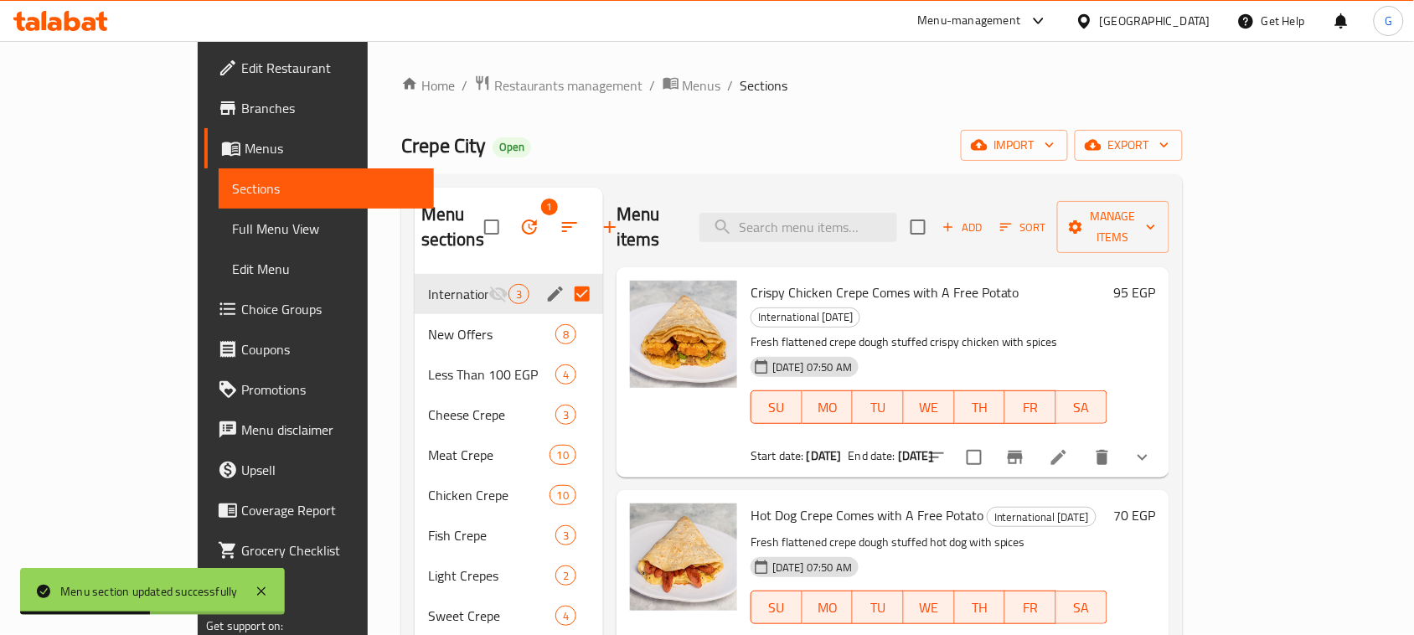
click at [491, 274] on div "International Potato Day 3" at bounding box center [509, 294] width 188 height 40
click at [545, 284] on icon "edit" at bounding box center [555, 294] width 20 height 20
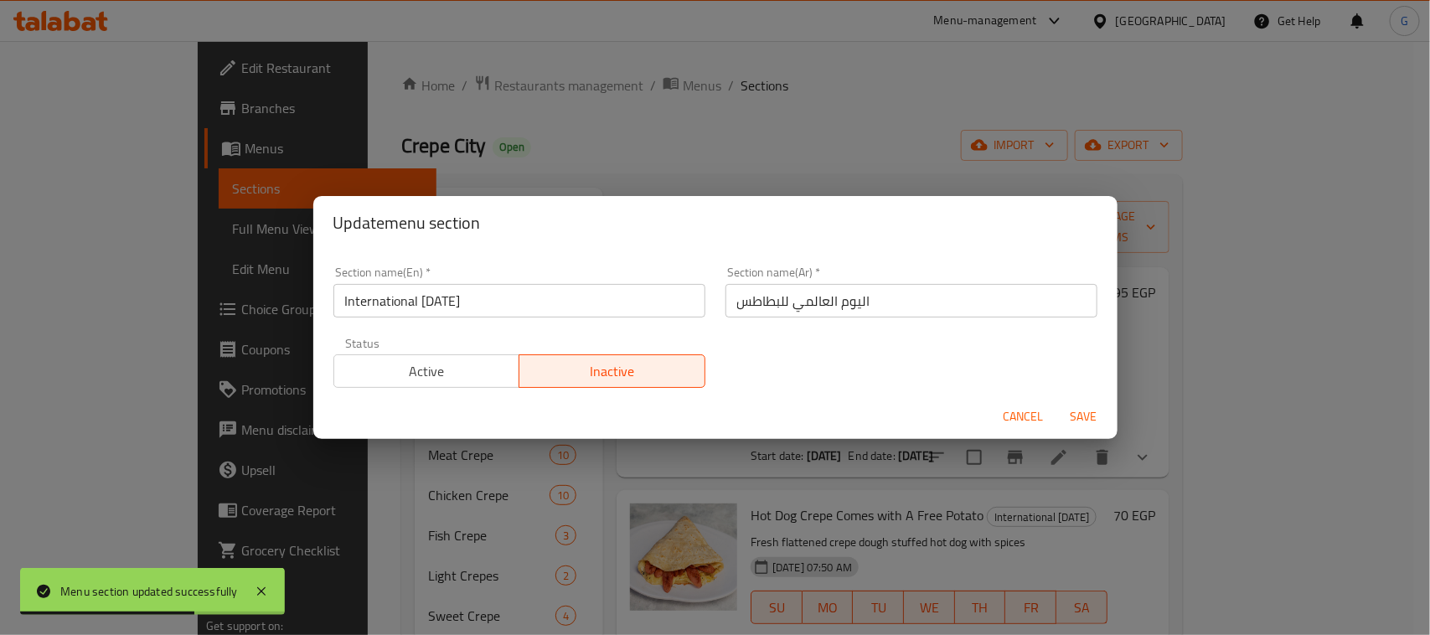
drag, startPoint x: 446, startPoint y: 392, endPoint x: 442, endPoint y: 369, distance: 23.0
click at [445, 382] on div "Status Active Inactive" at bounding box center [519, 363] width 392 height 70
click at [442, 369] on span "Active" at bounding box center [427, 371] width 173 height 24
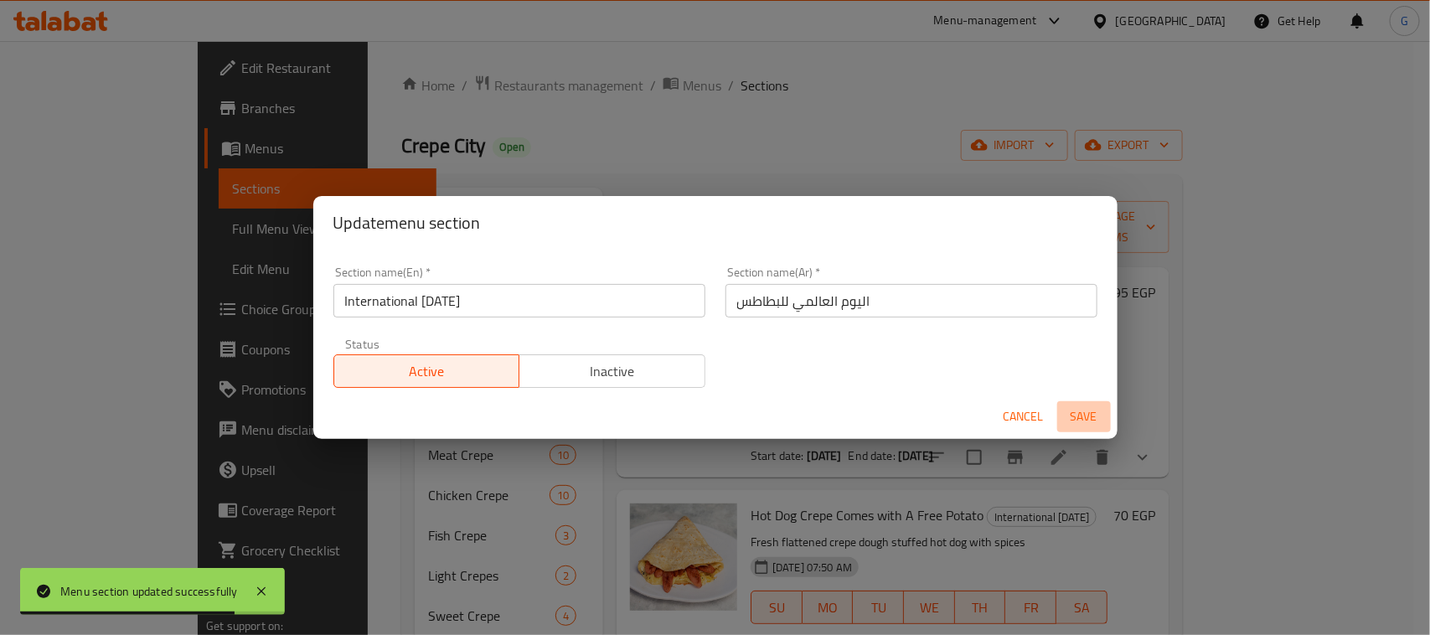
click at [1069, 417] on span "Save" at bounding box center [1084, 416] width 40 height 21
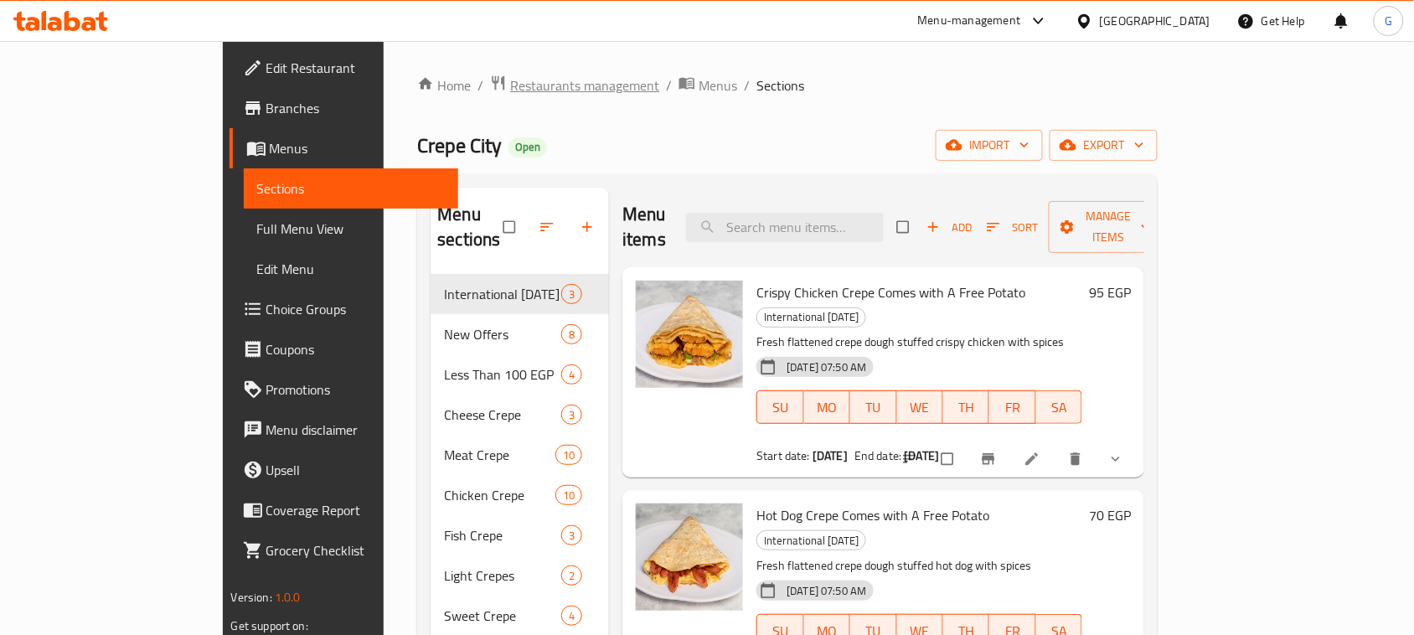
click at [510, 90] on span "Restaurants management" at bounding box center [584, 85] width 149 height 20
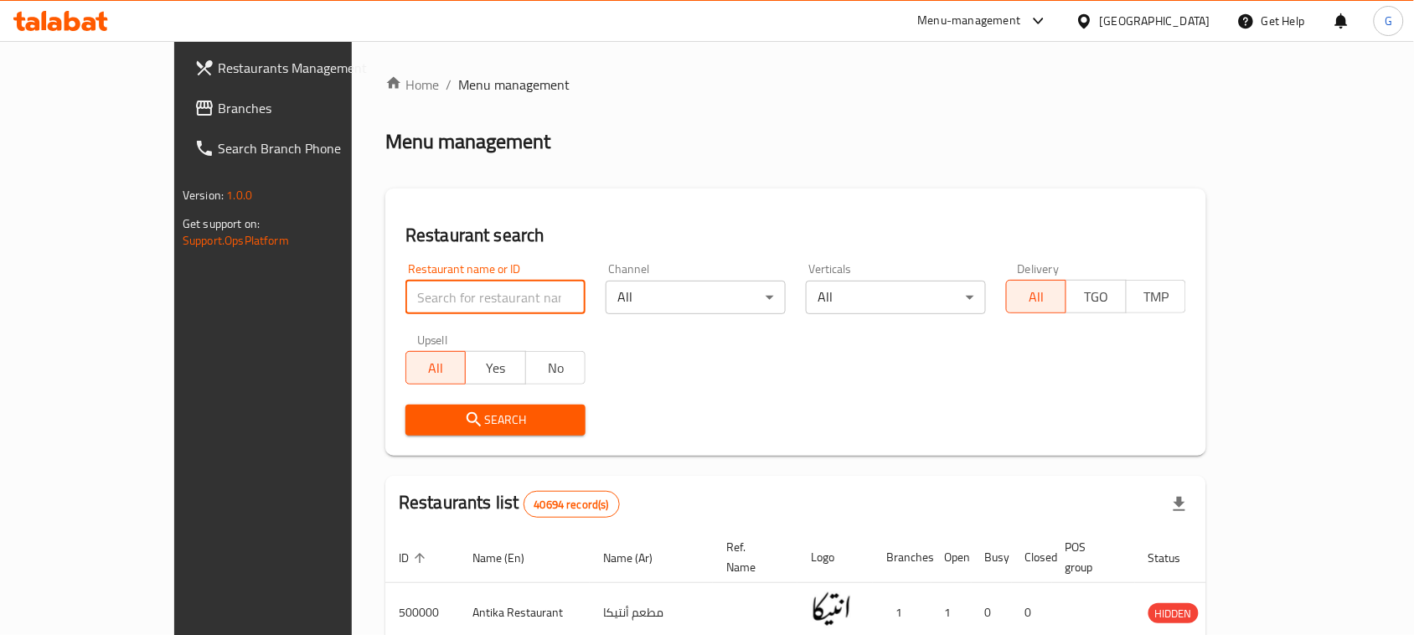
paste input "701390"
type input "701390"
click button "Search" at bounding box center [495, 420] width 180 height 31
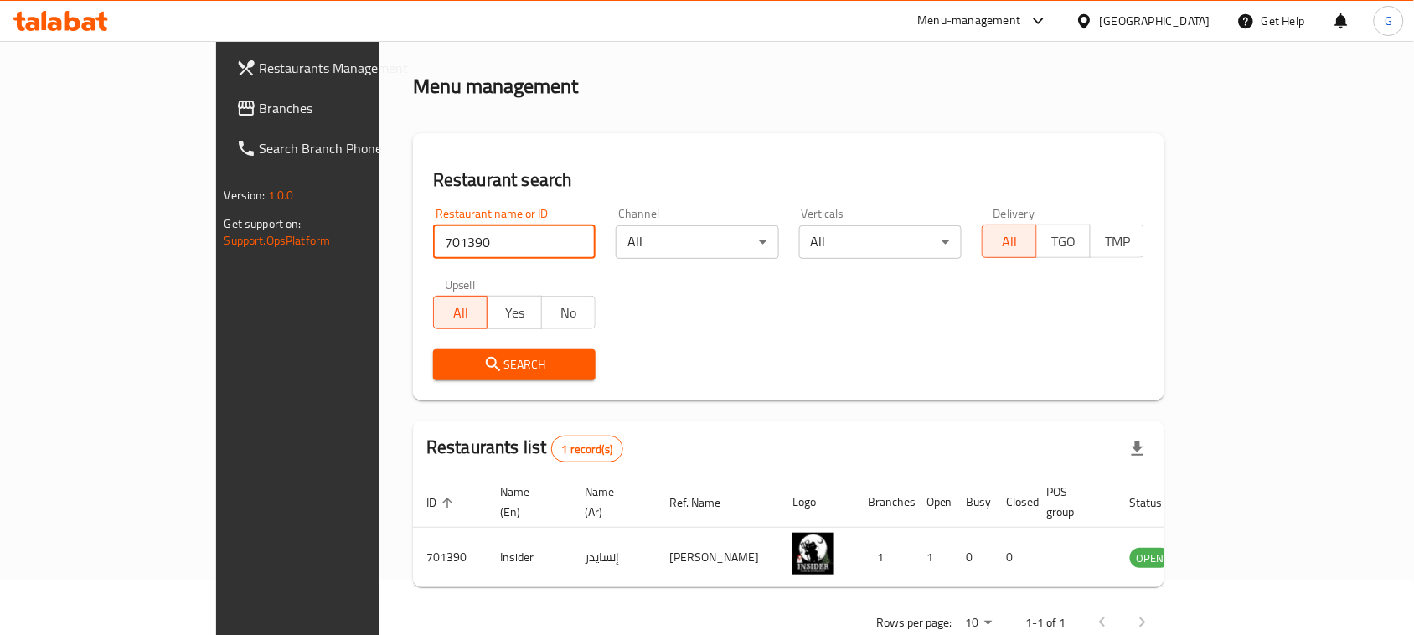
scroll to position [80, 0]
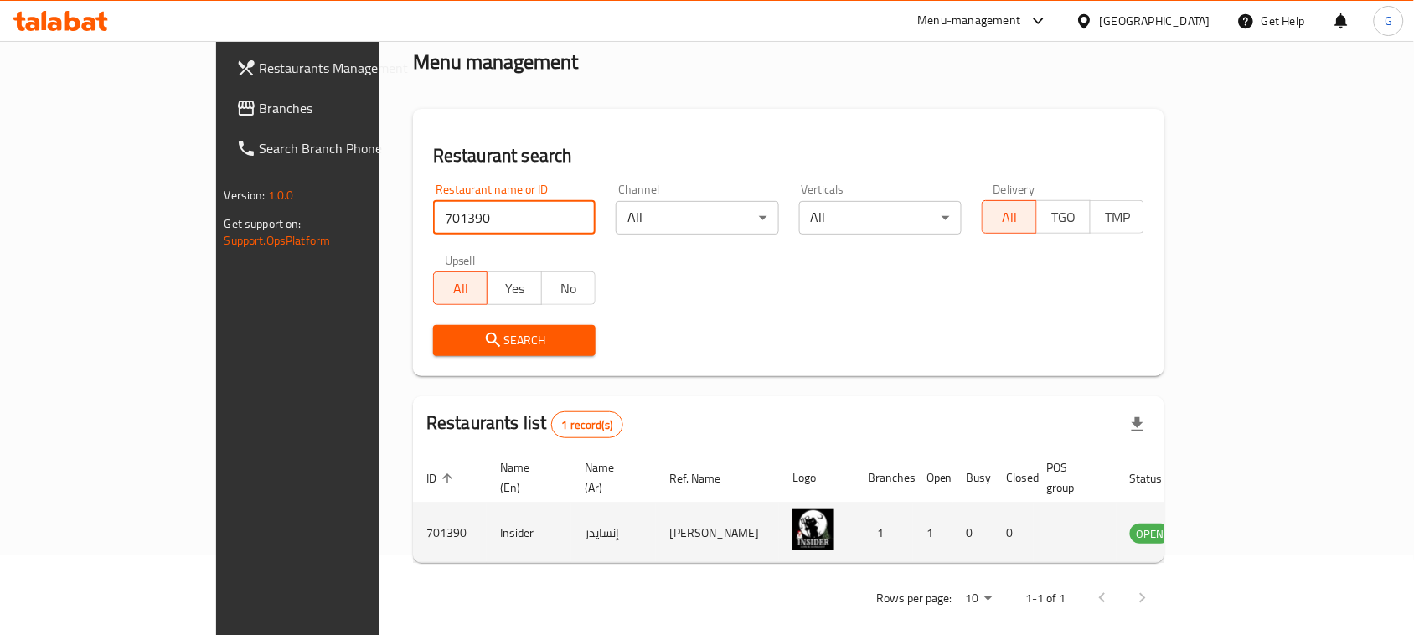
click at [1237, 527] on icon "enhanced table" at bounding box center [1228, 534] width 18 height 14
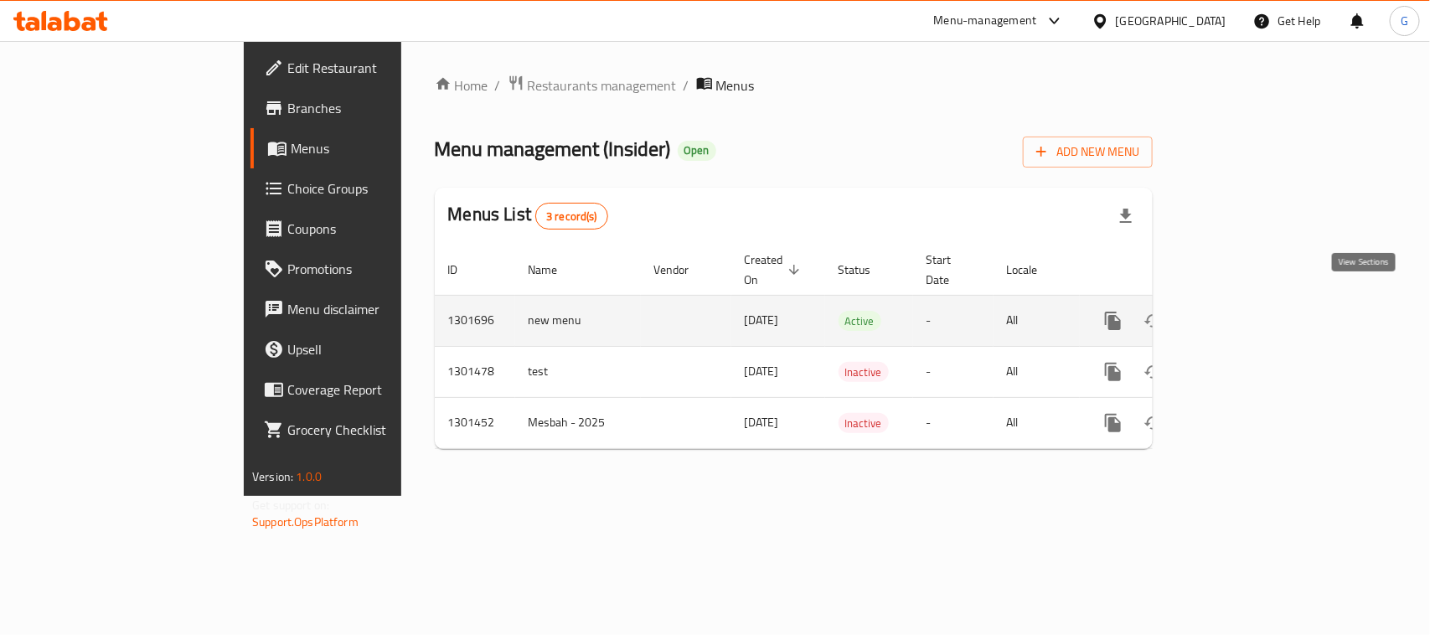
click at [1244, 311] on icon "enhanced table" at bounding box center [1234, 321] width 20 height 20
